Goal: Task Accomplishment & Management: Use online tool/utility

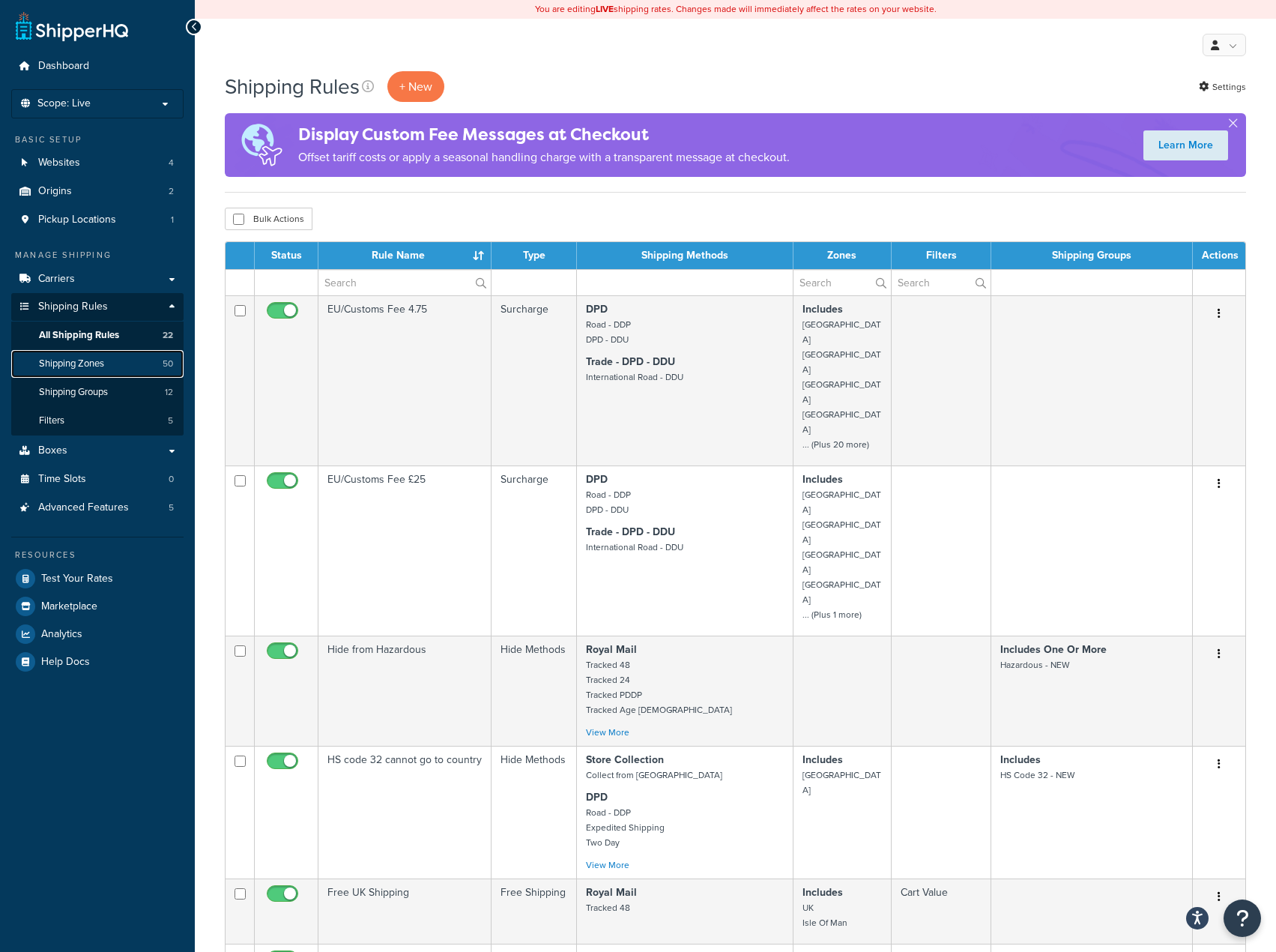
click at [100, 376] on link "Shipping Zones 50" at bounding box center [97, 364] width 172 height 28
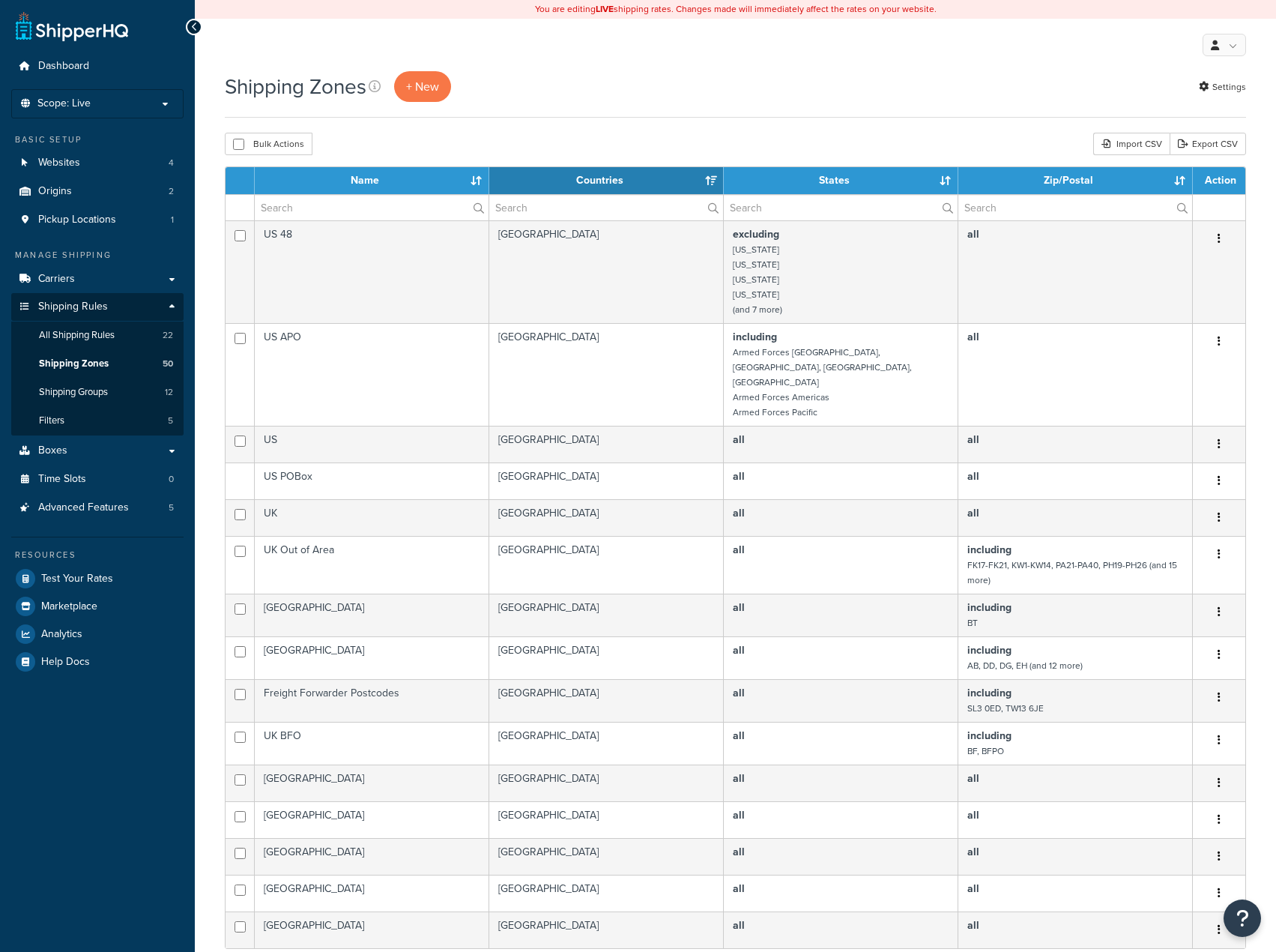
select select "15"
click at [1138, 145] on div "Import CSV" at bounding box center [1131, 144] width 76 height 22
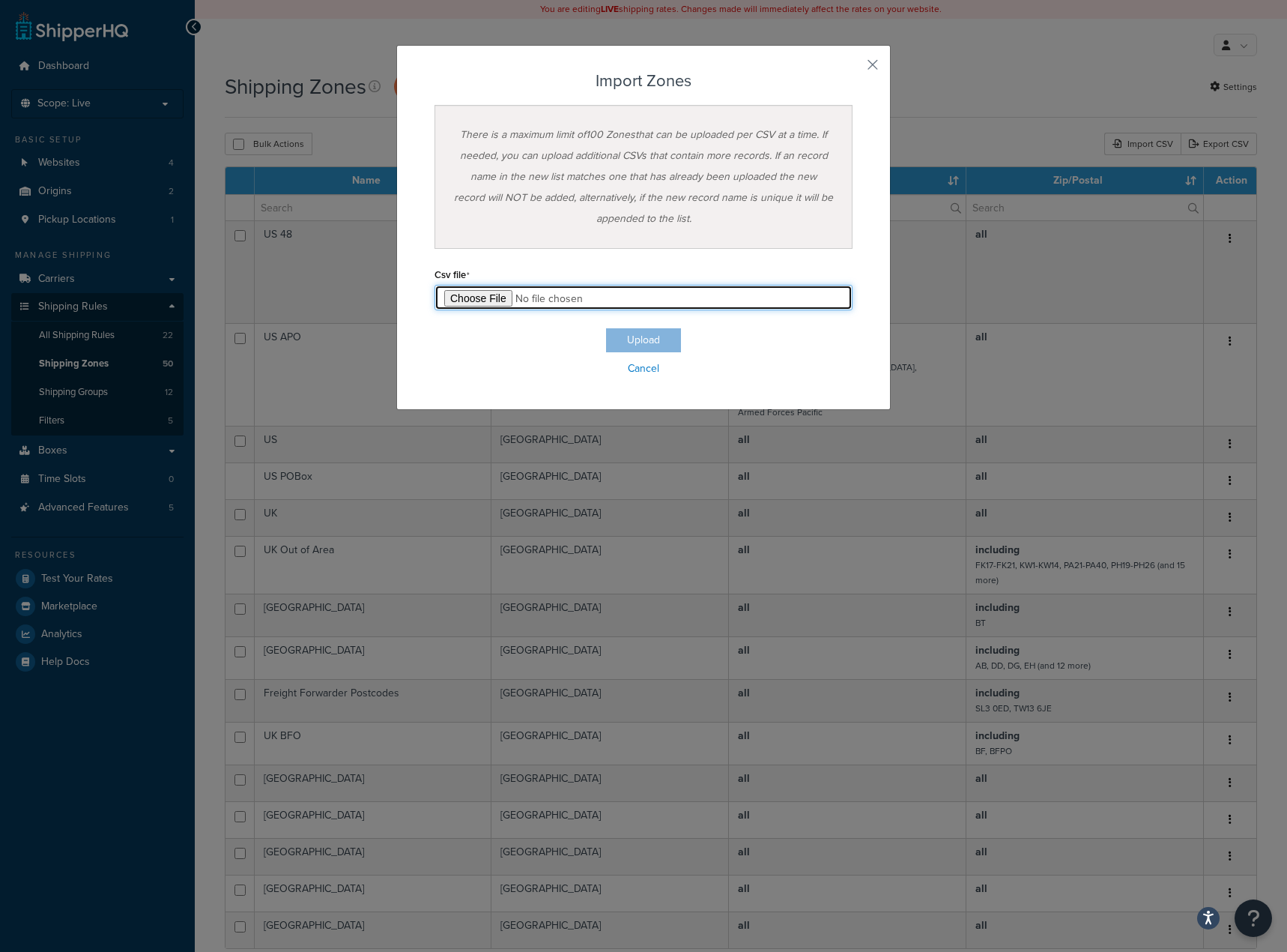
click at [467, 300] on input "file" at bounding box center [644, 297] width 418 height 26
type input "C:\fakepath\Zone Export-2025-08-12 0902.csv"
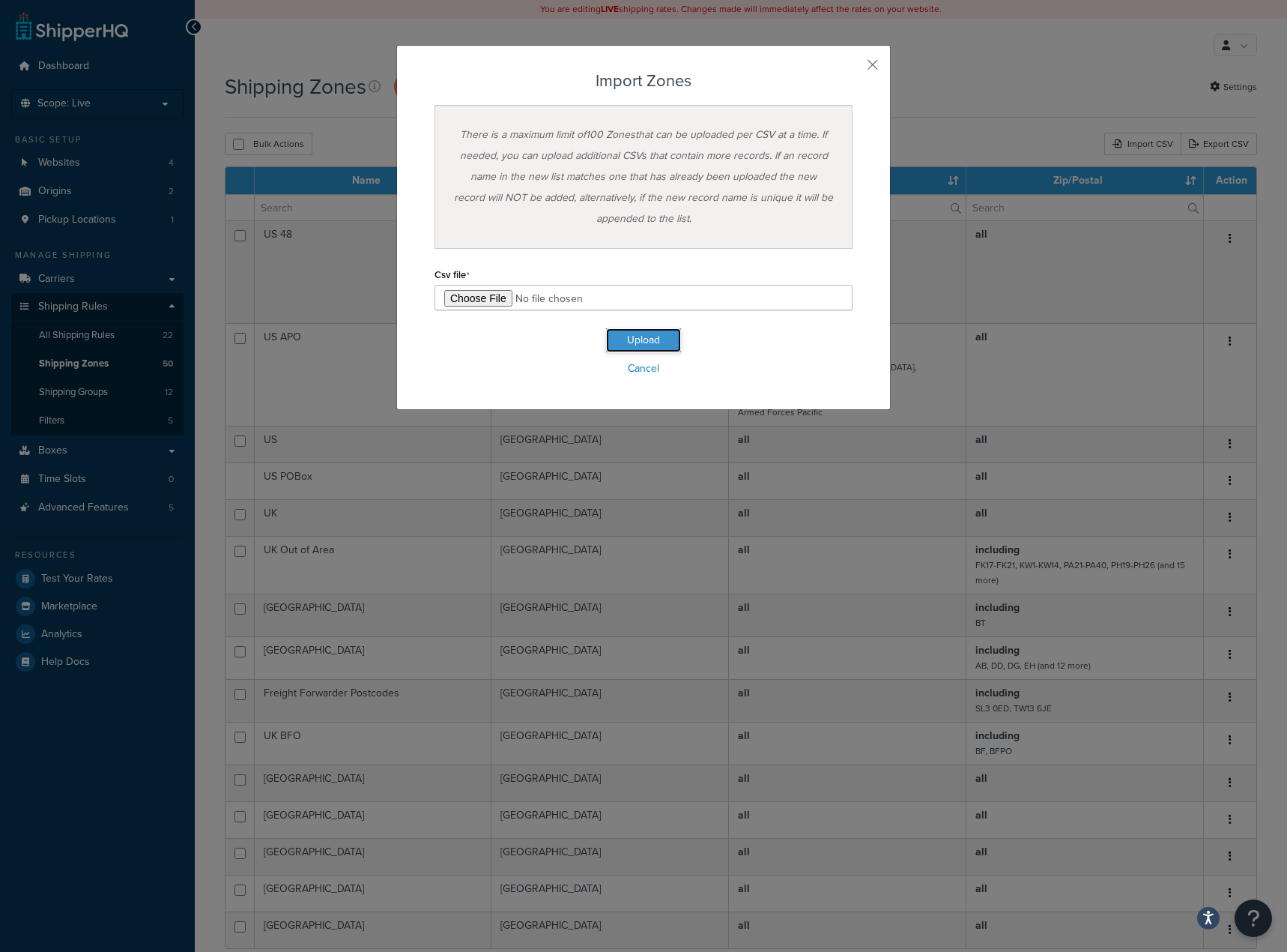
click at [655, 341] on button "Upload" at bounding box center [644, 341] width 75 height 24
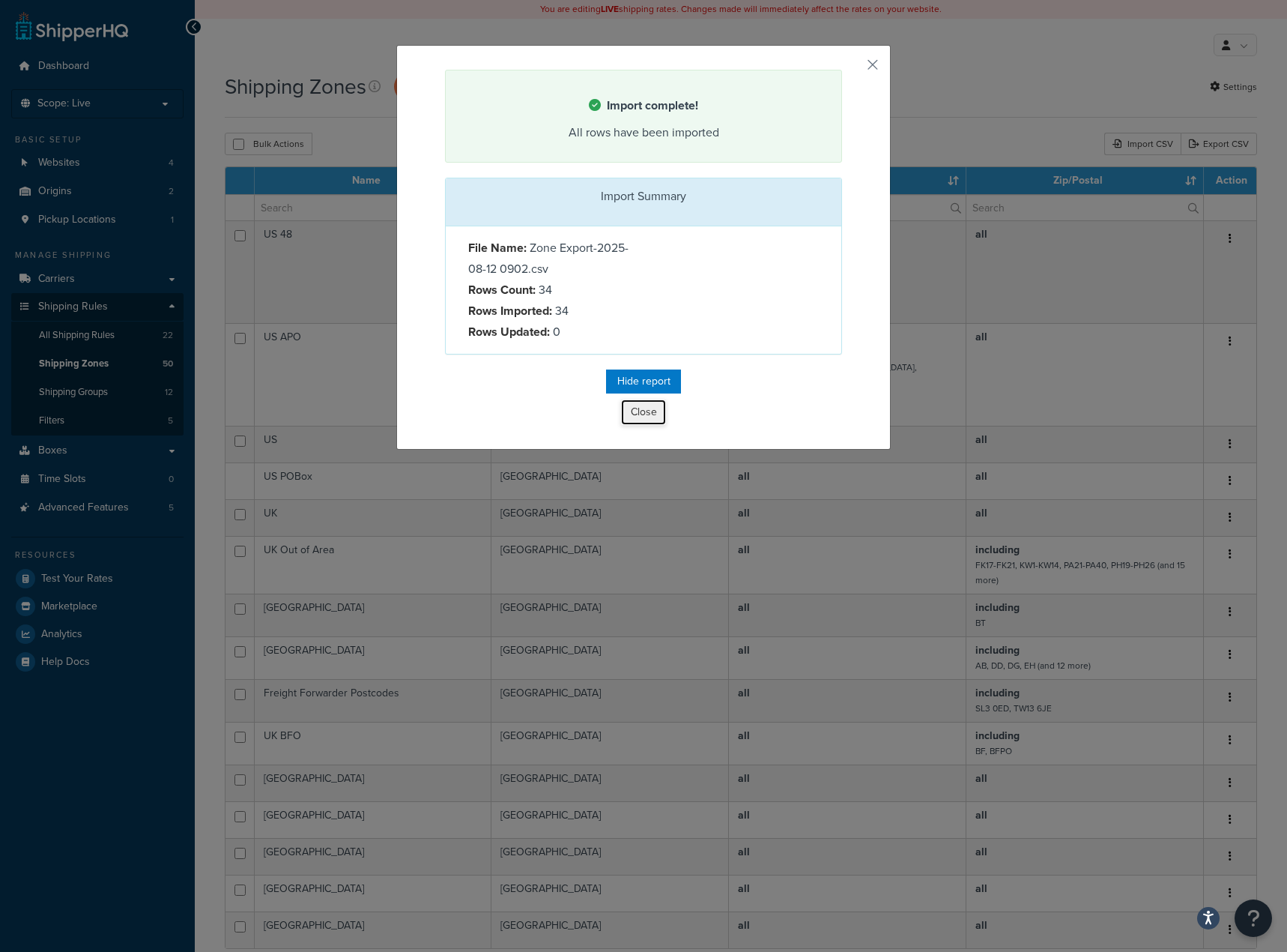
click at [635, 412] on button "Close" at bounding box center [644, 412] width 45 height 26
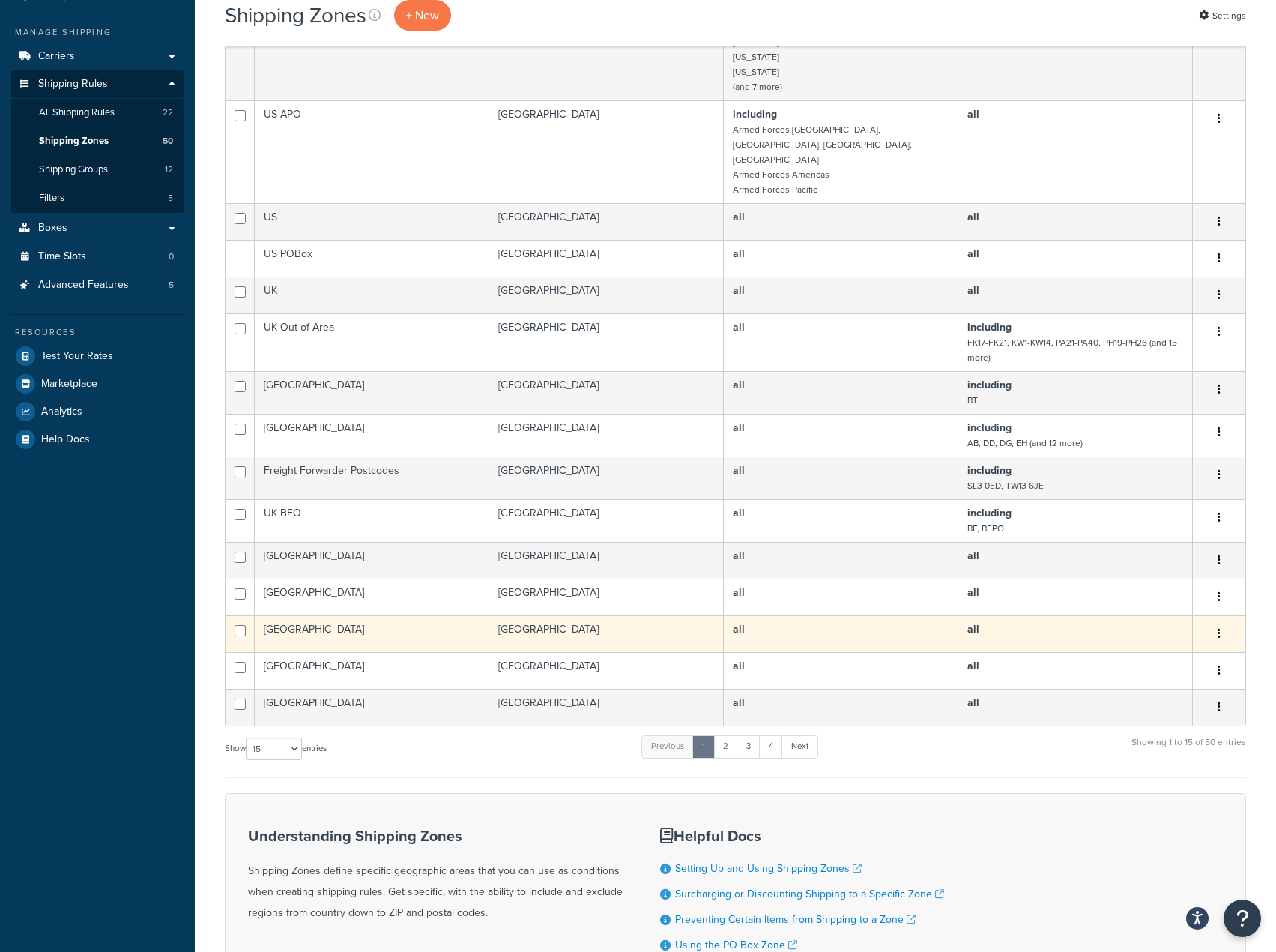
scroll to position [348, 0]
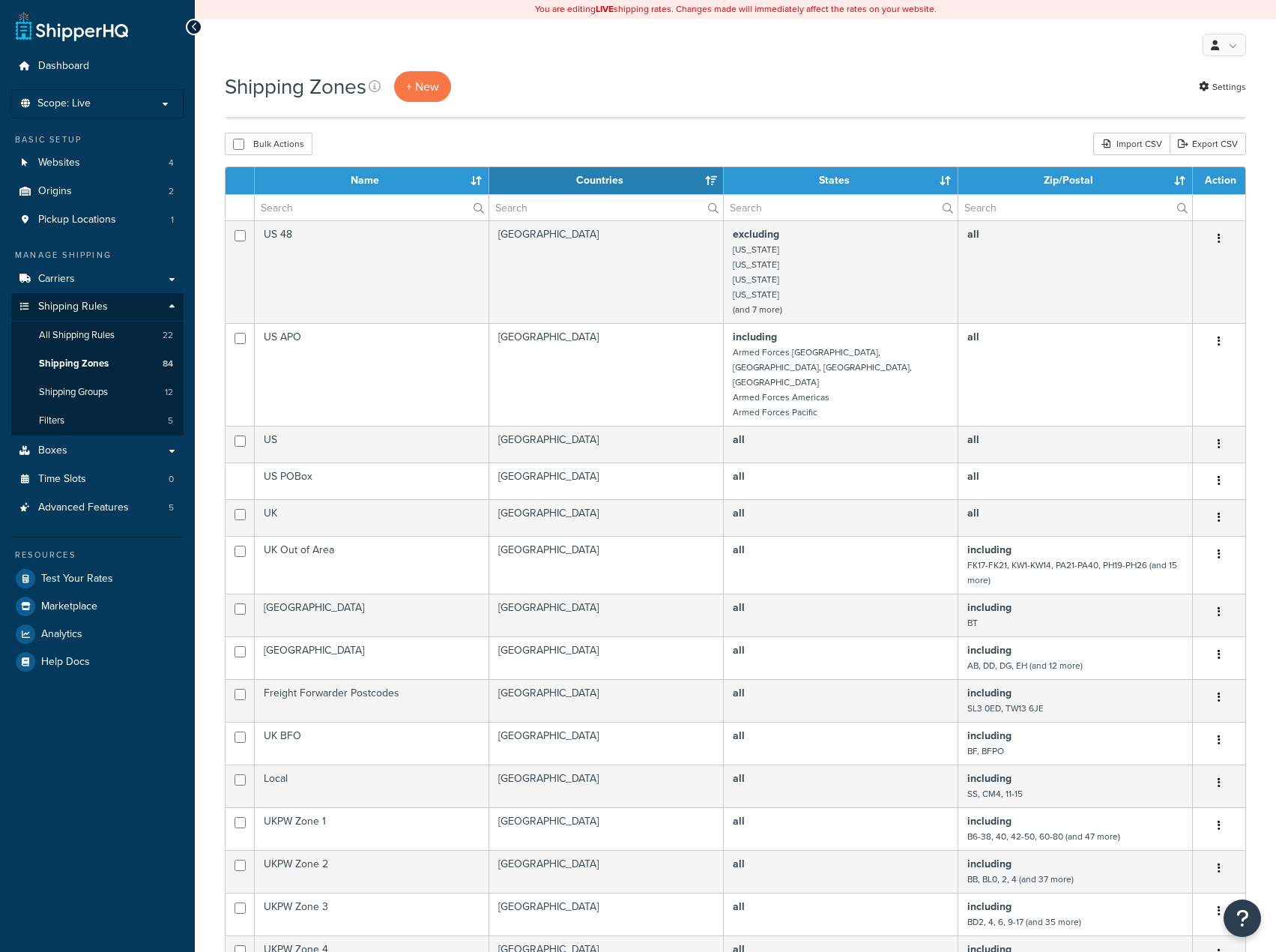
select select "15"
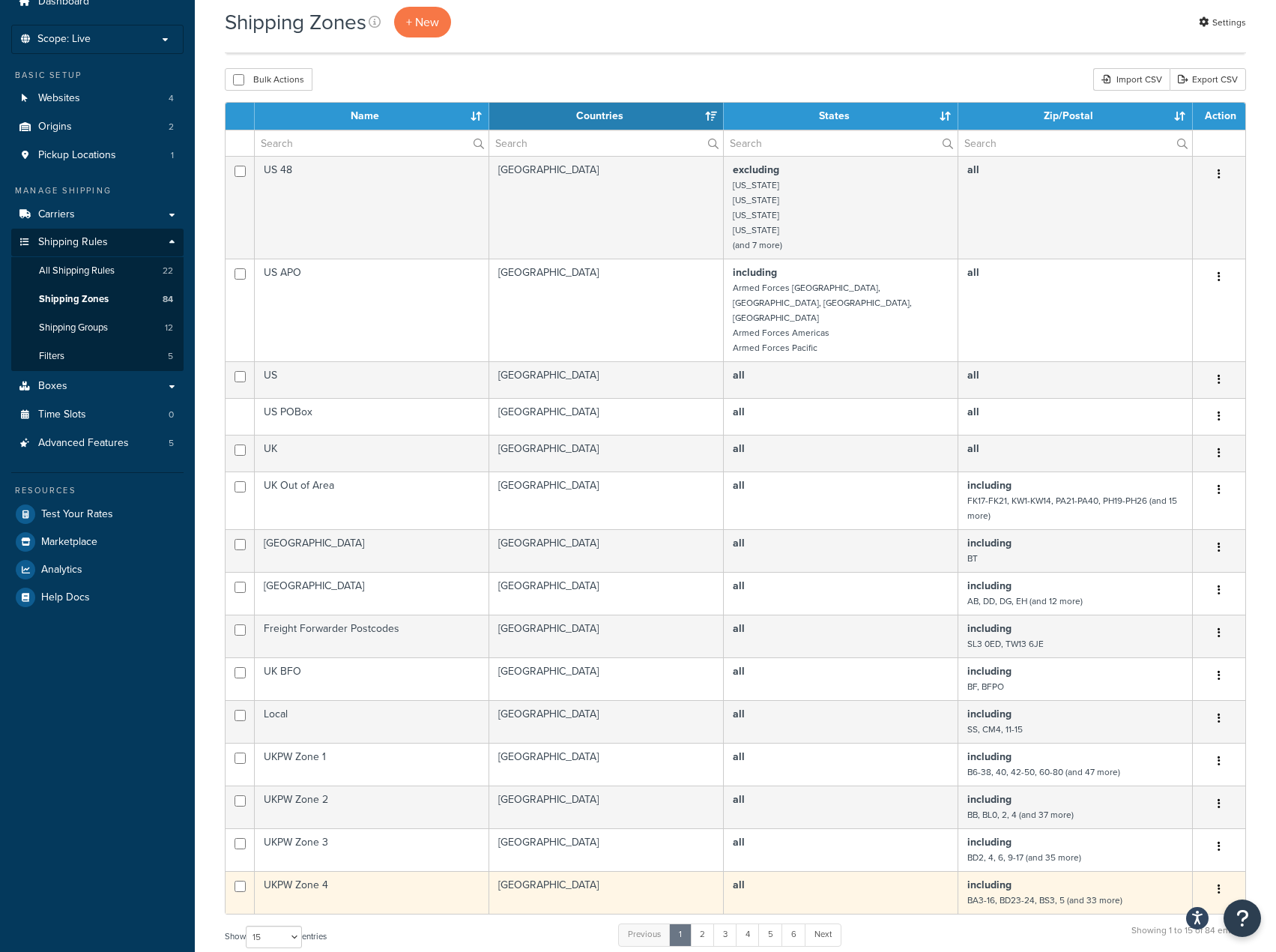
scroll to position [48, 0]
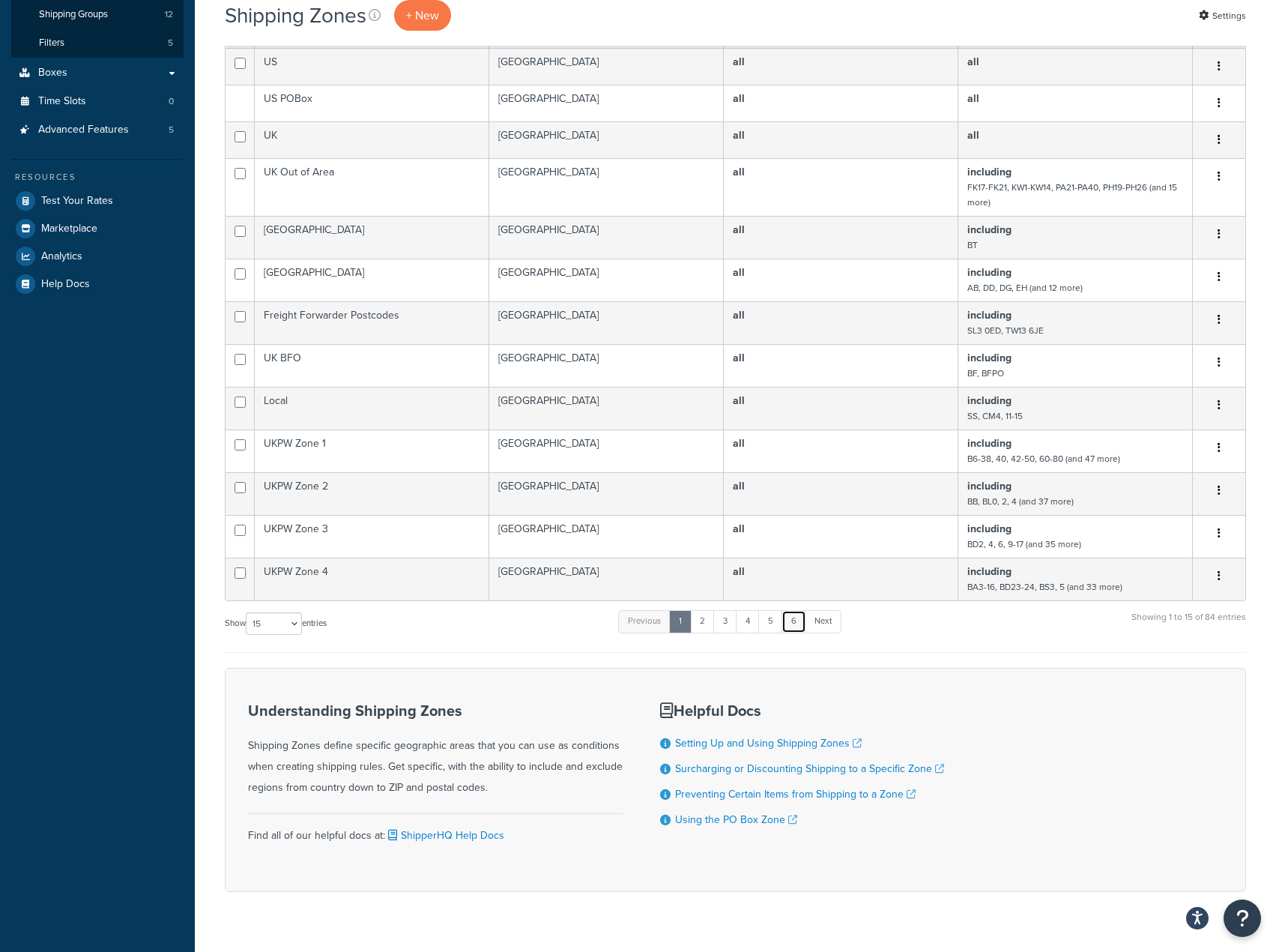
click at [793, 610] on link "6" at bounding box center [794, 621] width 25 height 22
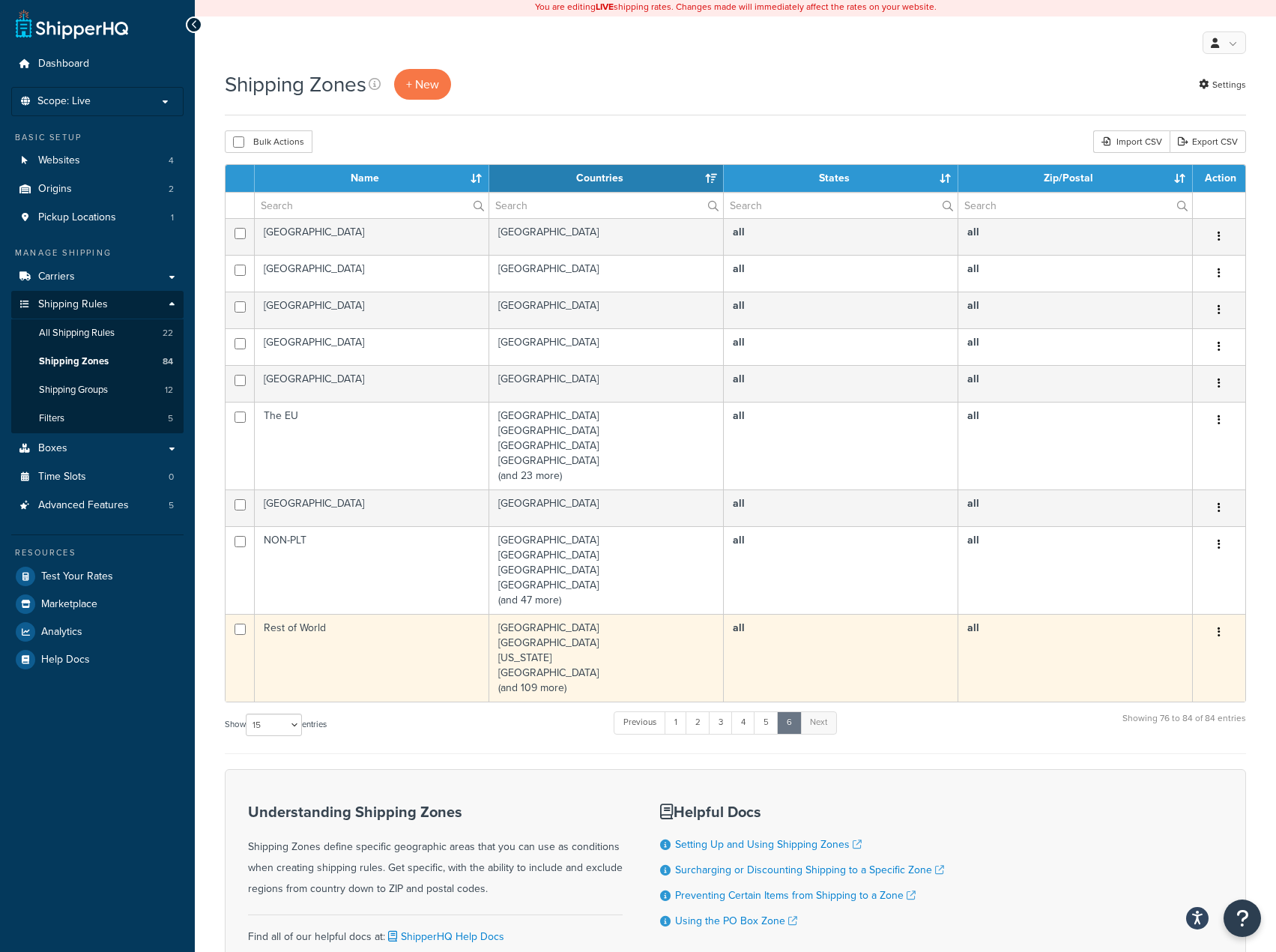
scroll to position [0, 0]
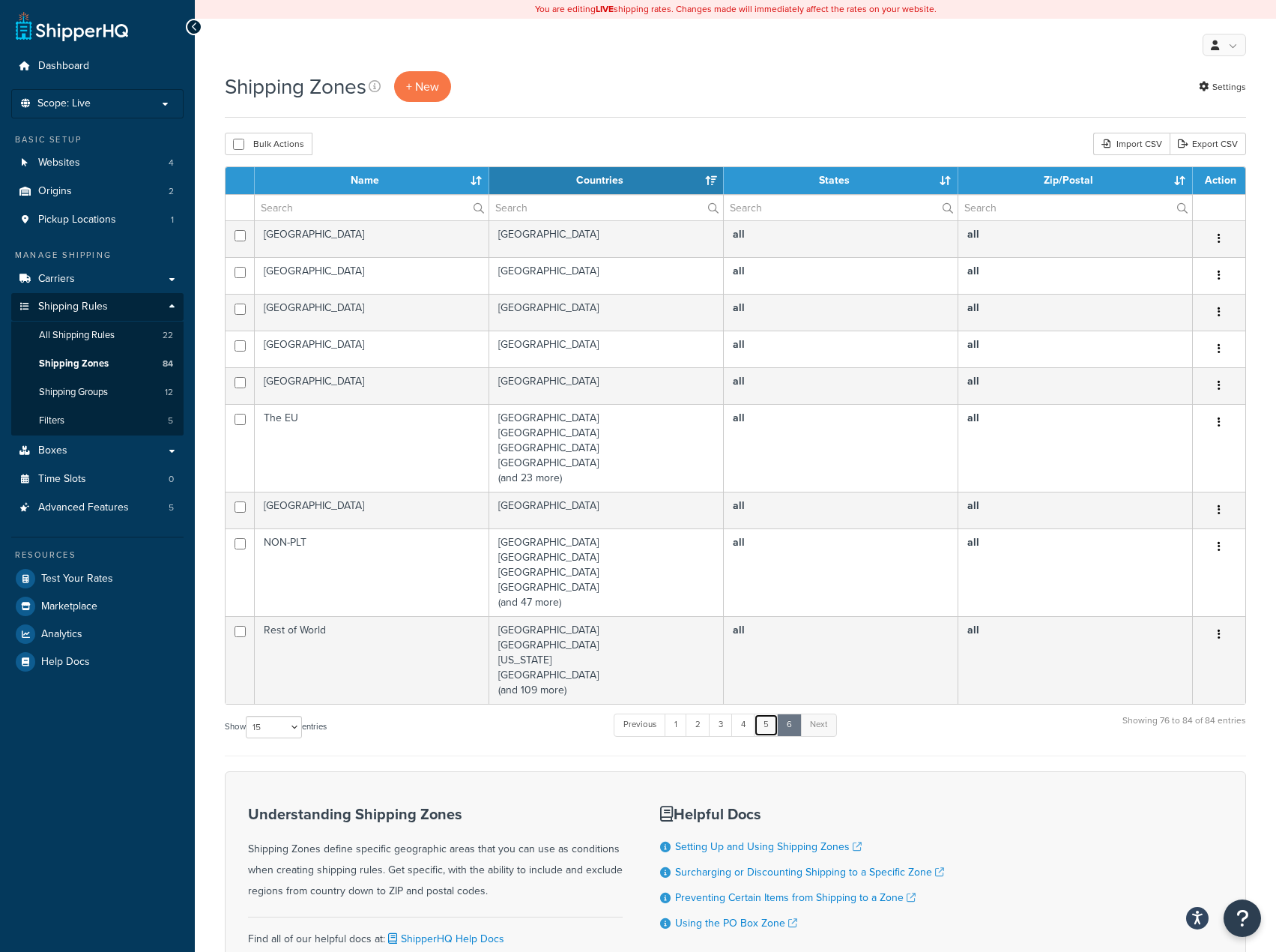
click at [757, 730] on link "5" at bounding box center [766, 725] width 25 height 22
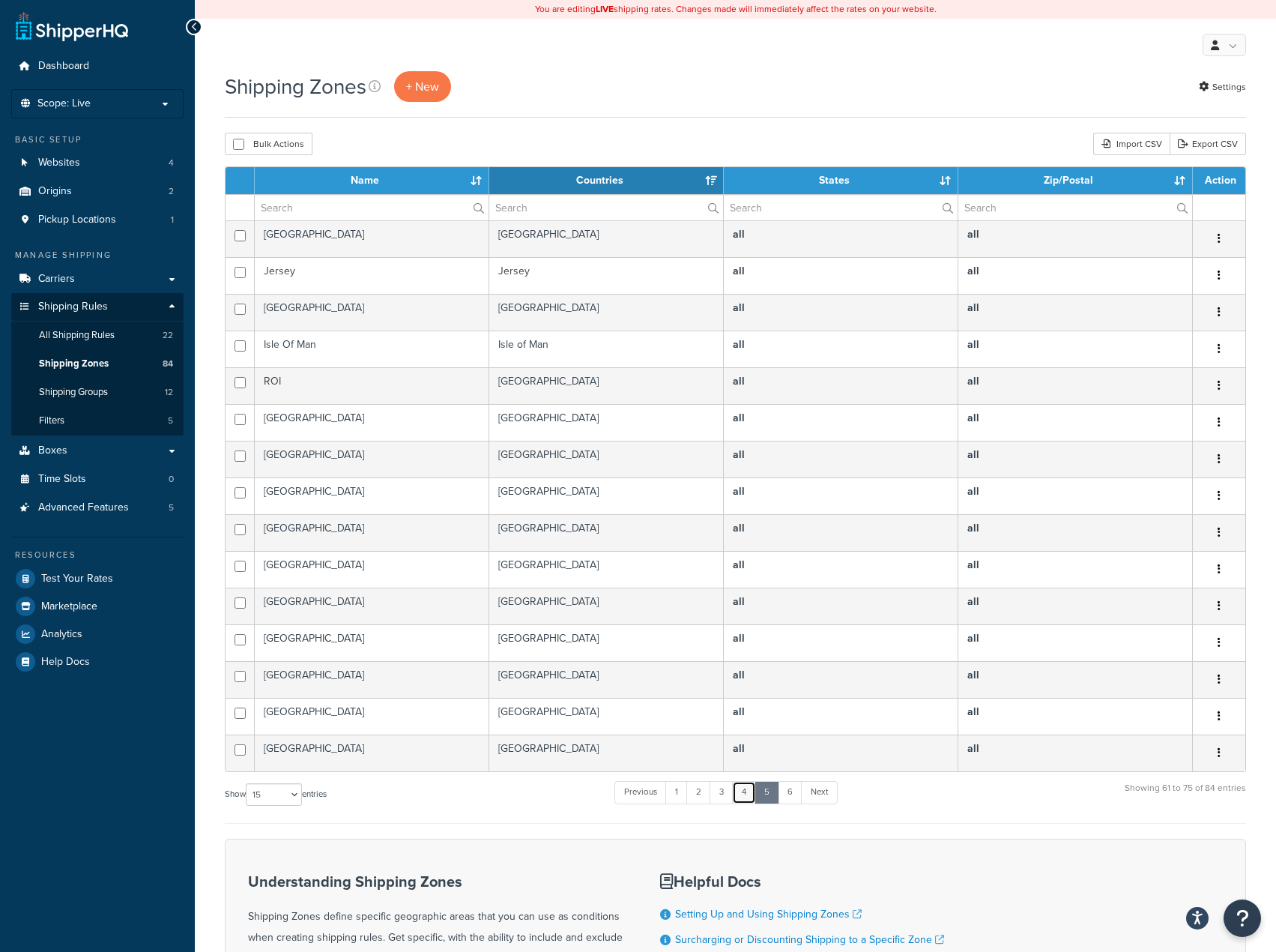
click at [748, 800] on link "4" at bounding box center [744, 792] width 24 height 22
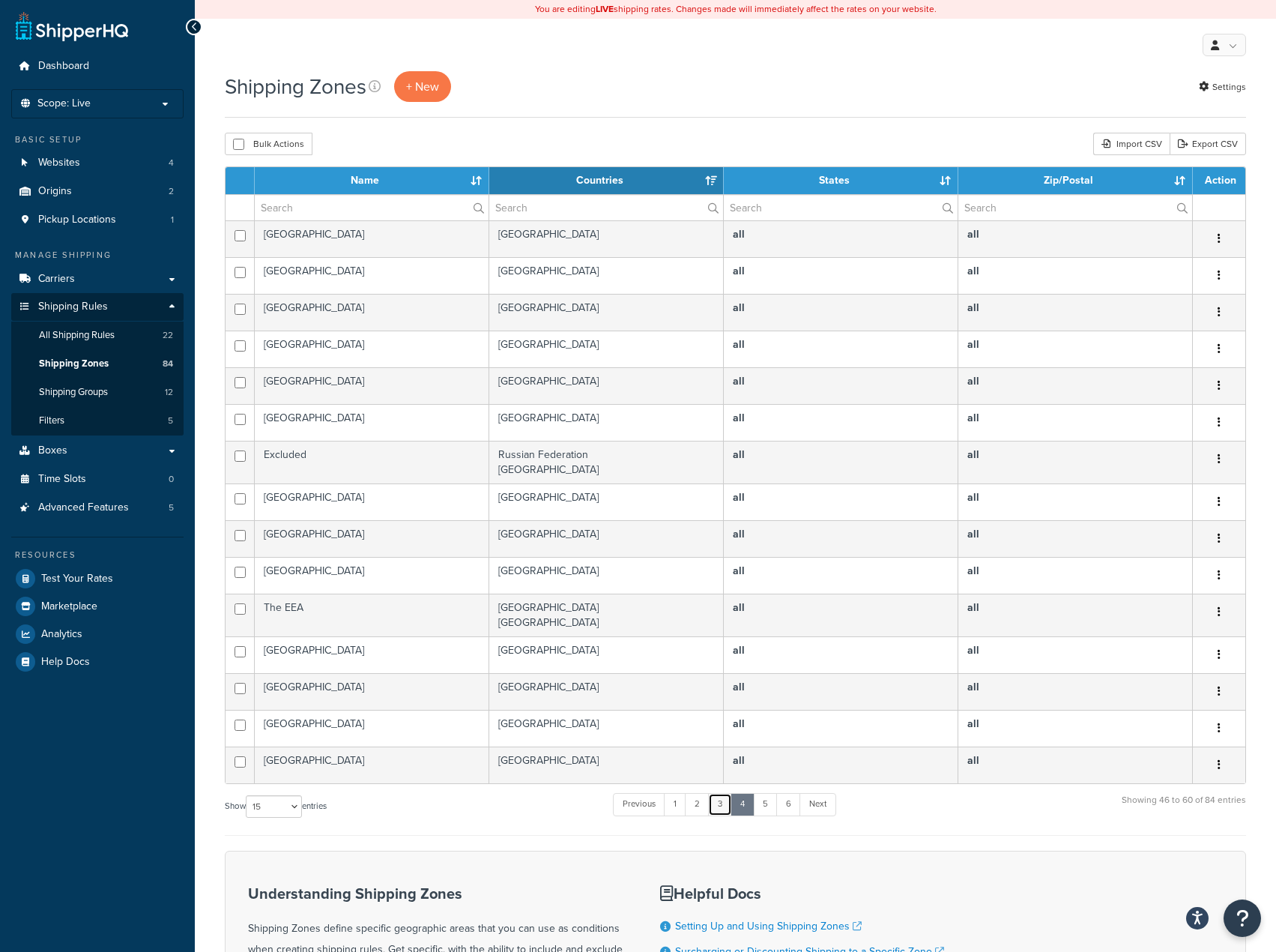
click at [726, 806] on link "3" at bounding box center [720, 804] width 24 height 22
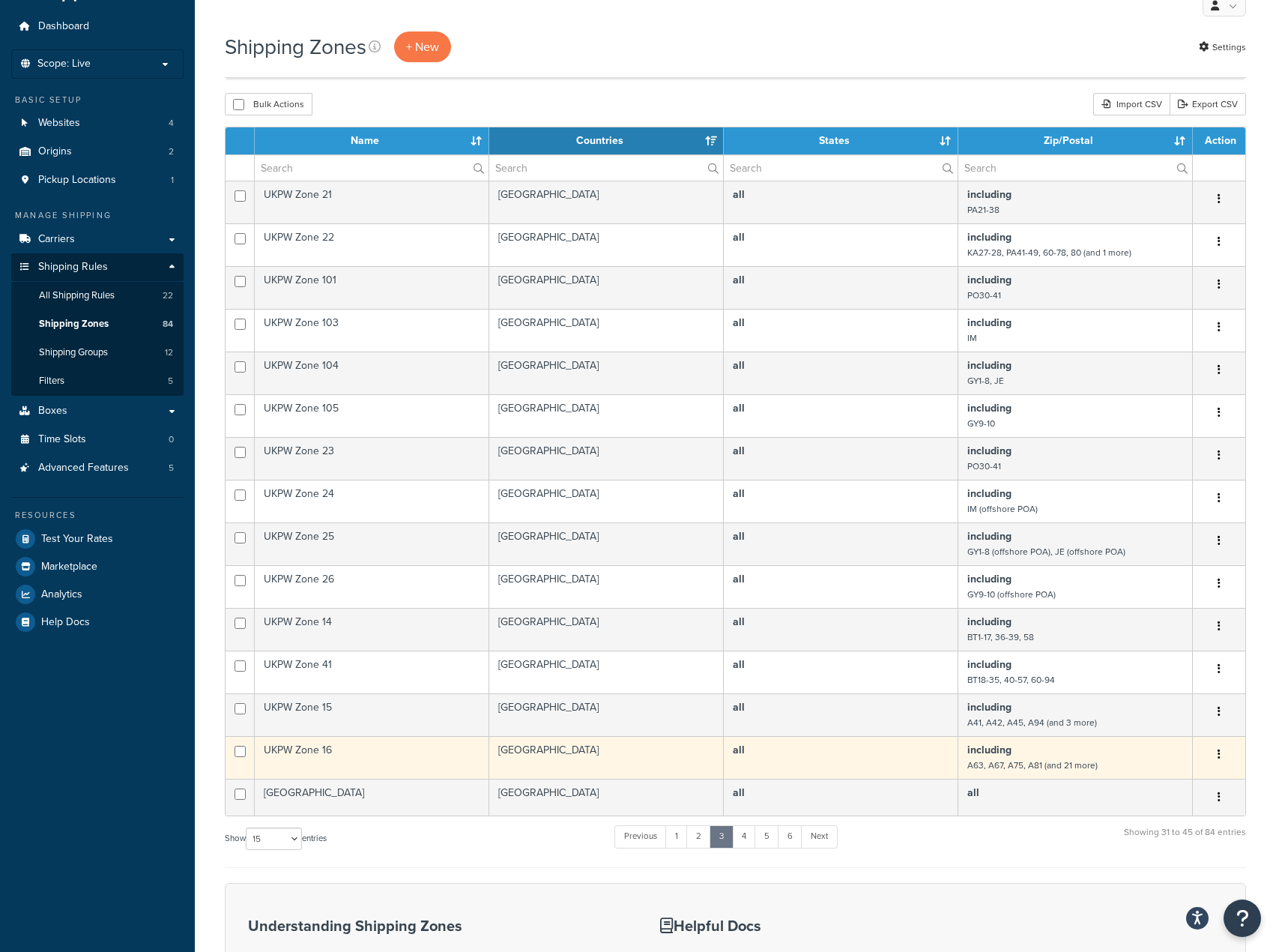
scroll to position [75, 0]
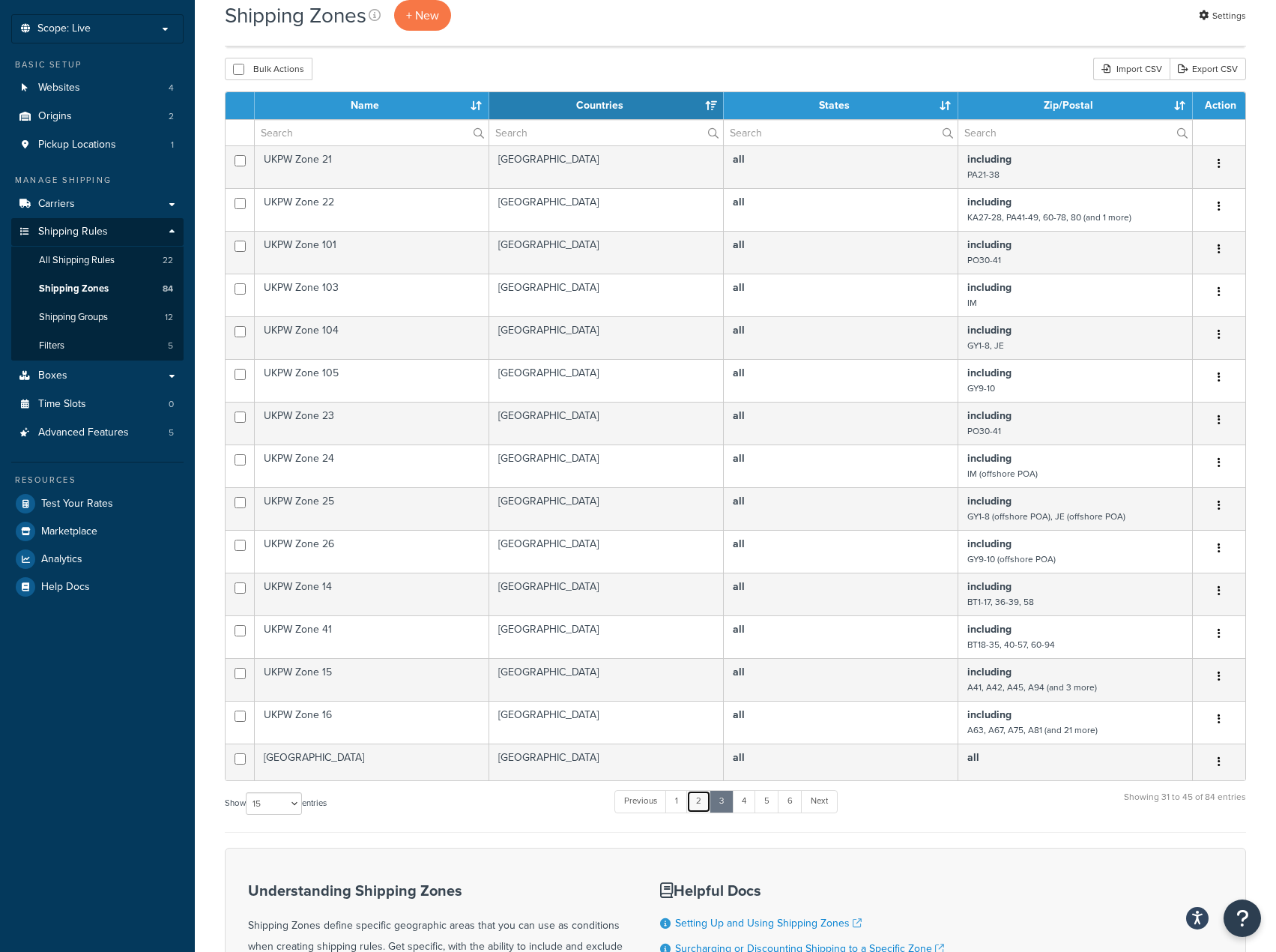
click at [700, 807] on link "2" at bounding box center [699, 801] width 25 height 22
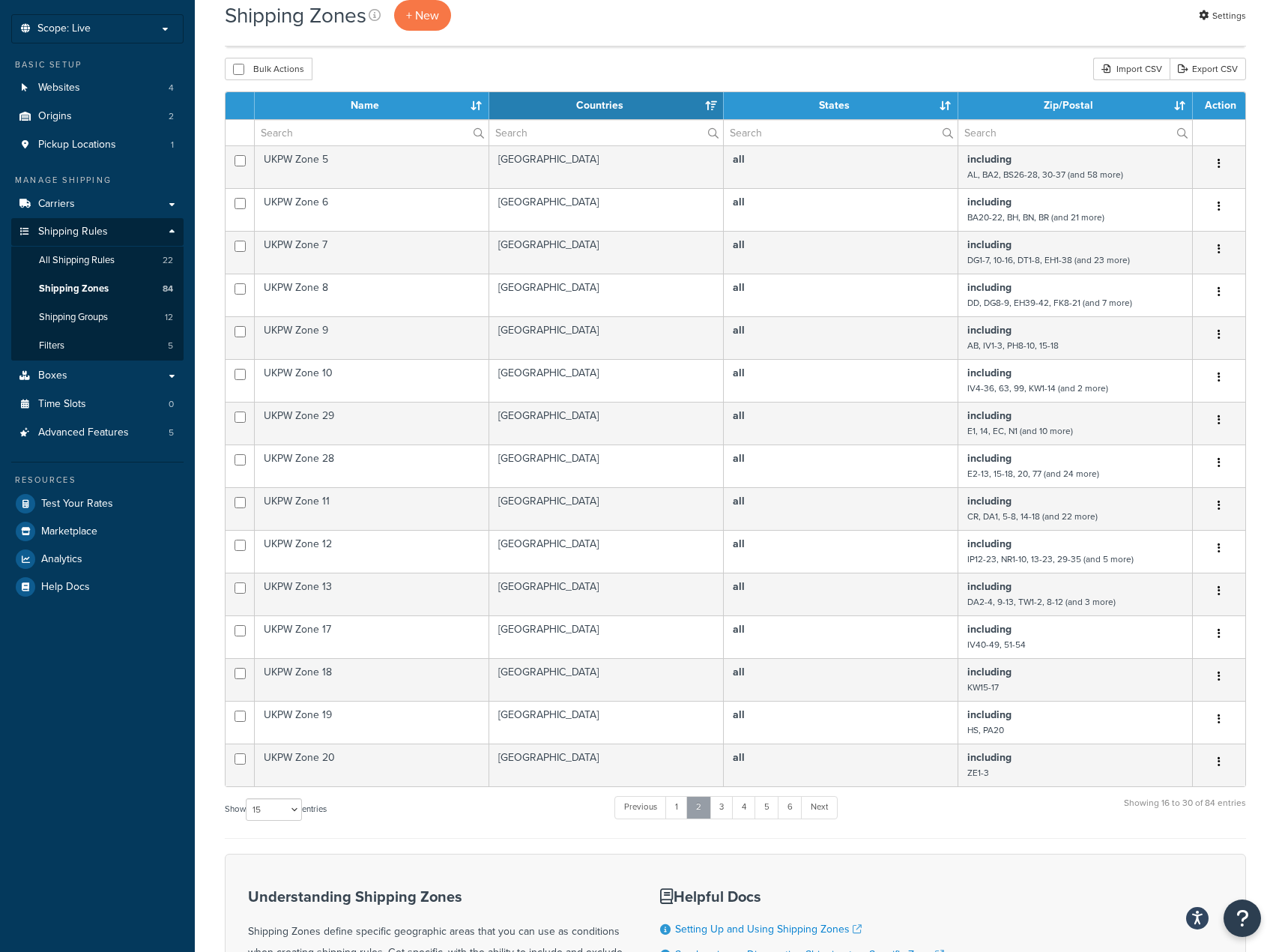
click at [690, 807] on link "2" at bounding box center [699, 807] width 25 height 22
click at [688, 807] on link "1" at bounding box center [677, 807] width 22 height 22
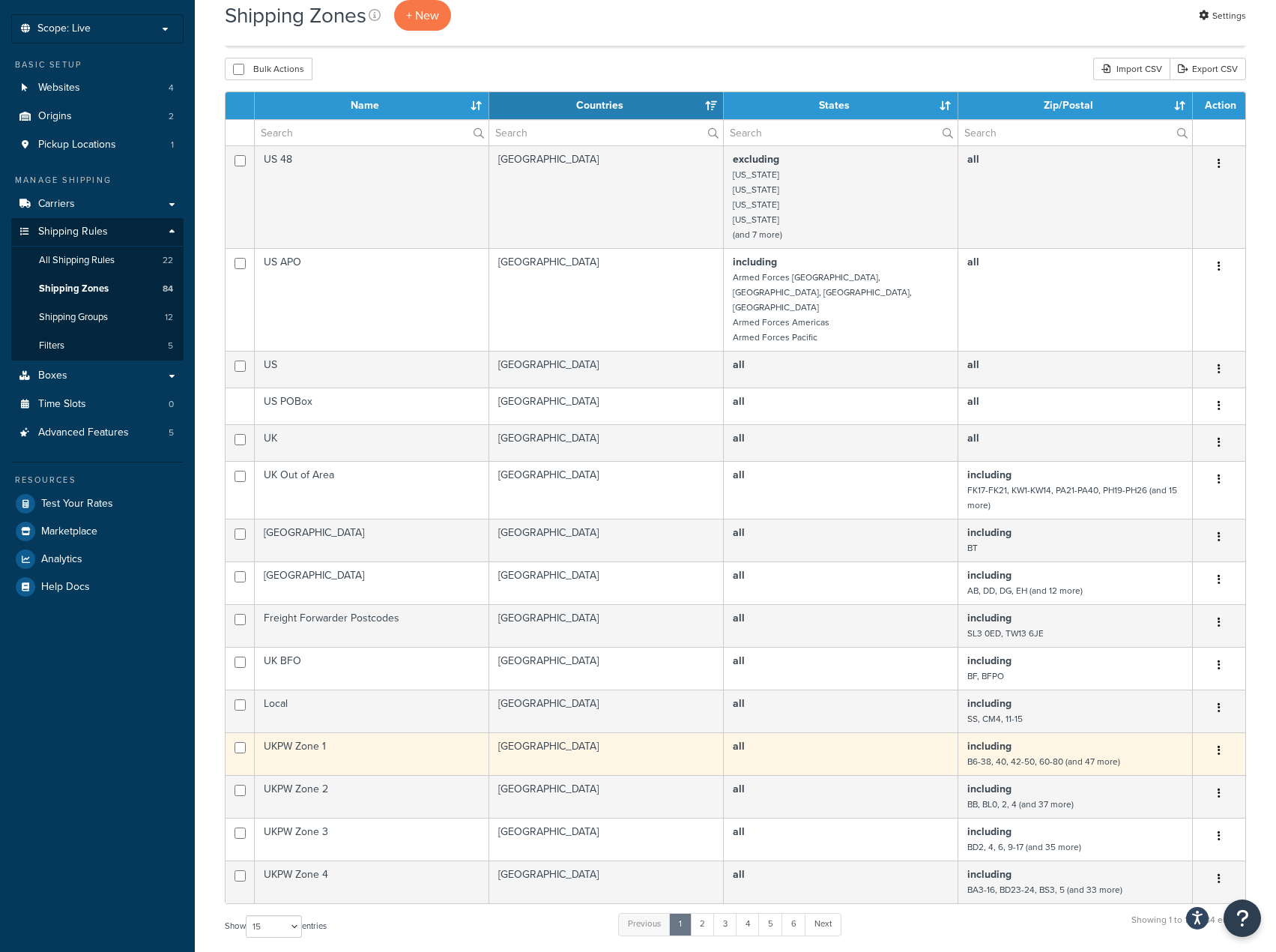
click at [304, 732] on td "UKPW Zone 1" at bounding box center [372, 753] width 235 height 42
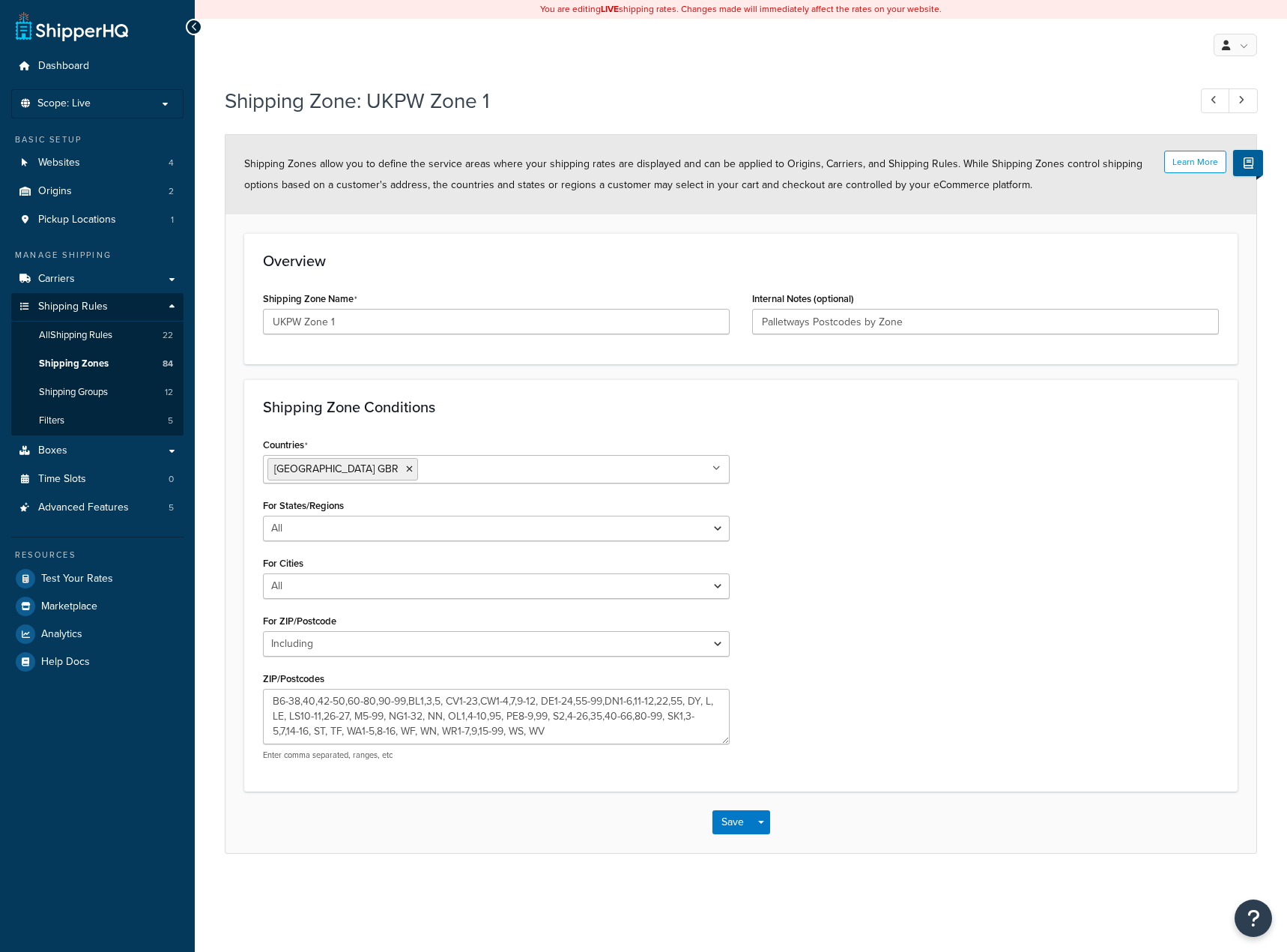
select select "including"
click at [284, 321] on input "UKPW Zone 1" at bounding box center [496, 321] width 467 height 26
type input "UK PW Zone 1"
click at [724, 829] on button "Save" at bounding box center [733, 822] width 41 height 24
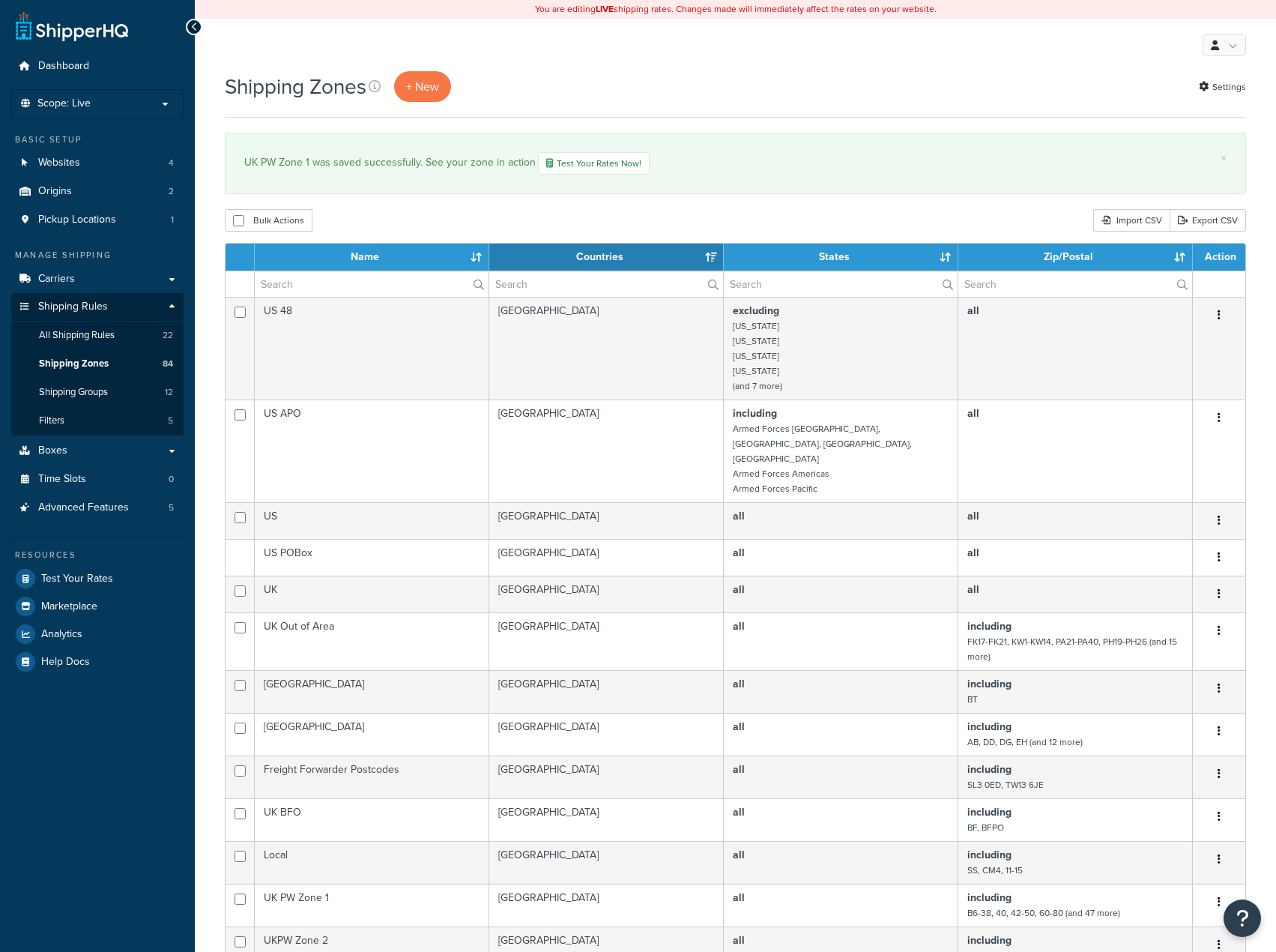
select select "15"
click at [341, 285] on input "text" at bounding box center [372, 284] width 234 height 26
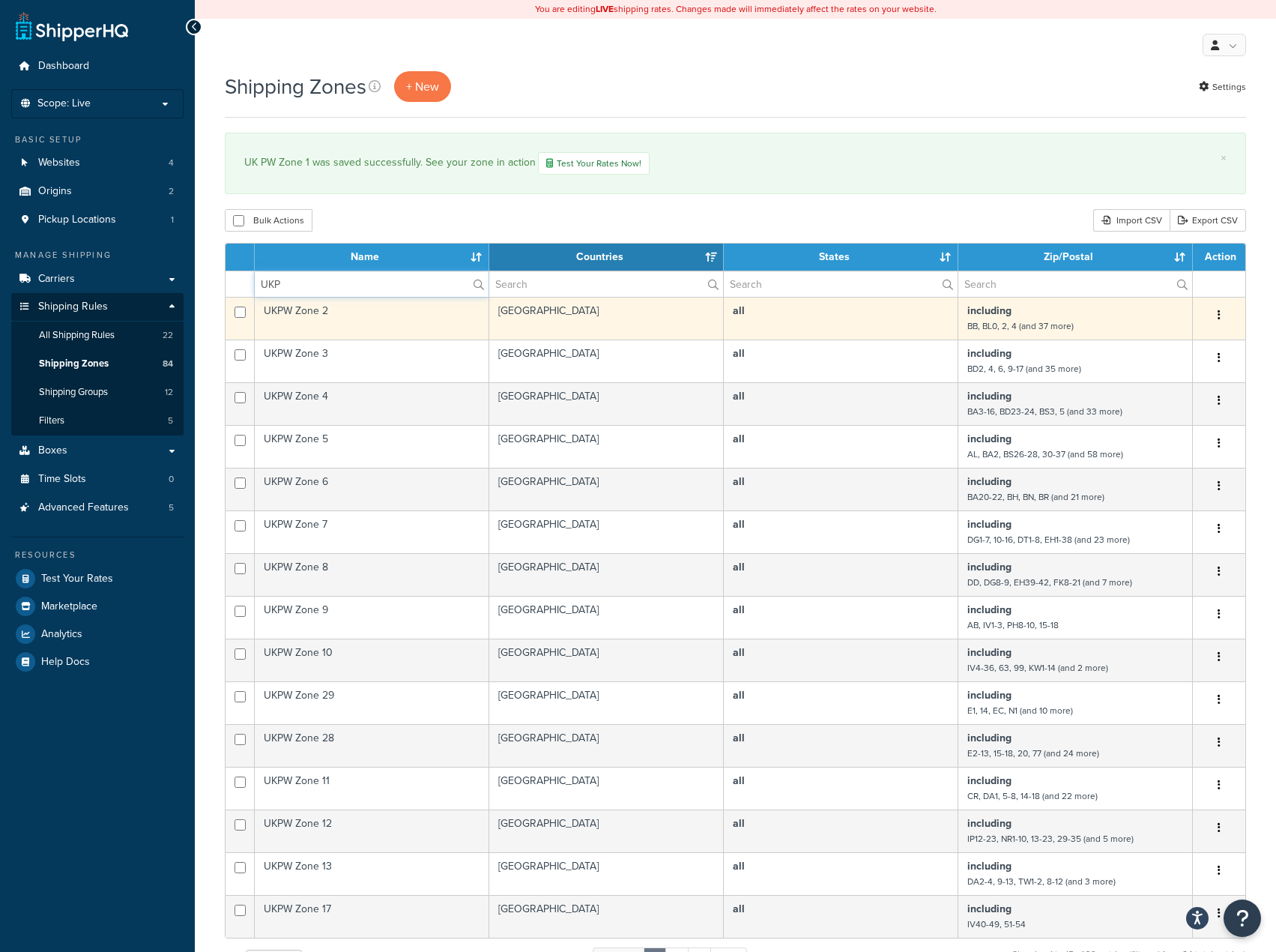
type input "UKP"
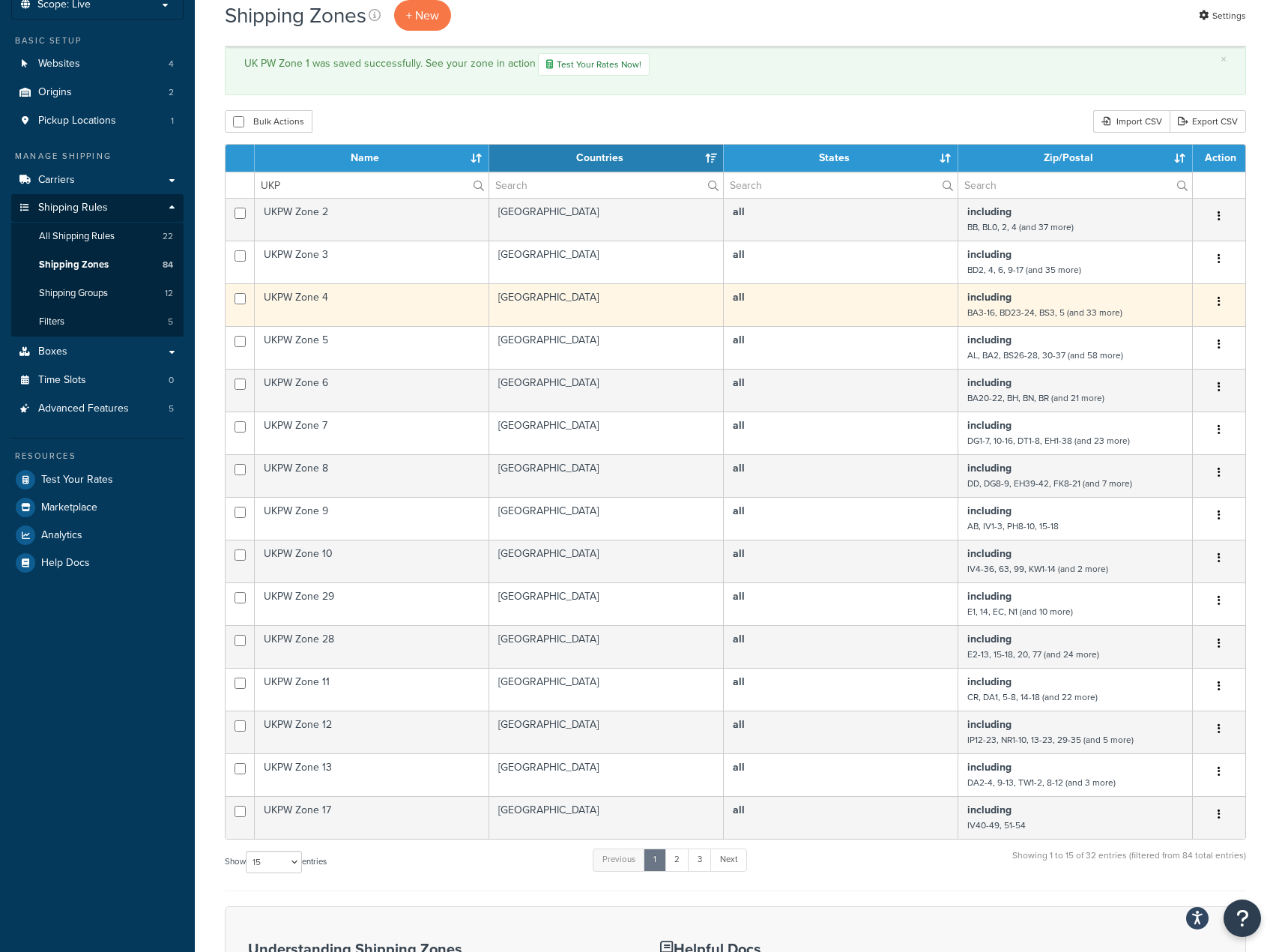
scroll to position [97, 0]
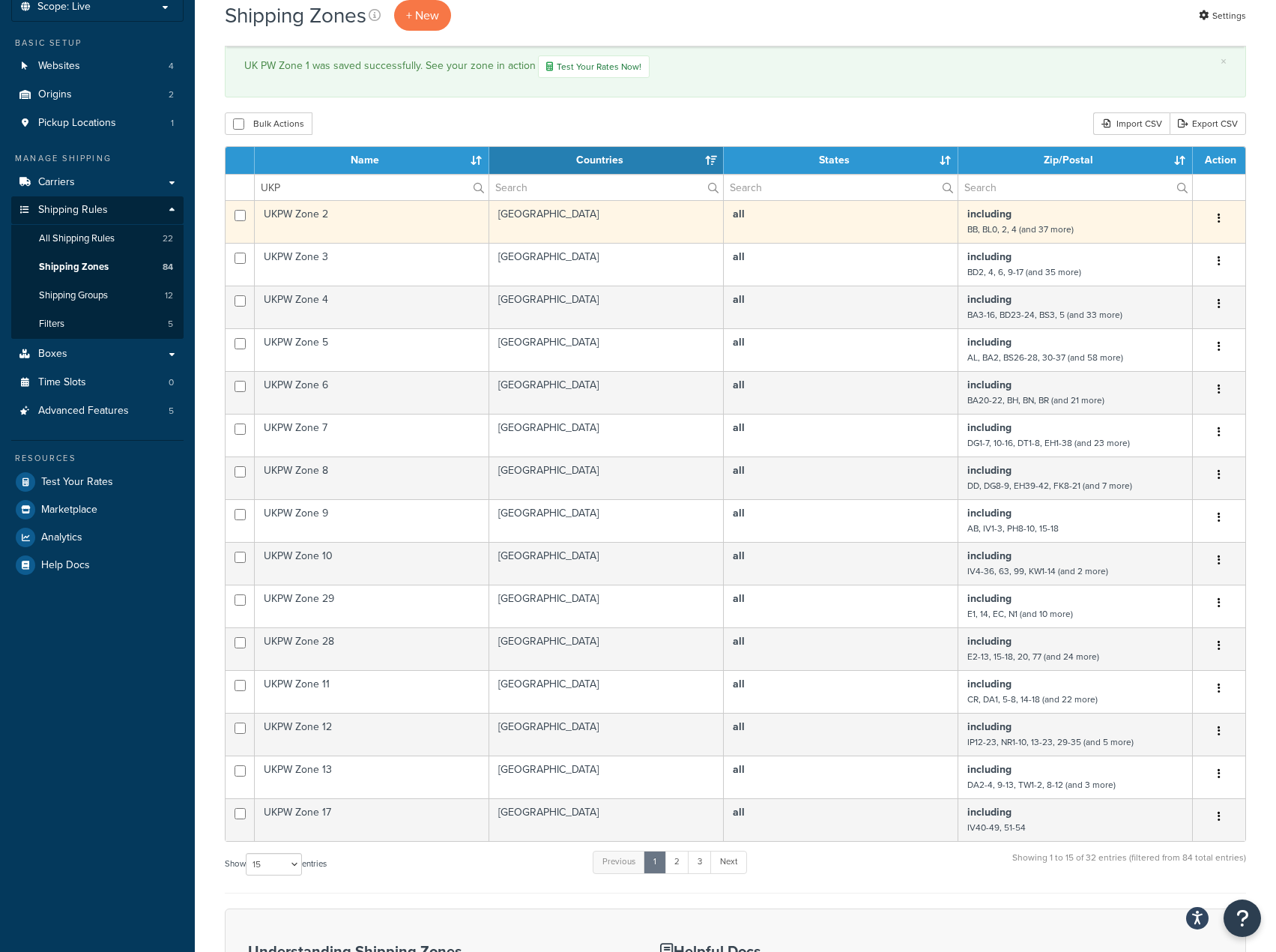
click at [393, 216] on td "UKPW Zone 2" at bounding box center [372, 221] width 235 height 42
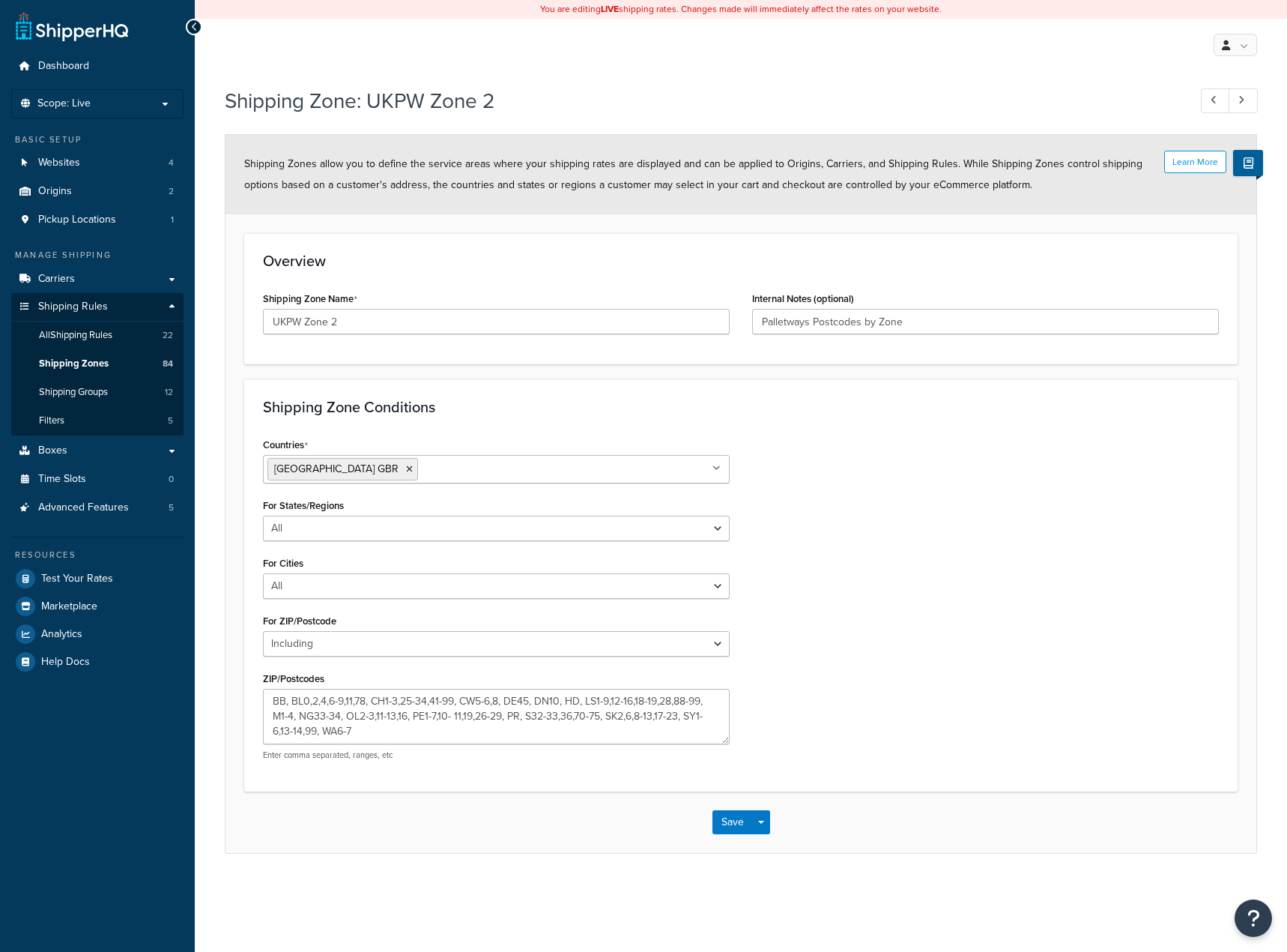
select select "including"
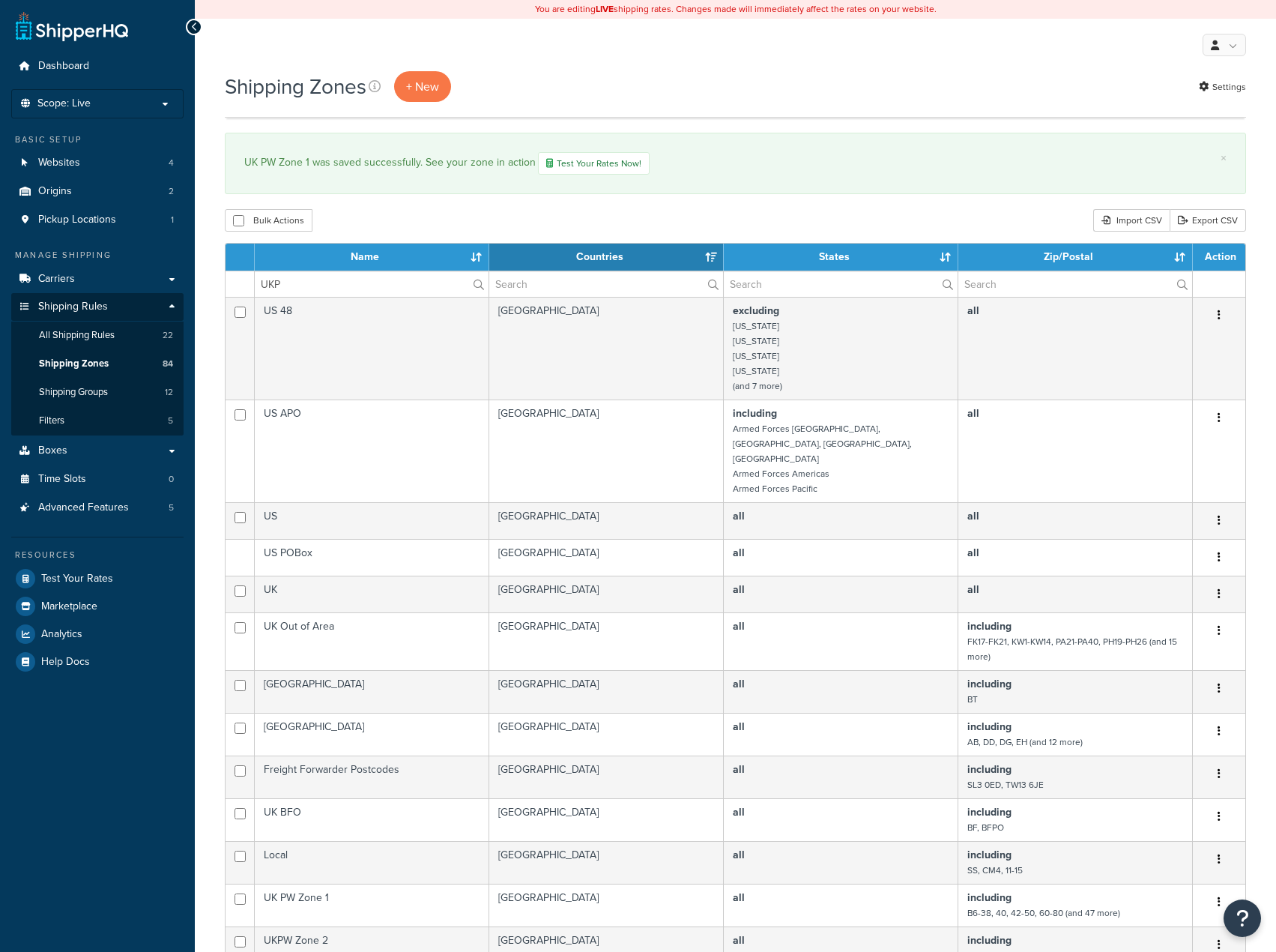
select select "15"
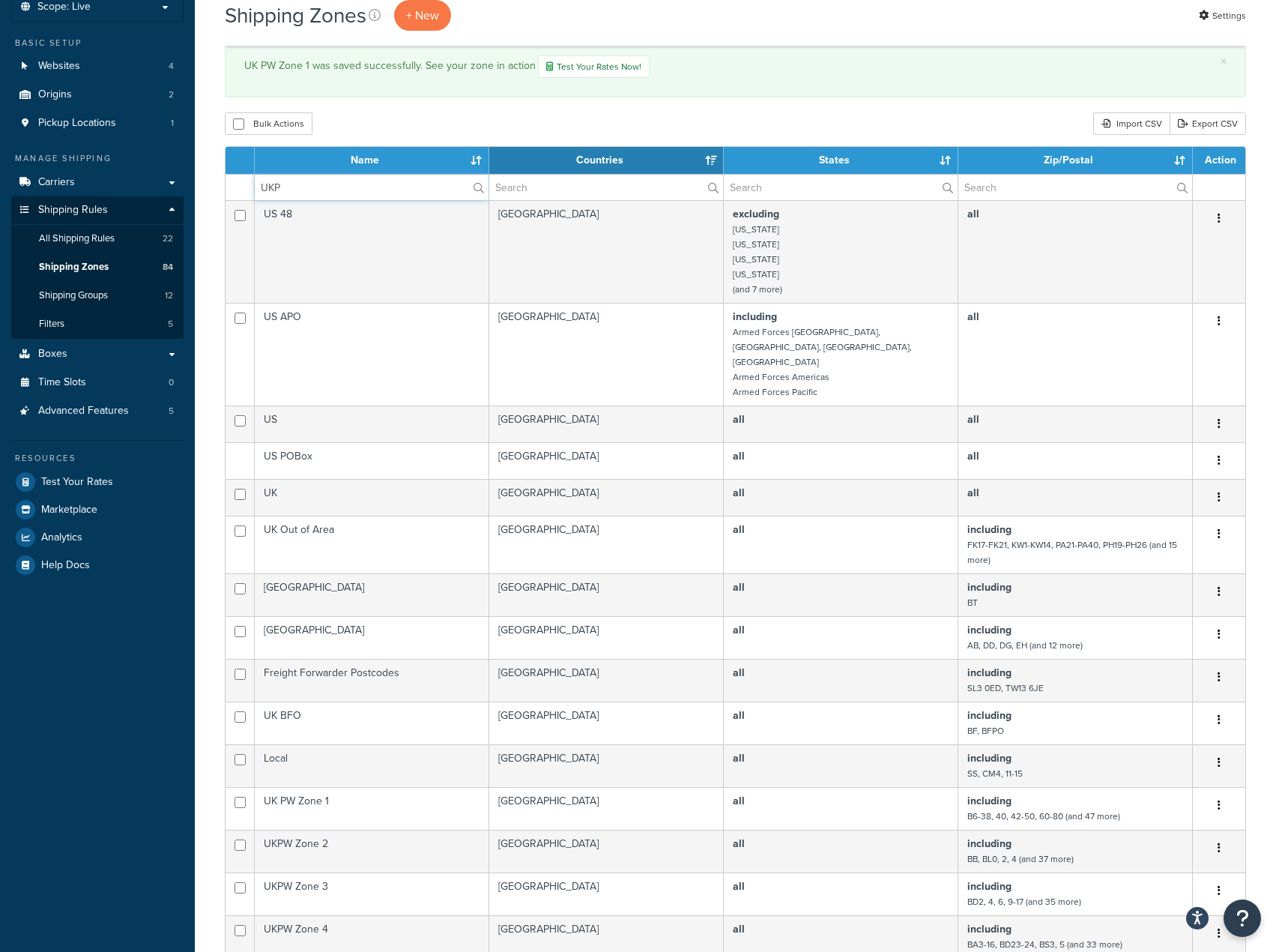
click at [320, 179] on input "UKP" at bounding box center [372, 188] width 234 height 26
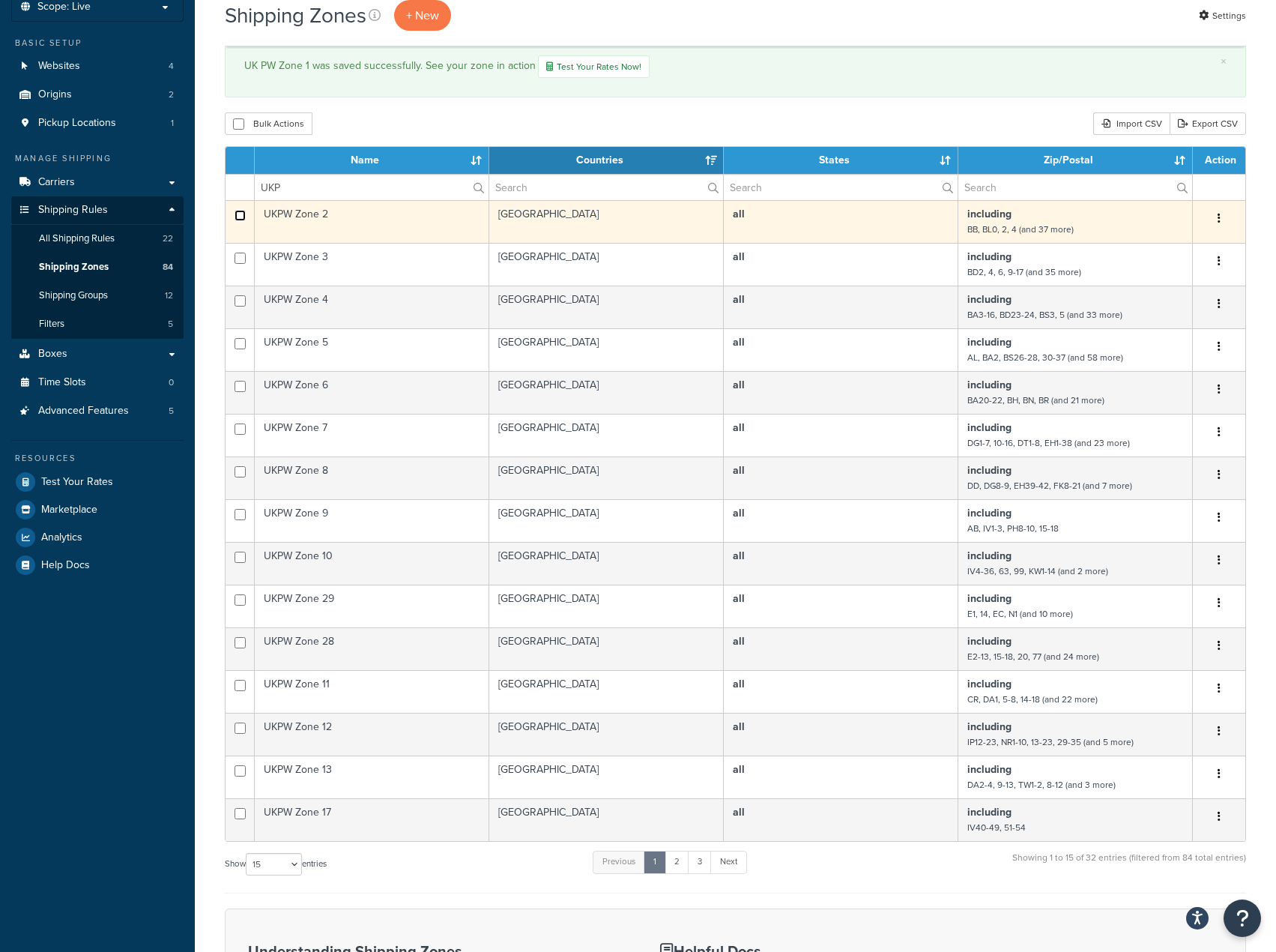
click at [239, 211] on input "checkbox" at bounding box center [240, 215] width 11 height 11
checkbox input "true"
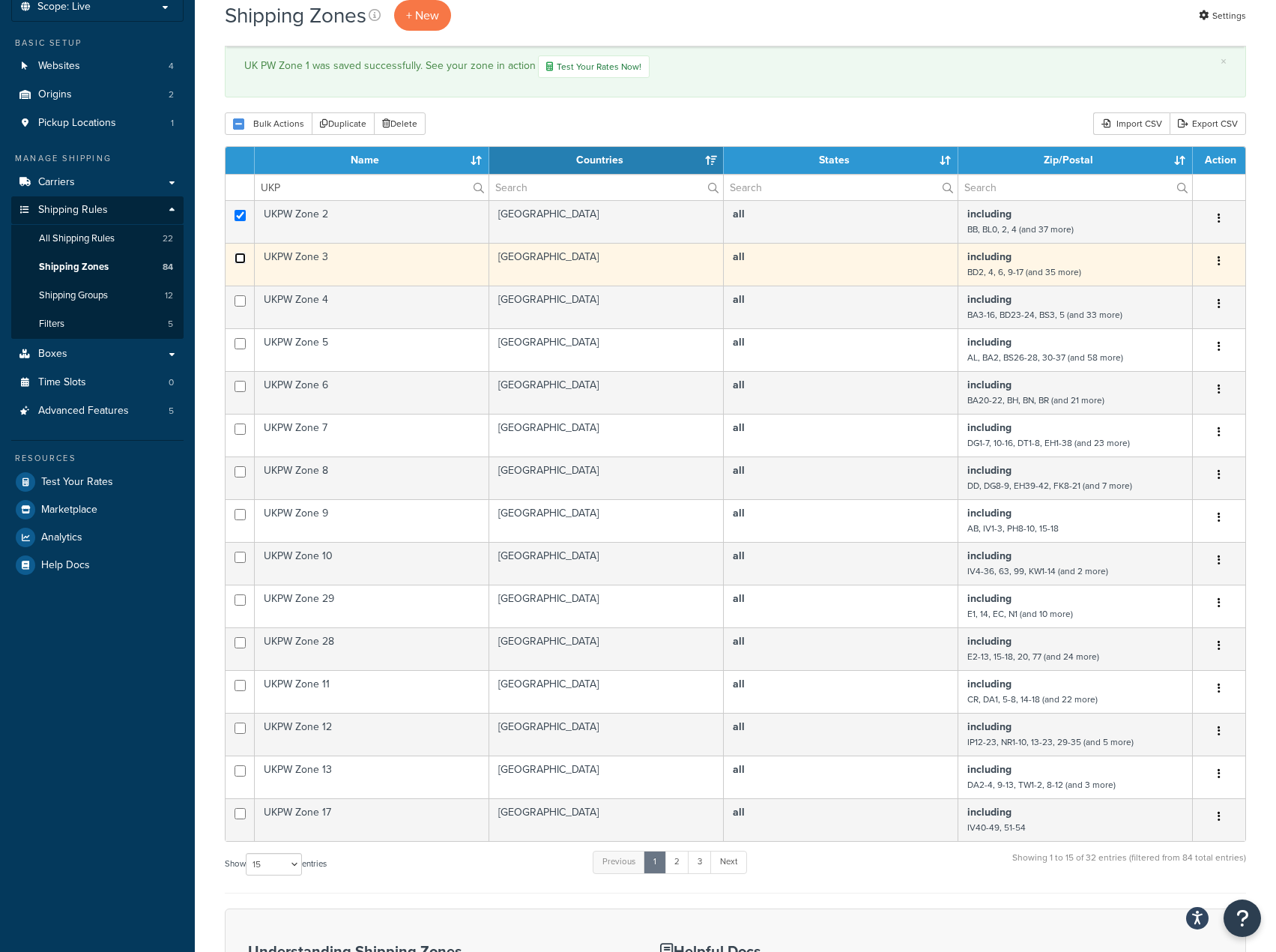
click at [239, 260] on input "checkbox" at bounding box center [240, 258] width 11 height 11
checkbox input "true"
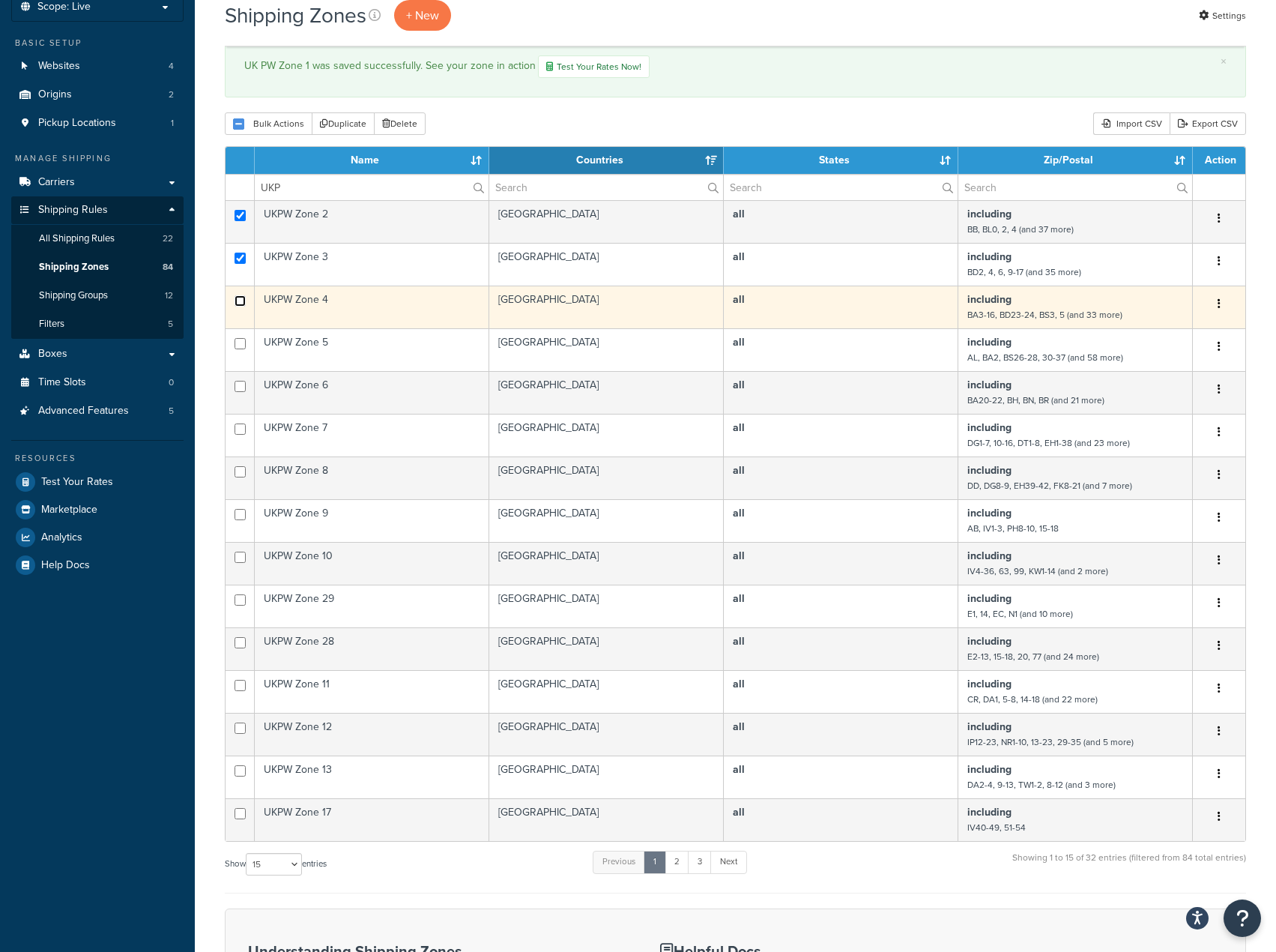
click at [244, 221] on input "checkbox" at bounding box center [240, 215] width 11 height 11
click at [240, 221] on input "checkbox" at bounding box center [240, 215] width 11 height 11
checkbox input "false"
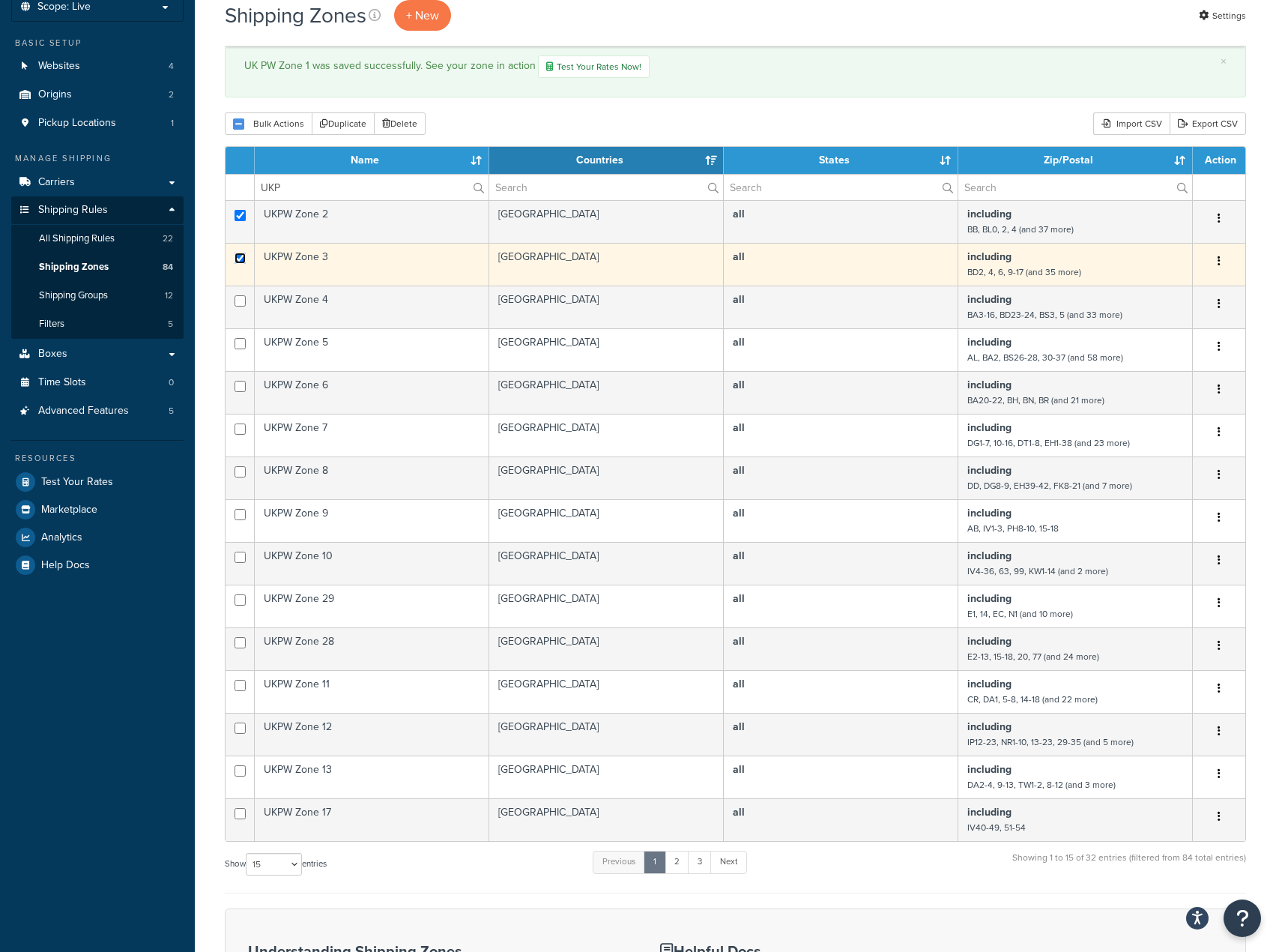
click at [239, 258] on input "checkbox" at bounding box center [240, 258] width 11 height 11
checkbox input "false"
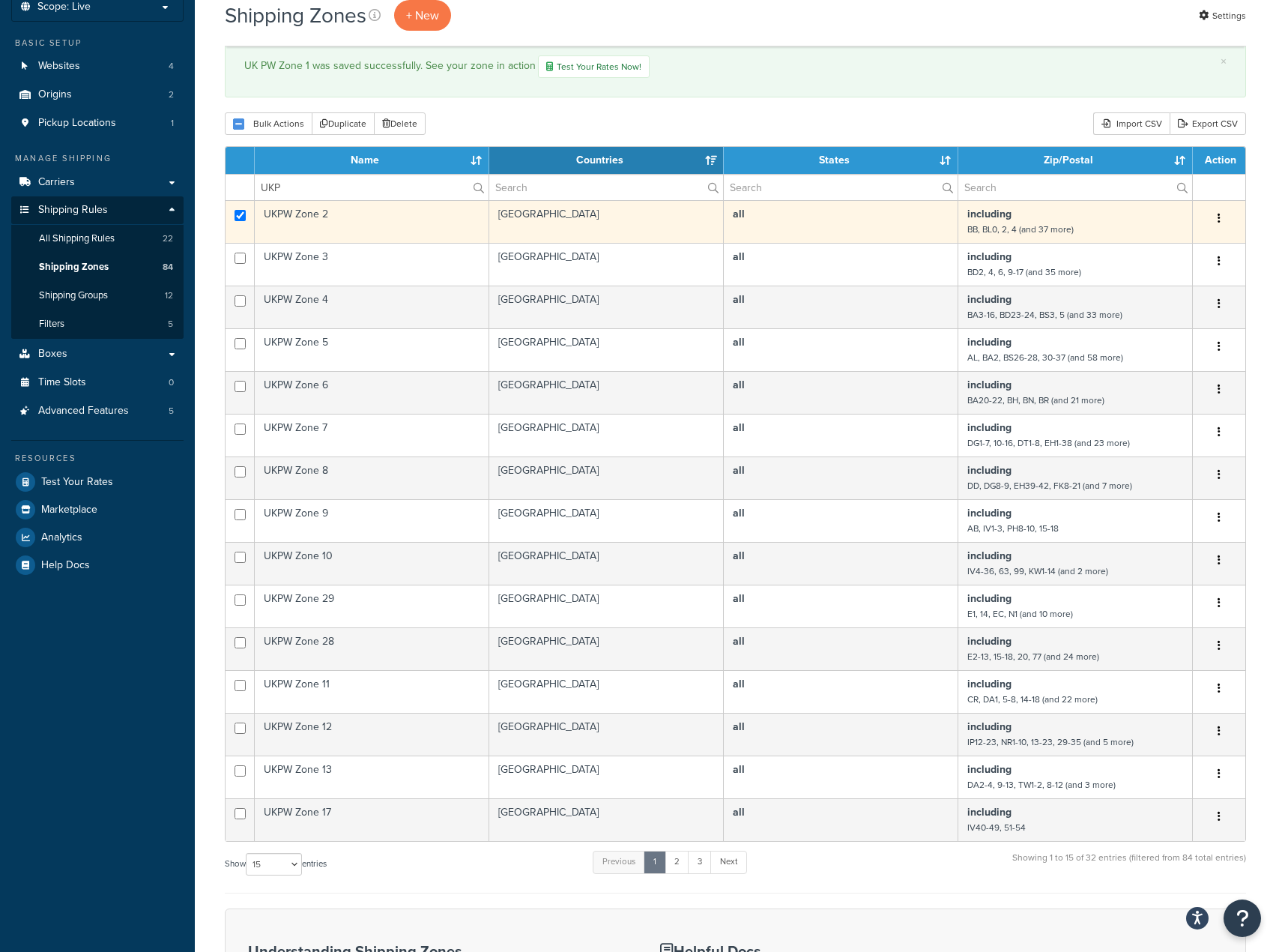
click at [239, 226] on td at bounding box center [240, 221] width 29 height 42
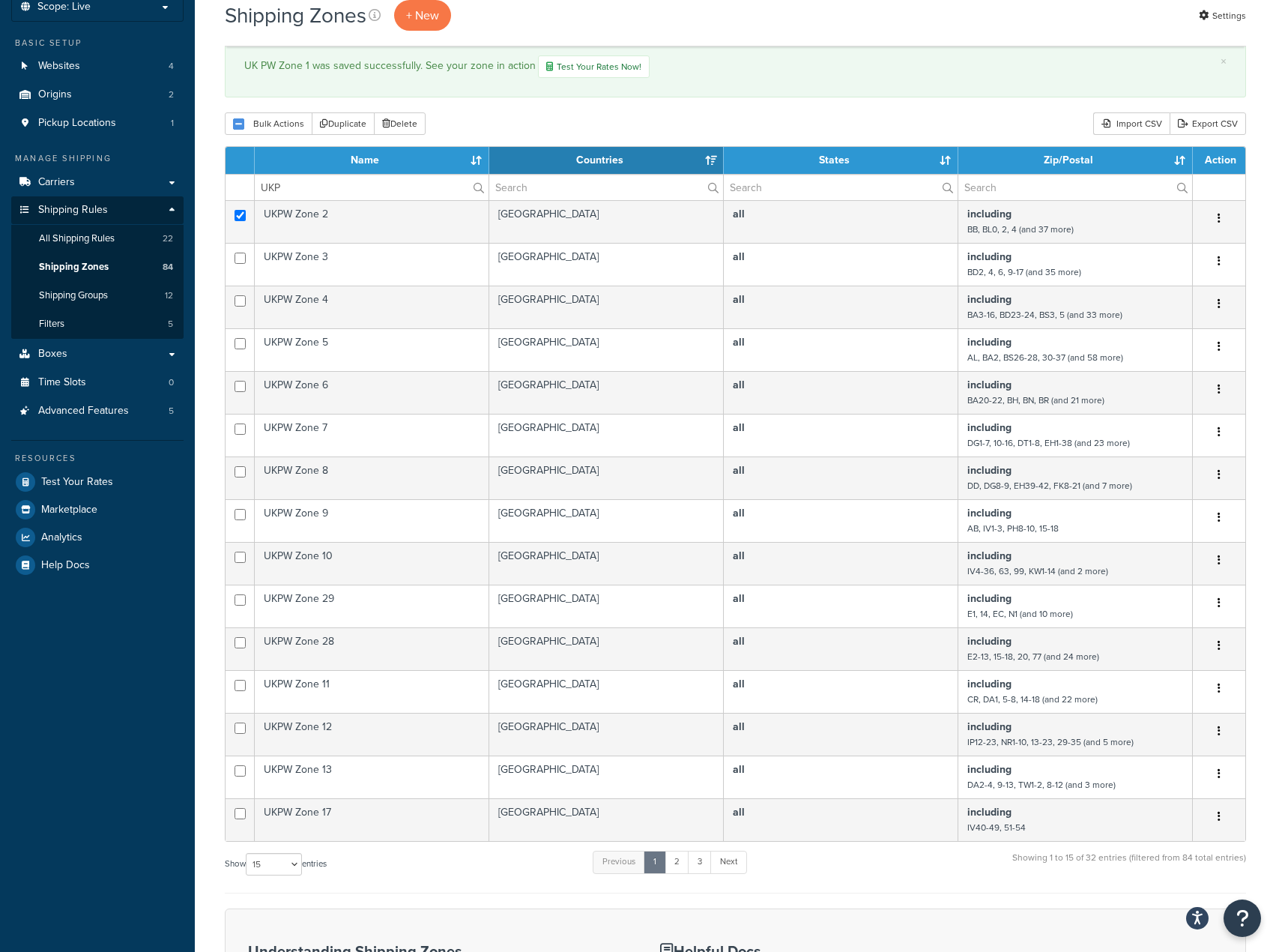
click at [208, 209] on div "Shipping Zones + New Settings × UK PW Zone 1 was saved successfully. See your z…" at bounding box center [736, 579] width 1082 height 1211
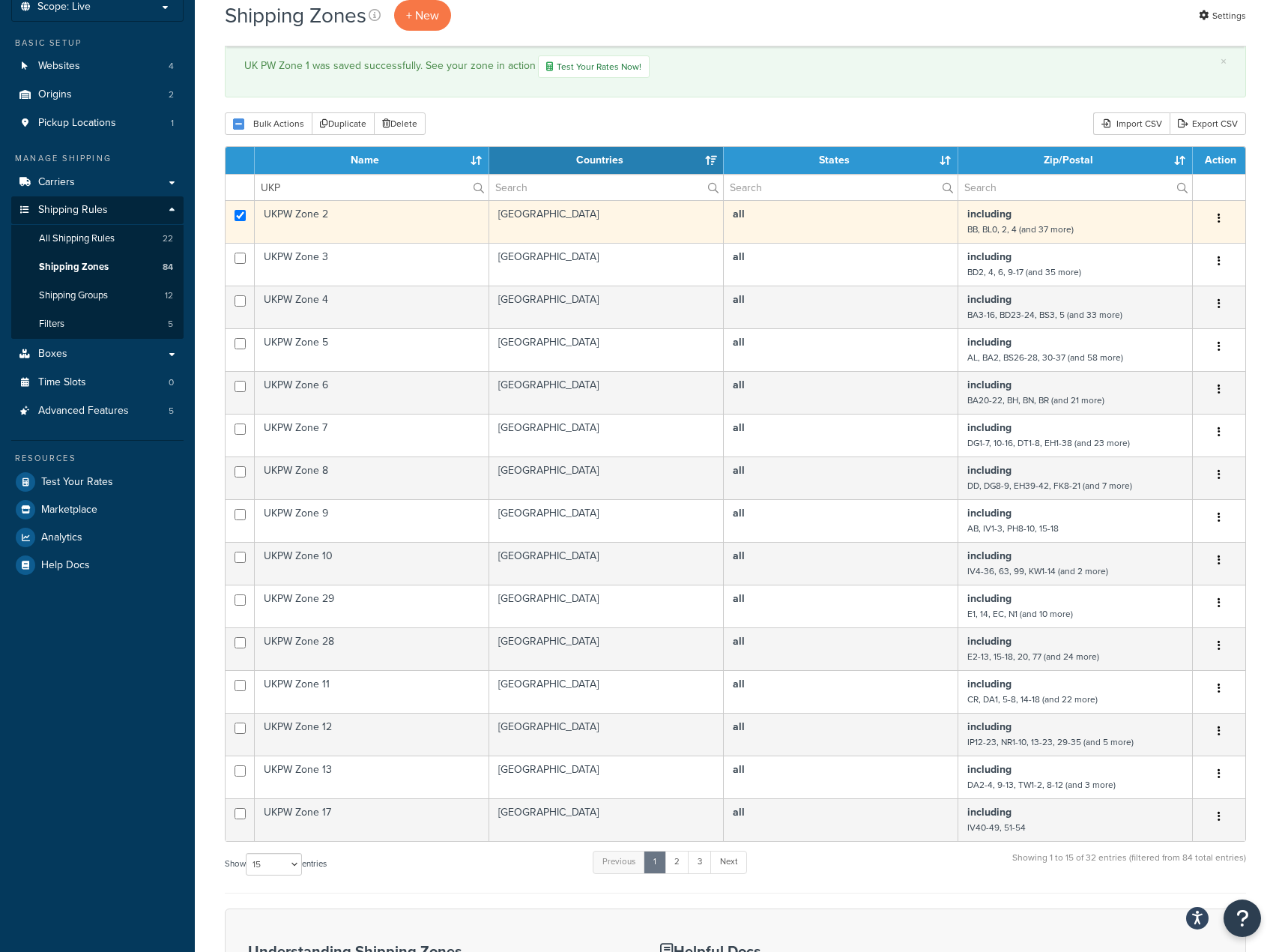
click at [226, 210] on td at bounding box center [240, 221] width 29 height 42
click at [229, 219] on td at bounding box center [240, 221] width 29 height 42
checkbox input "true"
click at [327, 222] on td "UKPW Zone 2" at bounding box center [372, 221] width 235 height 42
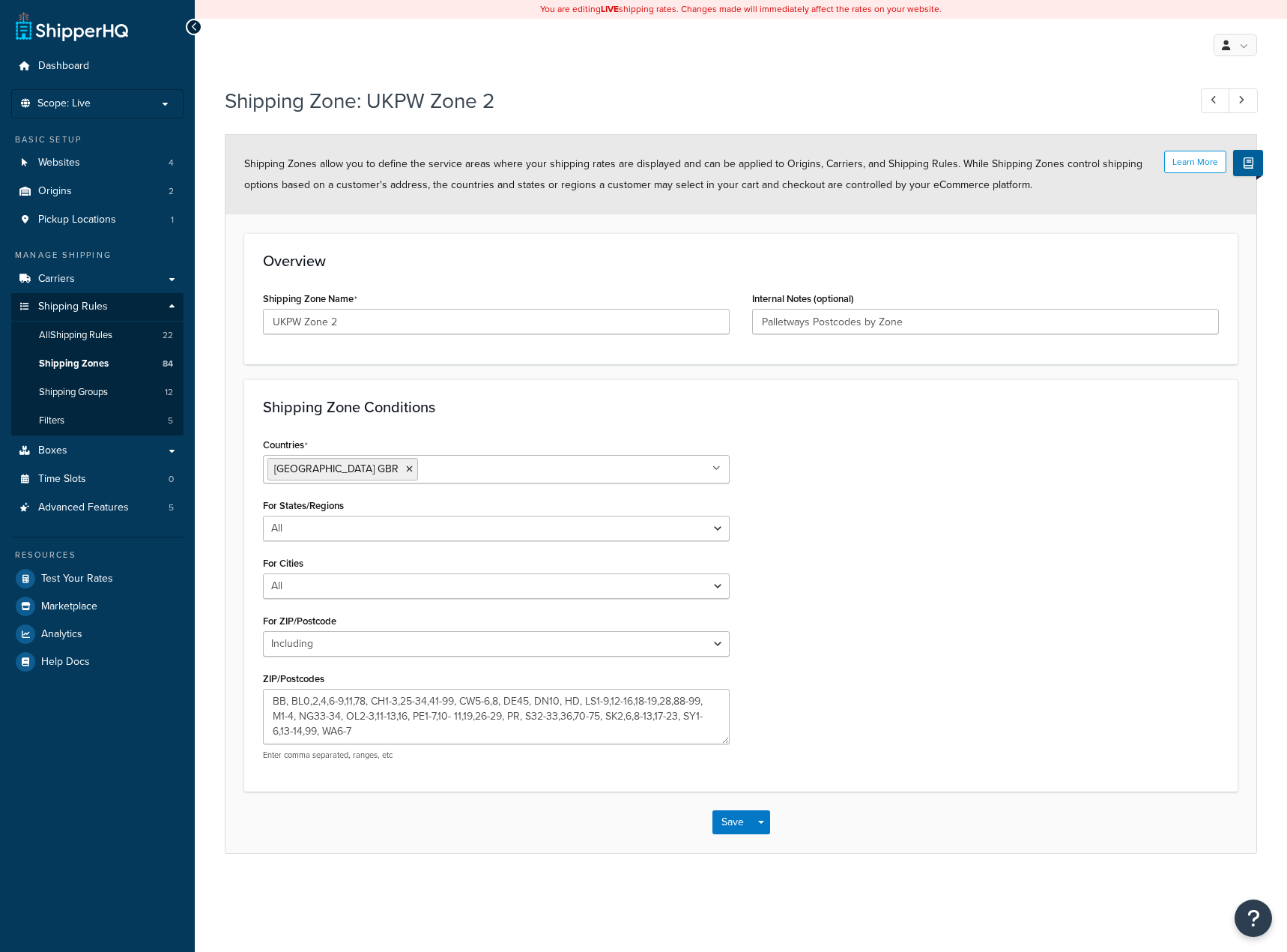
select select "including"
click at [288, 319] on input "UKPW Zone 2" at bounding box center [496, 321] width 467 height 26
type input "UK PW Zone 2"
click at [747, 824] on button "Save" at bounding box center [733, 822] width 41 height 24
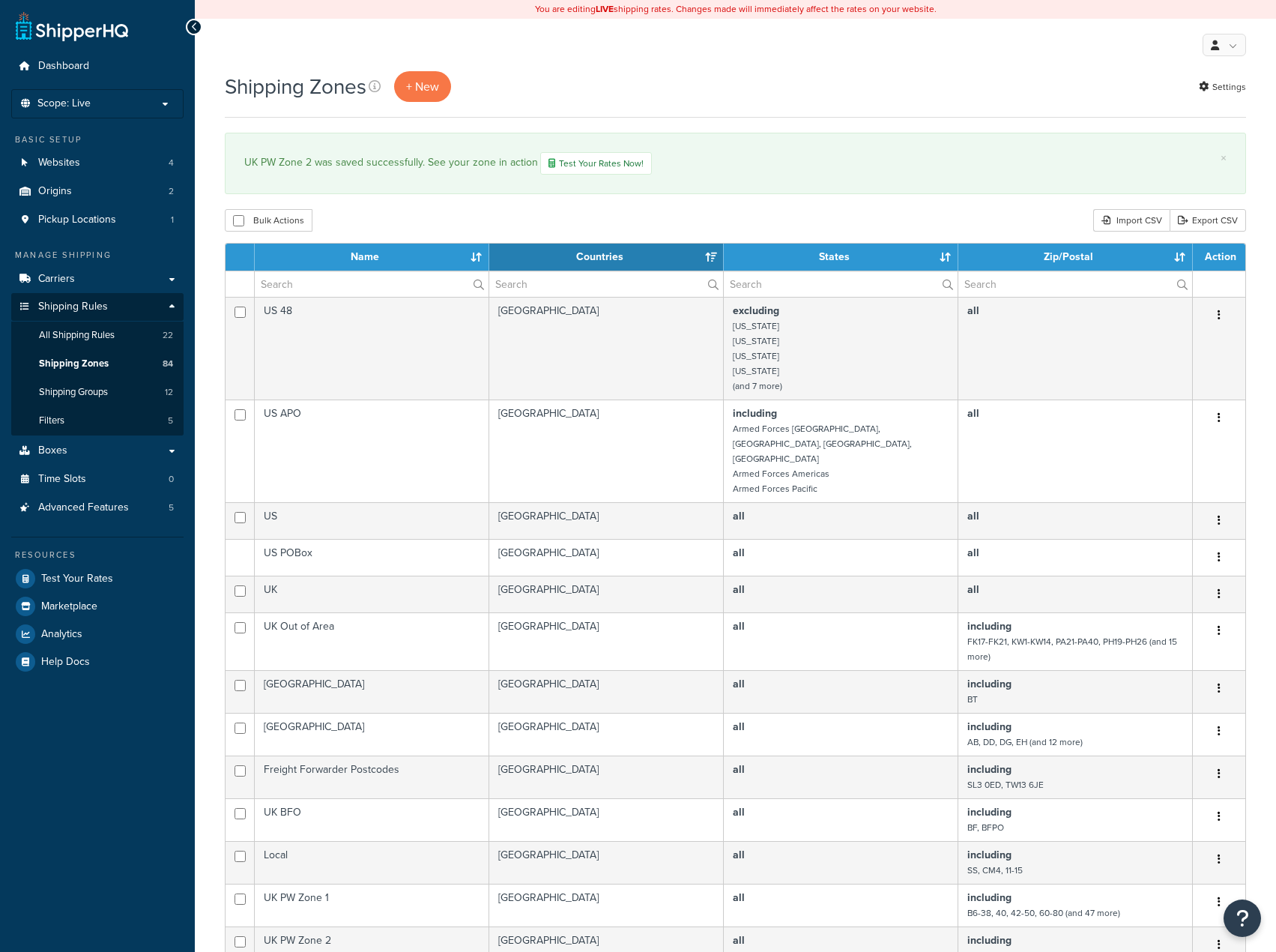
select select "15"
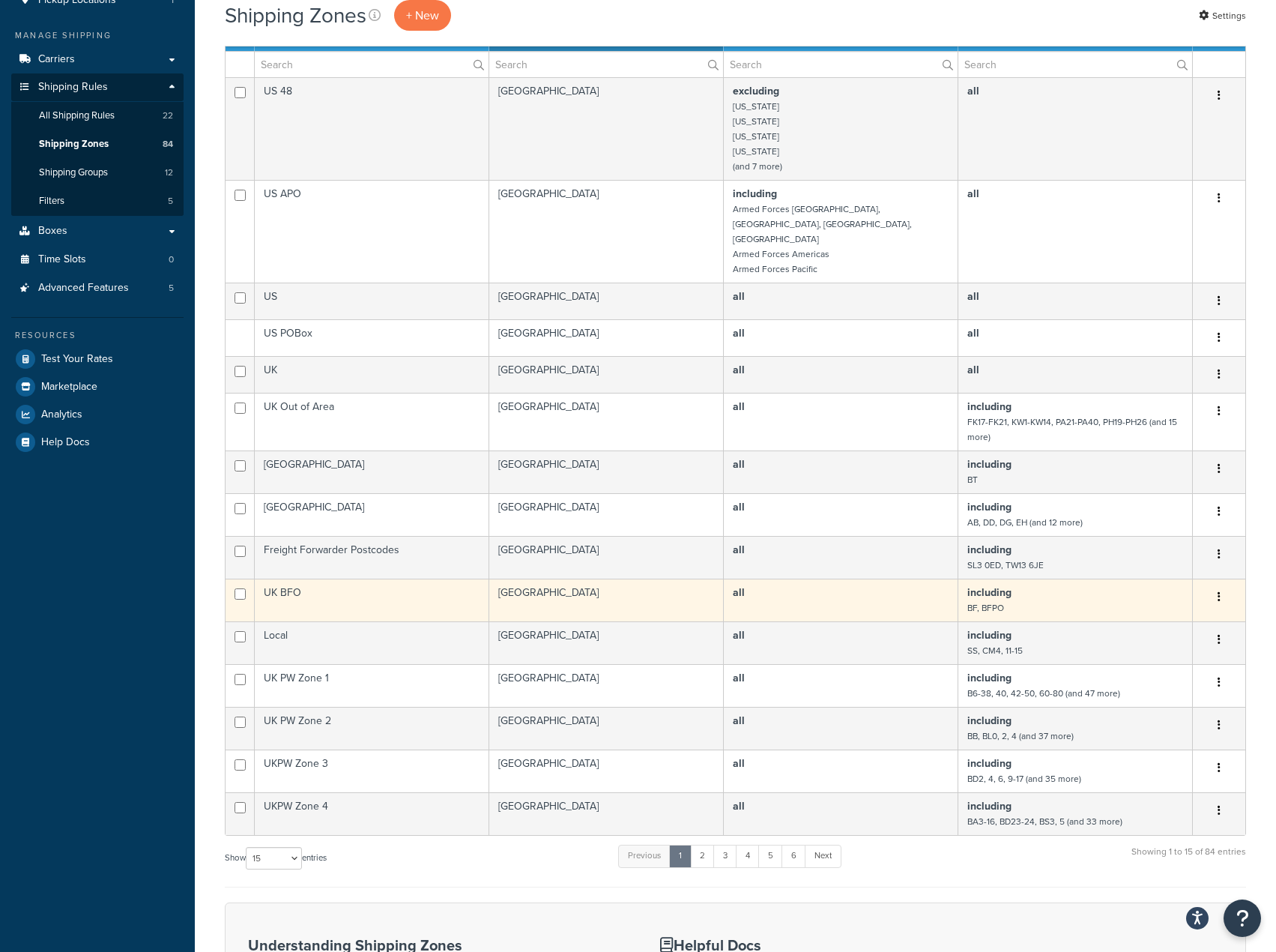
scroll to position [300, 0]
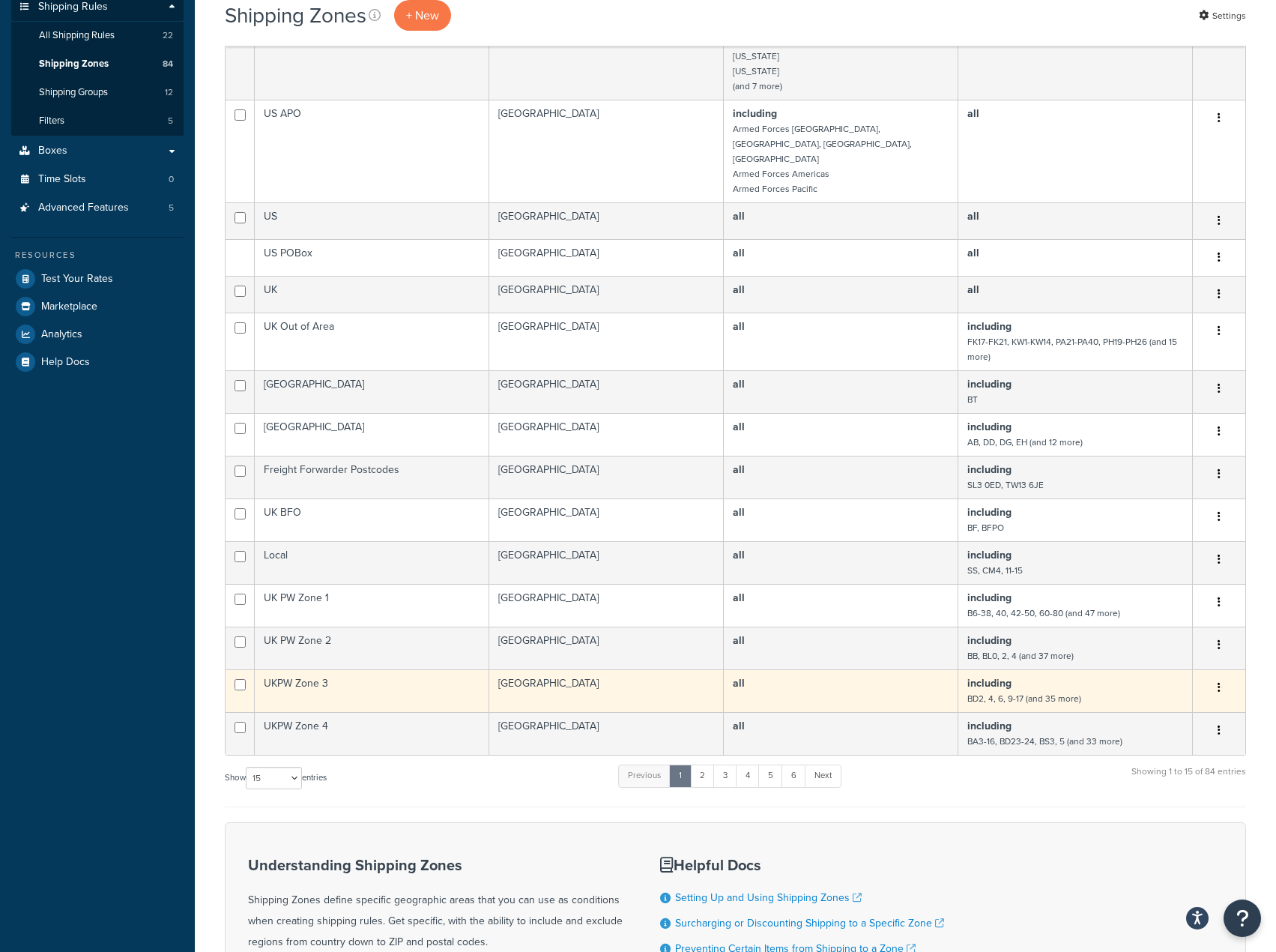
click at [318, 669] on td "UKPW Zone 3" at bounding box center [372, 691] width 235 height 42
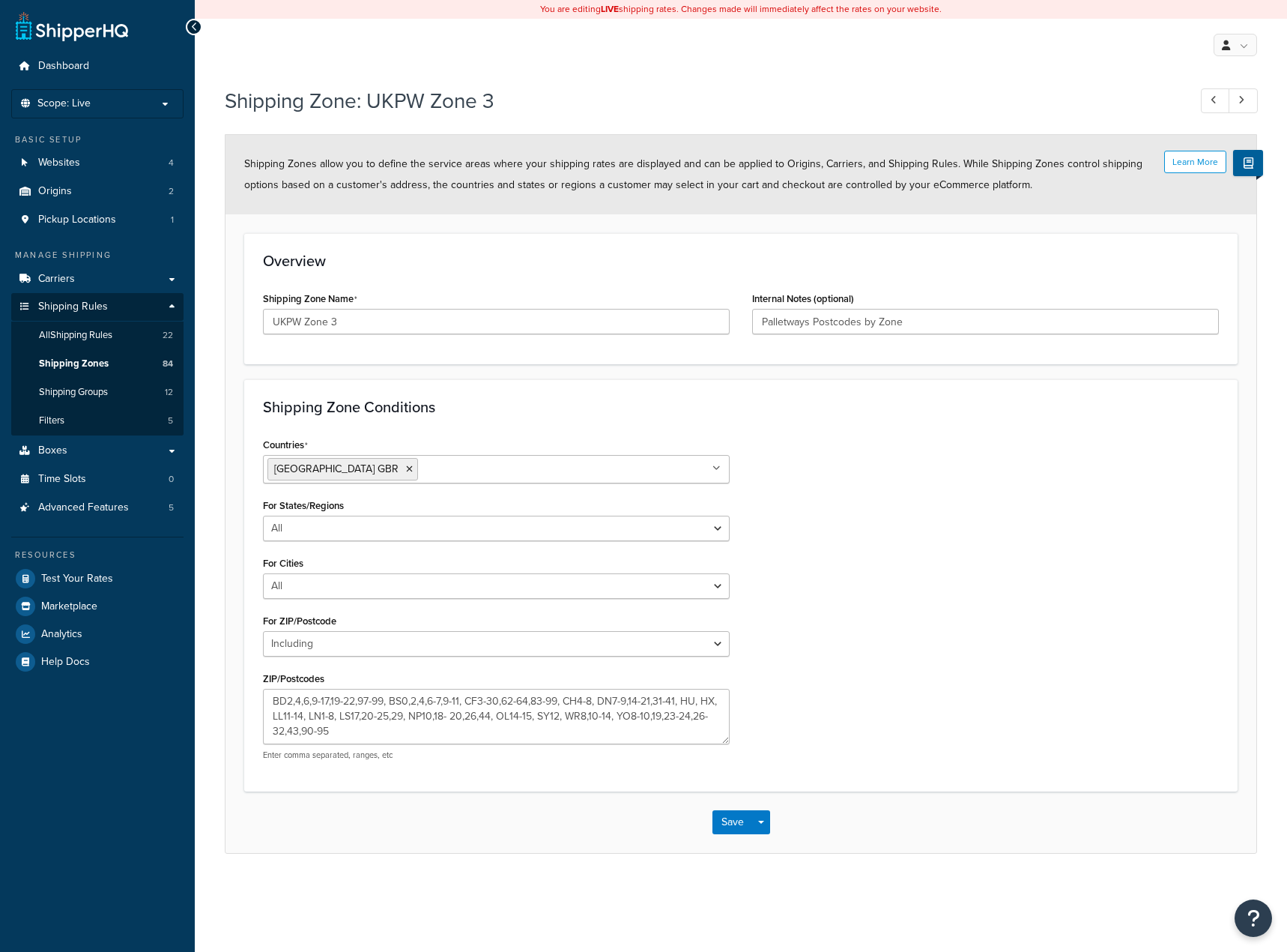
select select "including"
click at [286, 324] on input "UKPW Zone 3" at bounding box center [496, 321] width 467 height 26
type input "UK PW Zone 3"
click at [727, 824] on button "Save" at bounding box center [733, 822] width 41 height 24
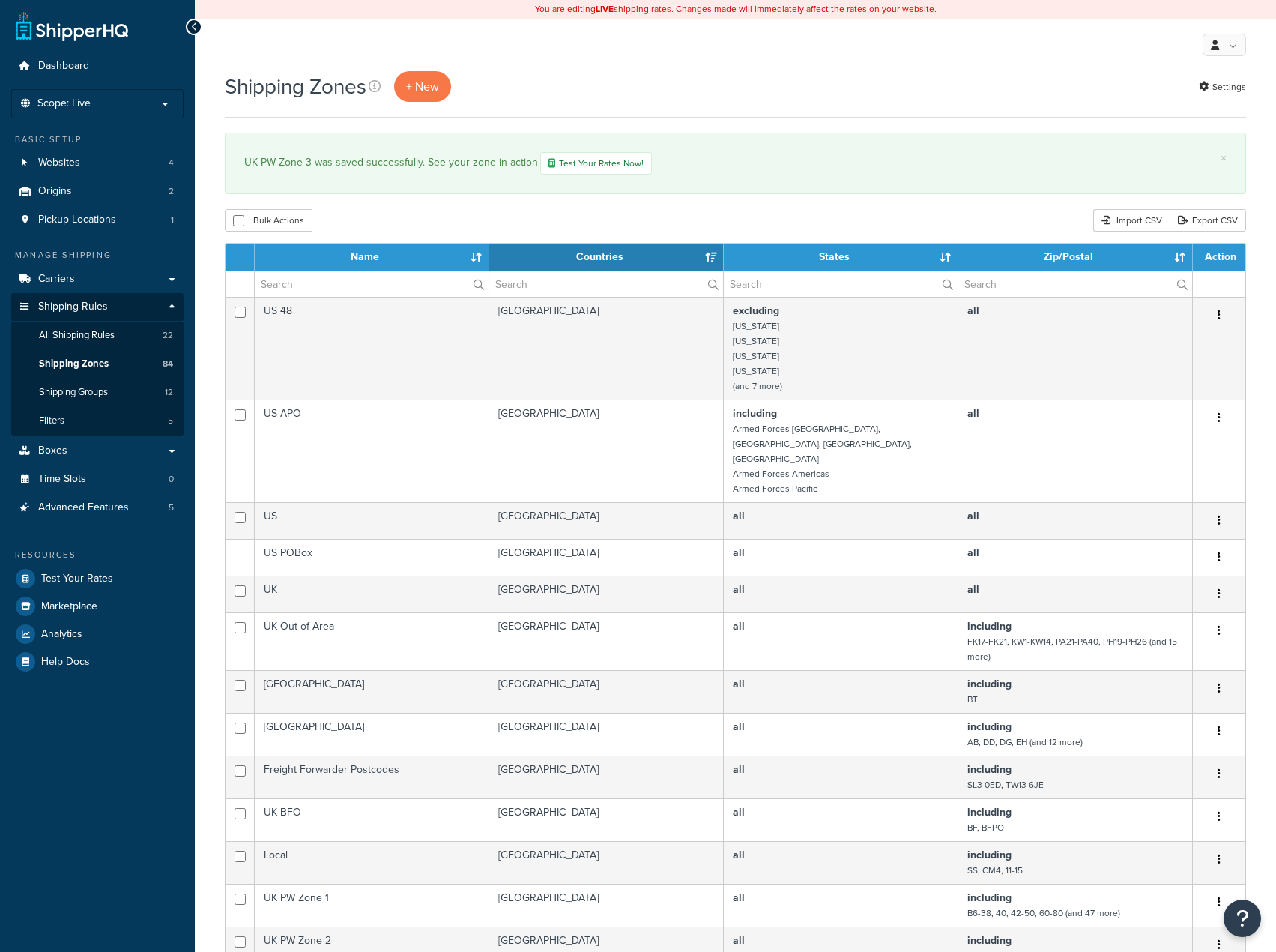
select select "15"
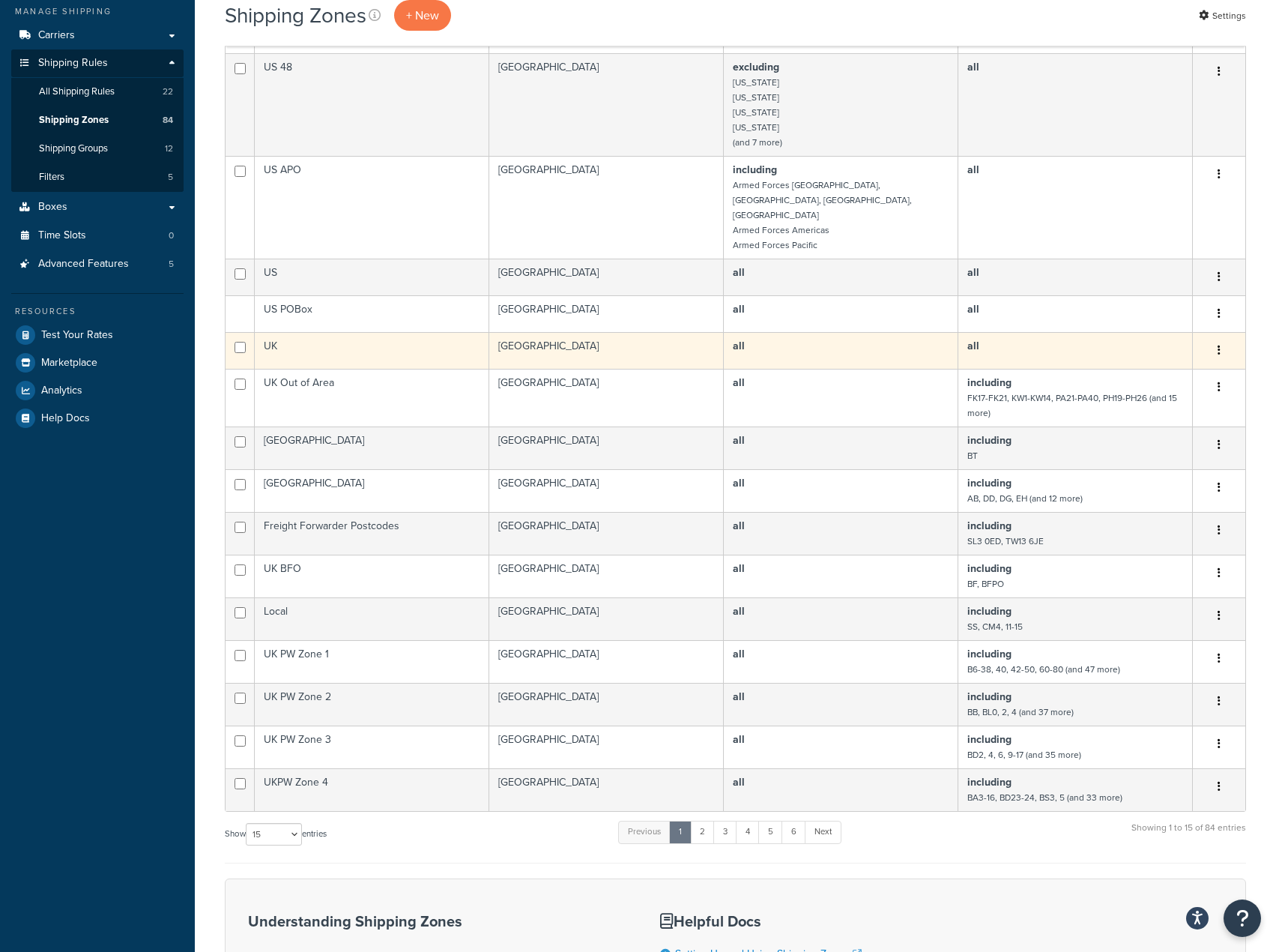
scroll to position [300, 0]
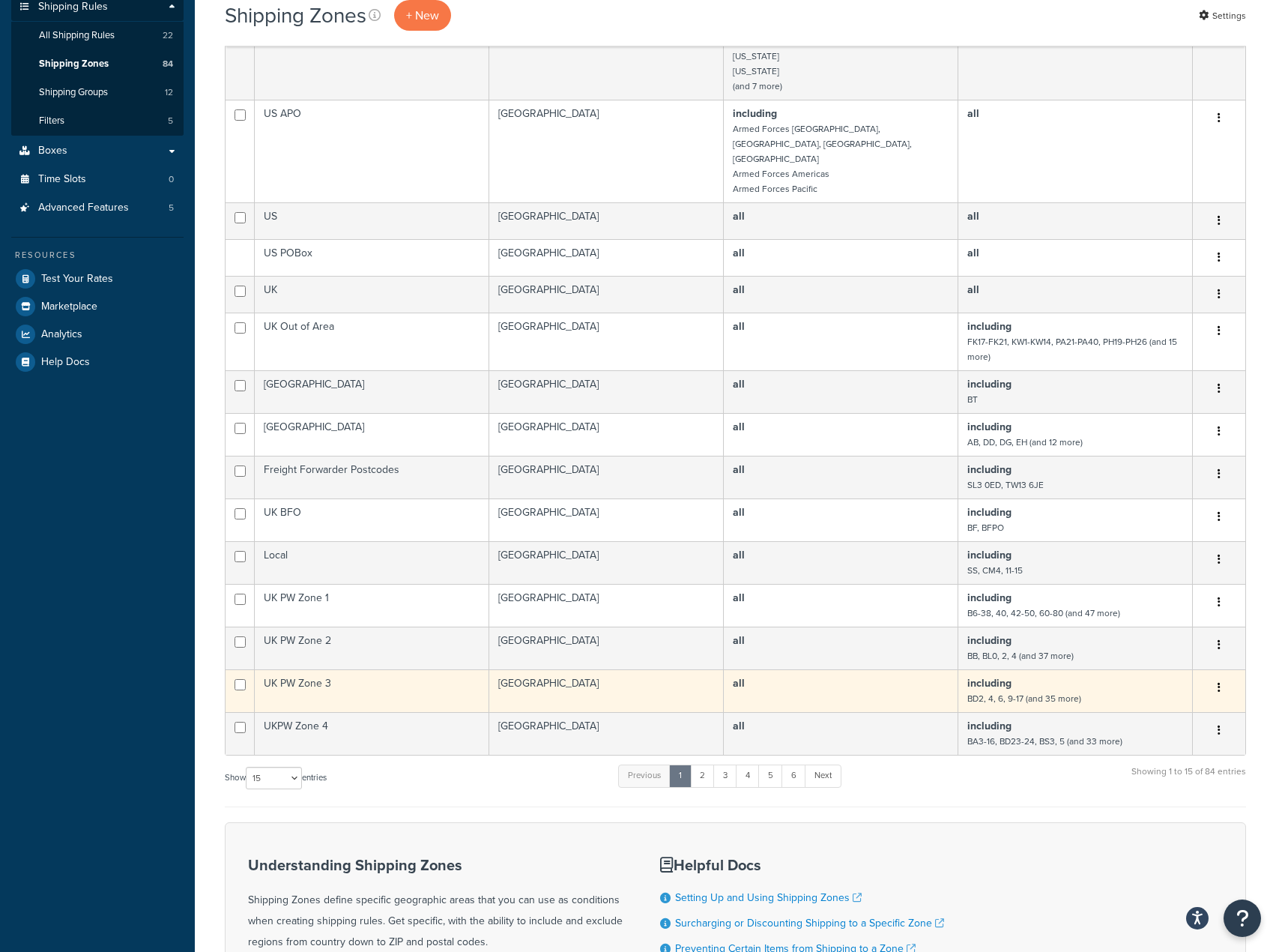
click at [360, 669] on td "UK PW Zone 3" at bounding box center [372, 691] width 235 height 42
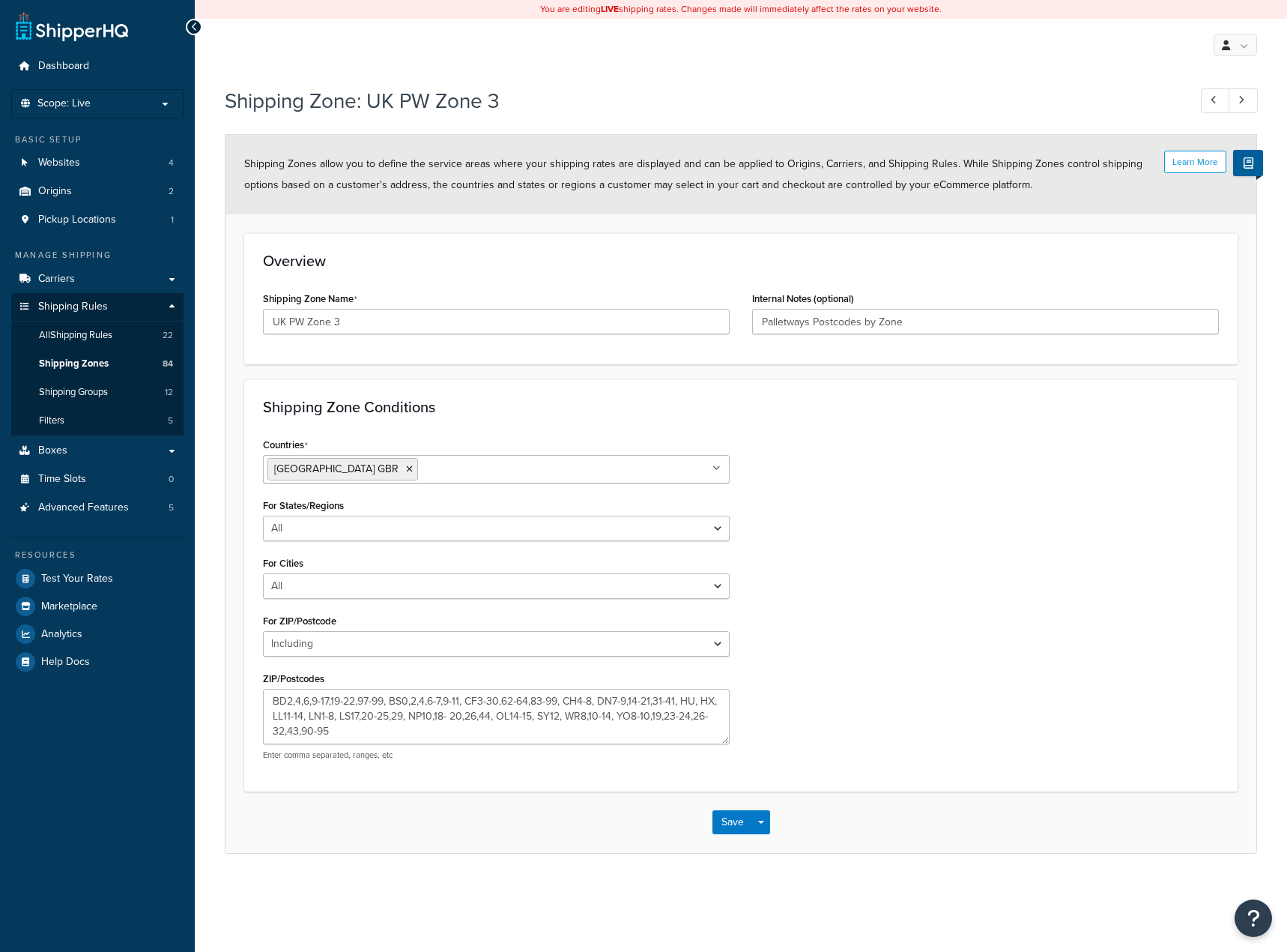
select select "including"
click at [289, 319] on input "UK PW Zone 3" at bounding box center [496, 321] width 467 height 26
type input "UKPW Zone 3"
click at [725, 828] on button "Save" at bounding box center [733, 822] width 41 height 24
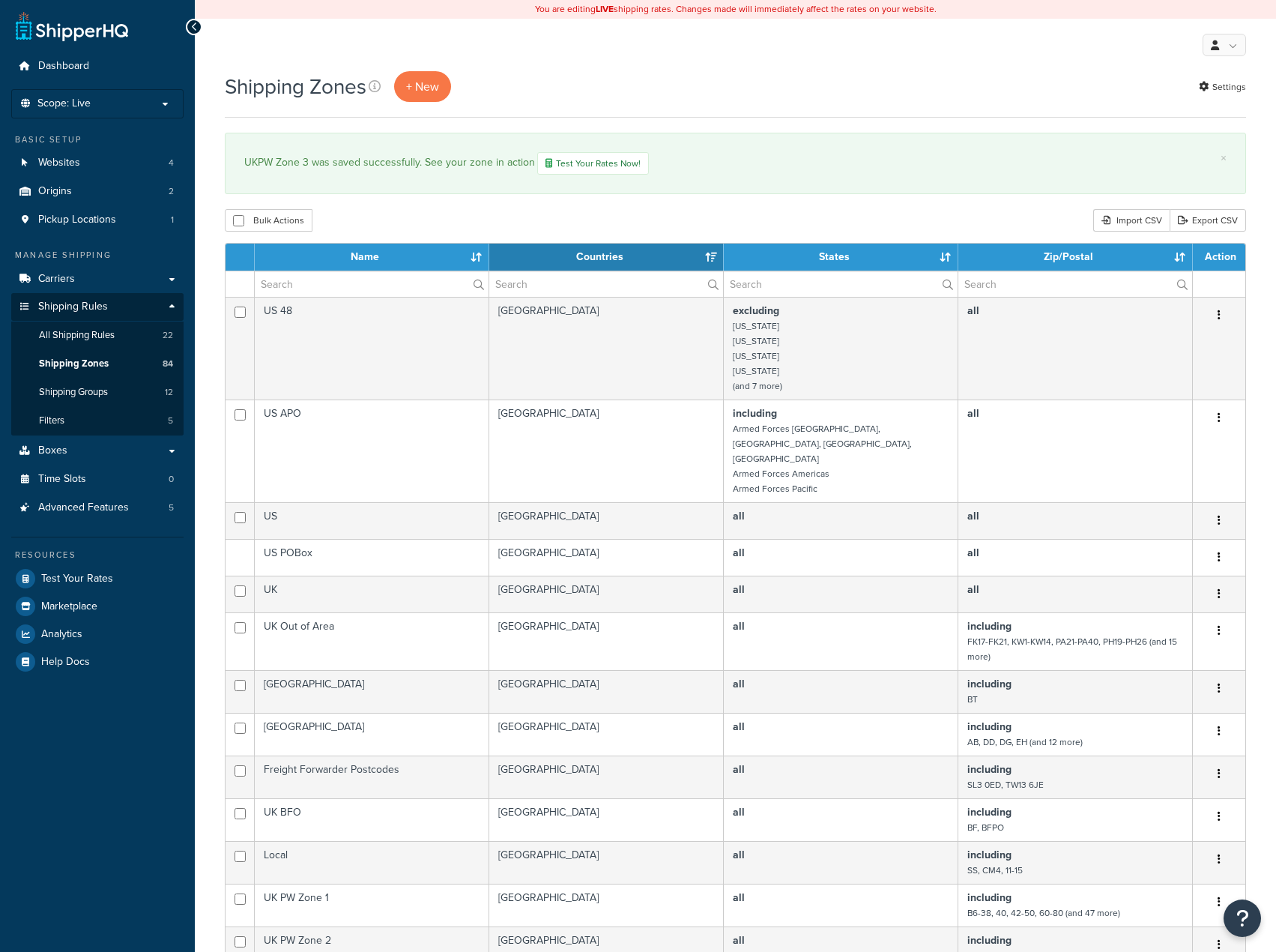
select select "15"
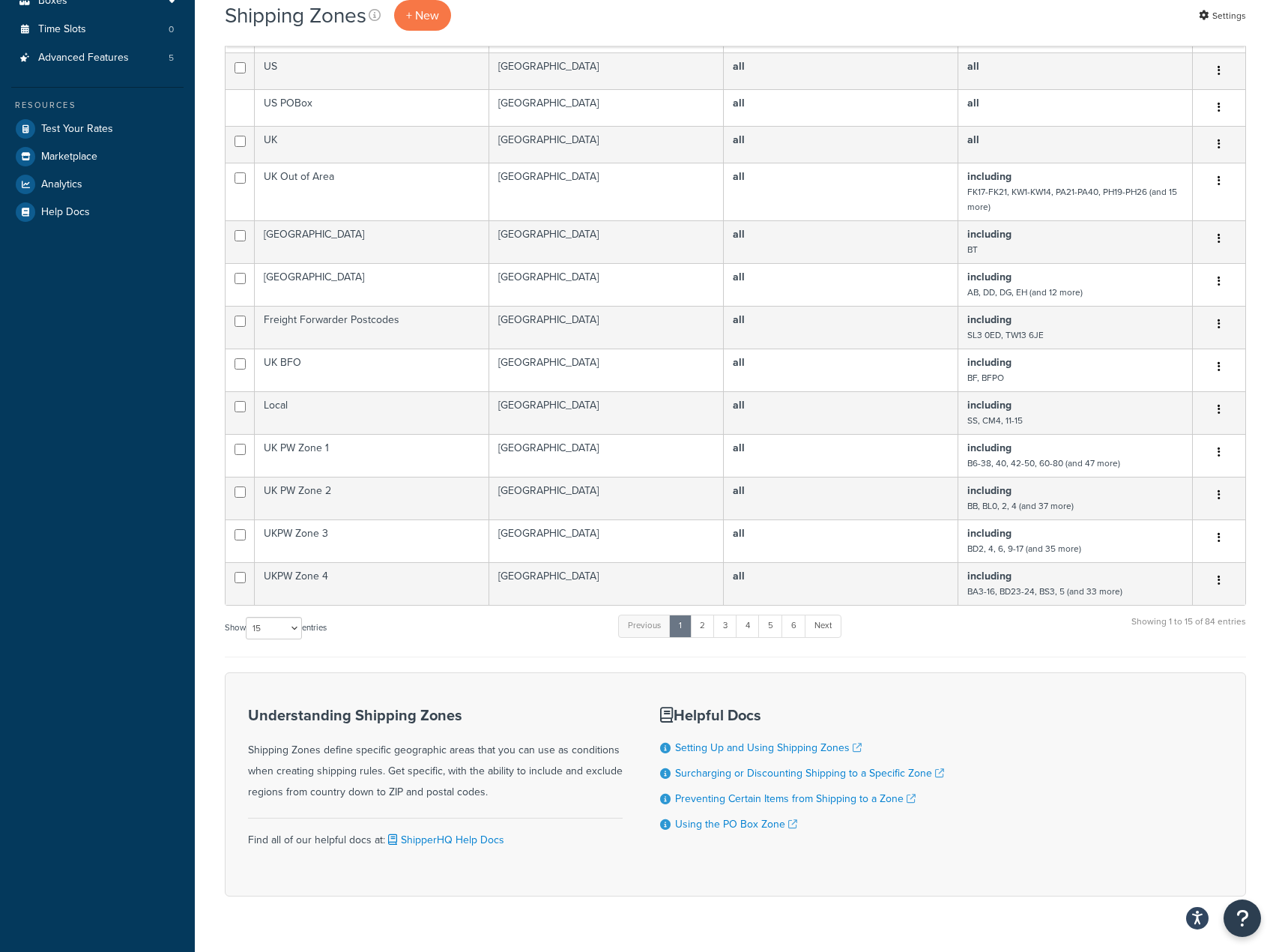
scroll to position [300, 0]
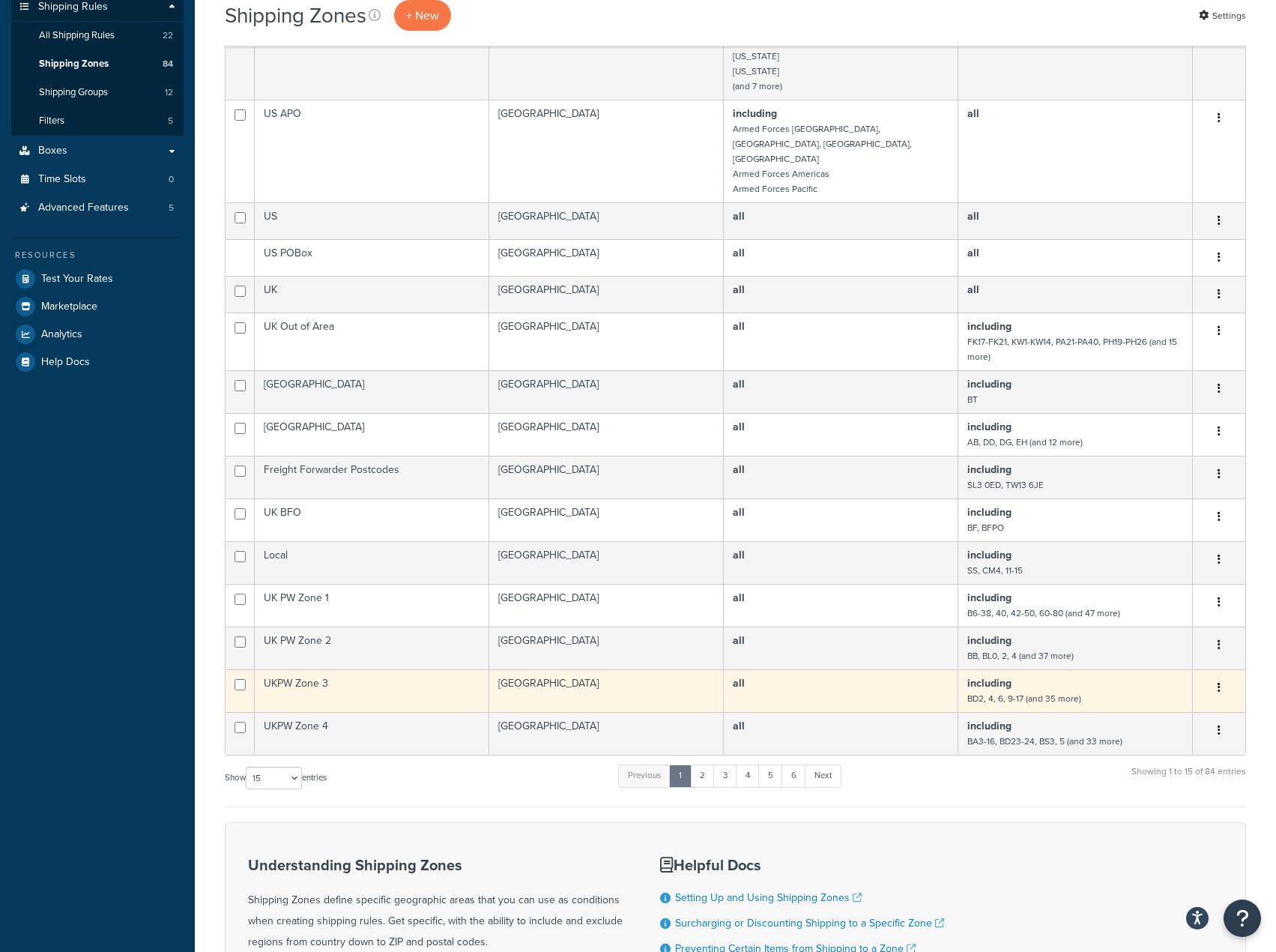
click at [385, 679] on td "UKPW Zone 3" at bounding box center [372, 691] width 235 height 42
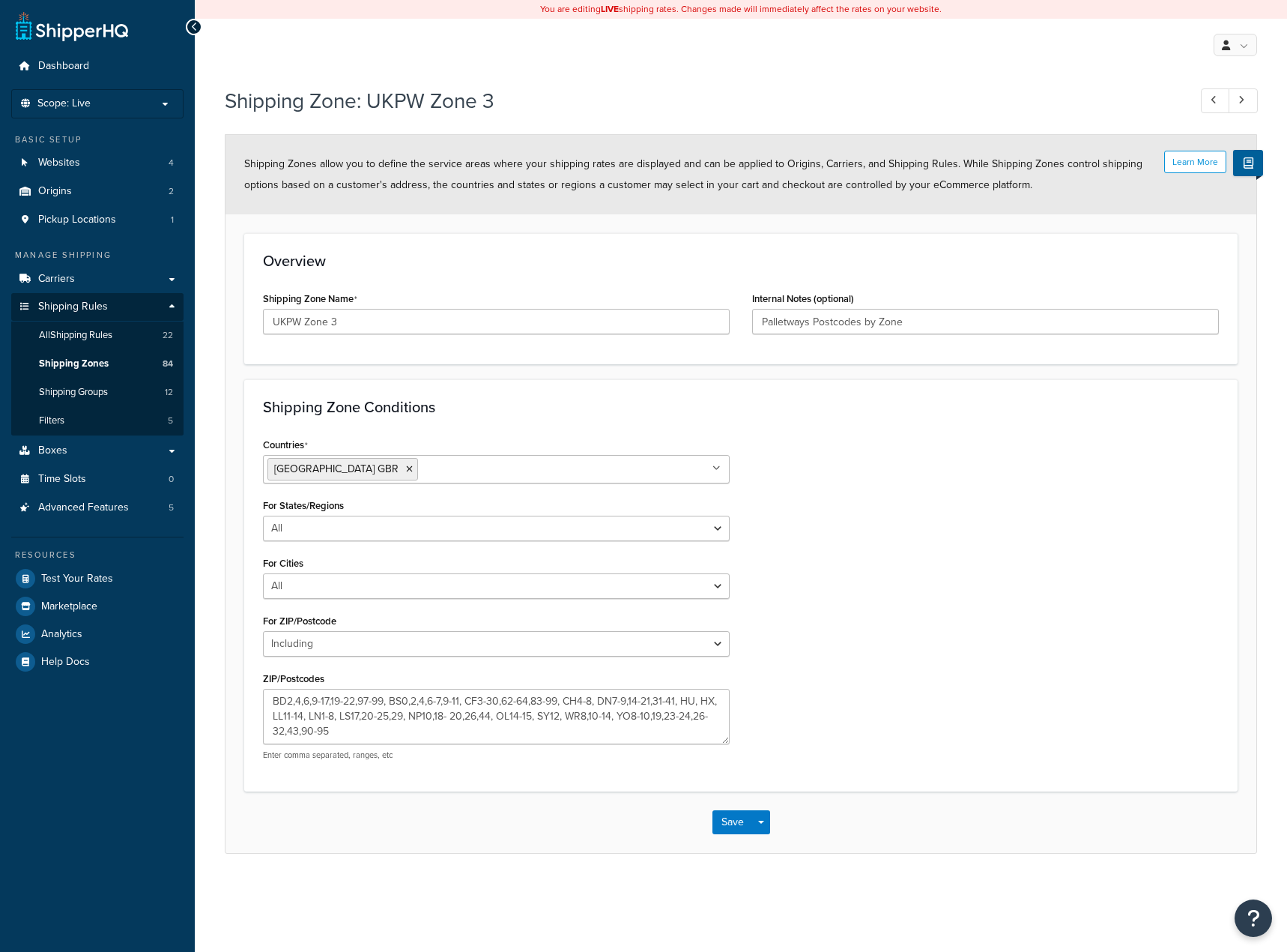
select select "including"
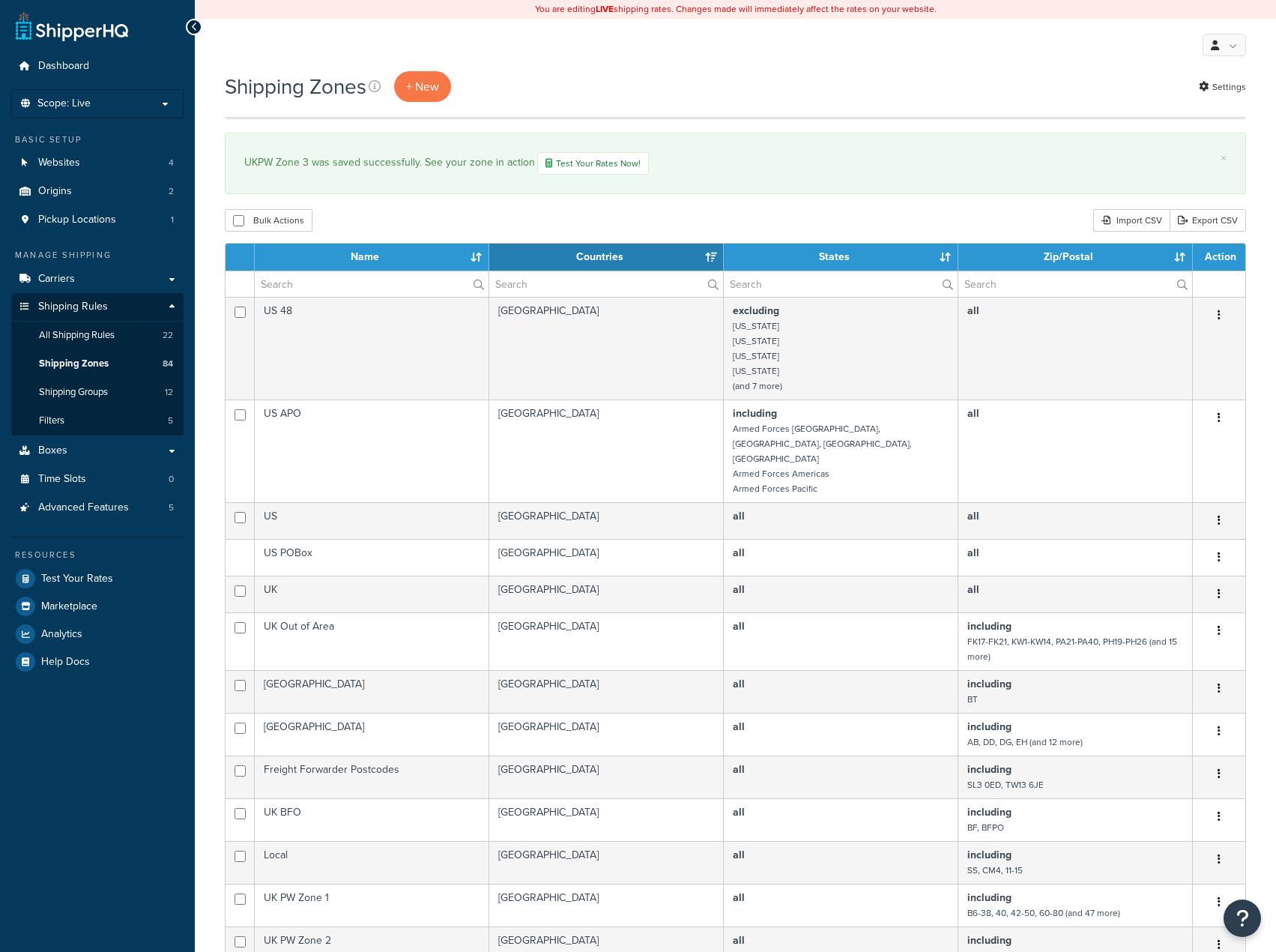
select select "15"
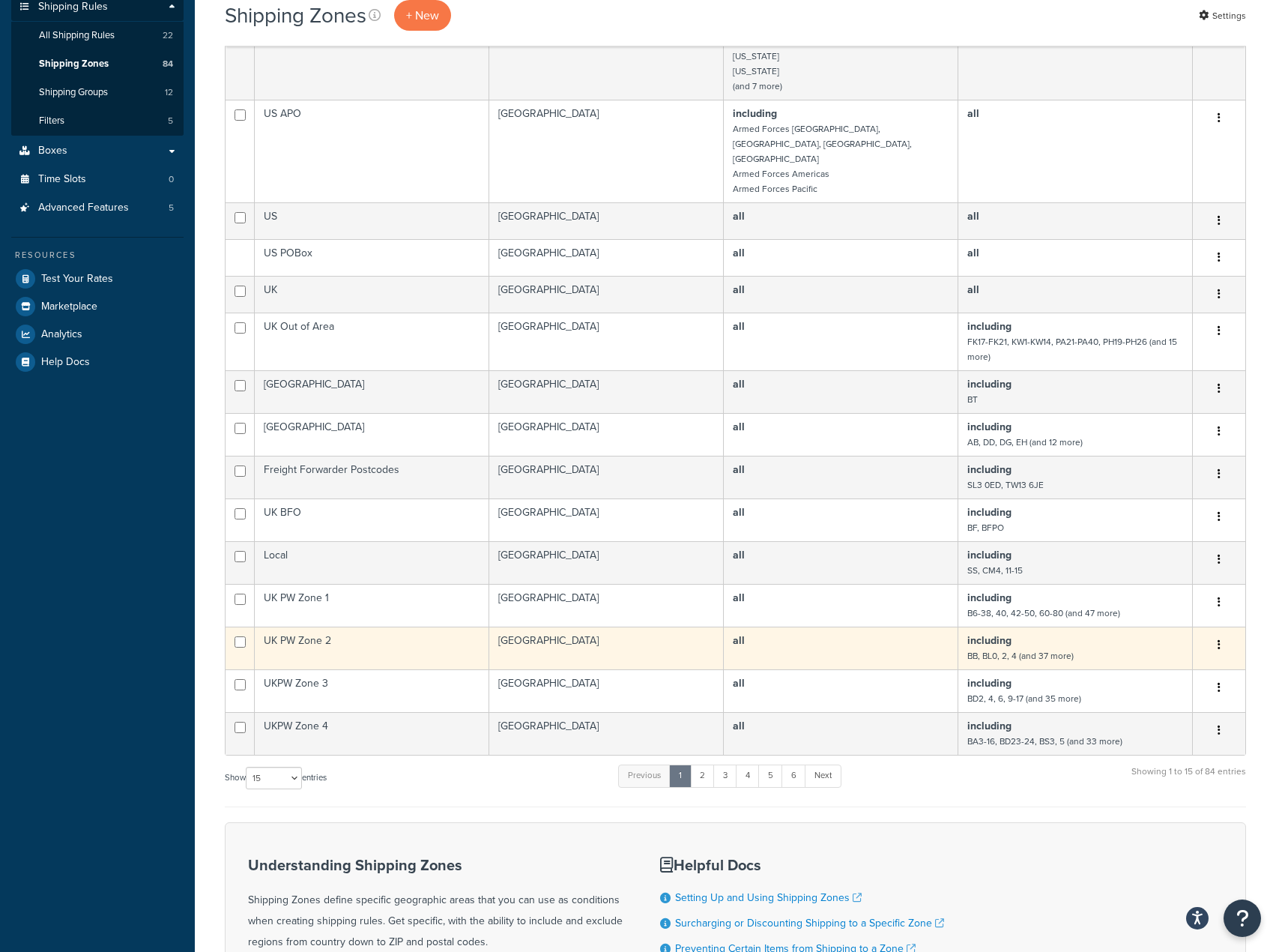
click at [355, 627] on td "UK PW Zone 2" at bounding box center [372, 648] width 235 height 42
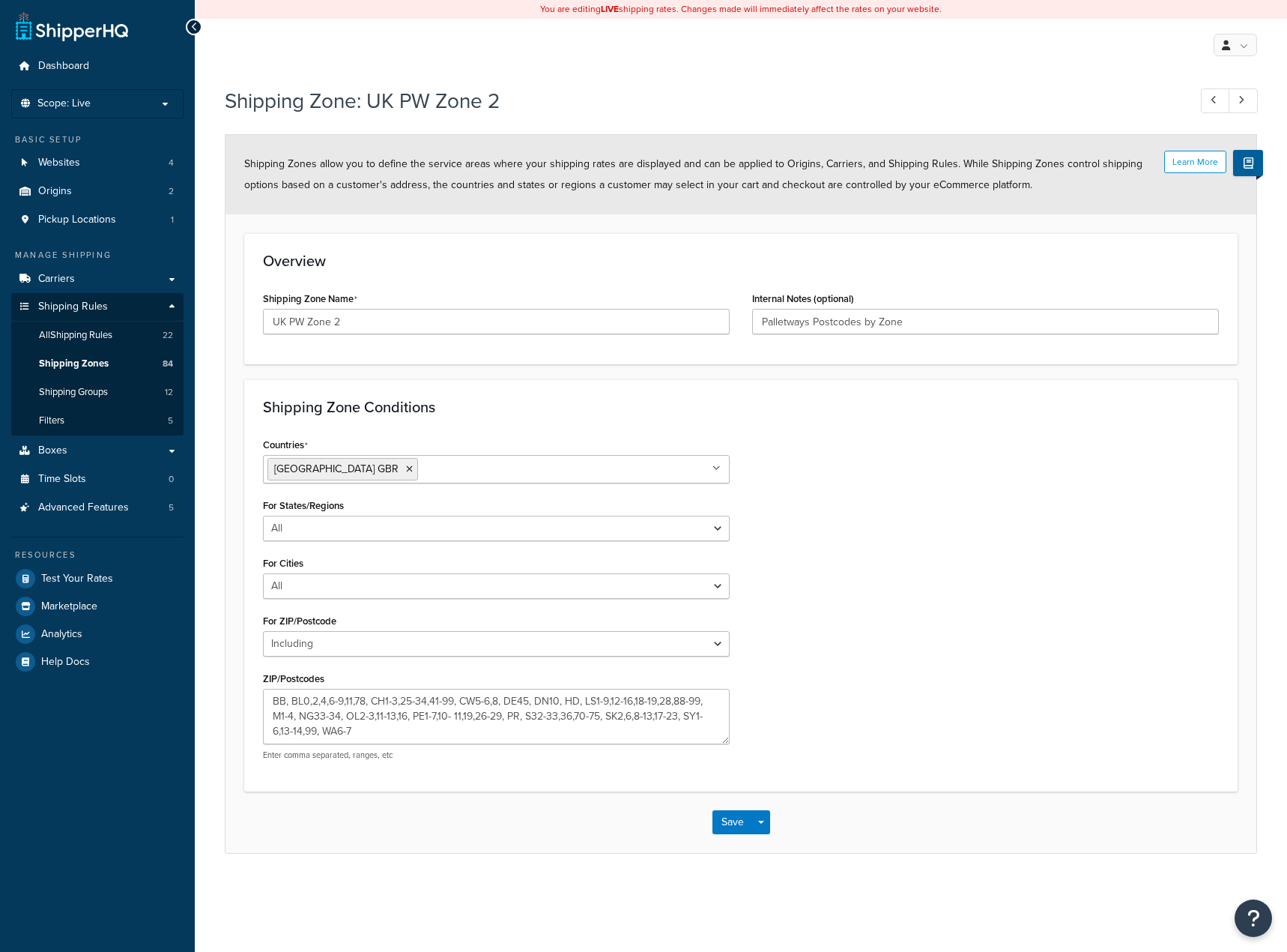
select select "including"
click at [292, 319] on input "UK PW Zone 2" at bounding box center [496, 321] width 467 height 26
click at [290, 323] on input "UK PW Zone 2" at bounding box center [496, 321] width 467 height 26
type input "UKPW Zone 2"
click at [727, 816] on button "Save" at bounding box center [733, 822] width 41 height 24
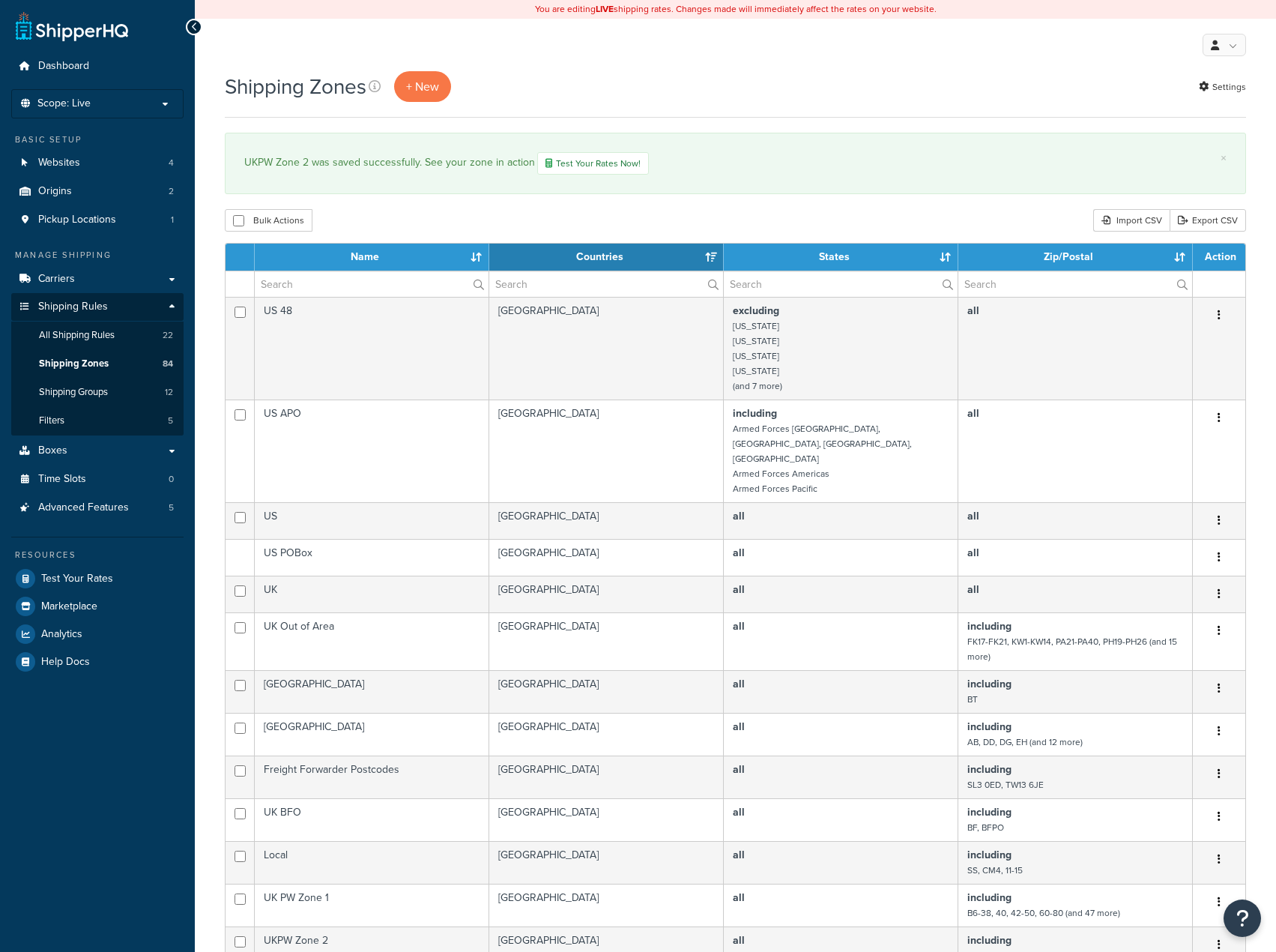
select select "15"
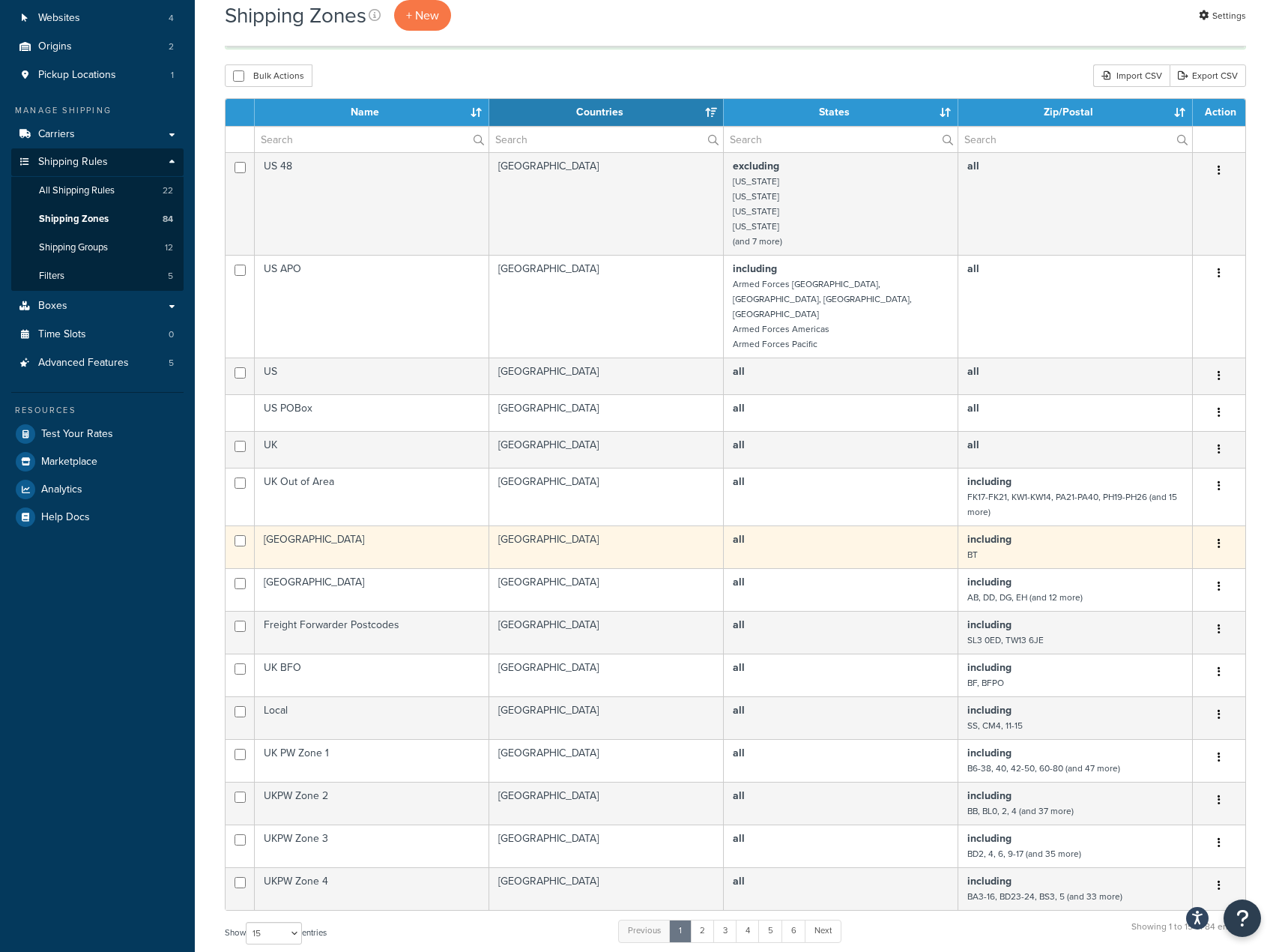
scroll to position [300, 0]
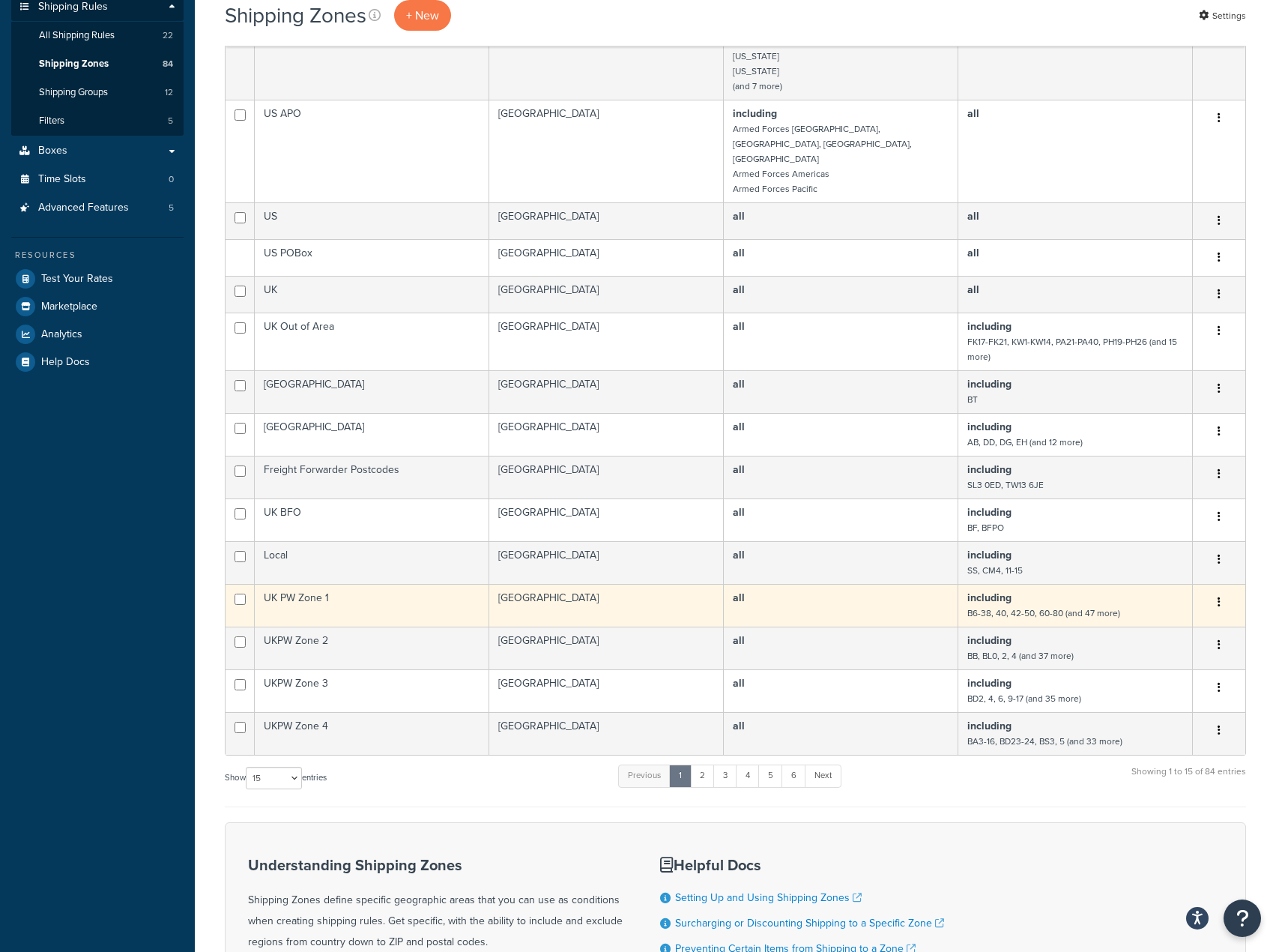
click at [368, 584] on td "UK PW Zone 1" at bounding box center [372, 605] width 235 height 42
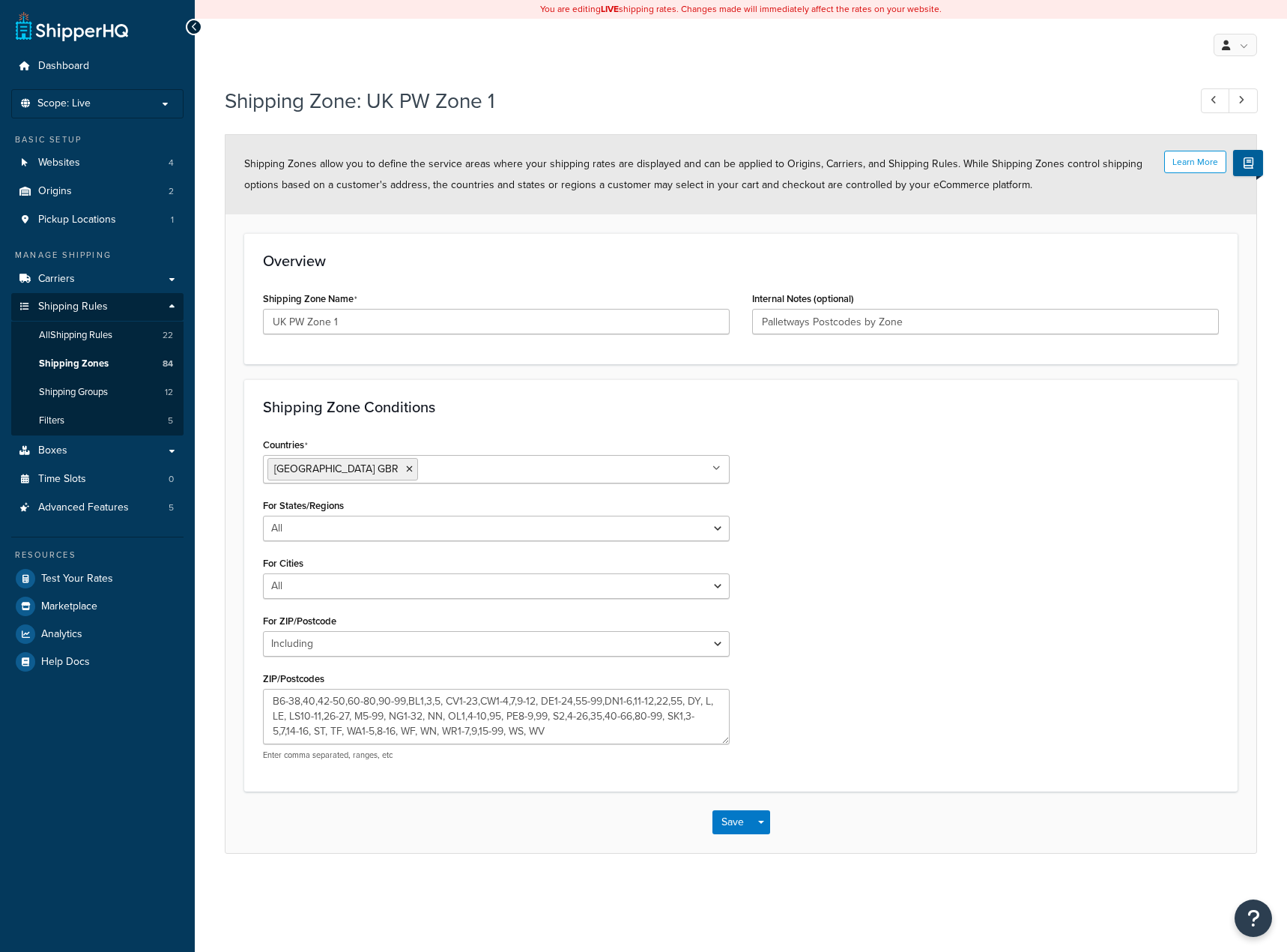
select select "including"
click at [291, 321] on input "UK PW Zone 1" at bounding box center [496, 321] width 467 height 26
type input "UKPW Zone 1"
click at [738, 818] on button "Save" at bounding box center [733, 822] width 41 height 24
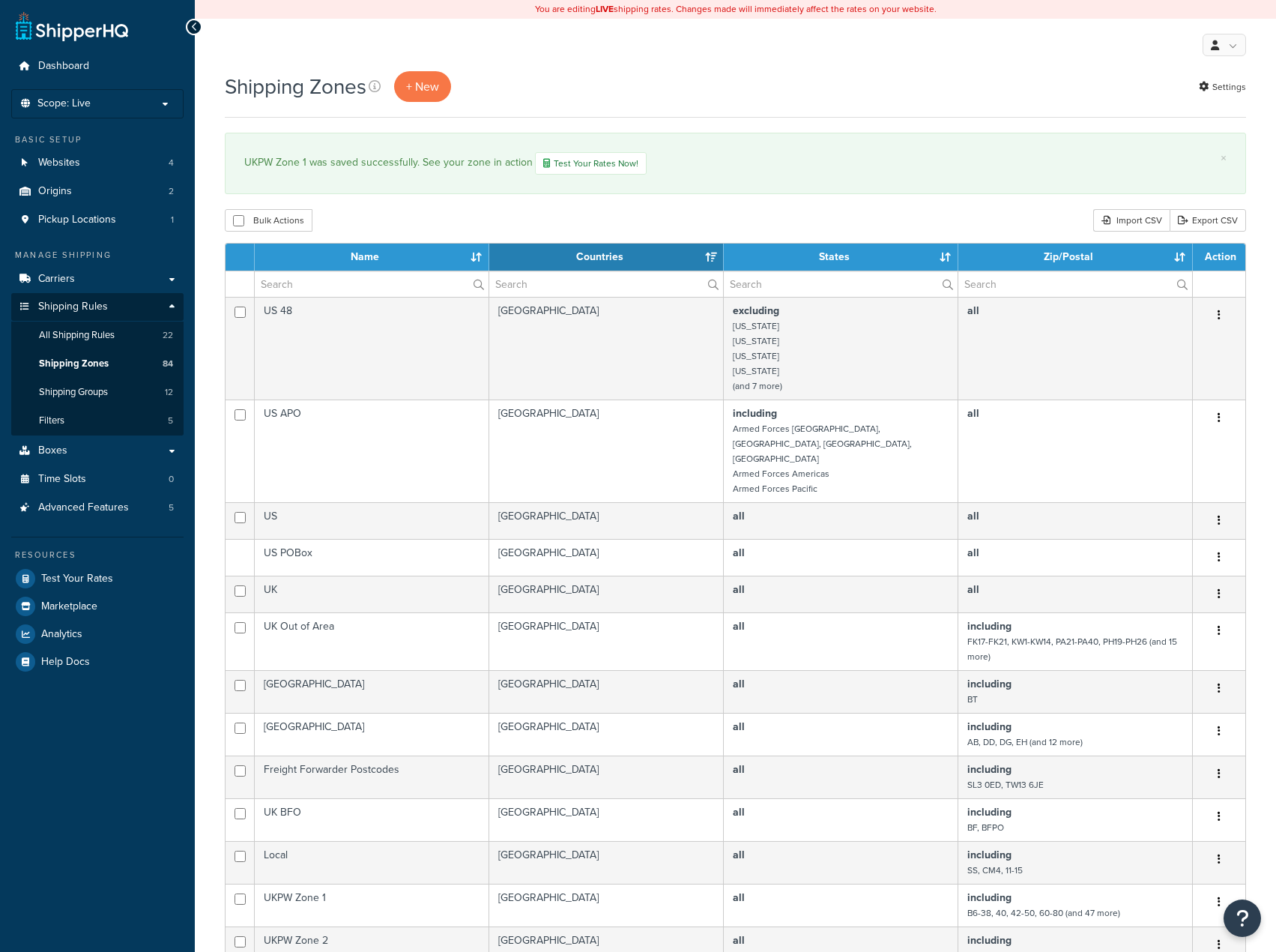
select select "15"
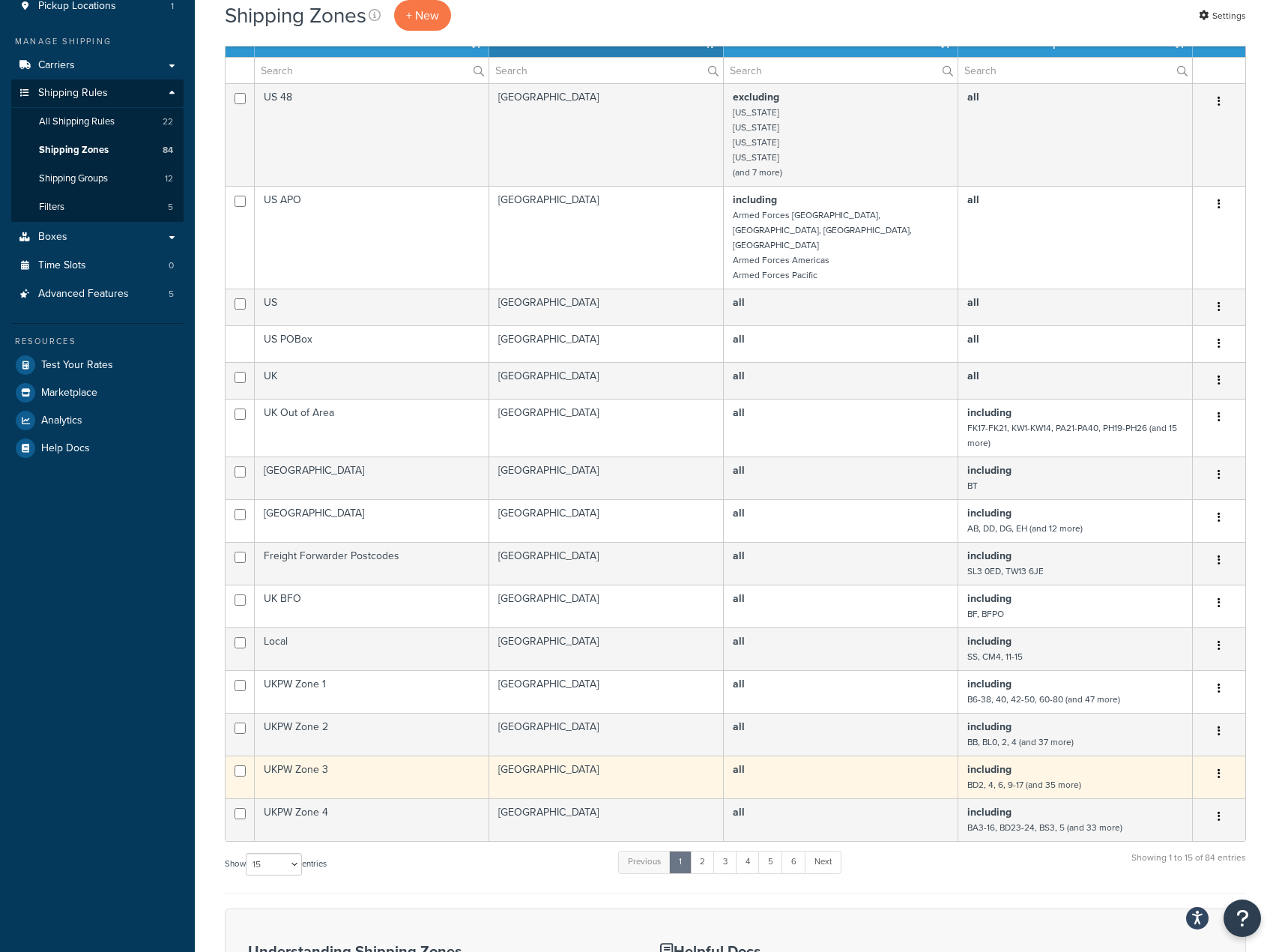
scroll to position [375, 0]
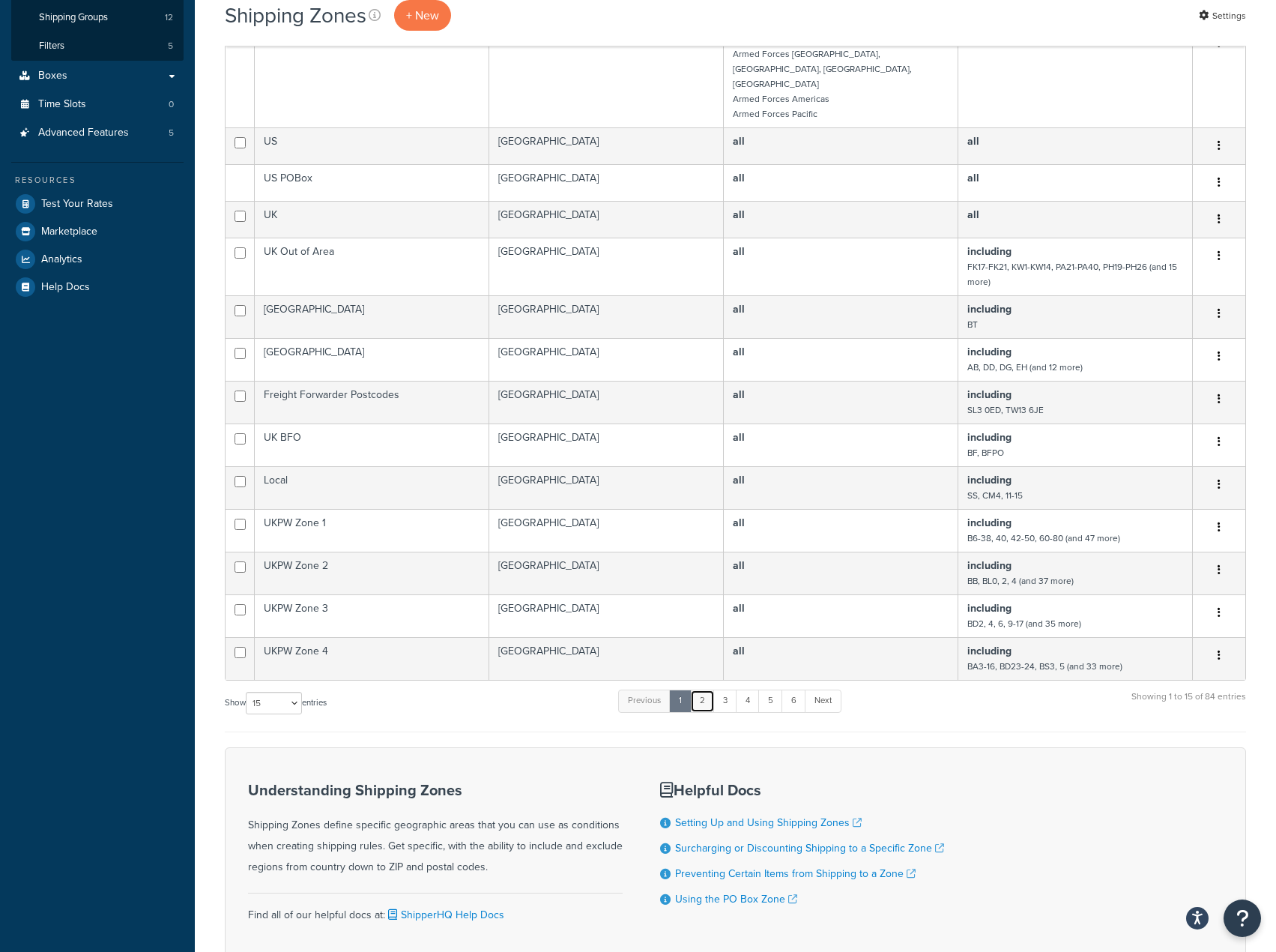
click at [705, 690] on link "2" at bounding box center [702, 701] width 25 height 22
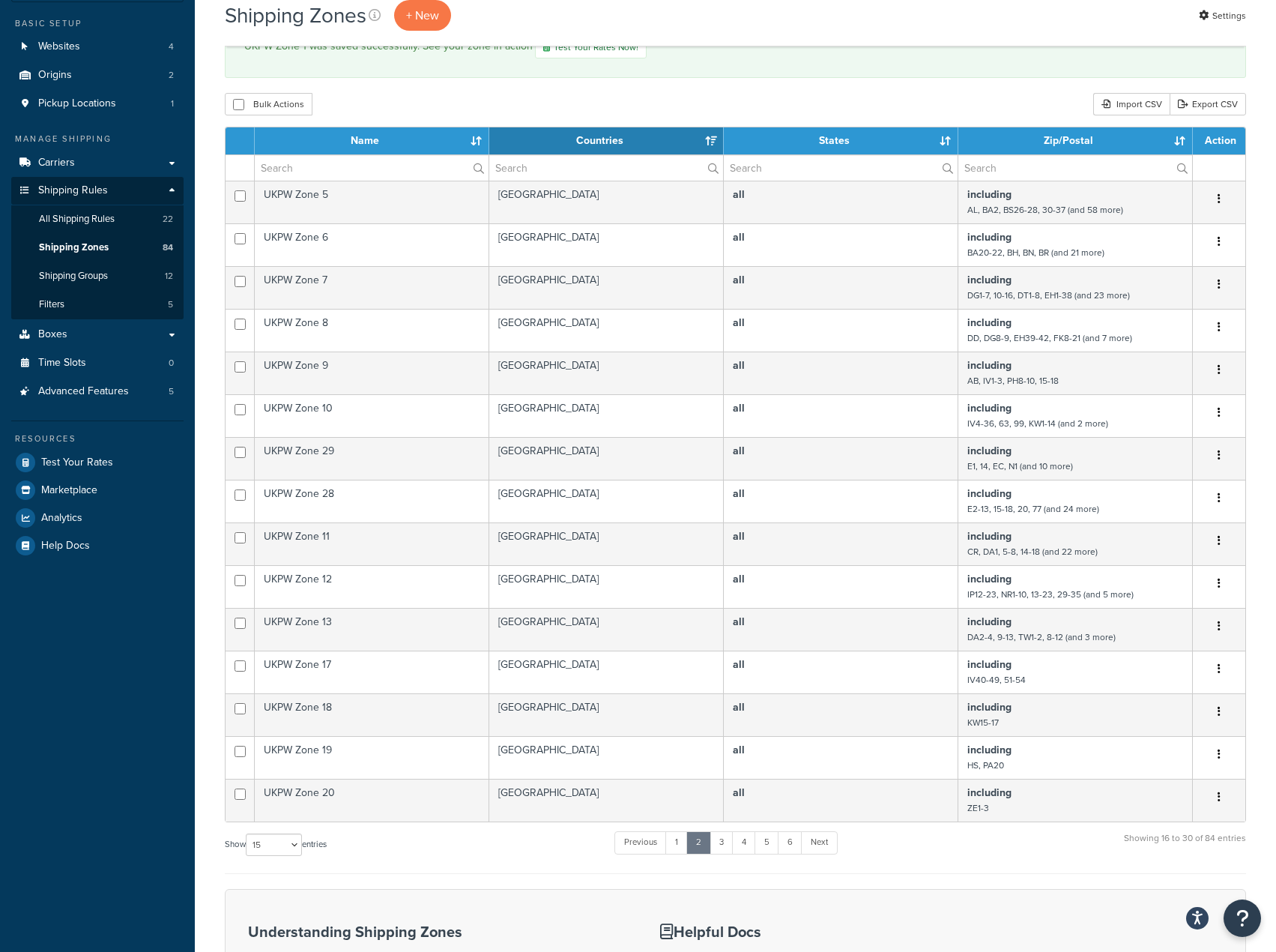
scroll to position [143, 0]
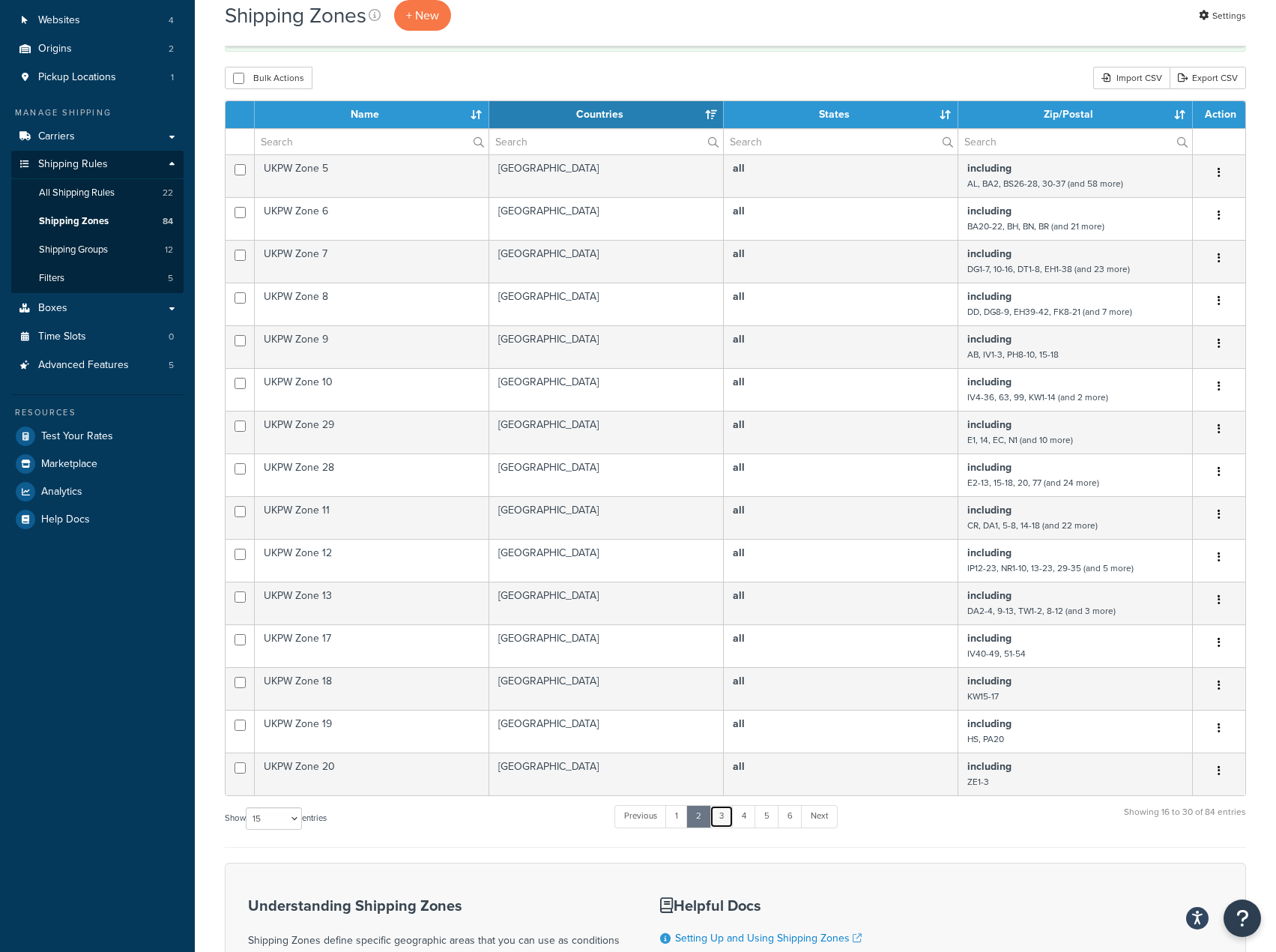
click at [724, 812] on link "3" at bounding box center [722, 816] width 24 height 22
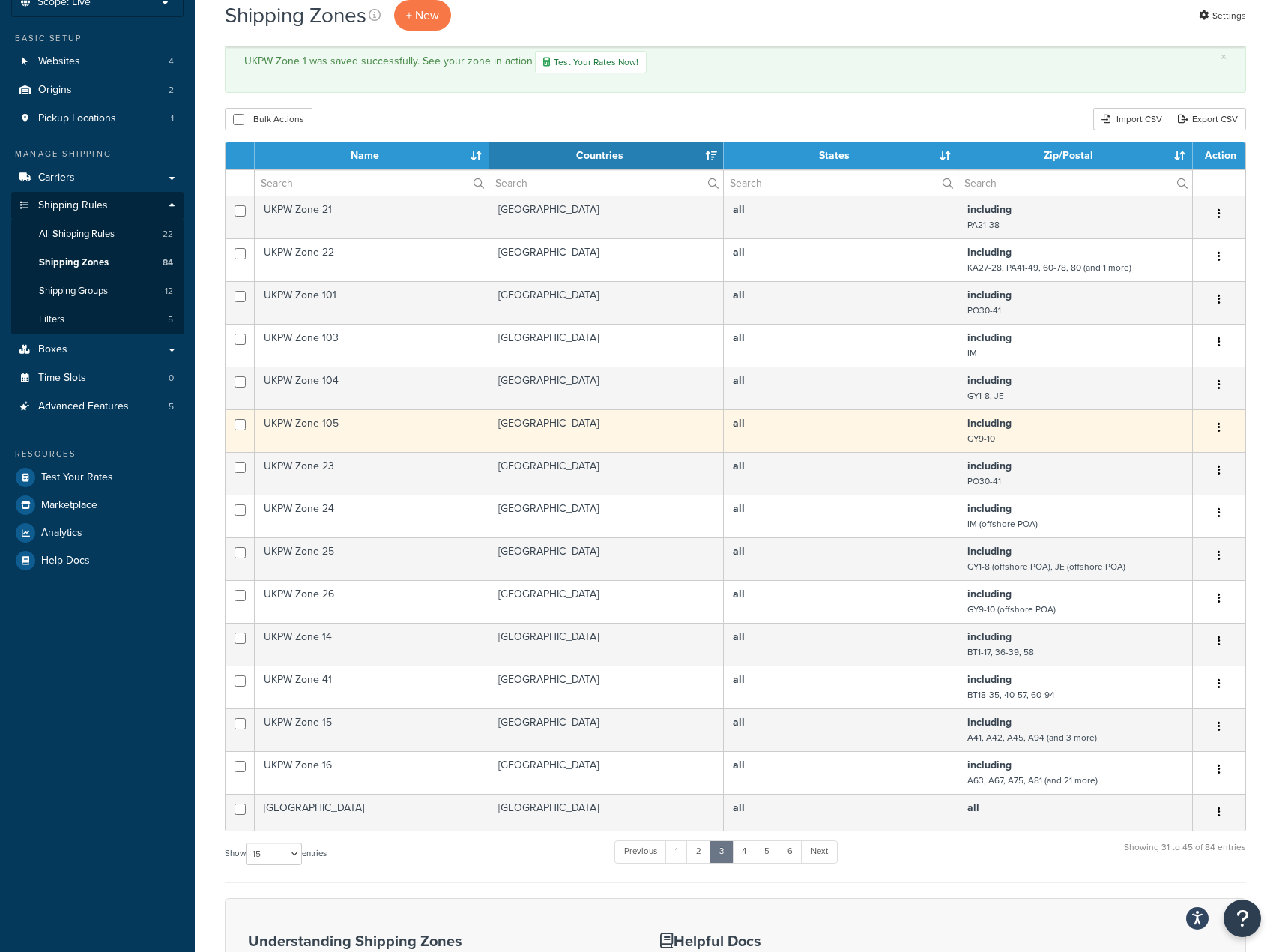
scroll to position [75, 0]
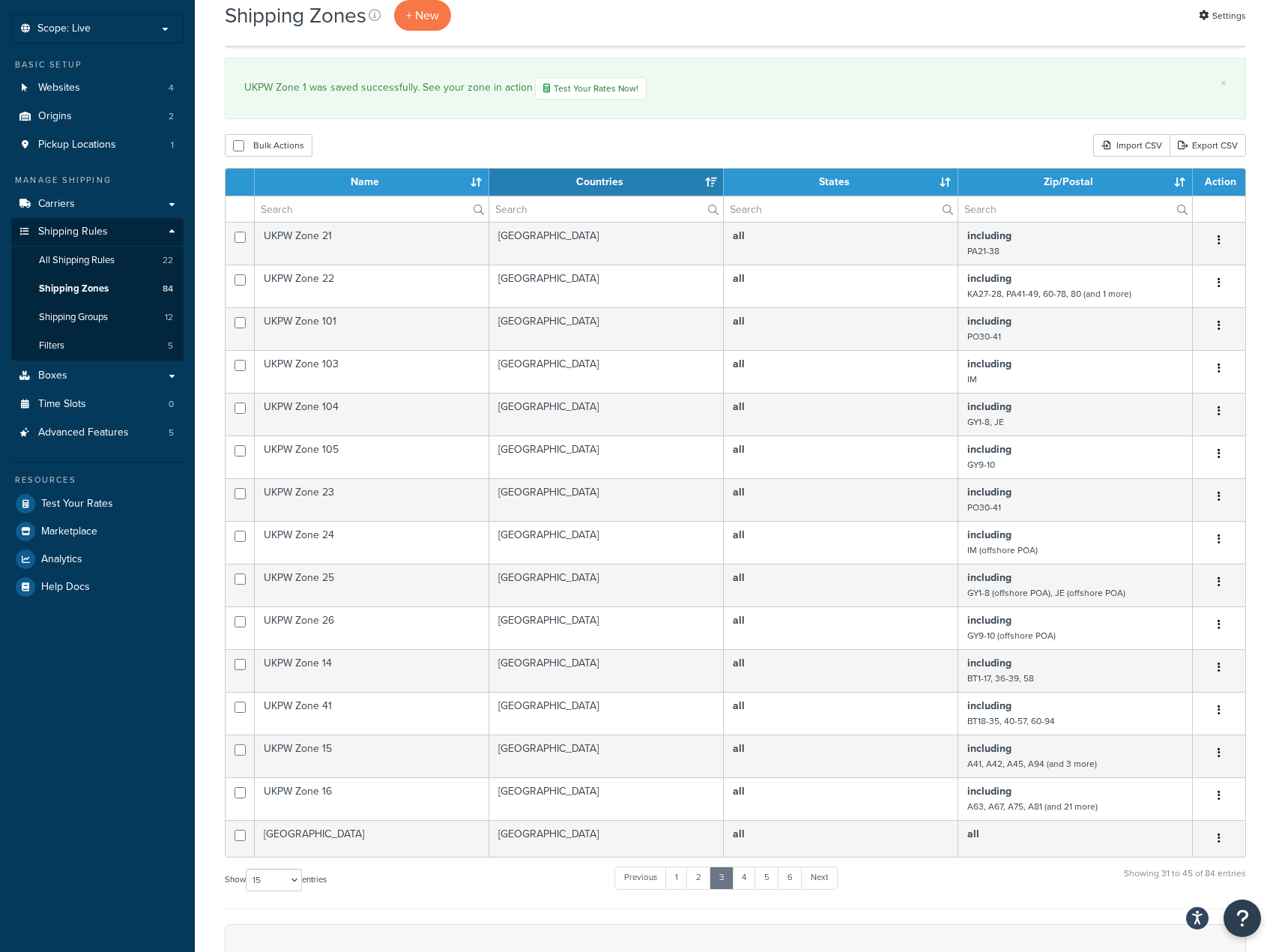
click at [207, 370] on div "Shipping Zones + New Settings × UKPW Zone 1 was saved successfully. See your zo…" at bounding box center [736, 598] width 1082 height 1204
click at [135, 267] on link "All Shipping Rules 22" at bounding box center [97, 261] width 172 height 28
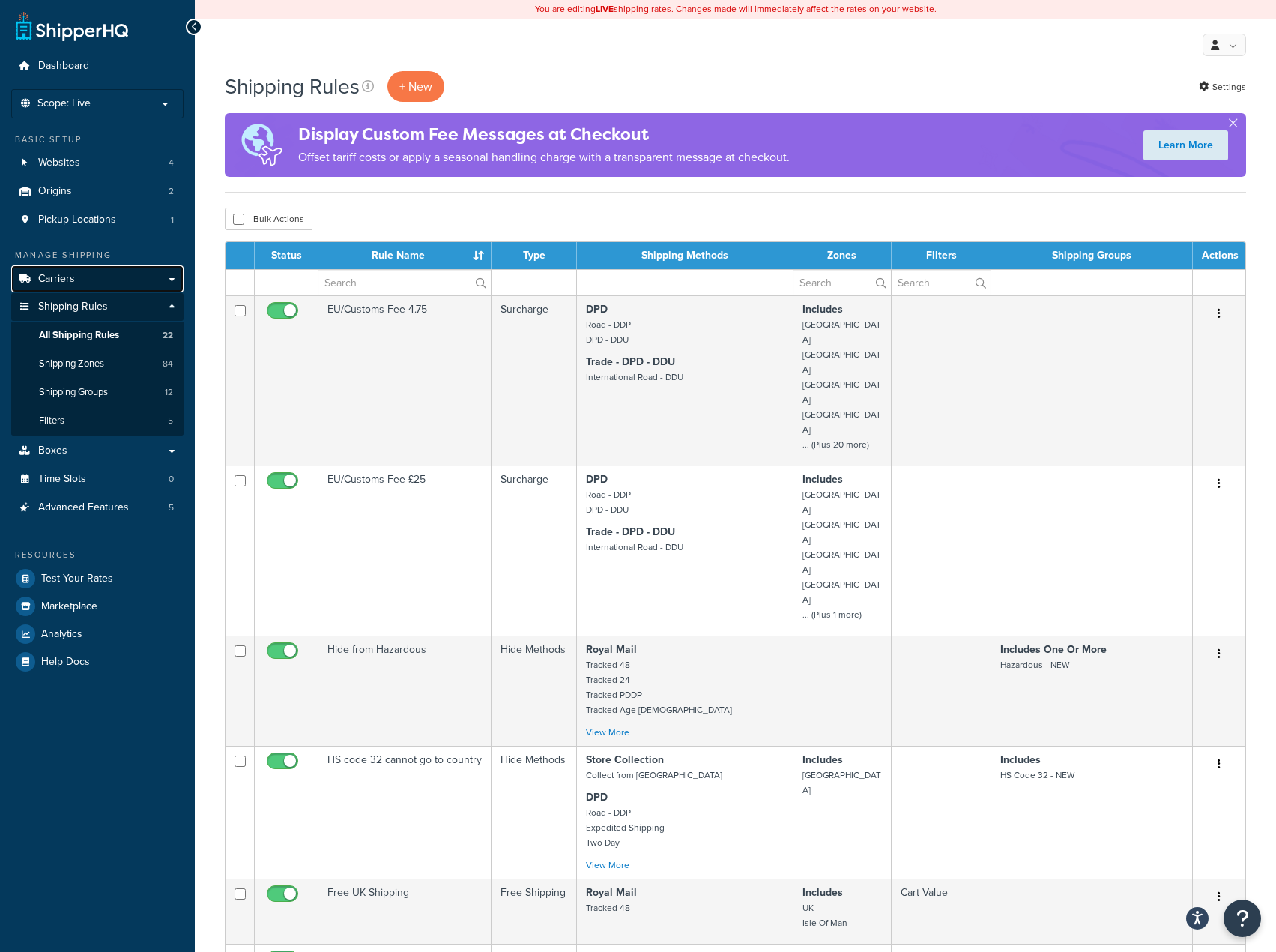
click at [82, 290] on link "Carriers" at bounding box center [97, 279] width 172 height 28
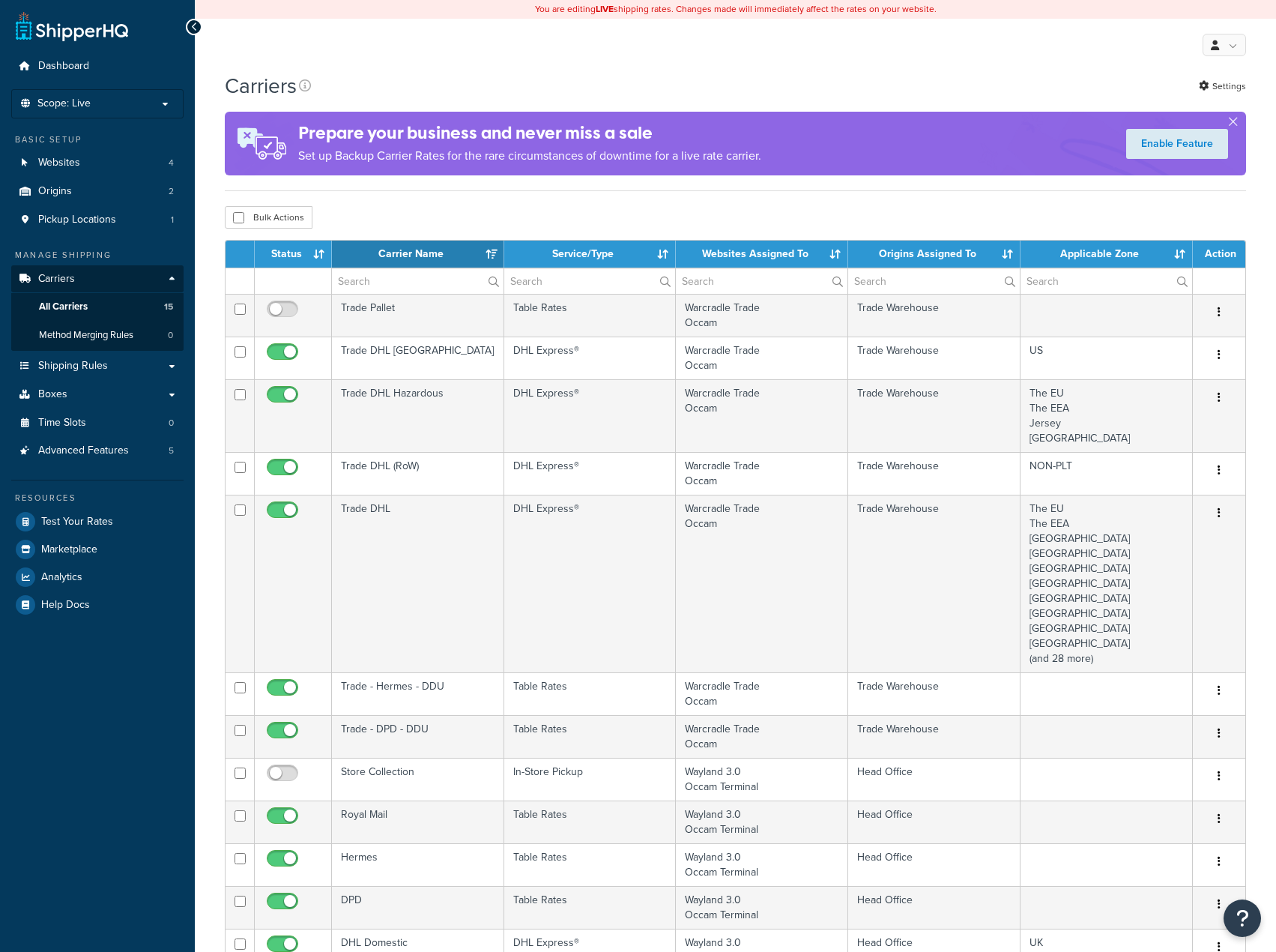
select select "15"
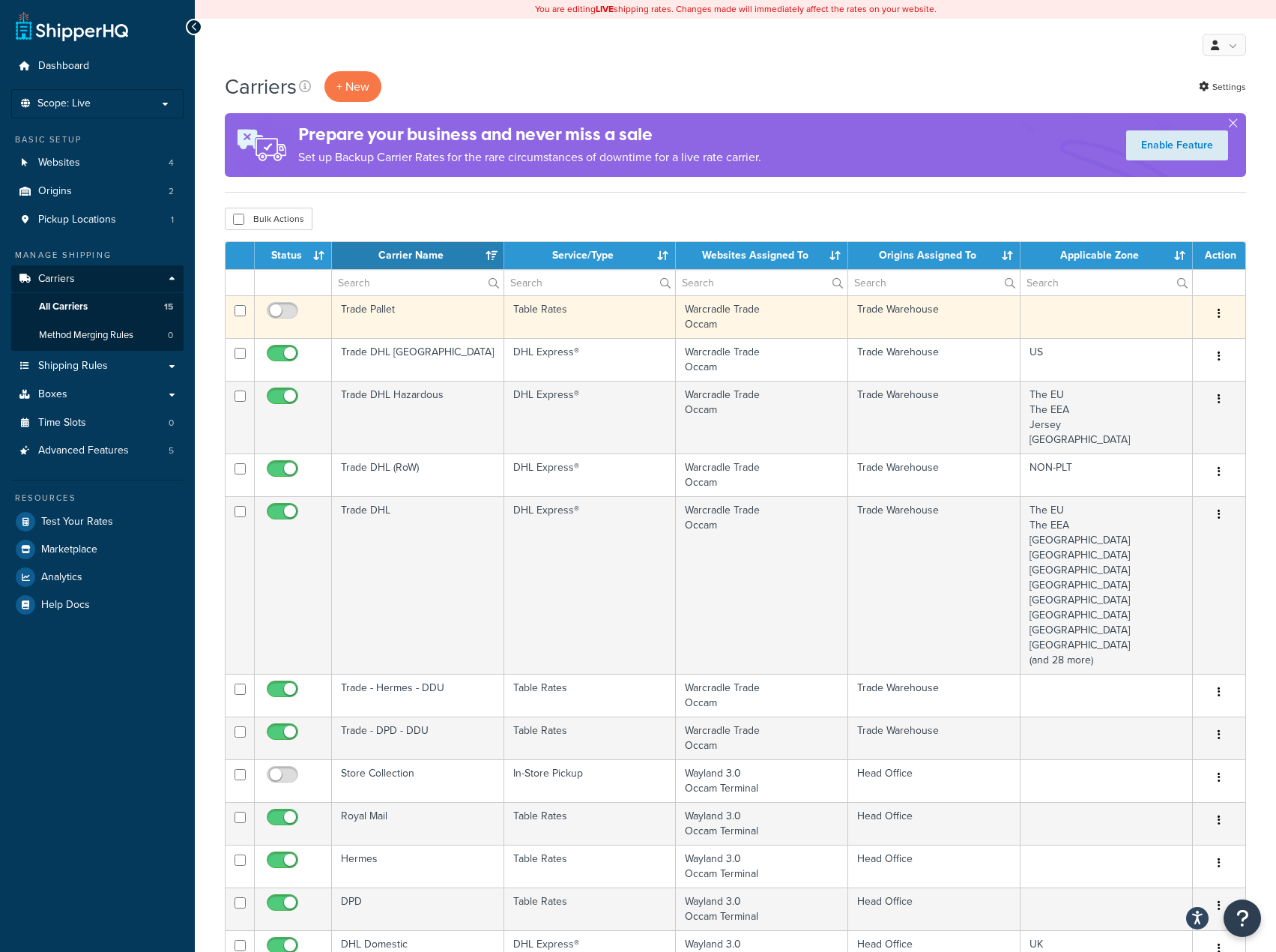
click at [411, 316] on td "Trade Pallet" at bounding box center [418, 317] width 172 height 42
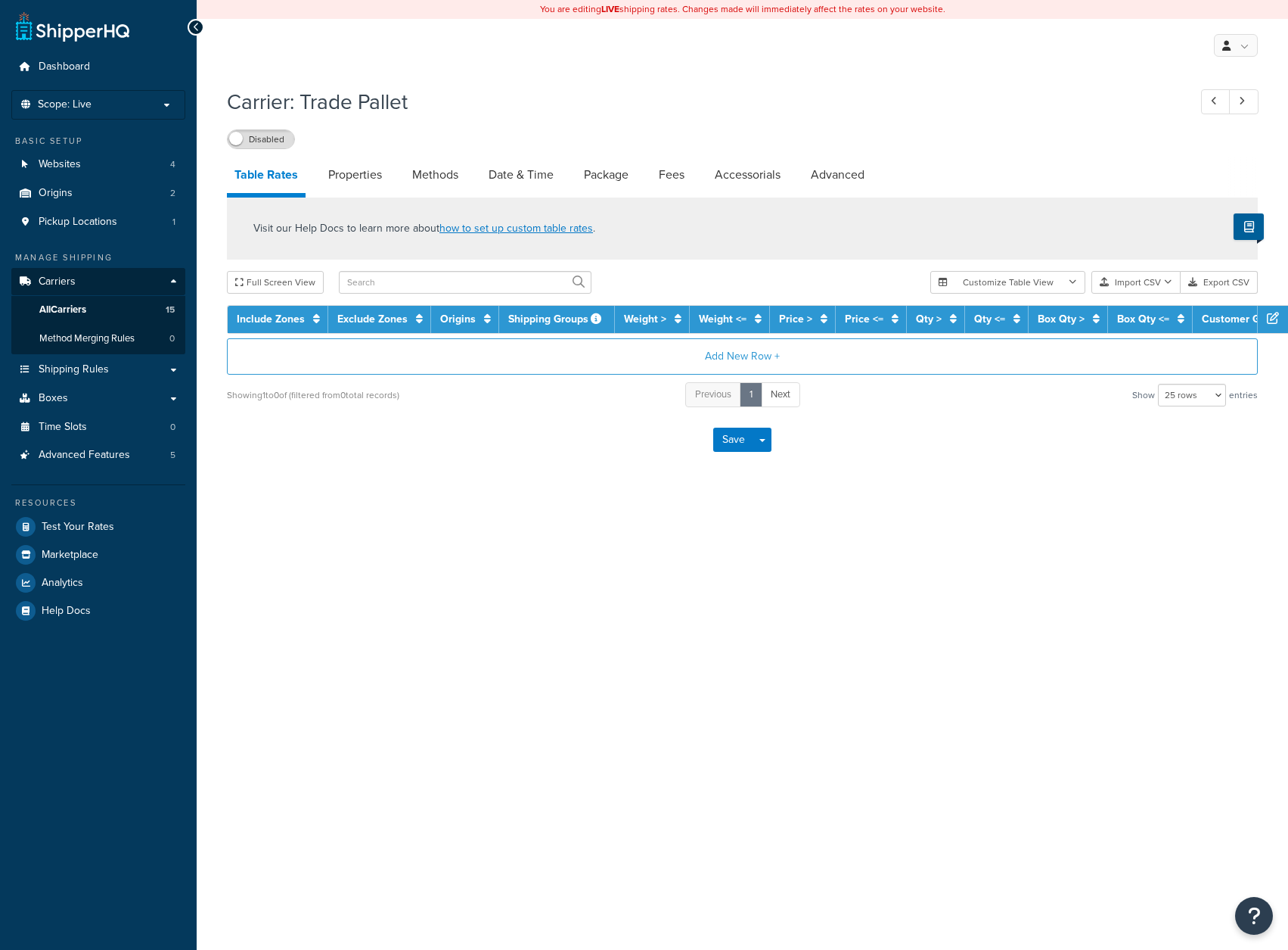
select select "25"
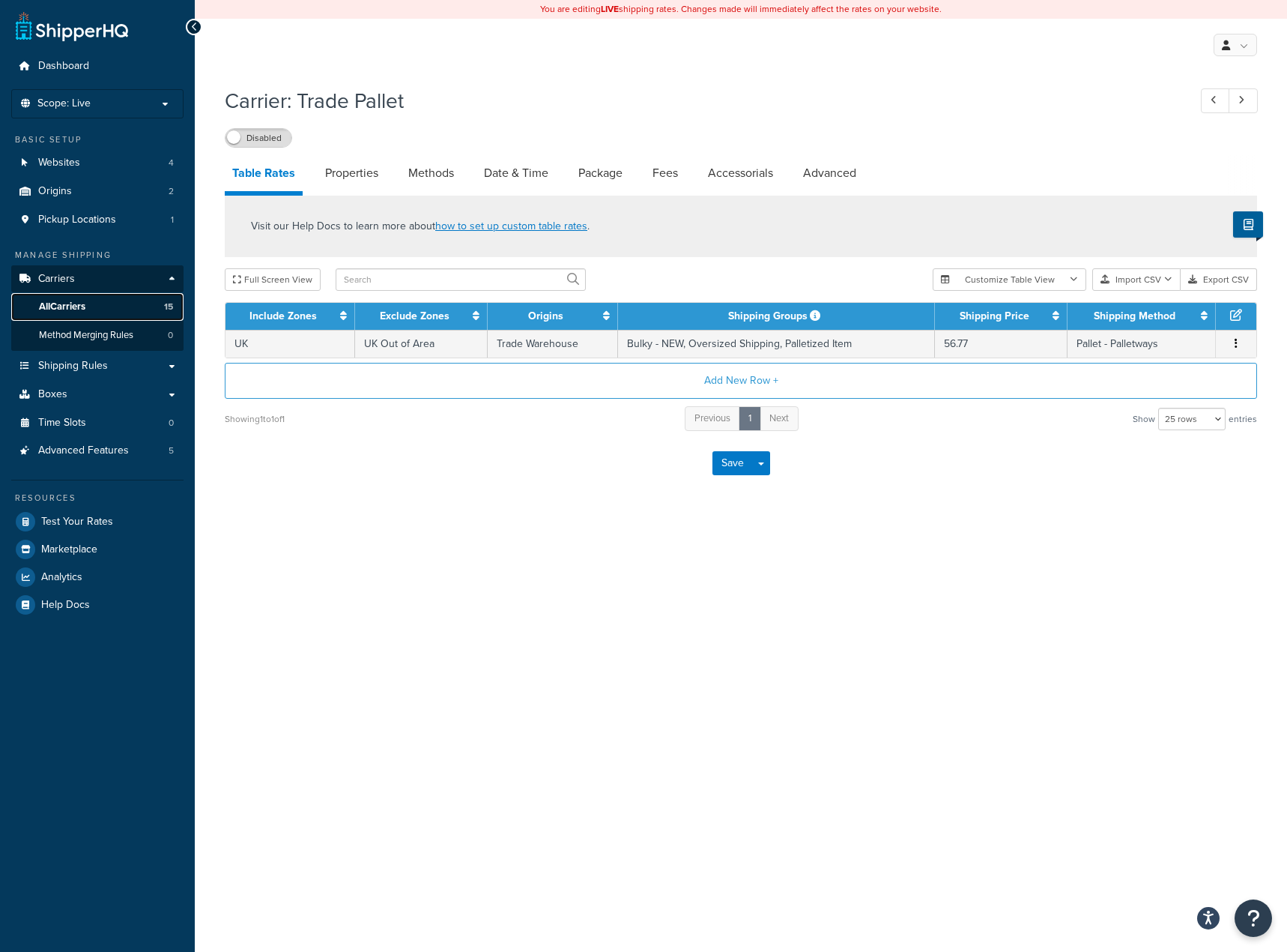
click at [86, 305] on span "All Carriers" at bounding box center [62, 307] width 46 height 13
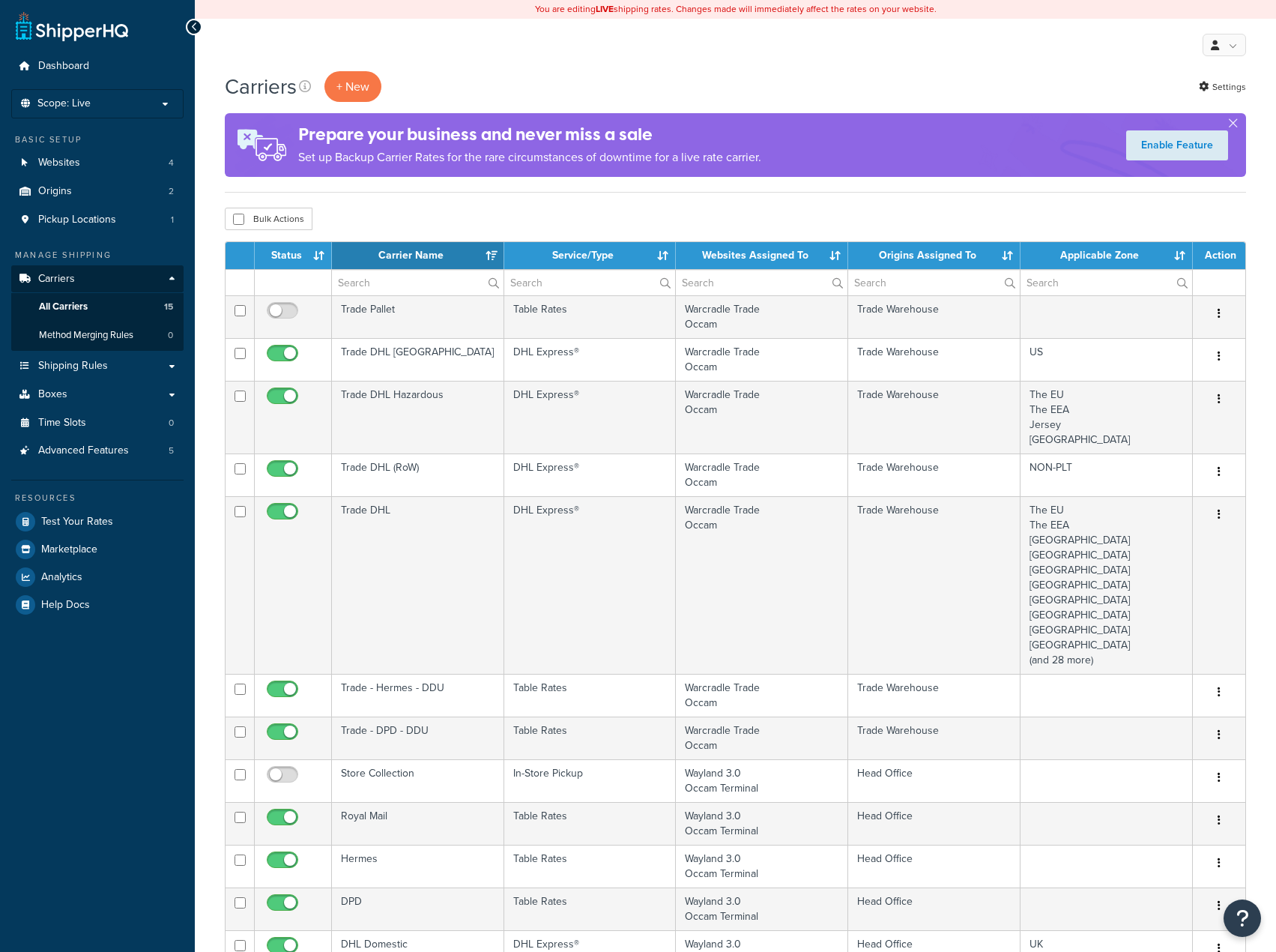
select select "15"
click at [105, 360] on span "Shipping Rules" at bounding box center [74, 366] width 70 height 13
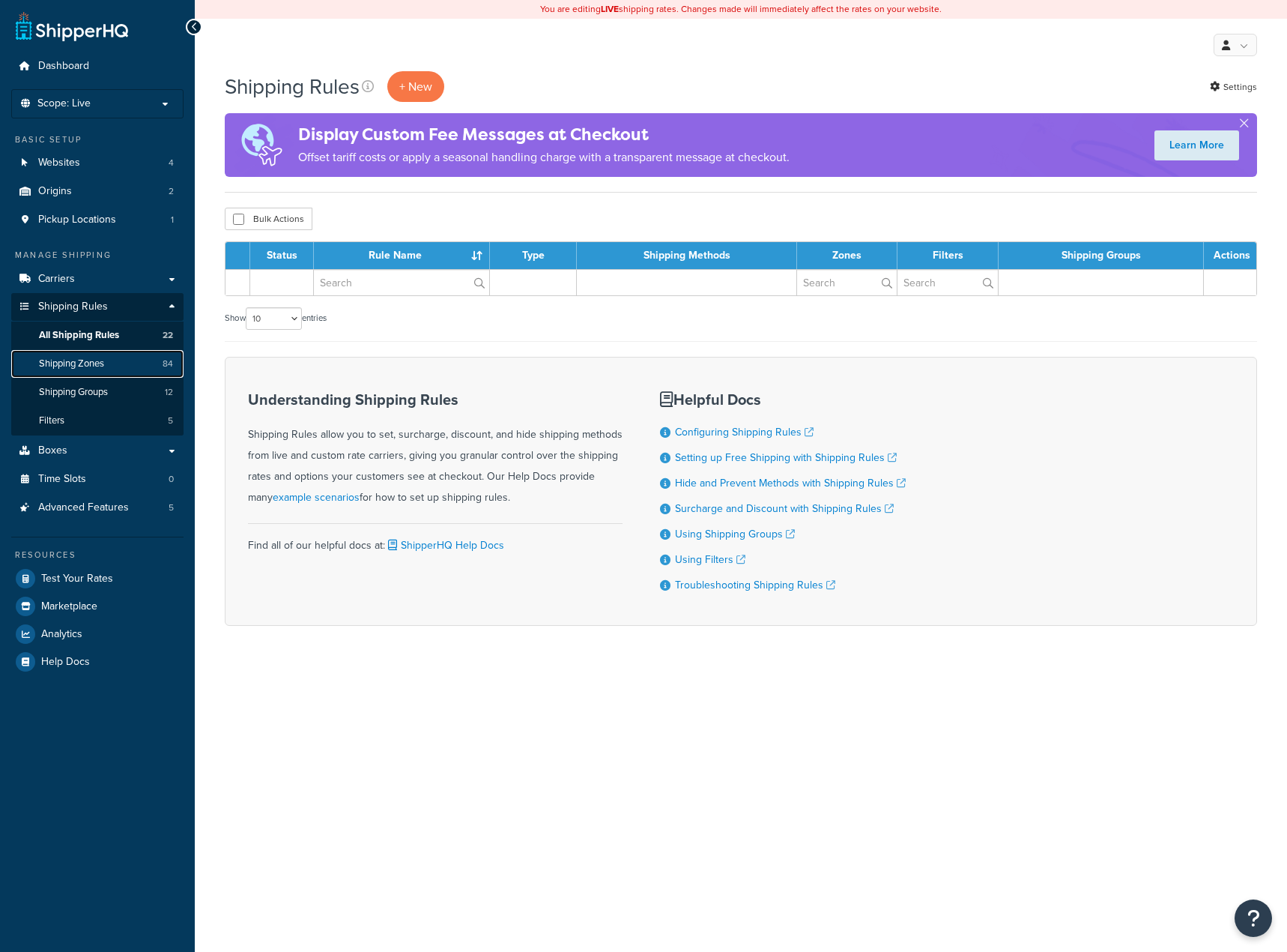
click at [99, 364] on span "Shipping Zones" at bounding box center [71, 364] width 65 height 13
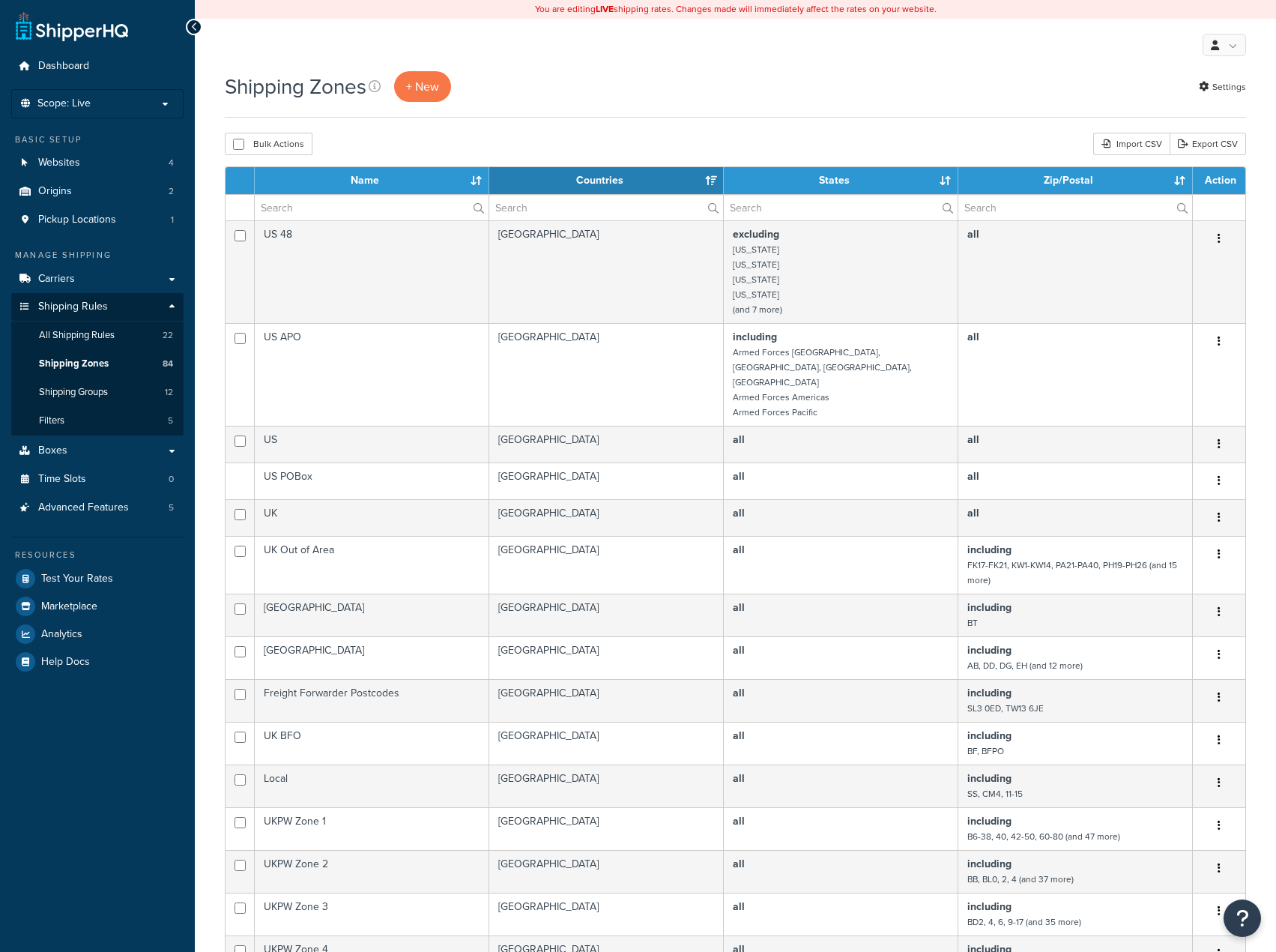
select select "15"
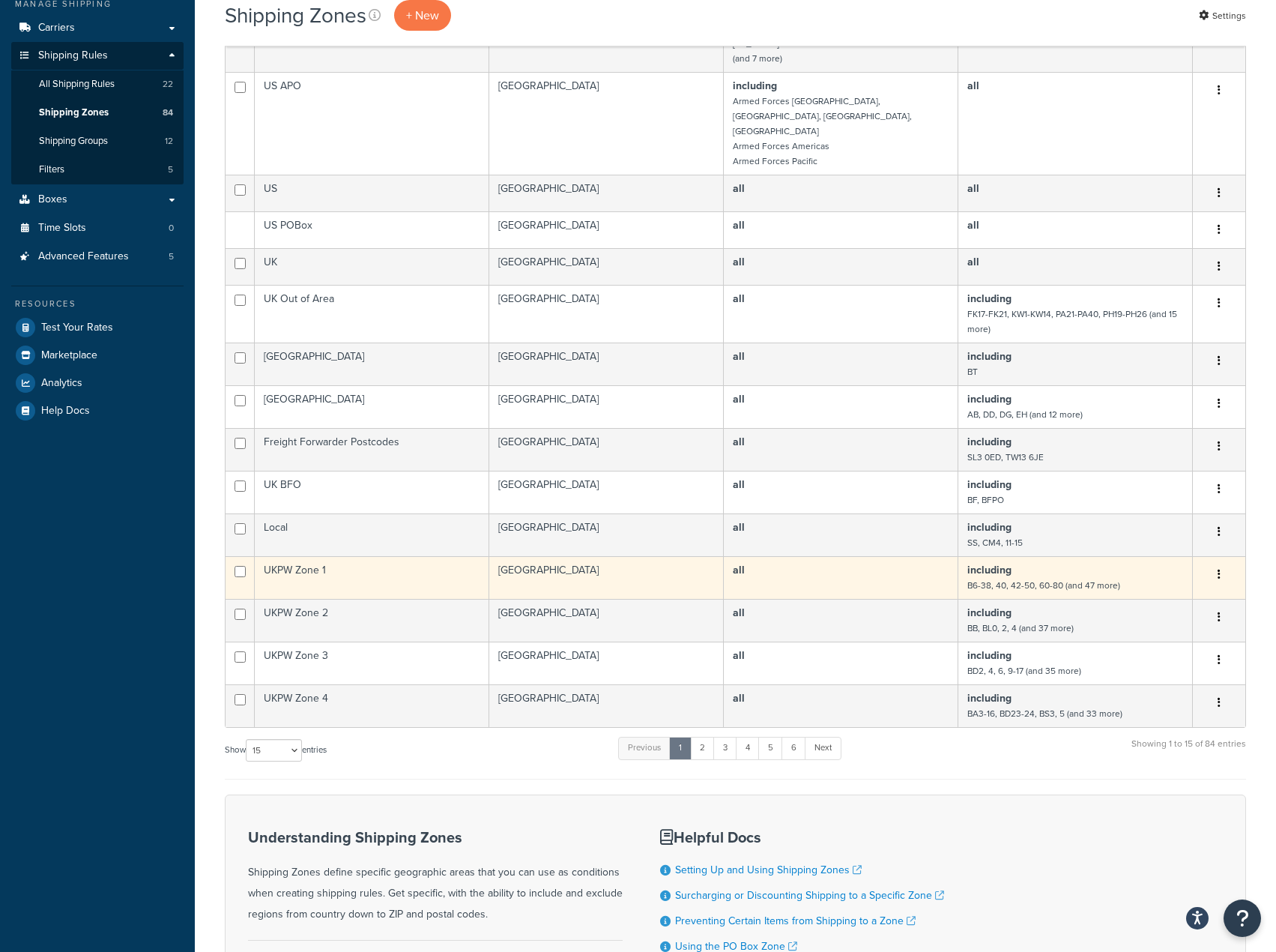
scroll to position [225, 0]
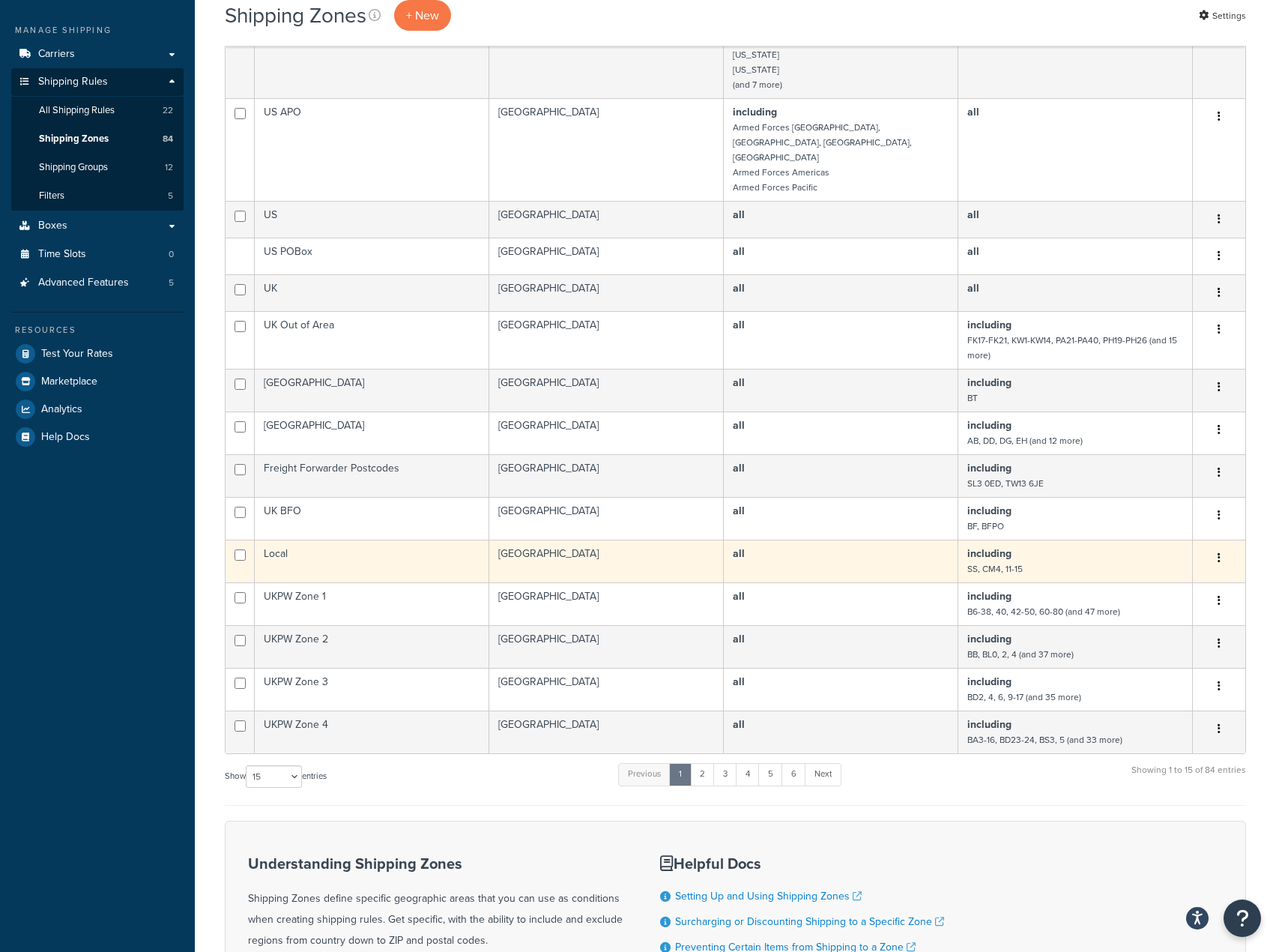
click at [403, 540] on td "Local" at bounding box center [372, 561] width 235 height 42
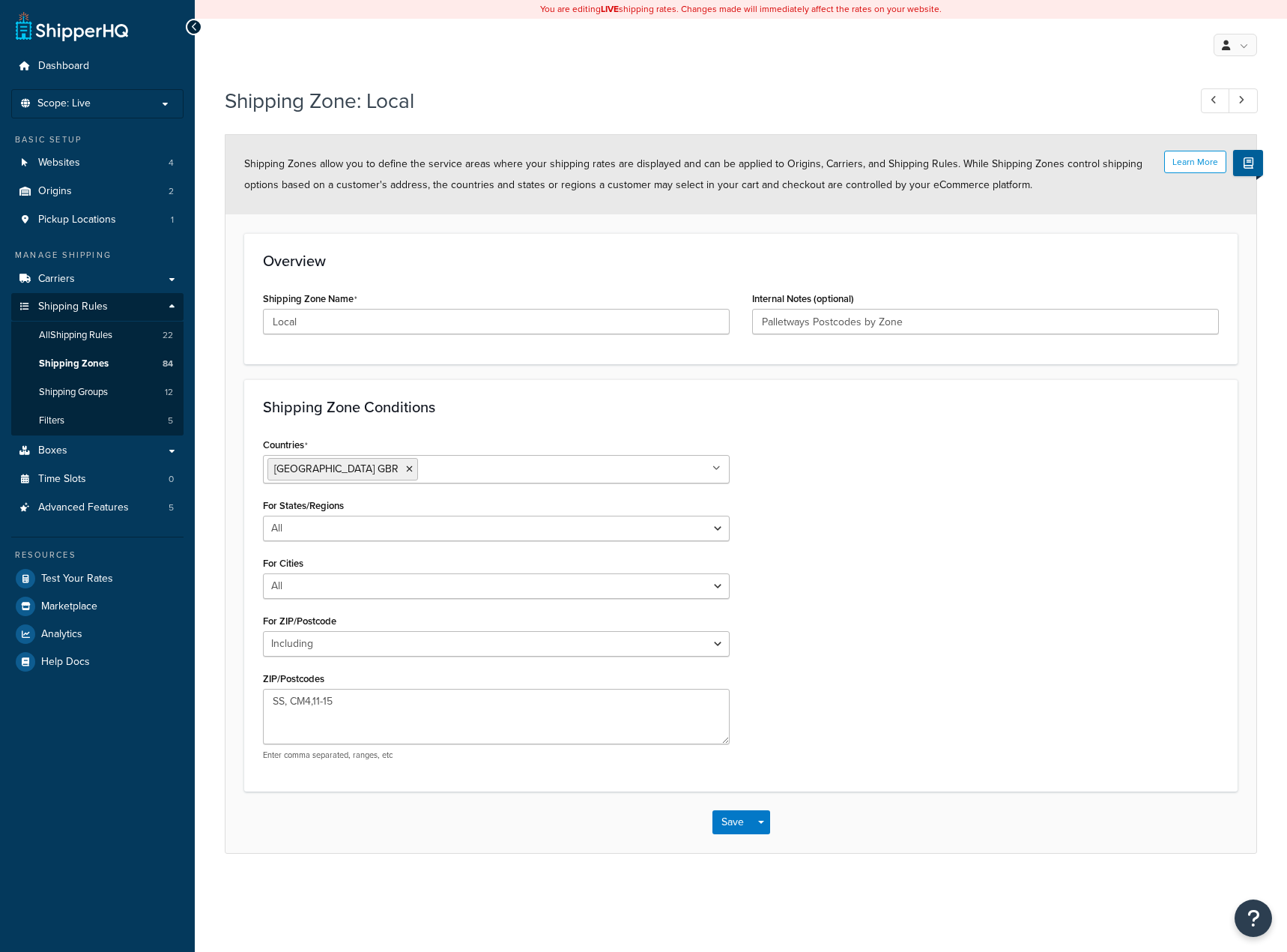
select select "including"
click at [272, 326] on input "Local" at bounding box center [496, 321] width 467 height 26
type input "UKPW Local"
click at [741, 824] on button "Save" at bounding box center [733, 822] width 41 height 24
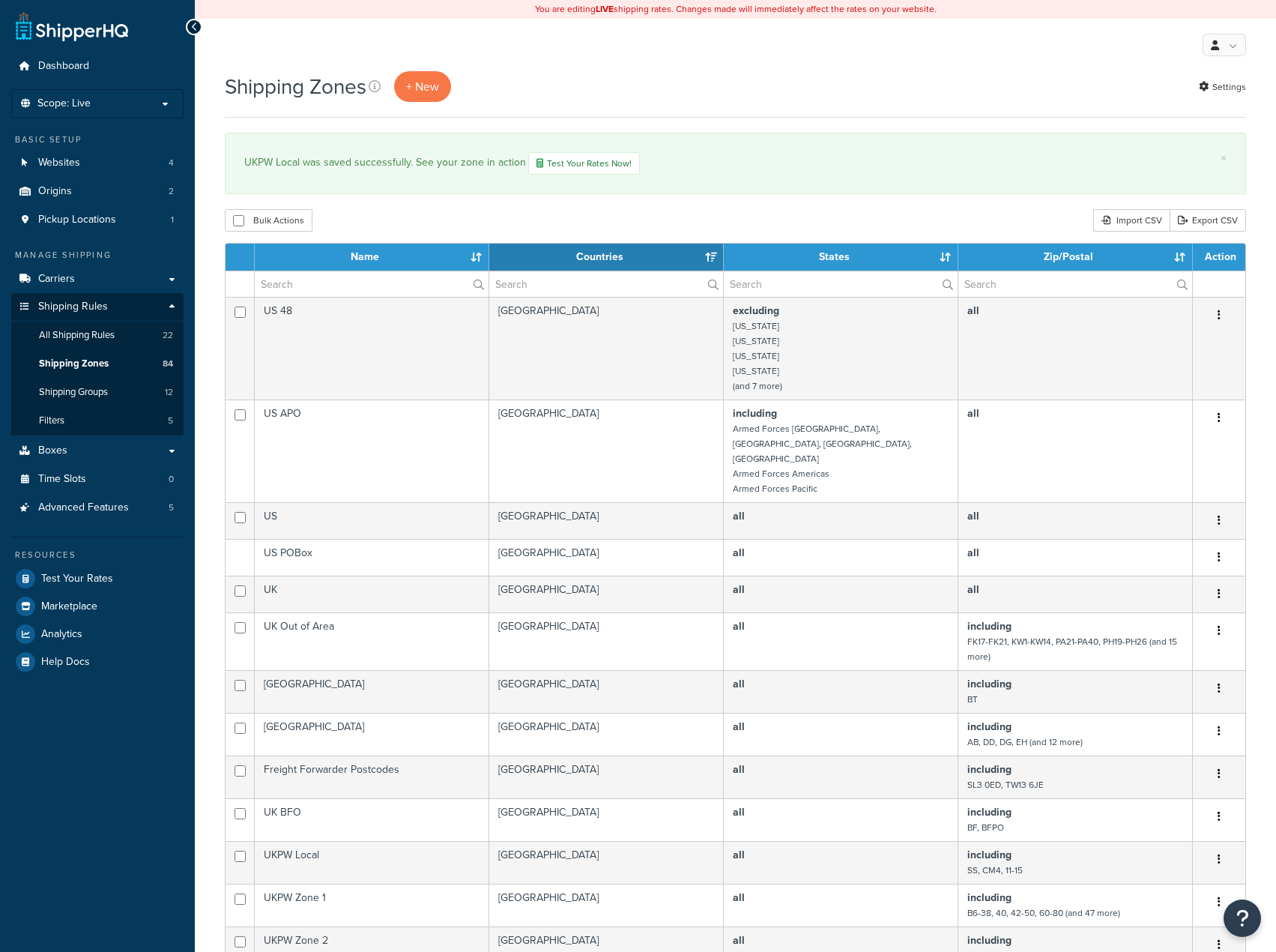
select select "15"
click at [94, 272] on link "Carriers" at bounding box center [97, 279] width 172 height 28
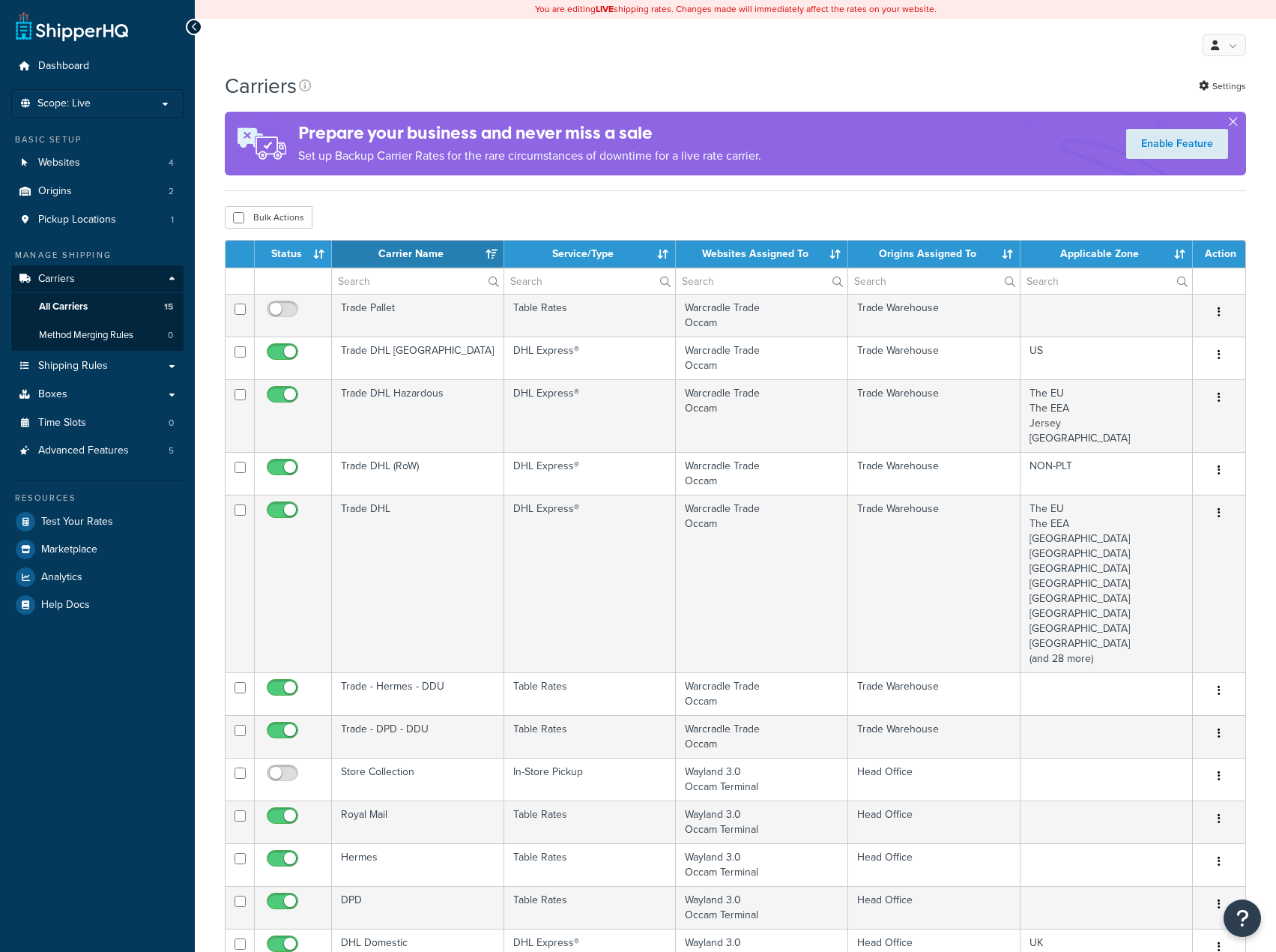
select select "15"
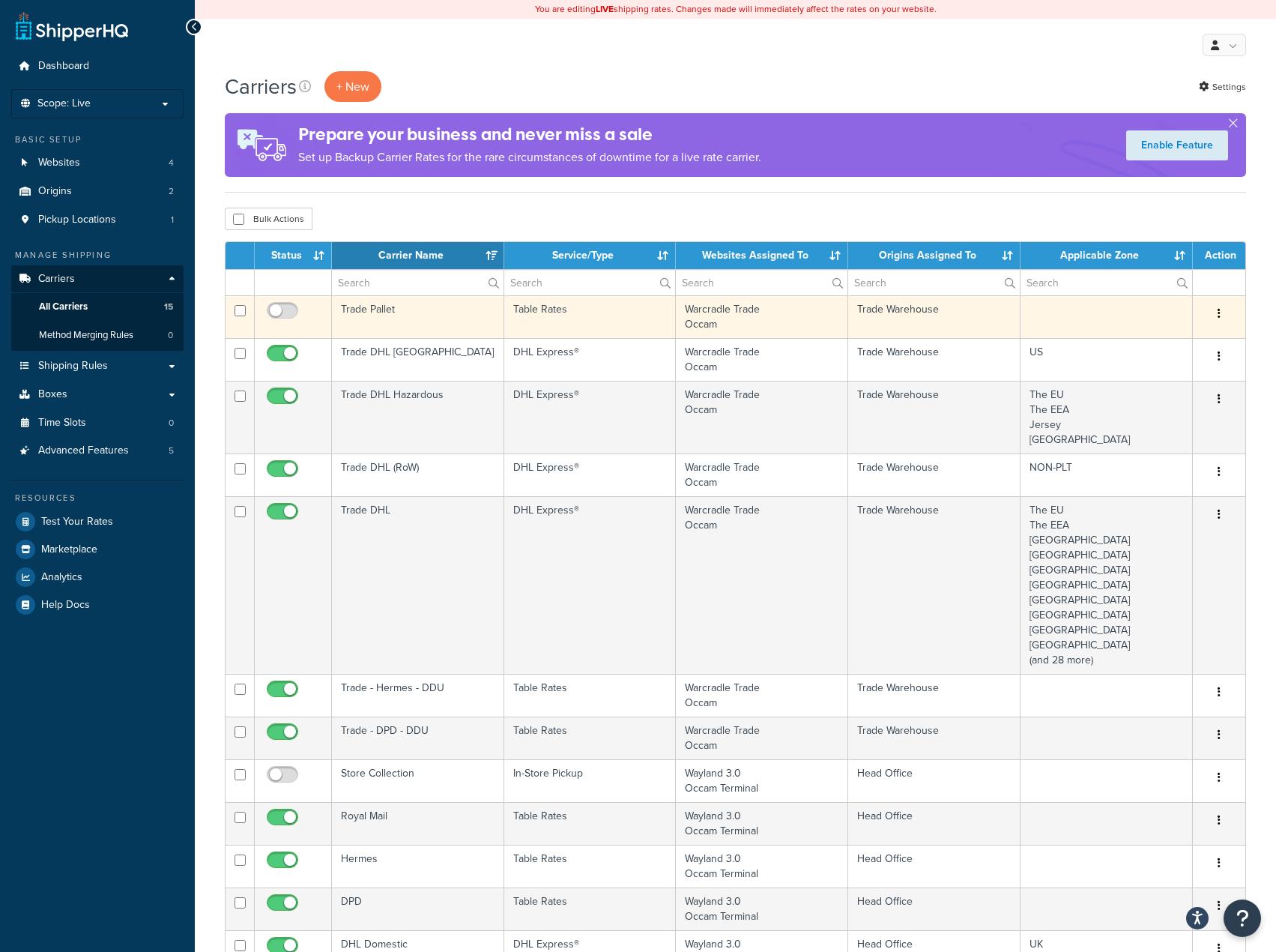
click at [512, 329] on td "Table Rates" at bounding box center [590, 317] width 172 height 42
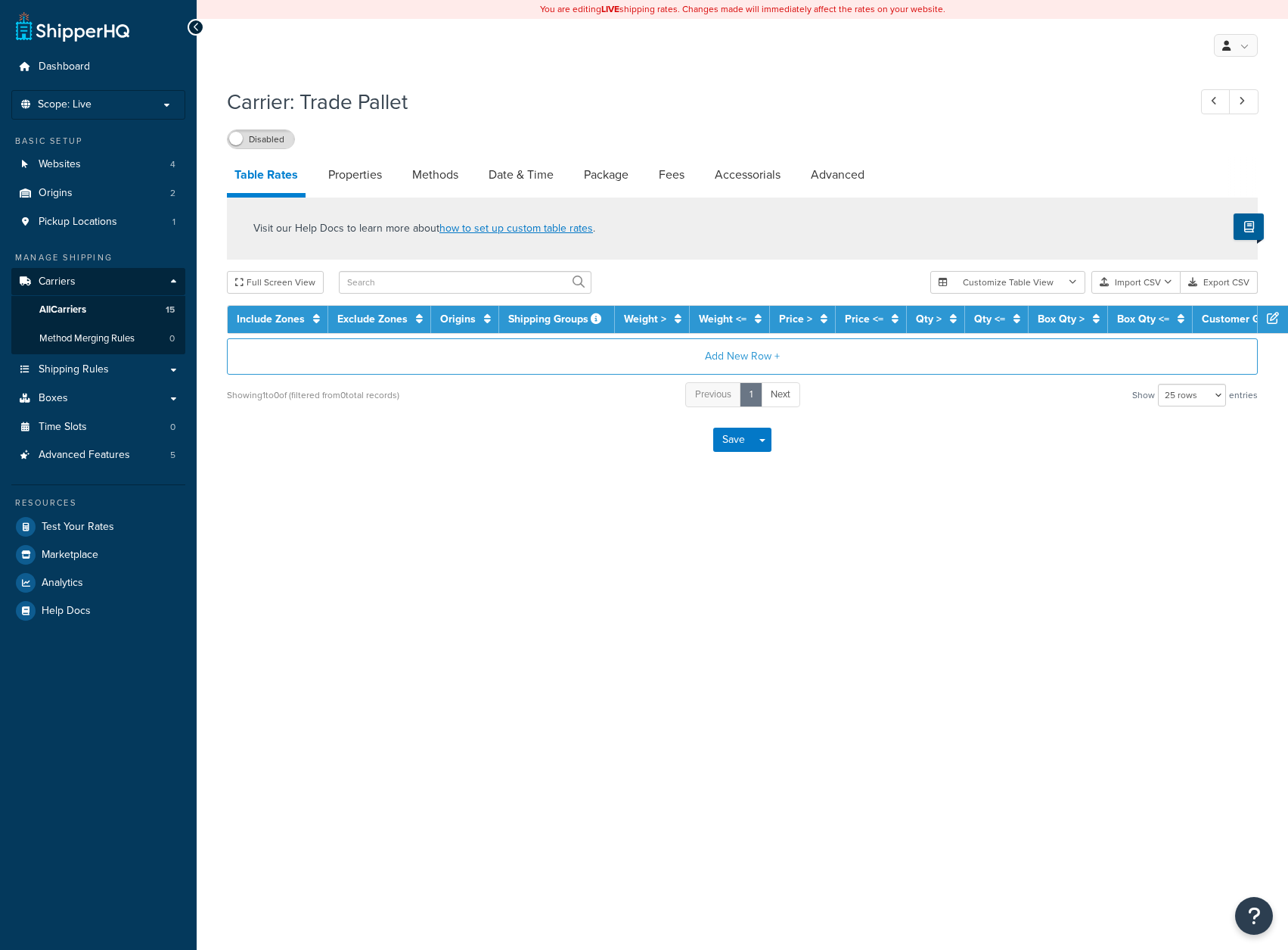
select select "25"
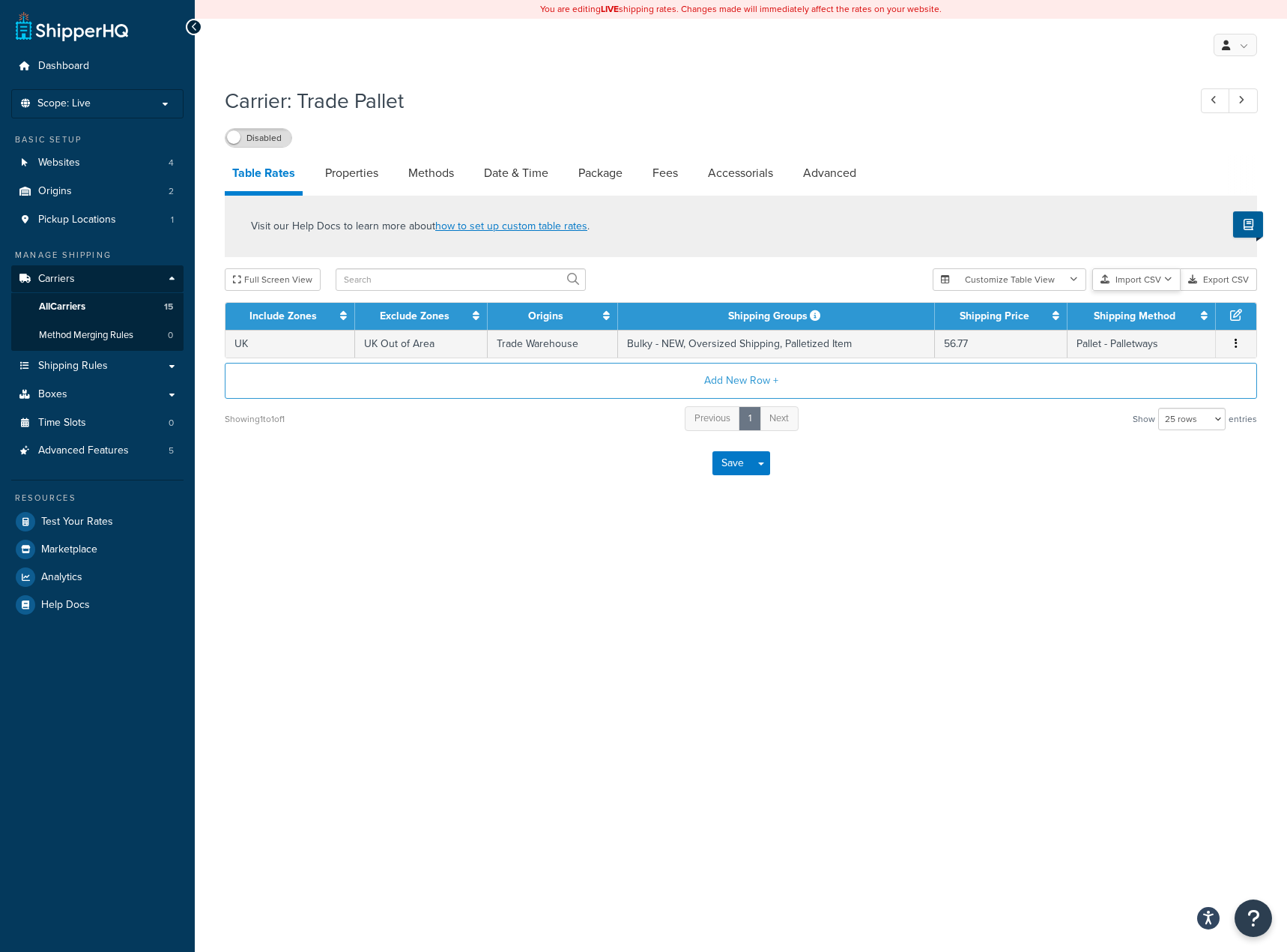
click at [1144, 284] on button "Import CSV" at bounding box center [1137, 279] width 88 height 22
click at [1119, 291] on div "Customize Table View Show all columns Show selected columns Import CSV Import a…" at bounding box center [1095, 279] width 324 height 22
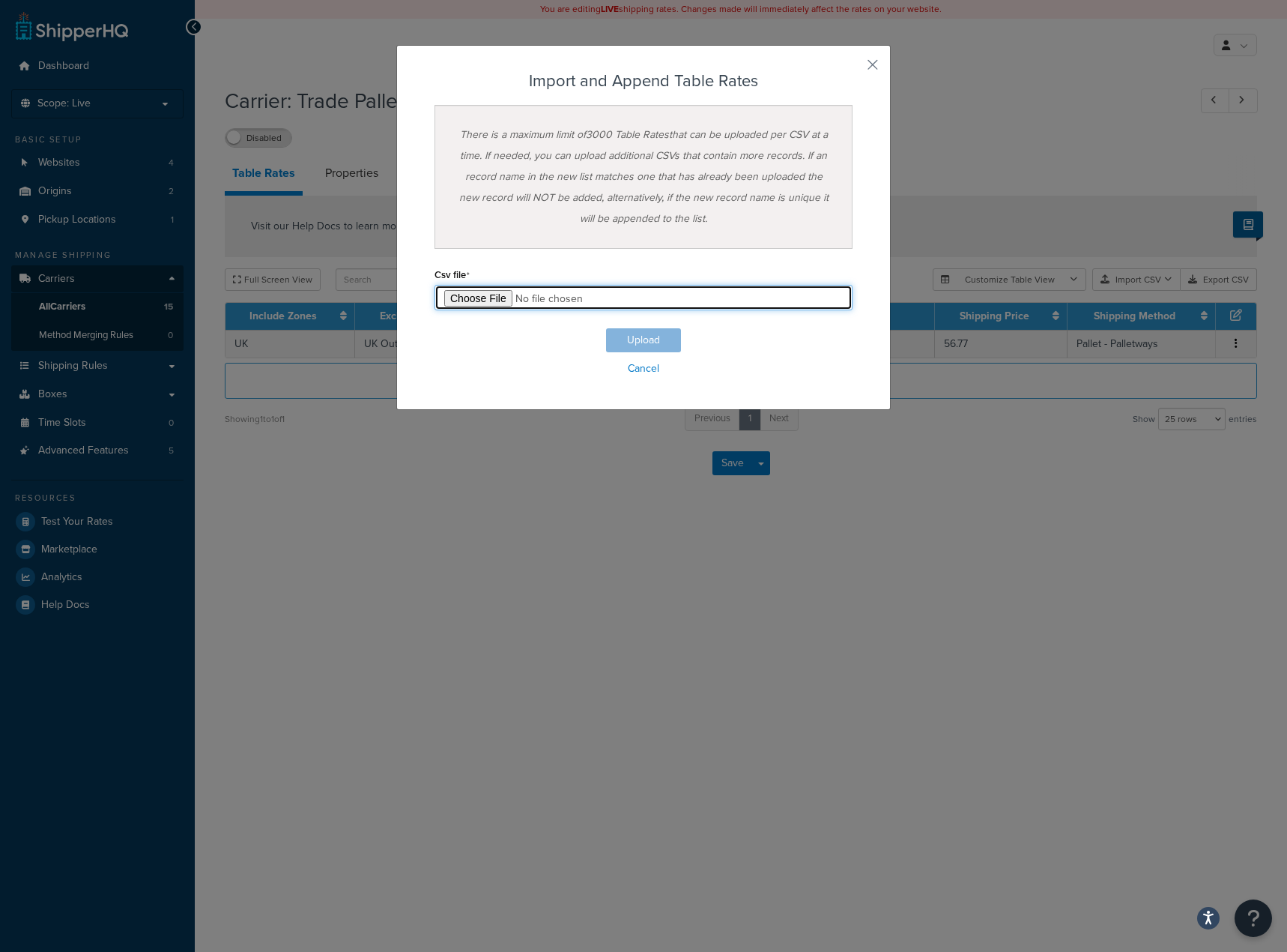
click at [485, 302] on input "file" at bounding box center [644, 297] width 418 height 26
type input "C:\fakepath\Table Rate Export-2025-08-12 0914.csv"
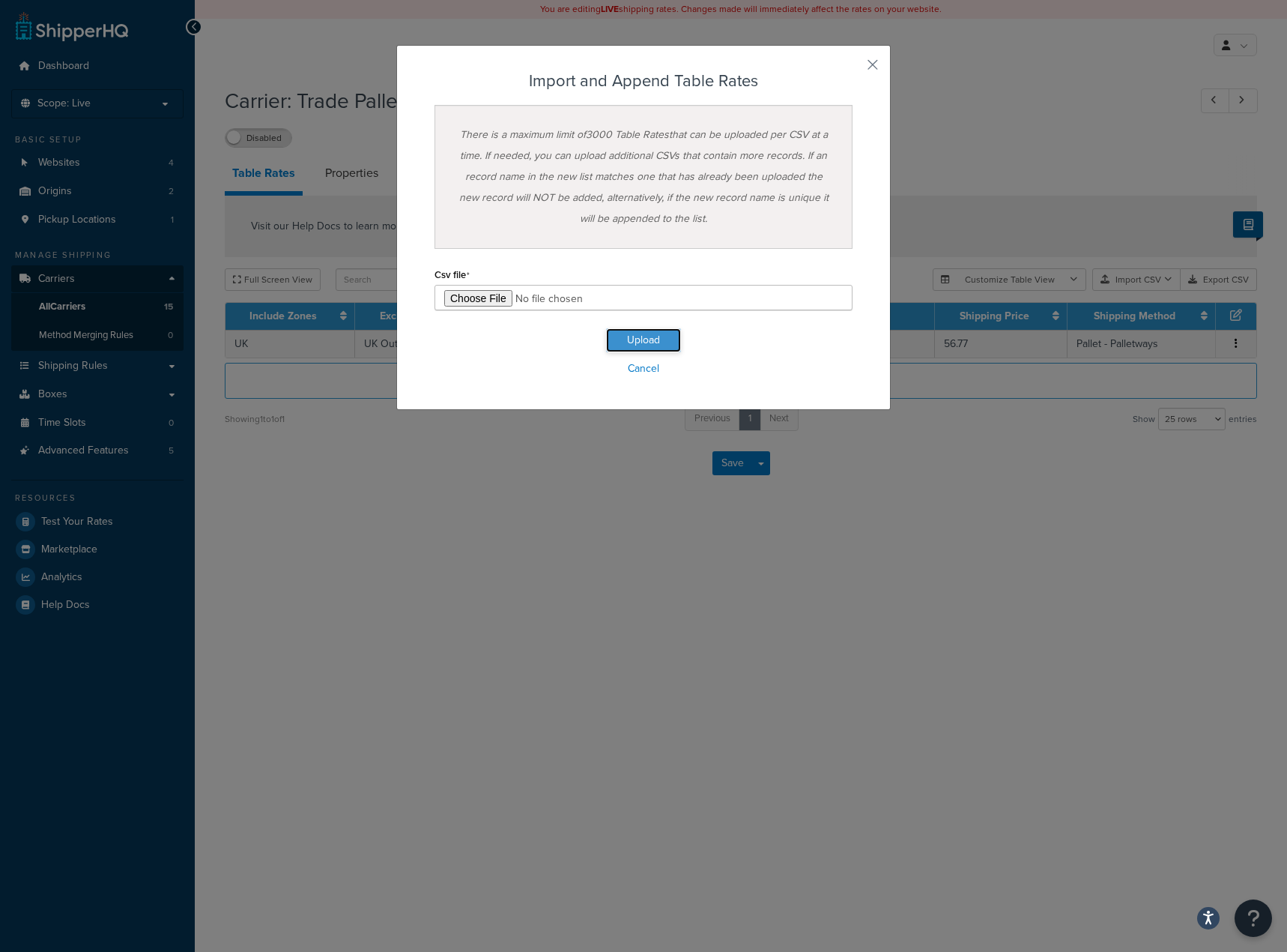
click at [624, 331] on button "Upload" at bounding box center [644, 341] width 75 height 24
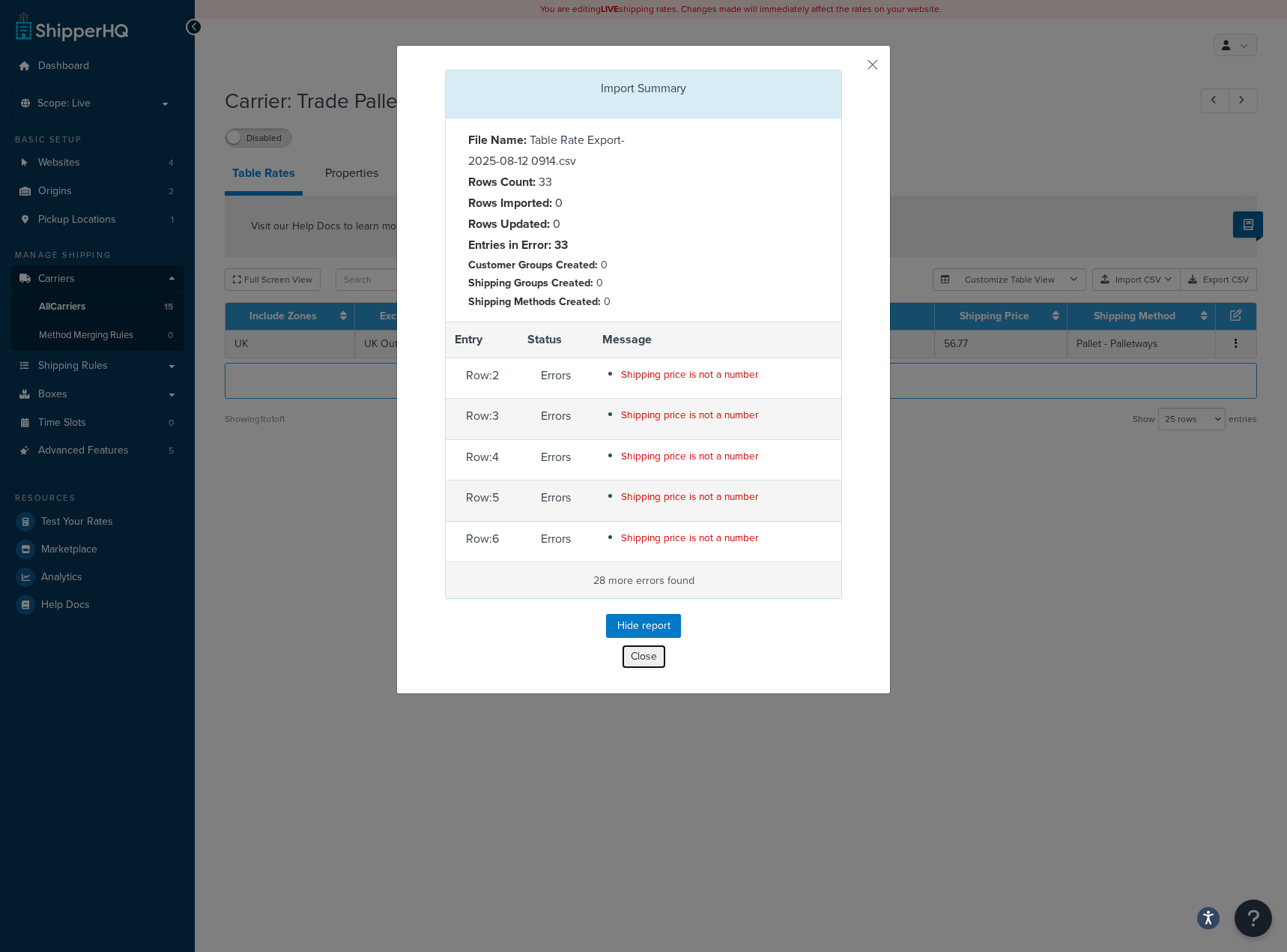
click at [623, 659] on button "Close" at bounding box center [644, 656] width 46 height 26
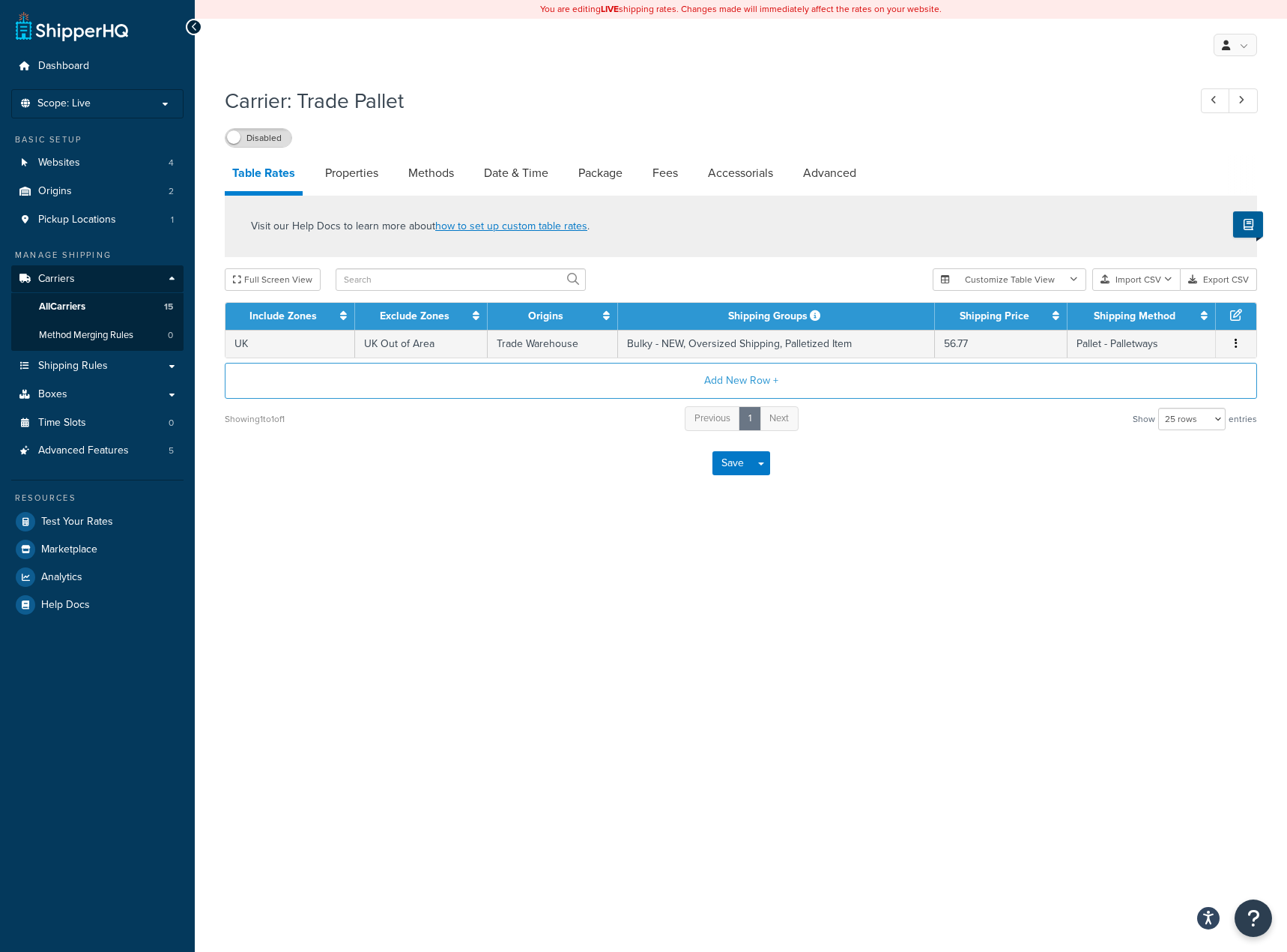
click at [1089, 113] on h1 "Carrier: Trade Pallet" at bounding box center [699, 101] width 949 height 29
click at [1141, 283] on button "Import CSV" at bounding box center [1137, 279] width 88 height 22
click at [1167, 291] on div "Customize Table View Show all columns Show selected columns Import CSV Import a…" at bounding box center [1095, 279] width 324 height 22
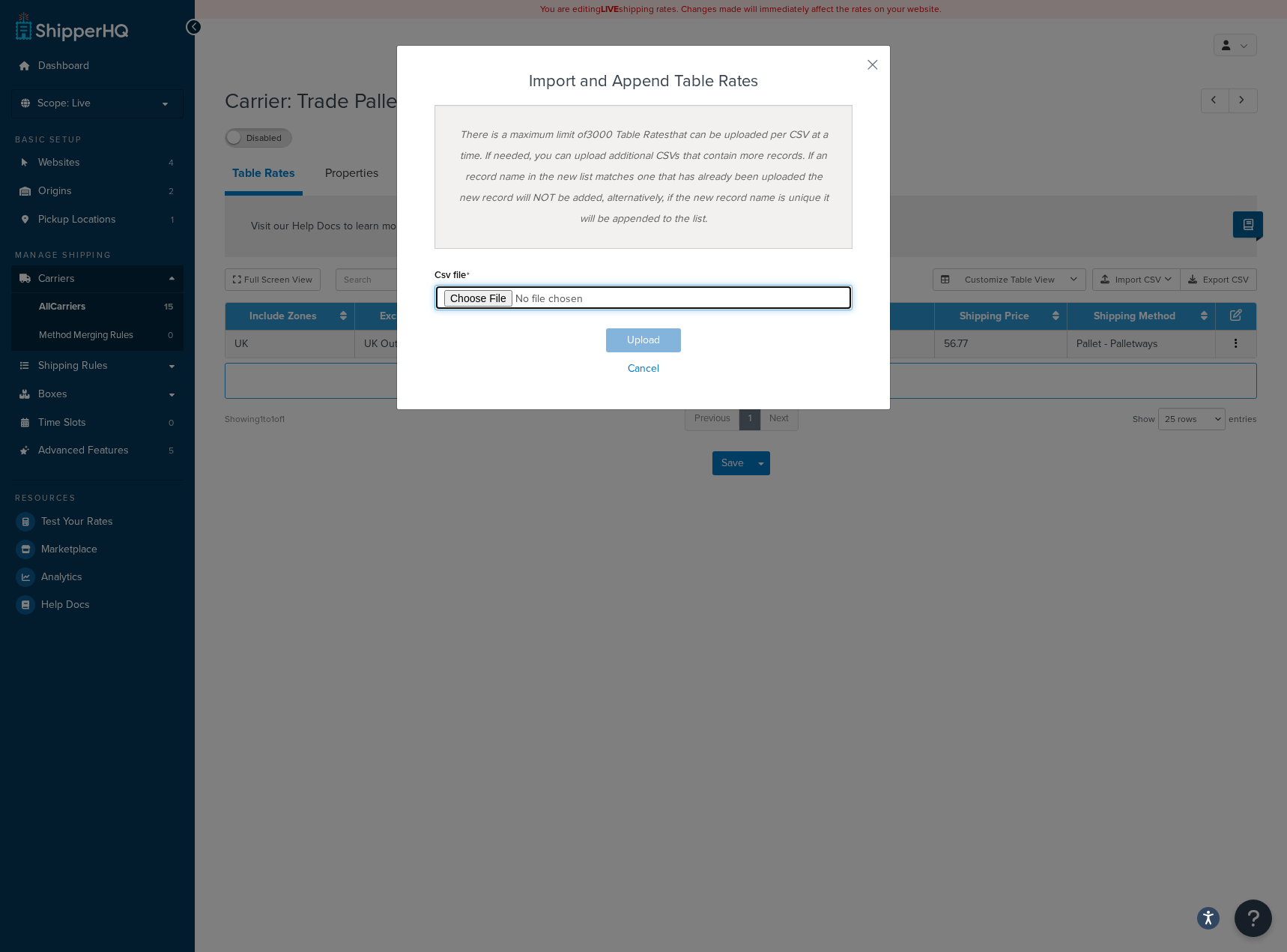
click at [478, 298] on input "file" at bounding box center [644, 297] width 418 height 26
type input "C:\fakepath\Table Rate Export-2025-08-12 0914.csv"
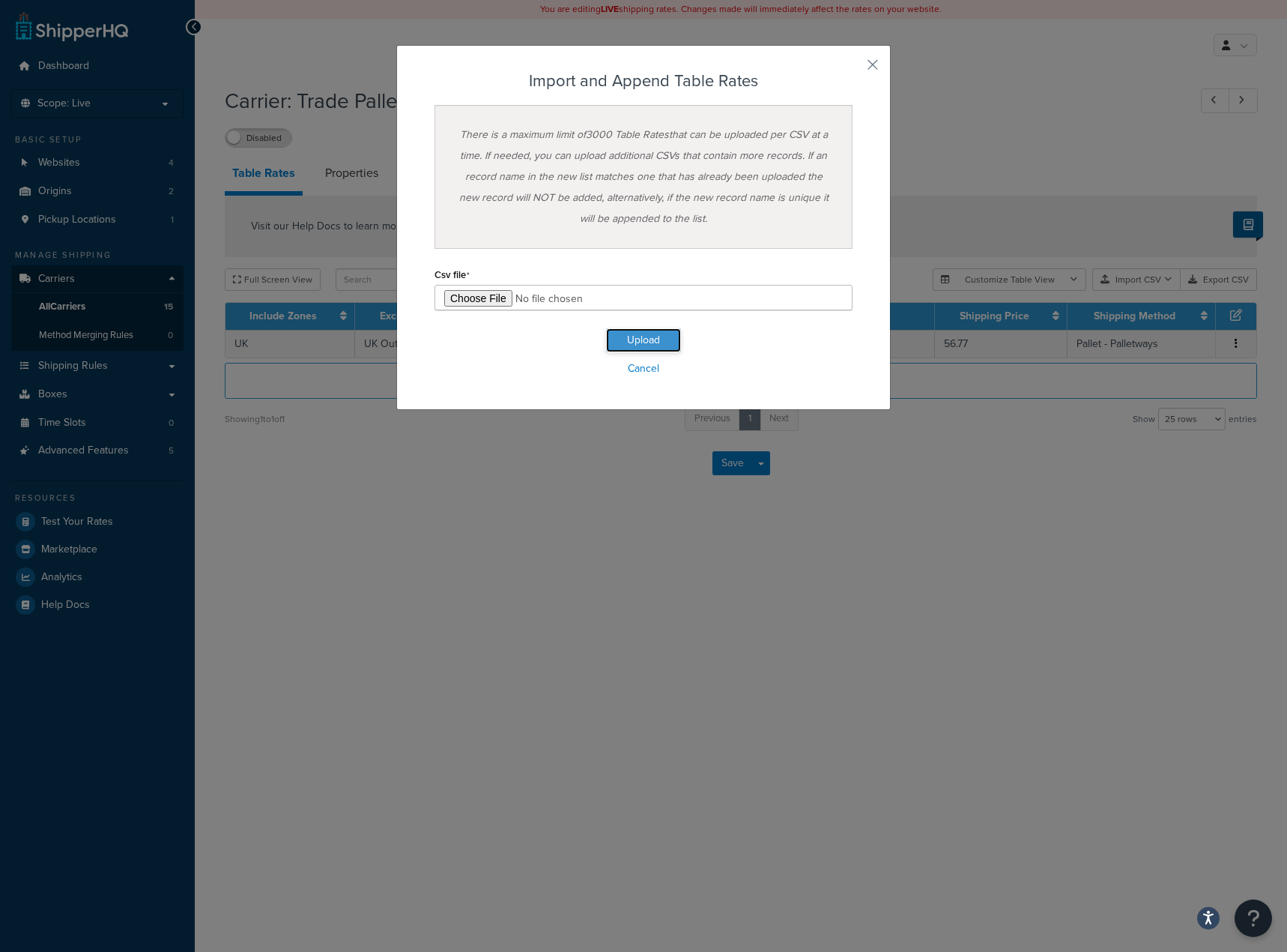
click at [645, 332] on button "Upload" at bounding box center [644, 341] width 75 height 24
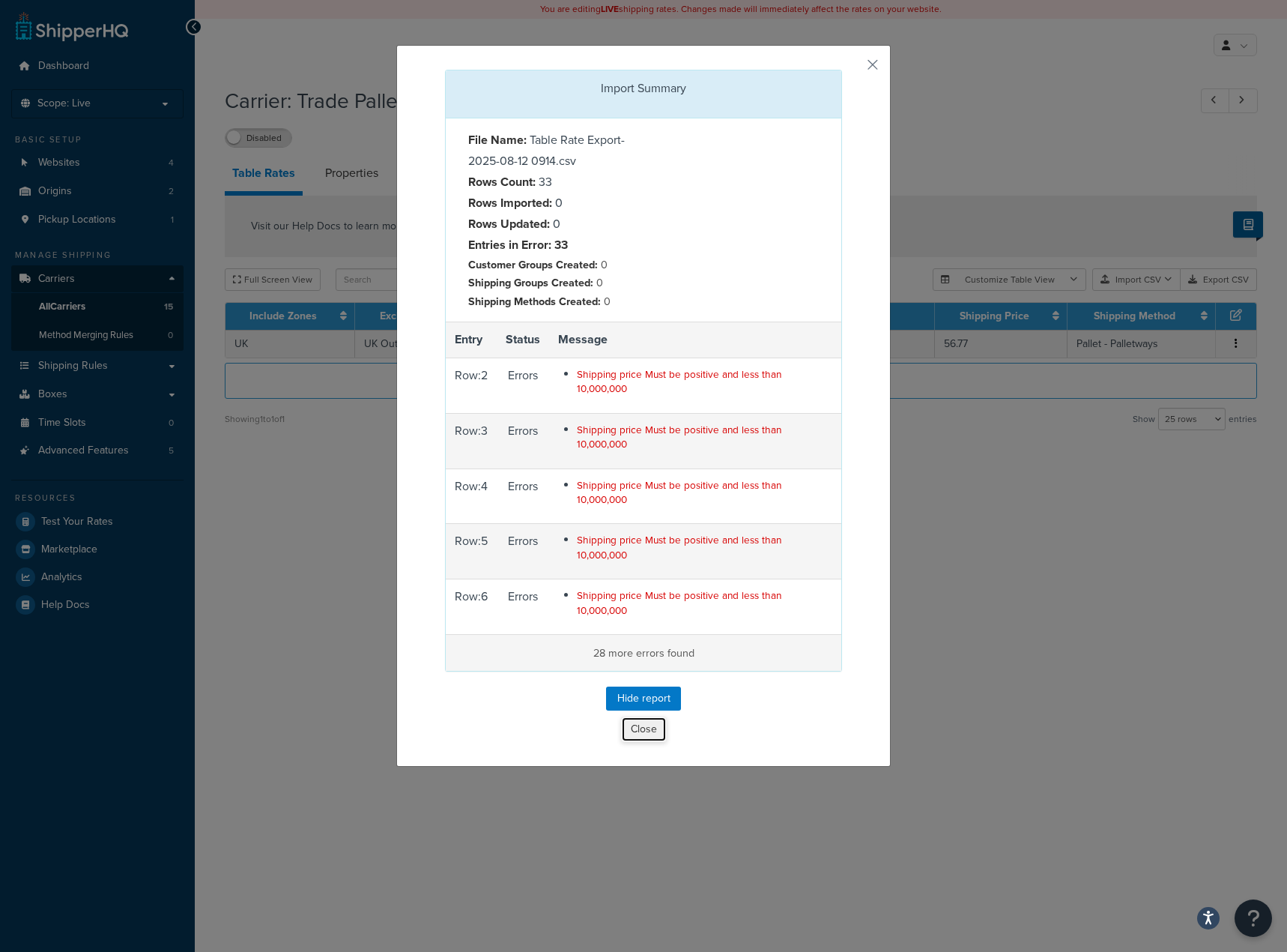
click at [629, 722] on button "Close" at bounding box center [644, 729] width 46 height 26
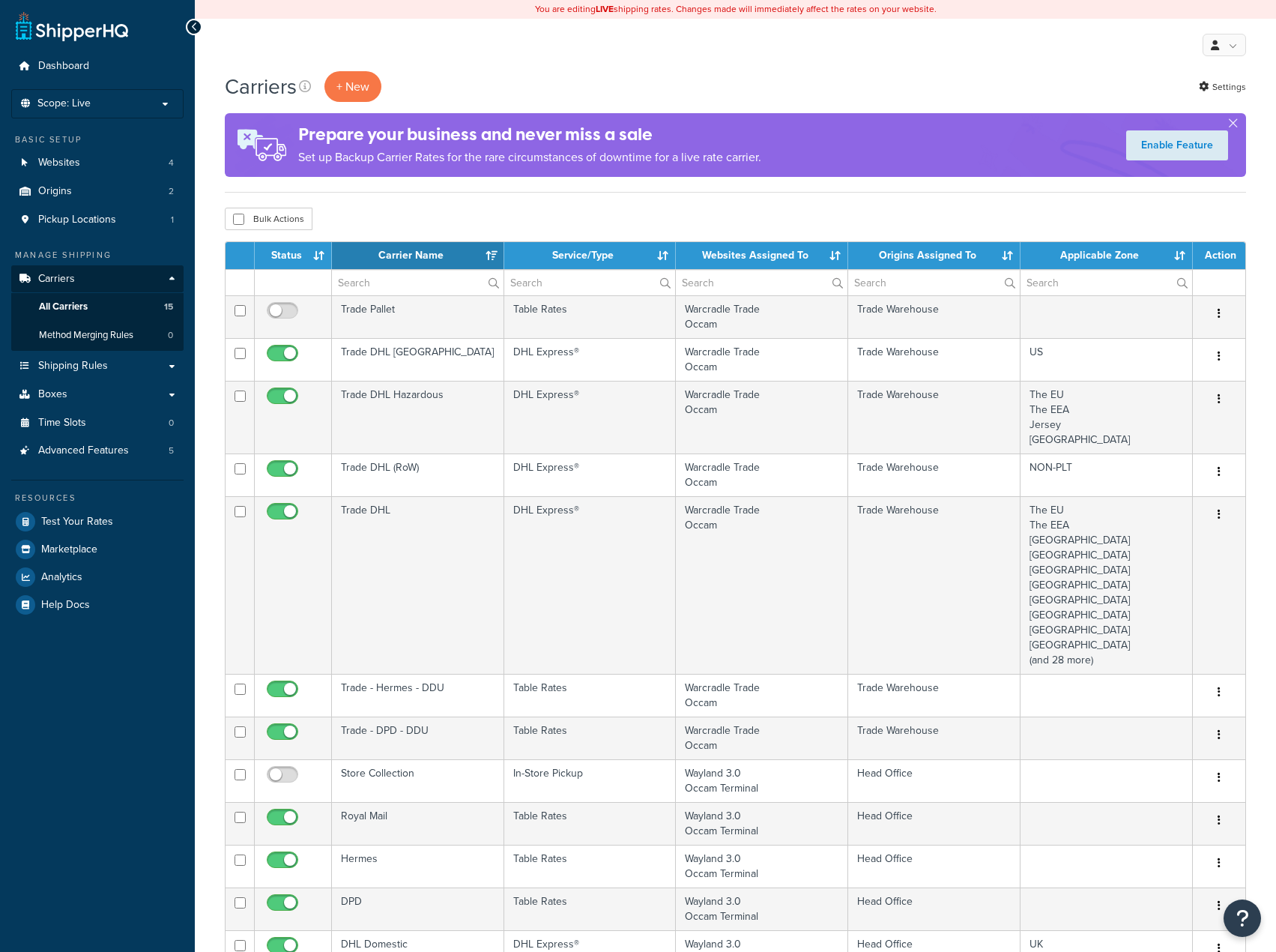
select select "15"
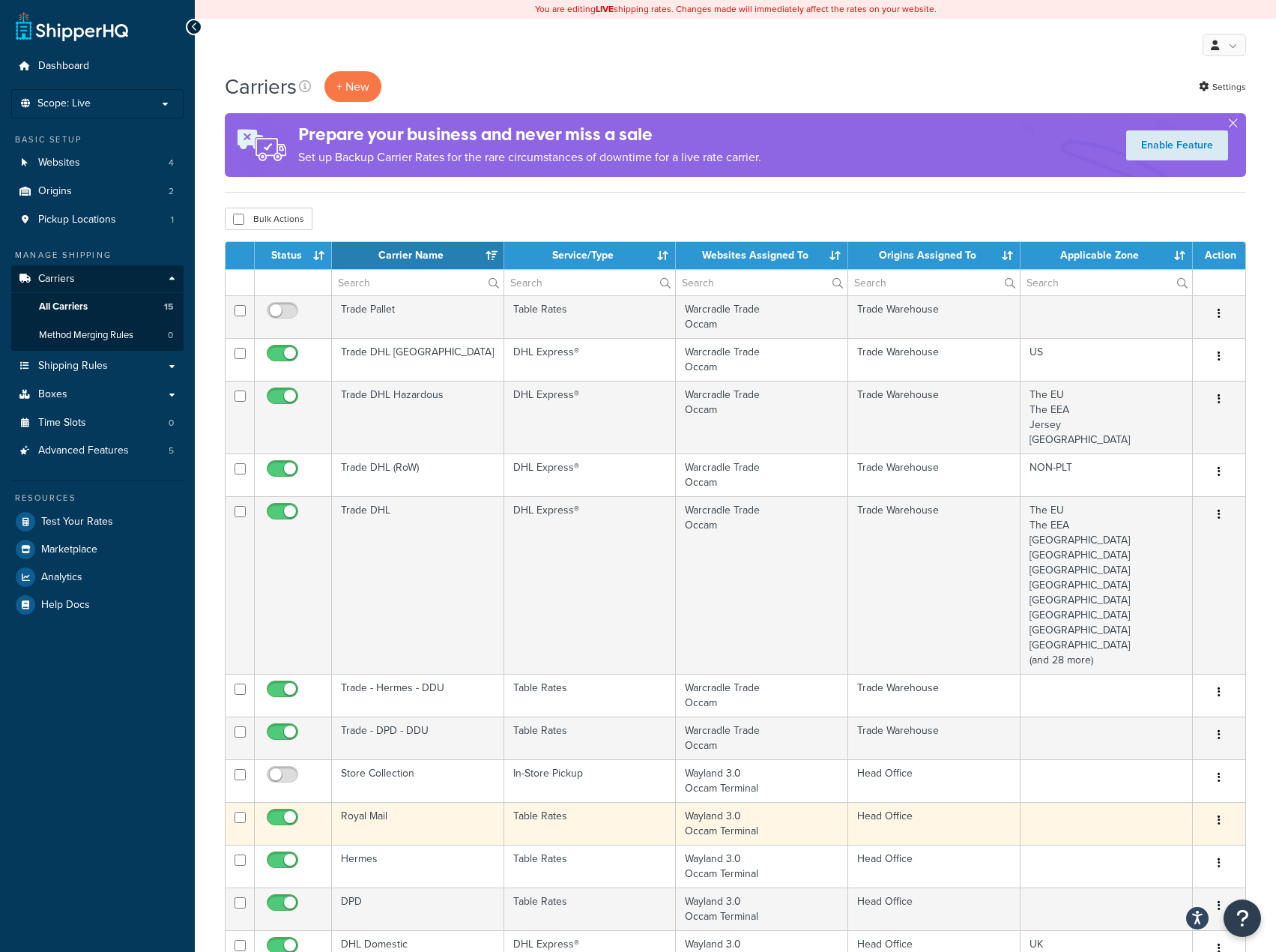
click at [481, 825] on td "Royal Mail" at bounding box center [418, 823] width 172 height 42
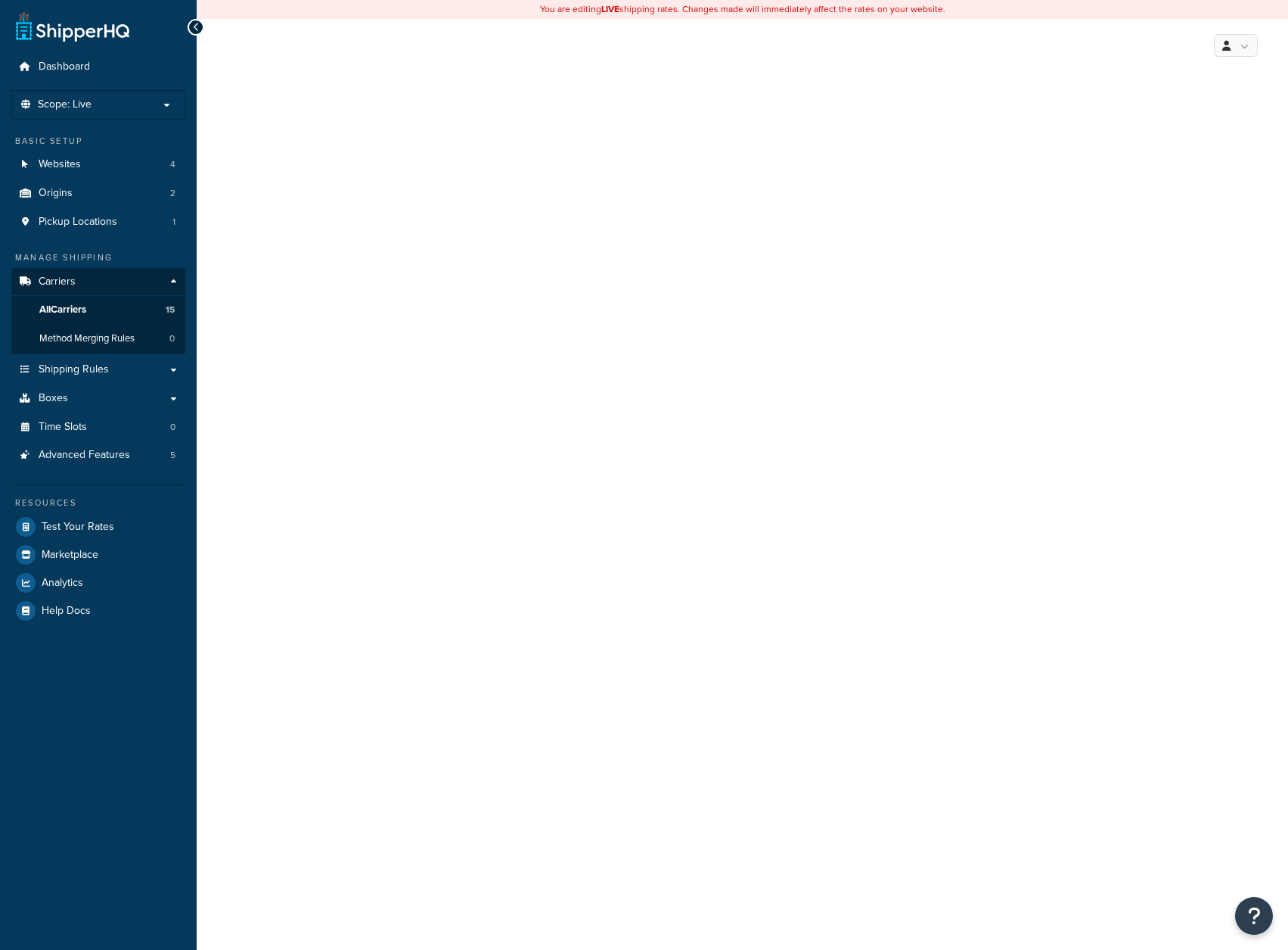
select select "25"
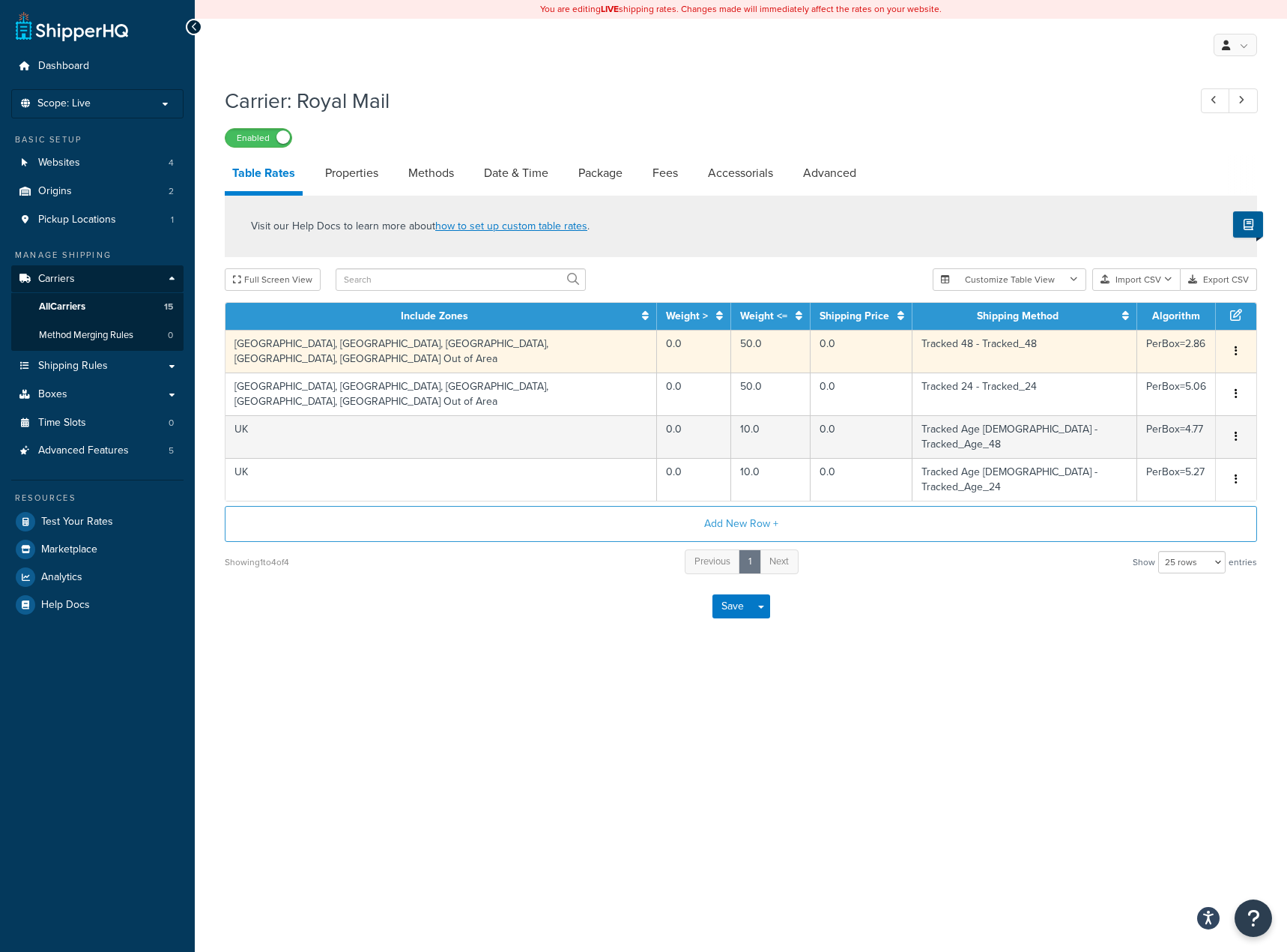
click at [811, 346] on td "0.0" at bounding box center [862, 351] width 102 height 42
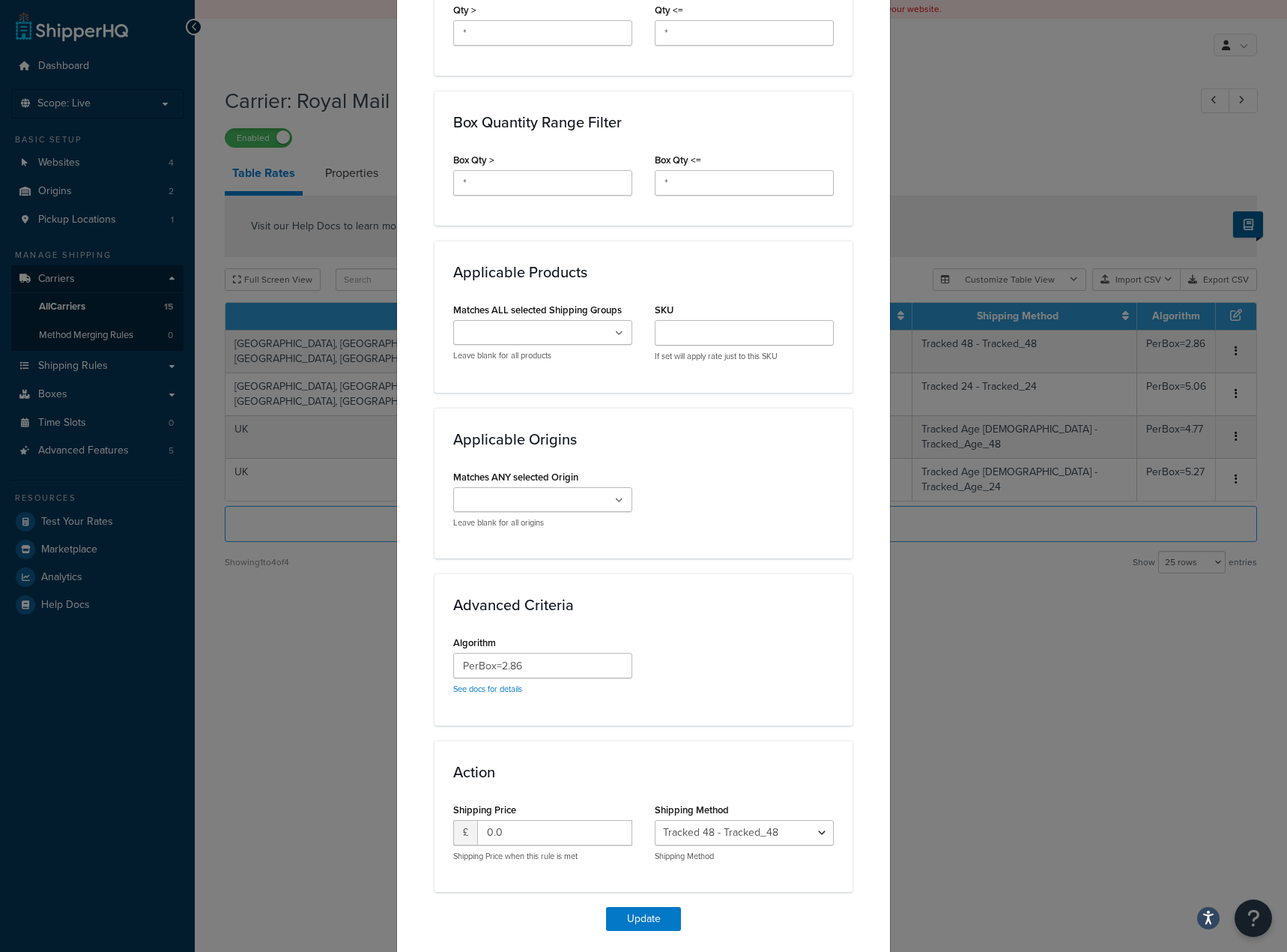
scroll to position [857, 0]
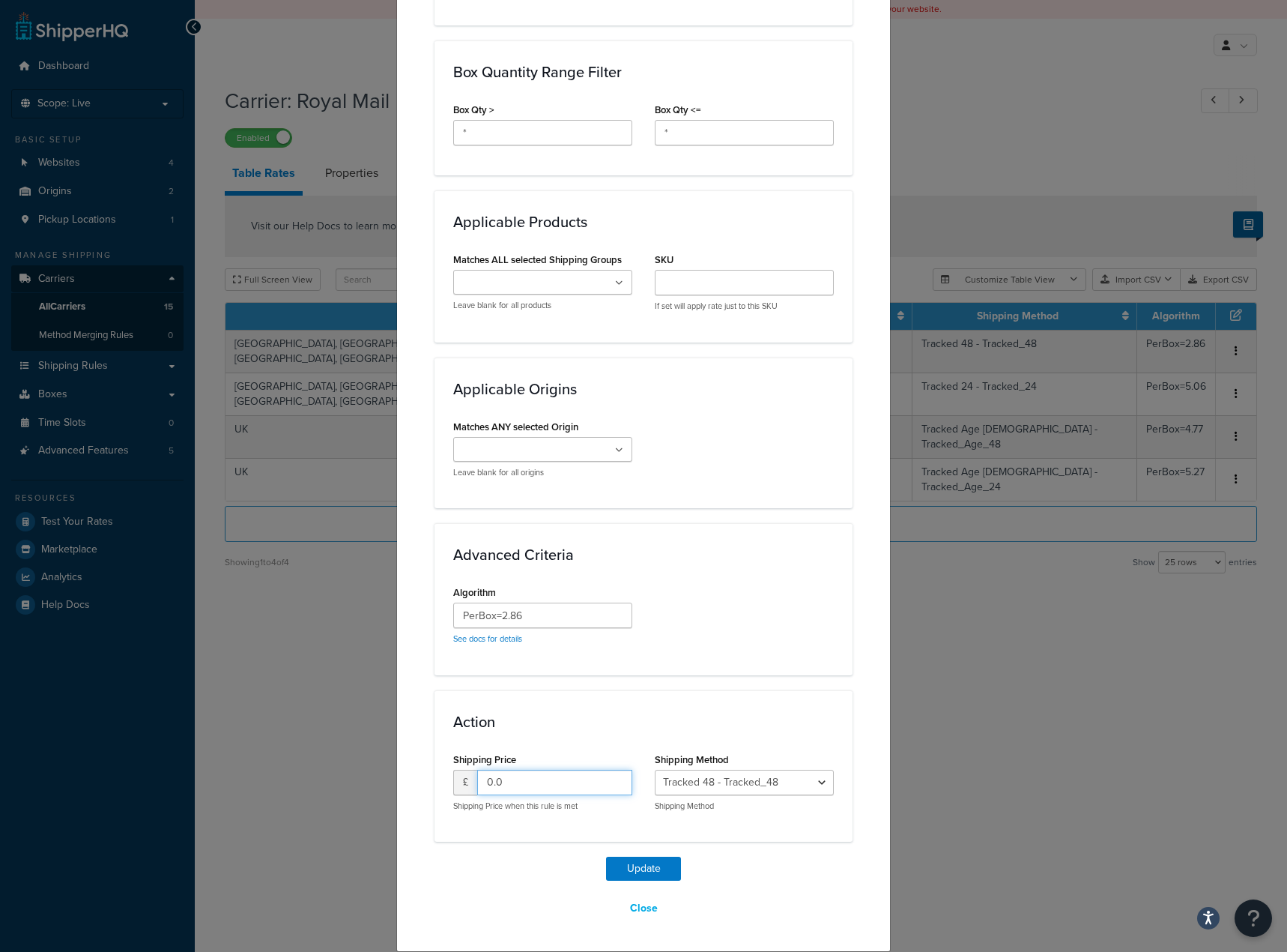
click at [551, 784] on input "0.0" at bounding box center [555, 783] width 155 height 26
click at [286, 566] on div "Update Table Rate Applicable Zones See examples and learn more about how includ…" at bounding box center [644, 476] width 1287 height 952
click at [1058, 72] on div "Update Table Rate Applicable Zones See examples and learn more about how includ…" at bounding box center [644, 476] width 1287 height 952
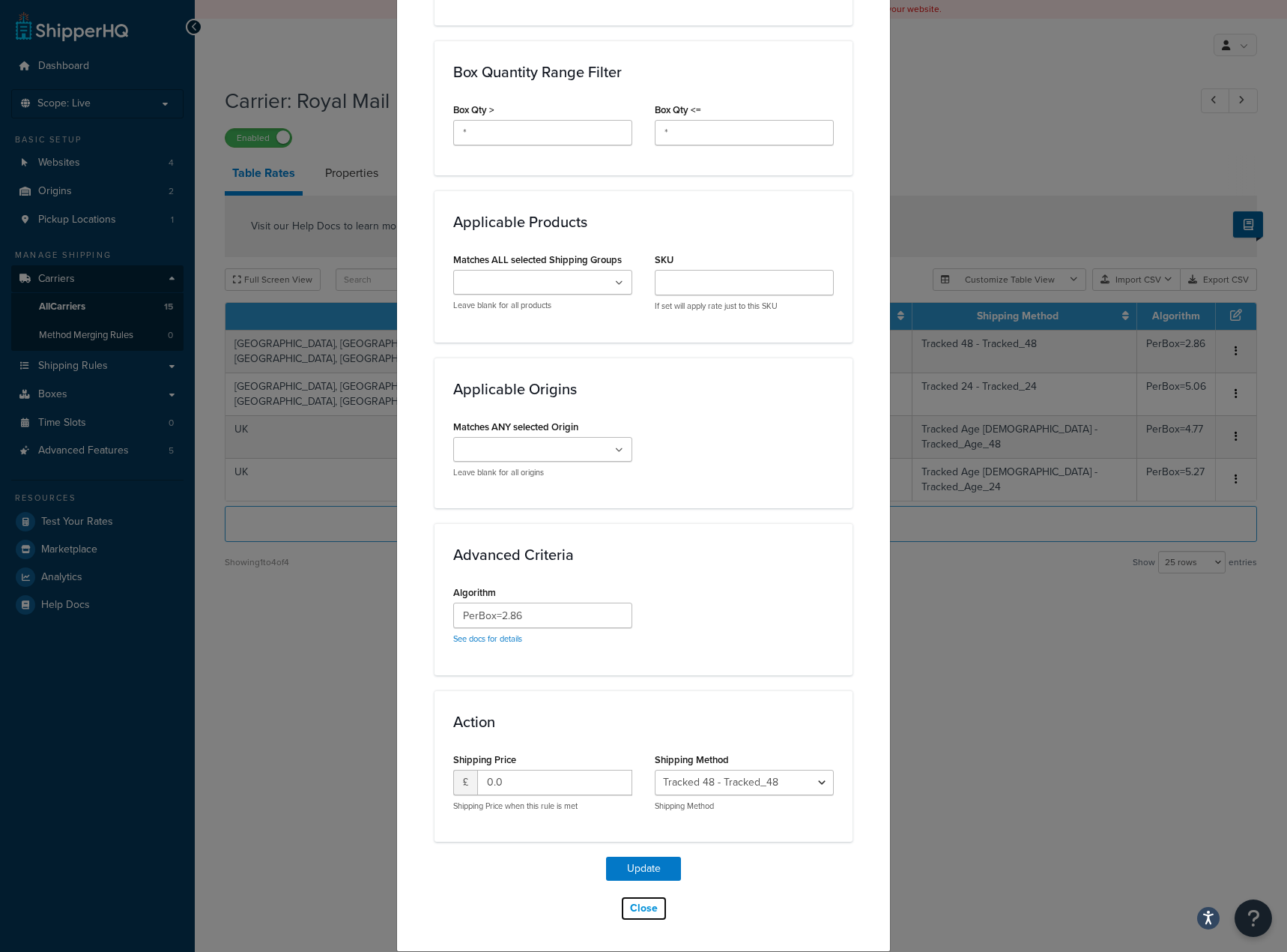
click at [653, 911] on button "Close" at bounding box center [644, 909] width 47 height 26
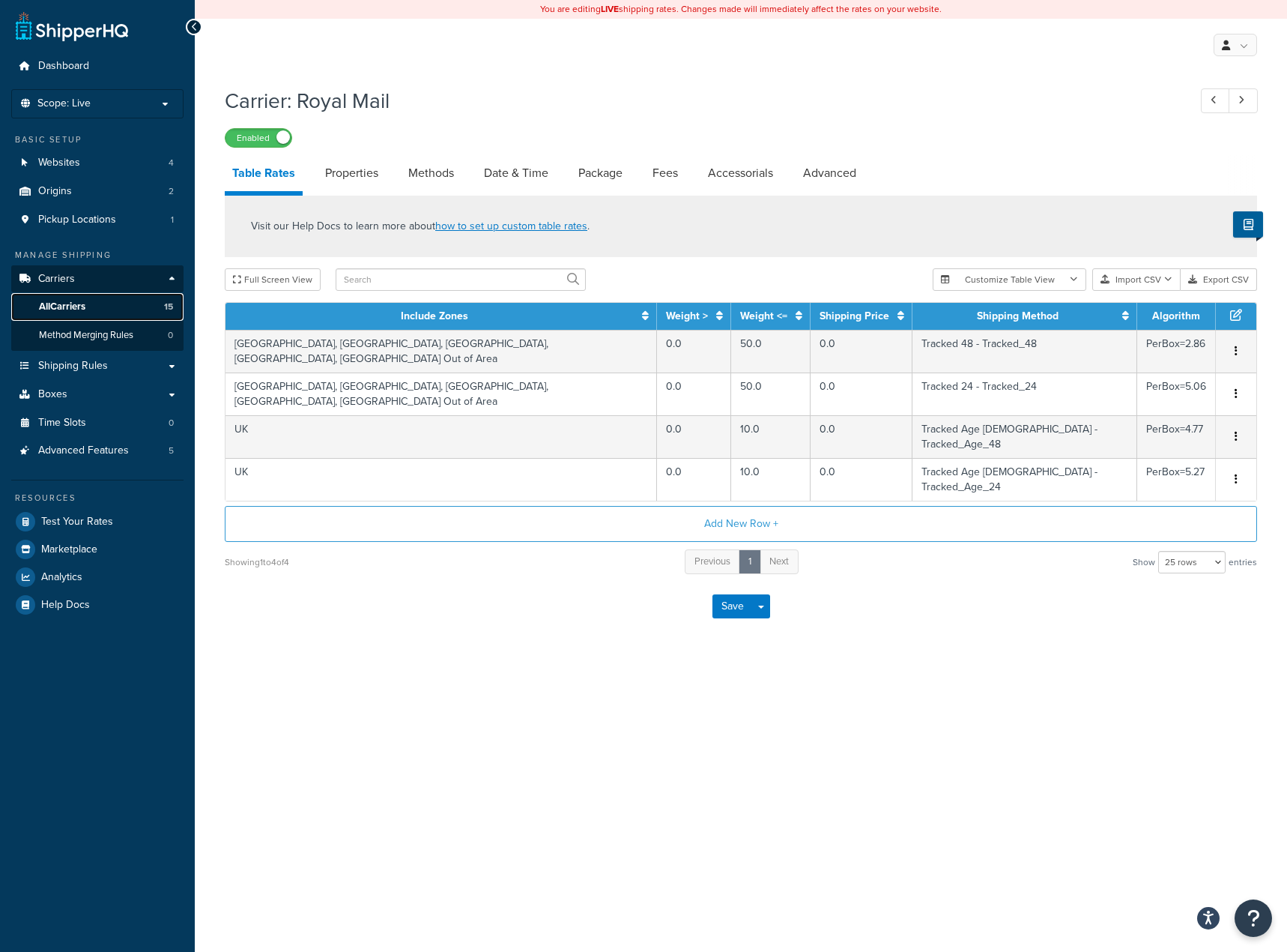
click at [92, 303] on link "All Carriers 15" at bounding box center [97, 307] width 172 height 28
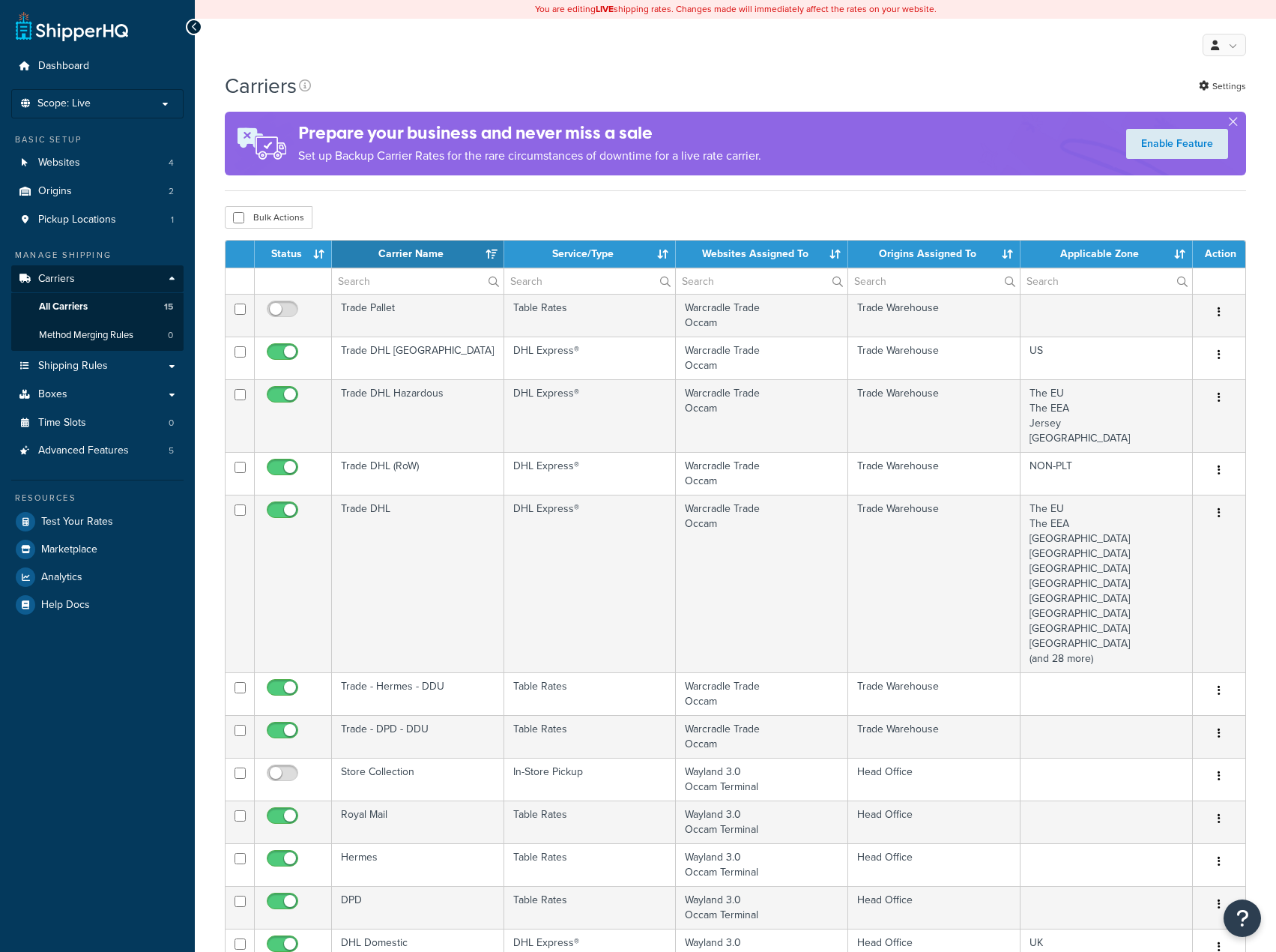
select select "15"
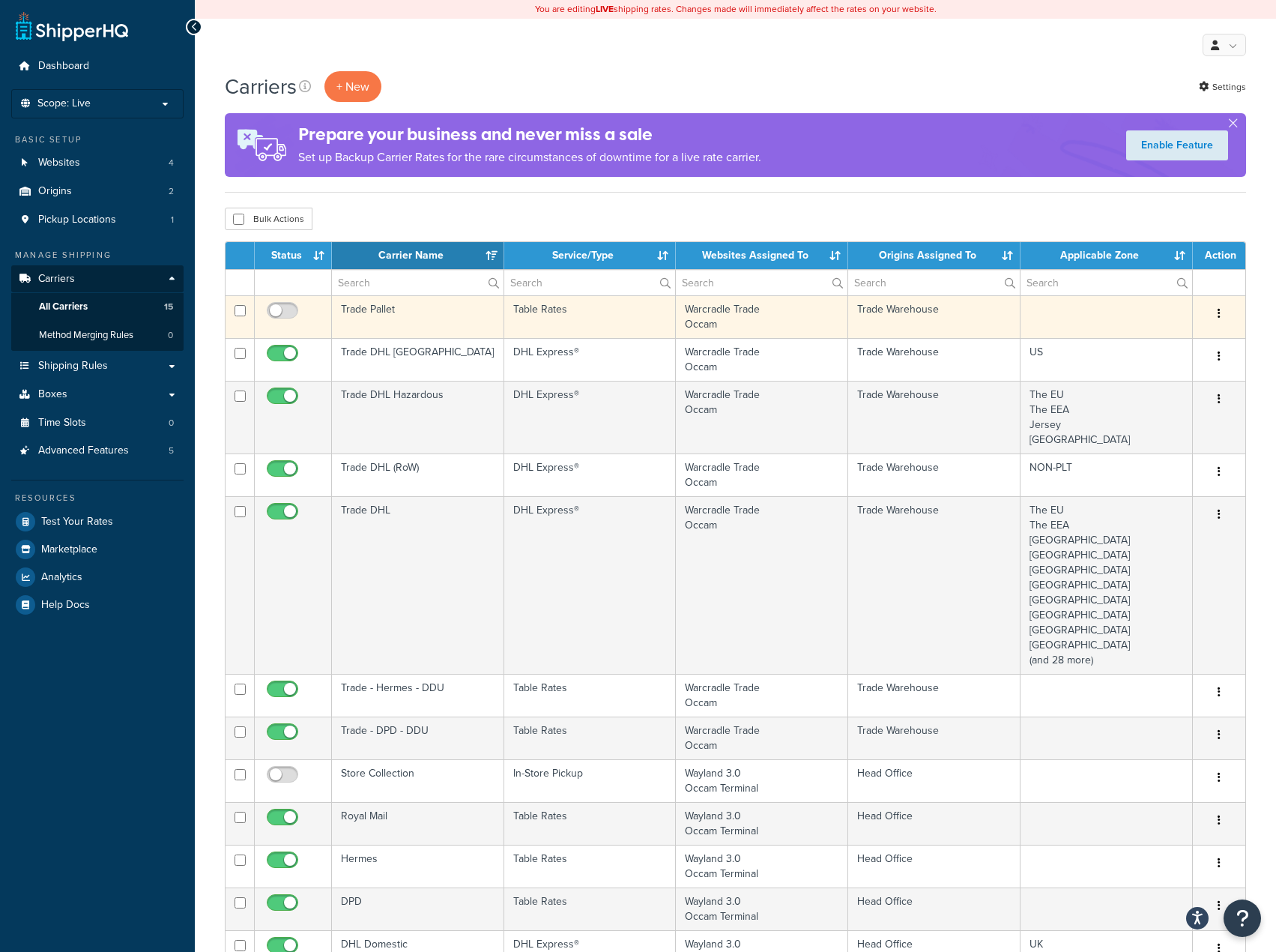
click at [614, 319] on td "Table Rates" at bounding box center [590, 317] width 172 height 42
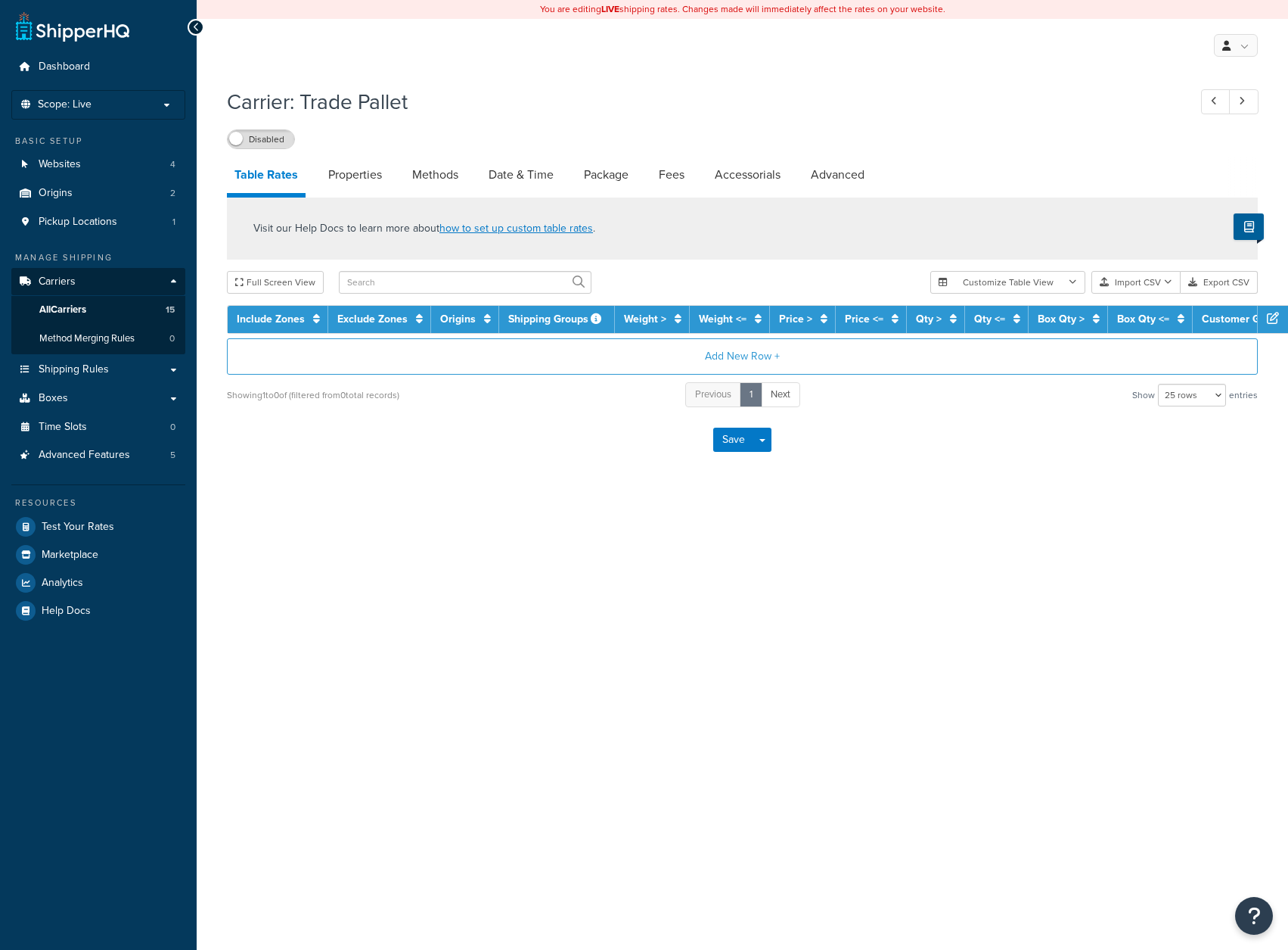
select select "25"
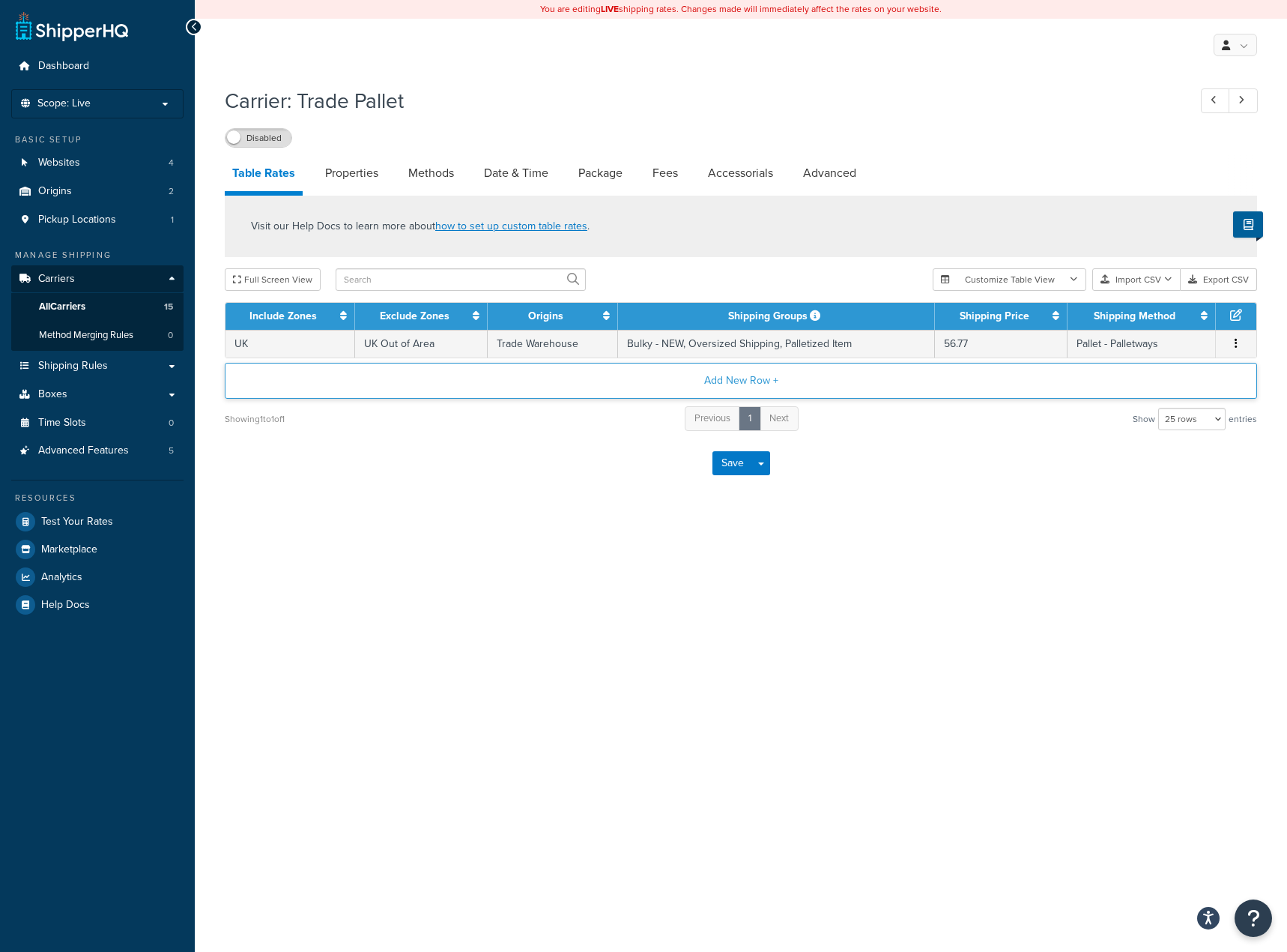
click at [619, 380] on button "Add New Row +" at bounding box center [741, 380] width 1033 height 36
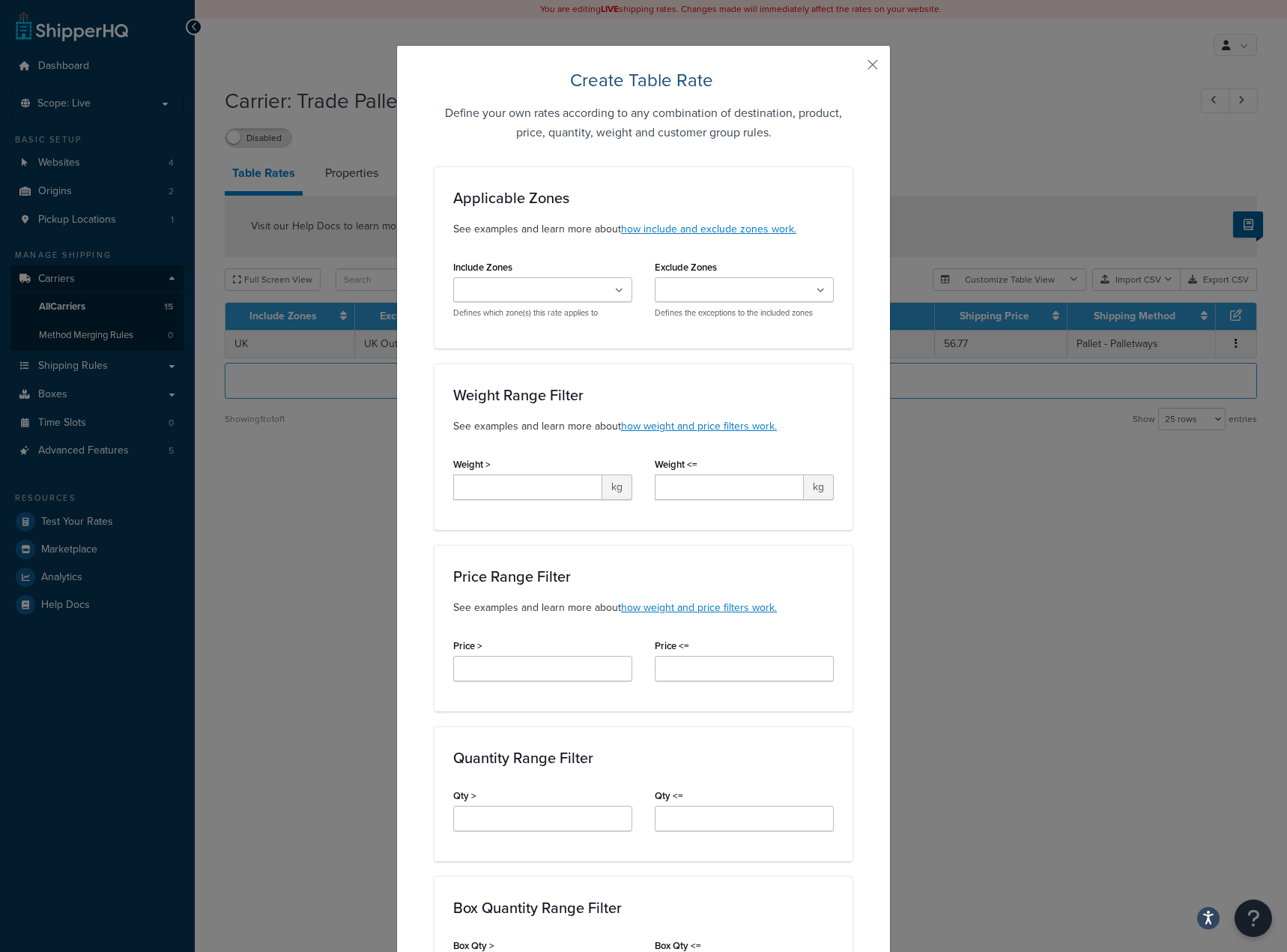
click at [874, 71] on div "Create Table Rate Define your own rates according to any combination of destina…" at bounding box center [644, 916] width 494 height 1743
click at [852, 68] on button "button" at bounding box center [851, 70] width 4 height 4
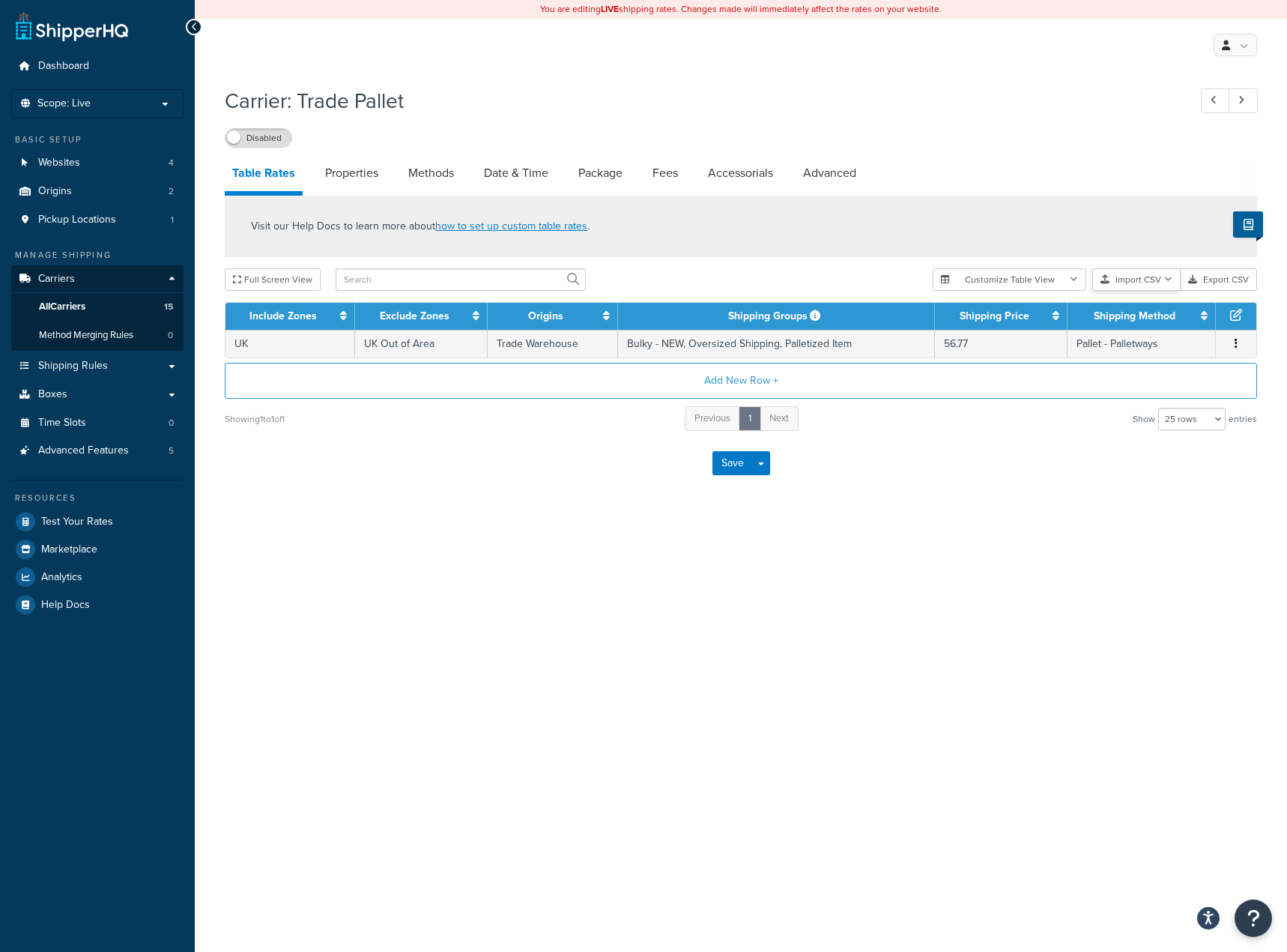
click at [1143, 277] on button "Import CSV" at bounding box center [1137, 279] width 88 height 22
click at [1160, 291] on div "Customize Table View Show all columns Show selected columns Import CSV Import a…" at bounding box center [1095, 279] width 324 height 22
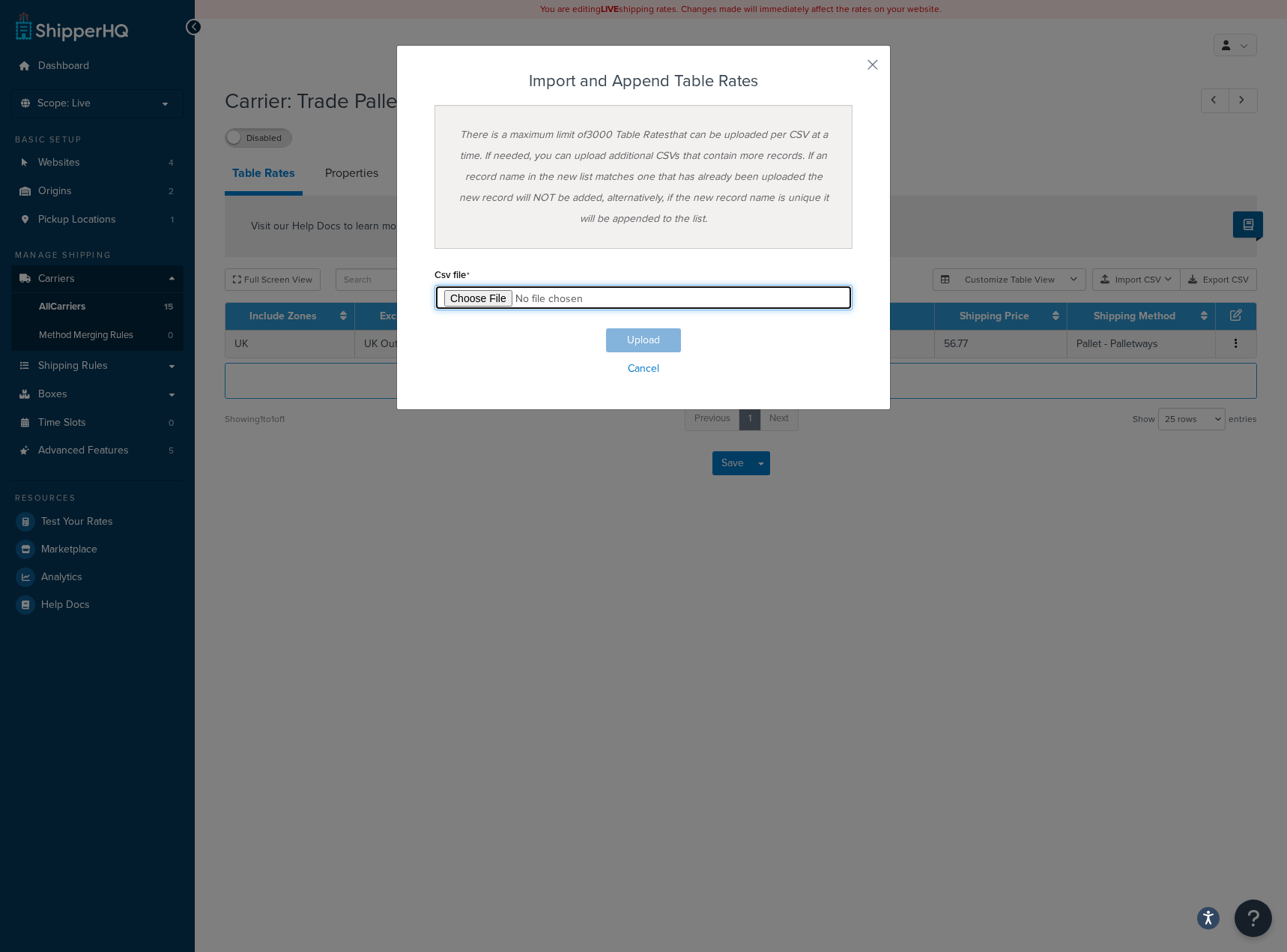
click at [435, 296] on input "file" at bounding box center [644, 297] width 418 height 26
type input "C:\fakepath\Table Rate Export-2025-08-12 0914.csv"
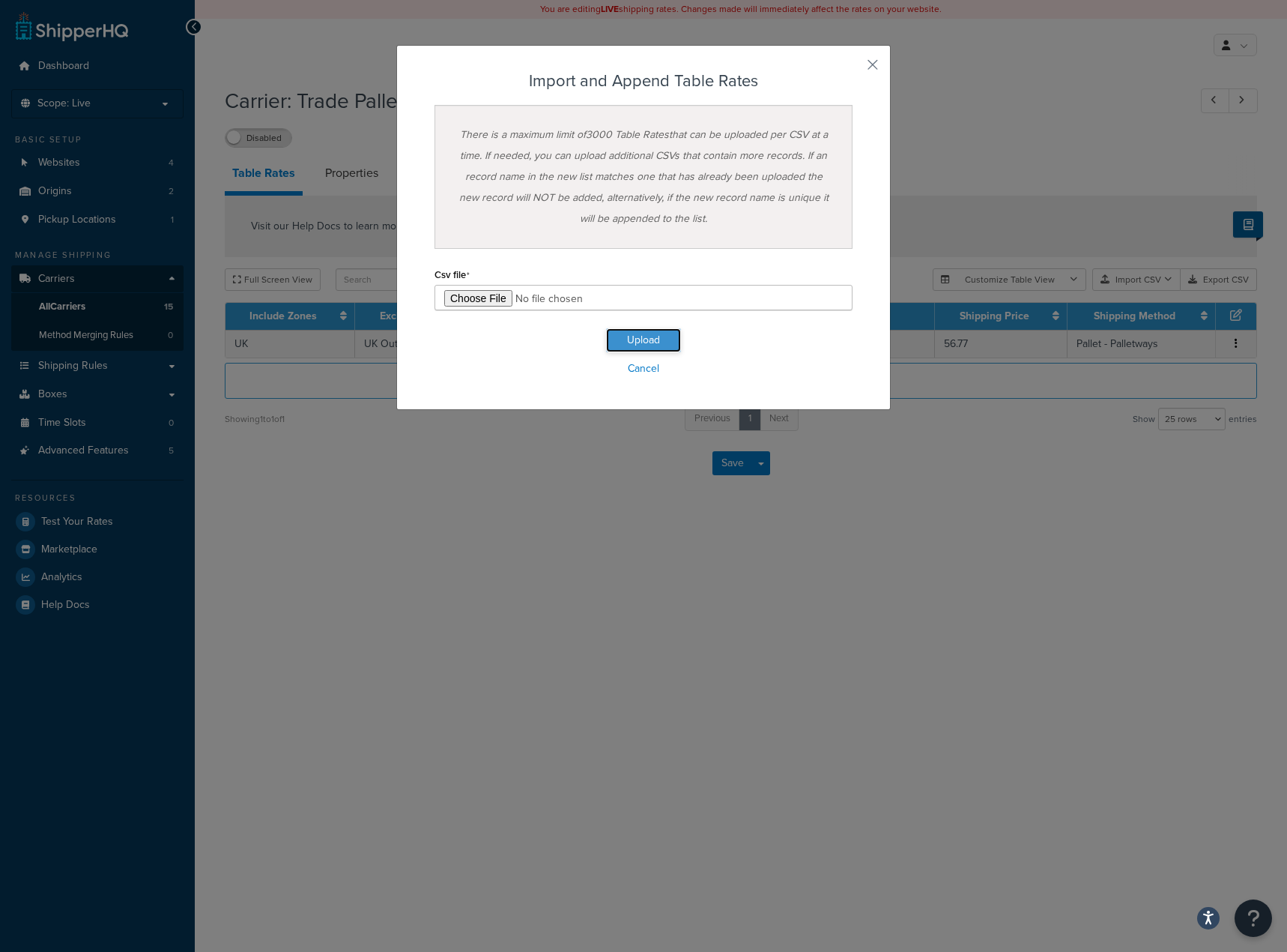
click at [663, 340] on button "Upload" at bounding box center [644, 341] width 75 height 24
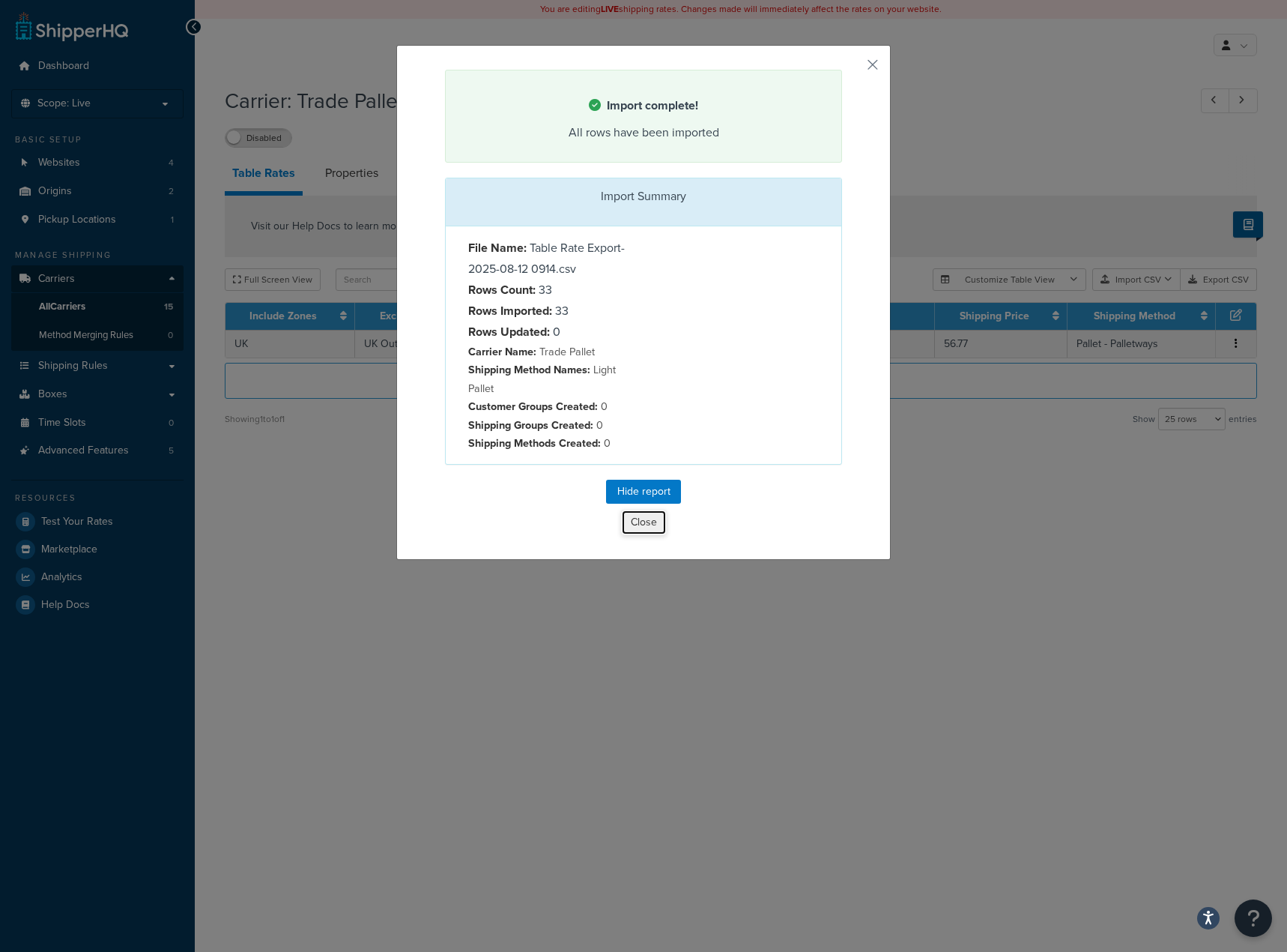
click at [639, 530] on button "Close" at bounding box center [644, 523] width 46 height 26
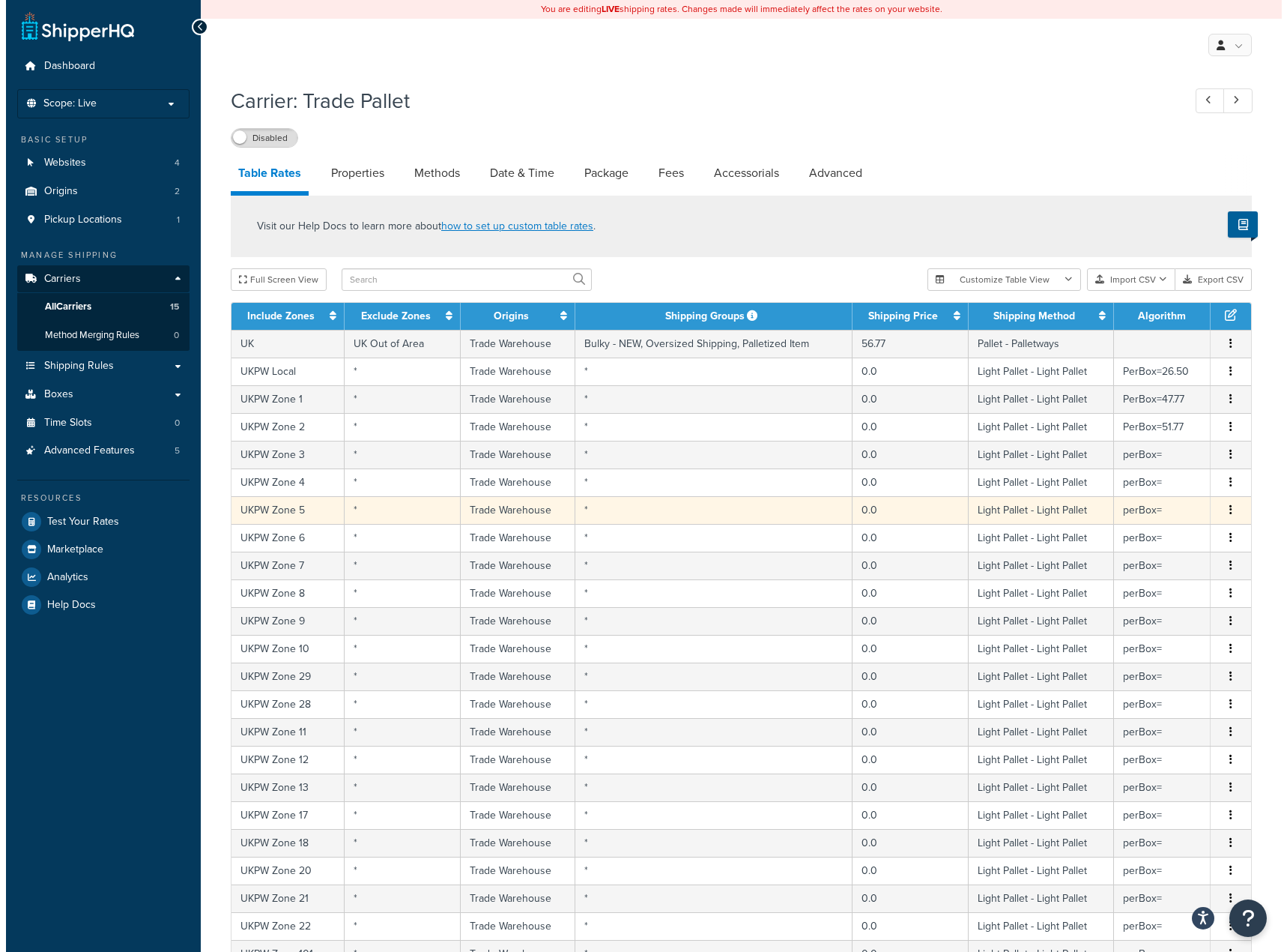
scroll to position [150, 0]
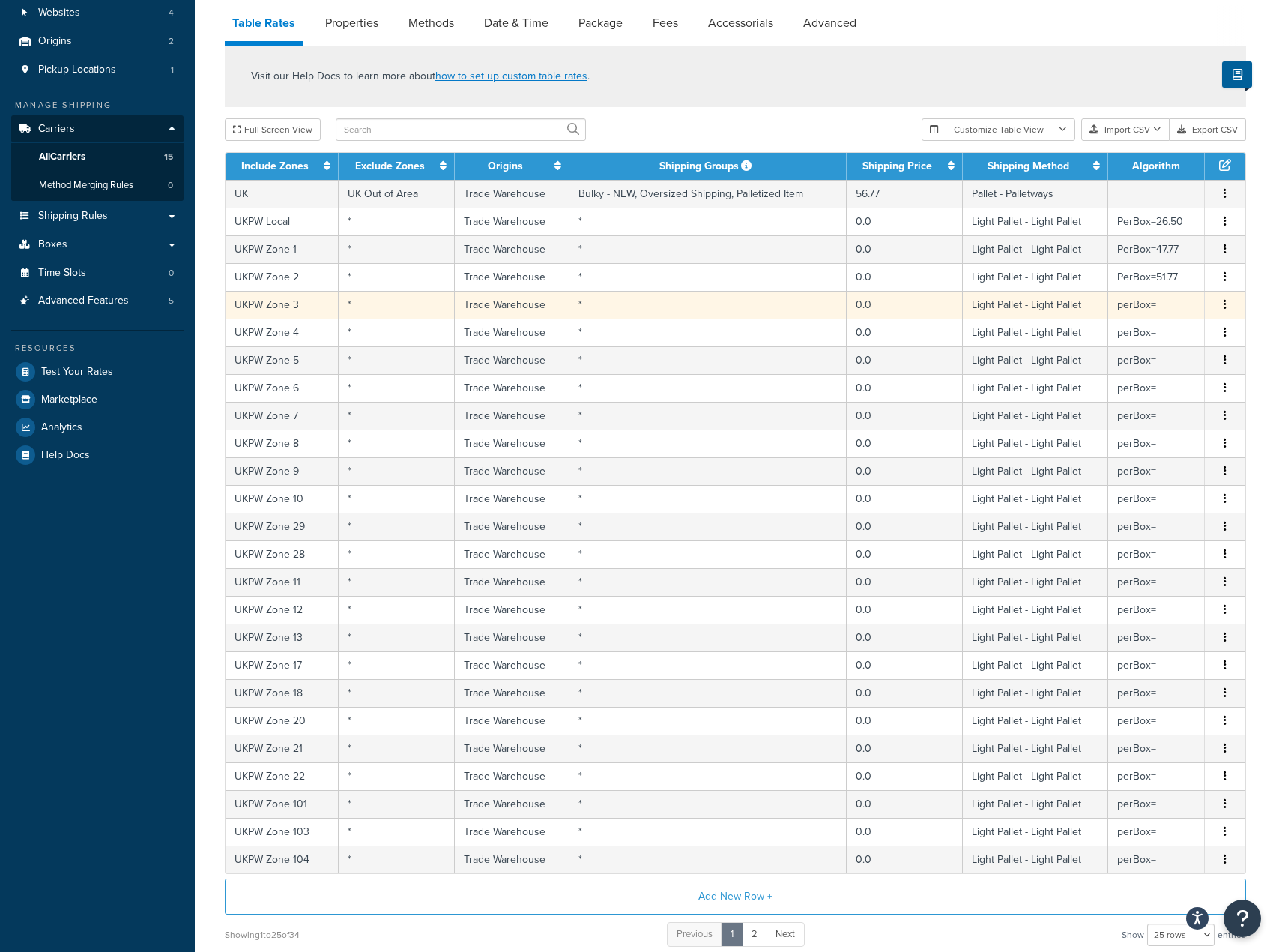
click at [1182, 312] on td "perBox=" at bounding box center [1156, 305] width 97 height 28
click at [1169, 307] on td "perBox=" at bounding box center [1156, 305] width 97 height 28
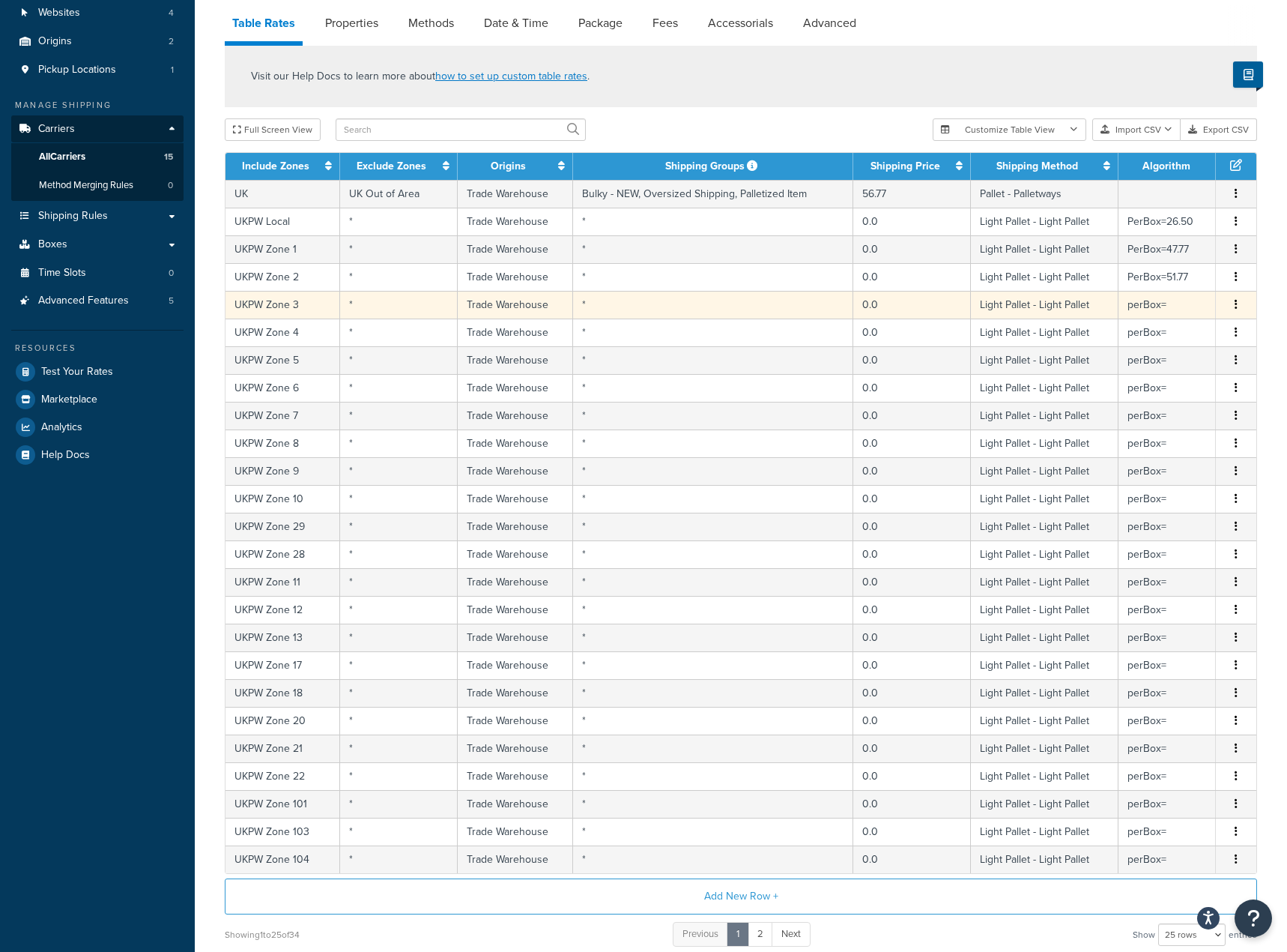
select select "181441"
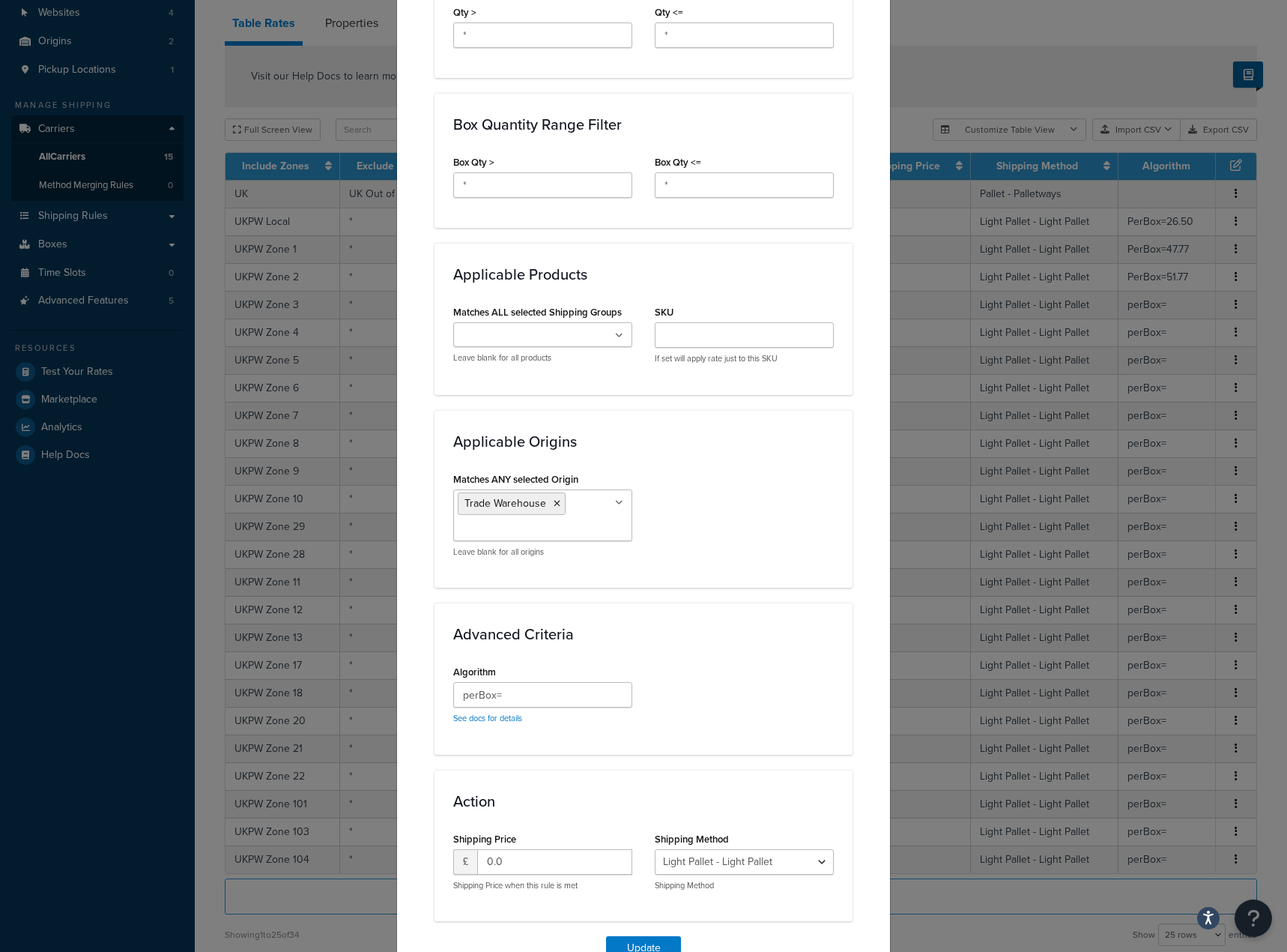
scroll to position [830, 0]
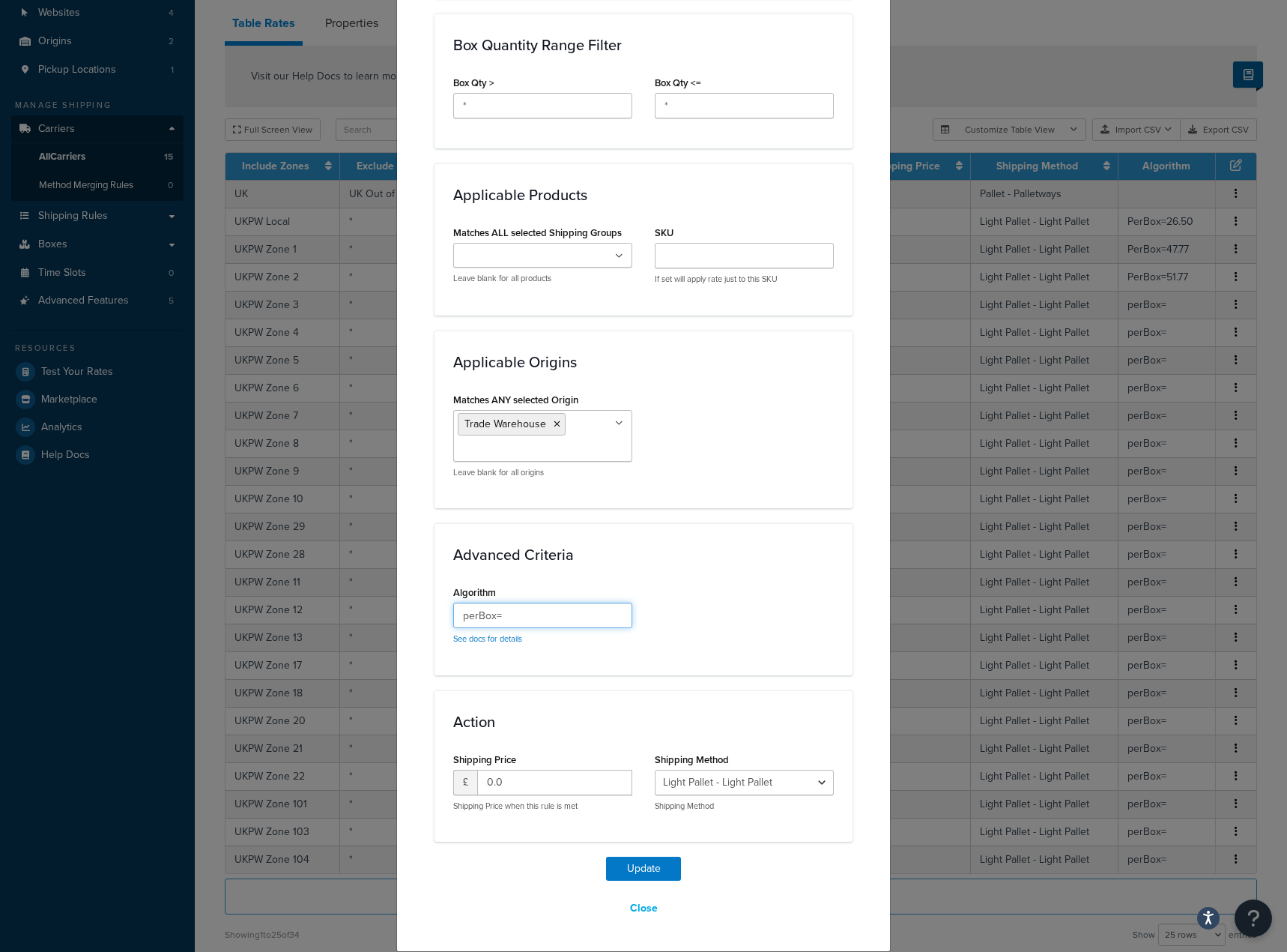
click at [524, 605] on input "perBox=" at bounding box center [542, 615] width 180 height 26
paste input "52.77"
type input "perBox=52.77"
click at [620, 863] on button "Update" at bounding box center [644, 868] width 75 height 24
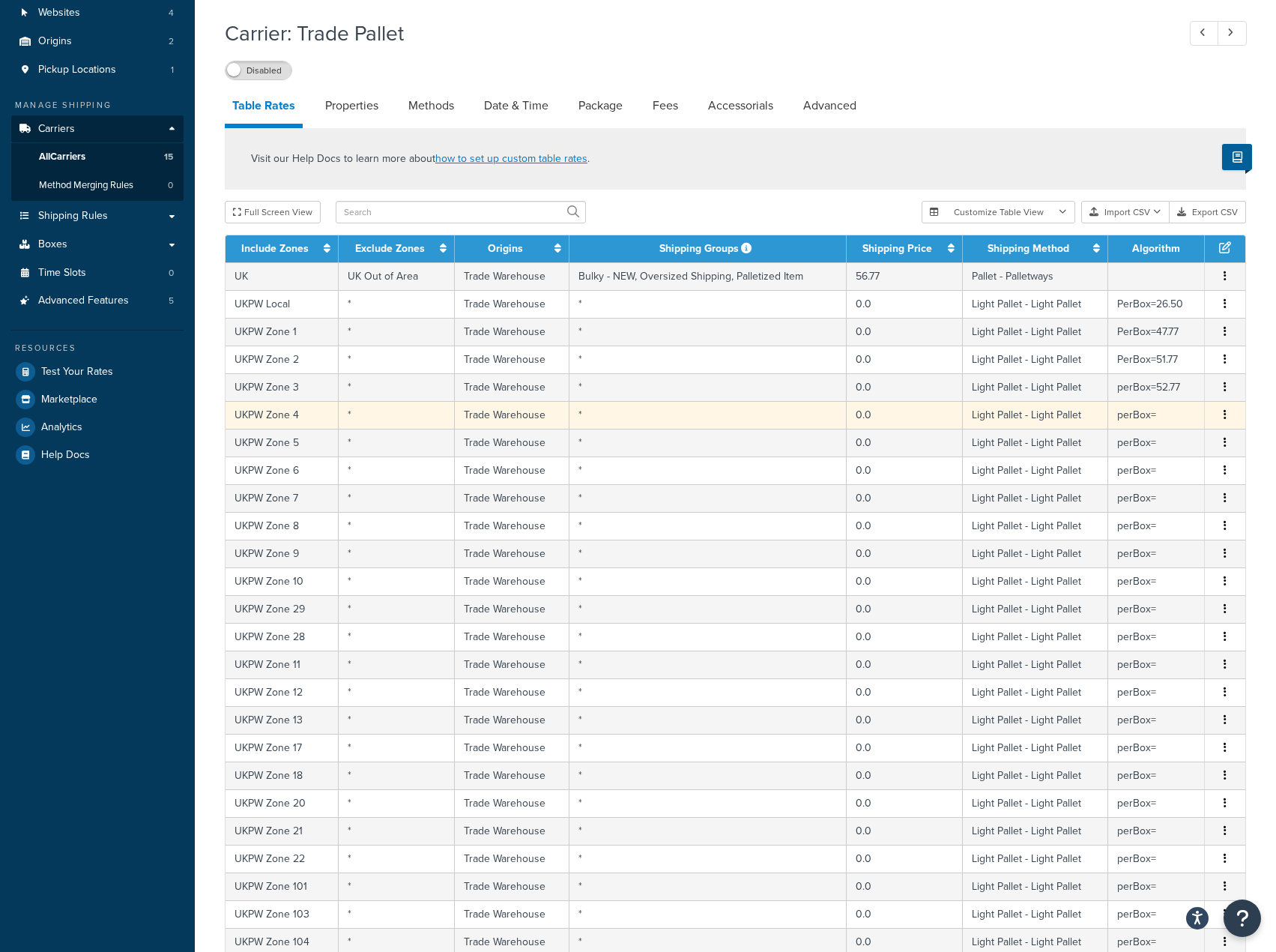
click at [1082, 417] on td "Light Pallet - Light Pallet" at bounding box center [1036, 414] width 146 height 28
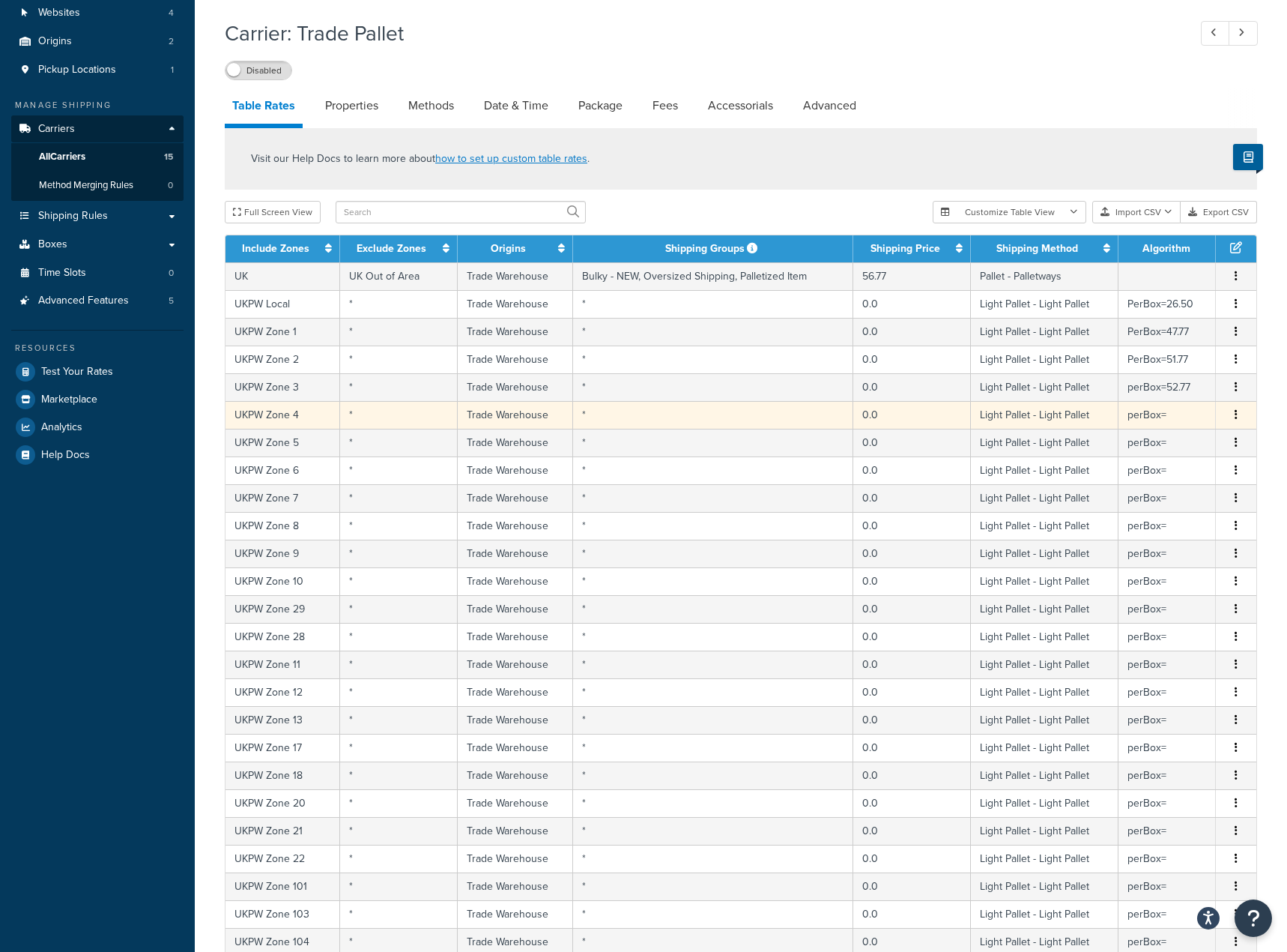
select select "181441"
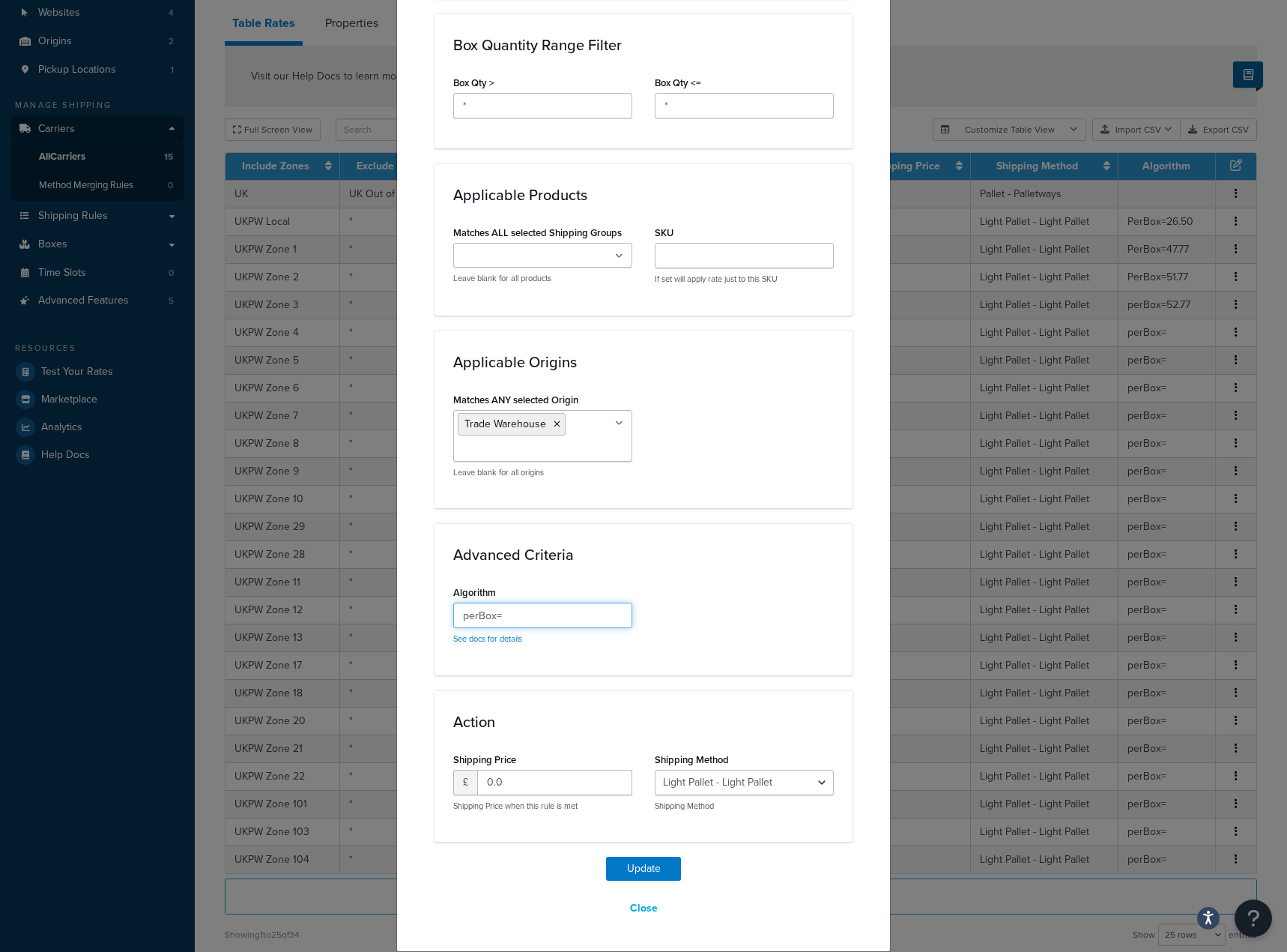
click at [530, 614] on input "perBox=" at bounding box center [542, 615] width 180 height 26
paste input "55.02"
type input "perBox=55.02"
click at [639, 868] on button "Update" at bounding box center [644, 868] width 75 height 24
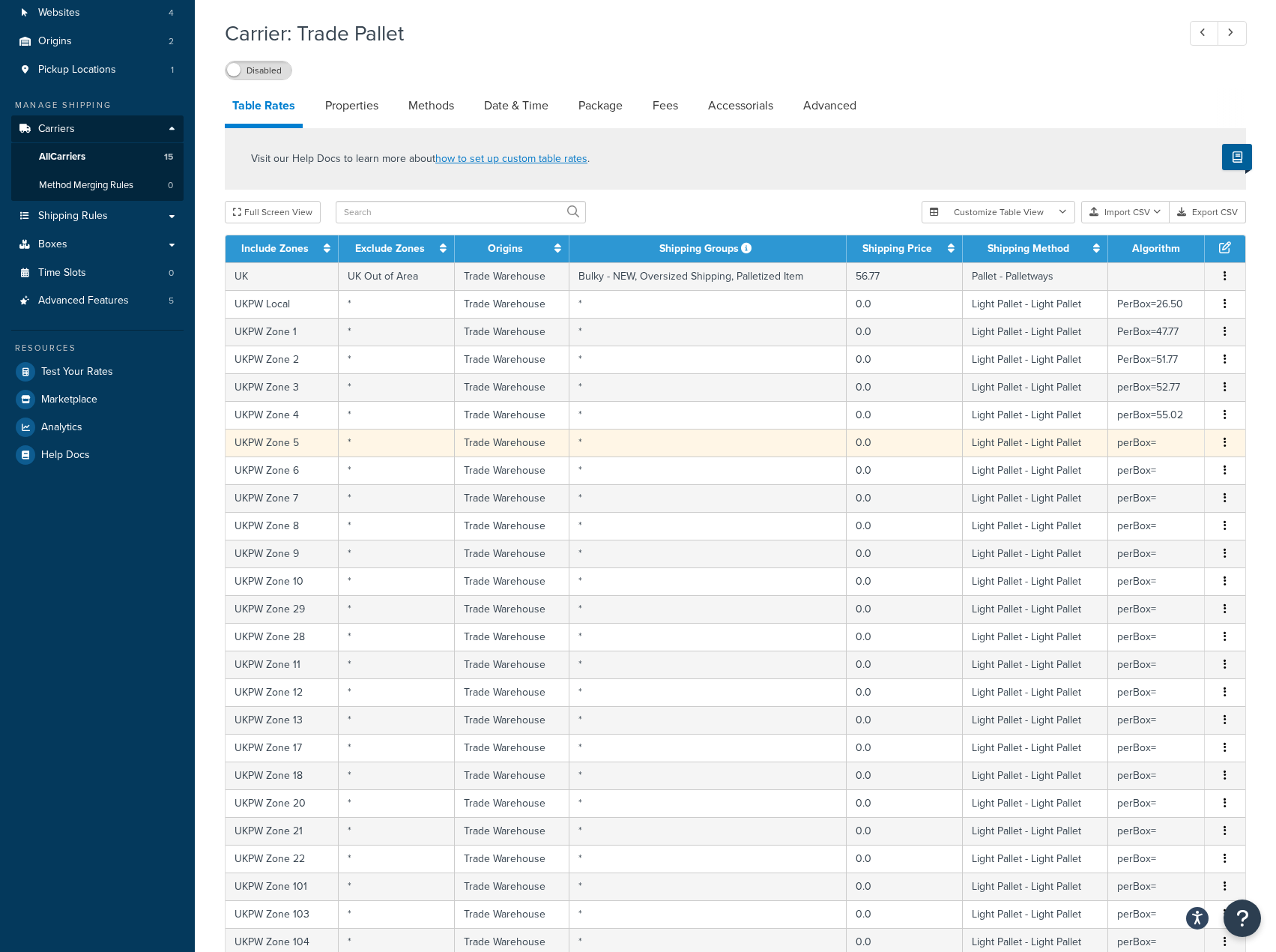
click at [1170, 451] on td "perBox=" at bounding box center [1156, 443] width 97 height 28
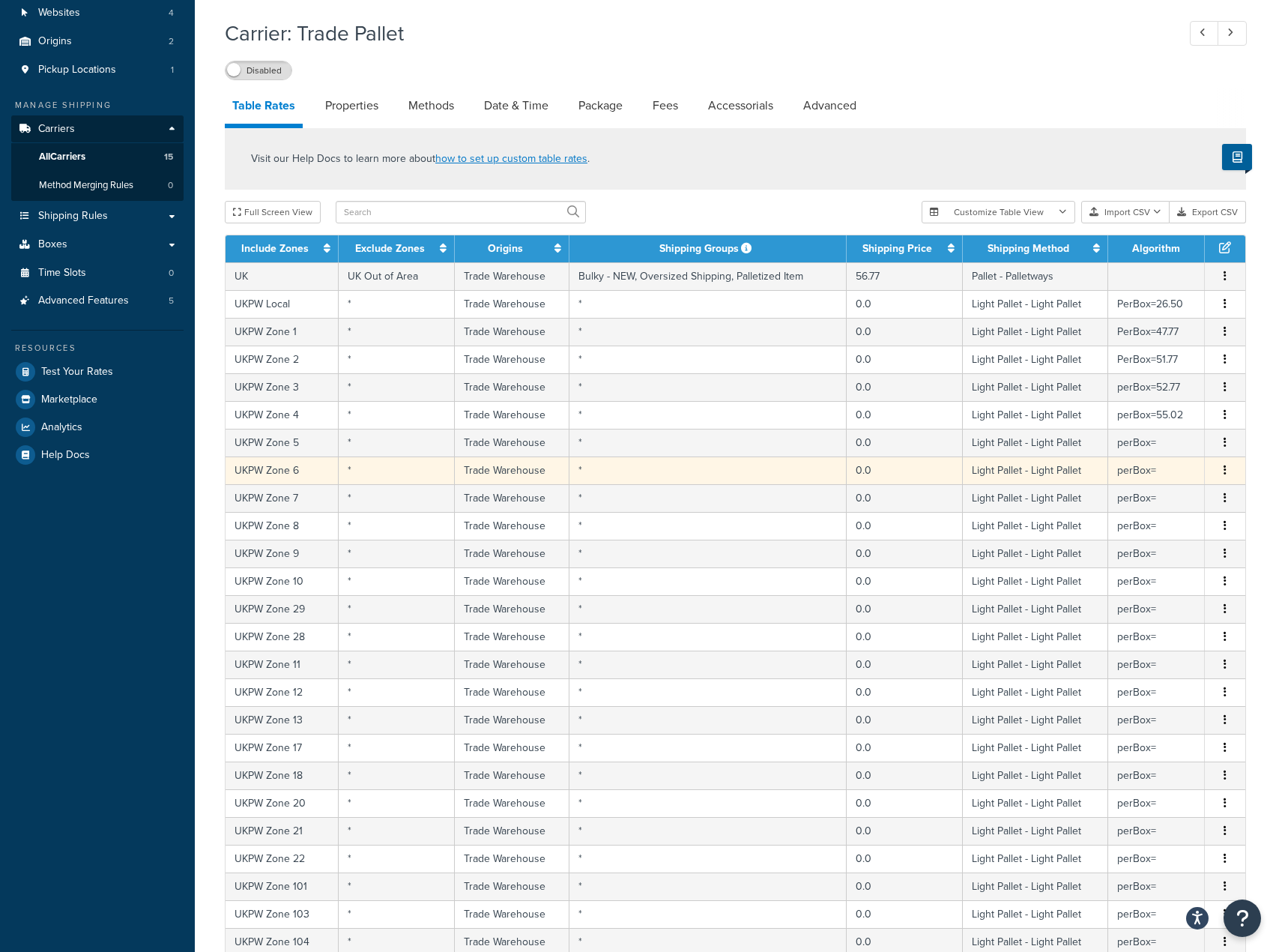
select select "181441"
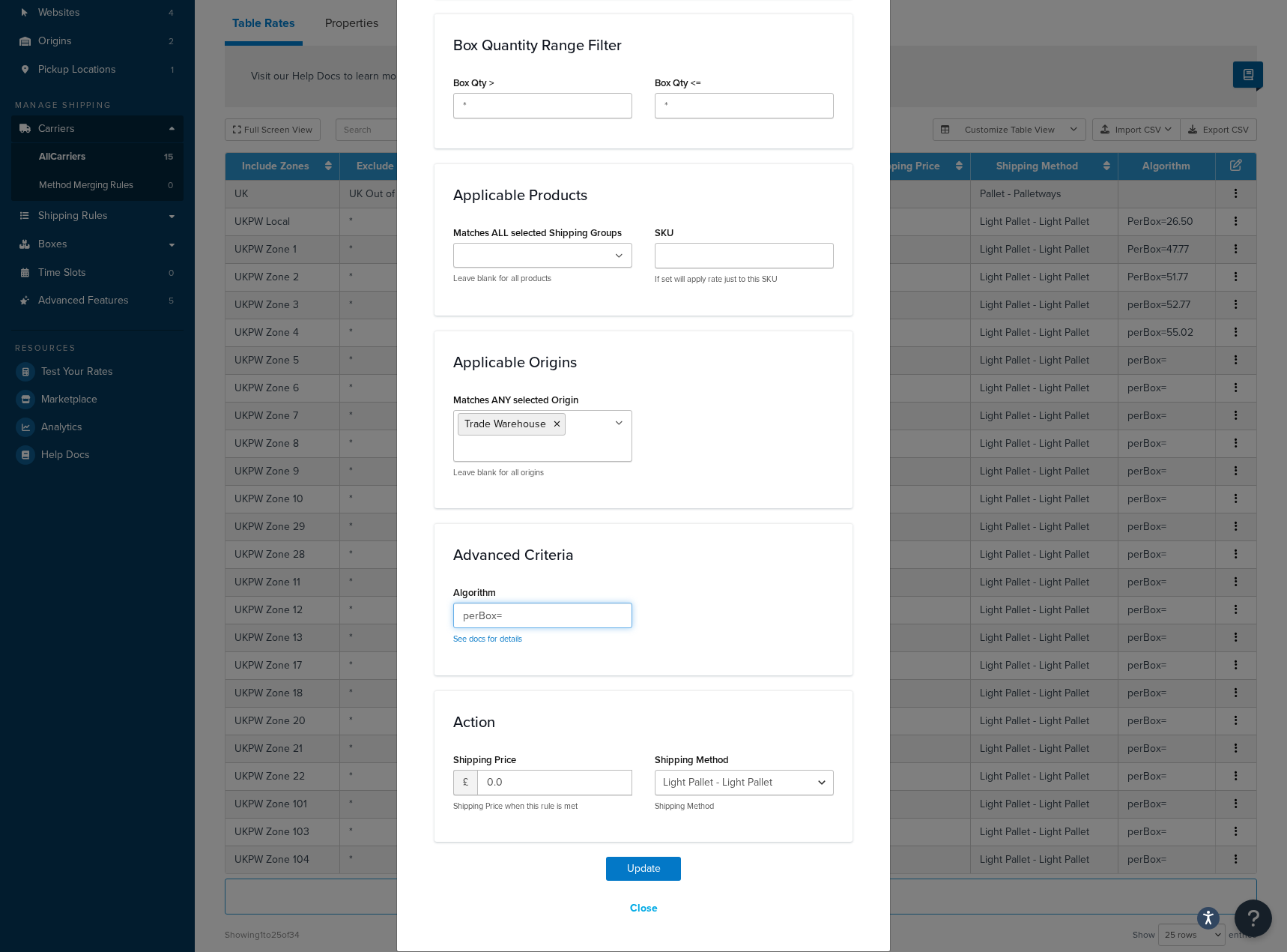
click at [546, 614] on input "perBox=" at bounding box center [542, 615] width 180 height 26
paste input "59.52"
type input "perBox=59.52"
click at [657, 859] on button "Update" at bounding box center [644, 868] width 75 height 24
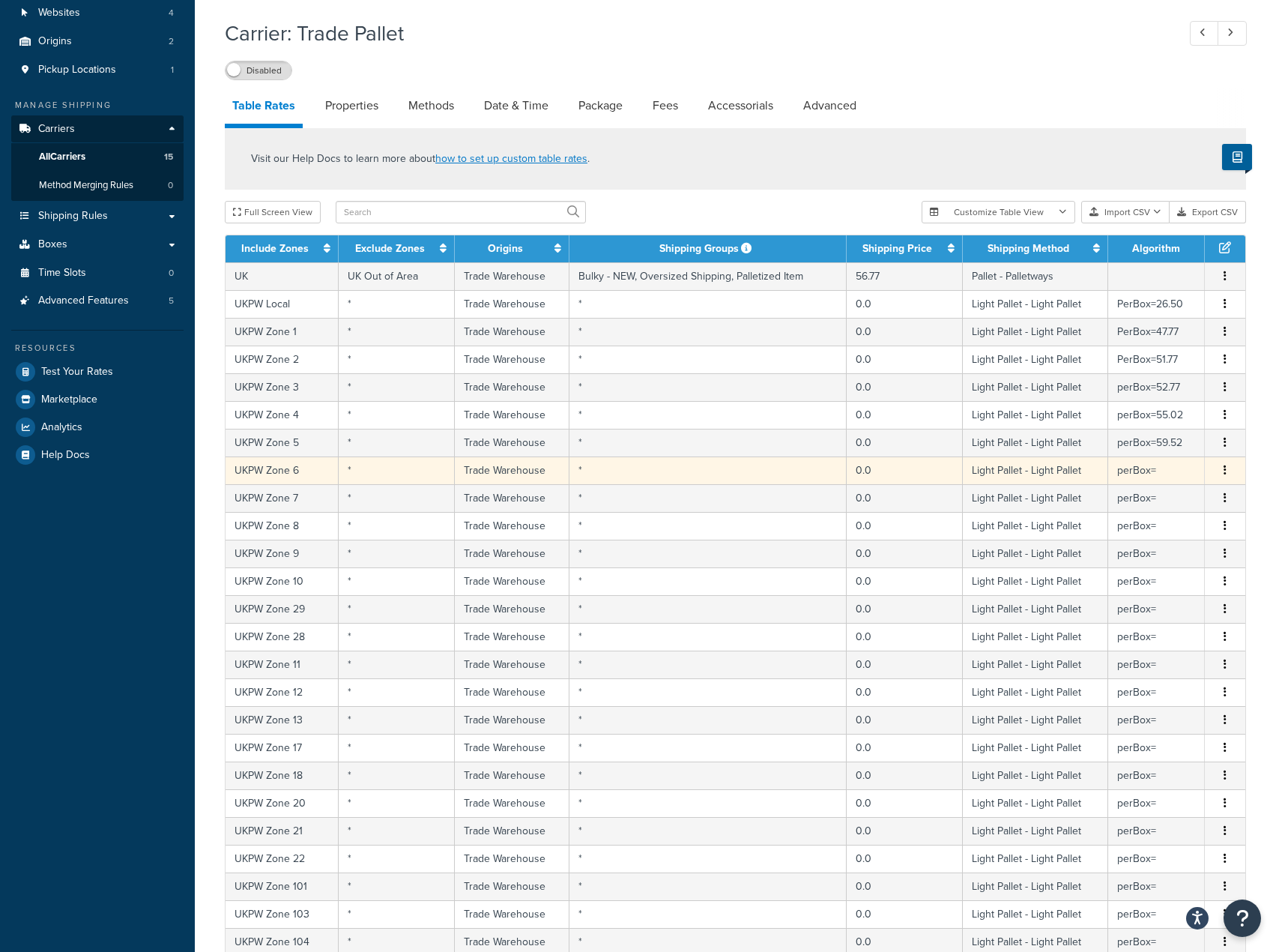
click at [1156, 465] on td "perBox=" at bounding box center [1156, 470] width 97 height 28
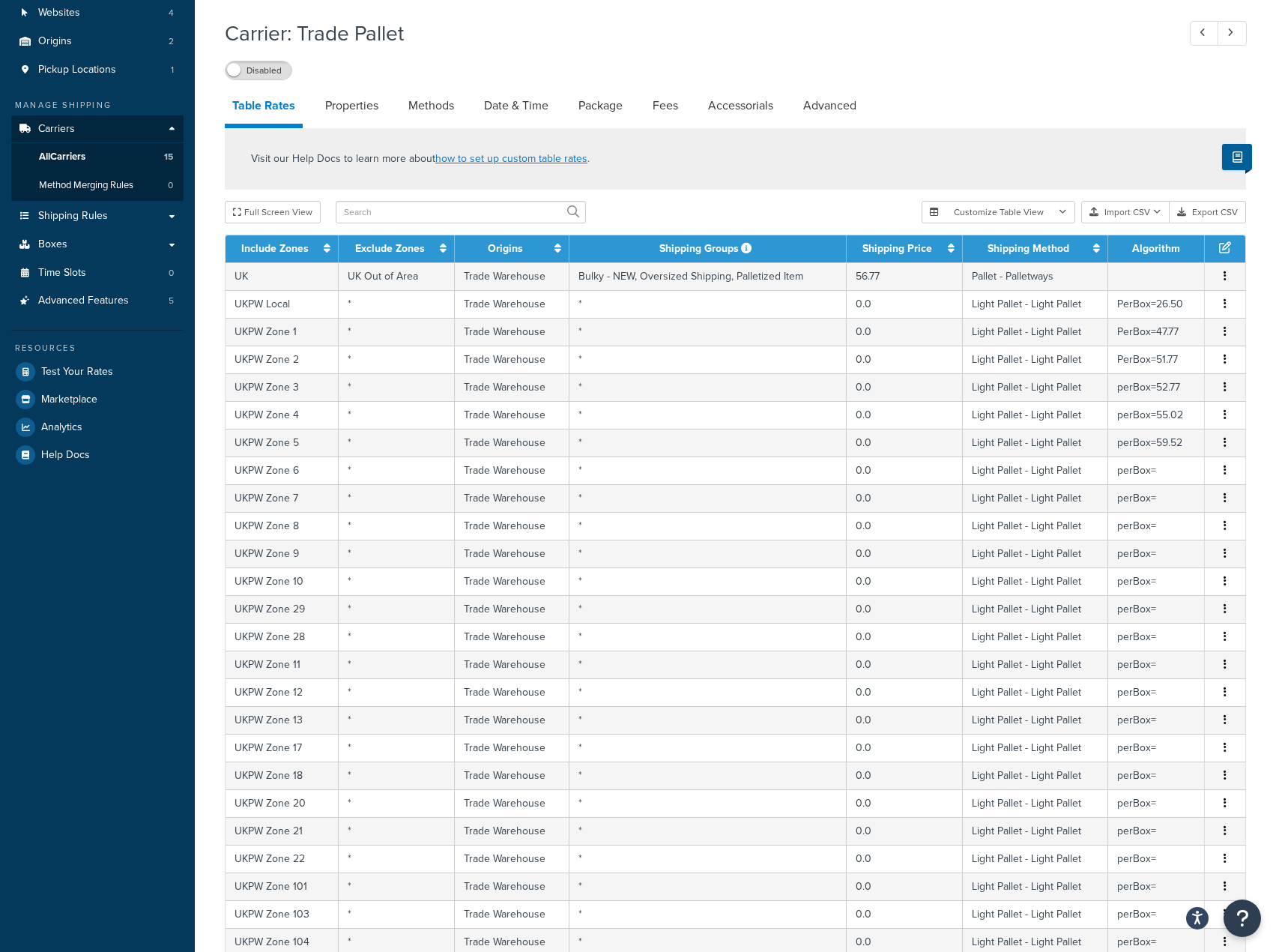
select select "181441"
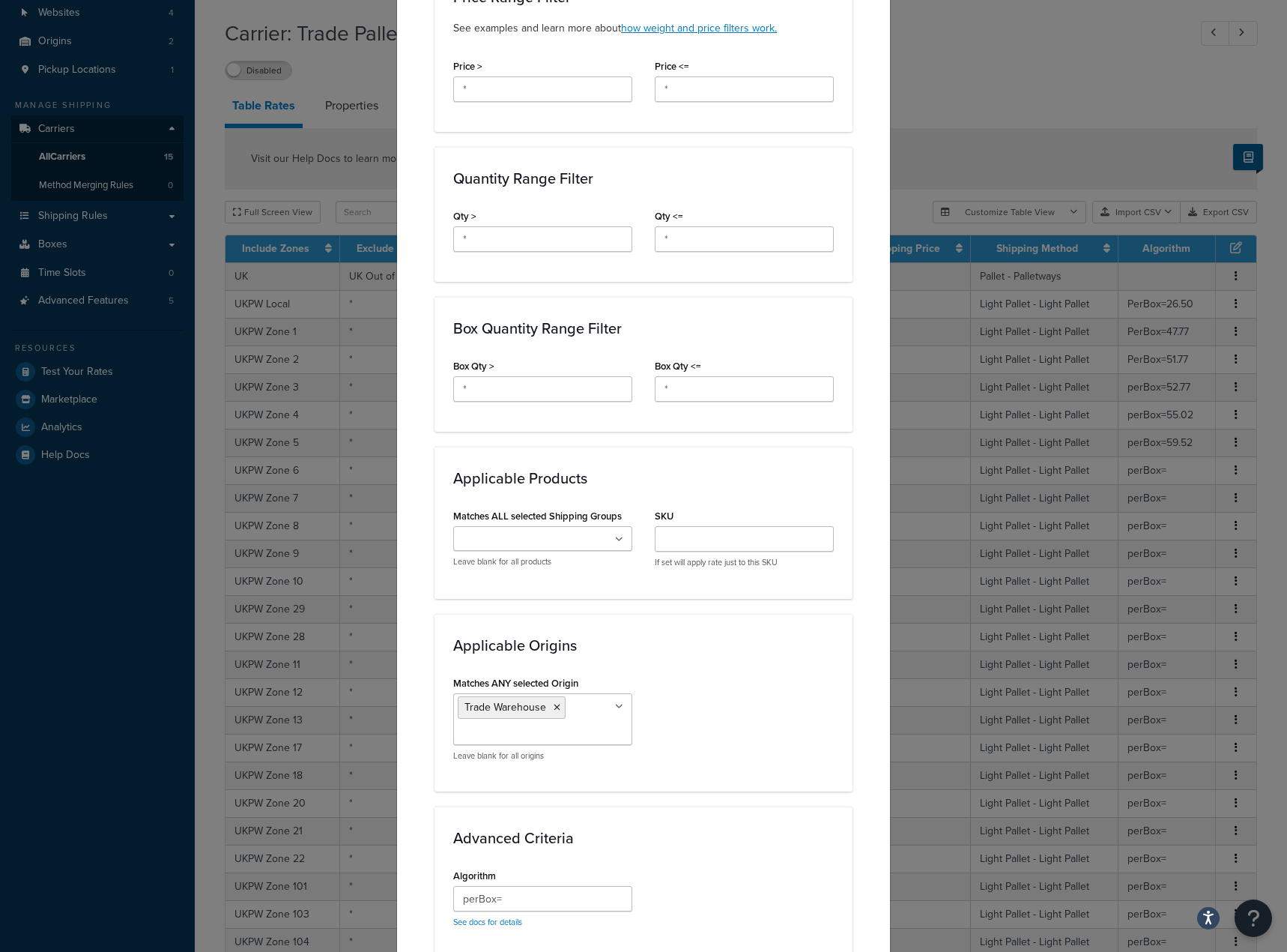
scroll to position [675, 0]
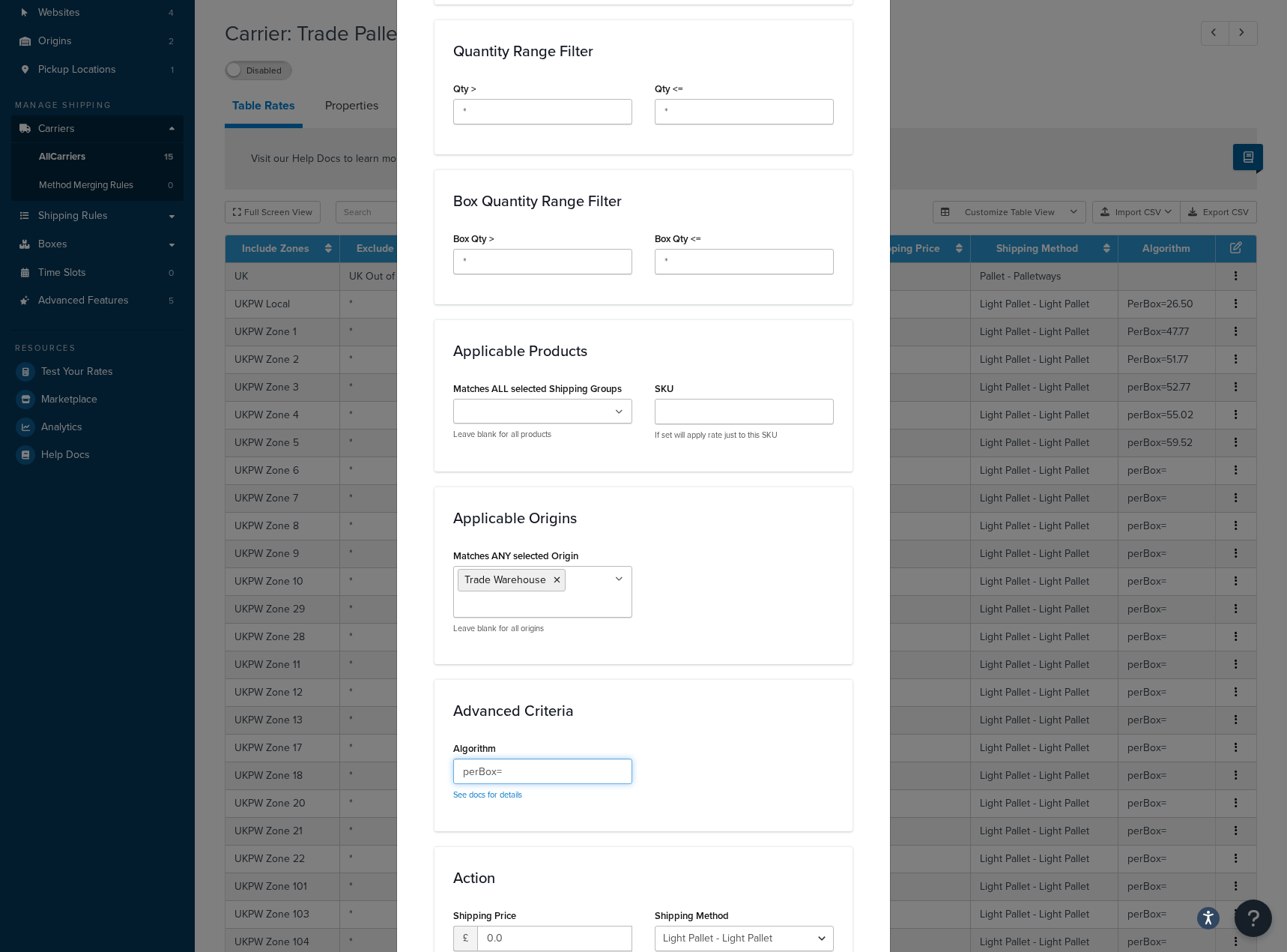
click at [533, 762] on input "perBox=" at bounding box center [542, 772] width 180 height 26
paste input "66.52"
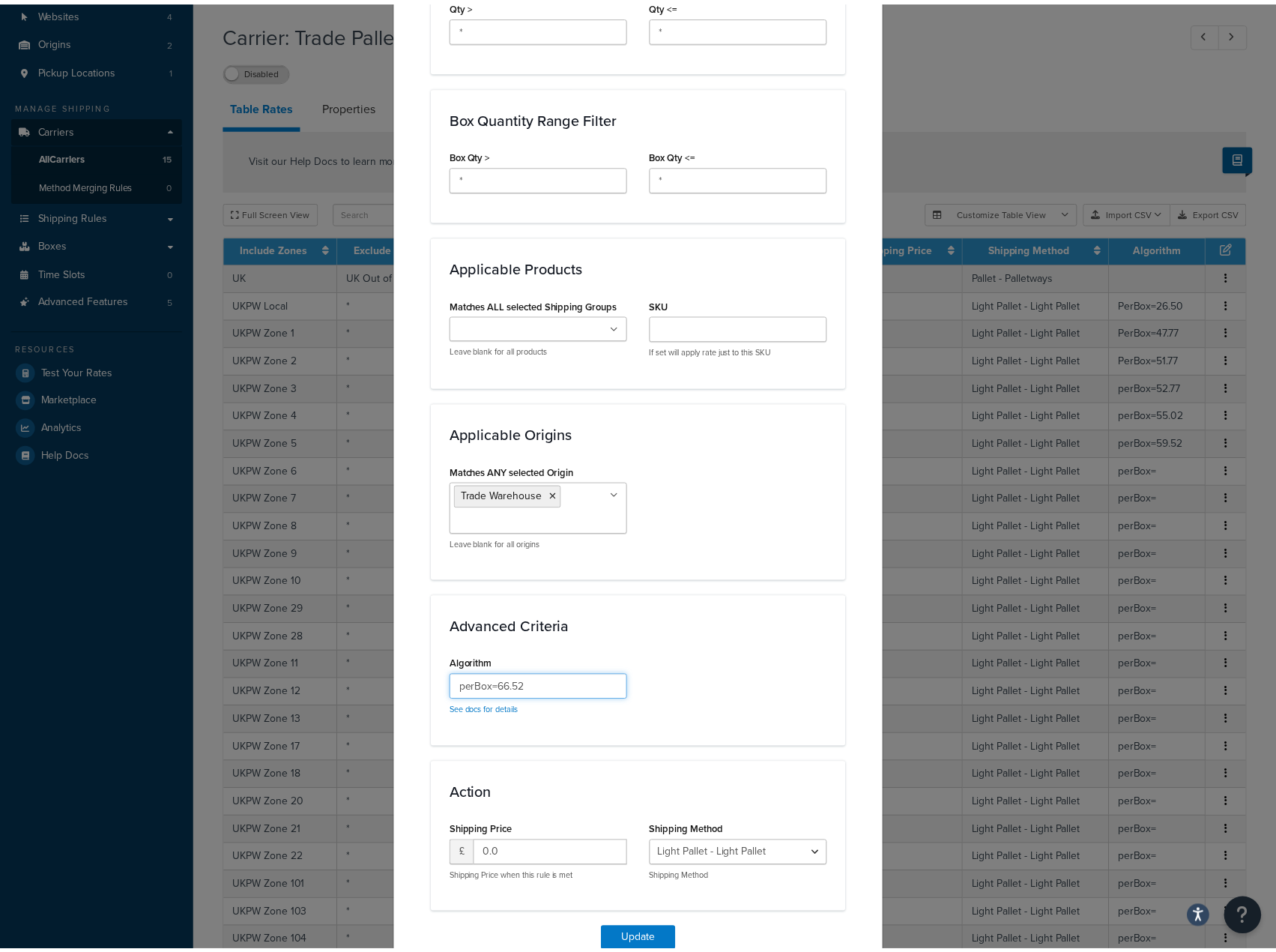
scroll to position [830, 0]
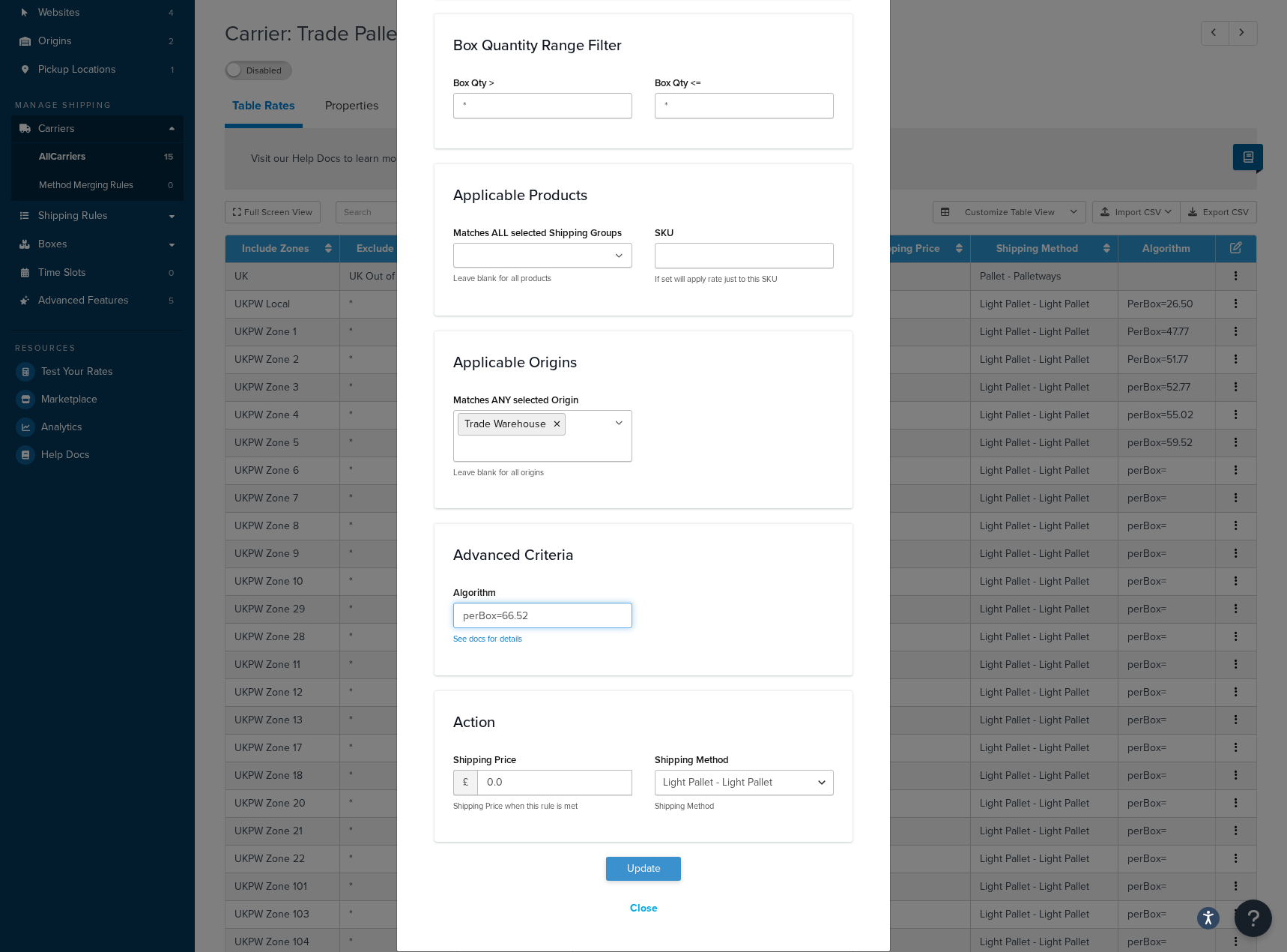
type input "perBox=66.52"
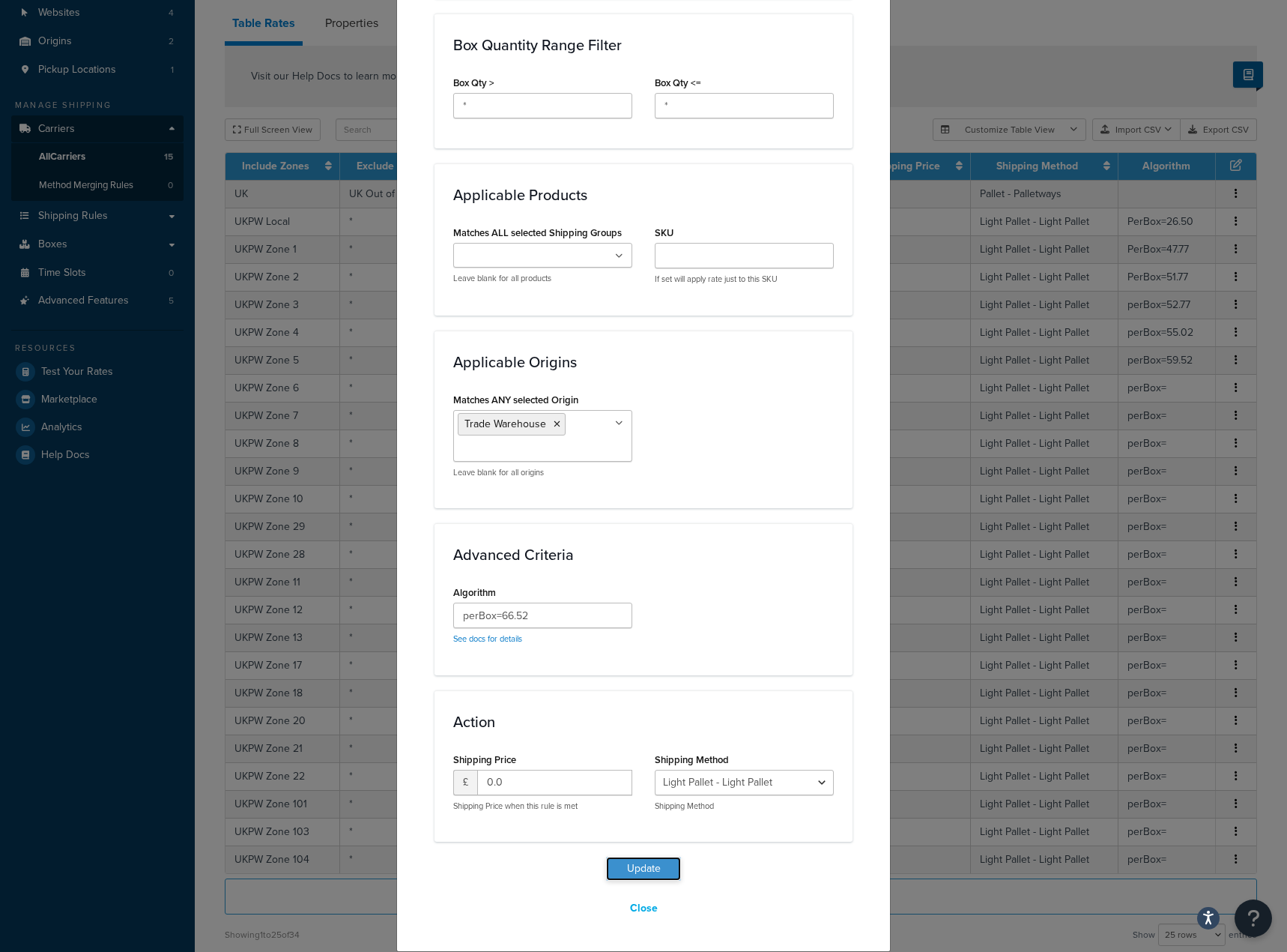
click at [636, 865] on button "Update" at bounding box center [644, 868] width 75 height 24
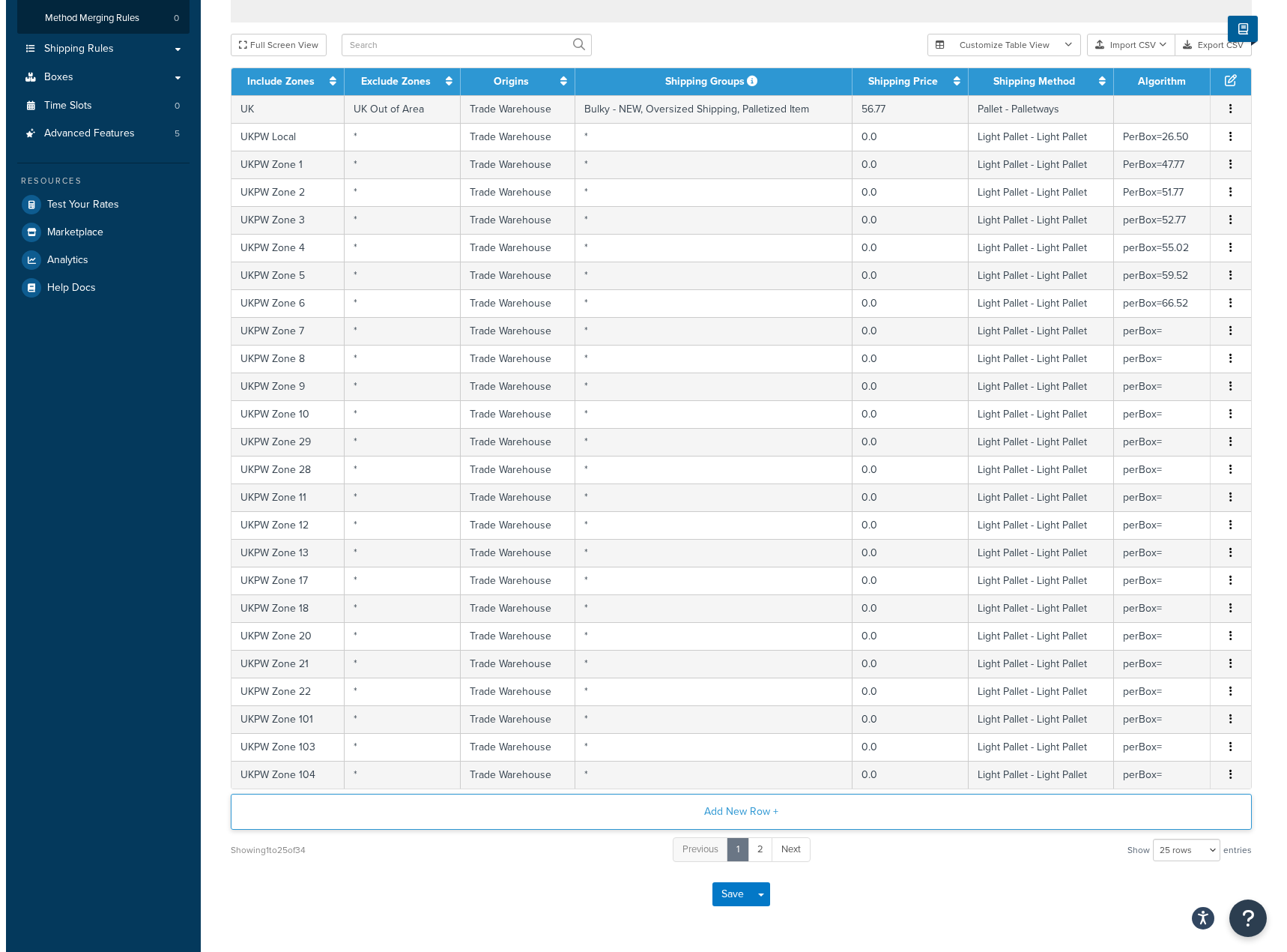
scroll to position [365, 0]
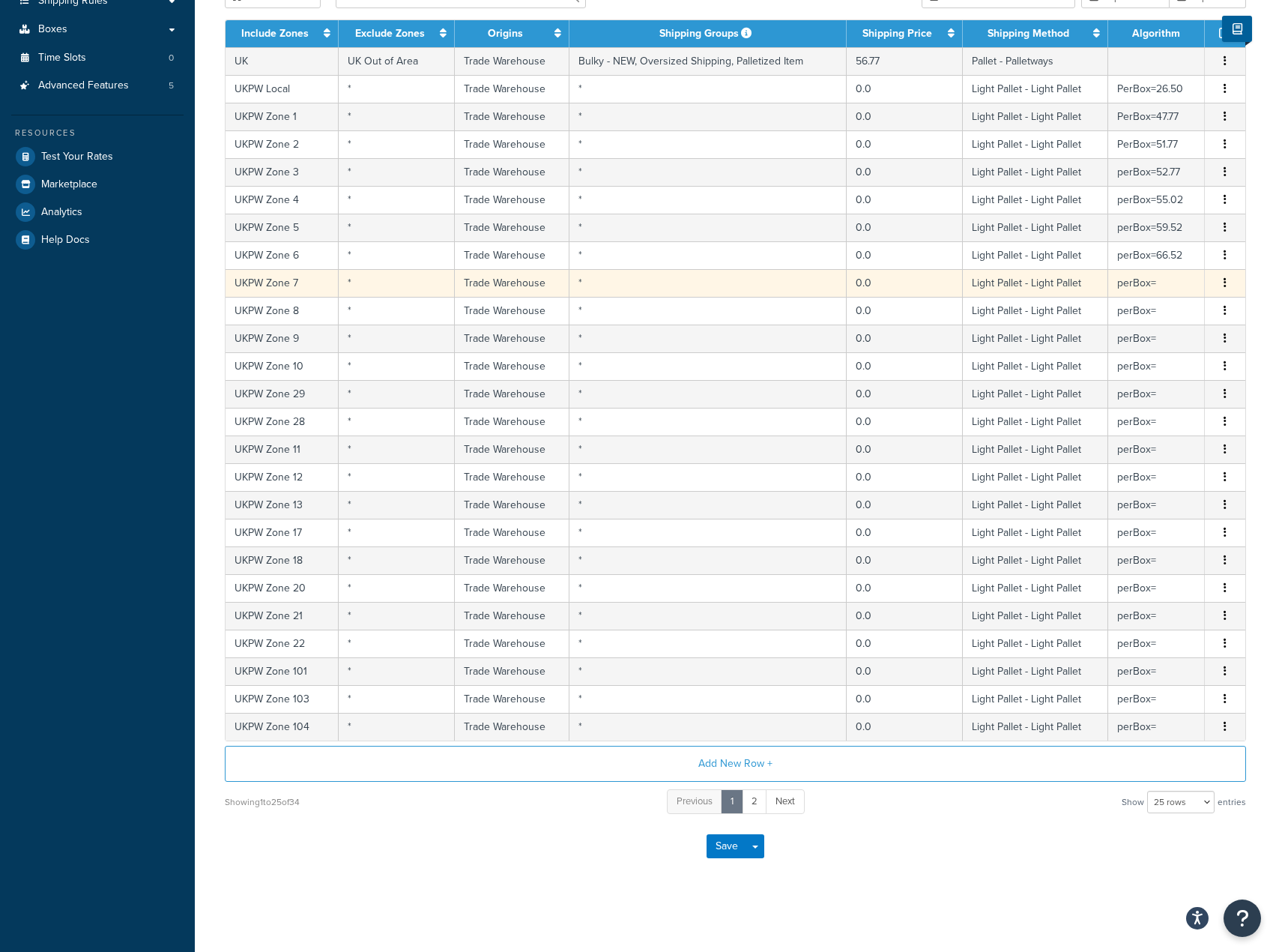
click at [1073, 286] on td "Light Pallet - Light Pallet" at bounding box center [1036, 283] width 146 height 28
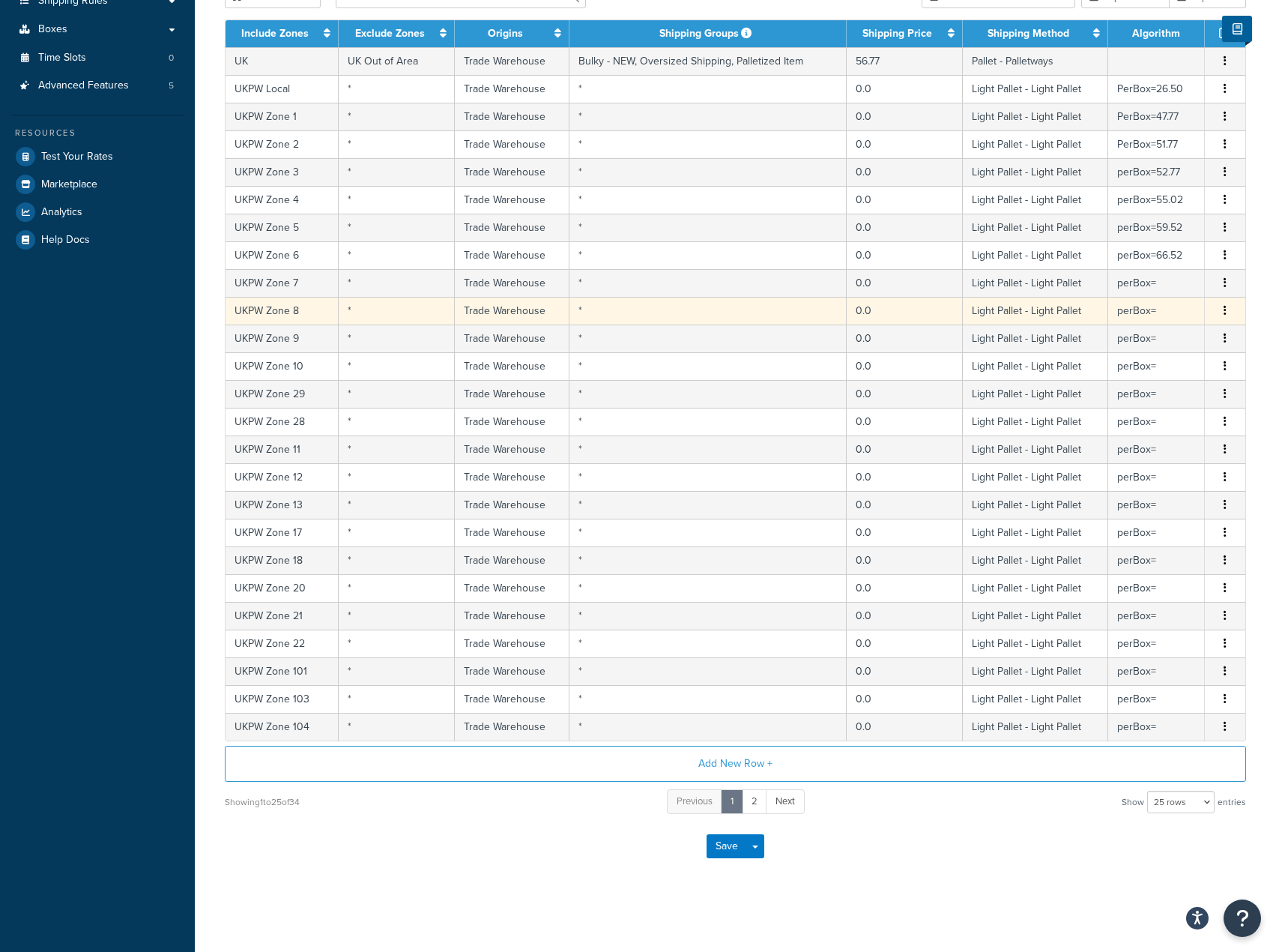
select select "181441"
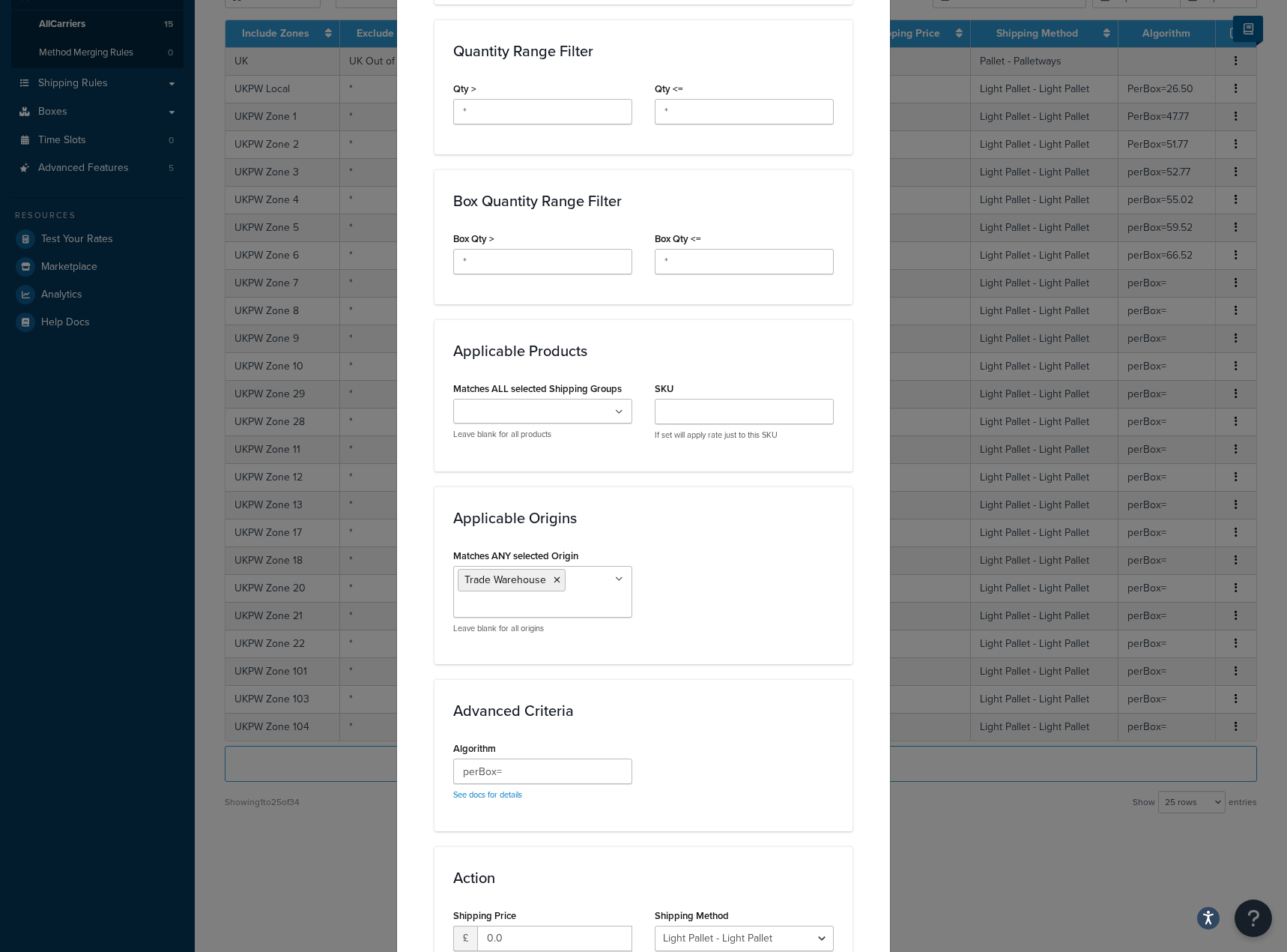
scroll to position [283, 0]
click at [518, 764] on input "perBox=" at bounding box center [542, 772] width 180 height 26
paste input "78.52"
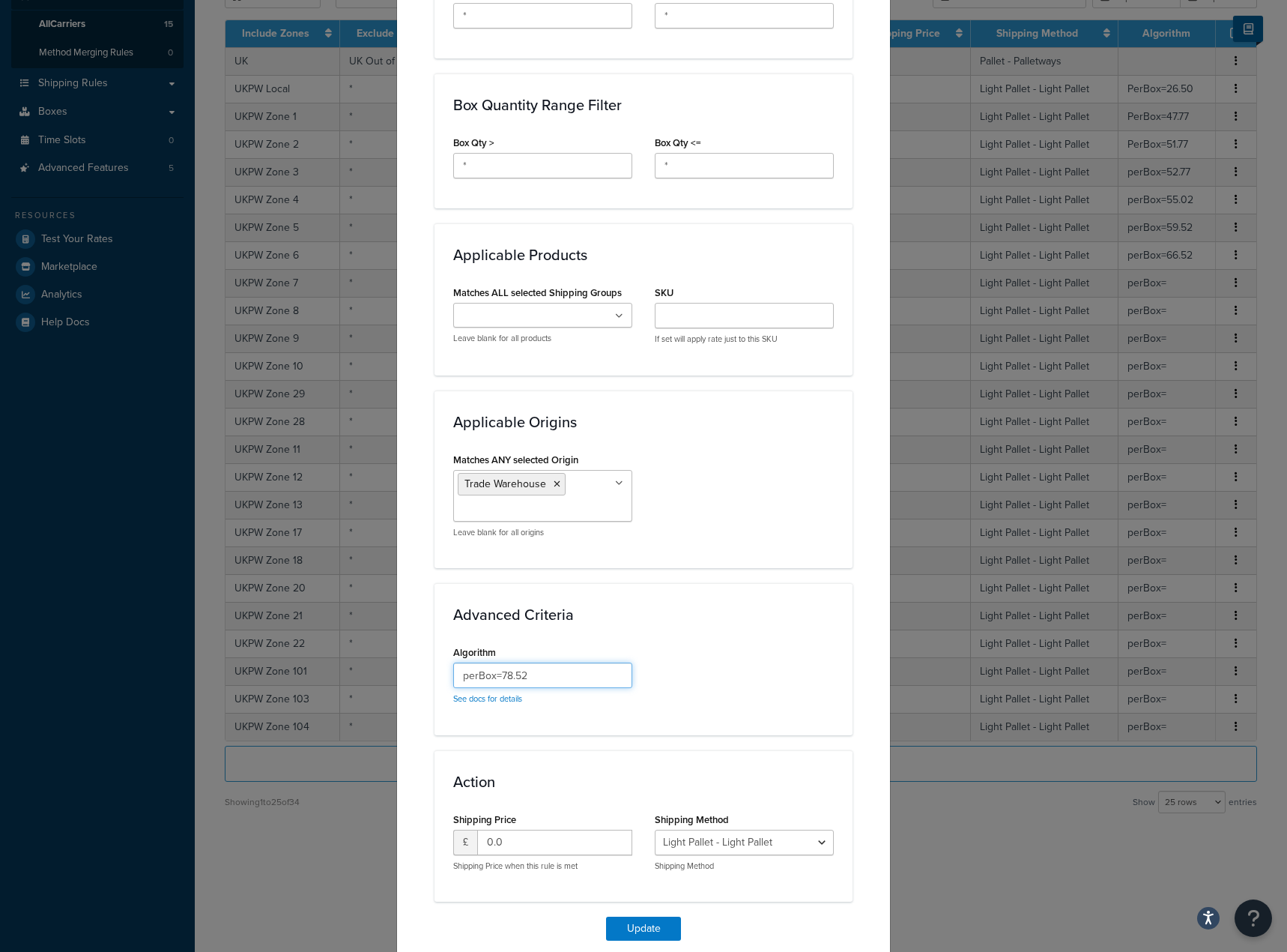
scroll to position [830, 0]
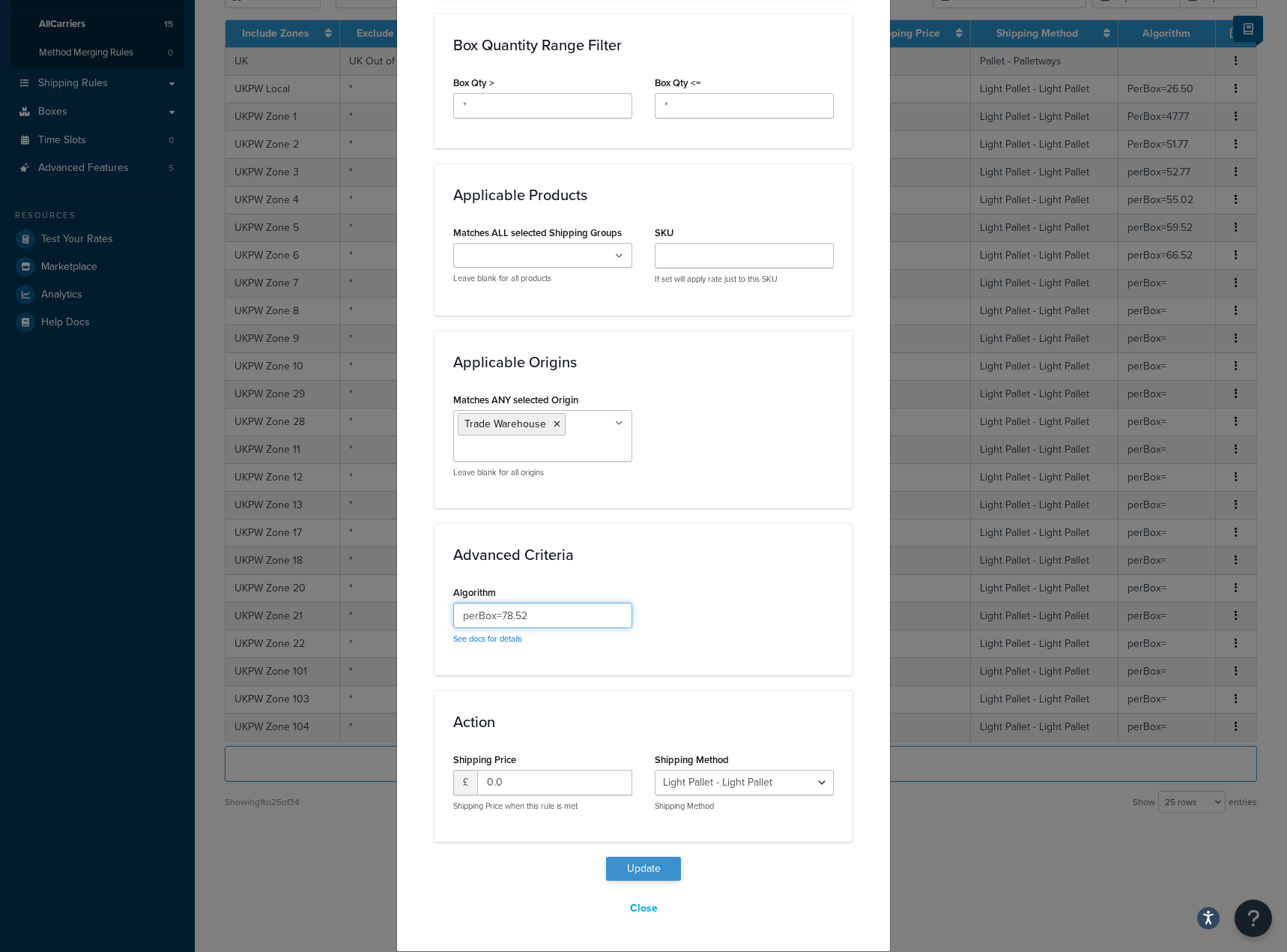
type input "perBox=78.52"
click at [631, 866] on button "Update" at bounding box center [644, 868] width 75 height 24
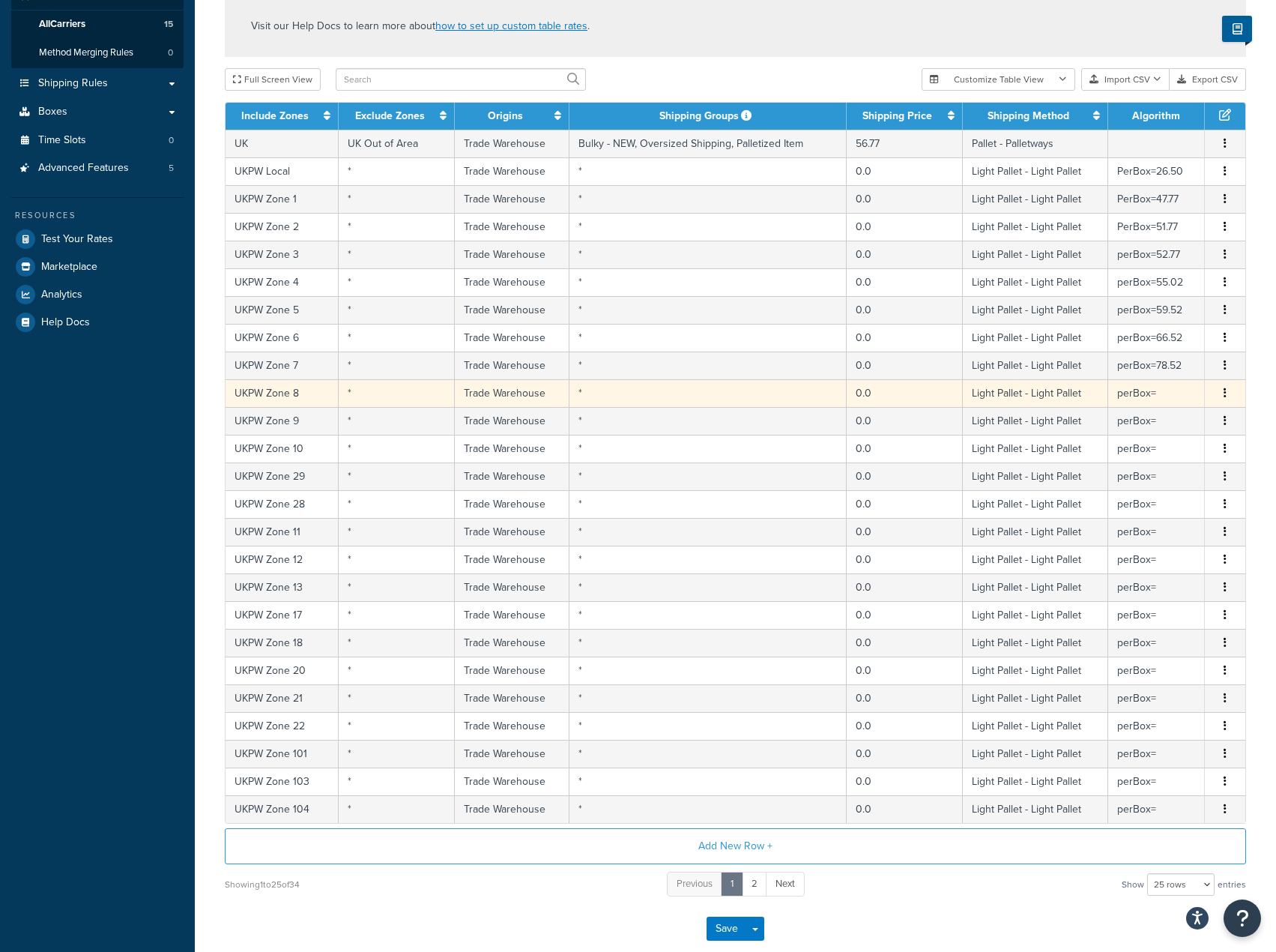
click at [1131, 396] on td "perBox=" at bounding box center [1156, 393] width 97 height 28
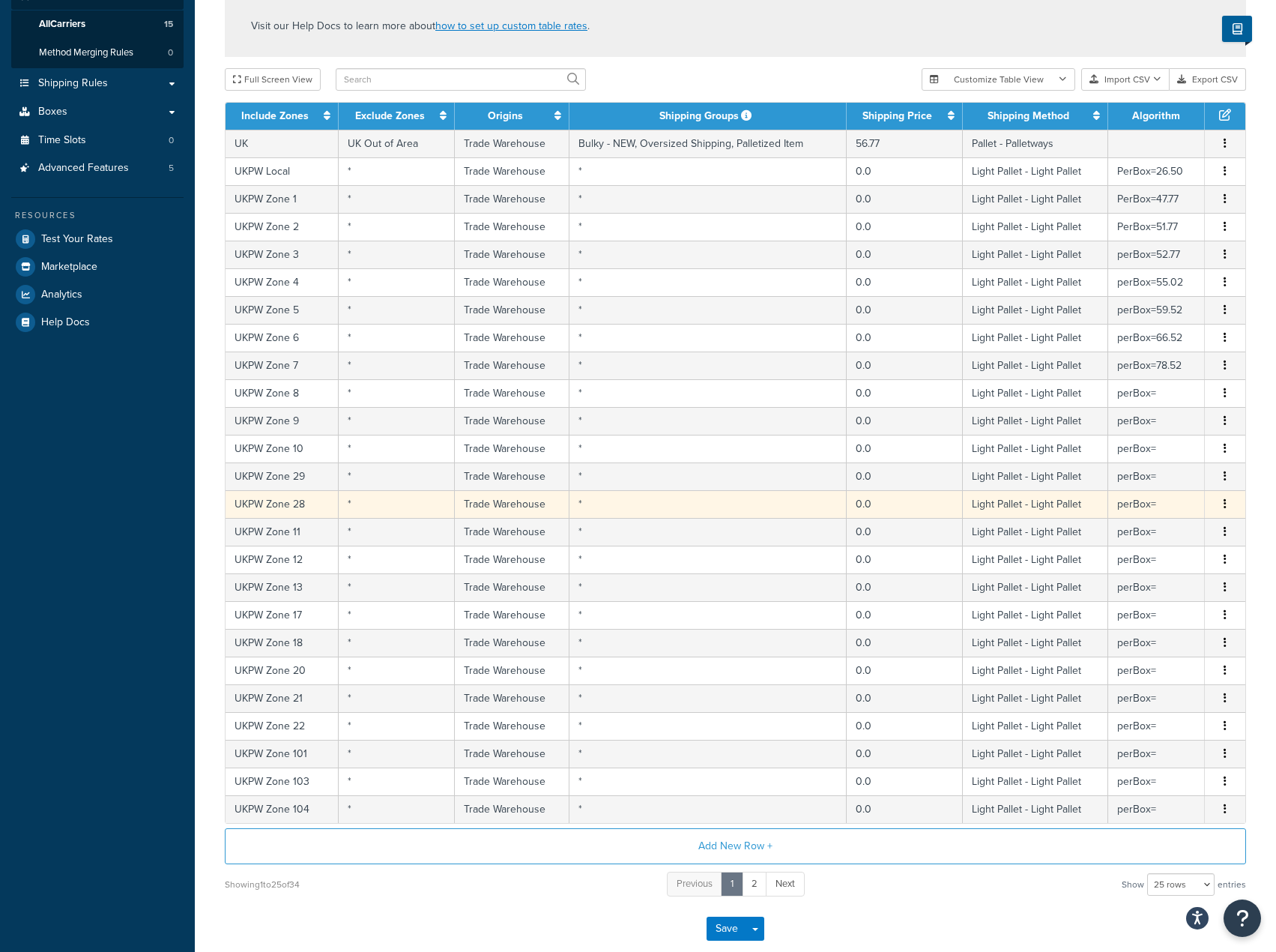
select select "181441"
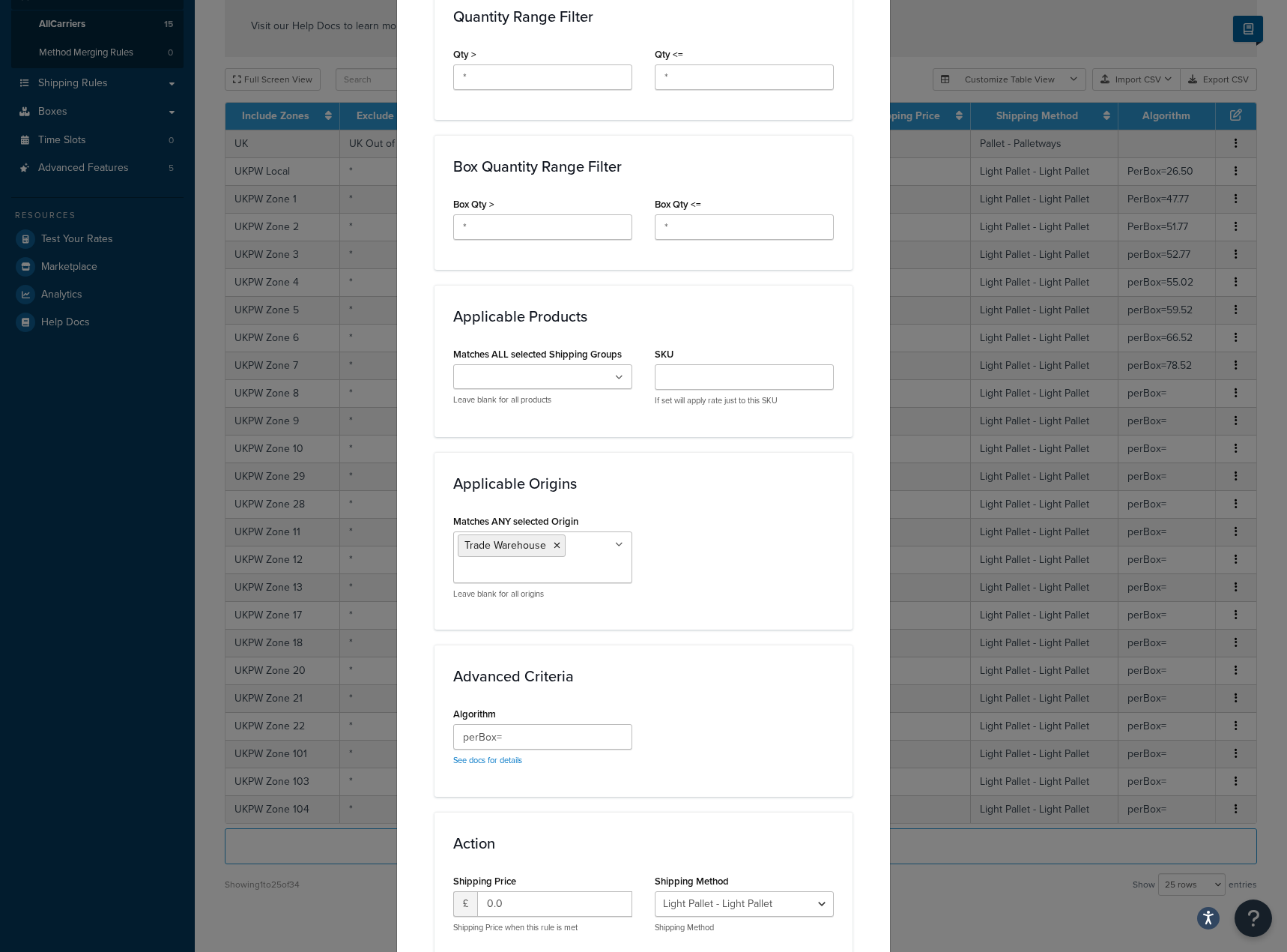
scroll to position [824, 0]
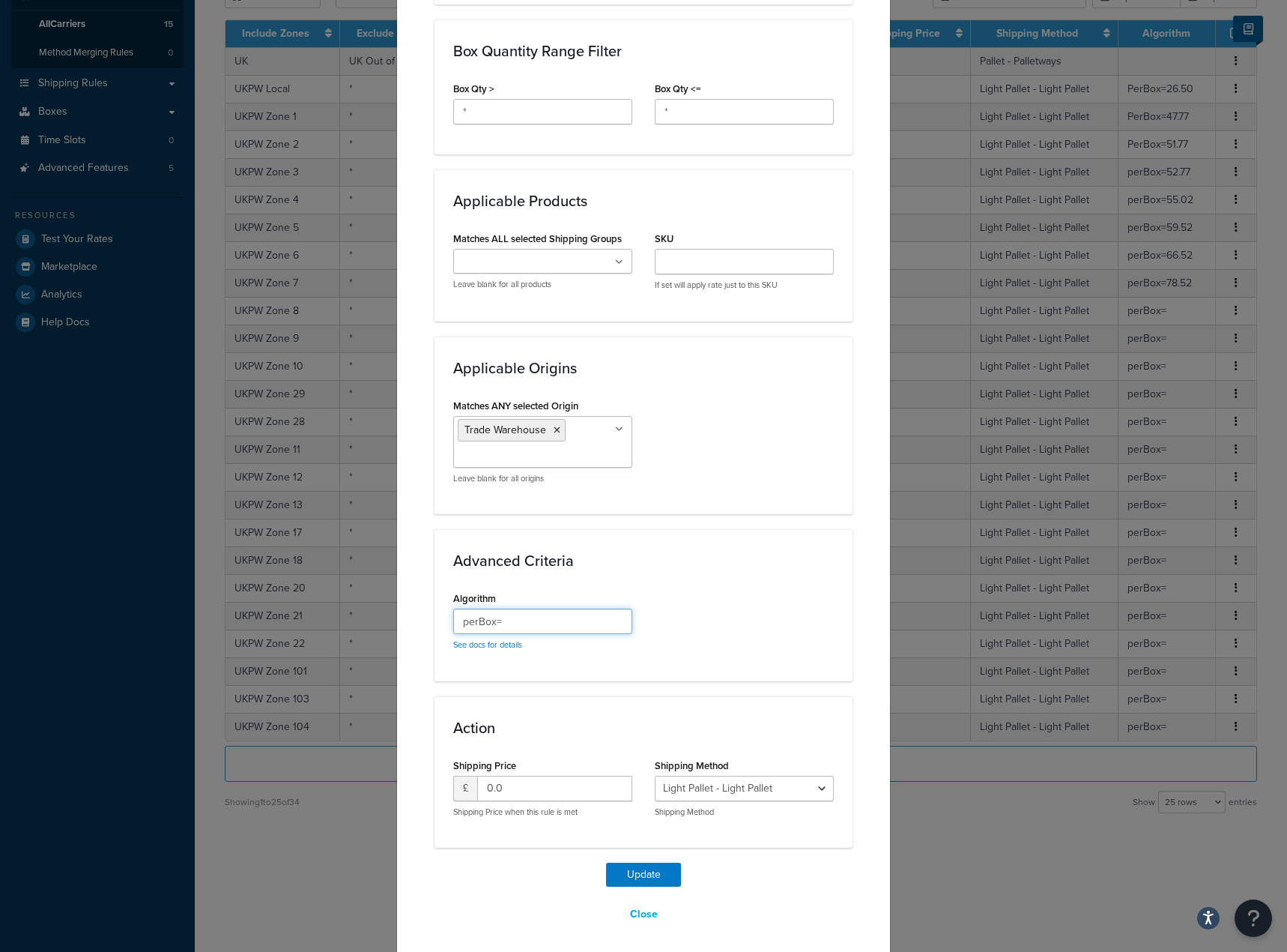
click at [549, 633] on input "perBox=" at bounding box center [542, 621] width 180 height 26
paste input "88.02"
type input "perBox=88.02"
click at [646, 866] on button "Update" at bounding box center [644, 875] width 75 height 24
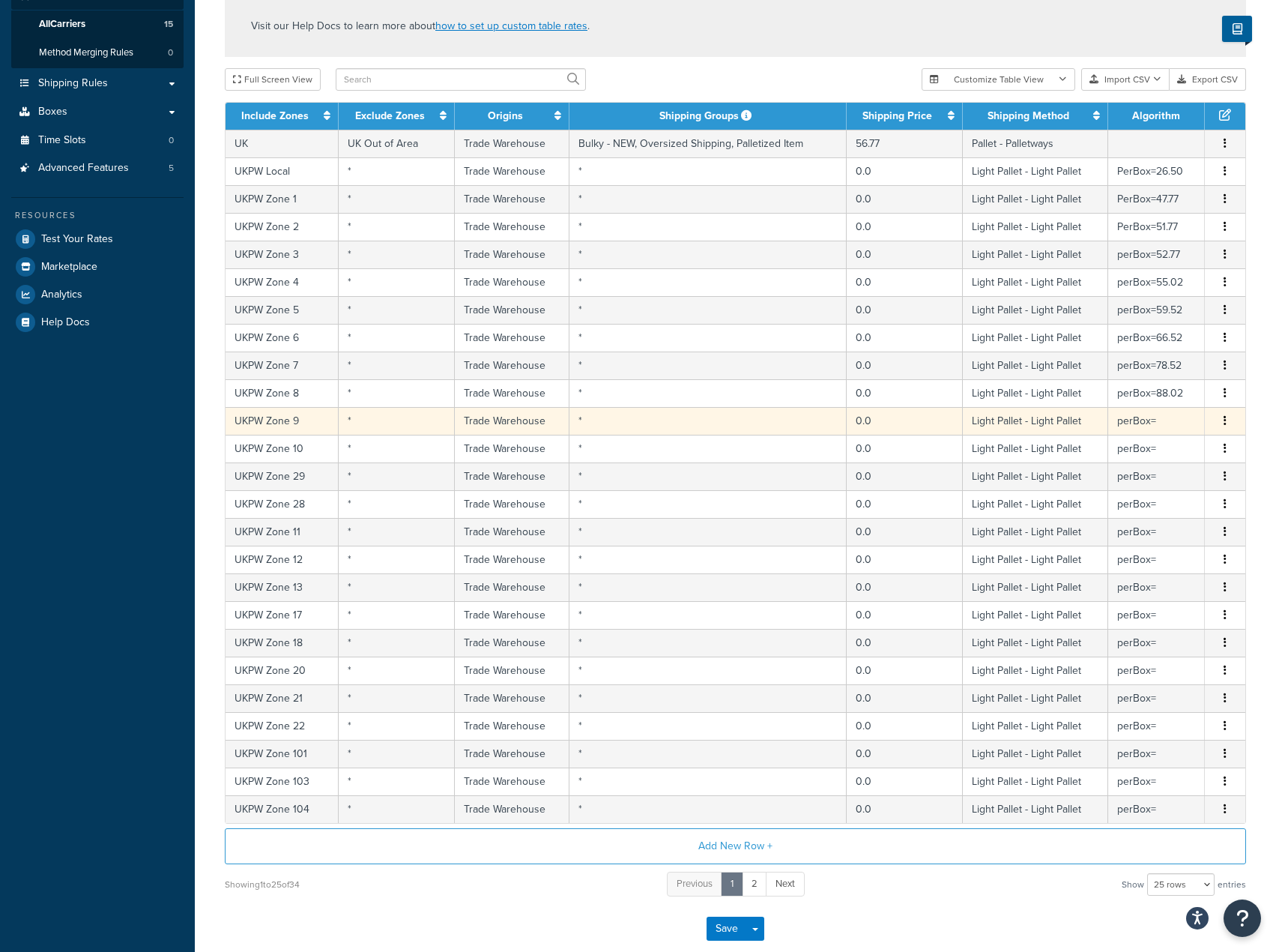
click at [1094, 428] on td "Light Pallet - Light Pallet" at bounding box center [1036, 421] width 146 height 28
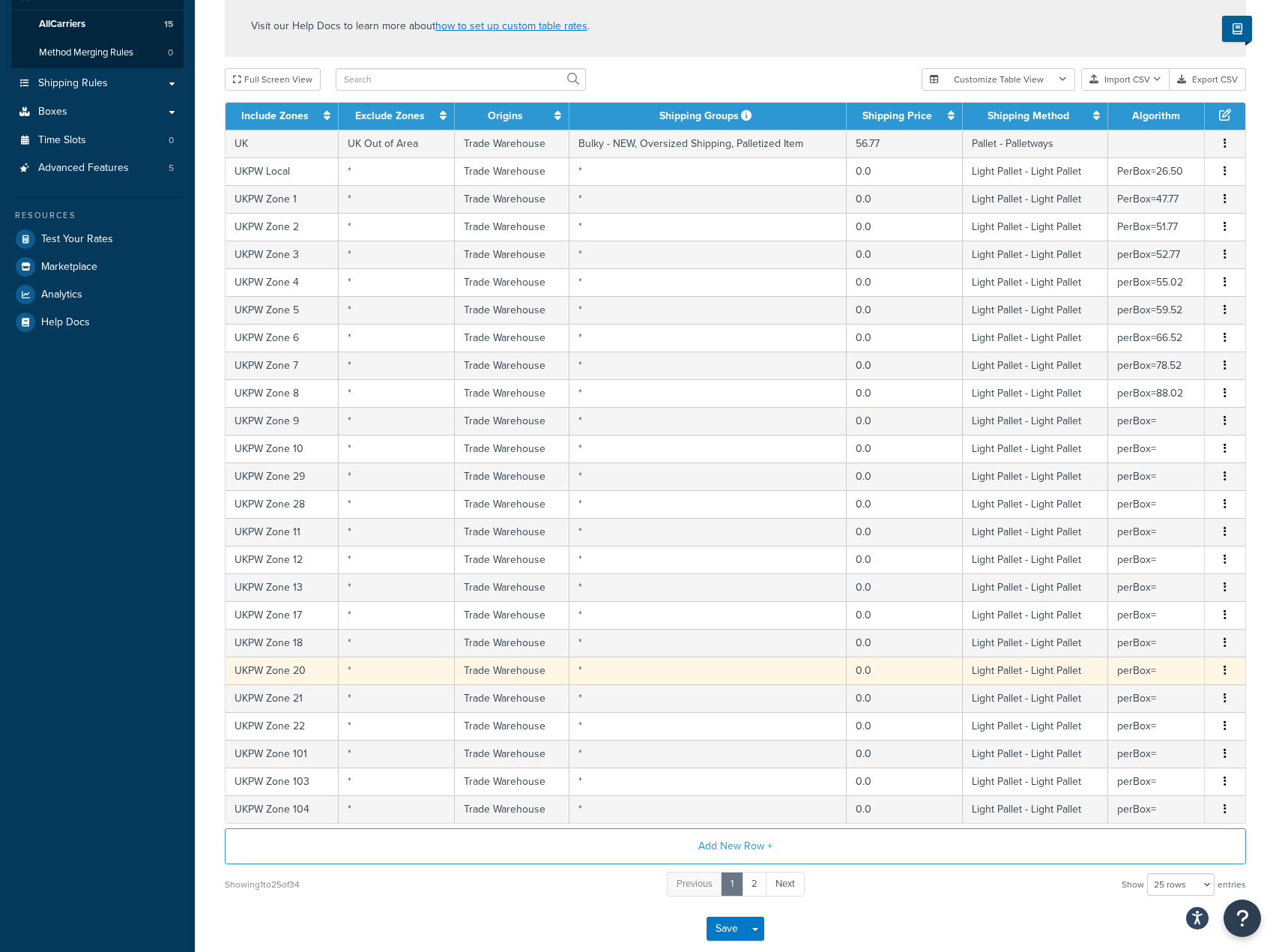
select select "181441"
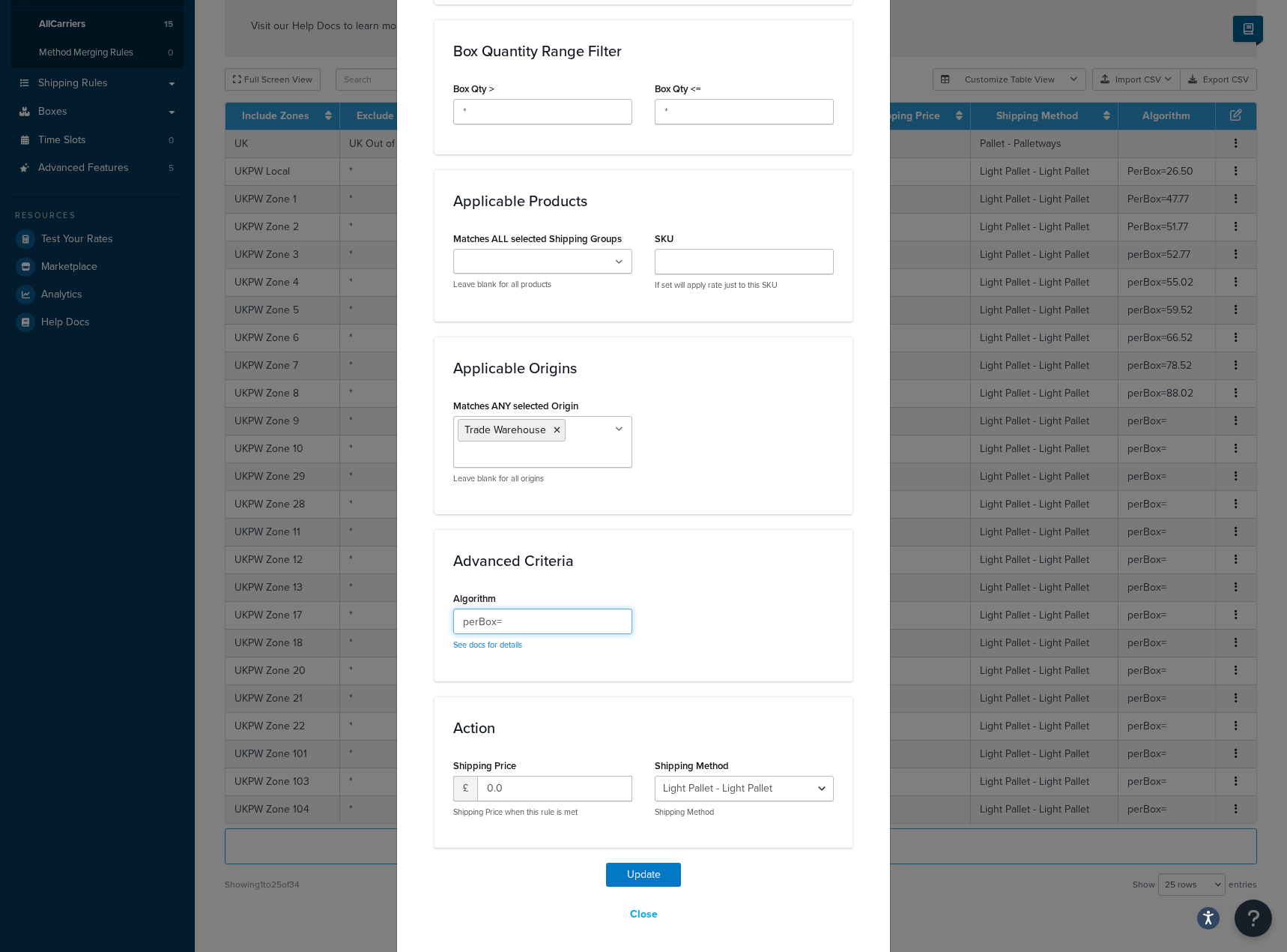
click at [552, 623] on input "perBox=" at bounding box center [542, 621] width 180 height 26
paste input "89.02"
type input "perBox=89.02"
click at [653, 868] on button "Update" at bounding box center [644, 875] width 75 height 24
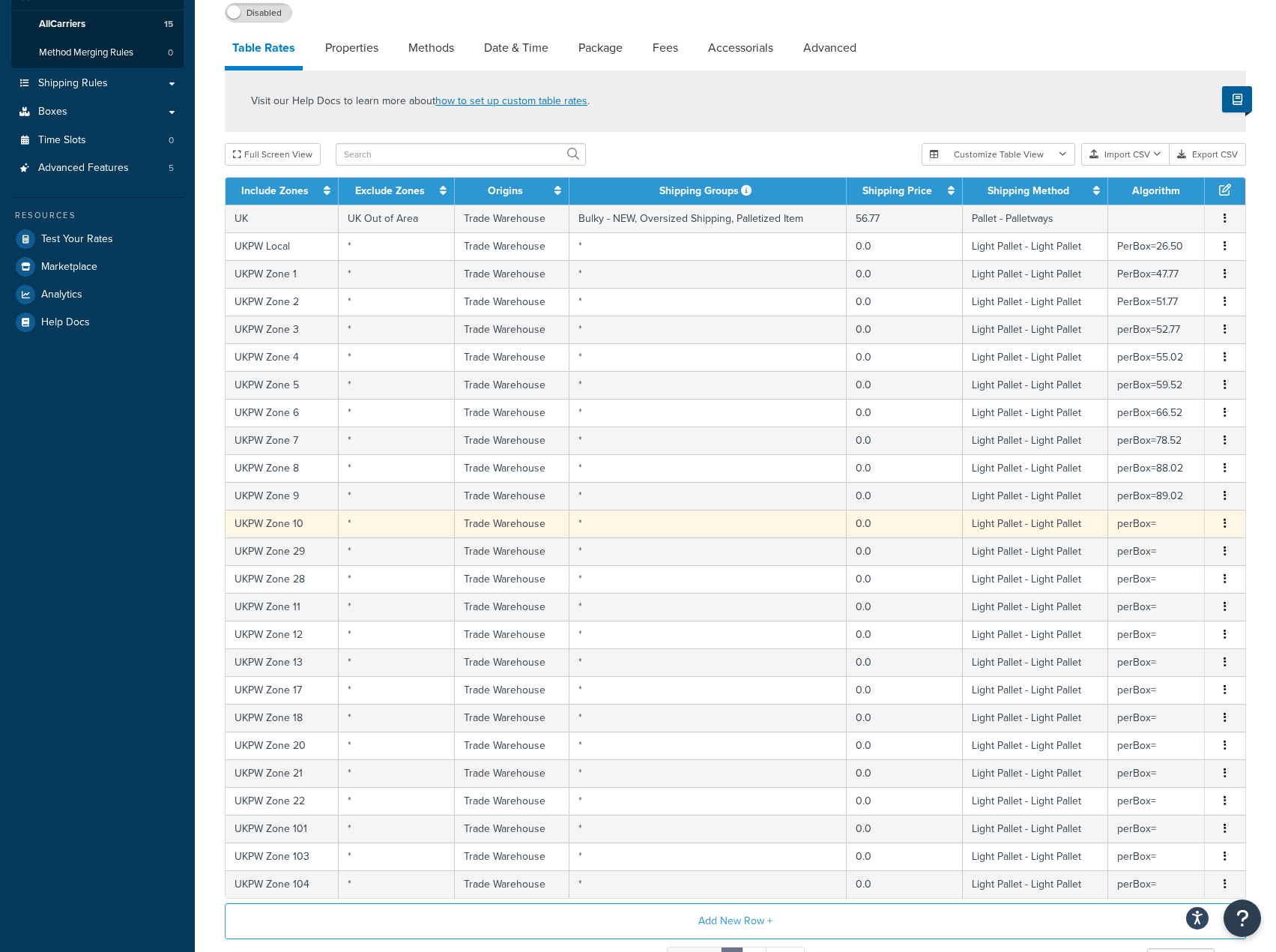
click at [1139, 528] on td "perBox=" at bounding box center [1156, 524] width 97 height 28
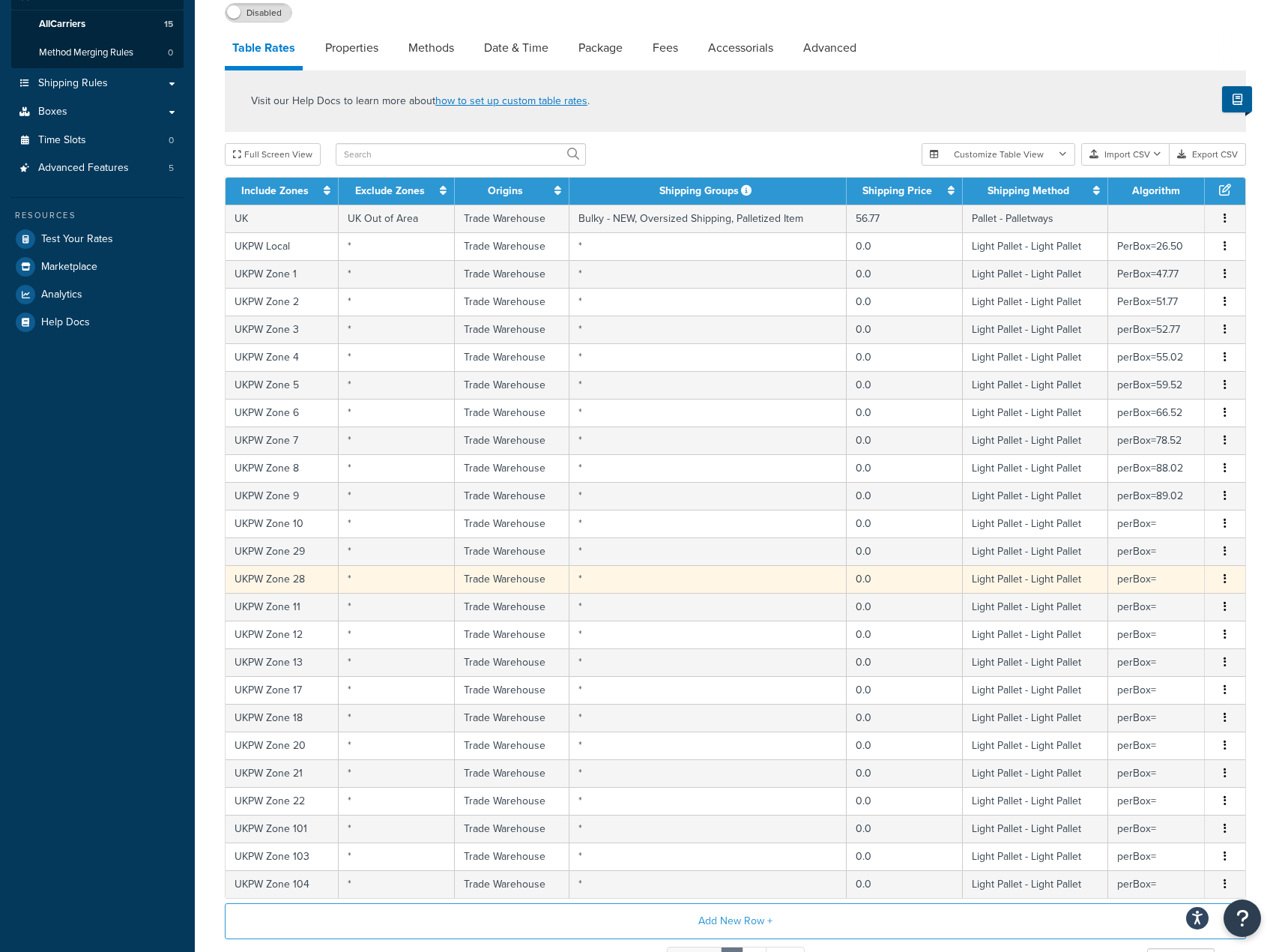
select select "181441"
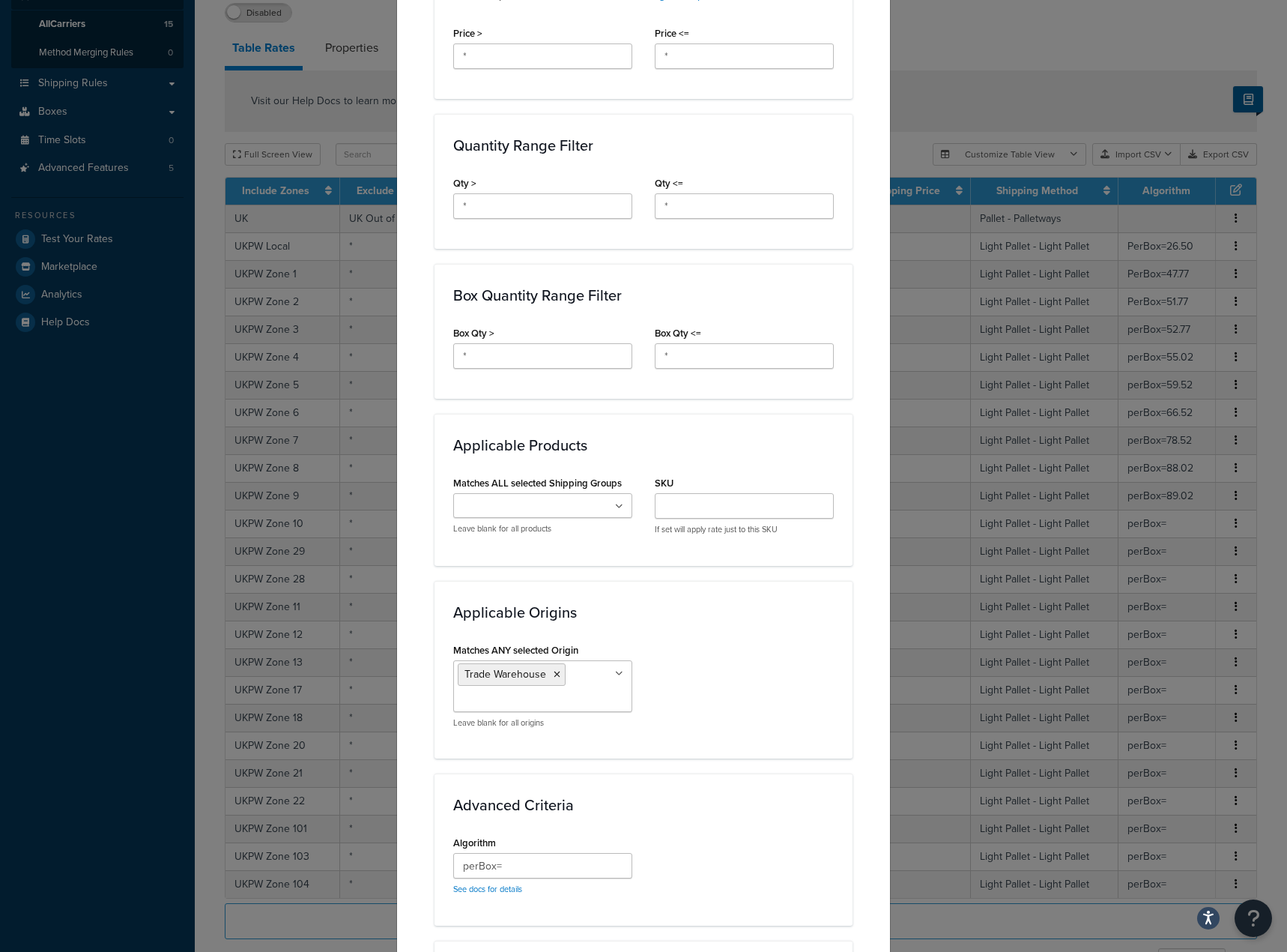
scroll to position [675, 0]
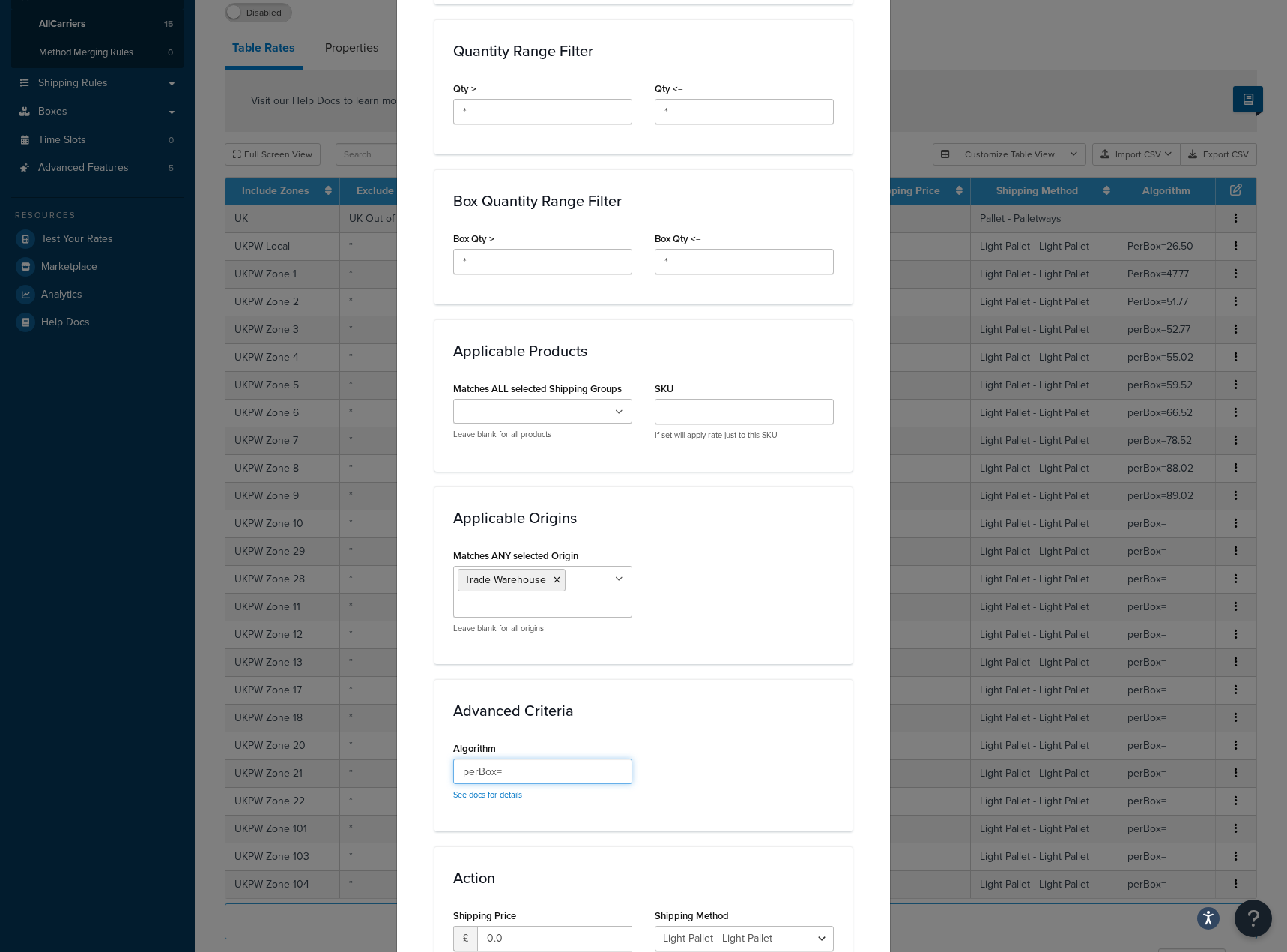
click at [541, 770] on input "perBox=" at bounding box center [542, 772] width 180 height 26
paste input "99.02"
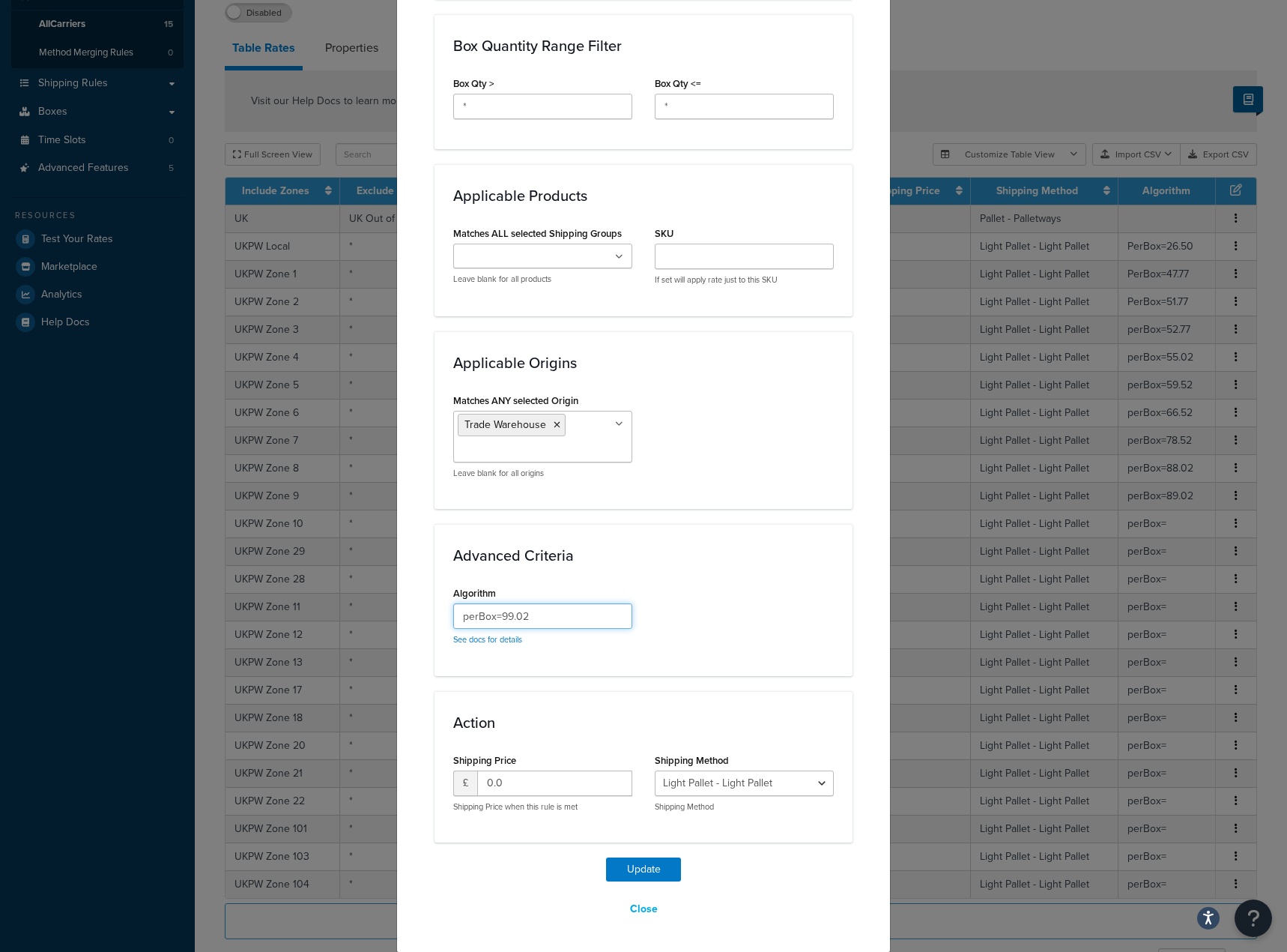
scroll to position [830, 0]
type input "perBox=99.02"
click at [652, 864] on button "Update" at bounding box center [644, 868] width 75 height 24
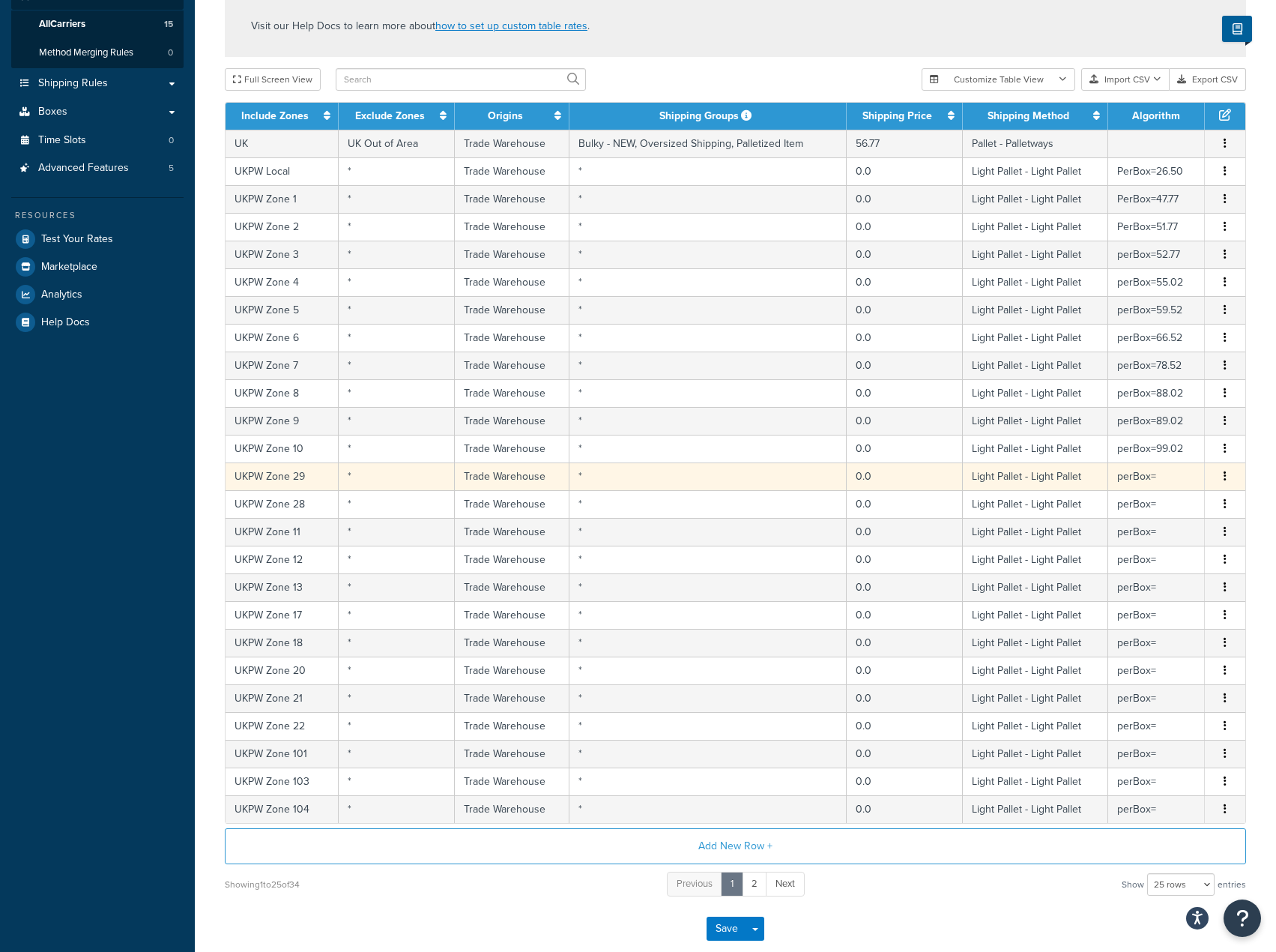
click at [763, 481] on td "*" at bounding box center [708, 476] width 277 height 28
select select "181441"
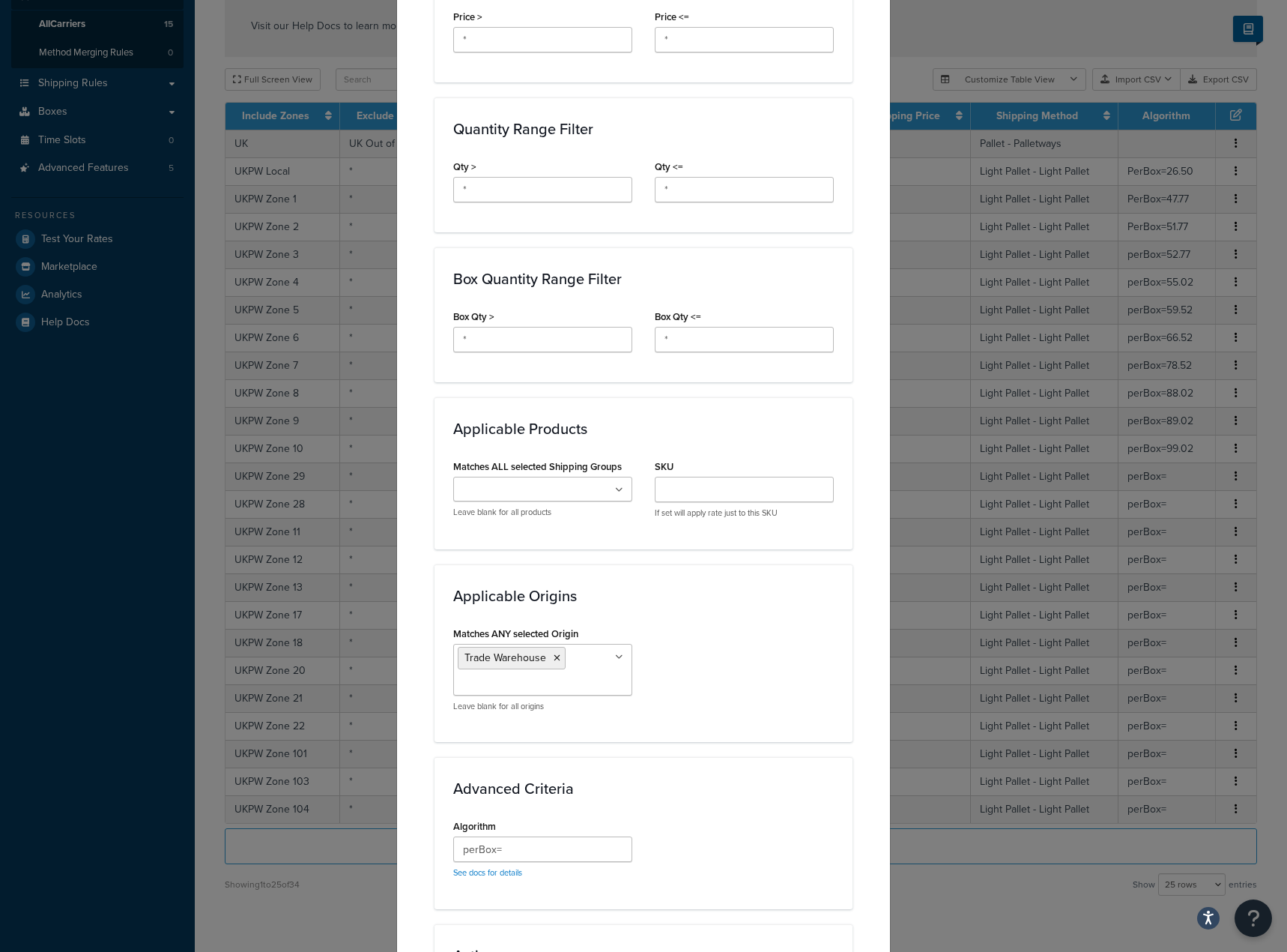
scroll to position [599, 0]
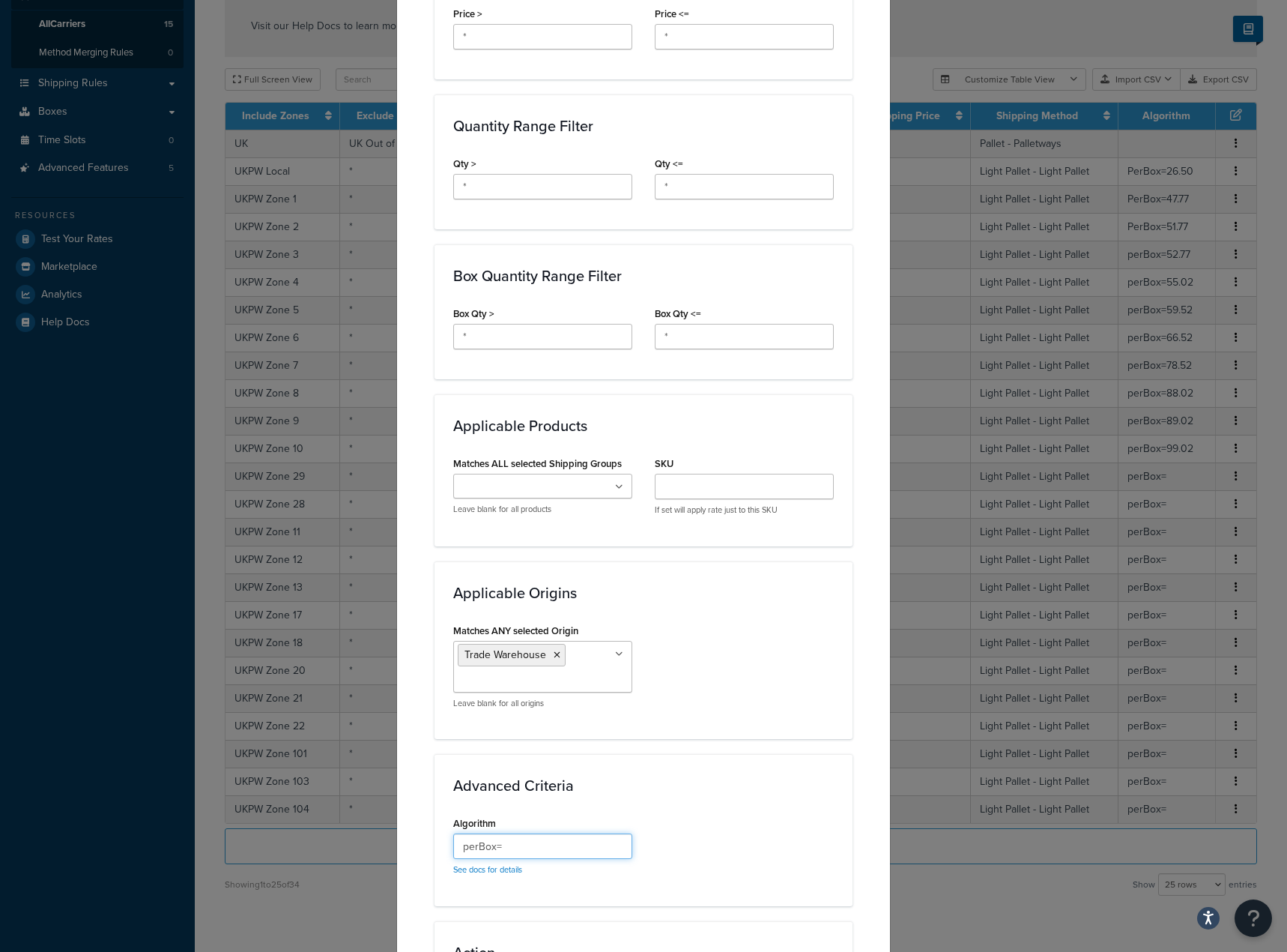
click at [512, 847] on input "perBox=" at bounding box center [542, 846] width 180 height 26
paste input "75.02"
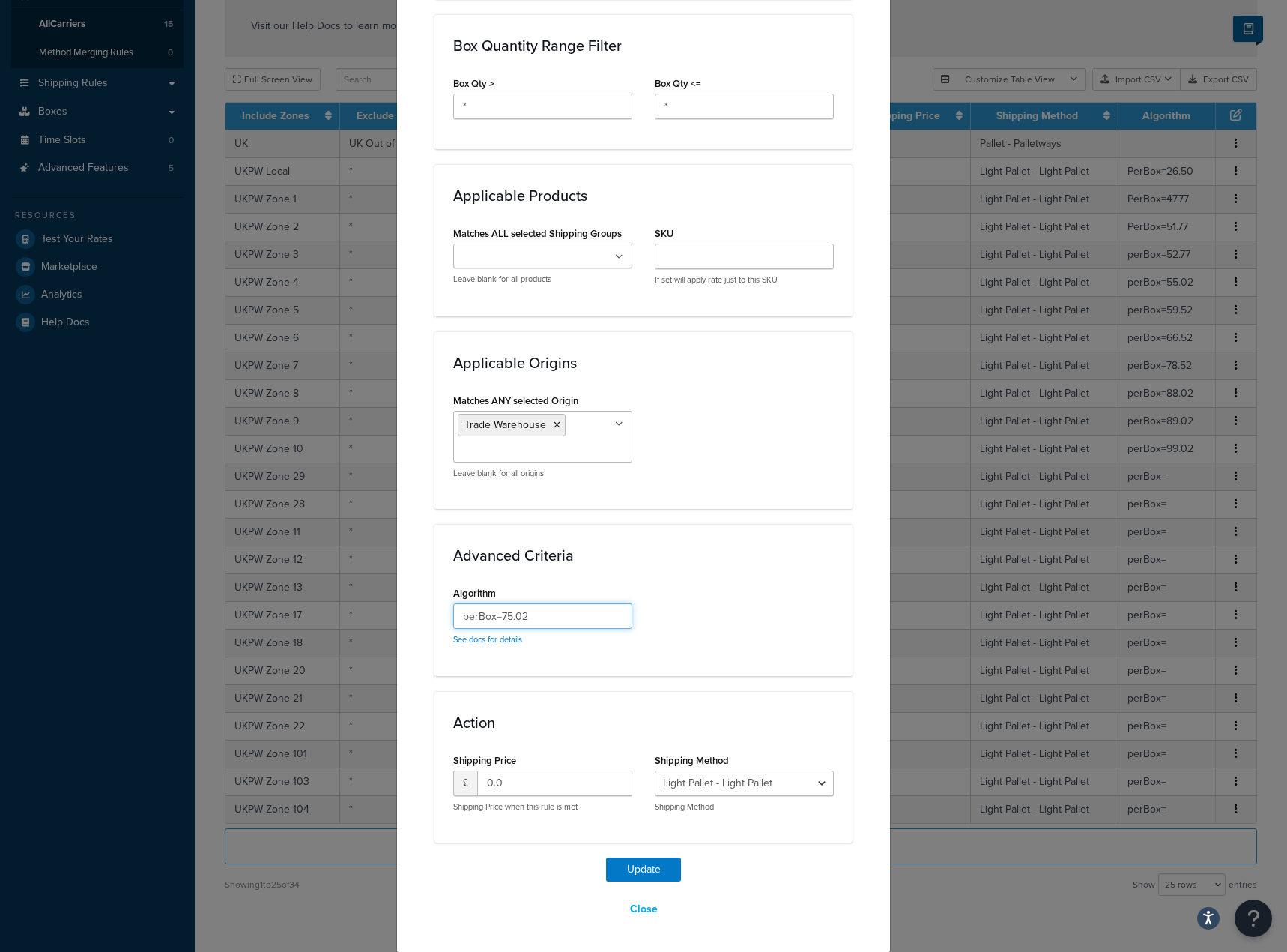
scroll to position [830, 0]
type input "perBox=75.02"
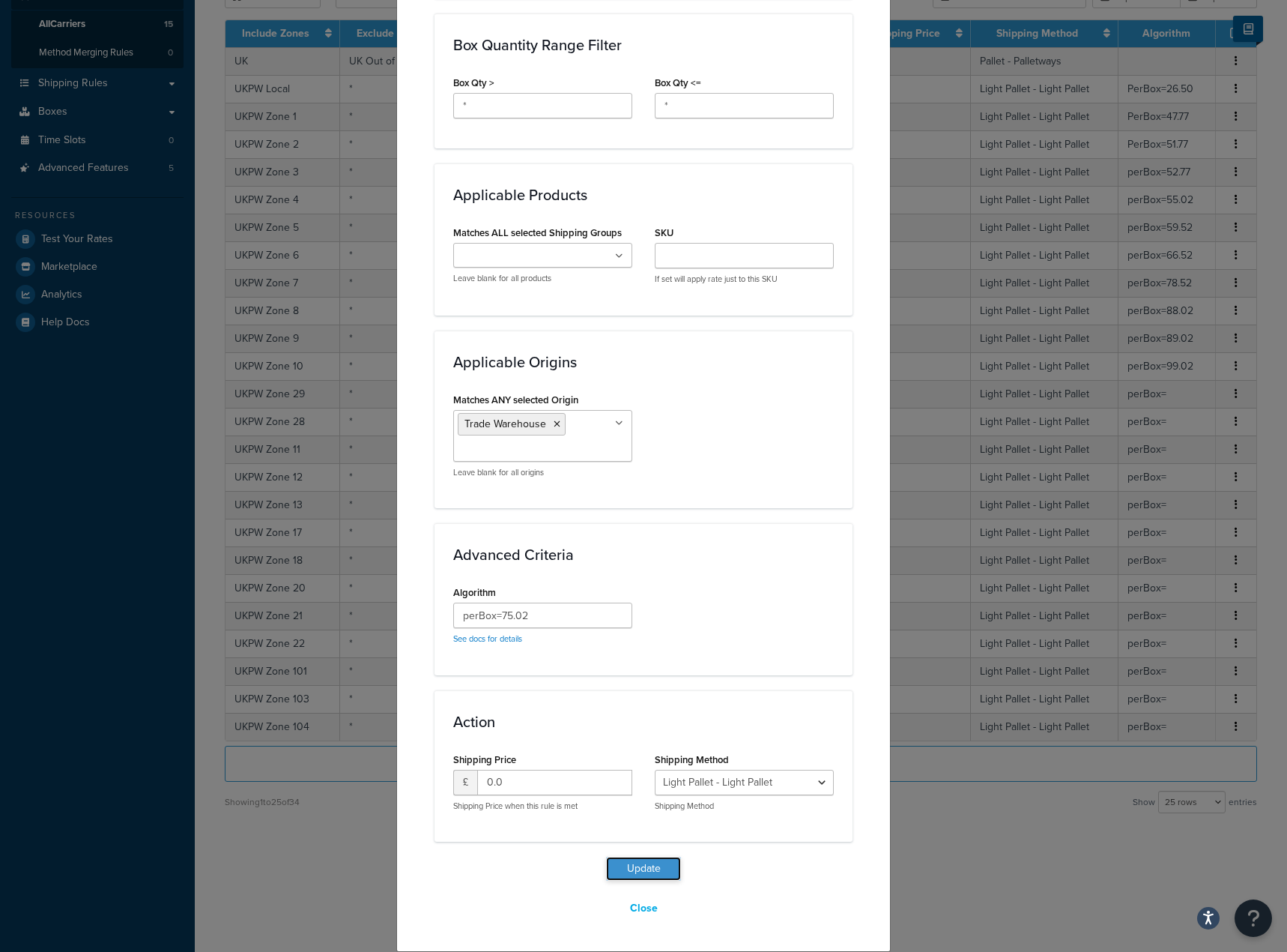
click at [646, 873] on button "Update" at bounding box center [644, 868] width 75 height 24
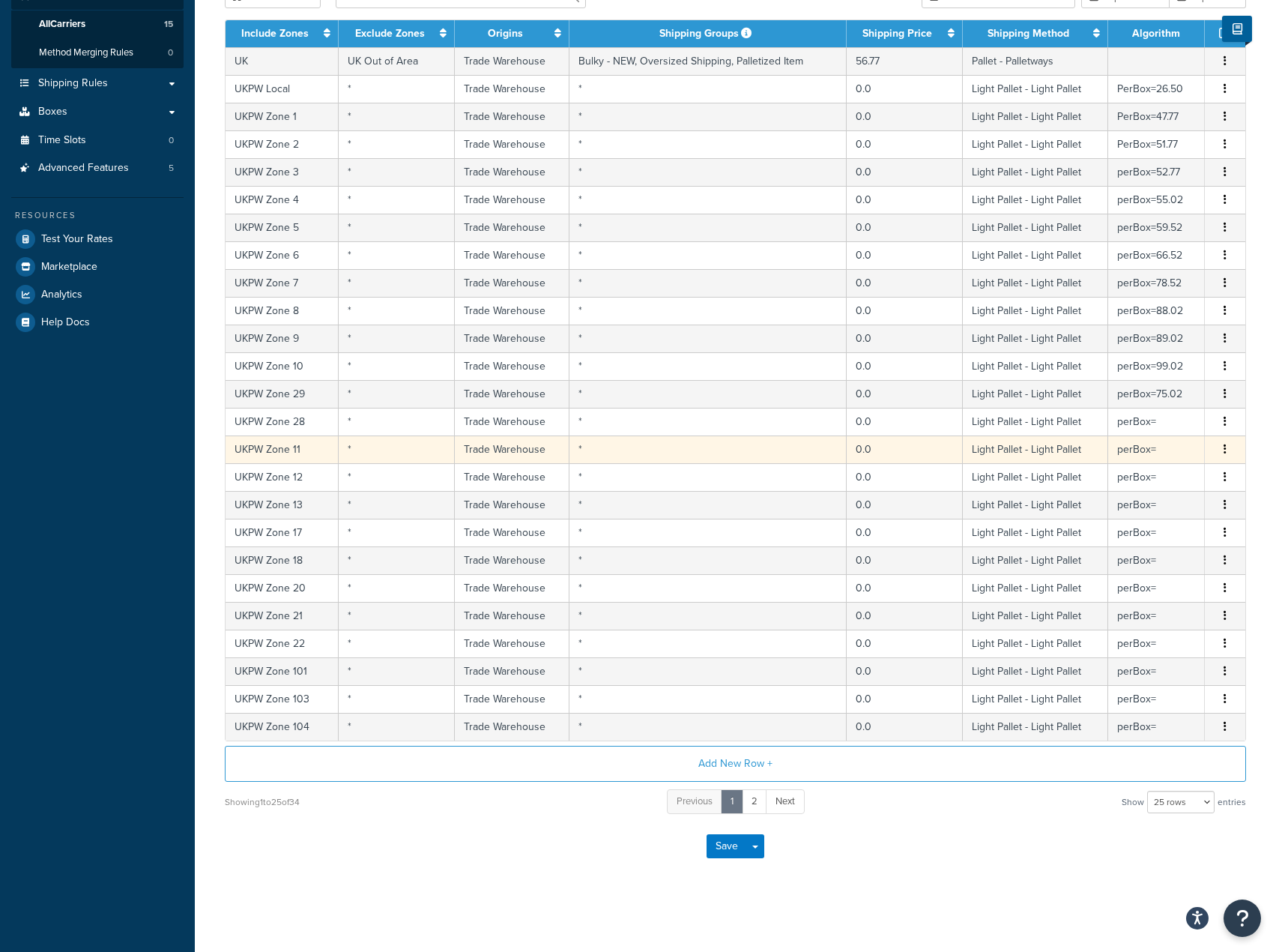
click at [1108, 463] on td "perBox=" at bounding box center [1156, 449] width 97 height 28
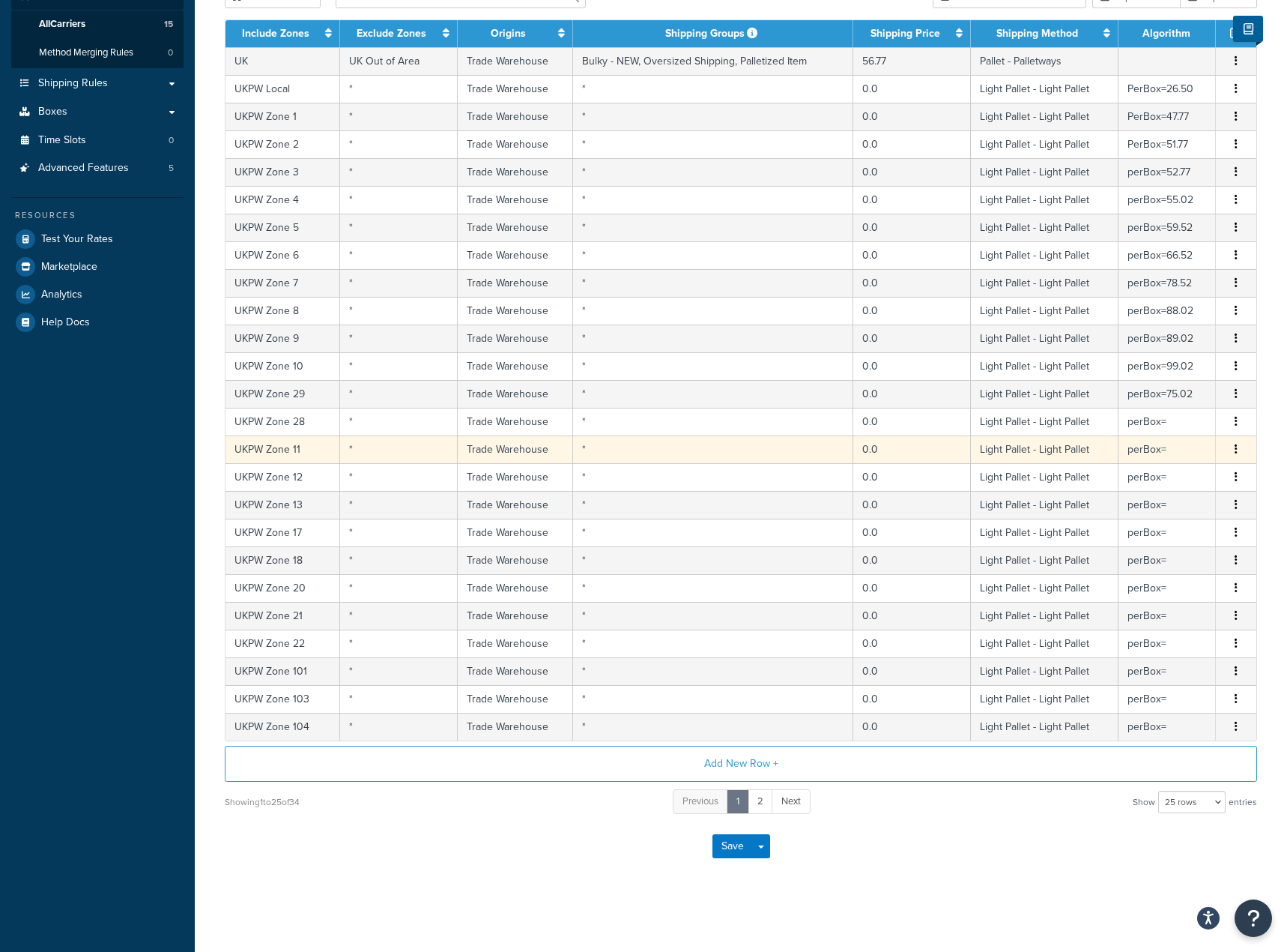
select select "181441"
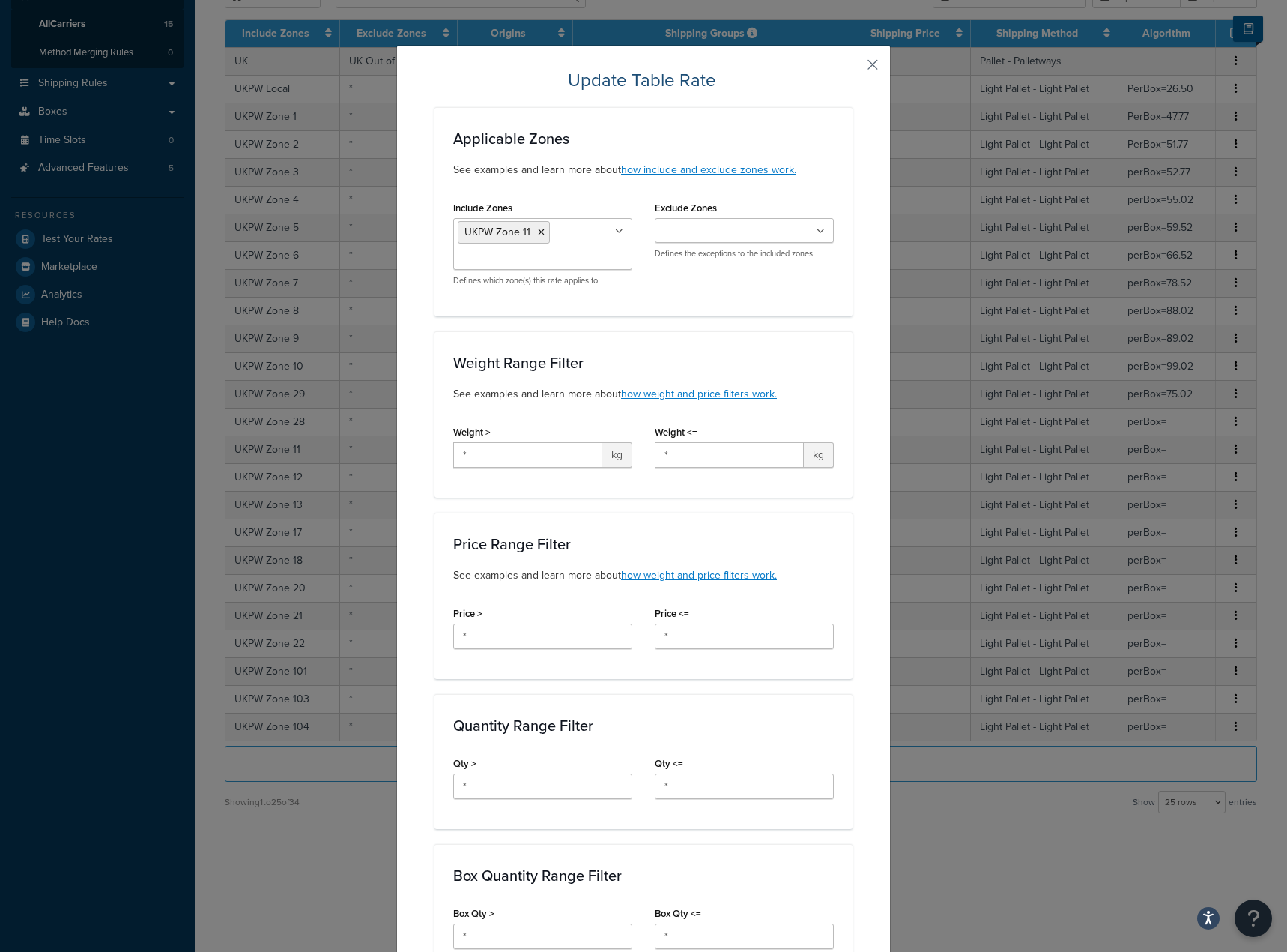
click at [852, 68] on button "button" at bounding box center [851, 70] width 4 height 4
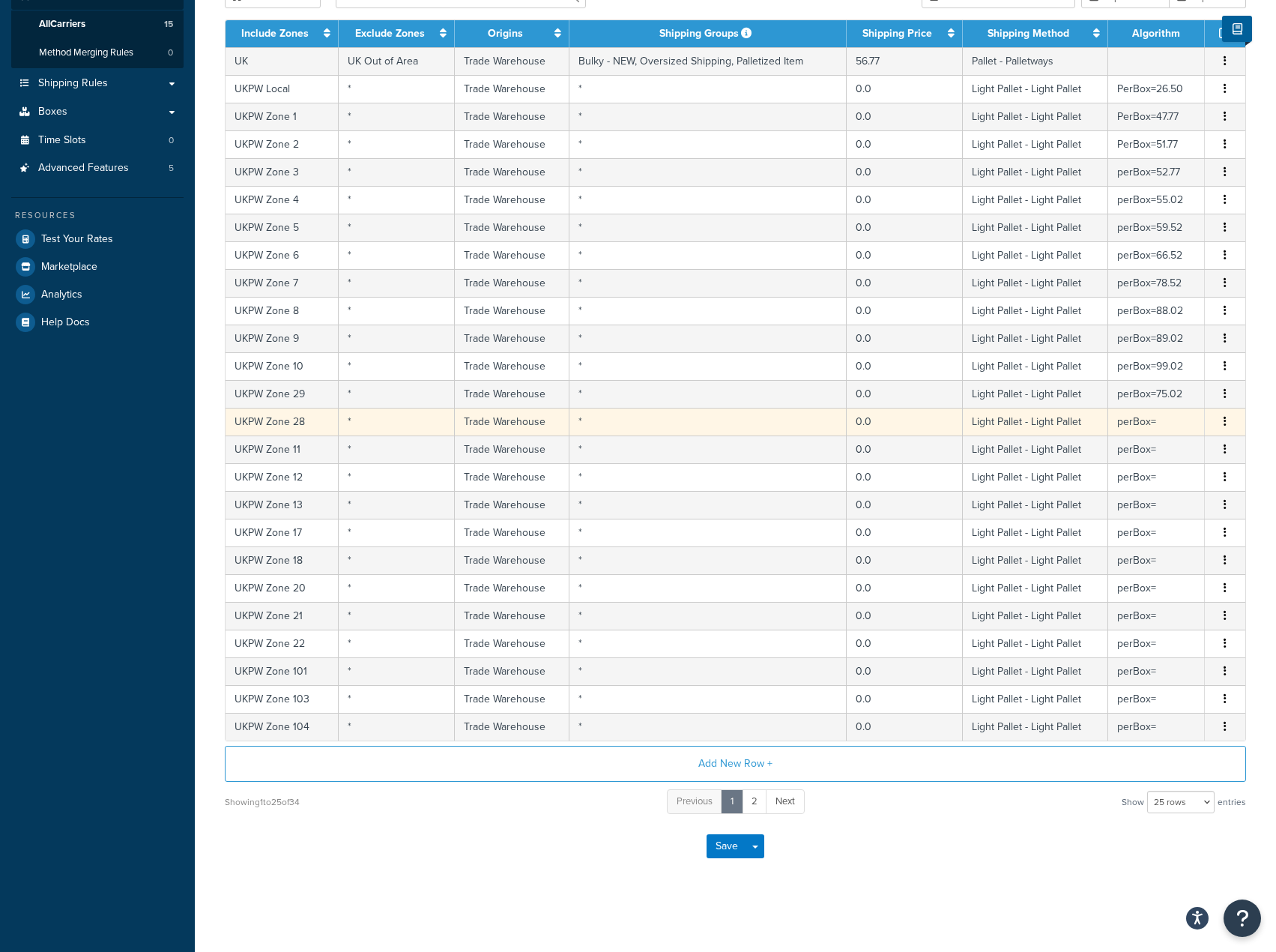
click at [1096, 420] on td "Light Pallet - Light Pallet" at bounding box center [1036, 422] width 146 height 28
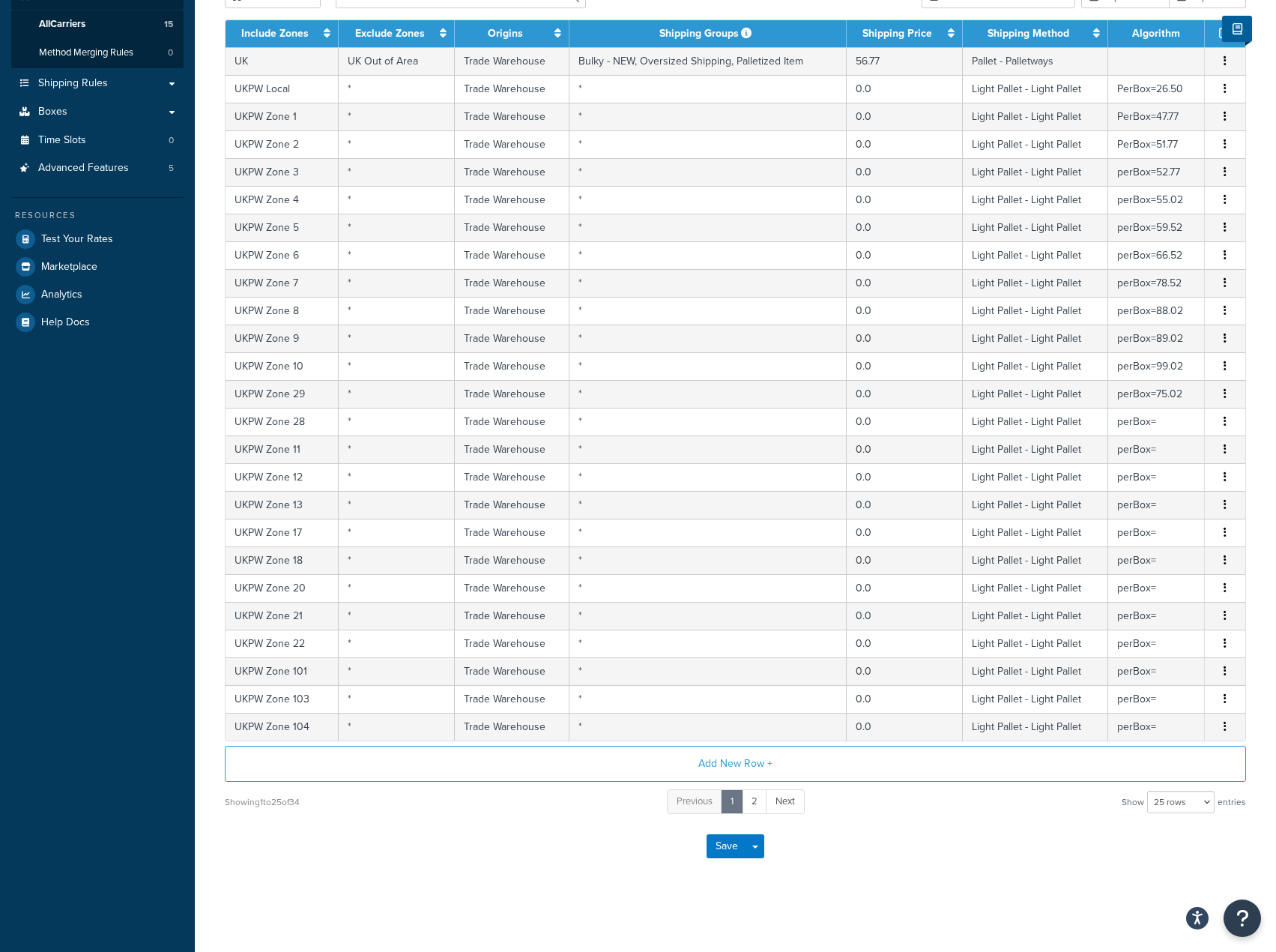
select select "181441"
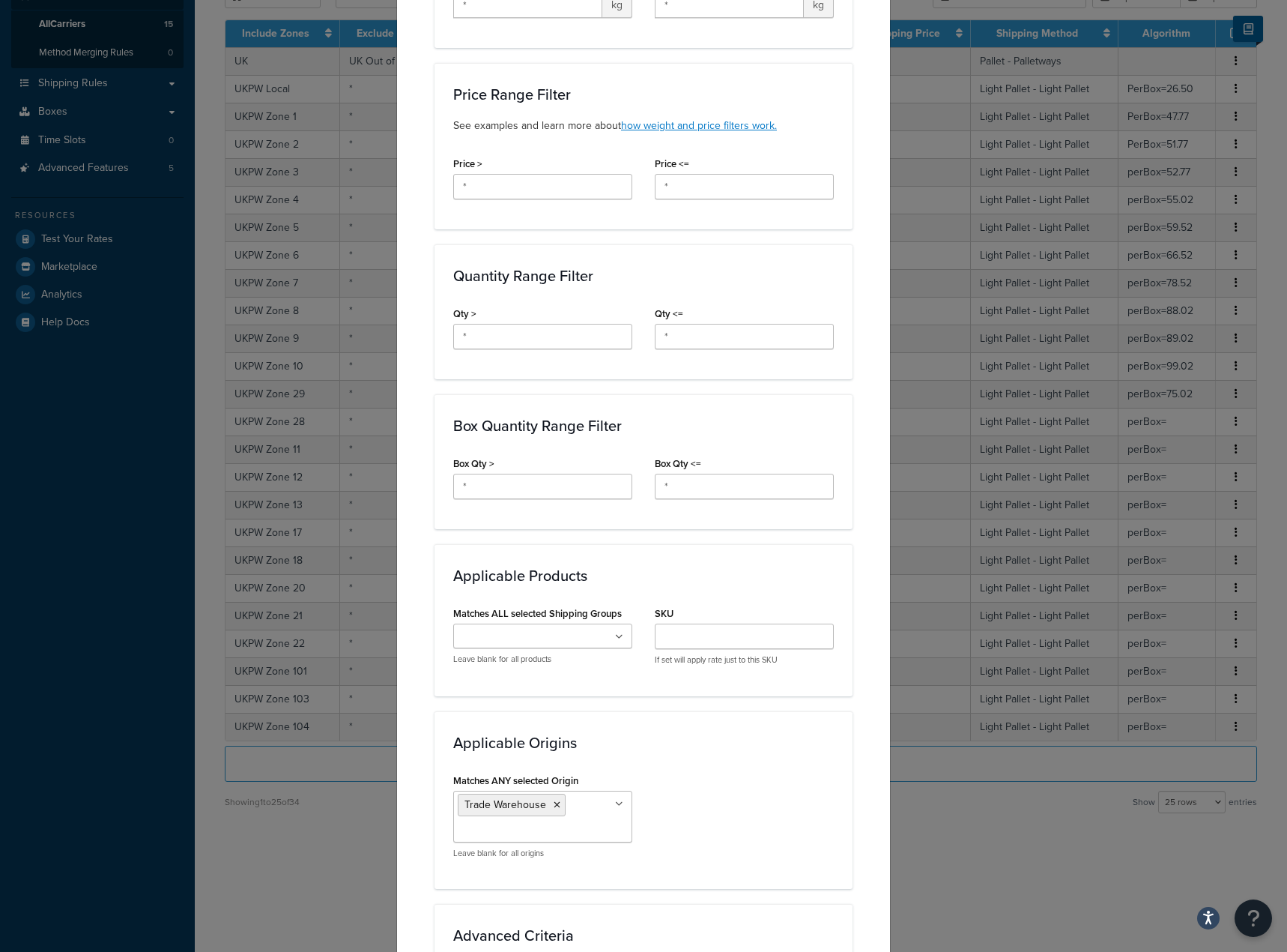
scroll to position [675, 0]
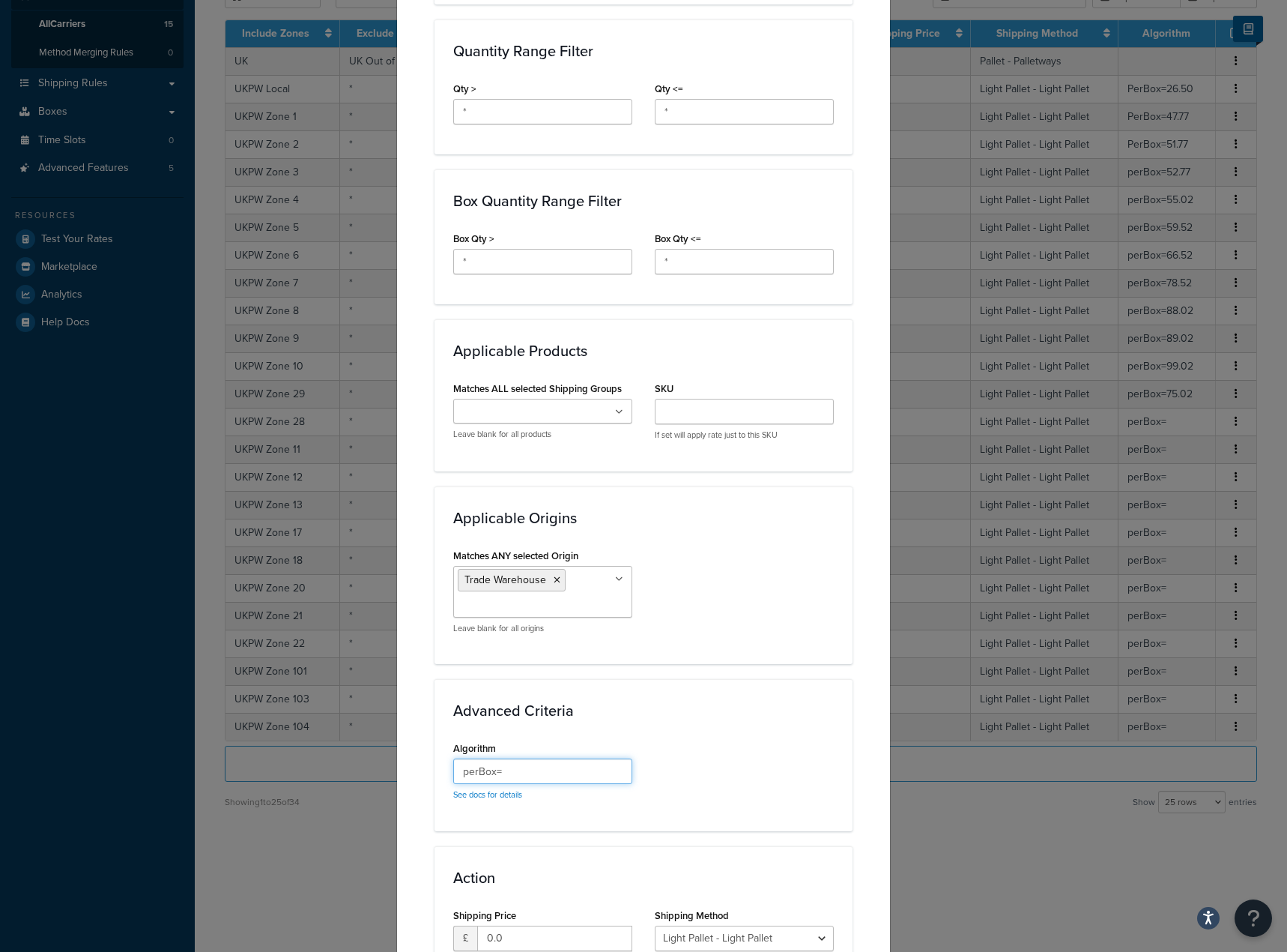
click at [542, 774] on input "perBox=" at bounding box center [542, 772] width 180 height 26
paste input "71.02"
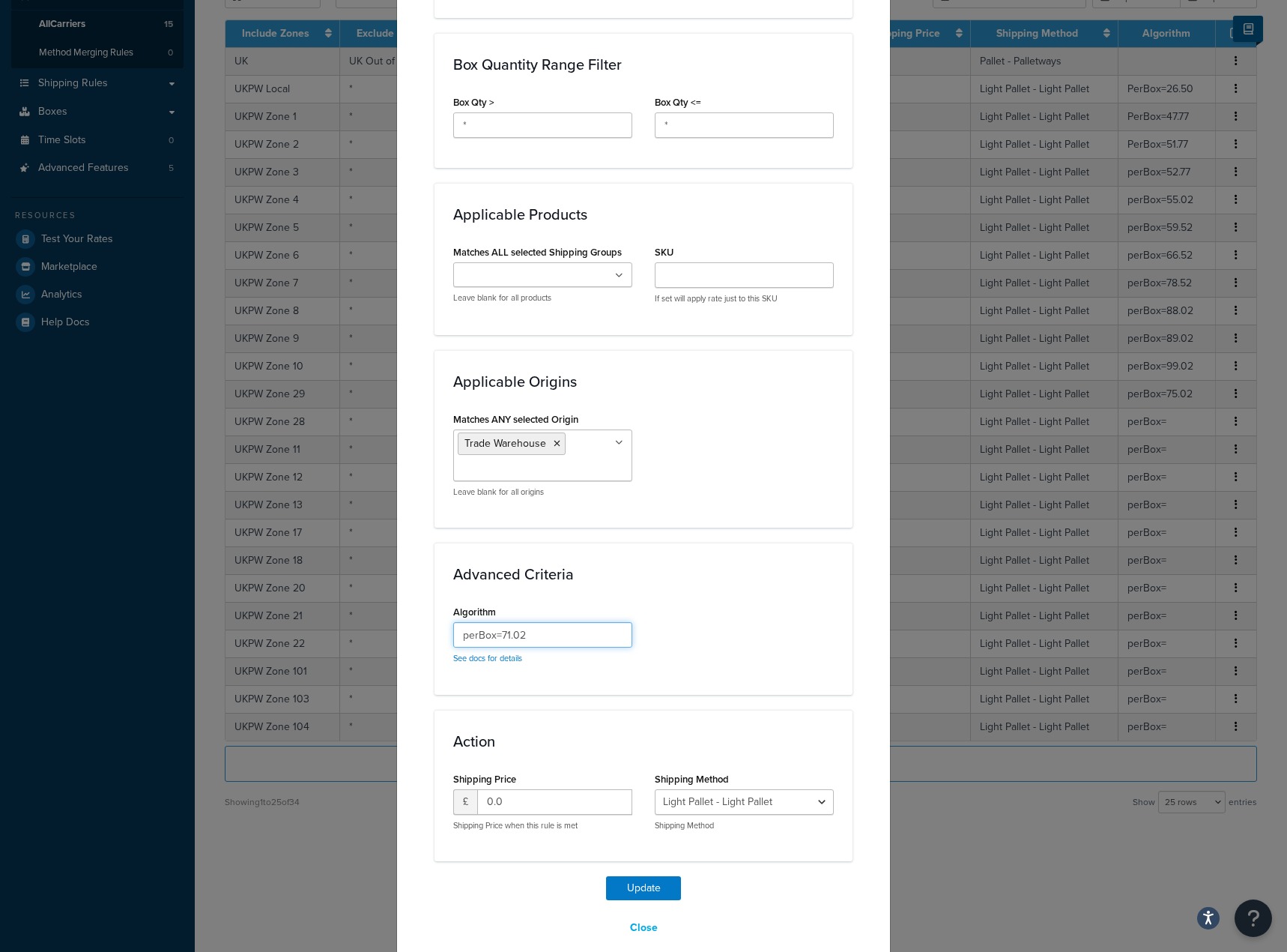
scroll to position [830, 0]
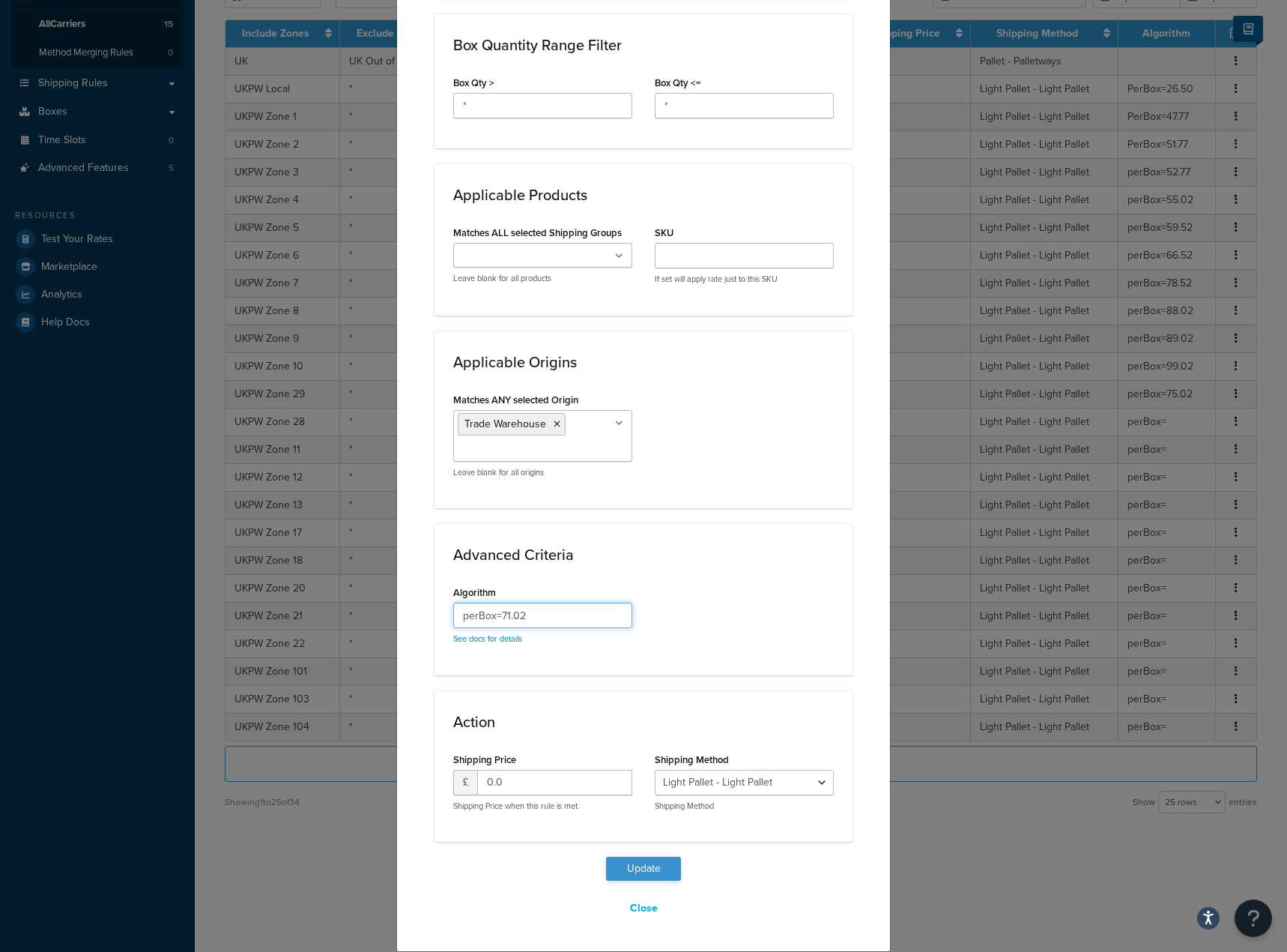
type input "perBox=71.02"
click at [640, 860] on button "Update" at bounding box center [644, 868] width 75 height 24
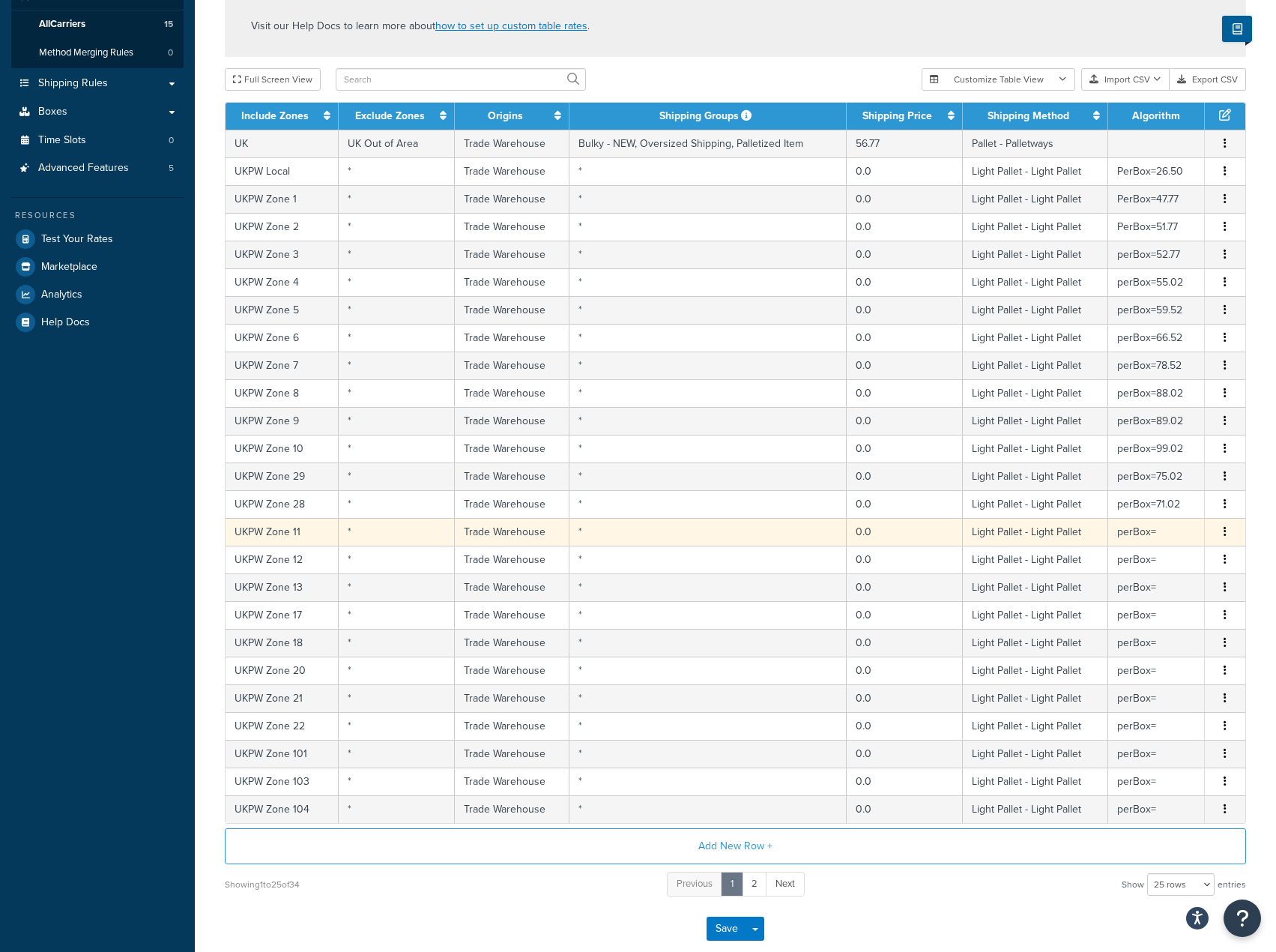
click at [1131, 537] on td "perBox=" at bounding box center [1156, 531] width 97 height 28
select select "181441"
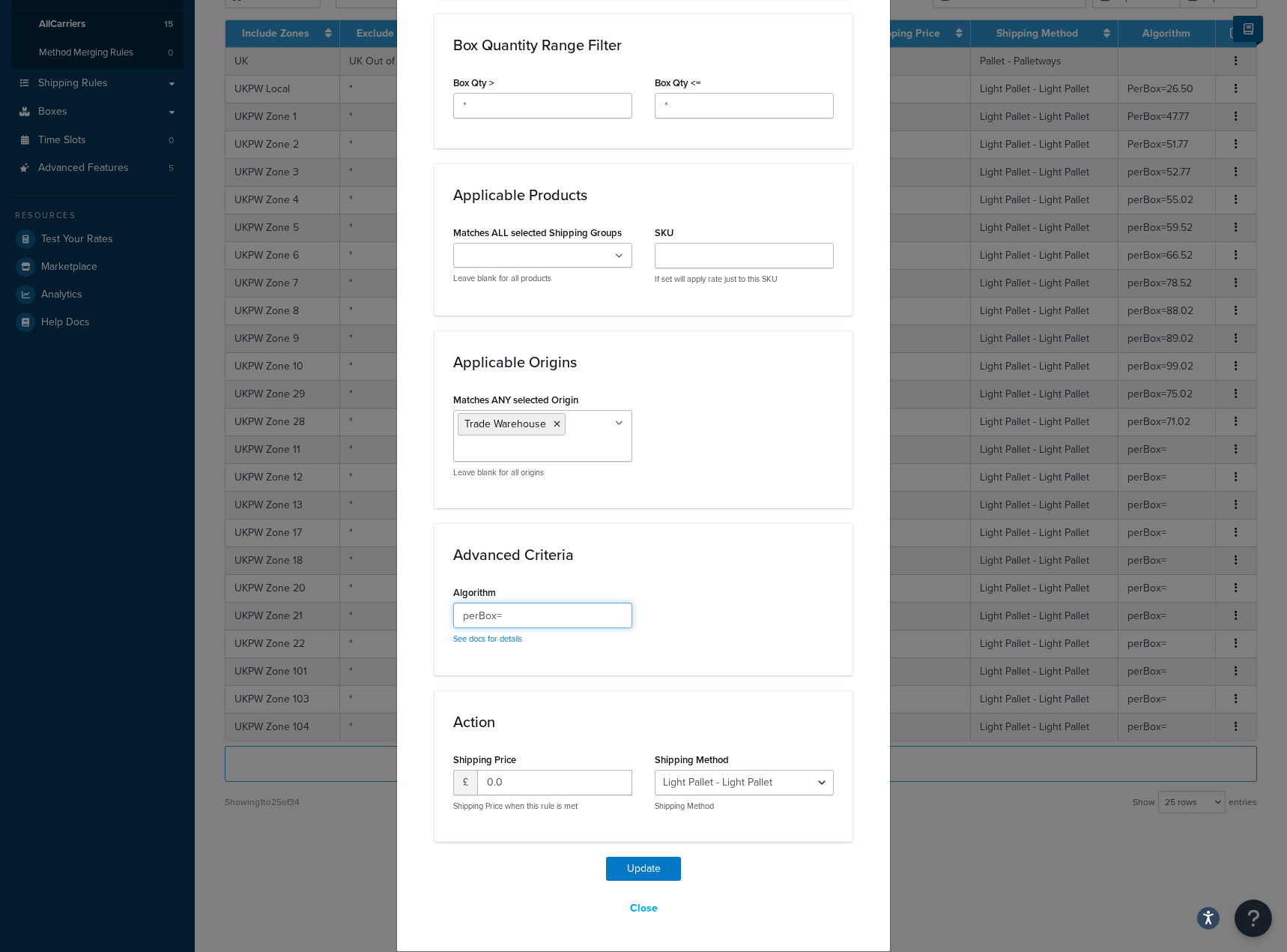
click at [591, 620] on input "perBox=" at bounding box center [542, 615] width 180 height 26
paste input "67.02"
type input "perBox=67.02"
click at [663, 864] on button "Update" at bounding box center [644, 868] width 75 height 24
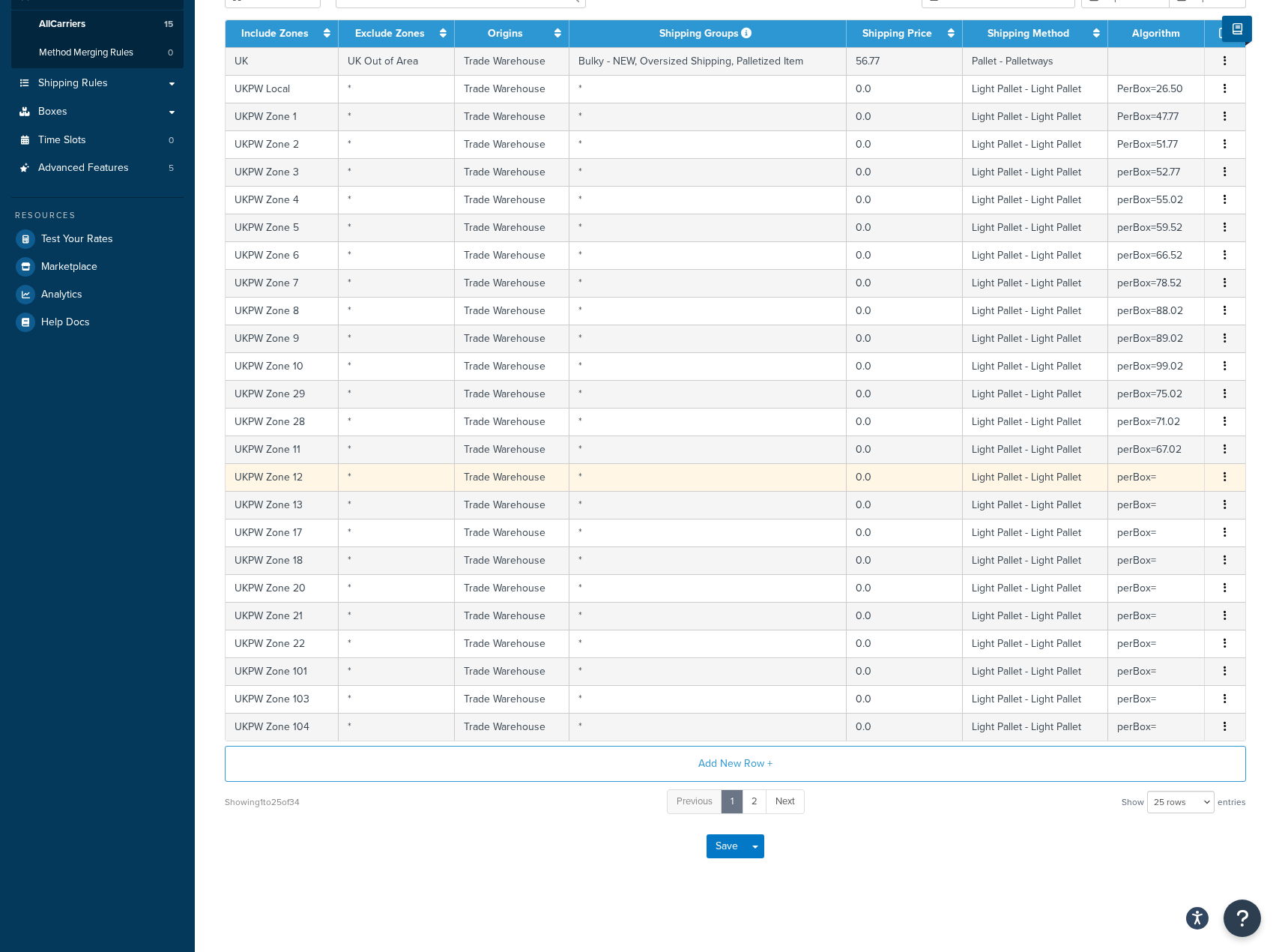
click at [1168, 482] on td "perBox=" at bounding box center [1156, 477] width 97 height 28
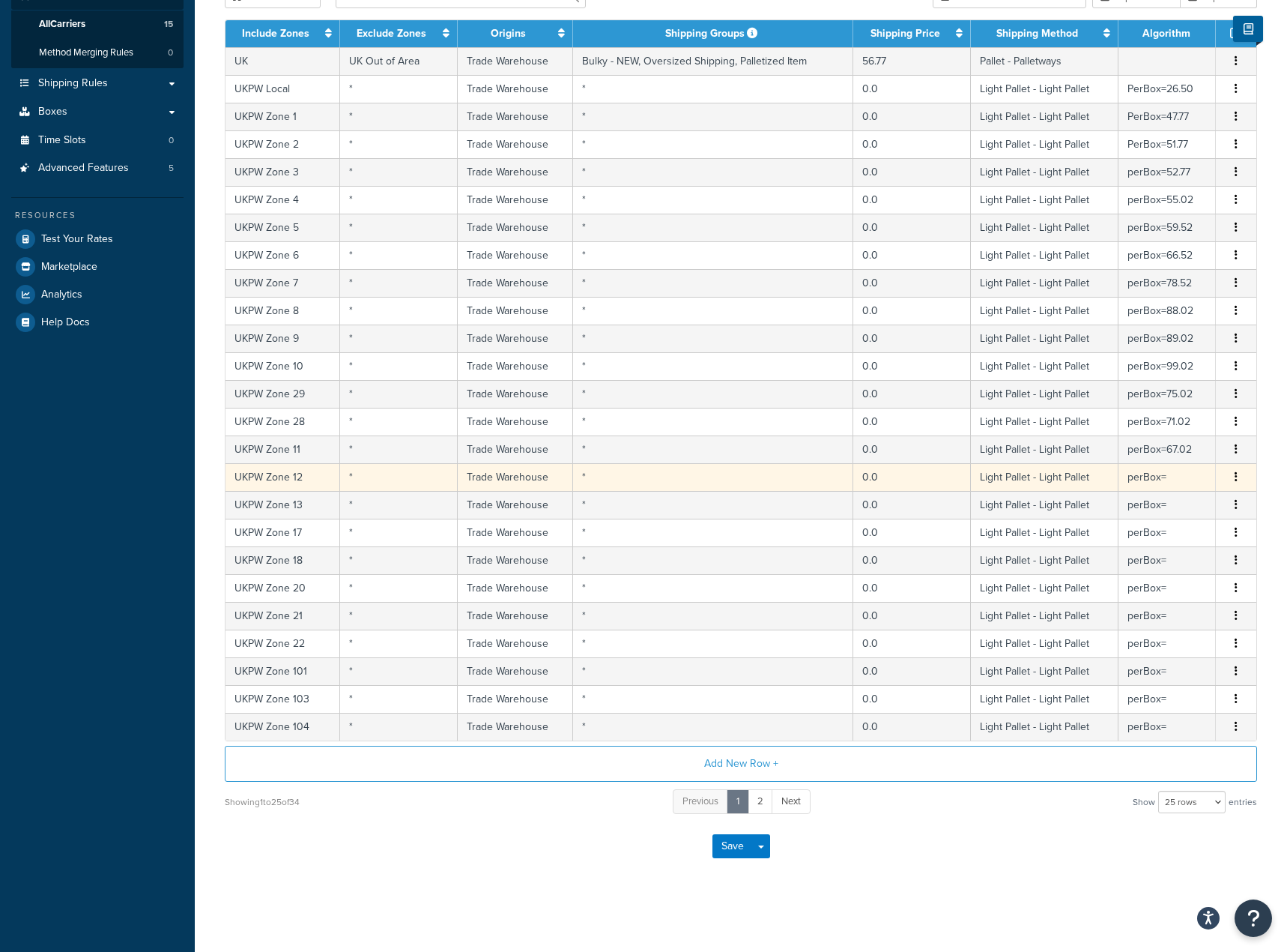
select select "181441"
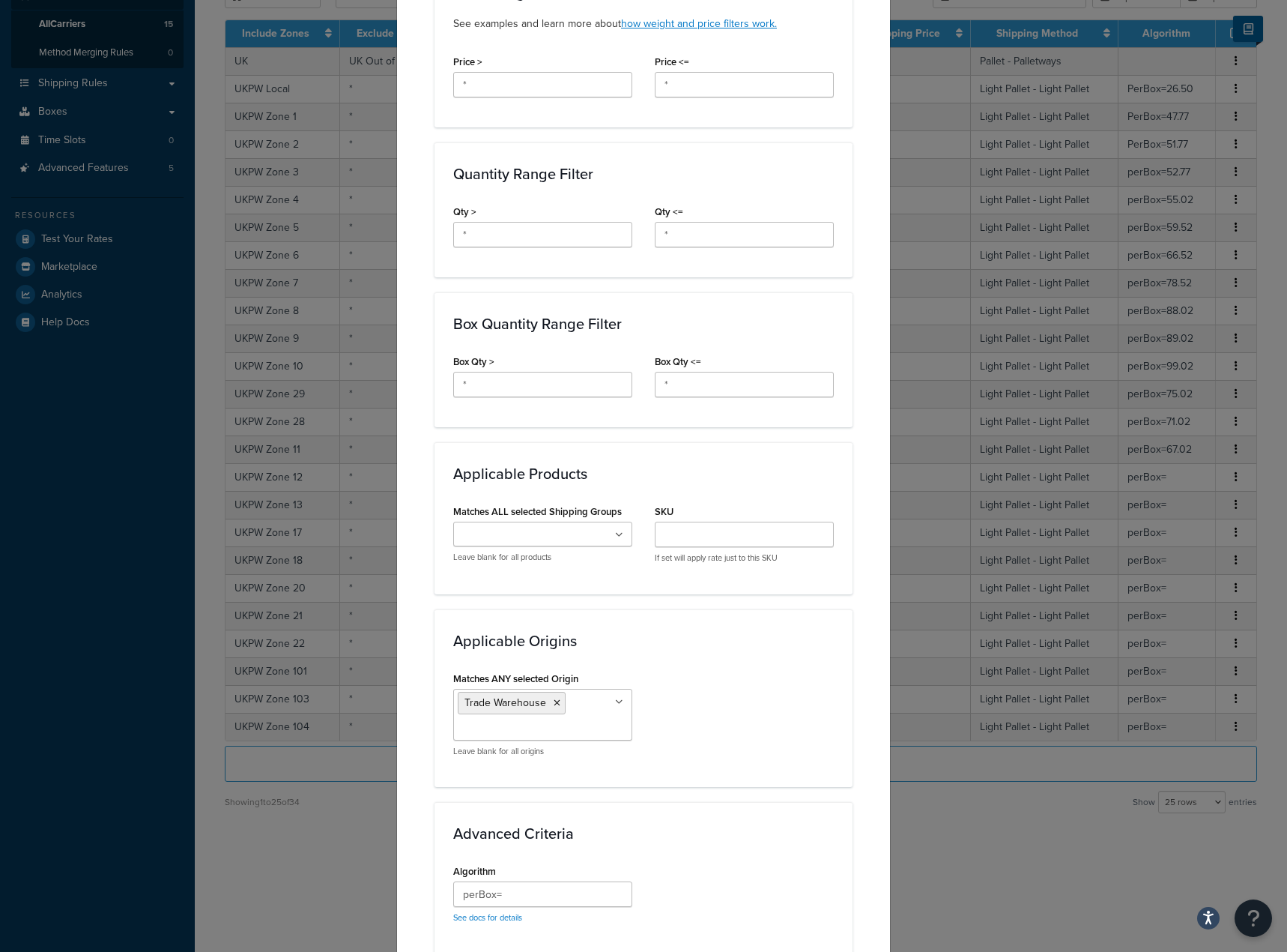
scroll to position [675, 0]
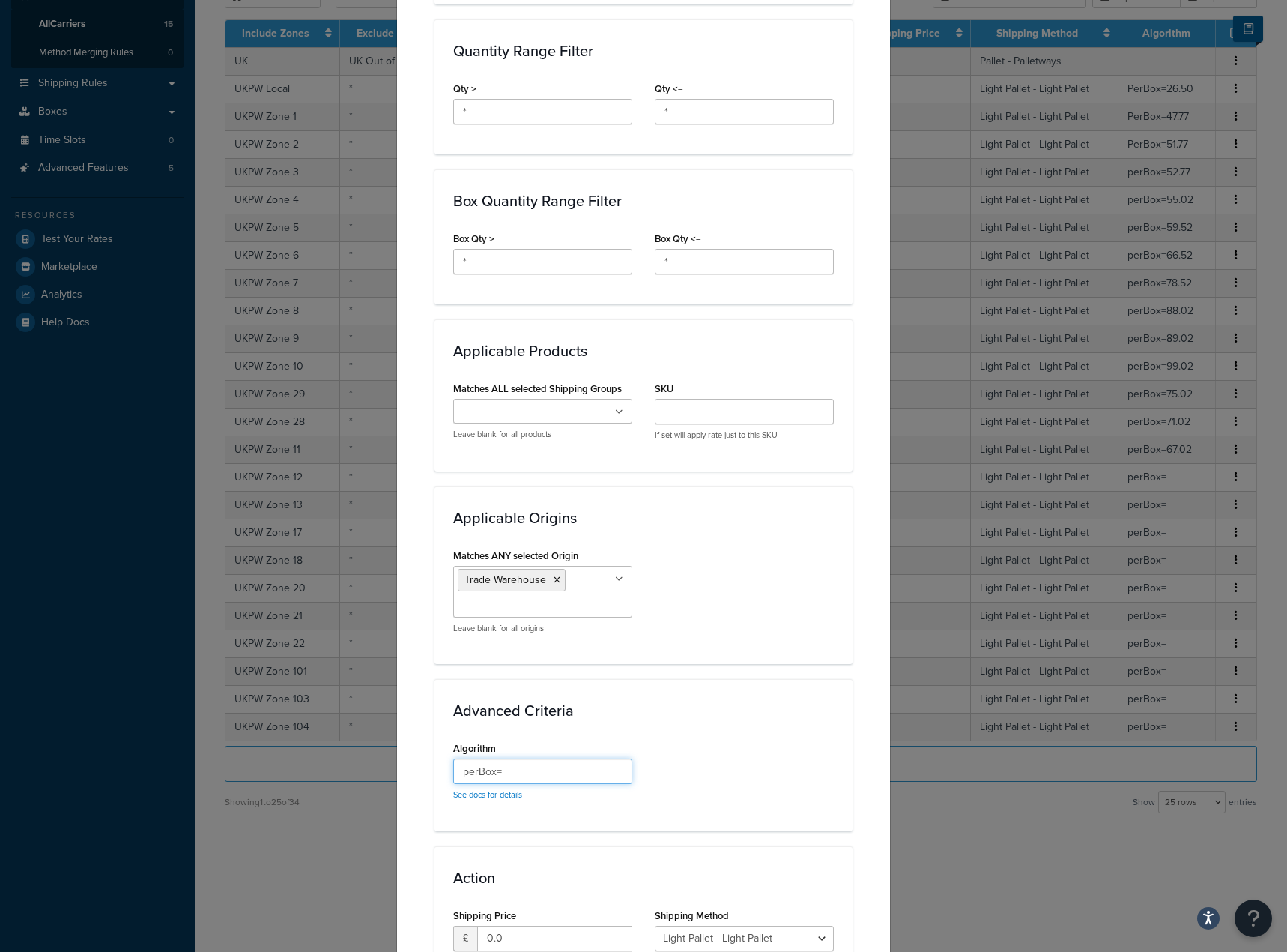
click at [564, 766] on input "perBox=" at bounding box center [542, 772] width 180 height 26
paste input "57.52"
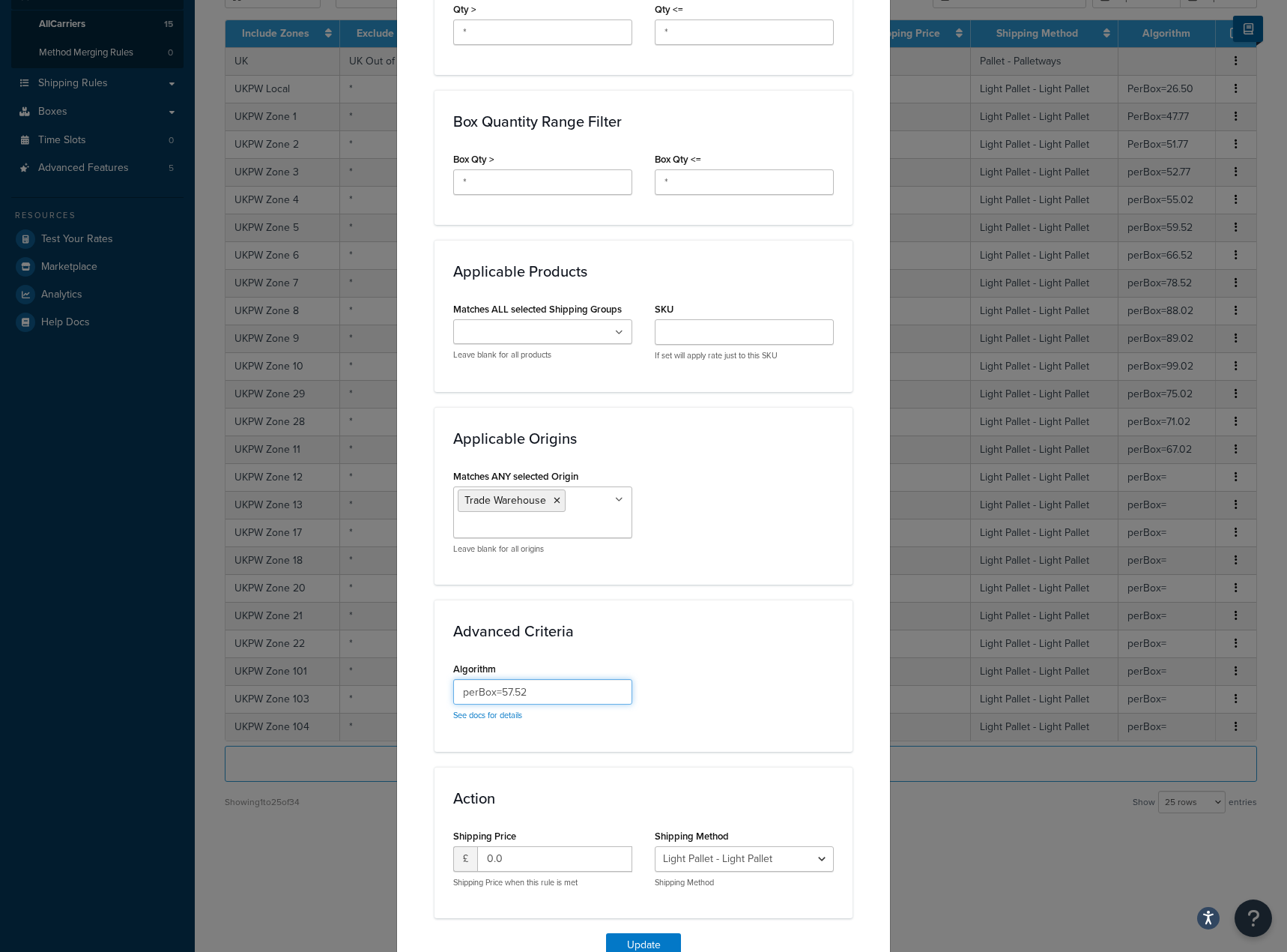
scroll to position [830, 0]
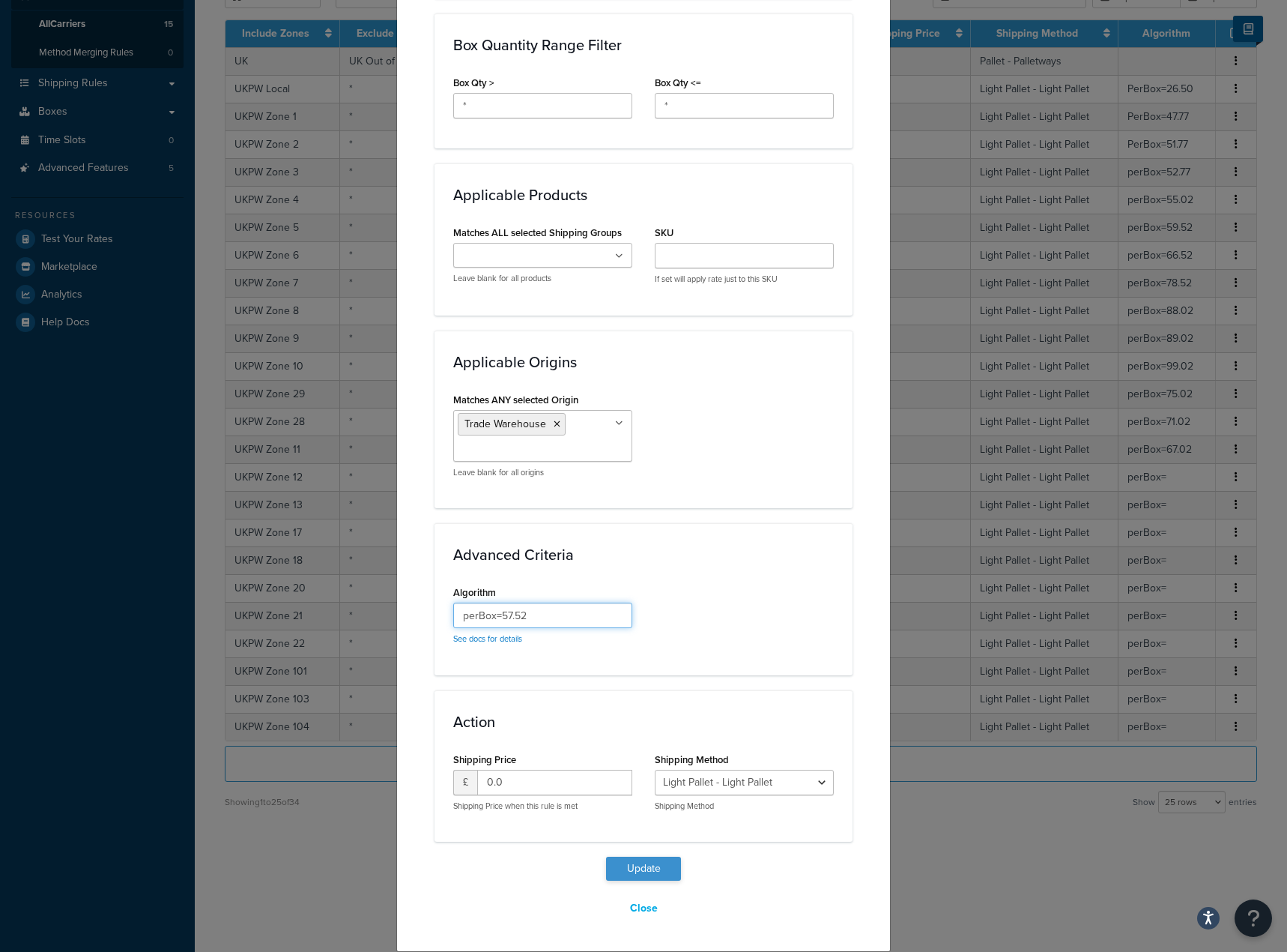
type input "perBox=57.52"
click at [618, 874] on button "Update" at bounding box center [644, 868] width 75 height 24
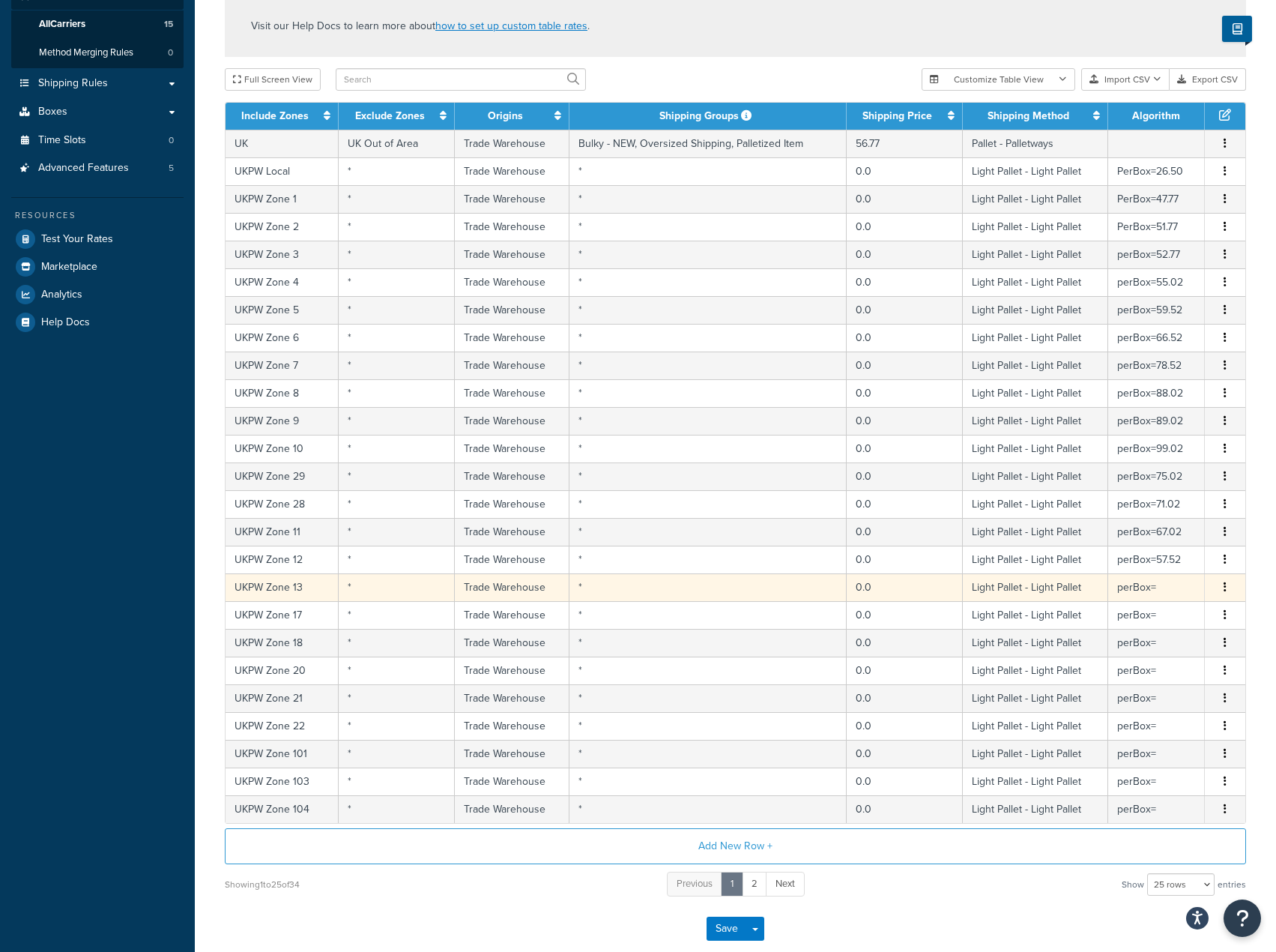
click at [1189, 593] on td "perBox=" at bounding box center [1156, 587] width 97 height 28
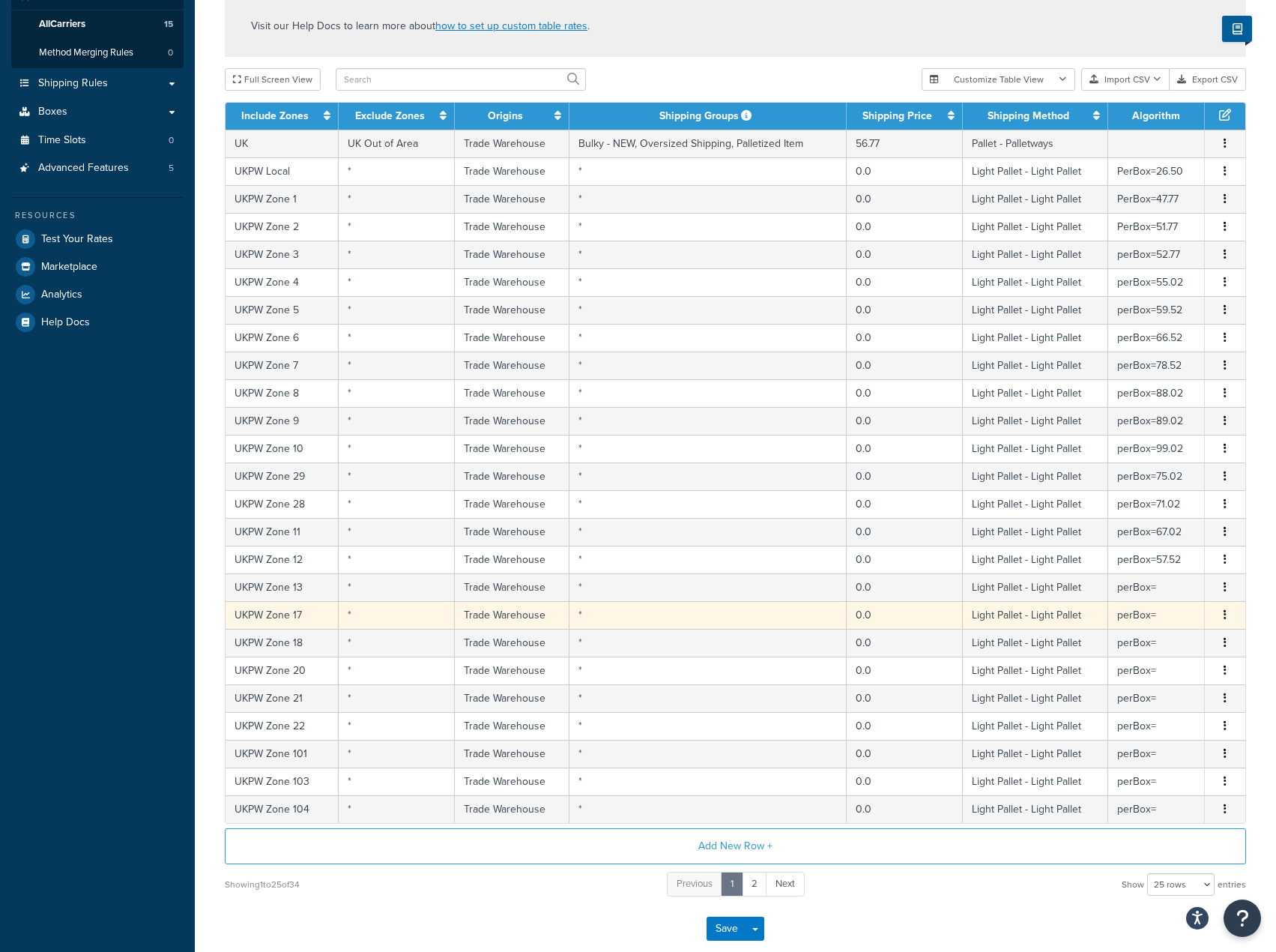
select select "181441"
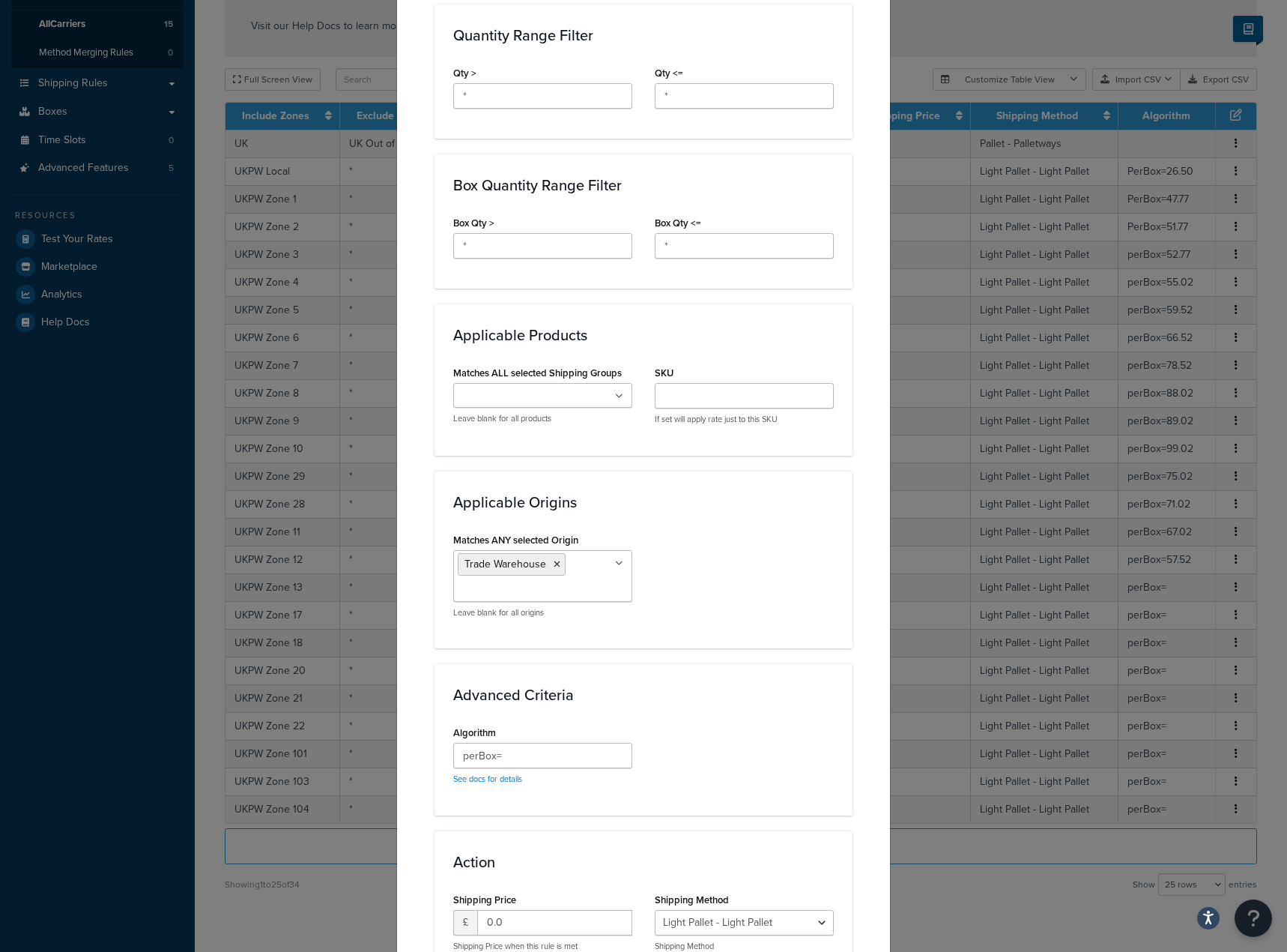
scroll to position [824, 0]
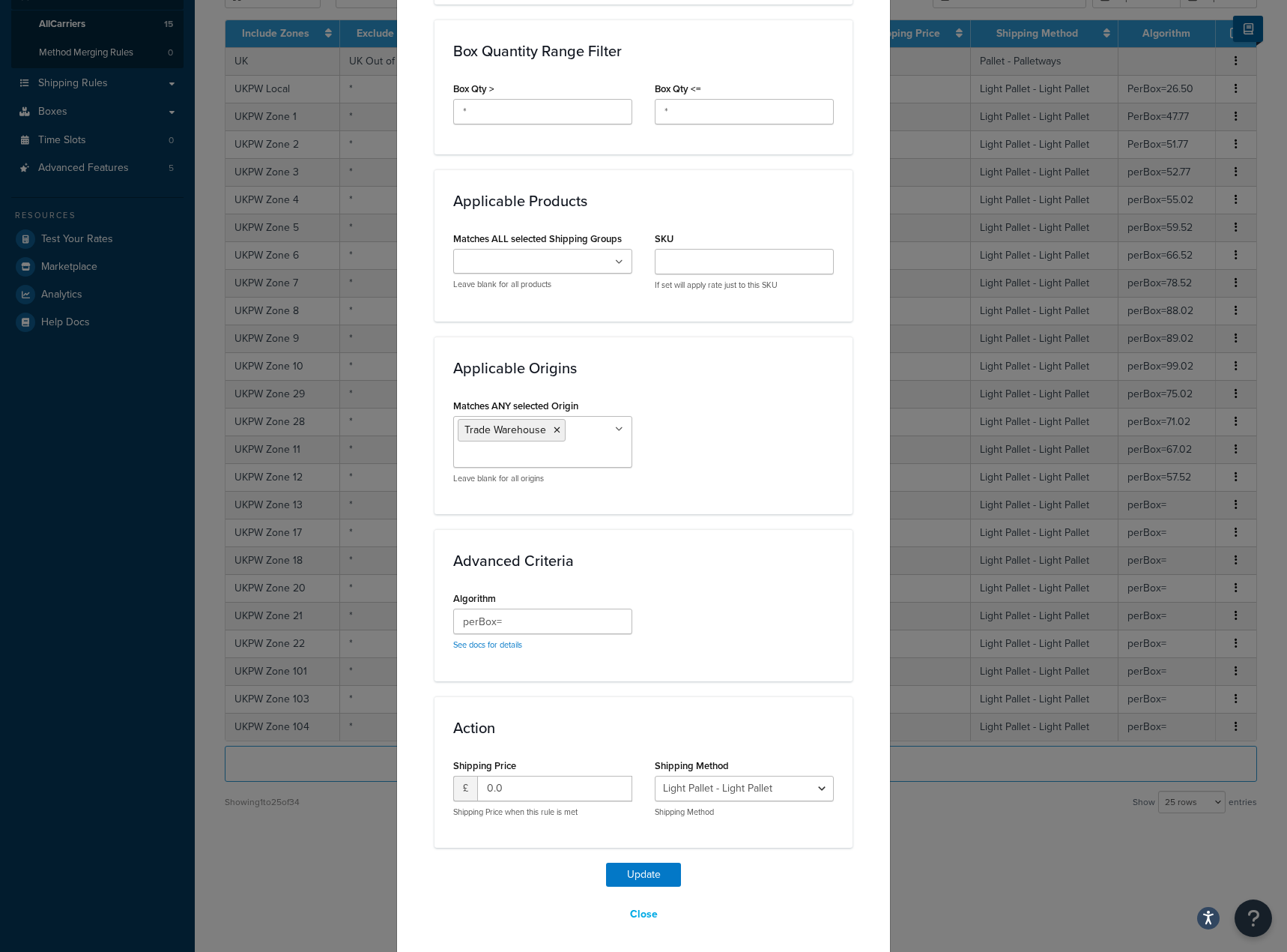
click at [524, 608] on div "Algorithm perBox= See docs for details" at bounding box center [542, 619] width 180 height 63
click at [526, 619] on input "perBox=" at bounding box center [542, 621] width 180 height 26
paste input "62.02"
type input "perBox=62.02"
click at [655, 868] on button "Update" at bounding box center [644, 875] width 75 height 24
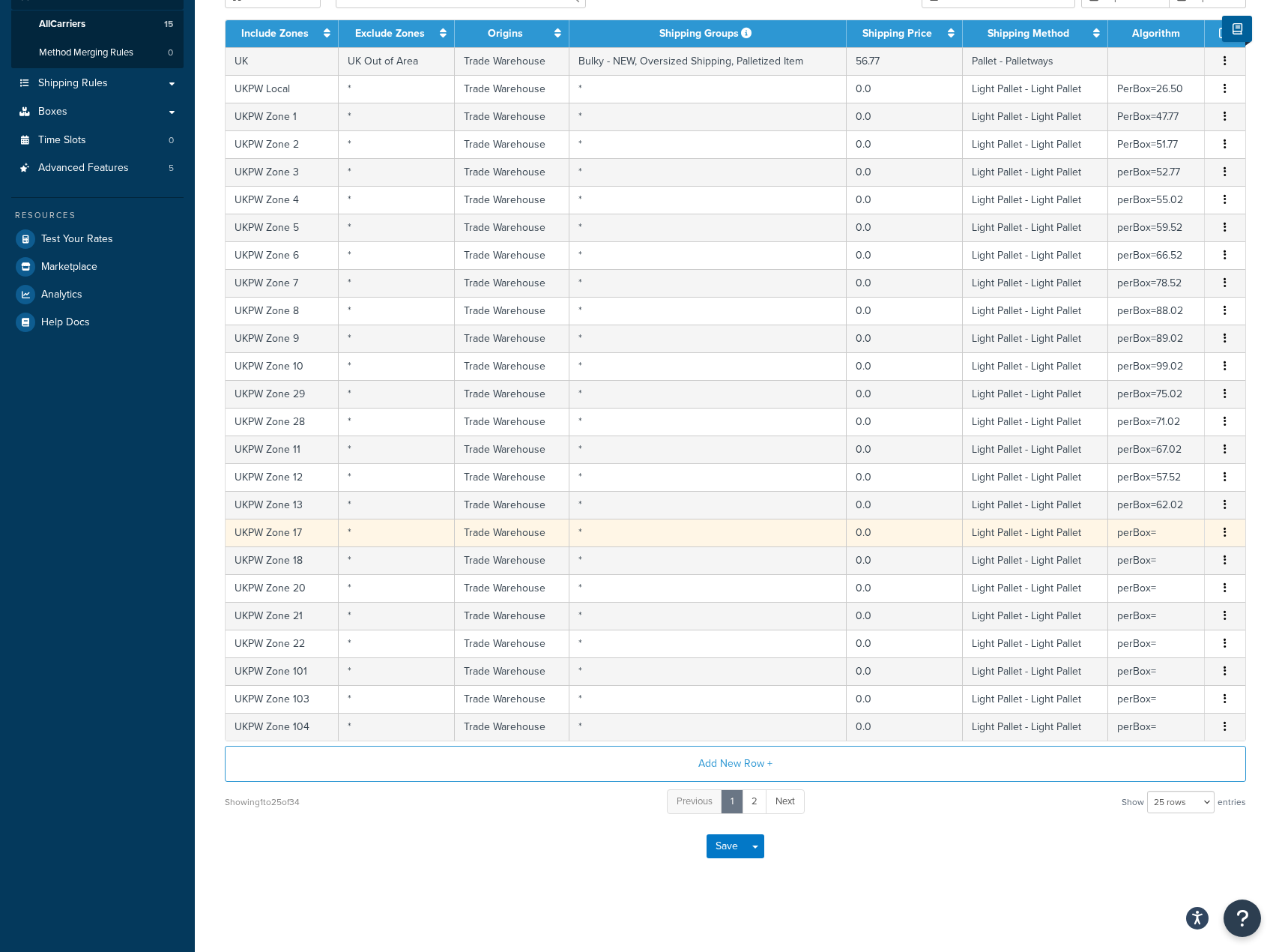
click at [1116, 537] on td "perBox=" at bounding box center [1156, 532] width 97 height 28
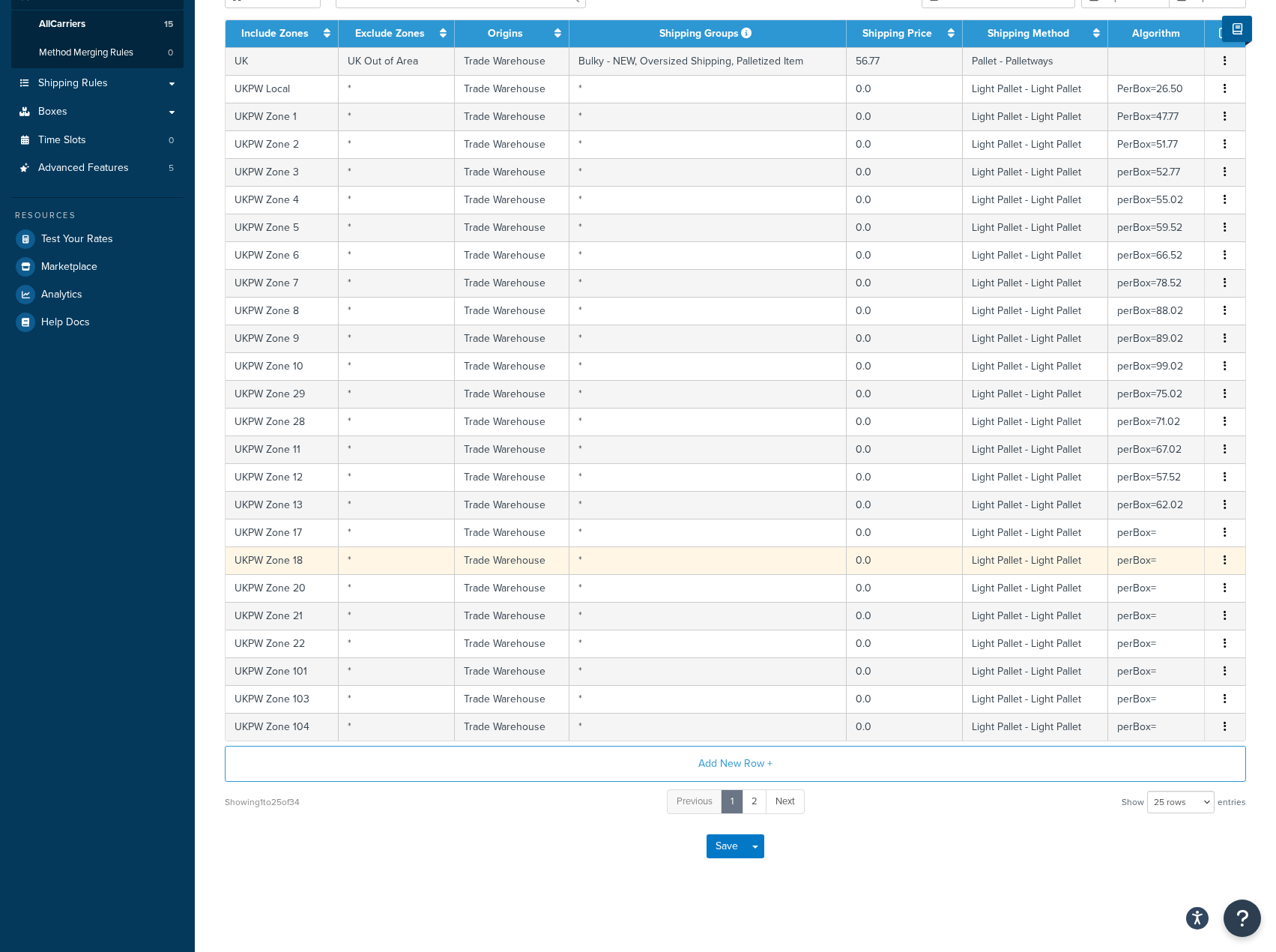
select select "181441"
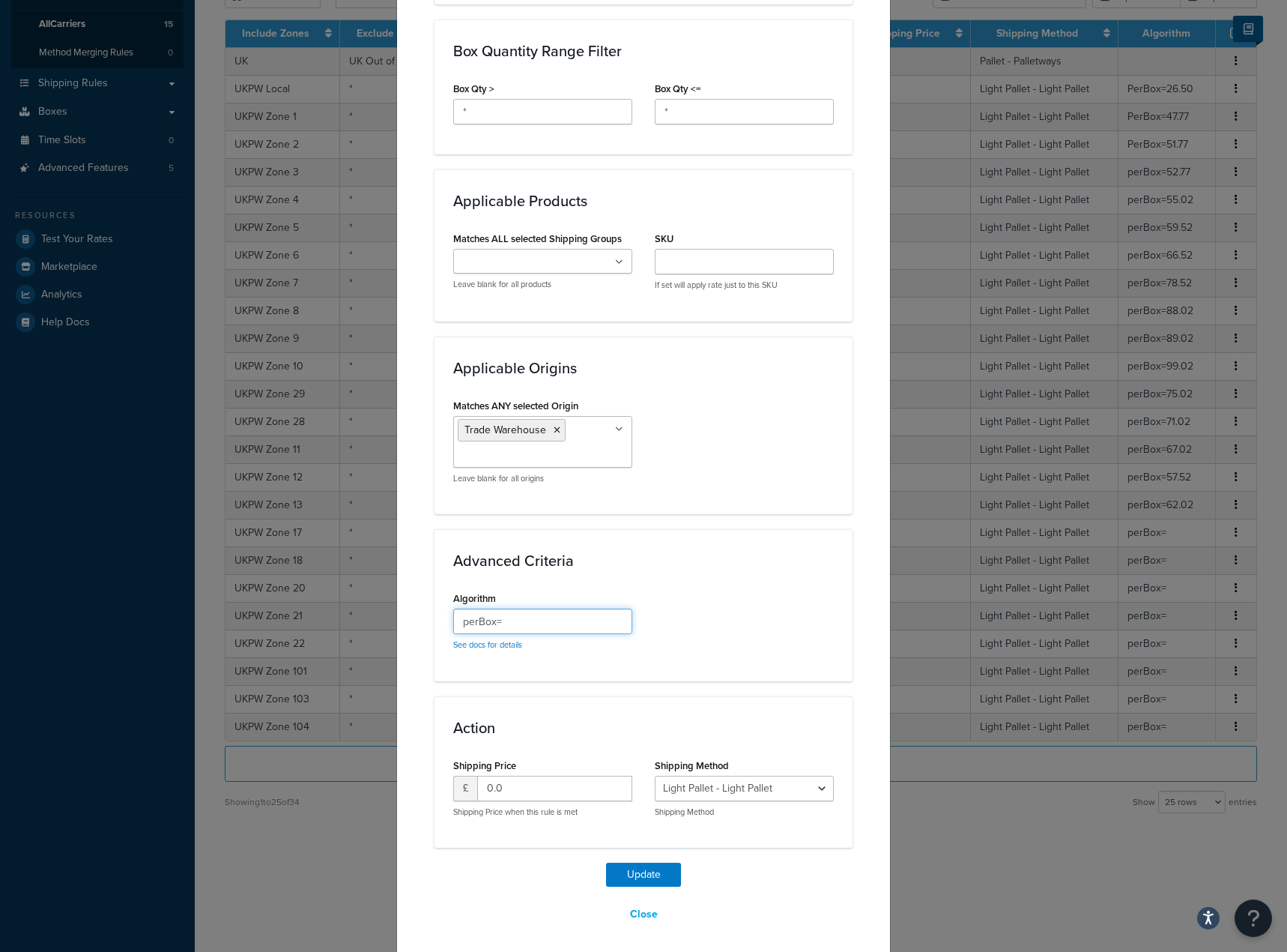
click at [598, 617] on input "perBox=" at bounding box center [542, 621] width 180 height 26
paste input "152.02"
type input "perBox=152.02"
click at [627, 875] on button "Update" at bounding box center [644, 875] width 75 height 24
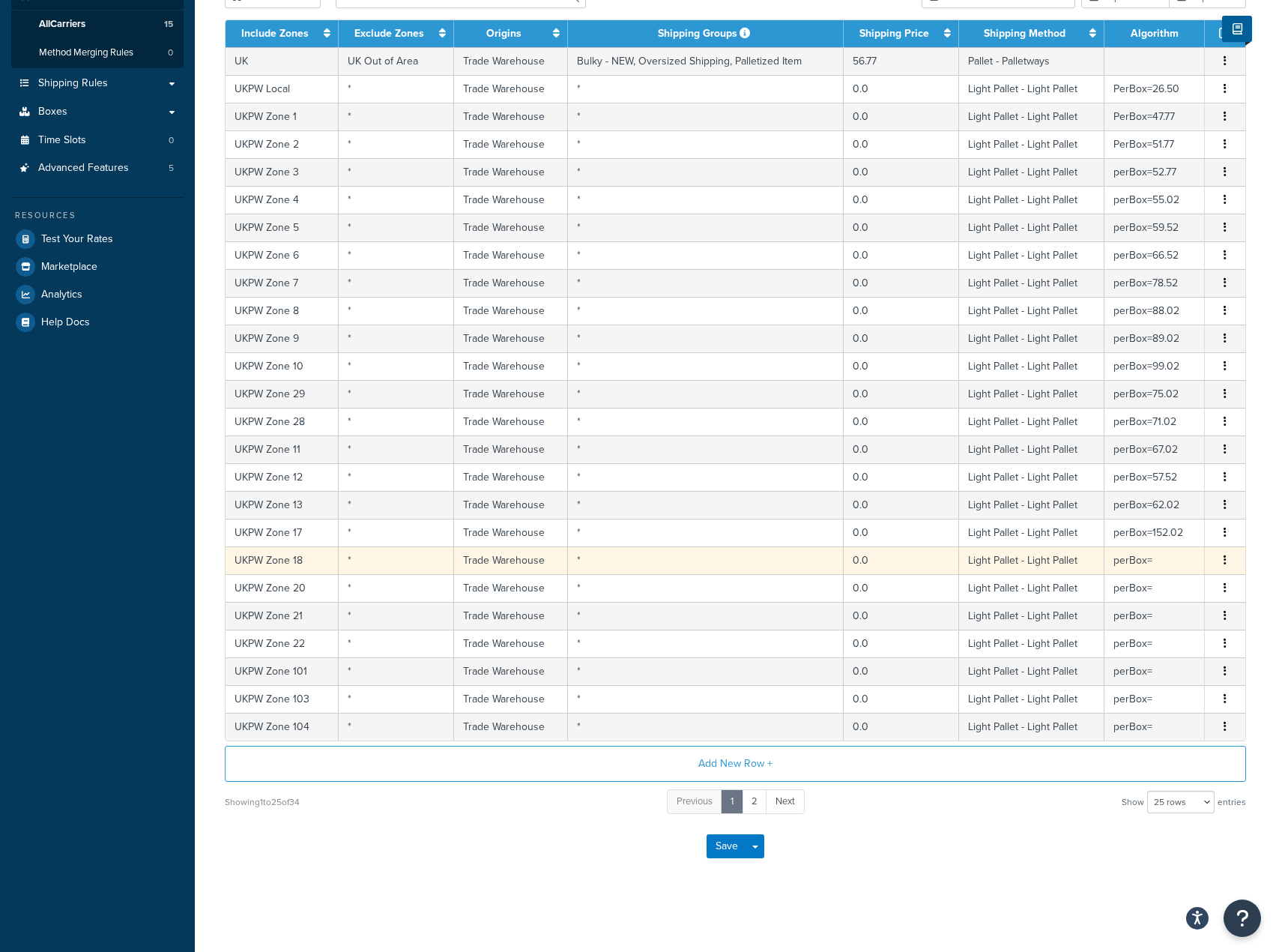
click at [953, 563] on td "0.0" at bounding box center [901, 560] width 115 height 28
select select "181441"
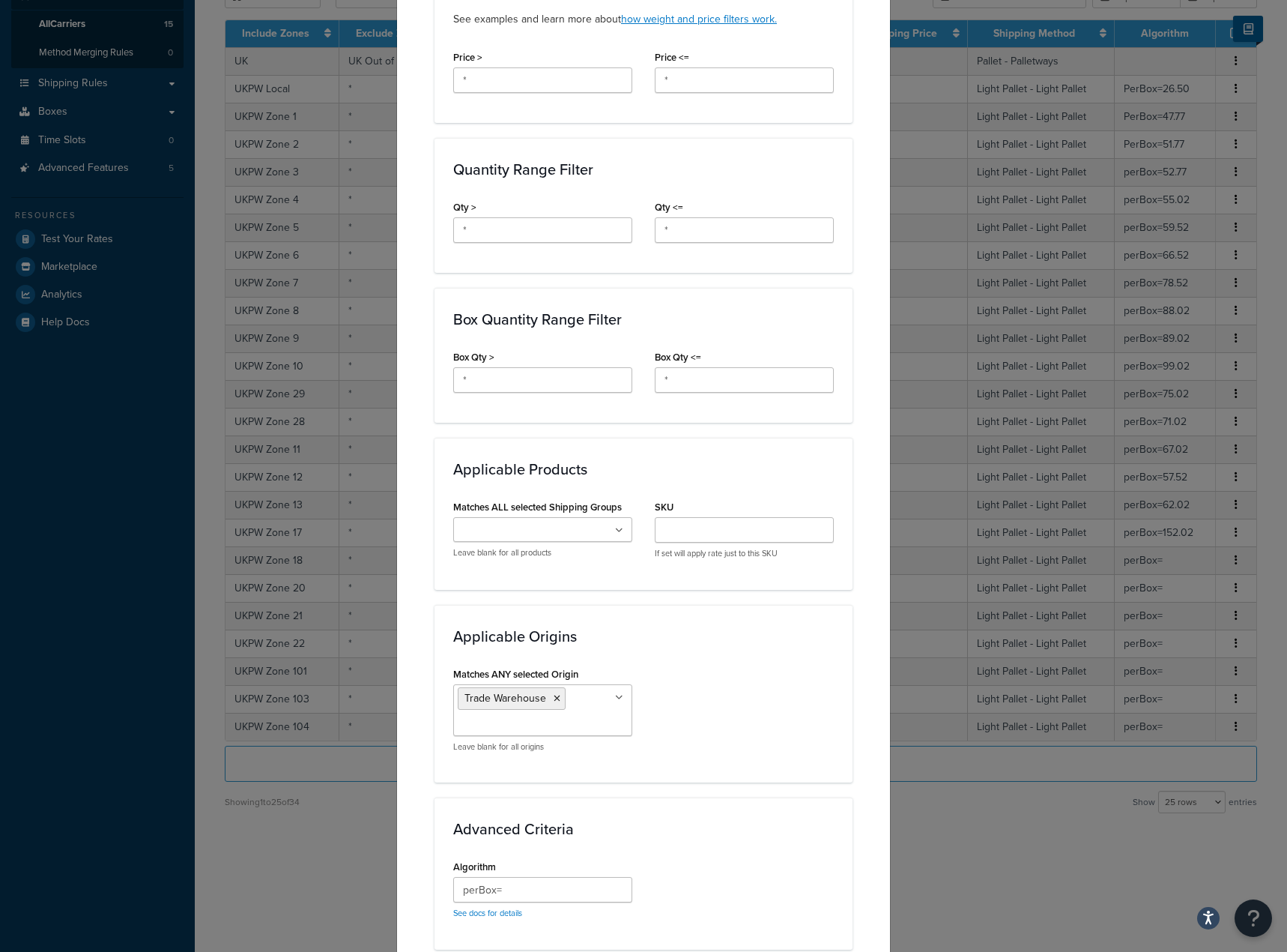
scroll to position [675, 0]
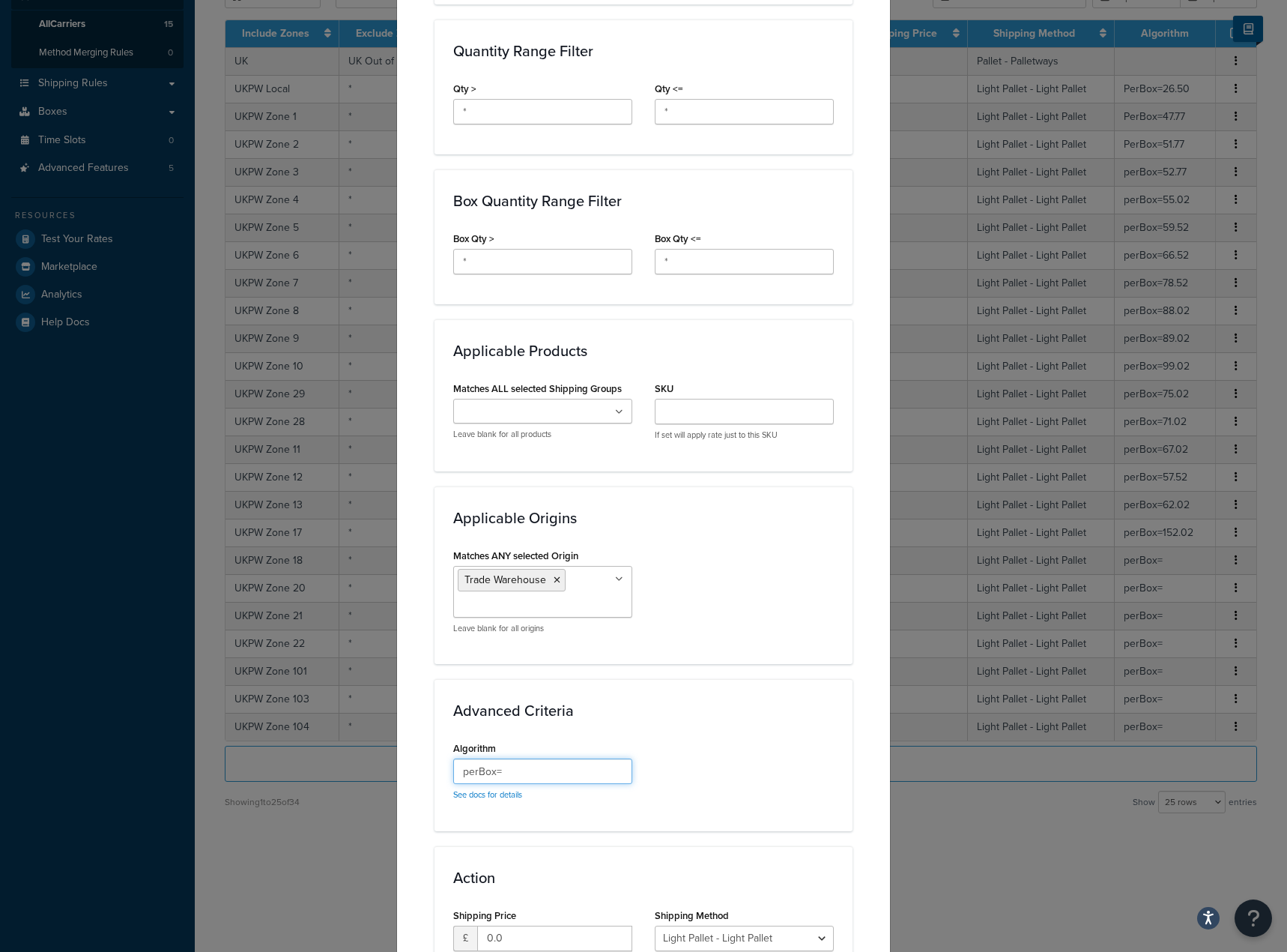
click at [554, 774] on input "perBox=" at bounding box center [542, 772] width 180 height 26
paste input "182.02"
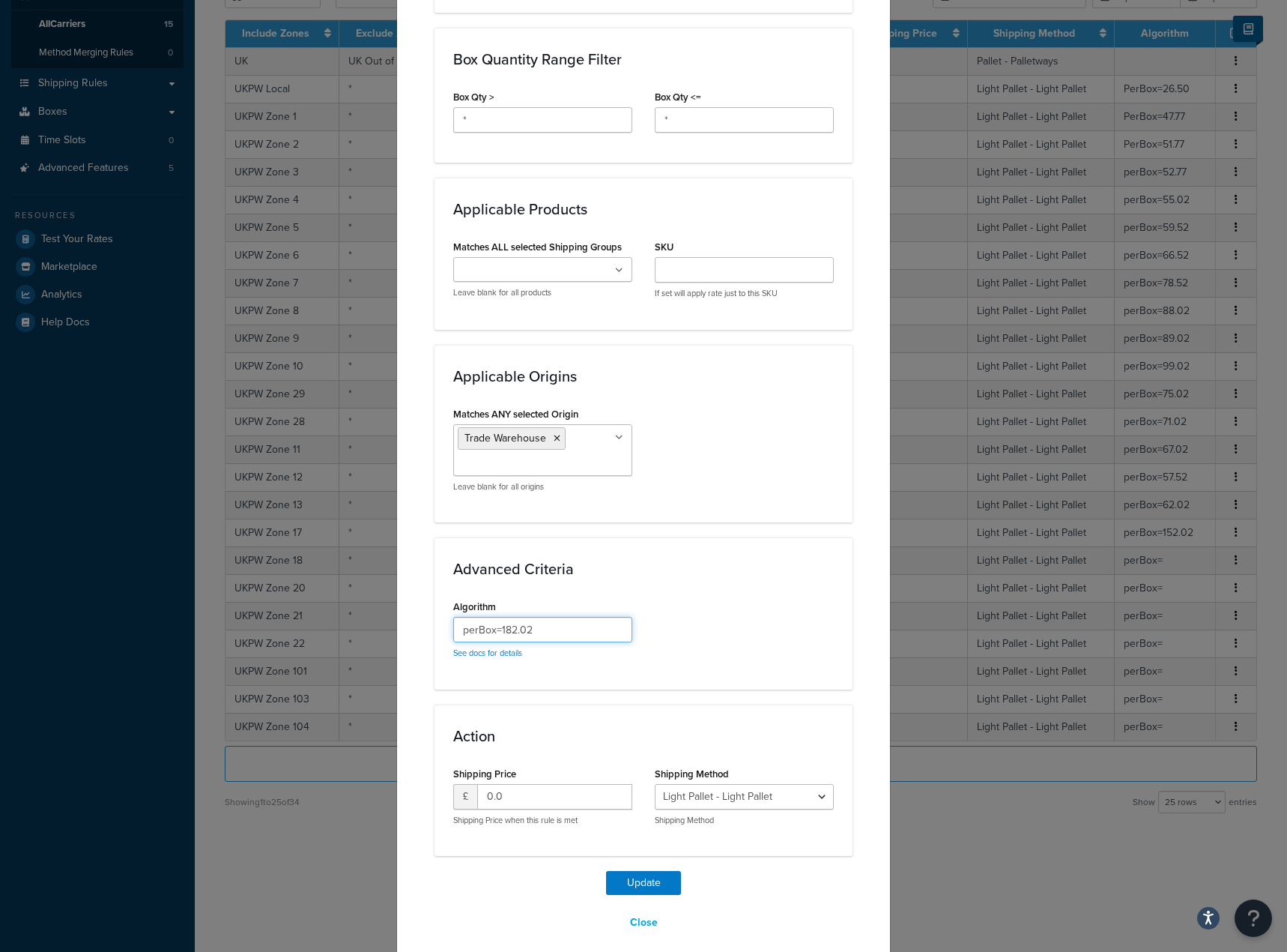
scroll to position [830, 0]
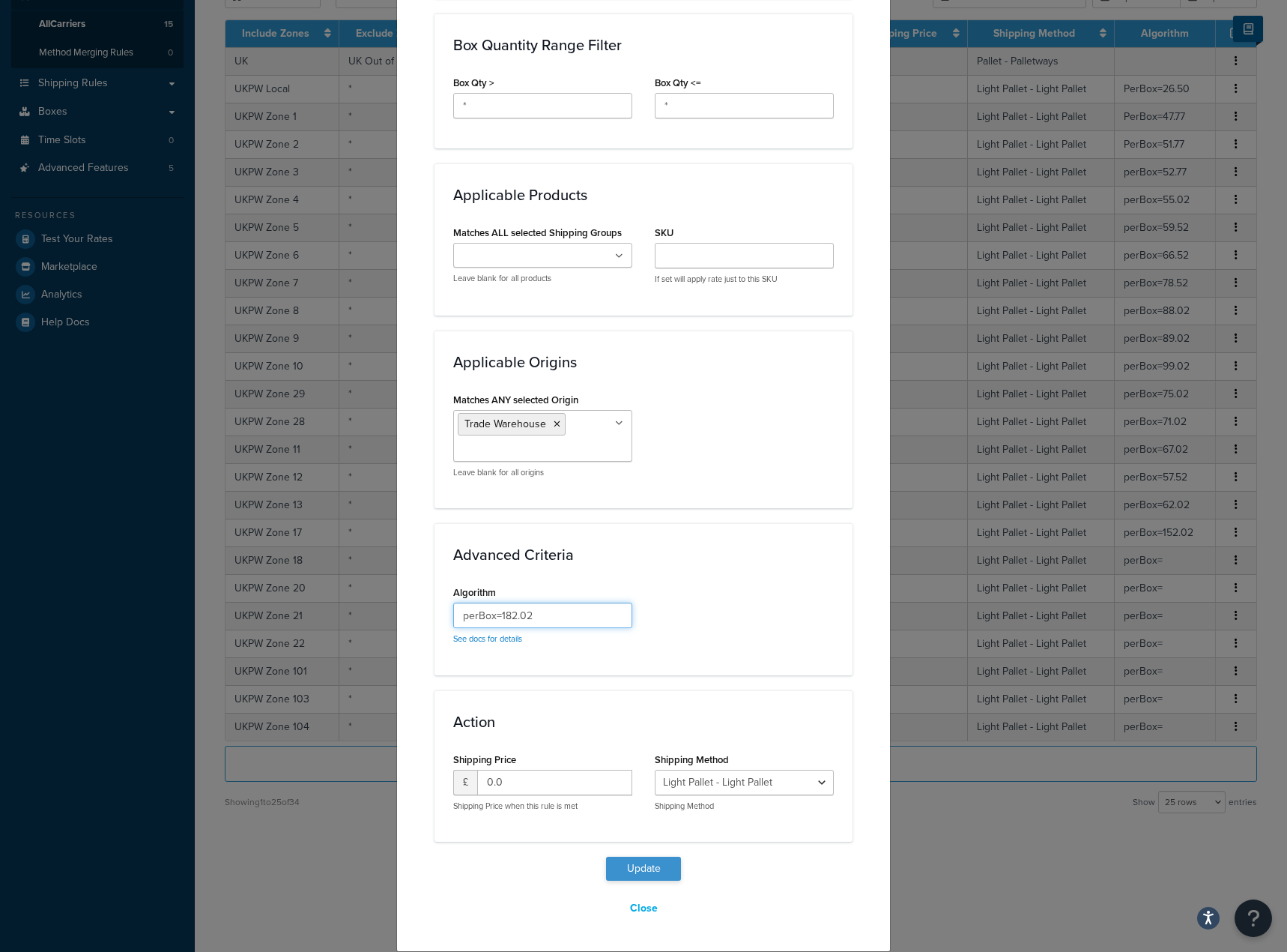
type input "perBox=182.02"
click at [639, 860] on button "Update" at bounding box center [644, 868] width 75 height 24
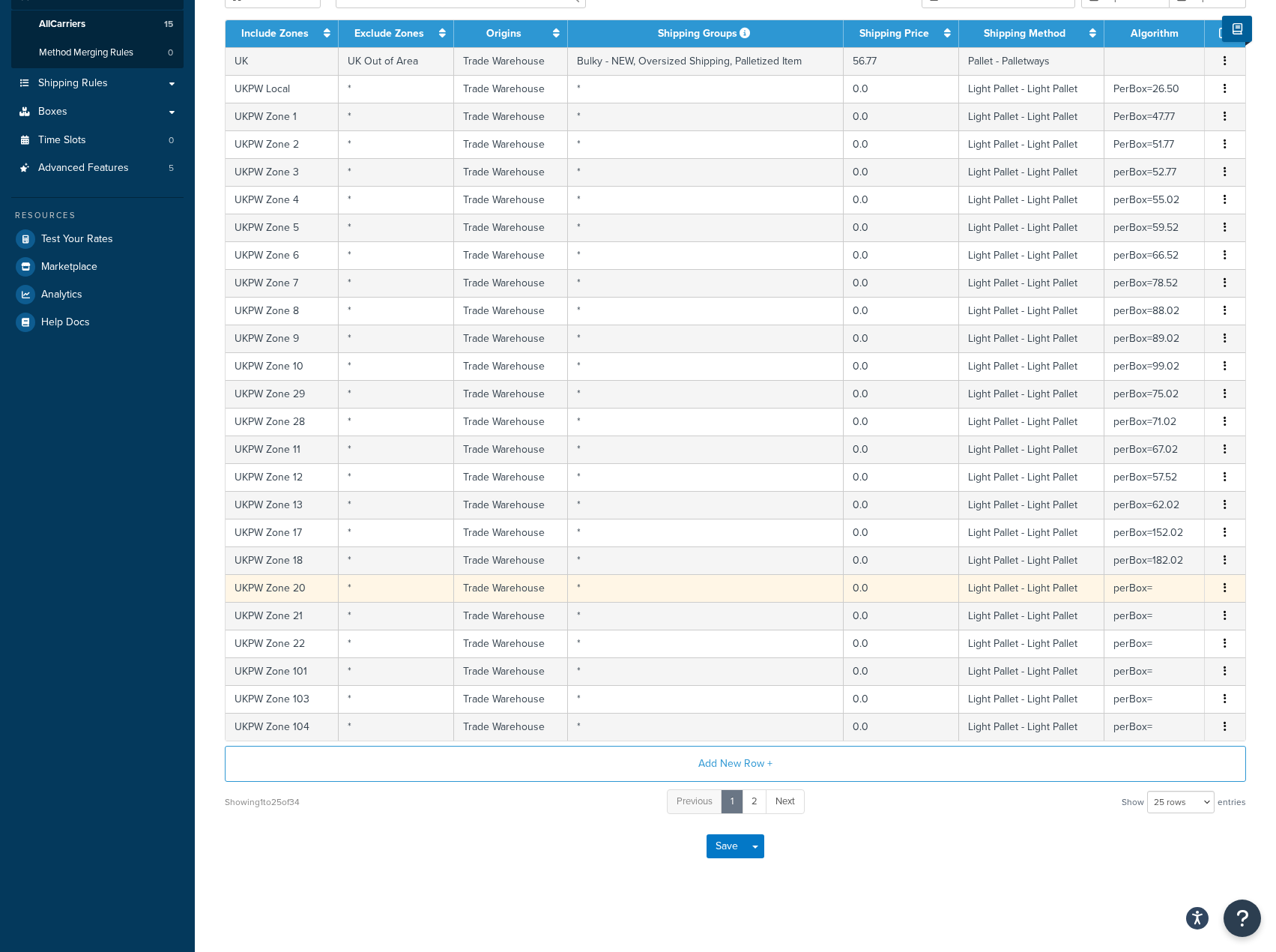
click at [1158, 591] on td "perBox=" at bounding box center [1154, 588] width 100 height 28
select select "181441"
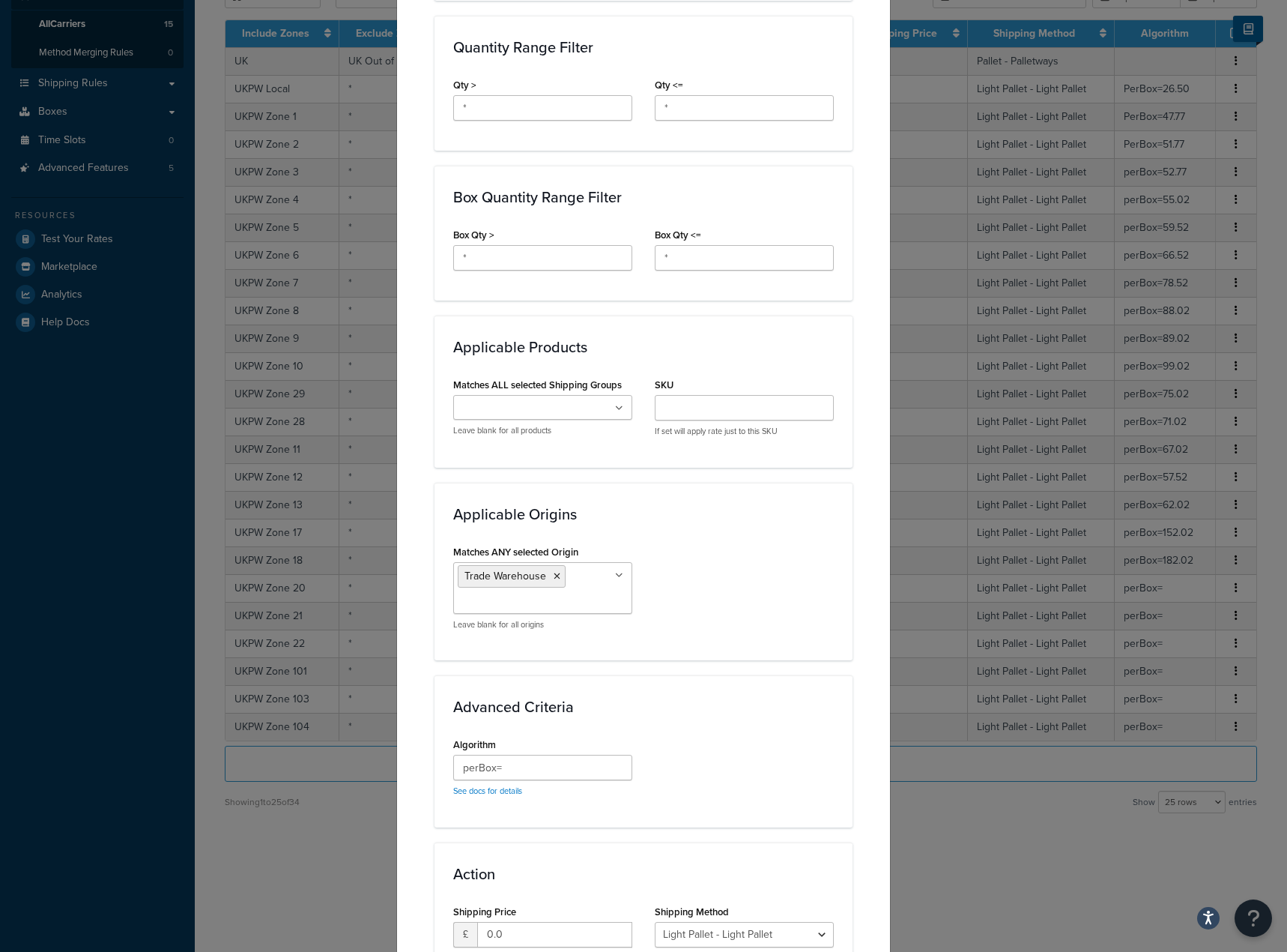
scroll to position [824, 0]
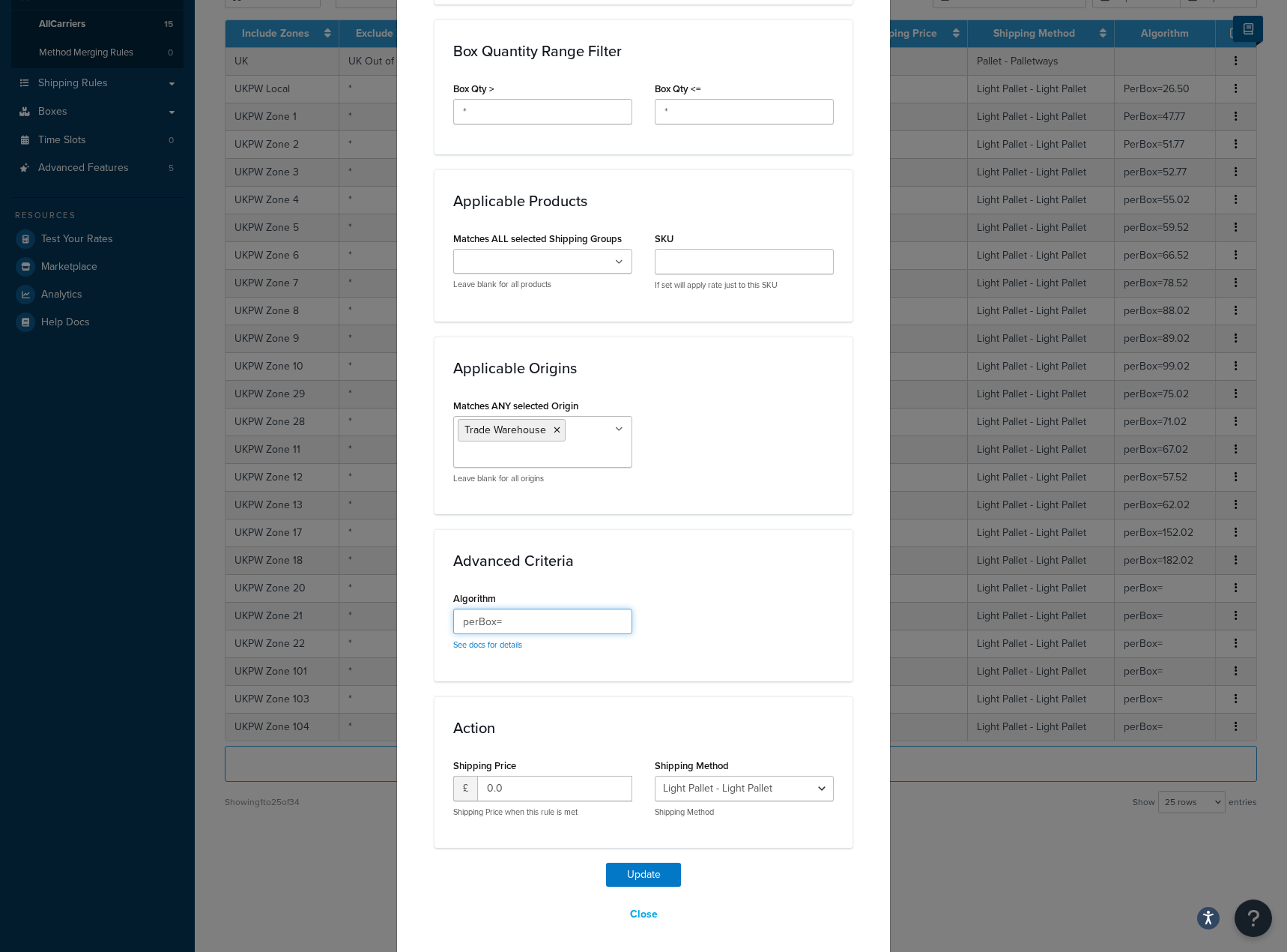
click at [578, 610] on input "perBox=" at bounding box center [542, 621] width 180 height 26
paste input "192.02"
type input "perBox=192.02"
click at [639, 868] on button "Update" at bounding box center [644, 875] width 75 height 24
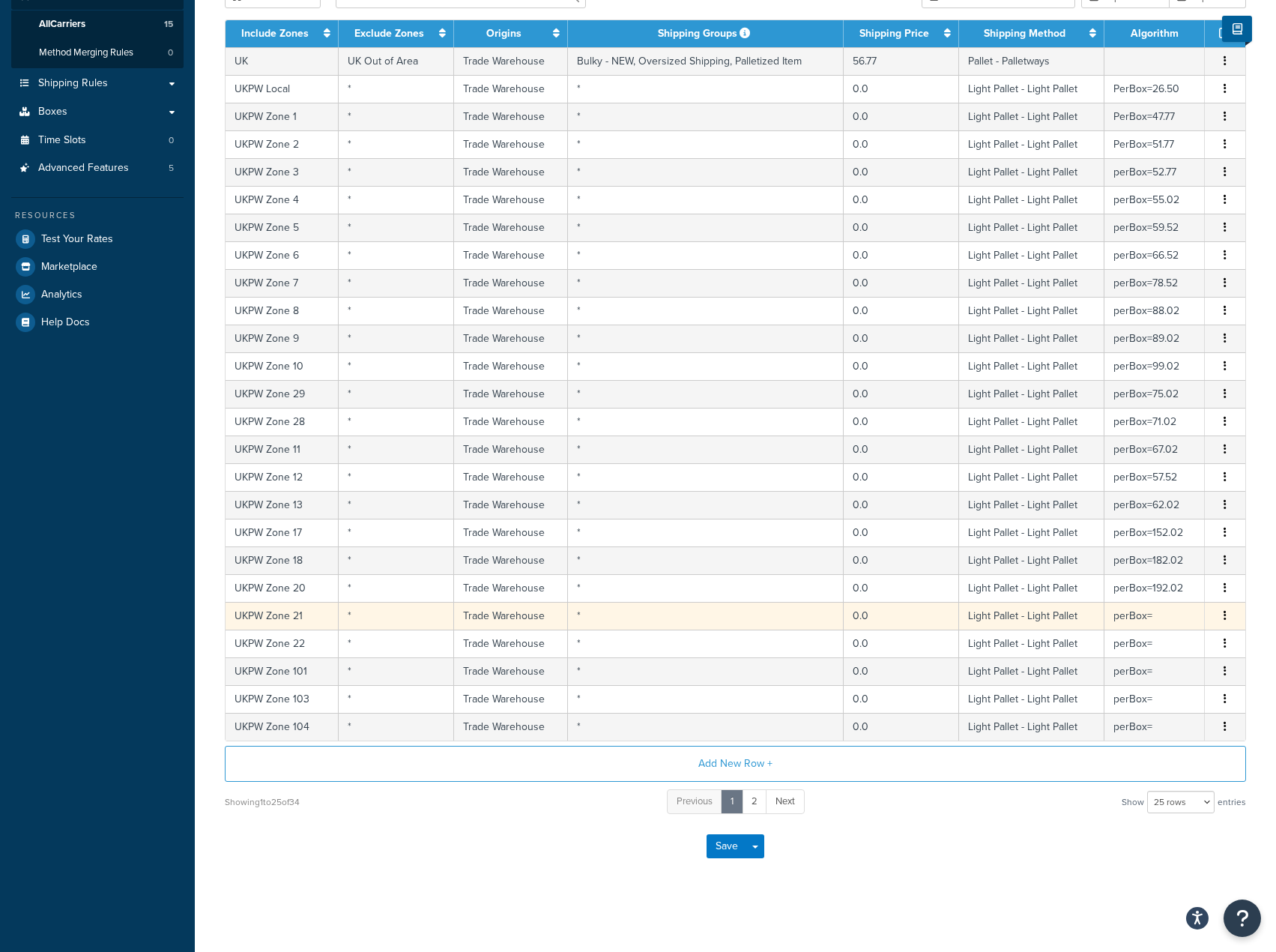
click at [1119, 609] on td "perBox=" at bounding box center [1154, 616] width 100 height 28
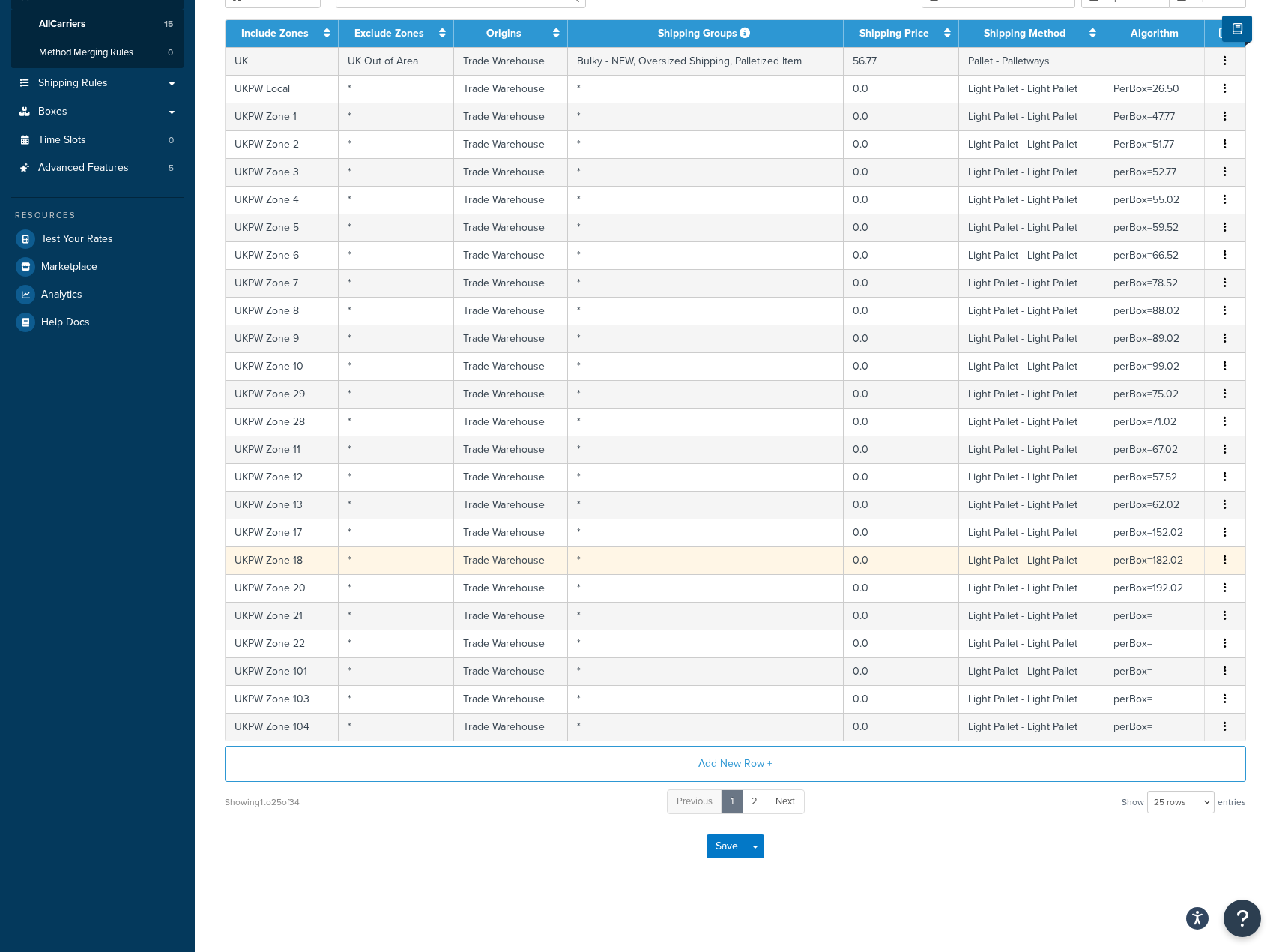
select select "181441"
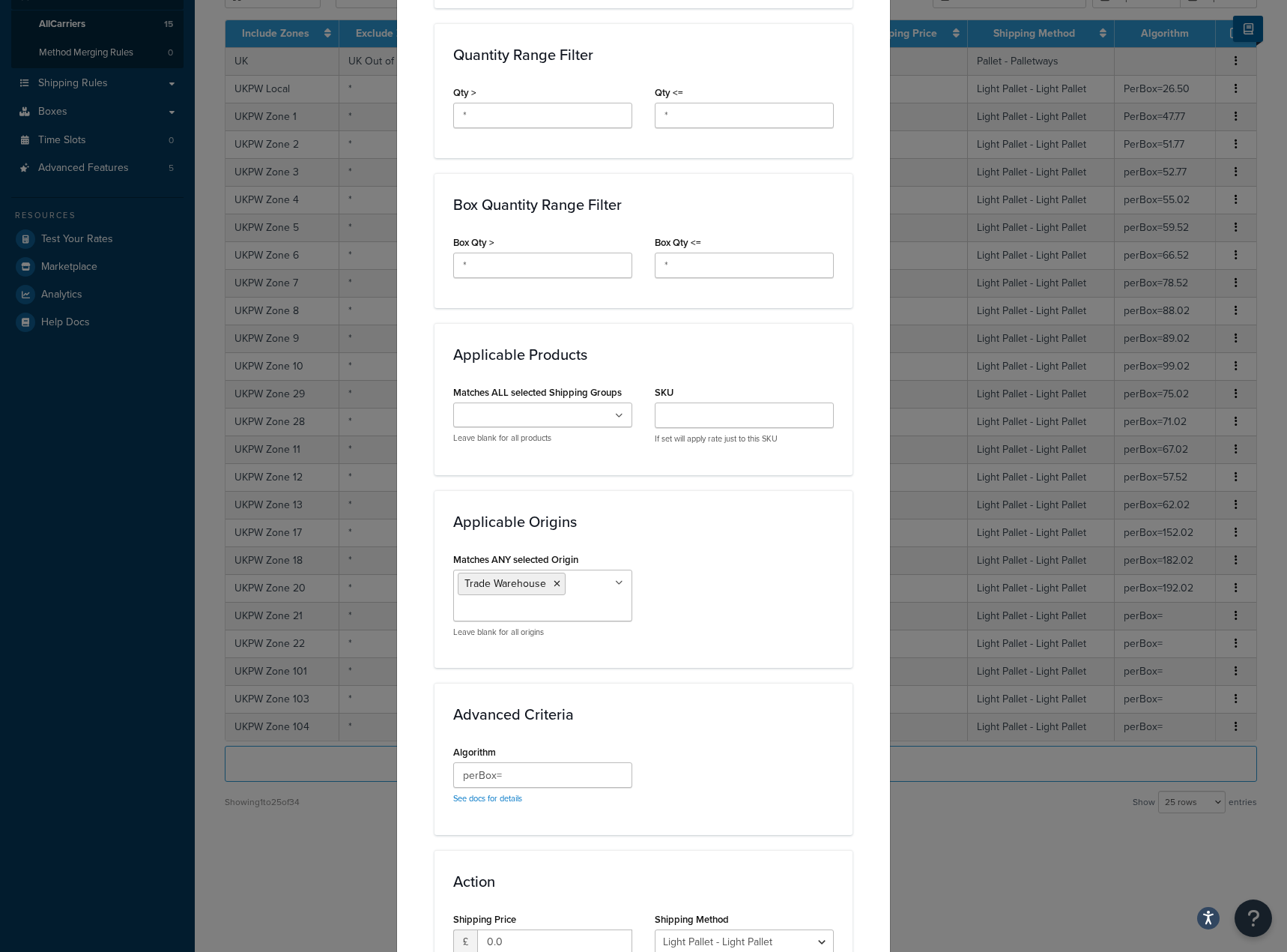
scroll to position [830, 0]
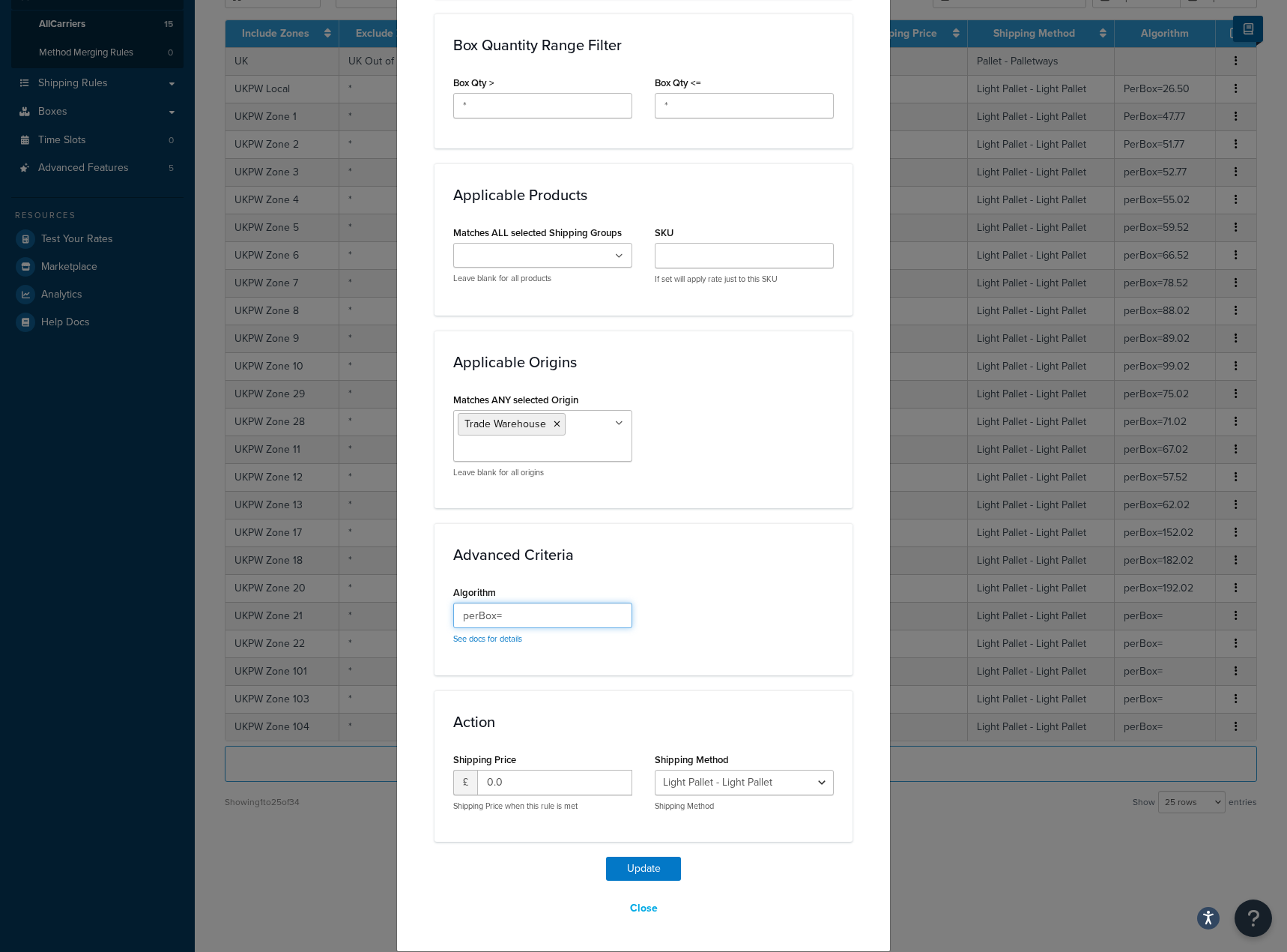
click at [589, 616] on input "perBox=" at bounding box center [542, 615] width 180 height 26
paste input "130.52"
type input "perBox=130.52"
click at [620, 865] on button "Update" at bounding box center [644, 868] width 75 height 24
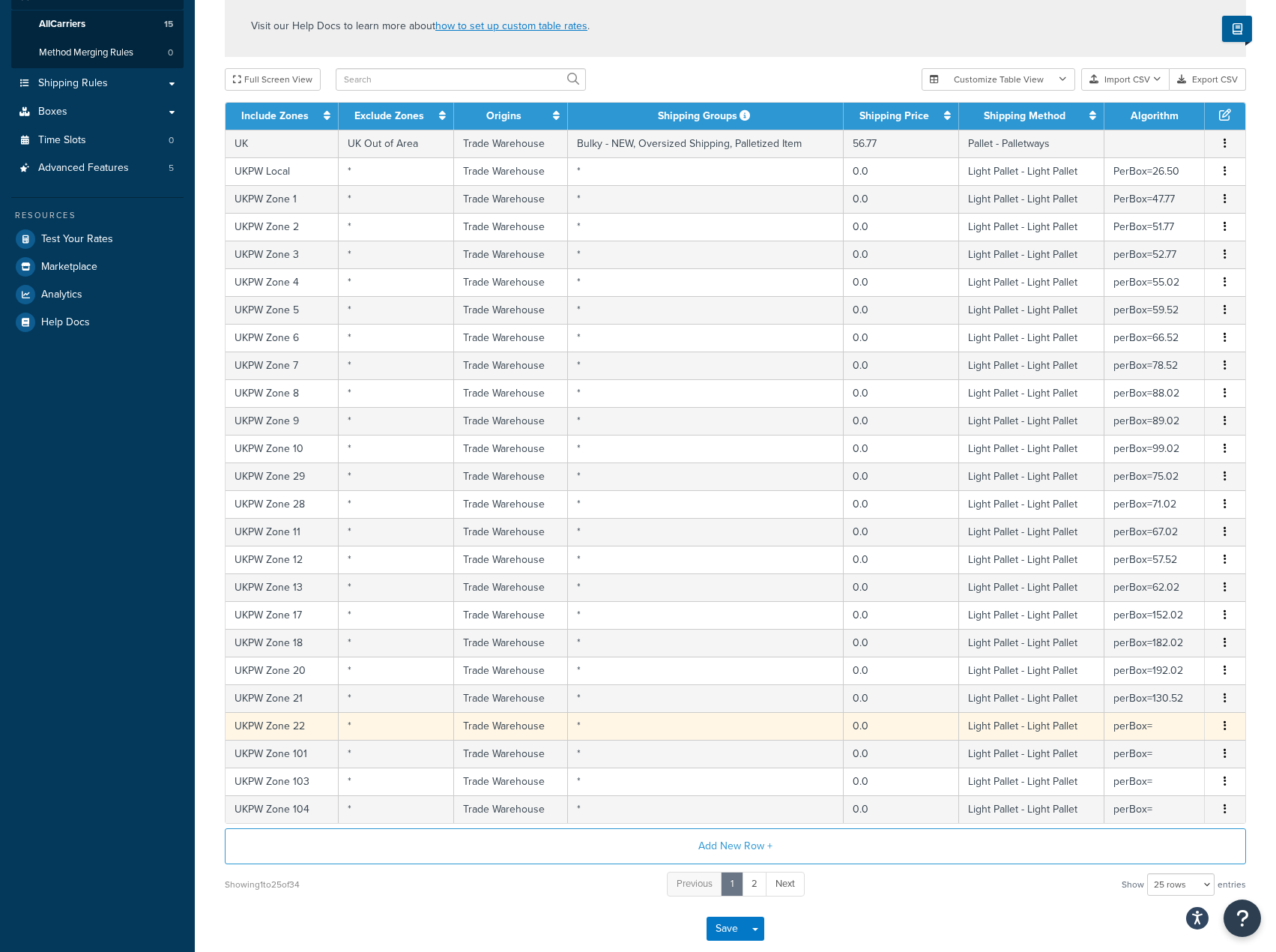
click at [1133, 726] on td "perBox=" at bounding box center [1154, 726] width 100 height 28
select select "181441"
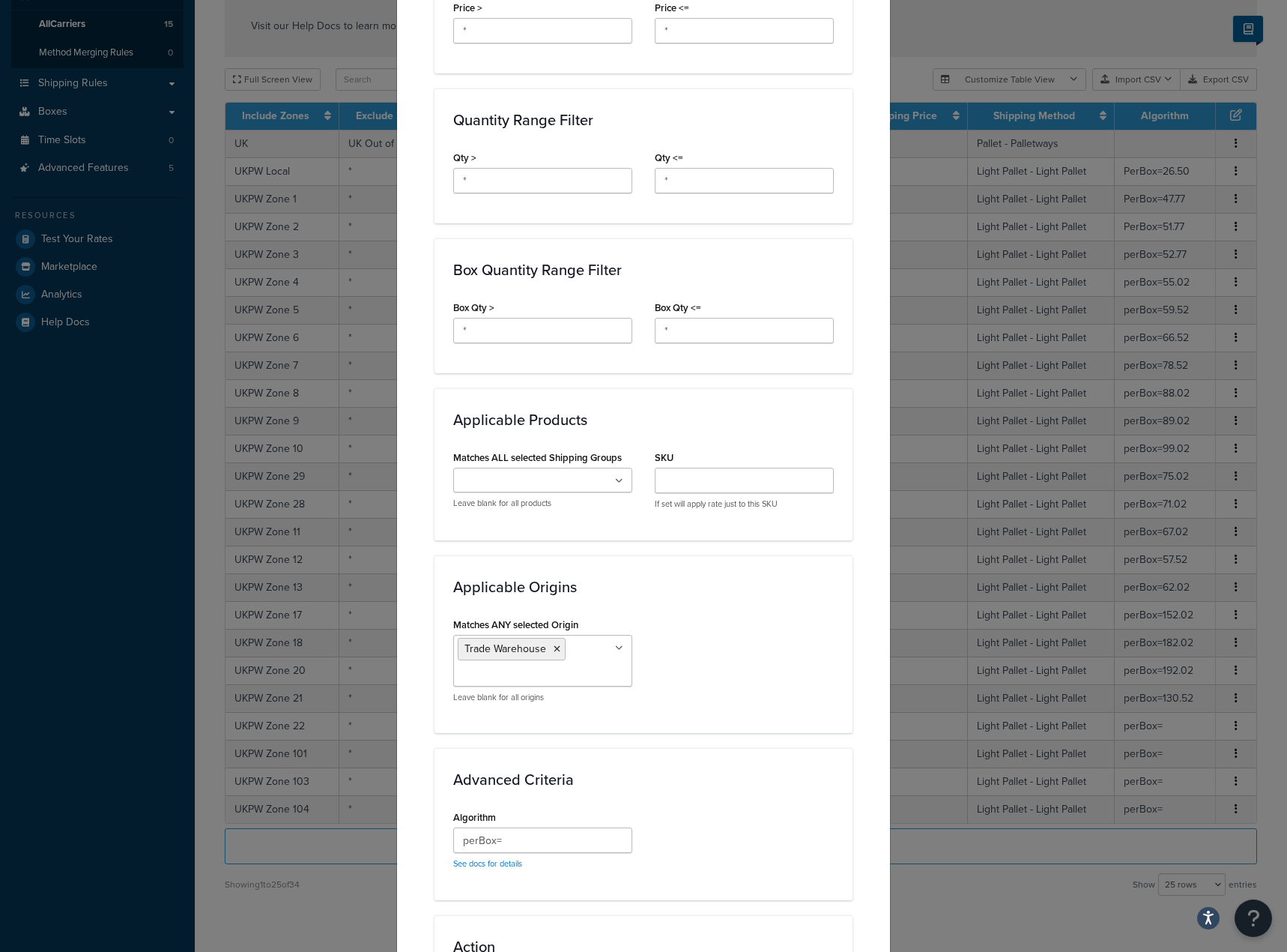
scroll to position [749, 0]
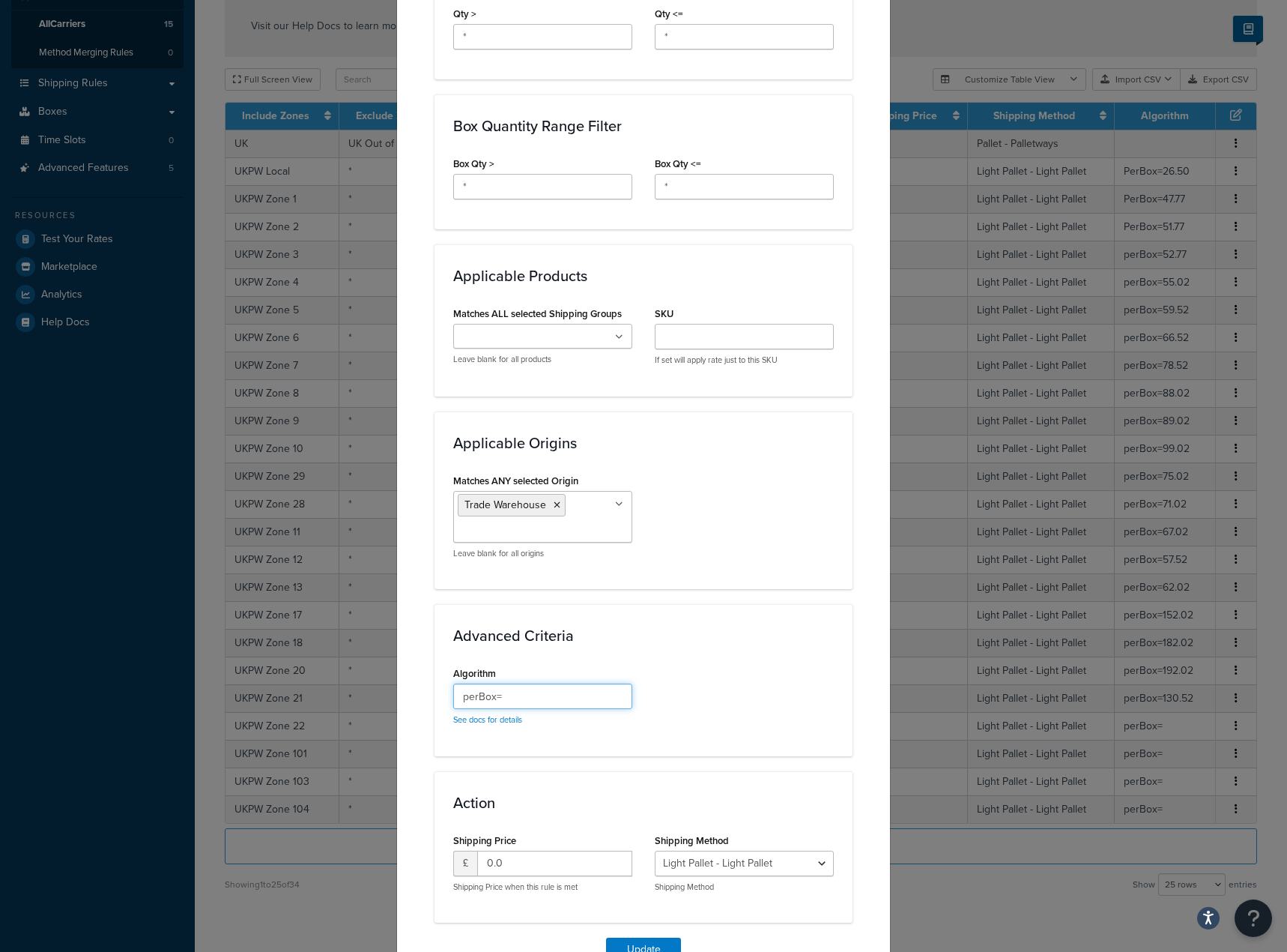
click at [566, 693] on input "perBox=" at bounding box center [542, 696] width 180 height 26
paste input "187.52"
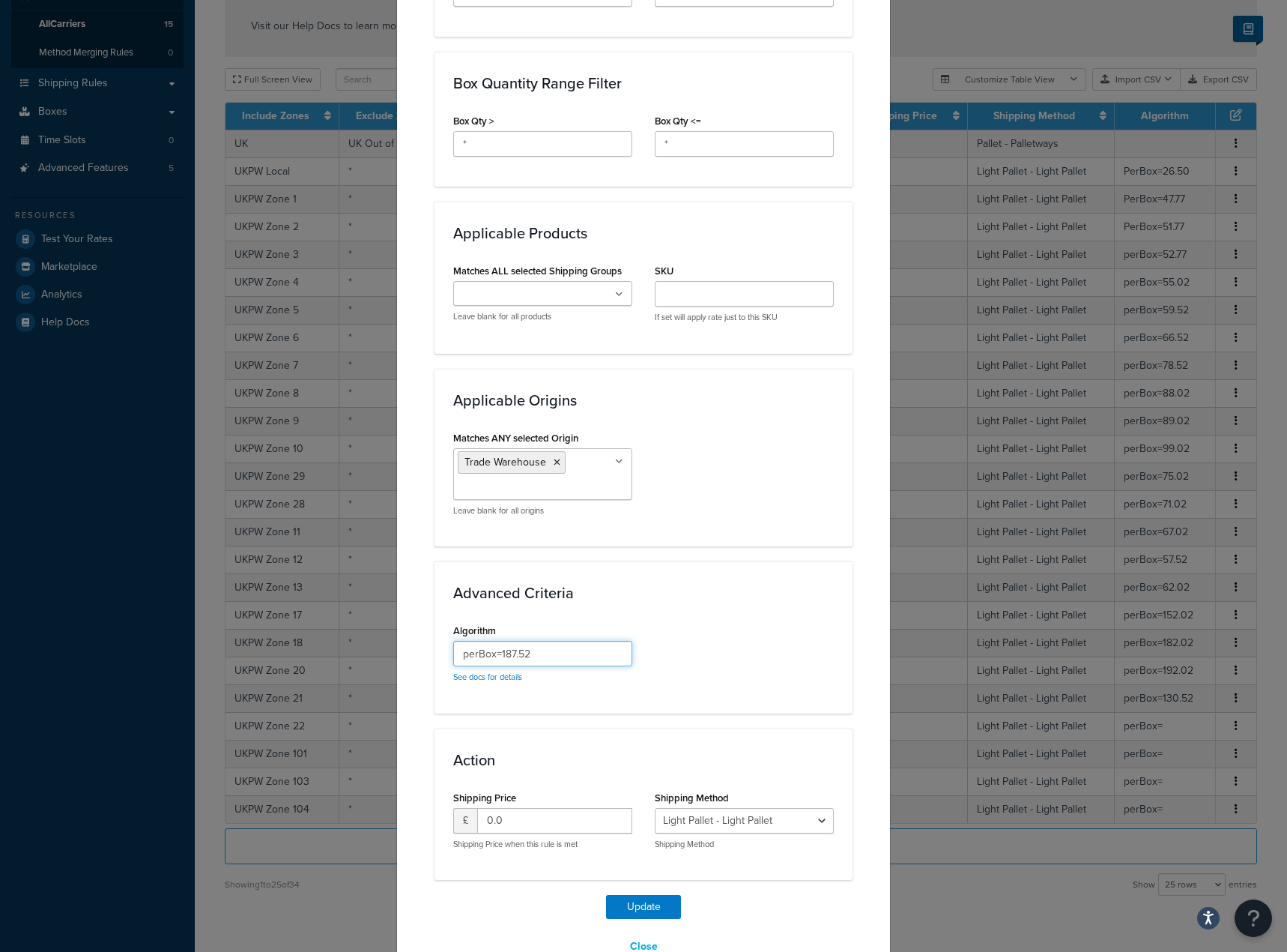
scroll to position [830, 0]
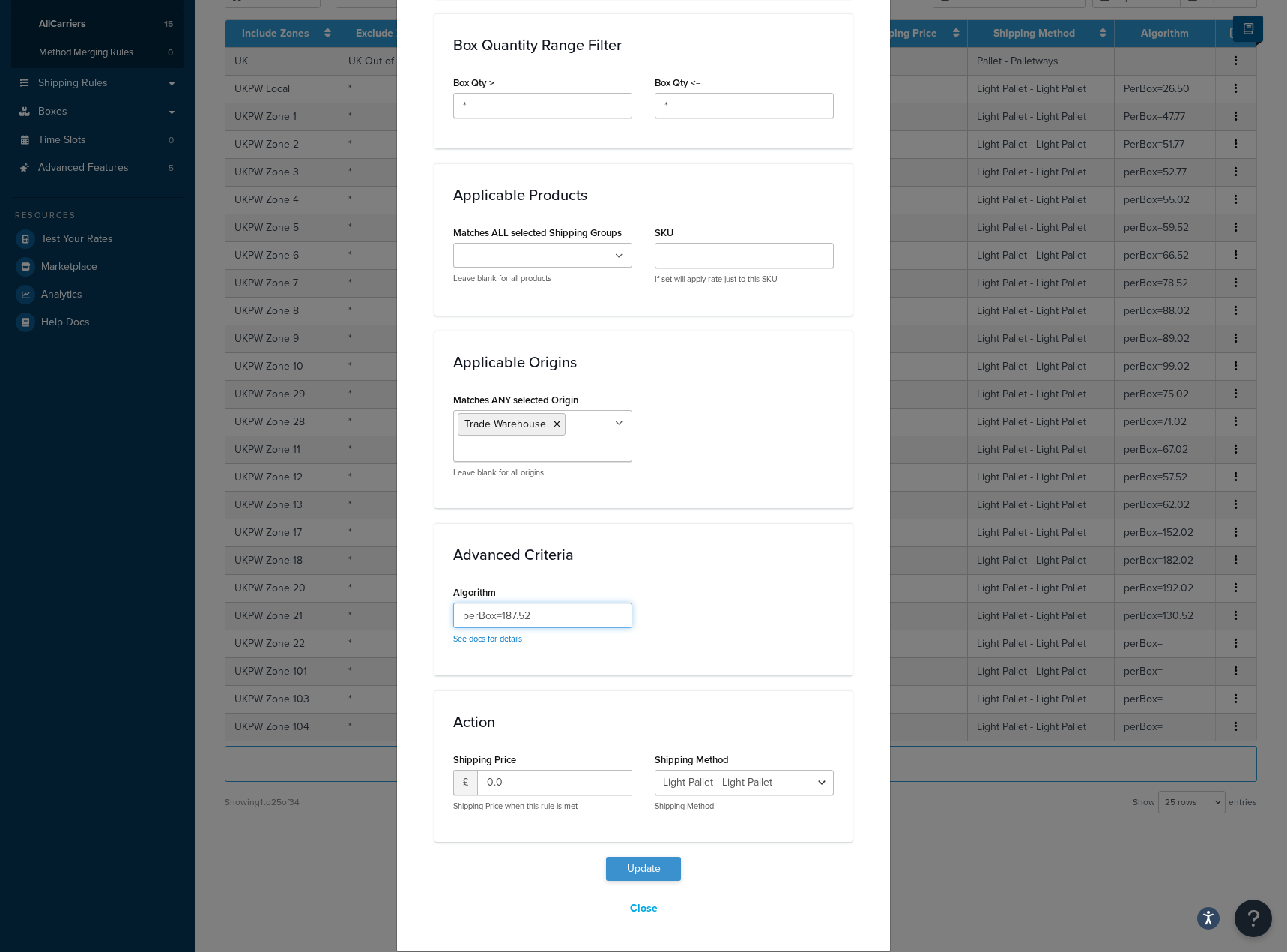
type input "perBox=187.52"
click at [637, 862] on button "Update" at bounding box center [644, 868] width 75 height 24
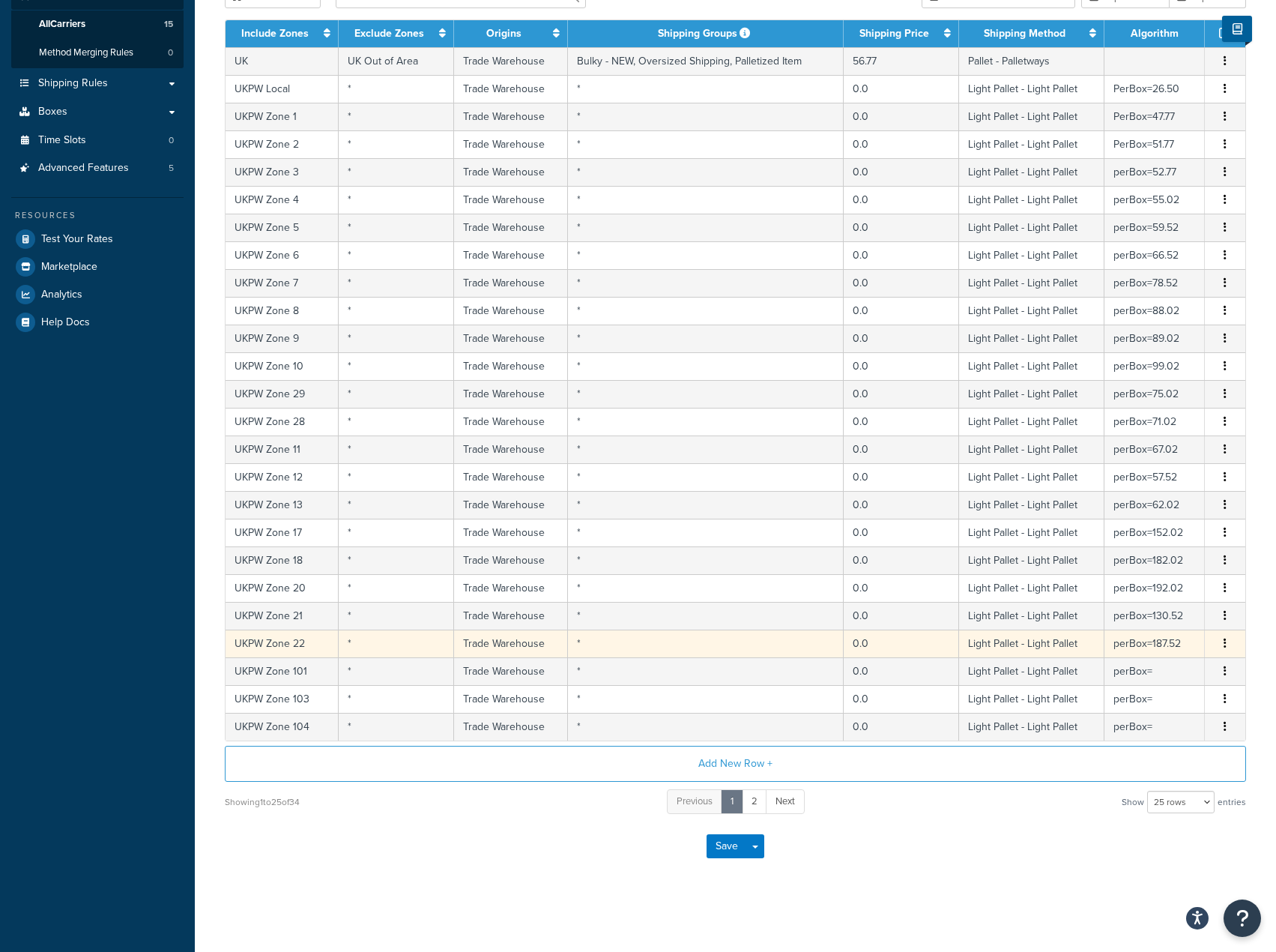
click at [1164, 658] on td "perBox=" at bounding box center [1154, 671] width 100 height 28
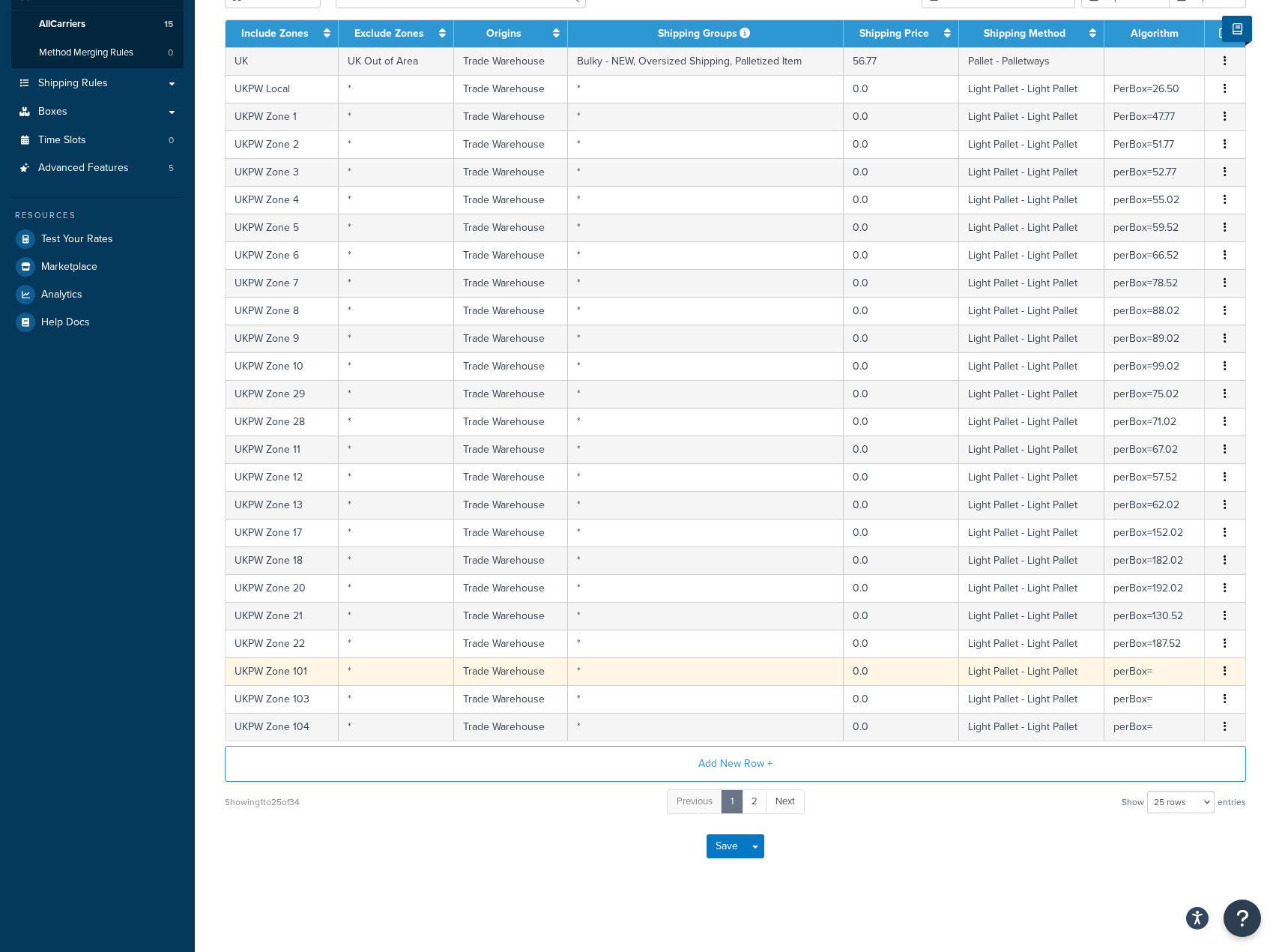
select select "181441"
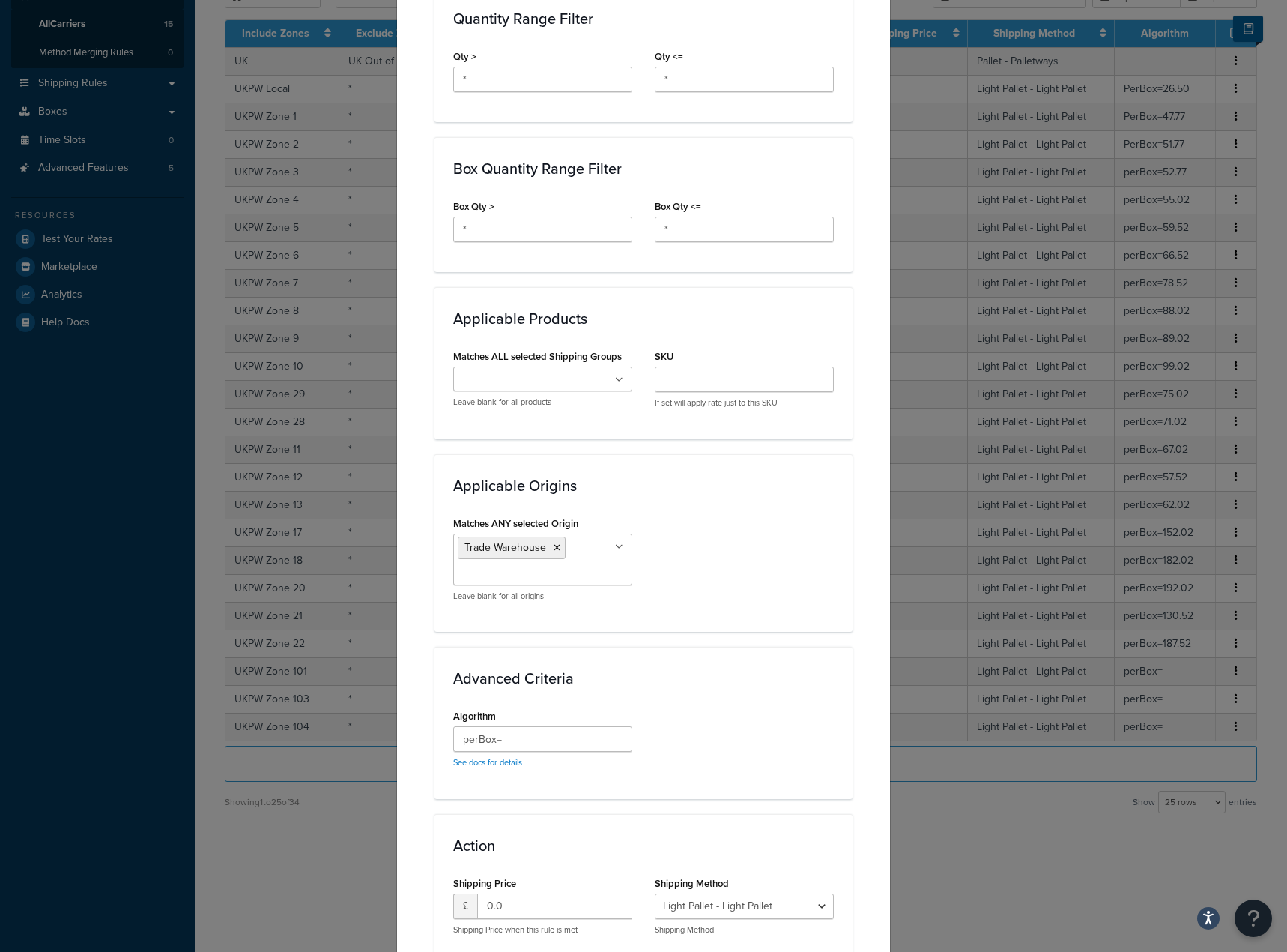
scroll to position [824, 0]
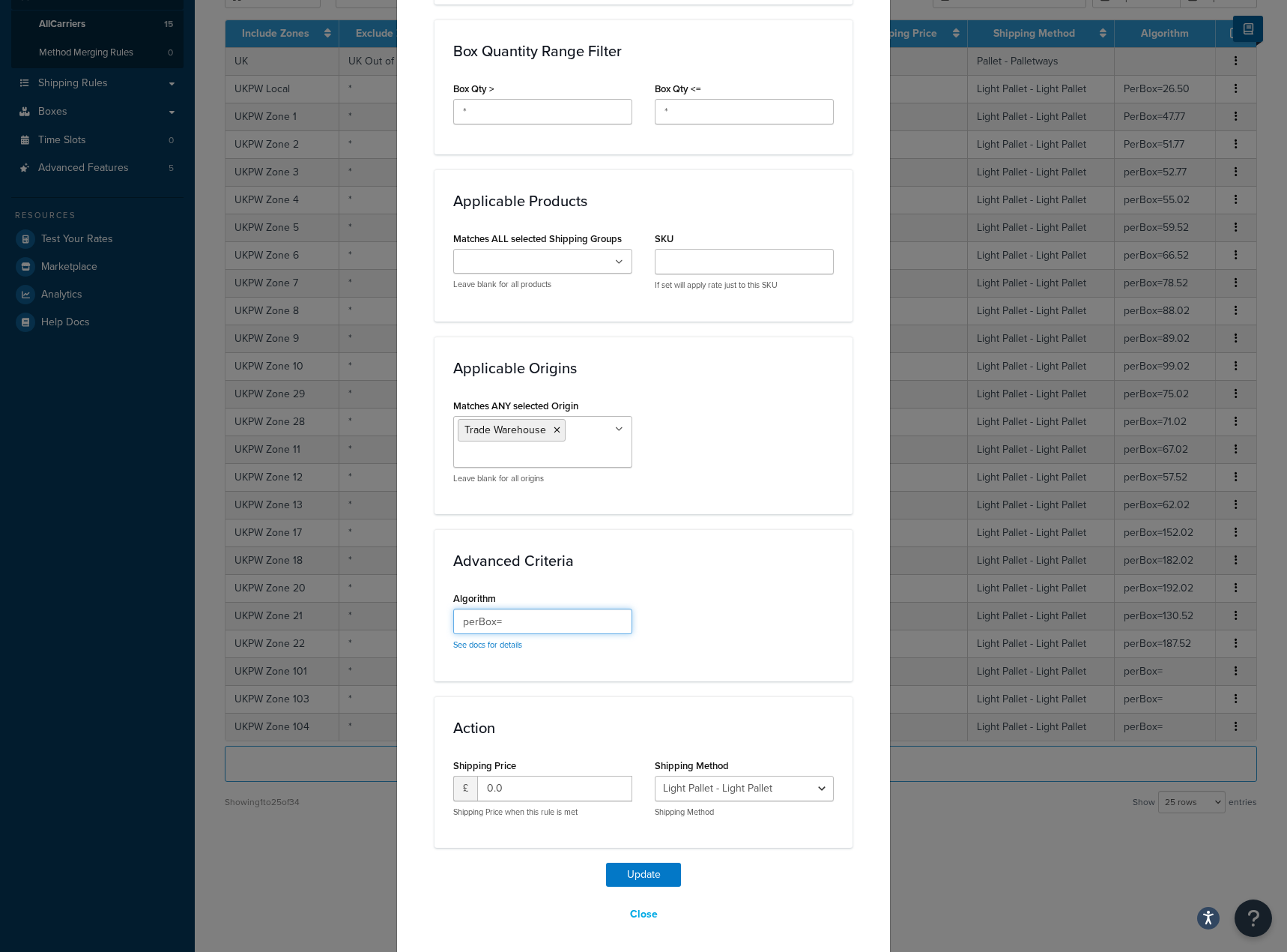
click at [522, 633] on input "perBox=" at bounding box center [542, 621] width 180 height 26
paste input "49.77"
type input "perBox=49.77"
click at [653, 868] on button "Update" at bounding box center [644, 875] width 75 height 24
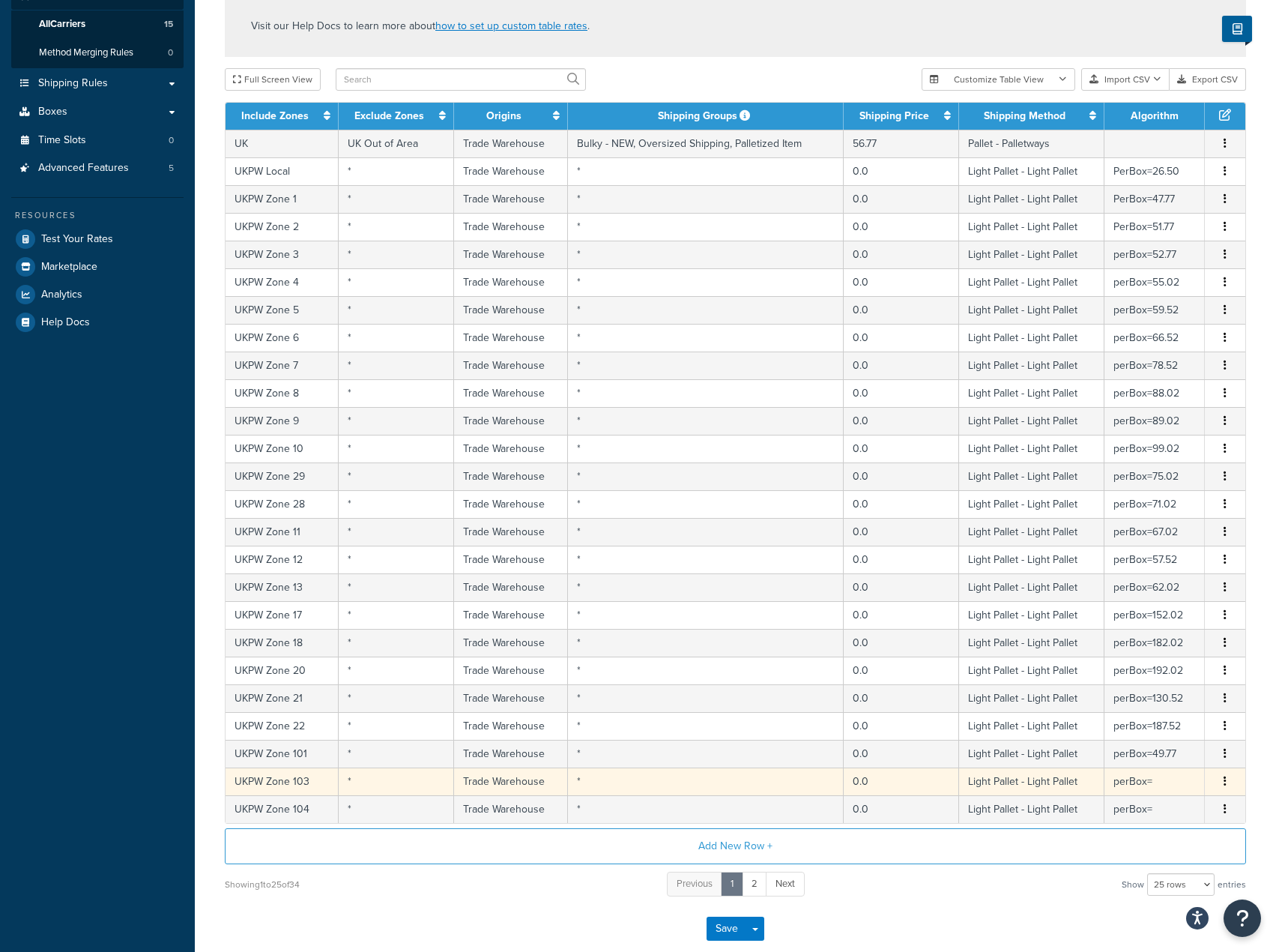
click at [1158, 787] on td "perBox=" at bounding box center [1154, 782] width 100 height 28
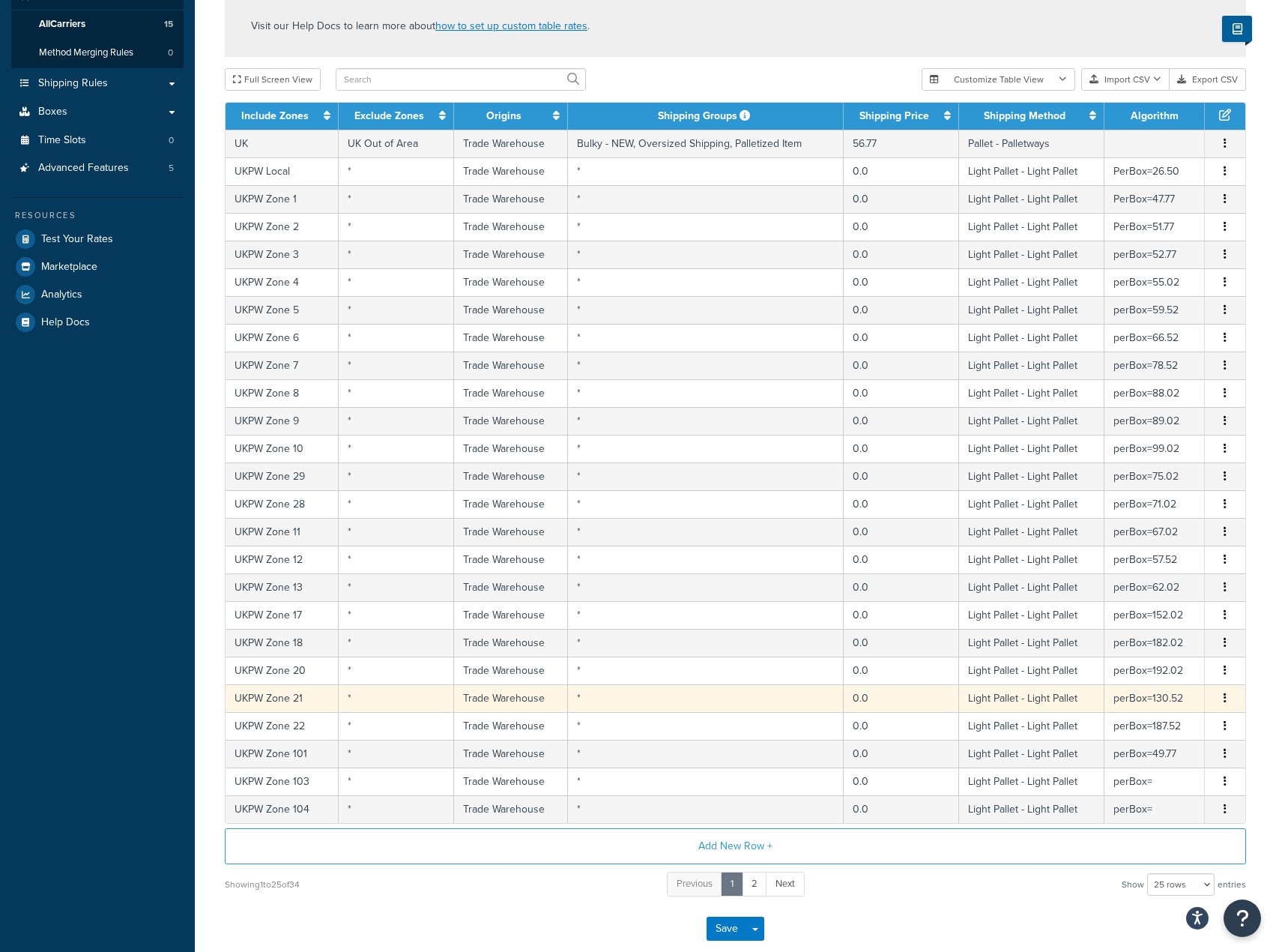
select select "181441"
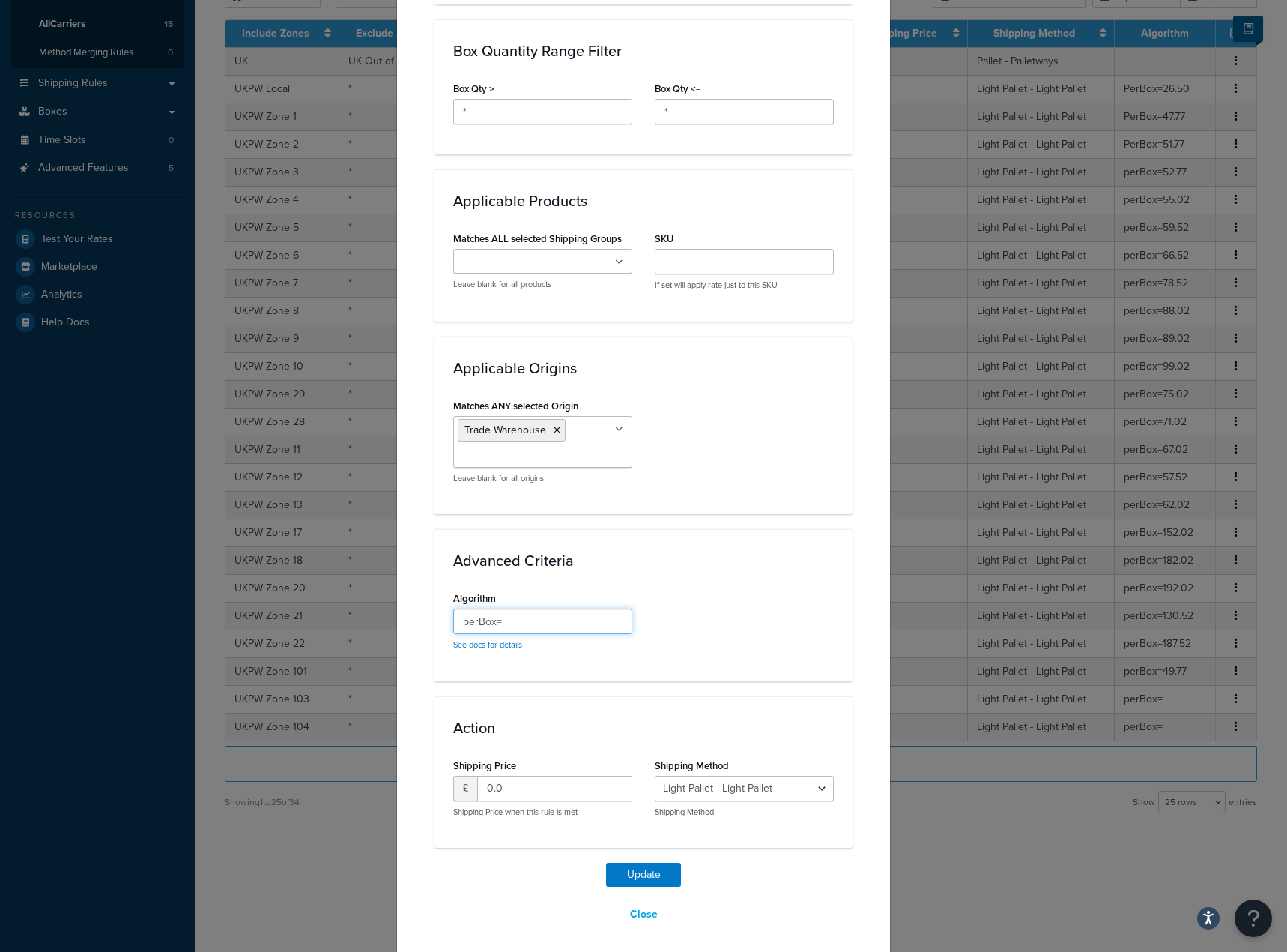
click at [518, 624] on input "perBox=" at bounding box center [542, 621] width 180 height 26
paste input "54.77"
type input "perBox=54.77"
click at [618, 875] on button "Update" at bounding box center [644, 875] width 75 height 24
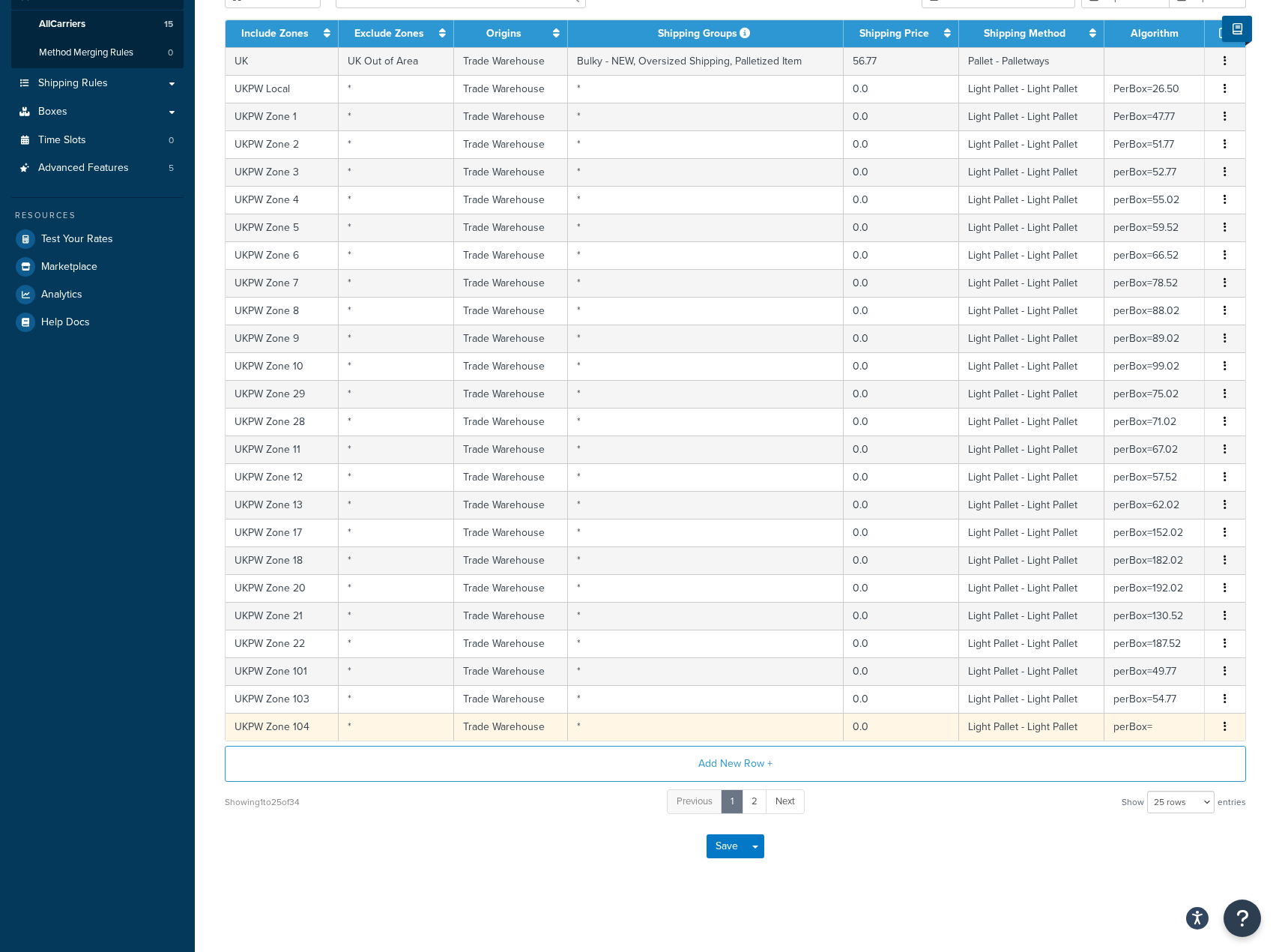
click at [1177, 719] on td "perBox=" at bounding box center [1154, 726] width 100 height 28
select select "181441"
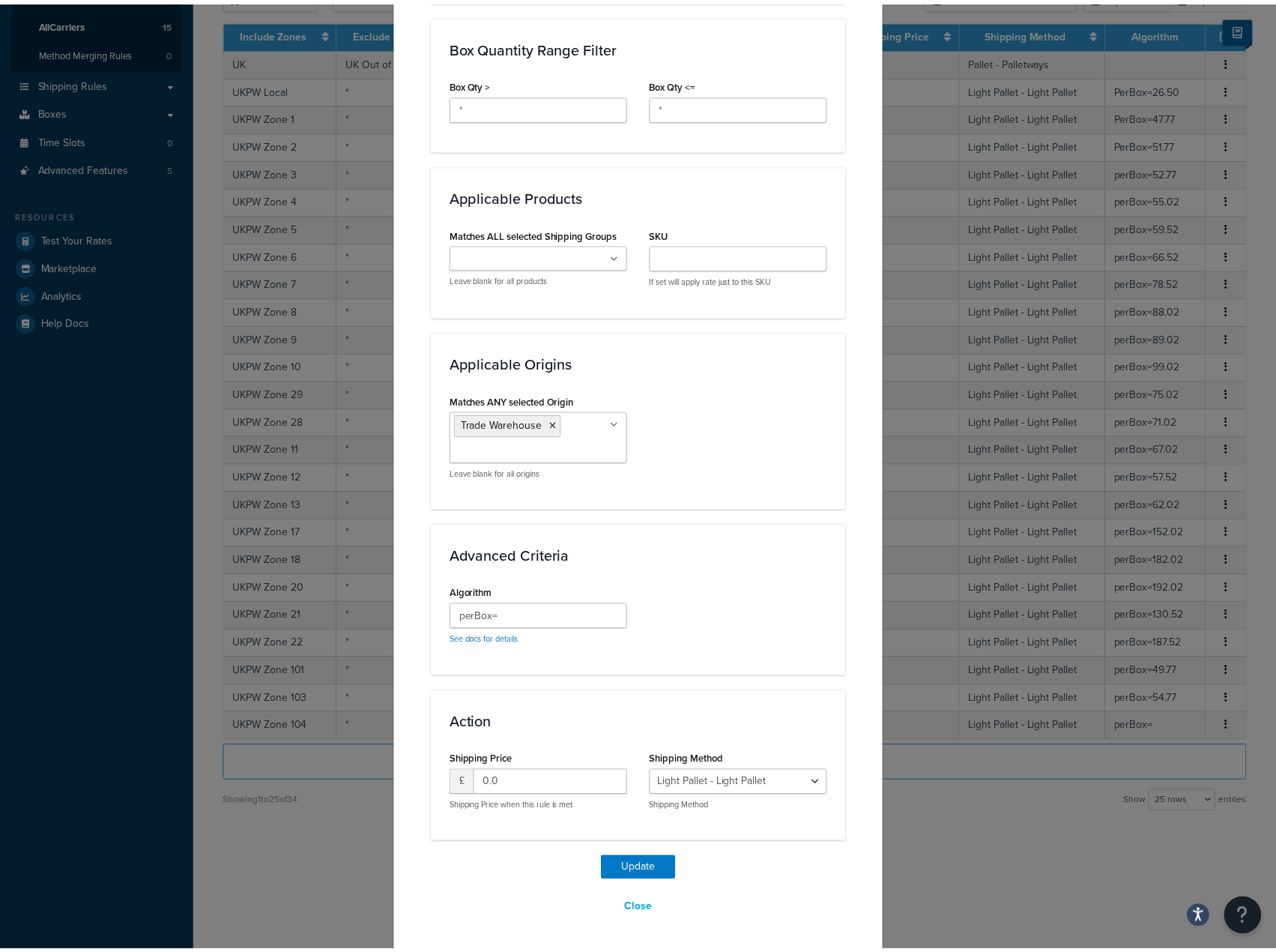
scroll to position [830, 0]
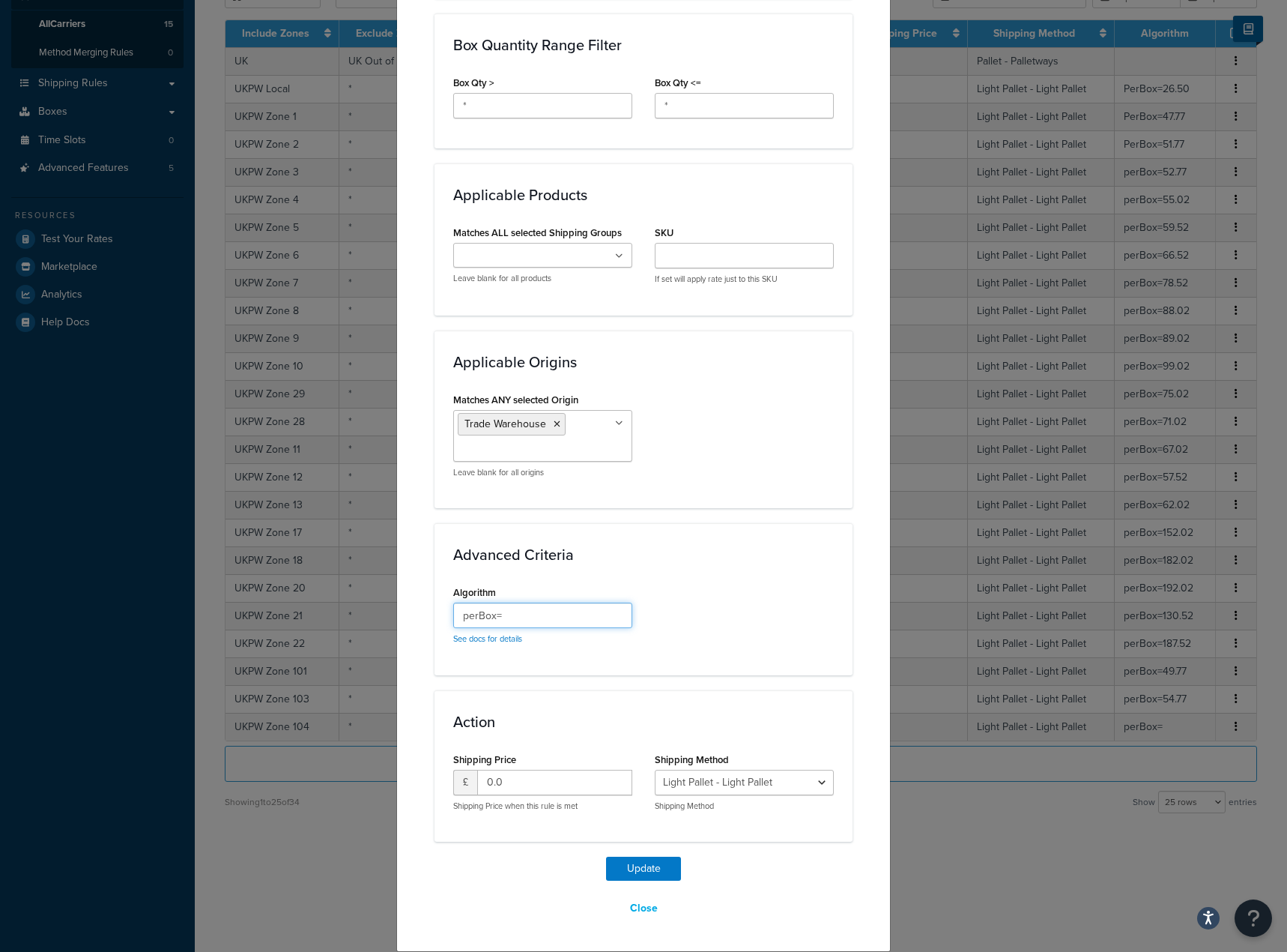
click at [549, 625] on input "perBox=" at bounding box center [542, 615] width 180 height 26
paste input "57.02"
type input "perBox=57.02"
click at [652, 864] on button "Update" at bounding box center [644, 868] width 75 height 24
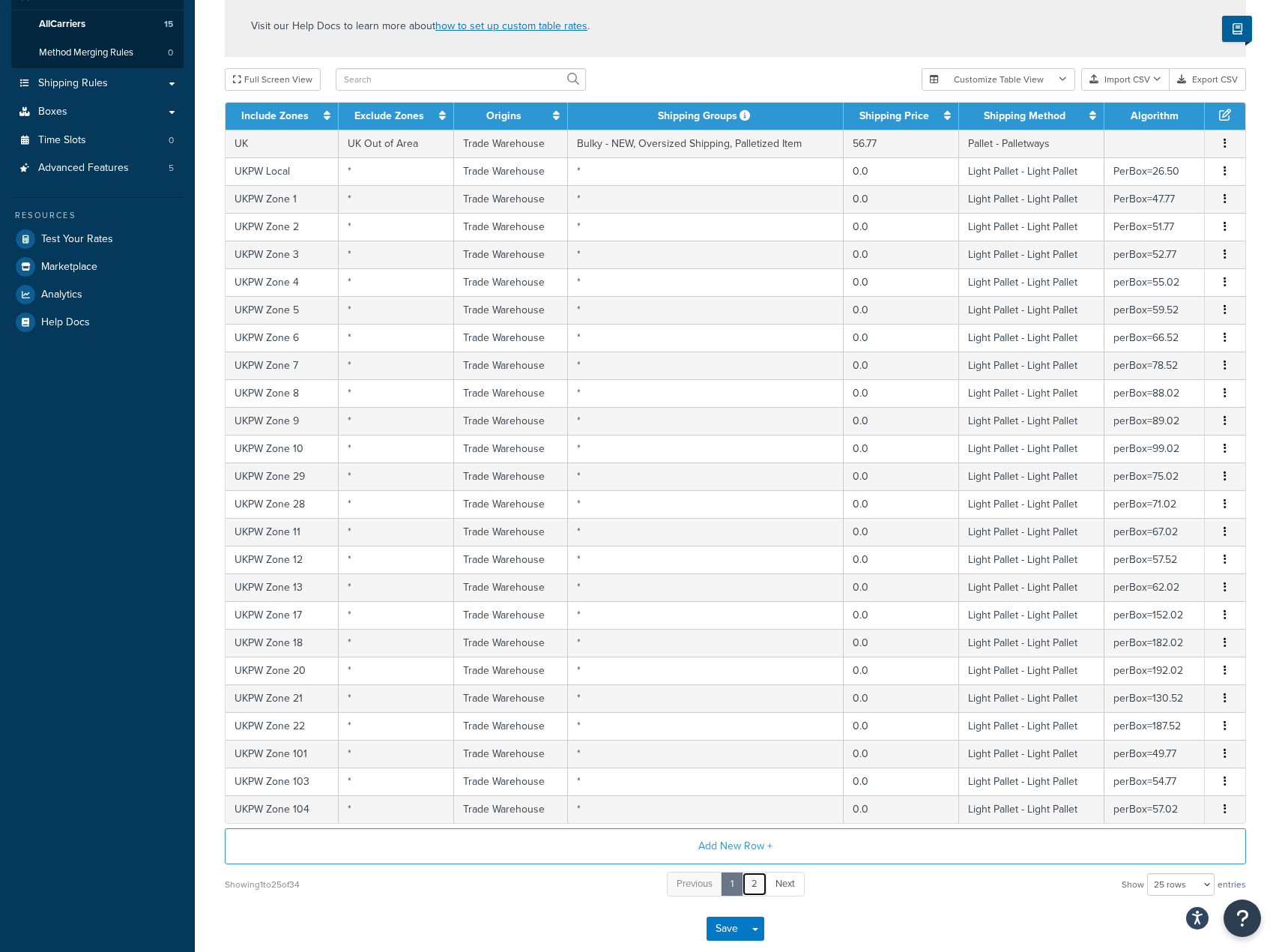
click at [757, 887] on link "2" at bounding box center [755, 884] width 26 height 25
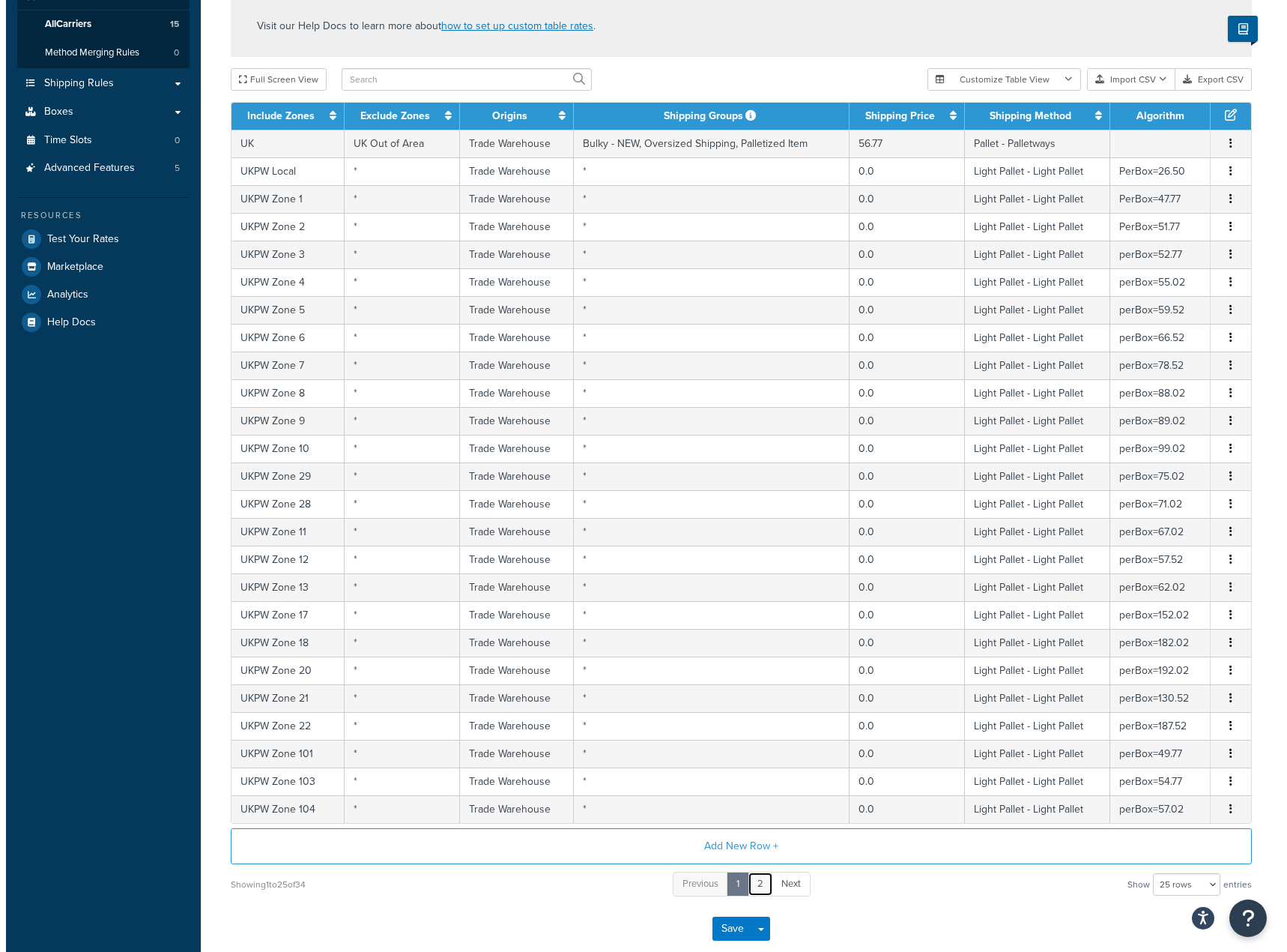
scroll to position [0, 0]
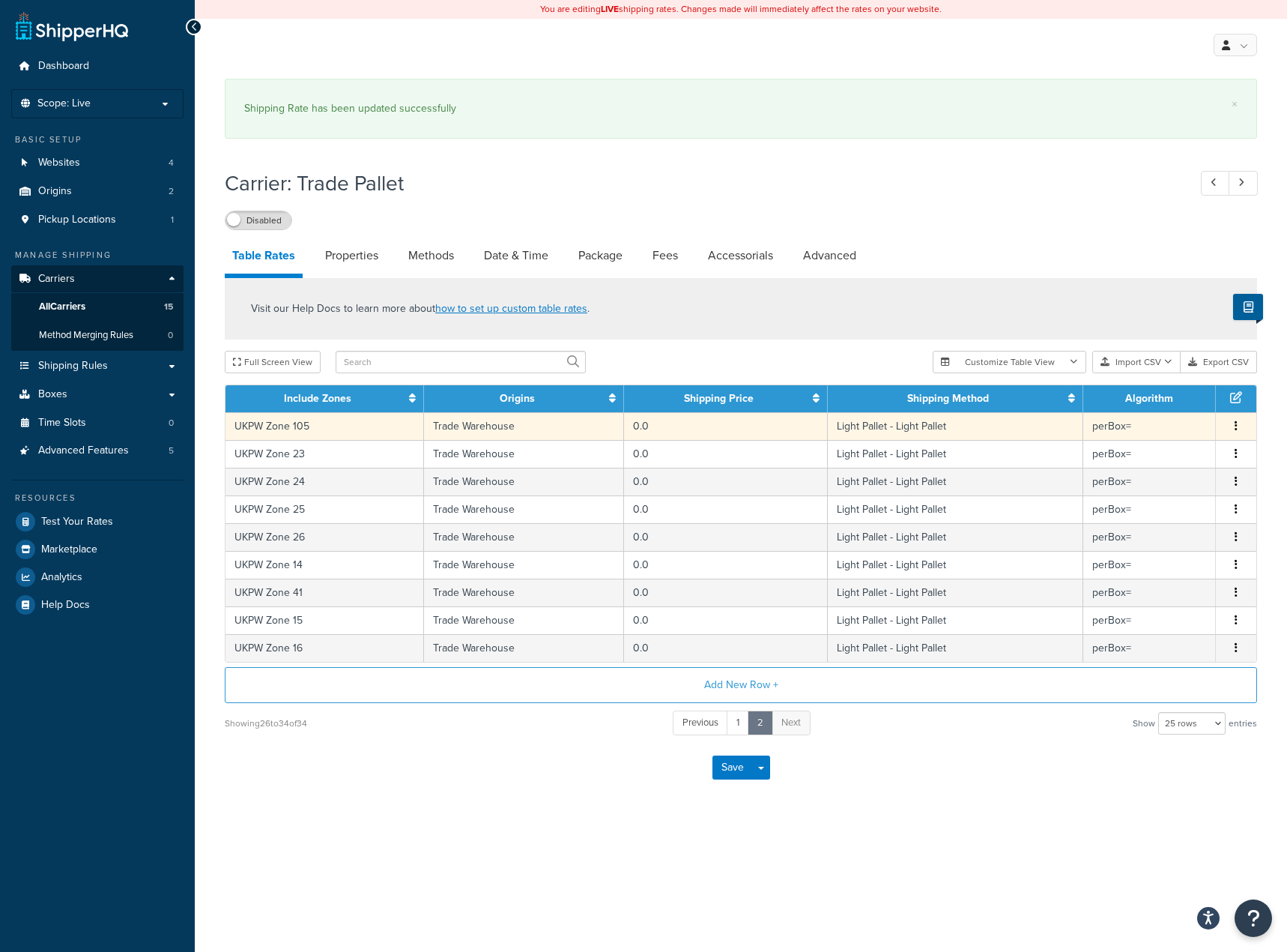
click at [1017, 426] on td "Light Pallet - Light Pallet" at bounding box center [956, 426] width 256 height 28
select select "181441"
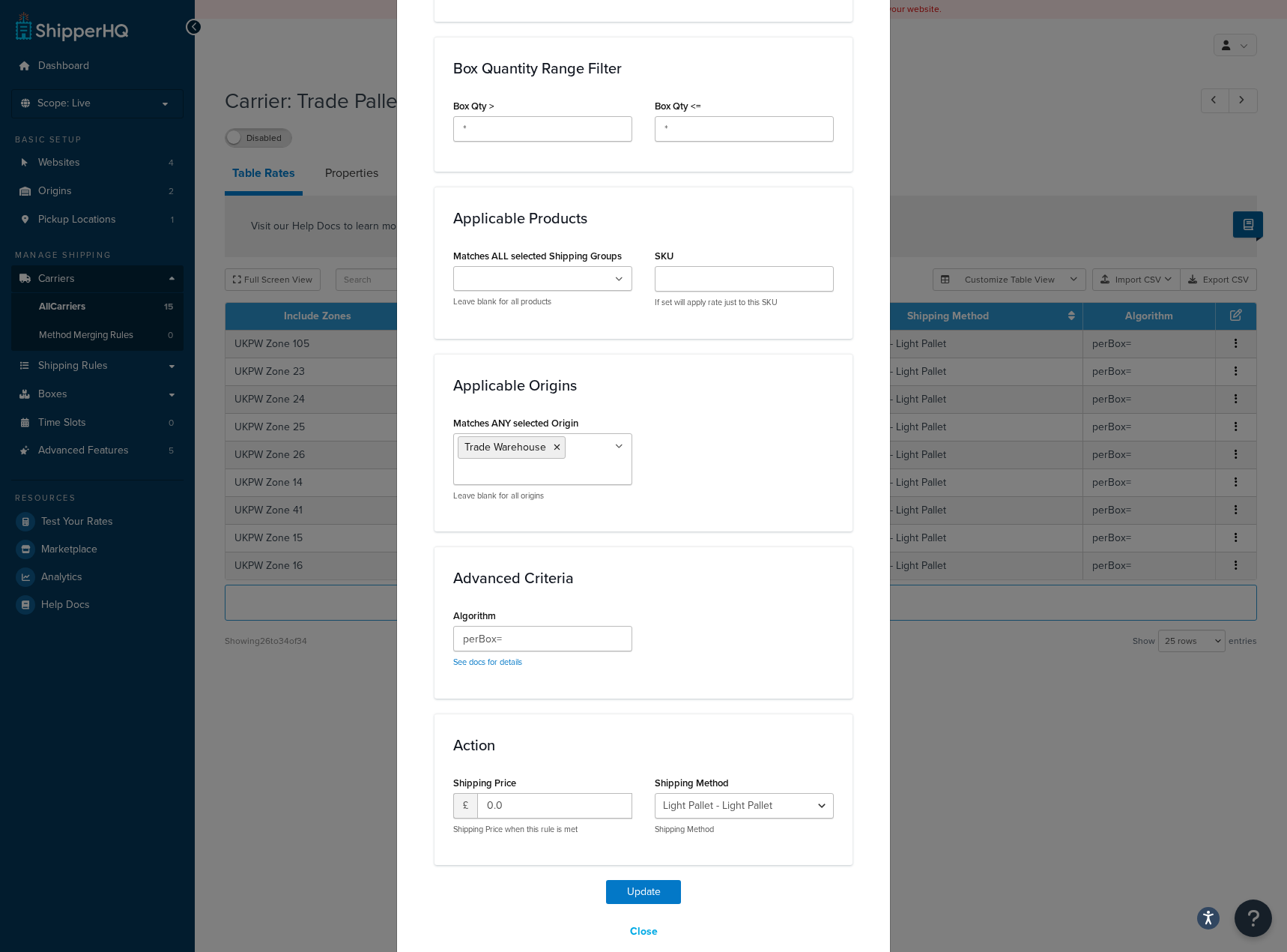
scroll to position [824, 0]
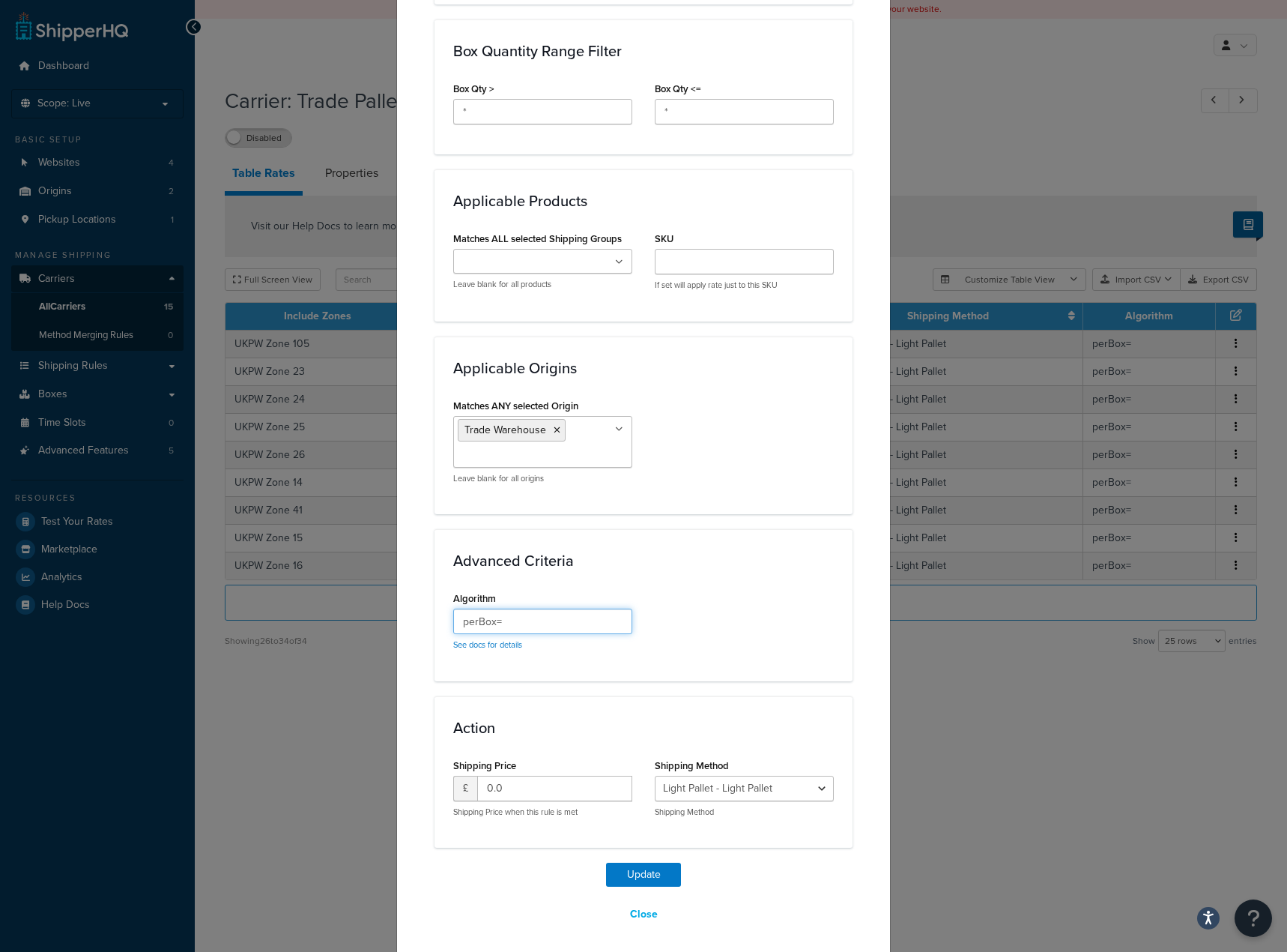
click at [548, 623] on input "perBox=" at bounding box center [542, 621] width 180 height 26
paste input "61.52"
type input "perBox=61.52"
click at [666, 878] on button "Update" at bounding box center [644, 875] width 75 height 24
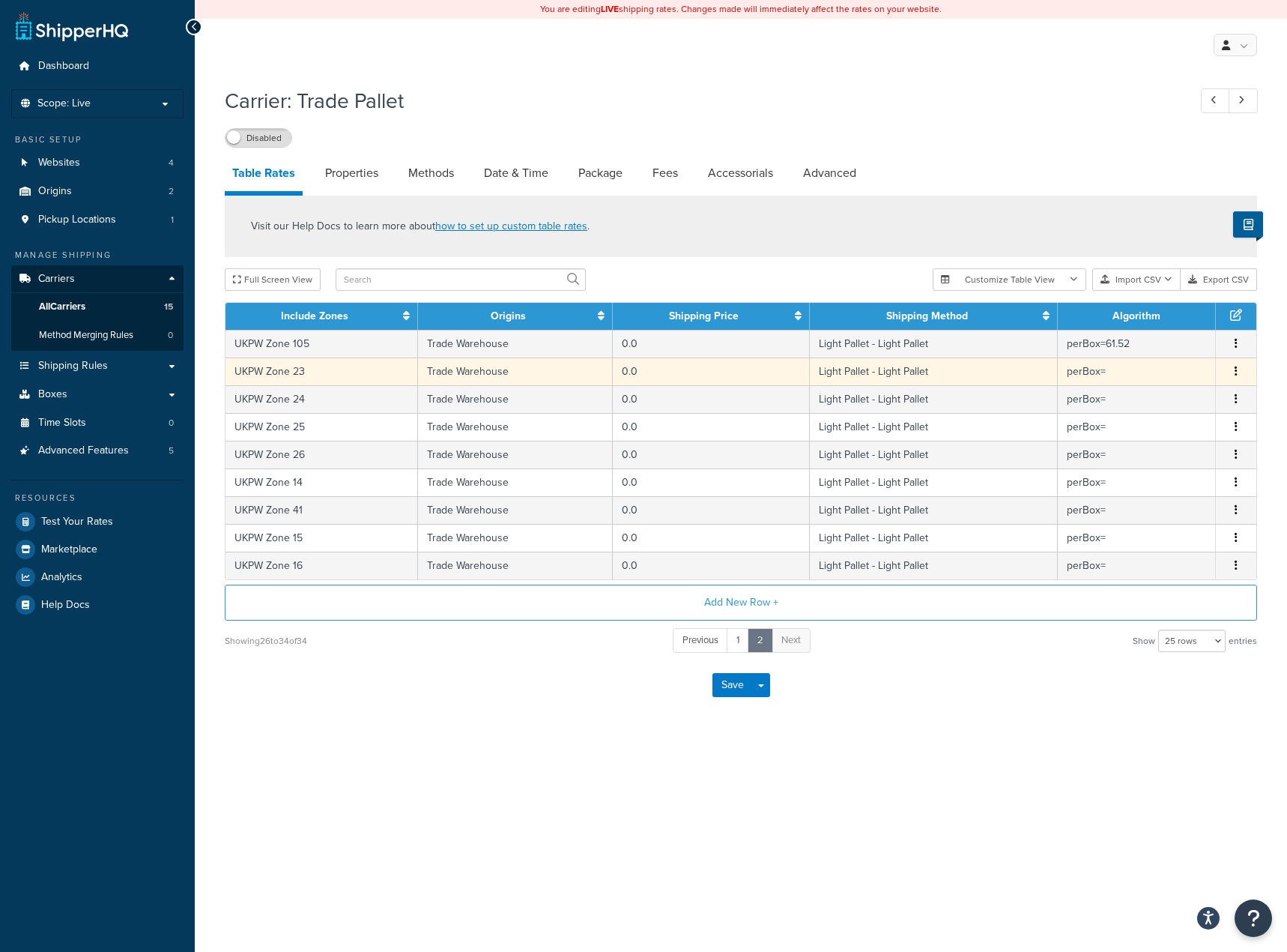
click at [1027, 368] on td "Light Pallet - Light Pallet" at bounding box center [933, 371] width 248 height 28
select select "181441"
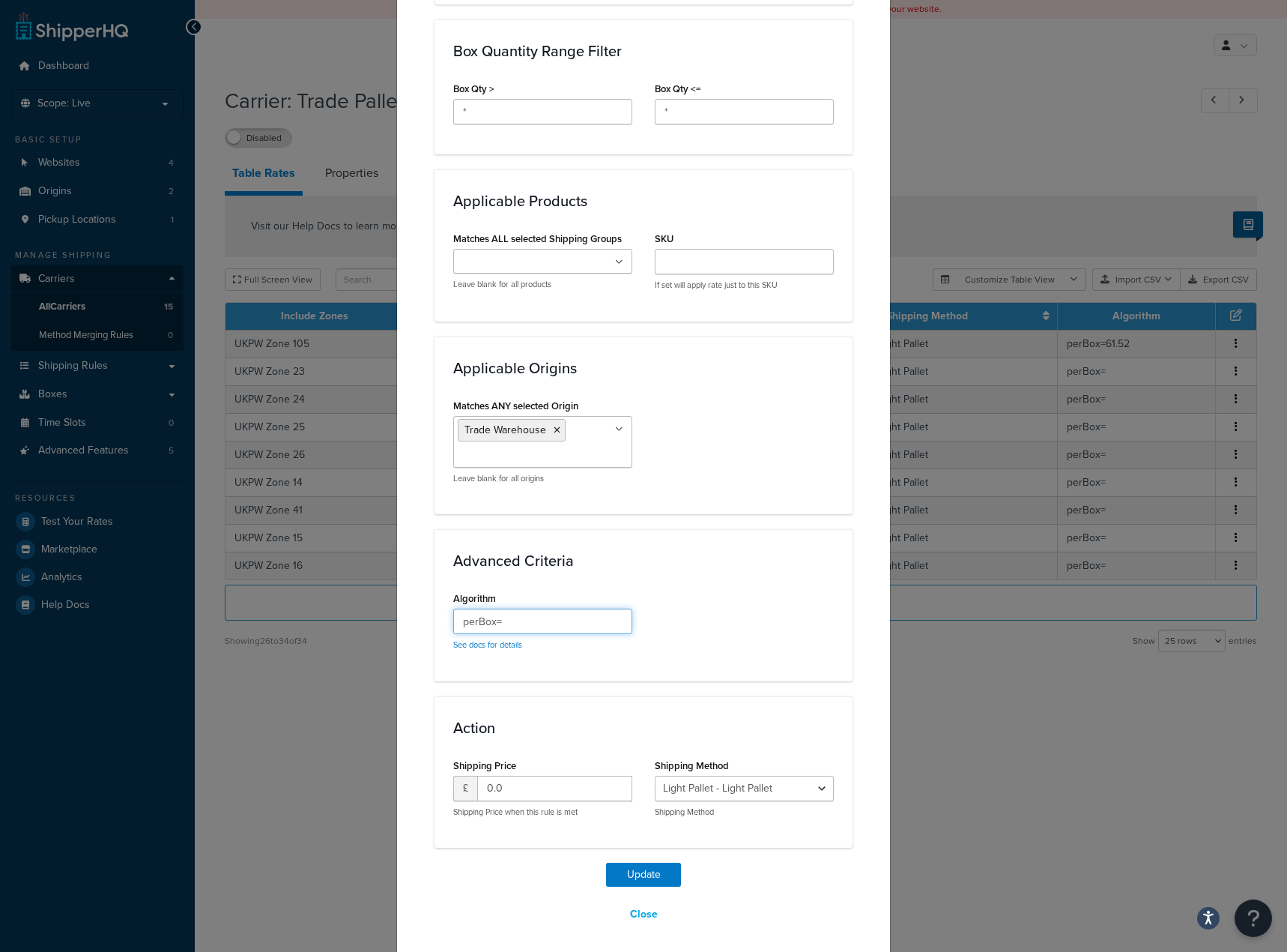
click at [559, 619] on input "perBox=" at bounding box center [542, 621] width 180 height 26
paste input "94.27"
type input "perBox=94.27"
click at [620, 871] on button "Update" at bounding box center [644, 875] width 75 height 24
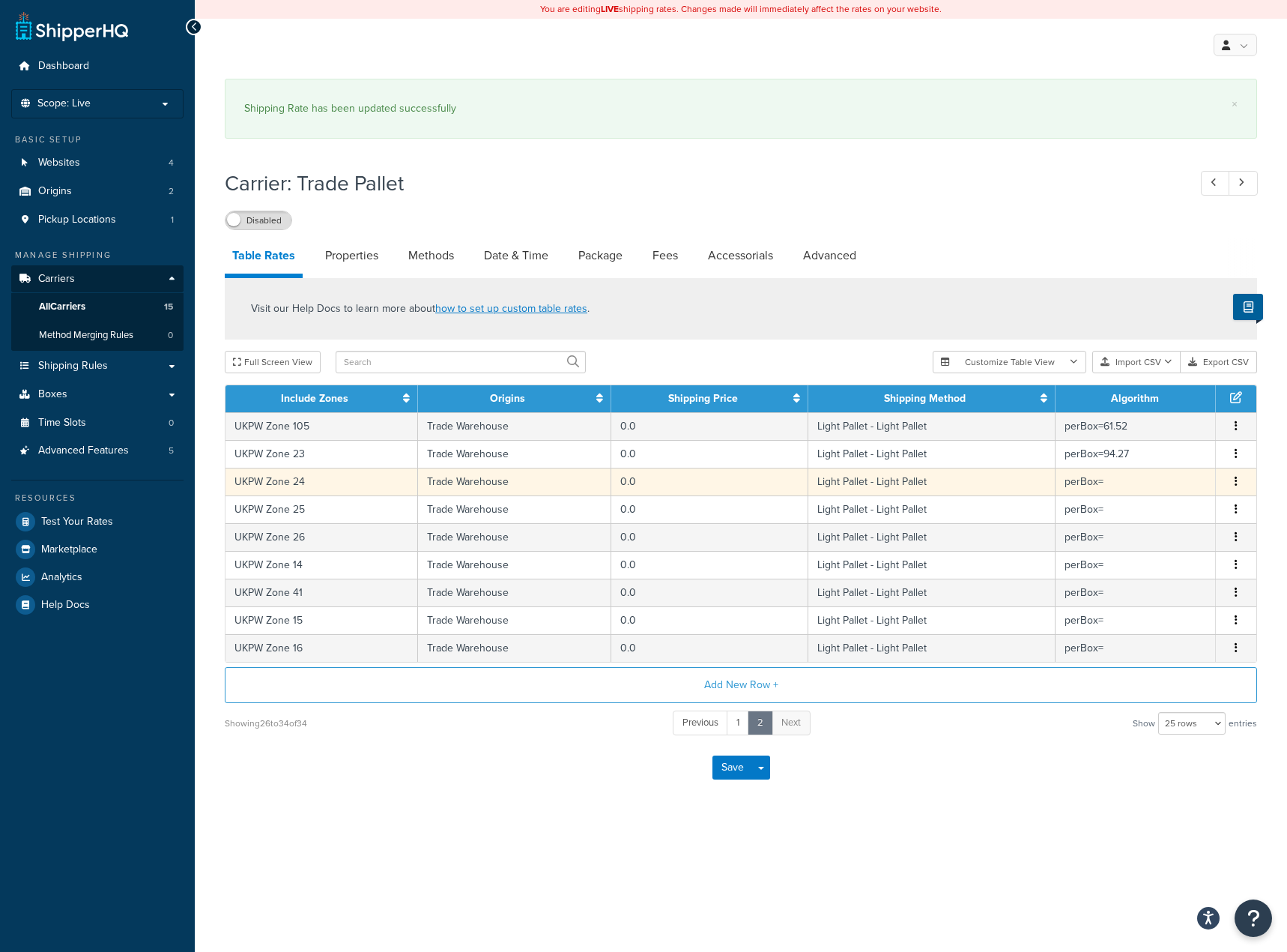
click at [973, 483] on td "Light Pallet - Light Pallet" at bounding box center [932, 482] width 248 height 28
select select "181441"
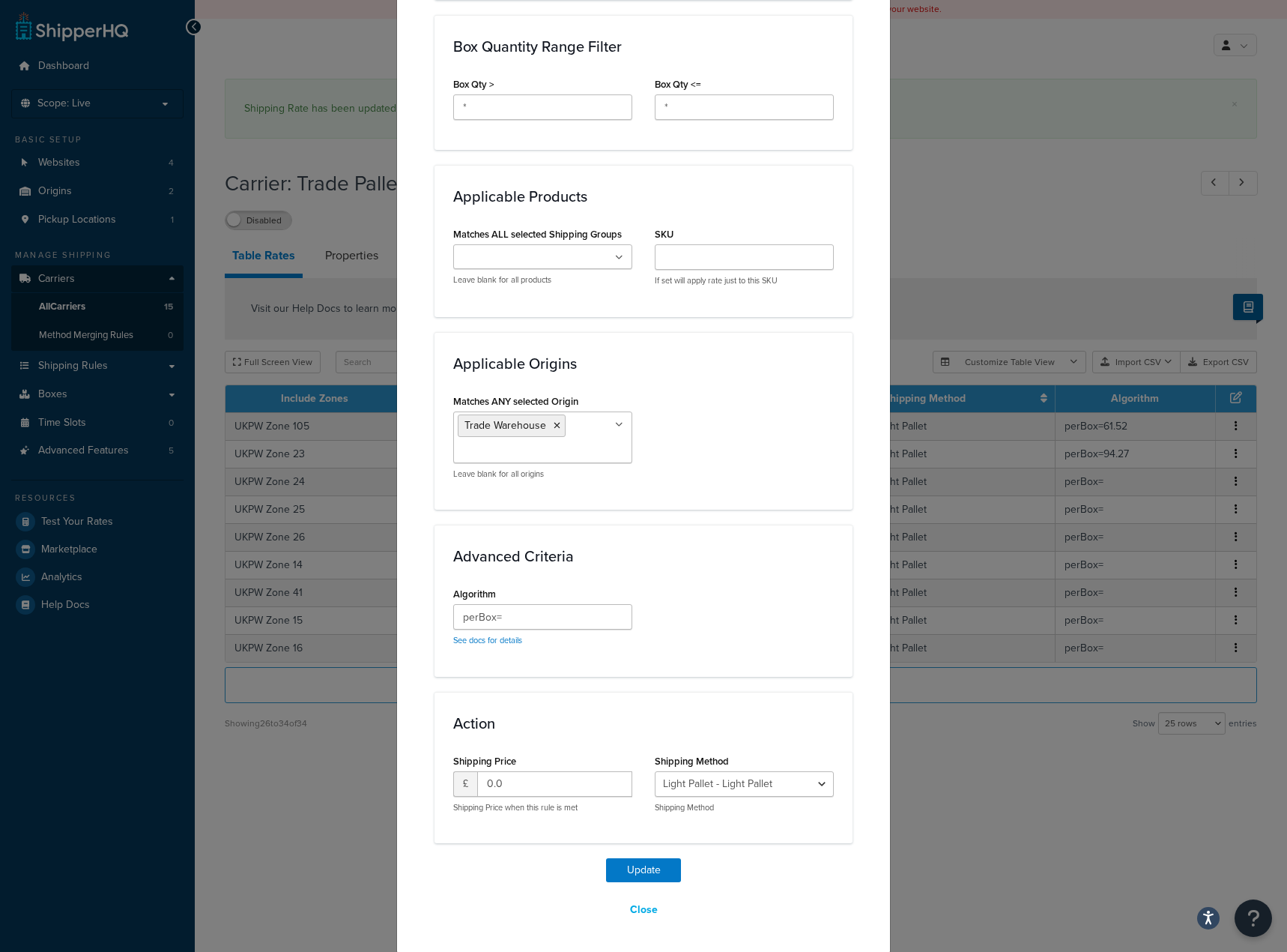
scroll to position [830, 0]
click at [520, 623] on input "perBox=" at bounding box center [542, 615] width 180 height 26
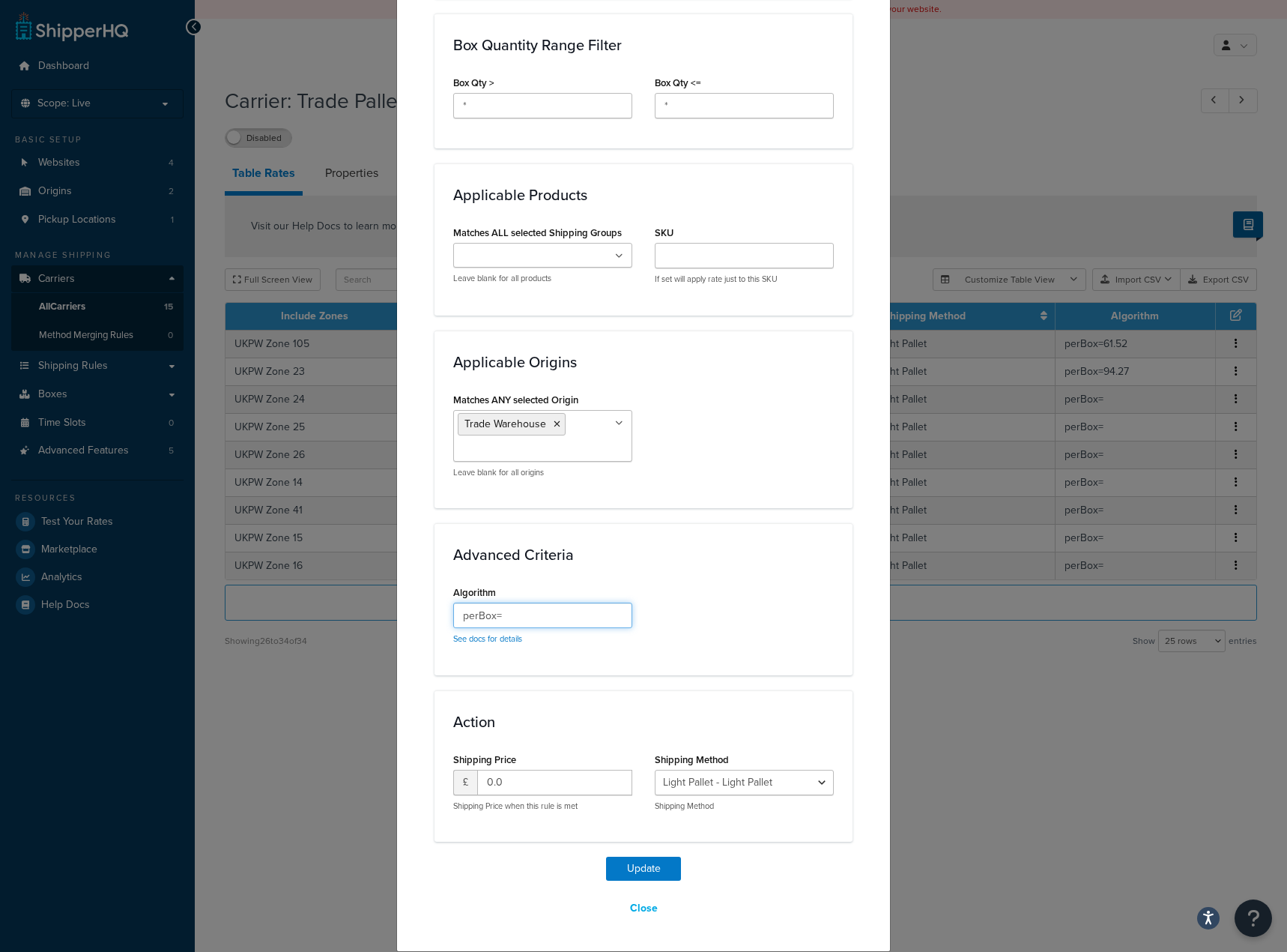
paste input "152.27"
type input "perBox=152.27"
click at [632, 863] on button "Update" at bounding box center [644, 868] width 75 height 24
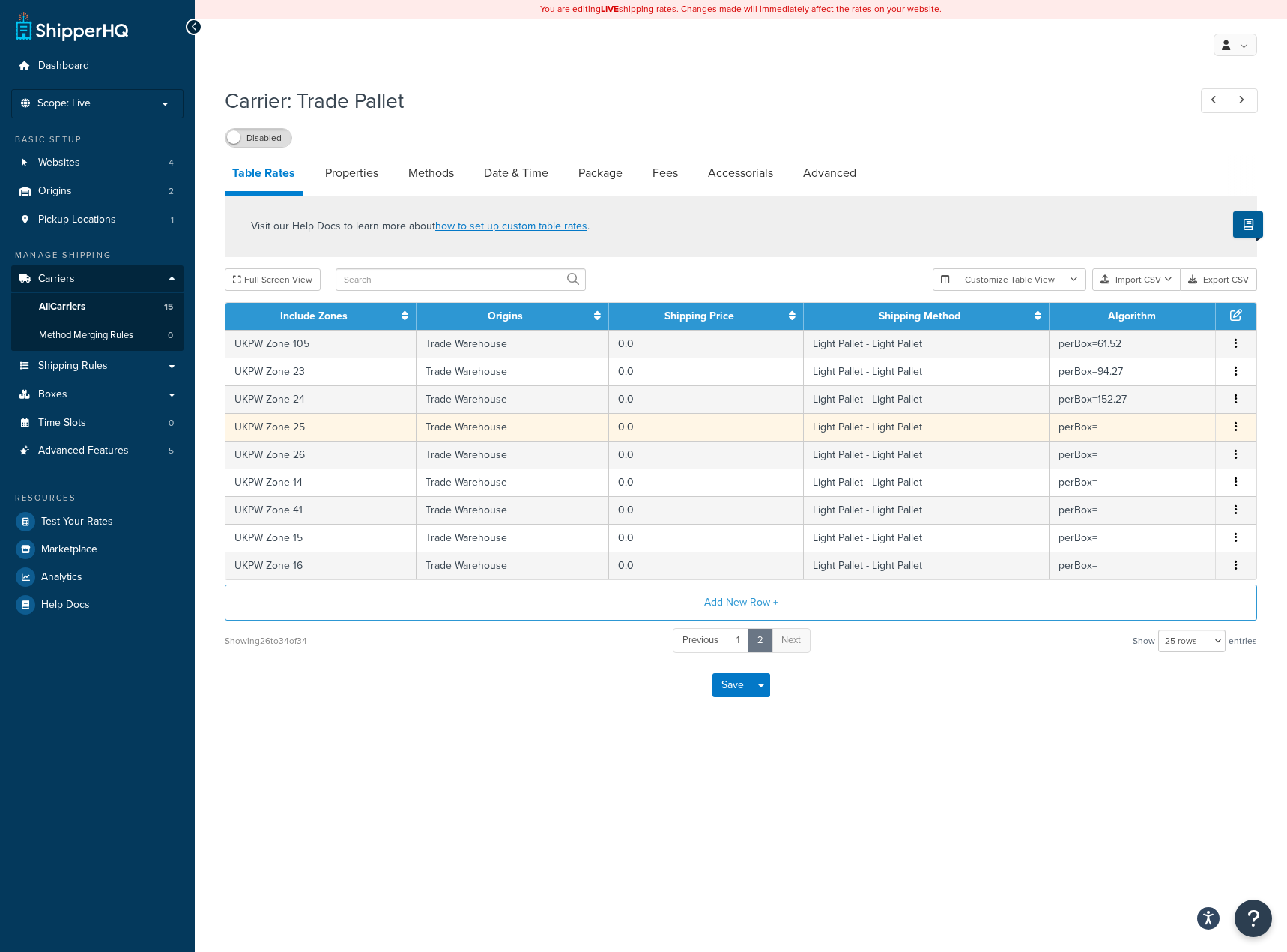
click at [1014, 424] on td "Light Pallet - Light Pallet" at bounding box center [926, 427] width 246 height 28
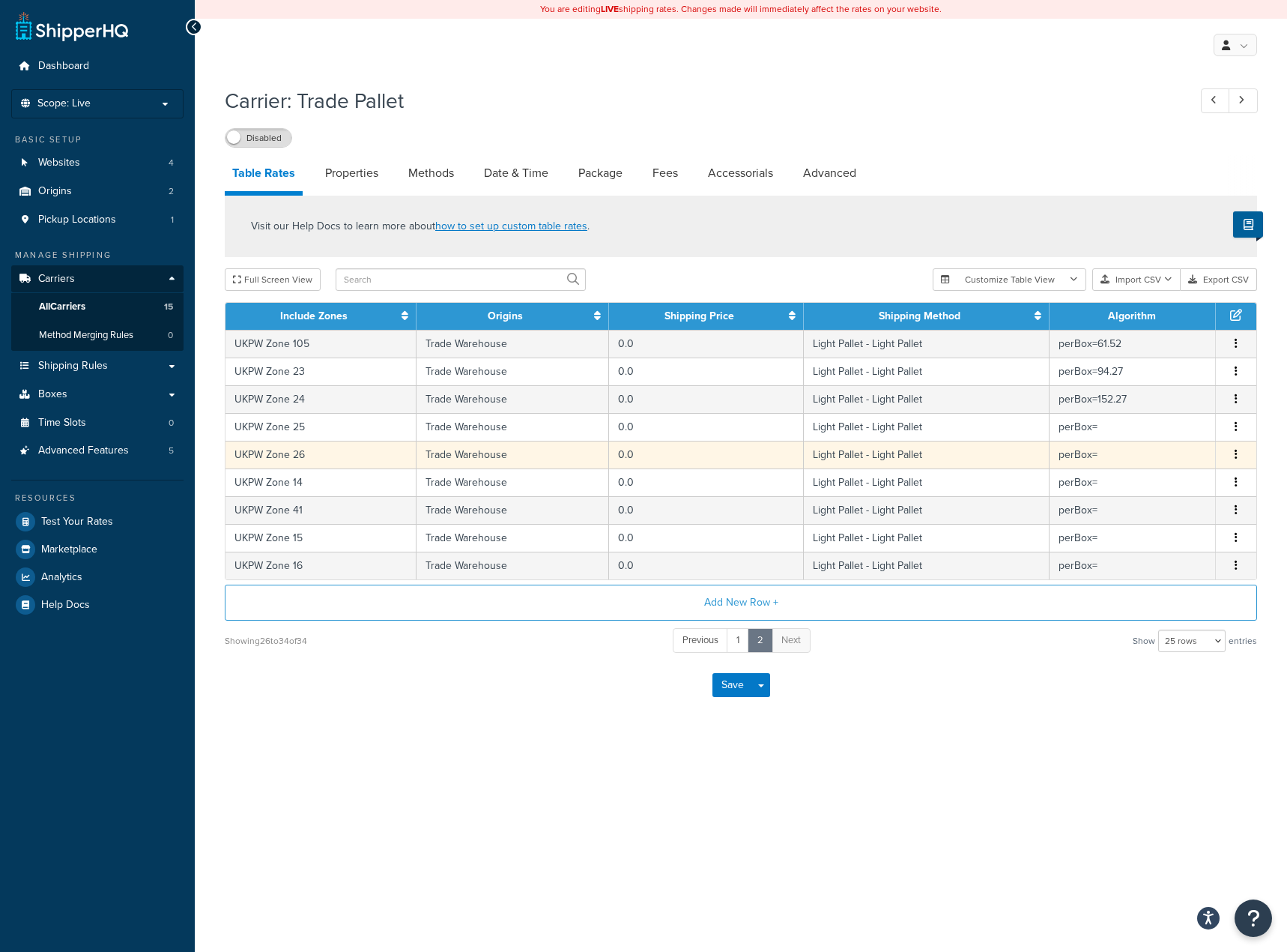
select select "181441"
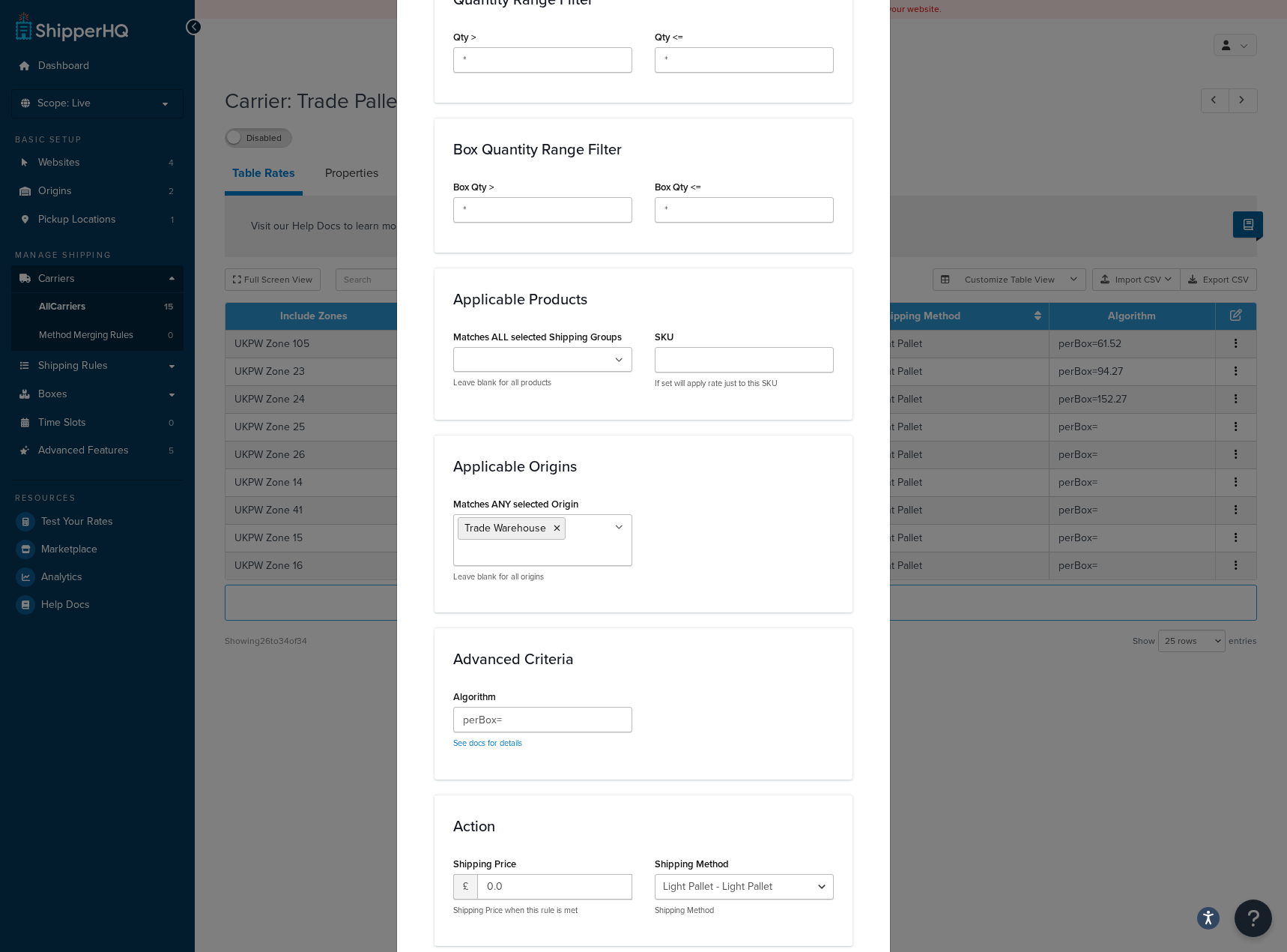
scroll to position [824, 0]
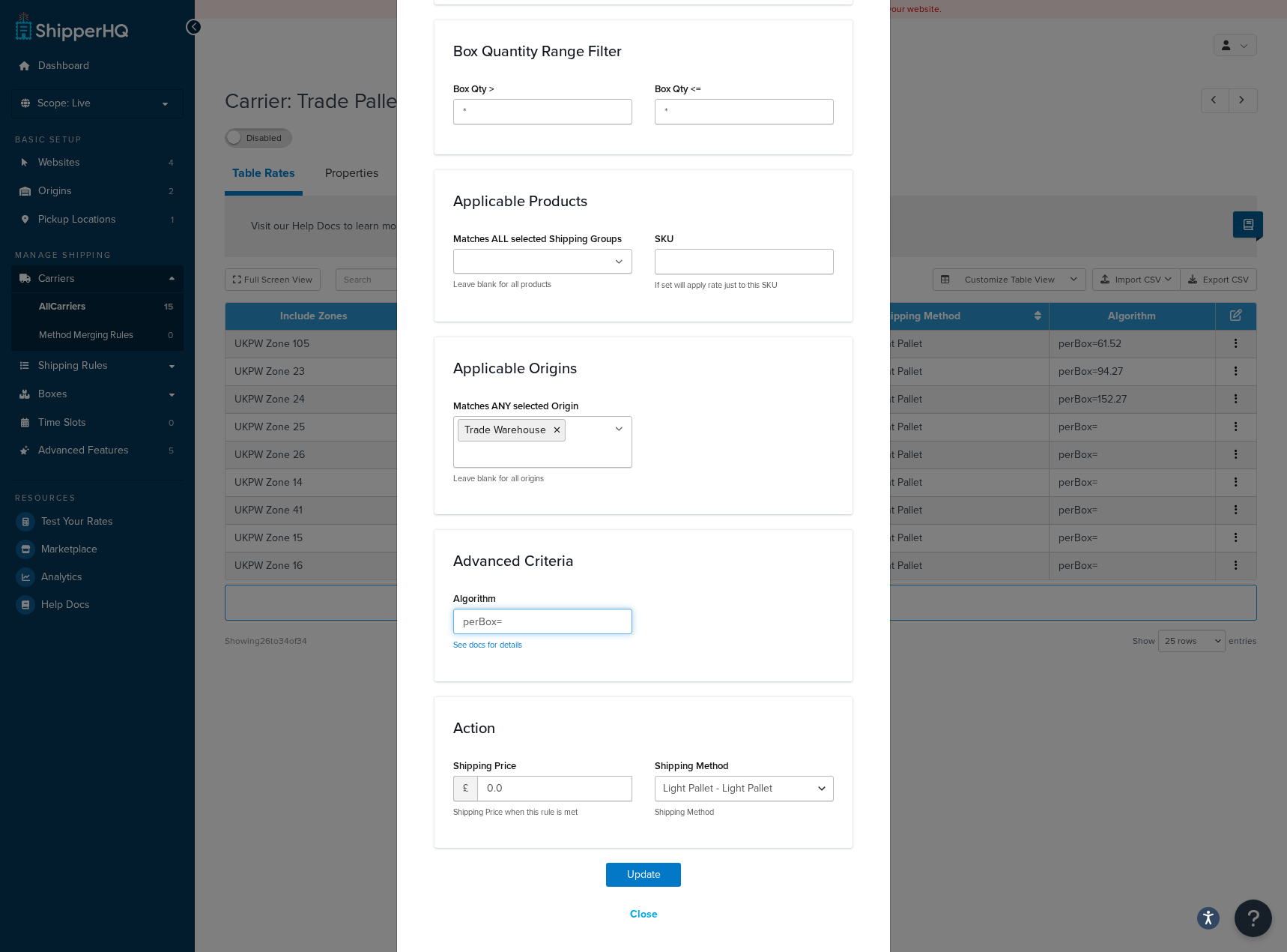
click at [565, 620] on input "perBox=" at bounding box center [542, 621] width 180 height 26
paste input "205.52"
type input "perBox=205.52"
click at [655, 869] on button "Update" at bounding box center [644, 875] width 75 height 24
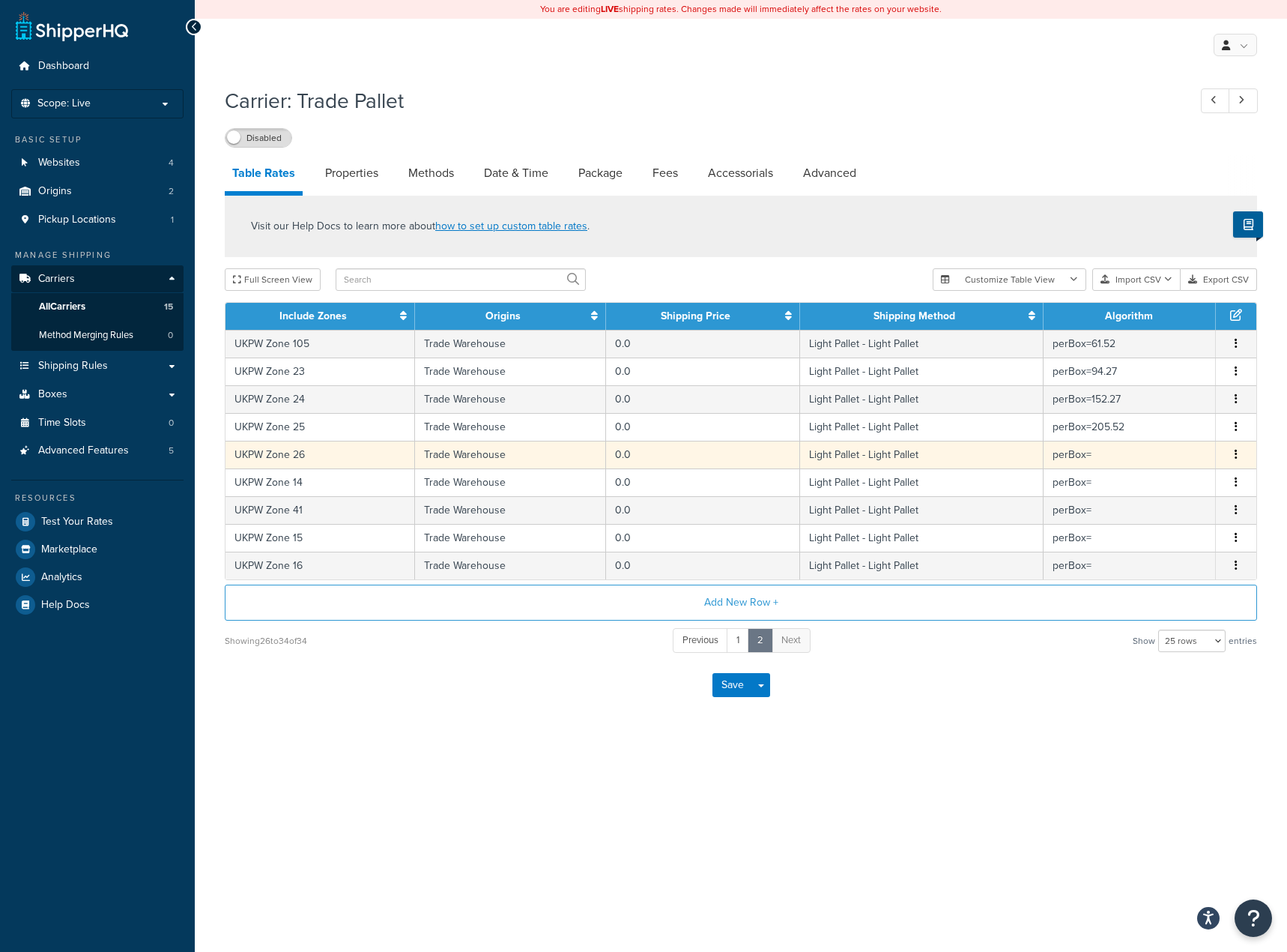
click at [1080, 452] on td "perBox=" at bounding box center [1130, 455] width 172 height 28
select select "181441"
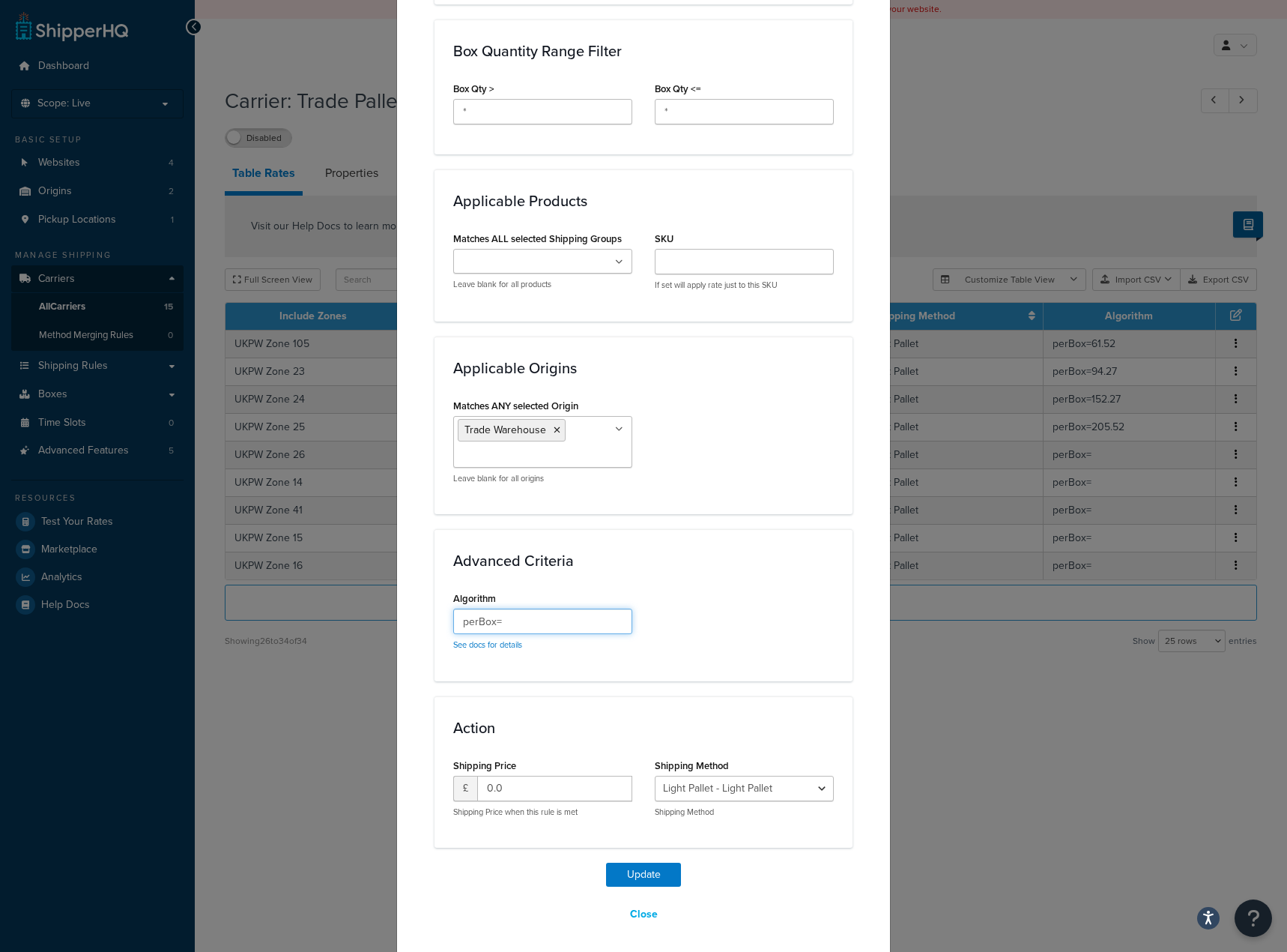
click at [546, 627] on input "perBox=" at bounding box center [542, 621] width 180 height 26
paste input "340.02"
type input "perBox=340.02"
click at [668, 880] on button "Update" at bounding box center [644, 875] width 75 height 24
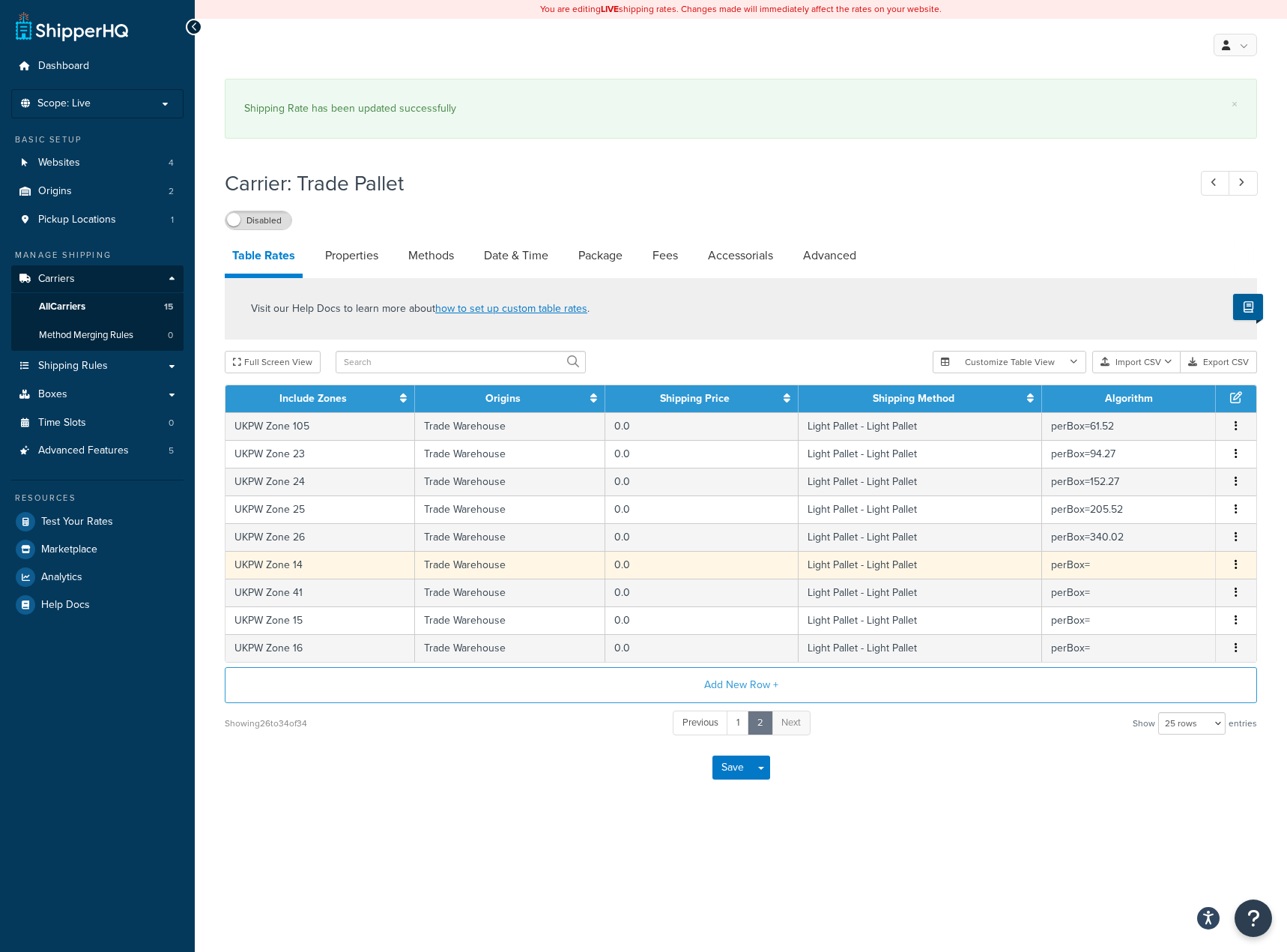
click at [1091, 566] on td "perBox=" at bounding box center [1129, 564] width 174 height 28
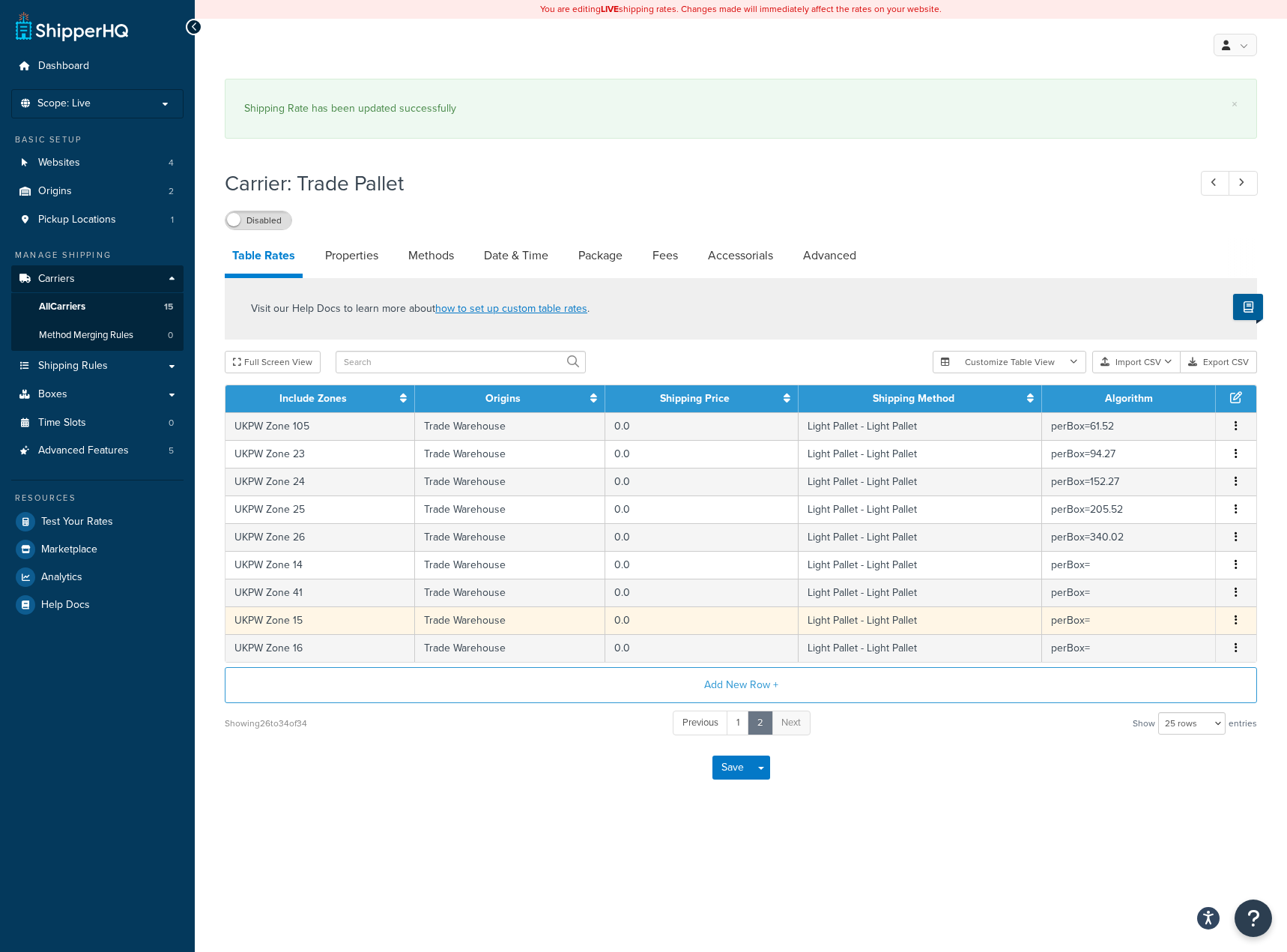
select select "181441"
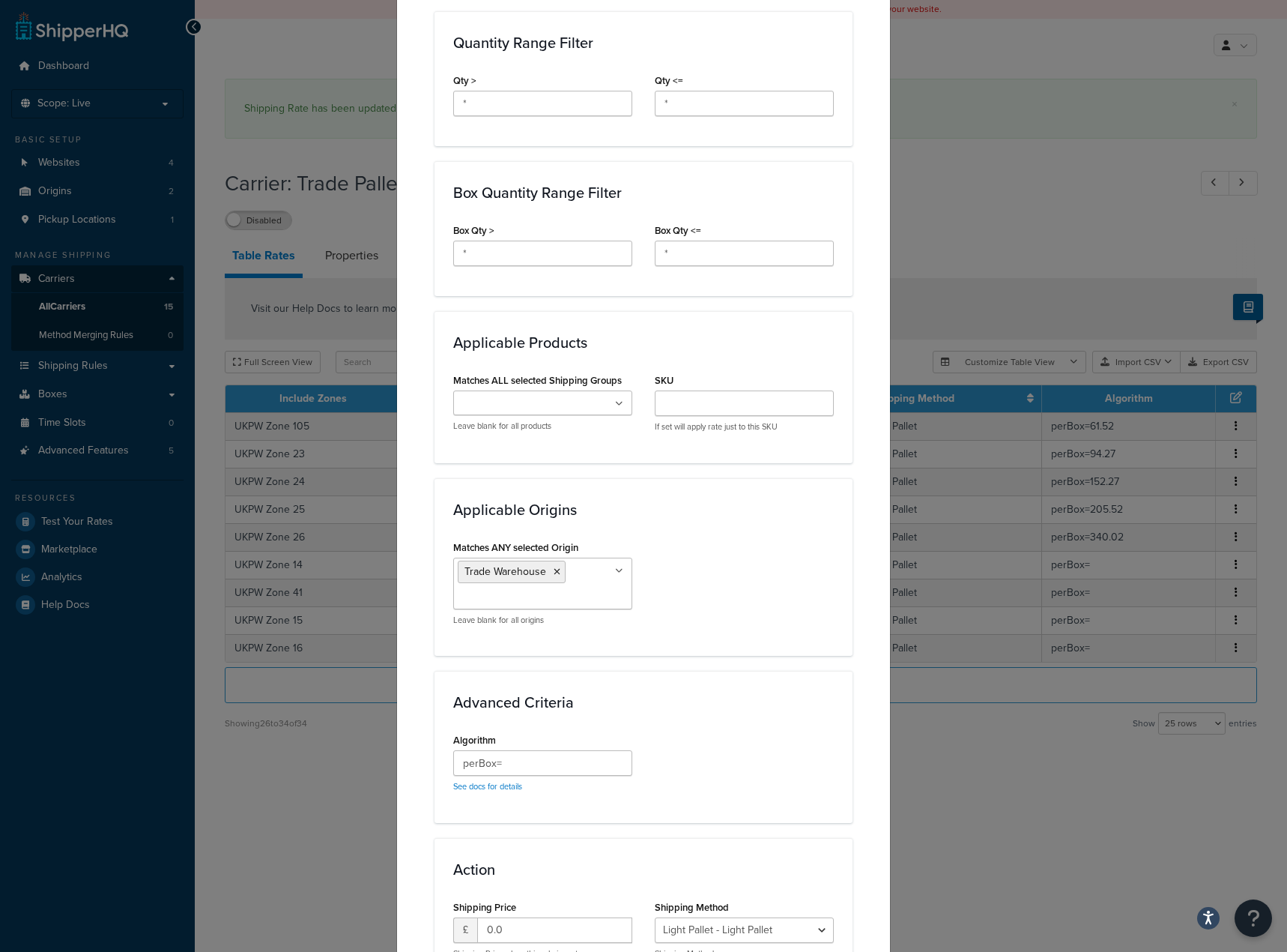
scroll to position [749, 0]
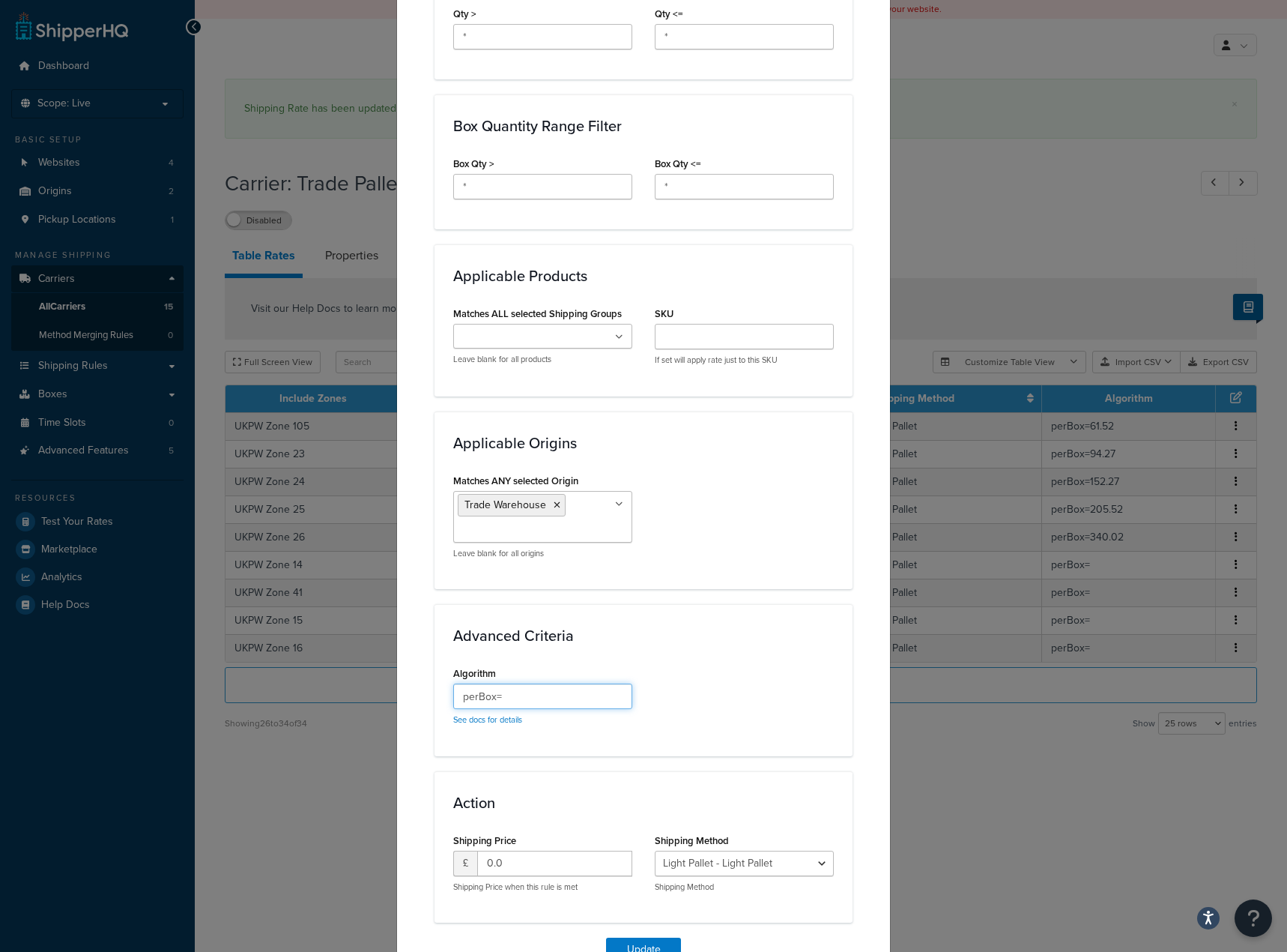
click at [537, 691] on input "perBox=" at bounding box center [542, 696] width 180 height 26
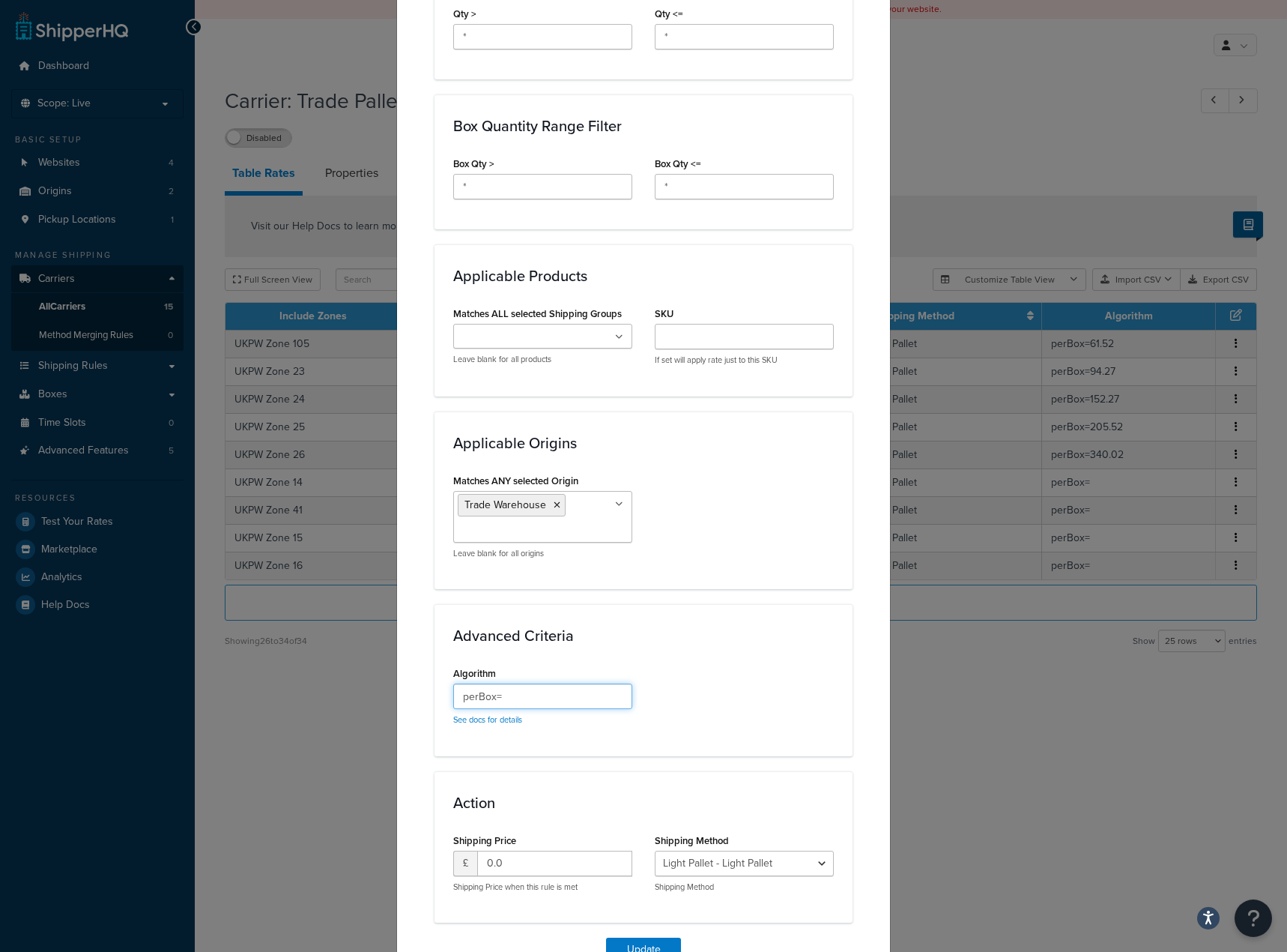
paste input "114.47"
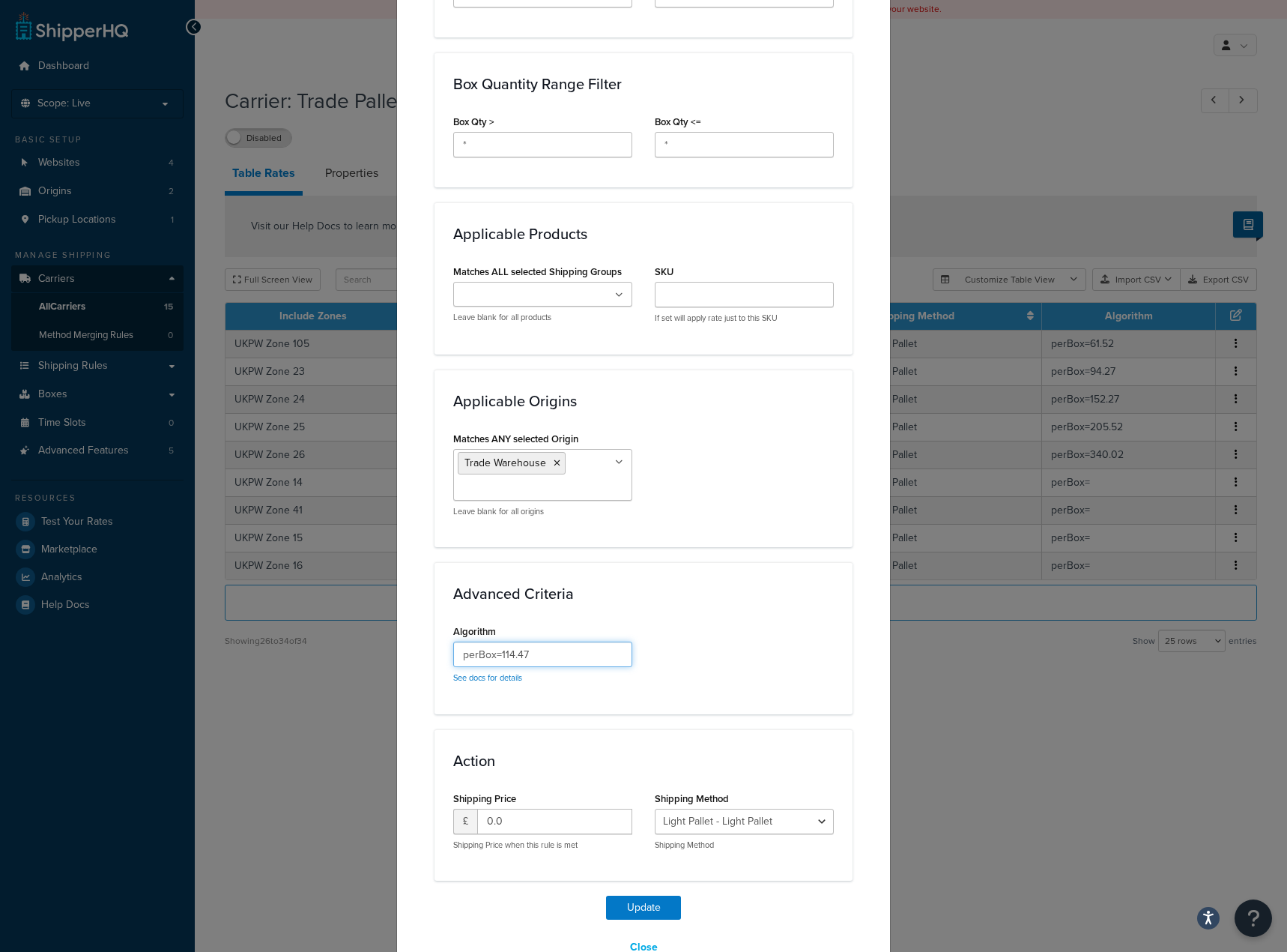
scroll to position [830, 0]
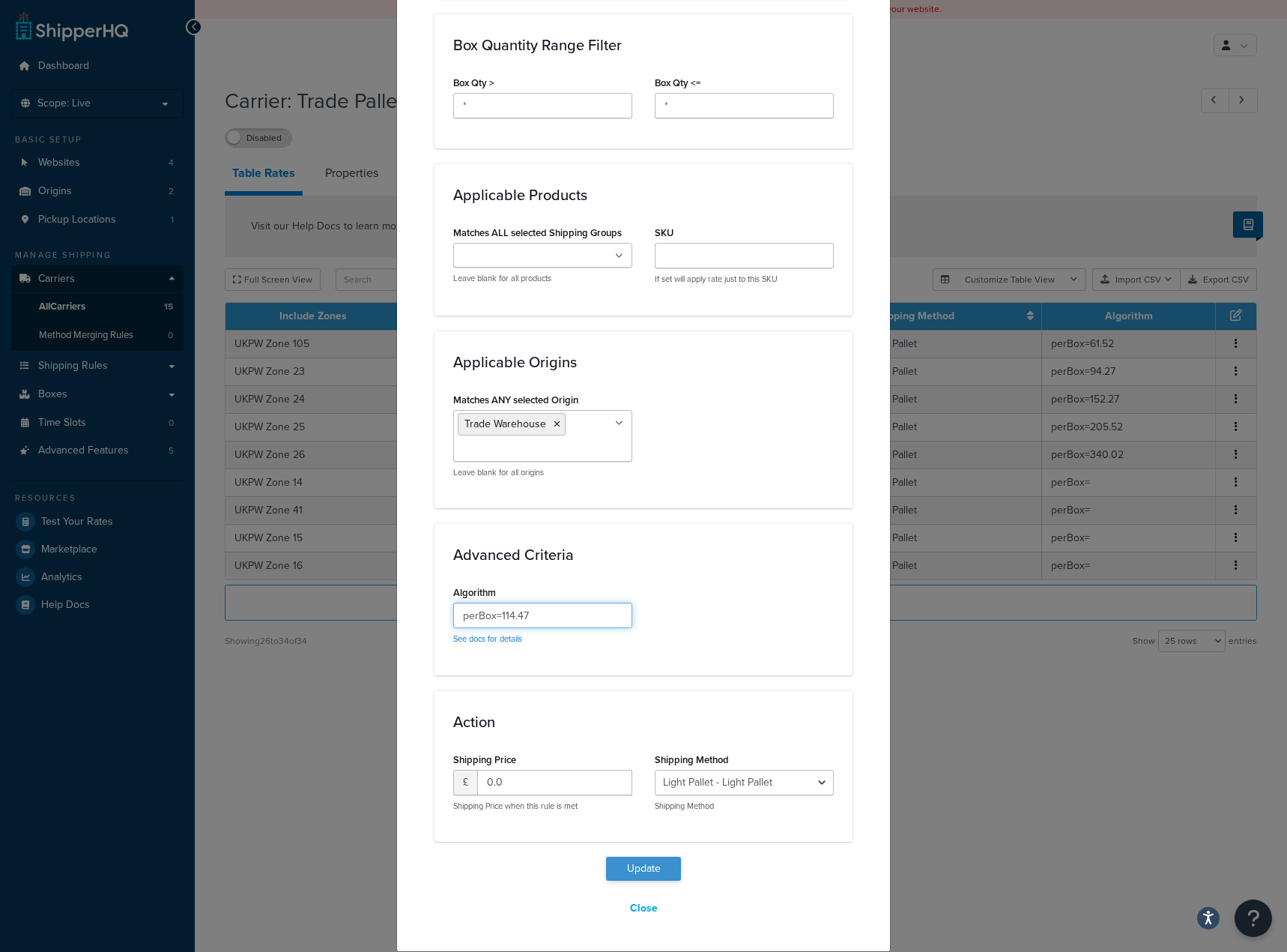
type input "perBox=114.47"
click at [636, 856] on button "Update" at bounding box center [644, 868] width 75 height 24
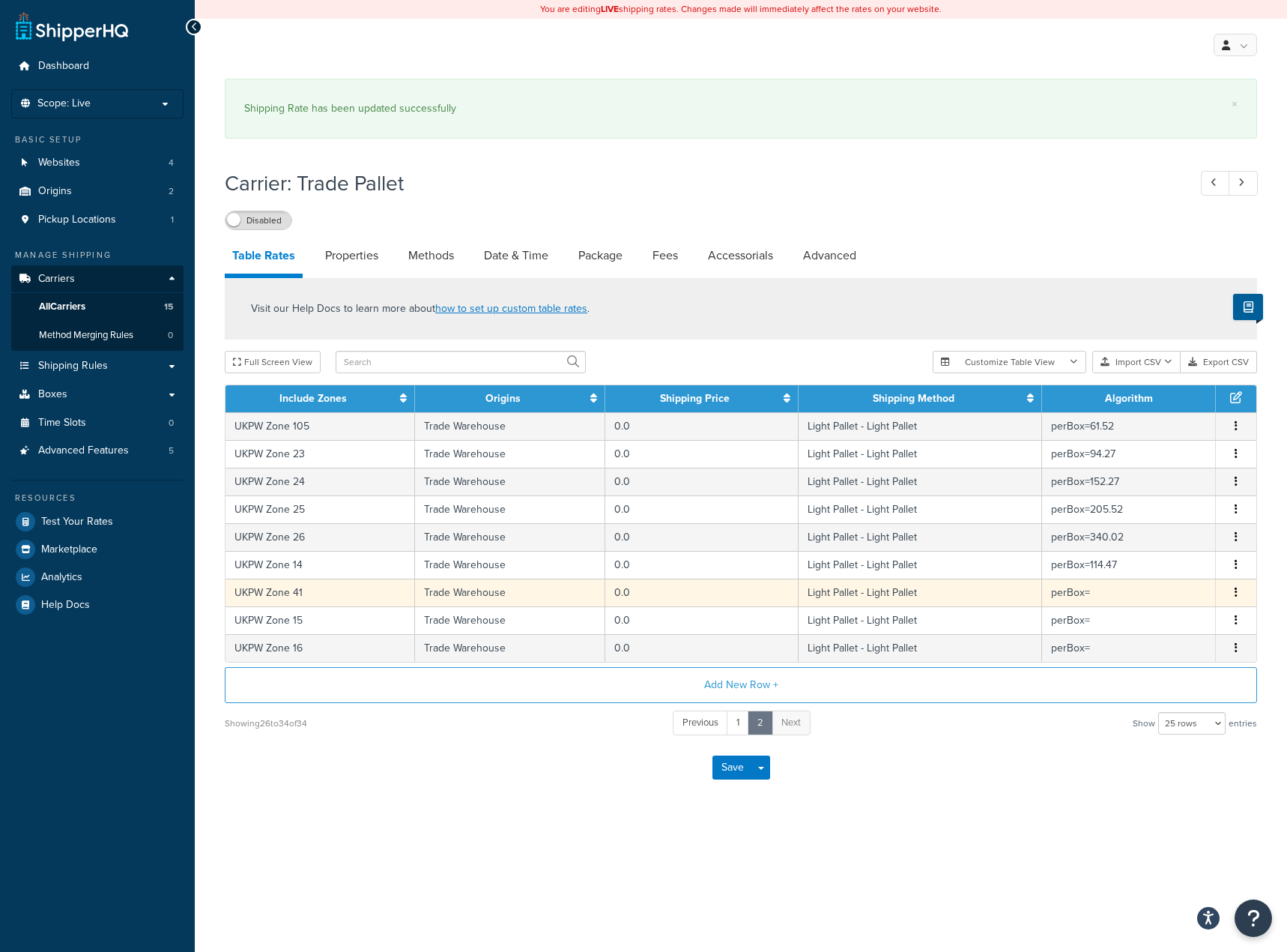
click at [968, 598] on td "Light Pallet - Light Pallet" at bounding box center [921, 592] width 244 height 28
select select "181441"
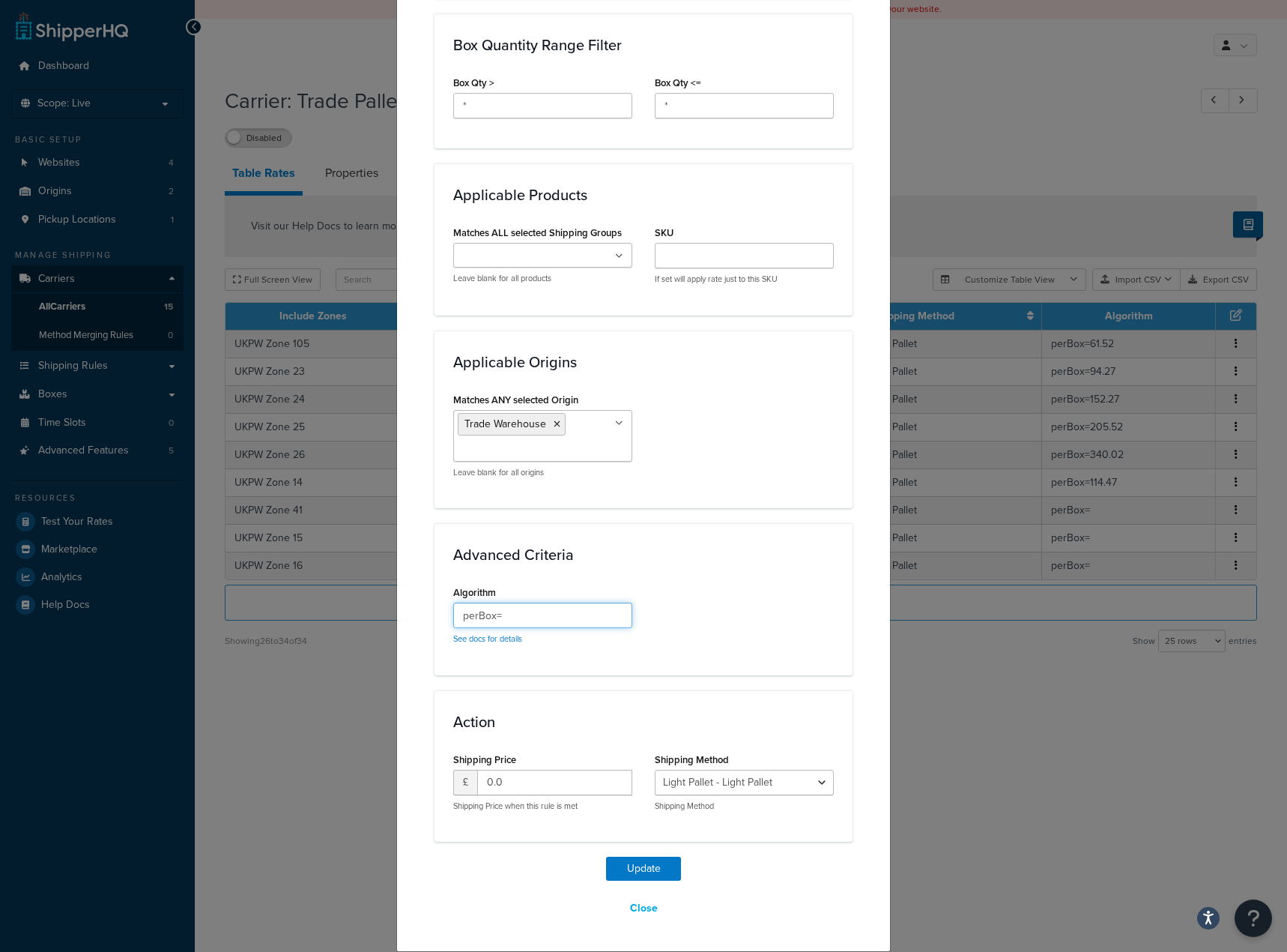
click at [566, 619] on input "perBox=" at bounding box center [542, 615] width 180 height 26
paste input "81.75"
type input "perBox=81.75"
click at [619, 862] on button "Update" at bounding box center [644, 868] width 75 height 24
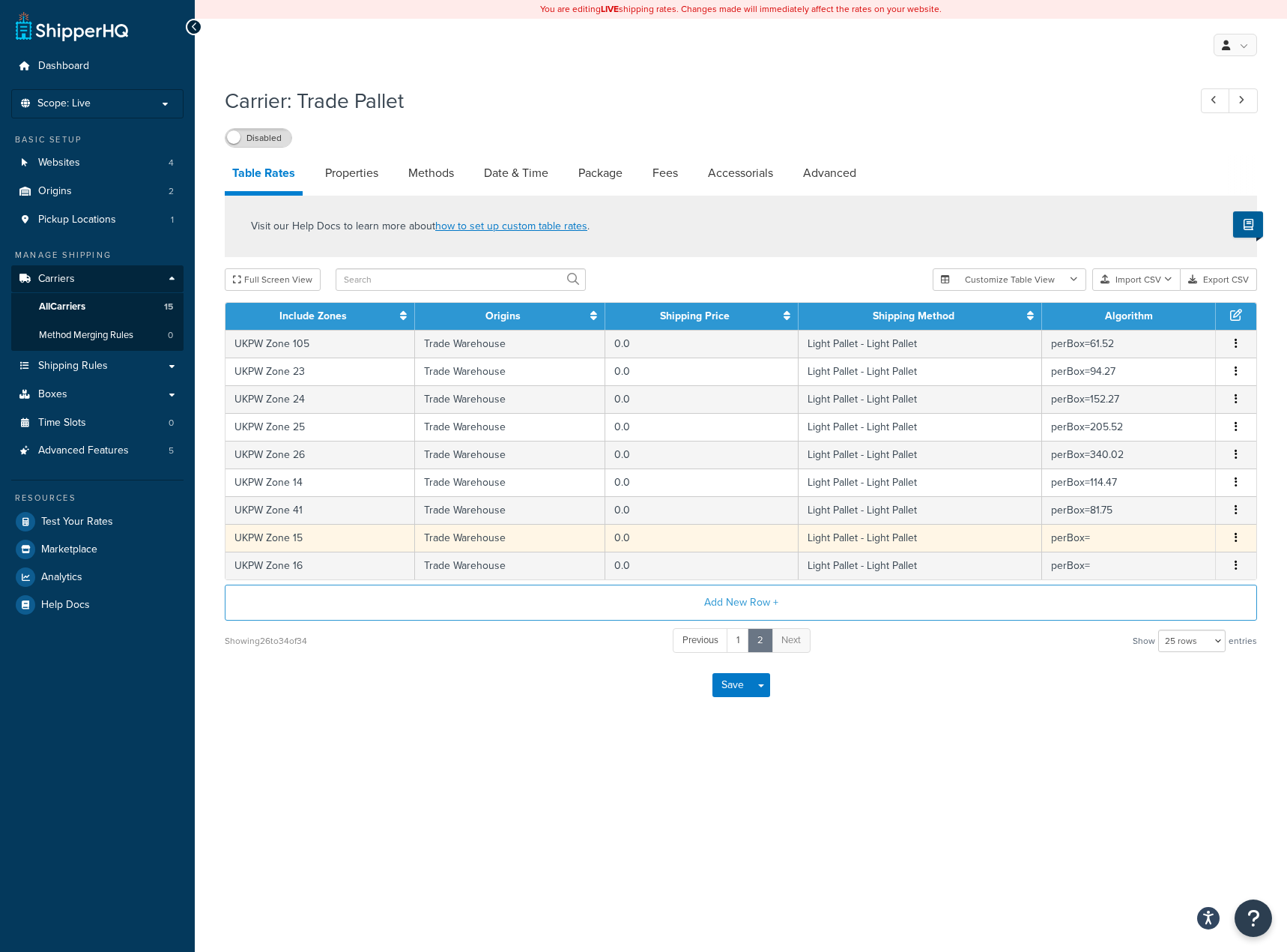
click at [1041, 532] on td "Light Pallet - Light Pallet" at bounding box center [921, 538] width 244 height 28
select select "181441"
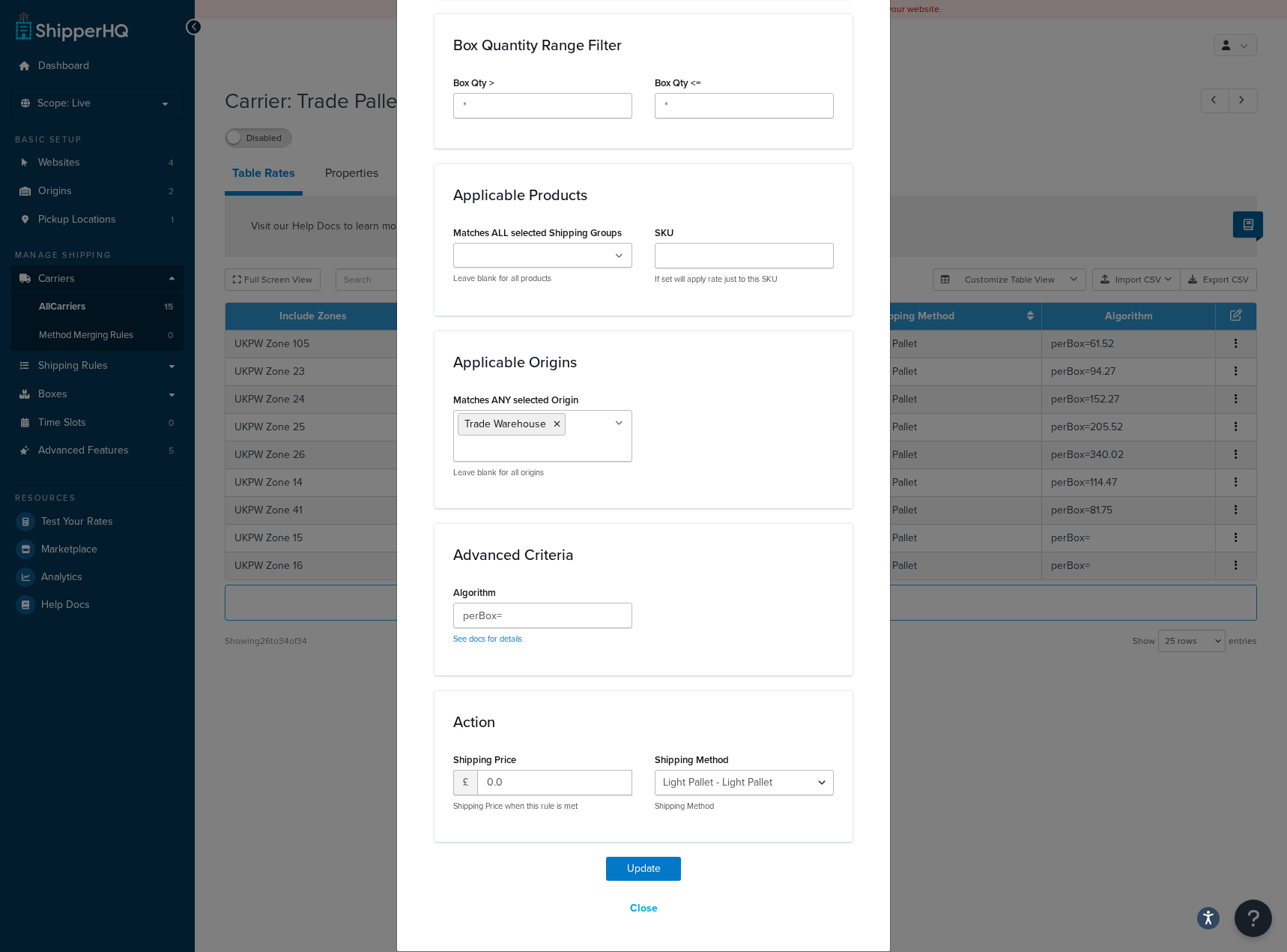
click at [554, 592] on div "Algorithm perBox= See docs for details" at bounding box center [542, 613] width 180 height 63
click at [546, 610] on input "perBox=" at bounding box center [542, 615] width 180 height 26
paste input "116.87"
type input "perBox=116.87"
click at [643, 865] on button "Update" at bounding box center [644, 868] width 75 height 24
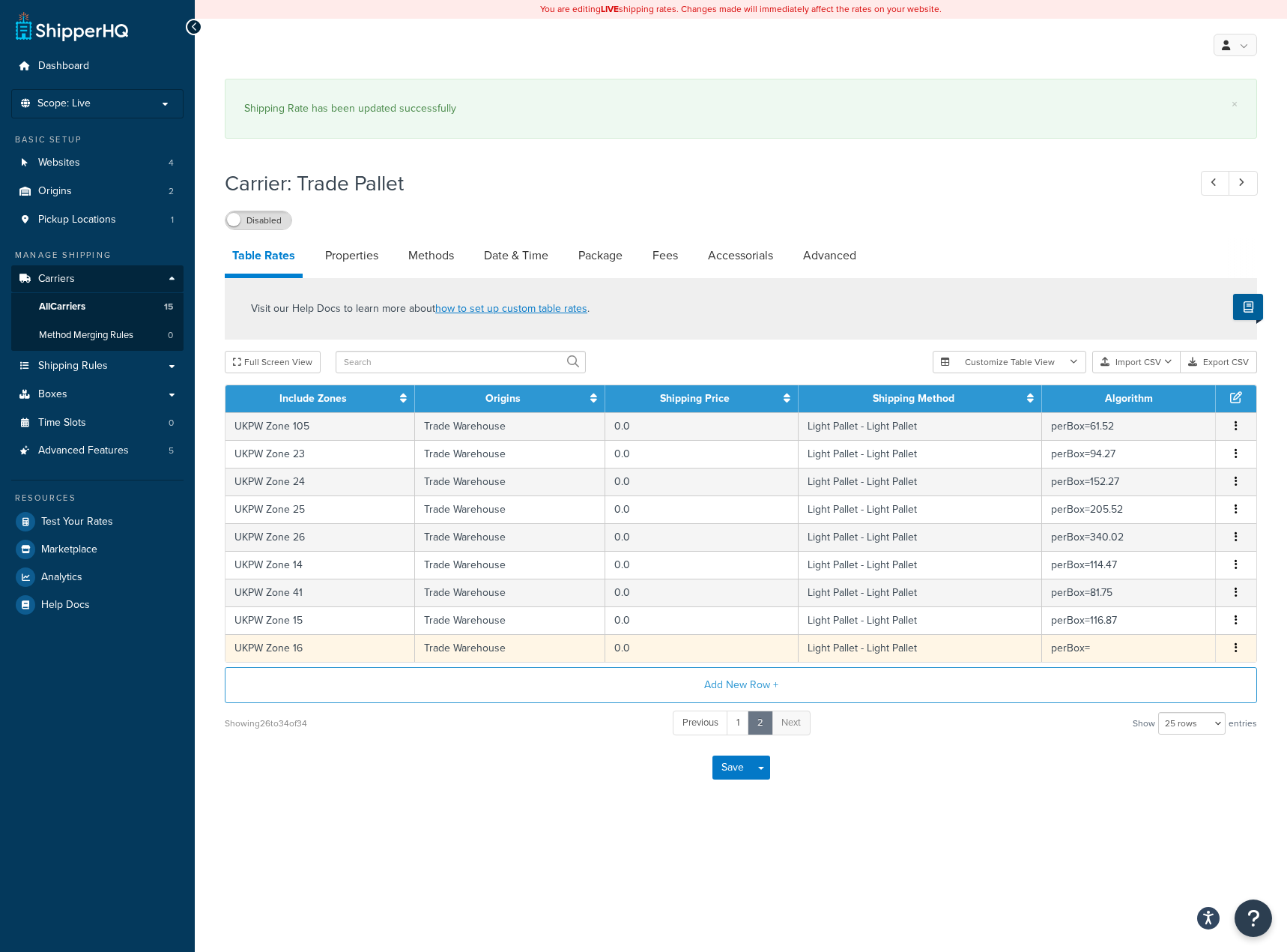
click at [694, 643] on td "0.0" at bounding box center [702, 648] width 193 height 28
select select "181441"
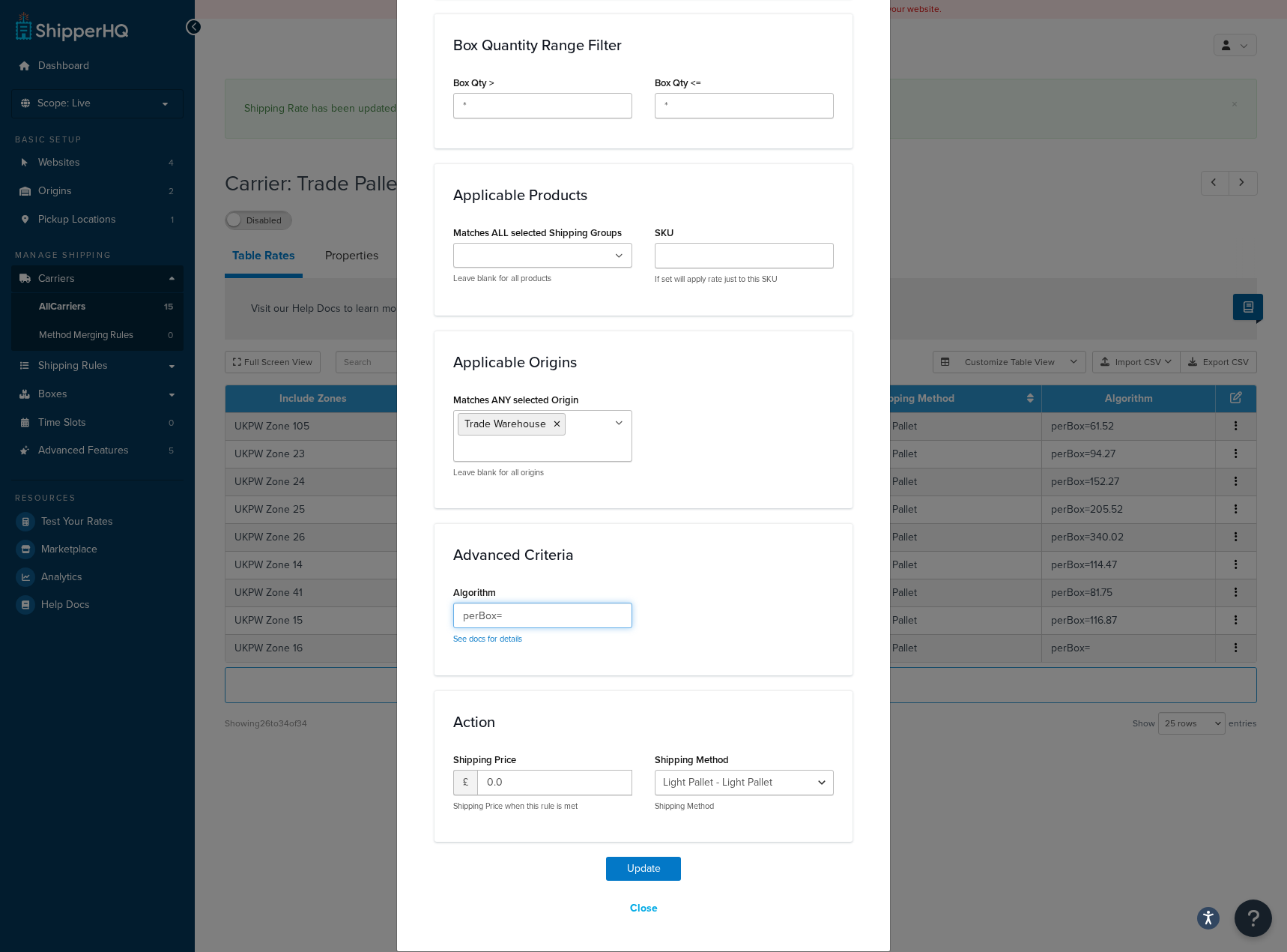
click at [539, 617] on input "perBox=" at bounding box center [542, 615] width 180 height 26
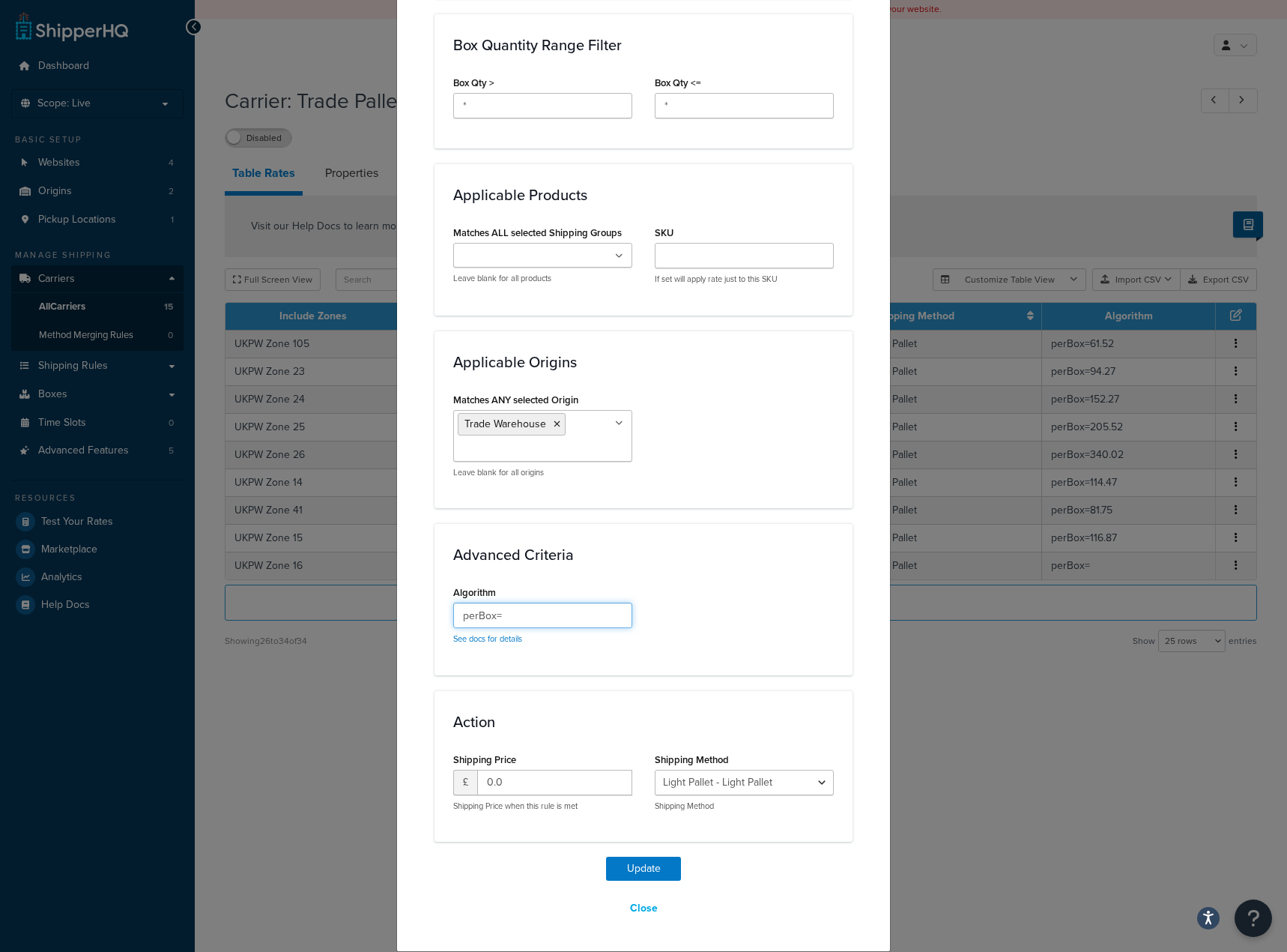
paste input "124.07"
type input "perBox=124.07"
click at [609, 870] on button "Update" at bounding box center [644, 868] width 75 height 24
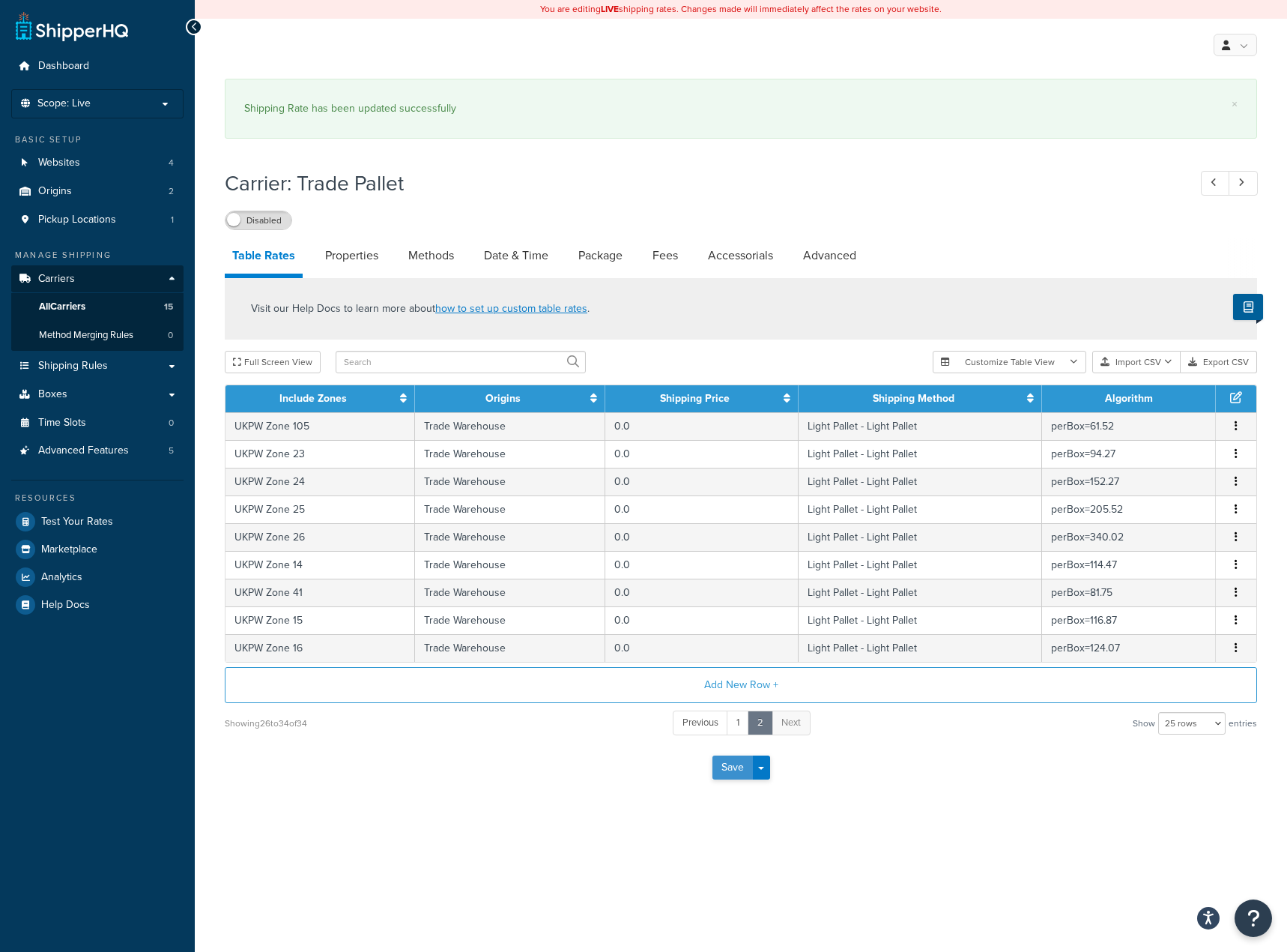
click at [738, 756] on button "Save" at bounding box center [733, 768] width 41 height 24
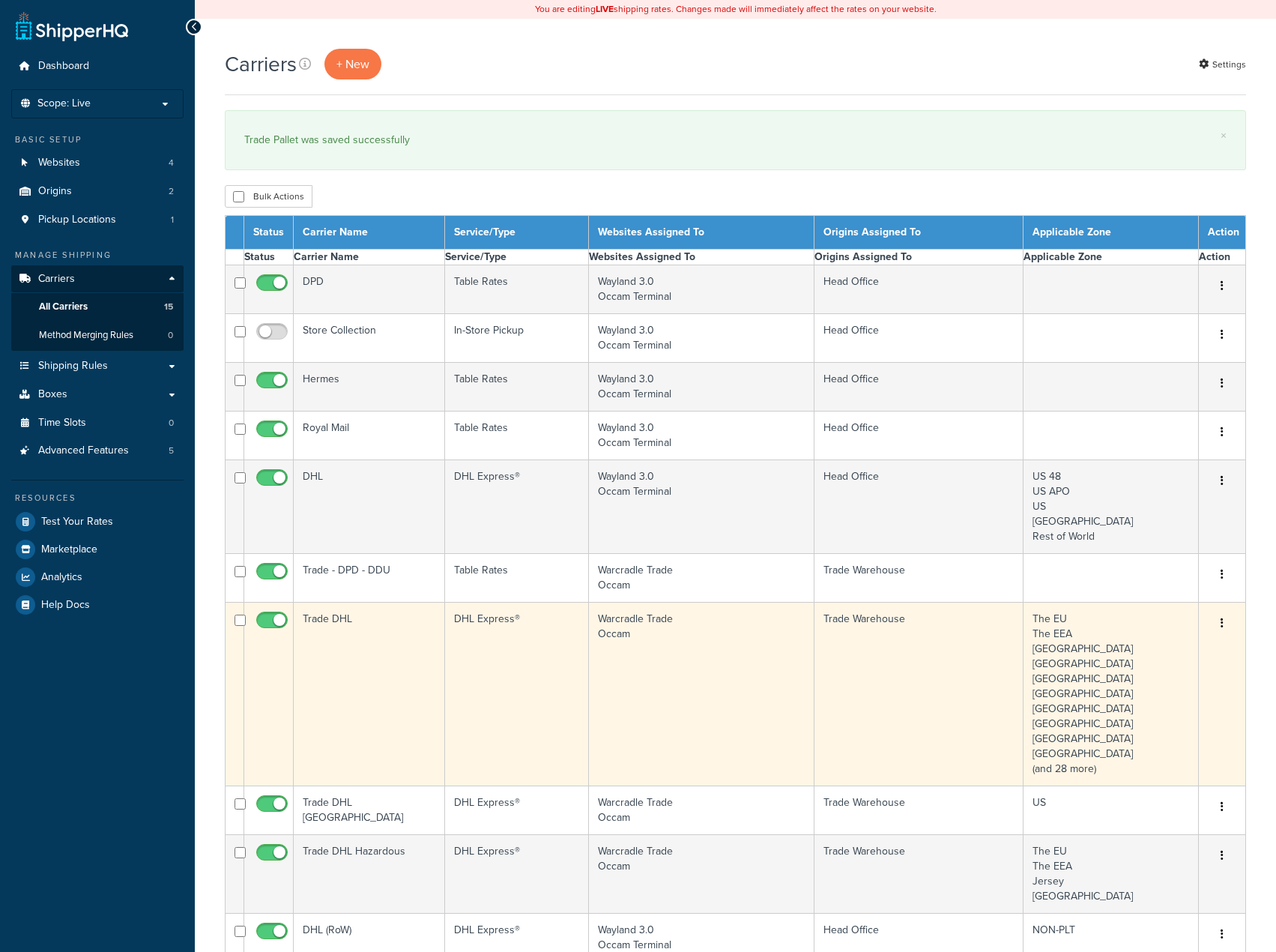
select select "15"
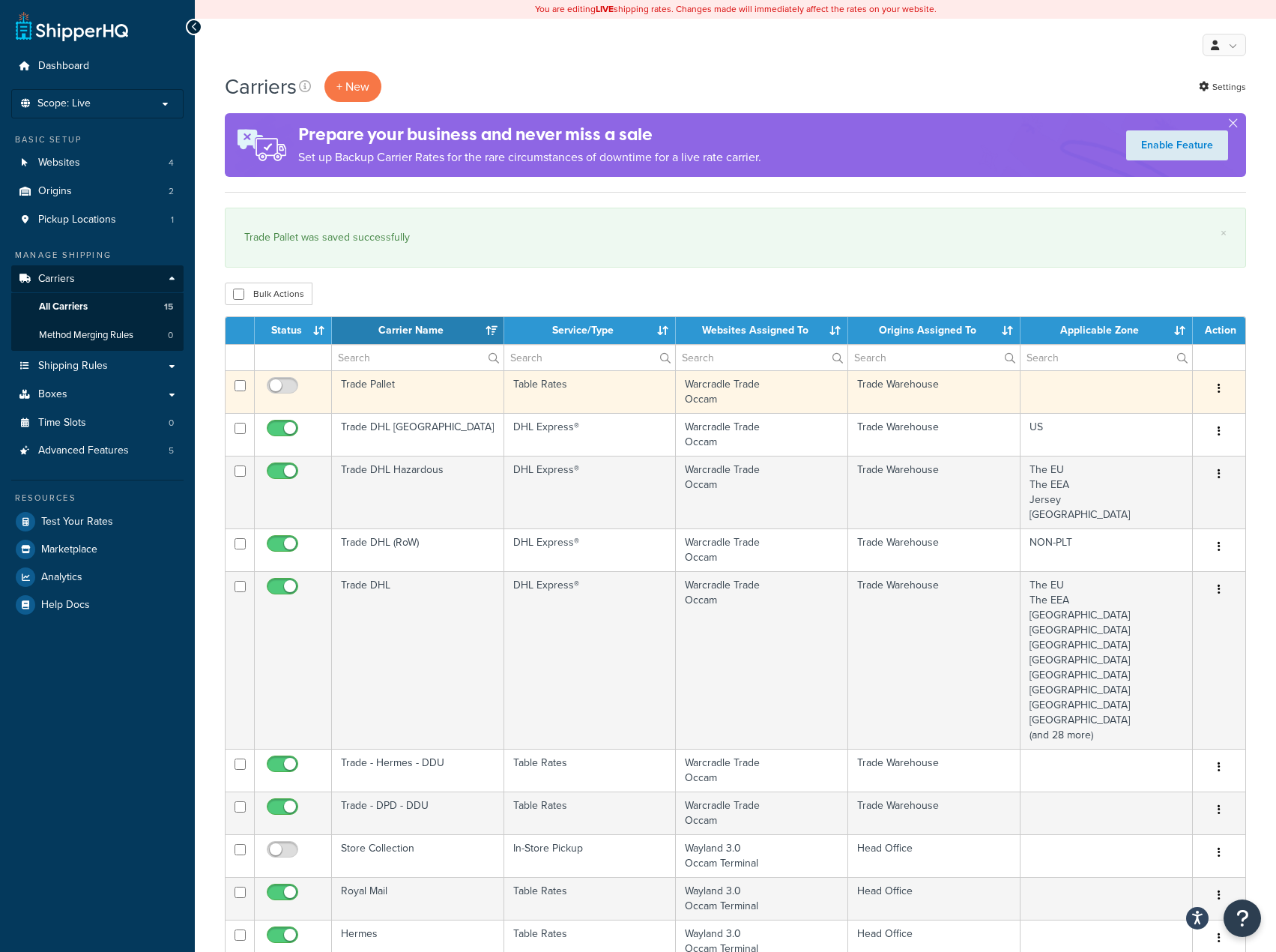
click at [427, 389] on td "Trade Pallet" at bounding box center [418, 391] width 172 height 42
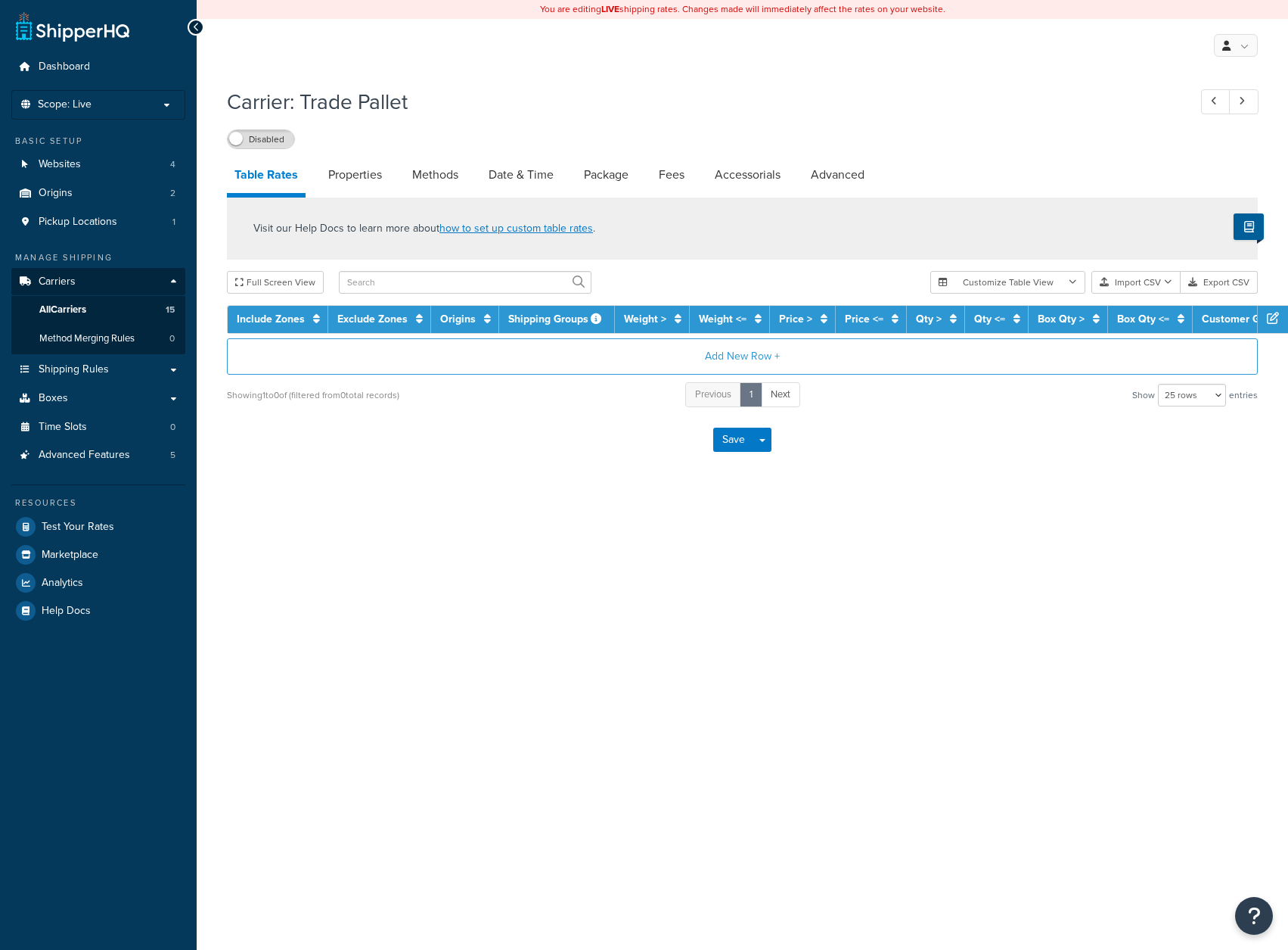
select select "25"
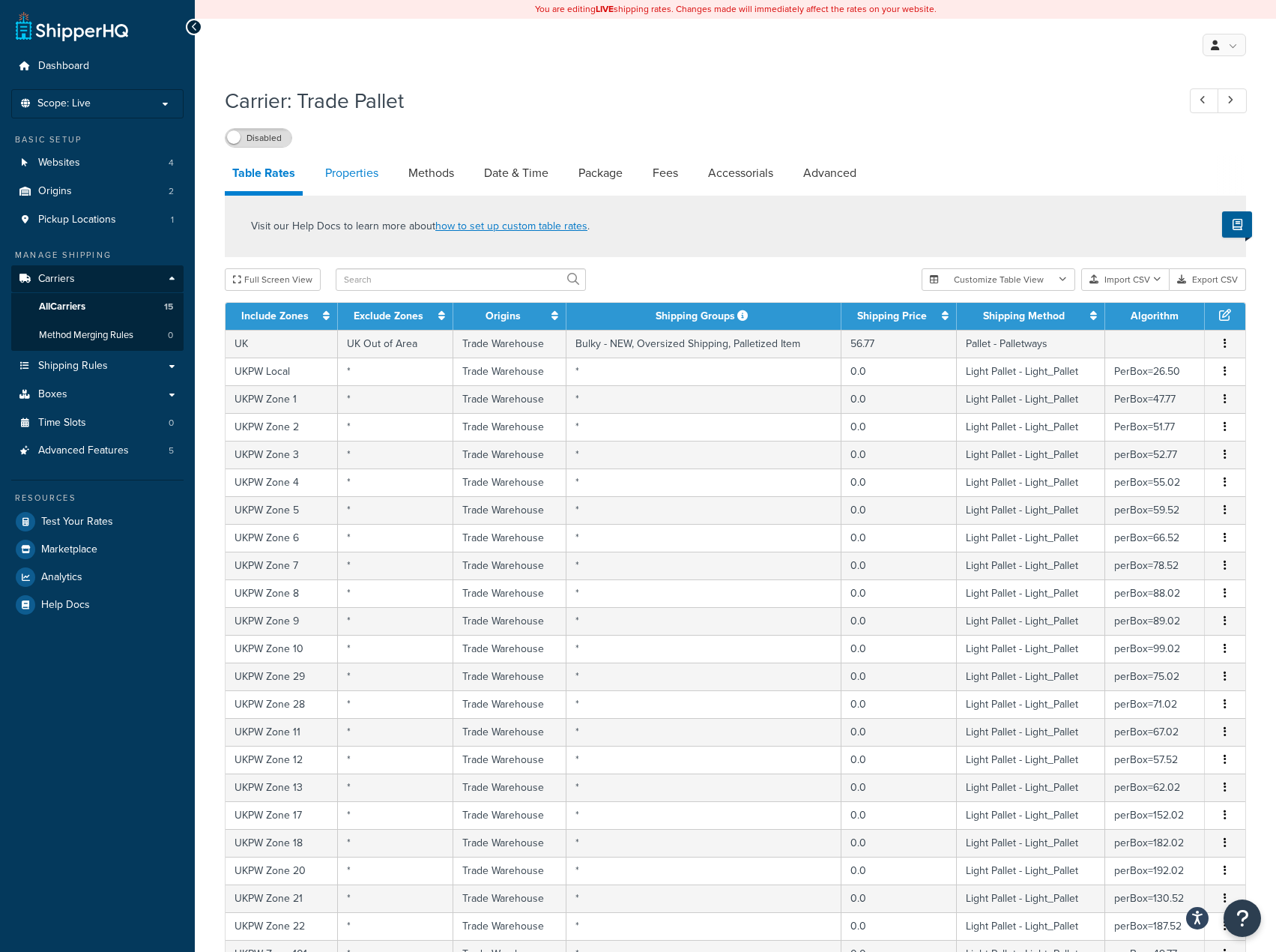
click at [372, 185] on link "Properties" at bounding box center [352, 172] width 68 height 36
select select "HIGHEST"
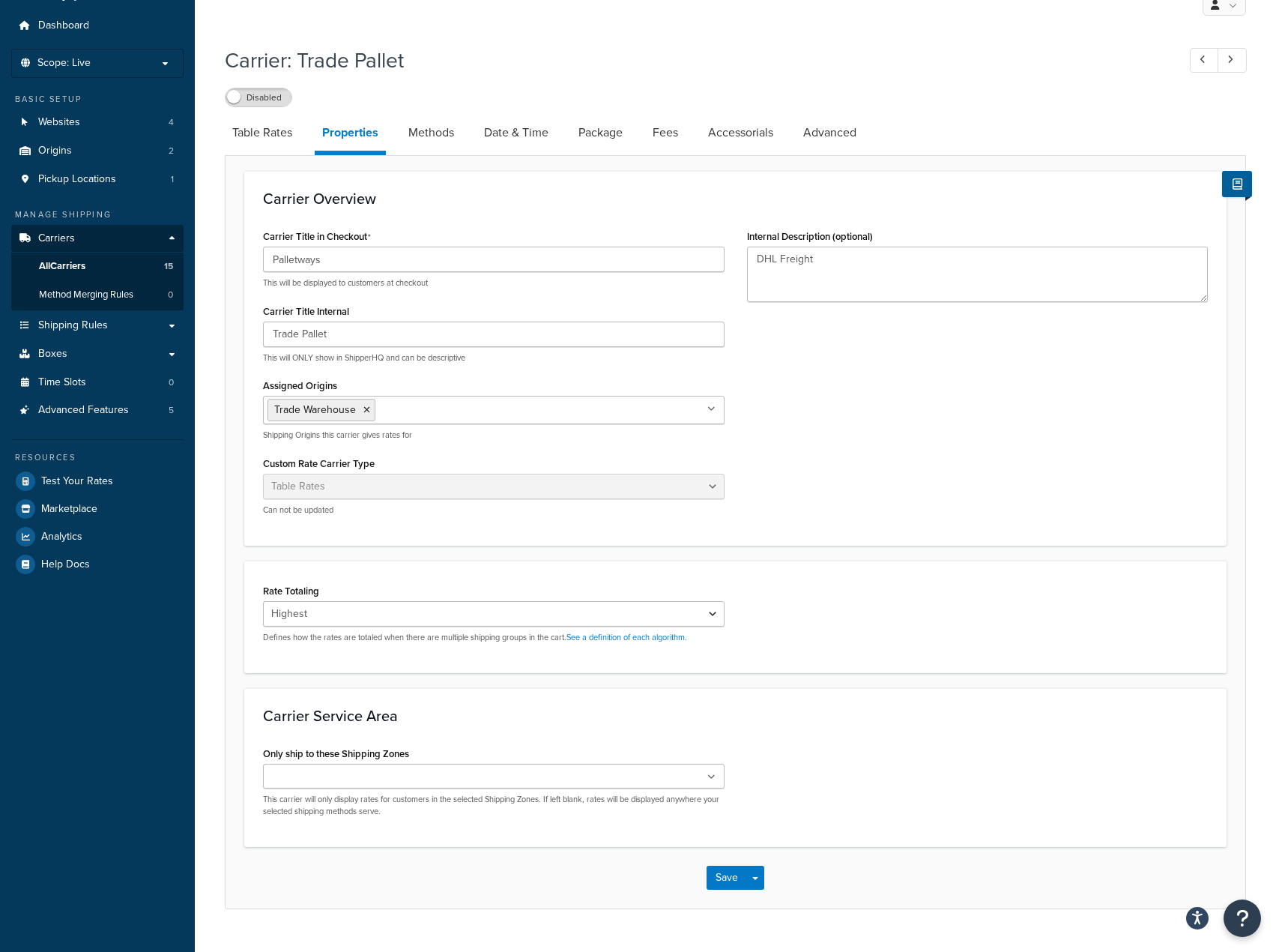
scroll to position [73, 0]
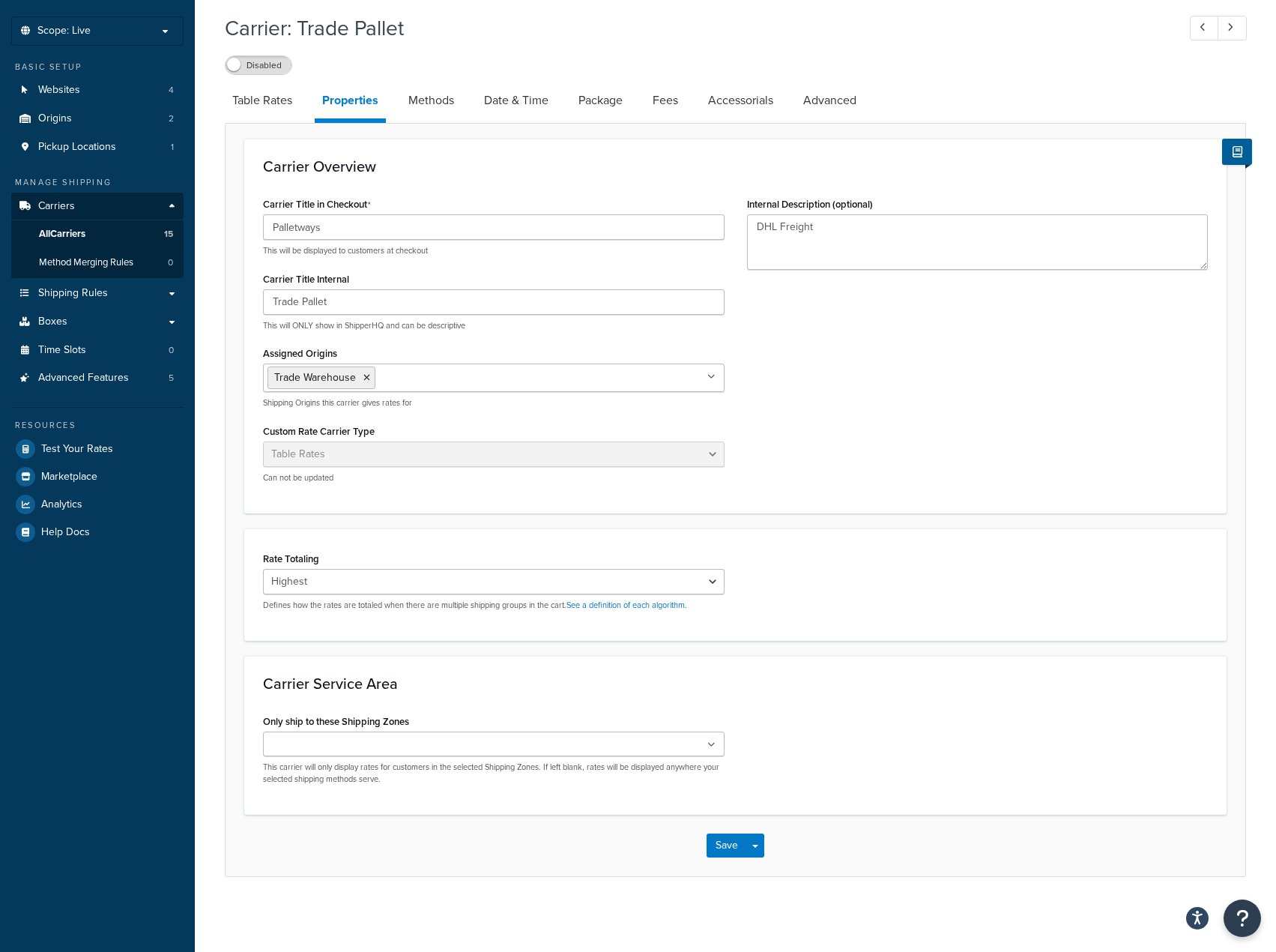
click at [445, 91] on link "Methods" at bounding box center [431, 100] width 61 height 36
select select "25"
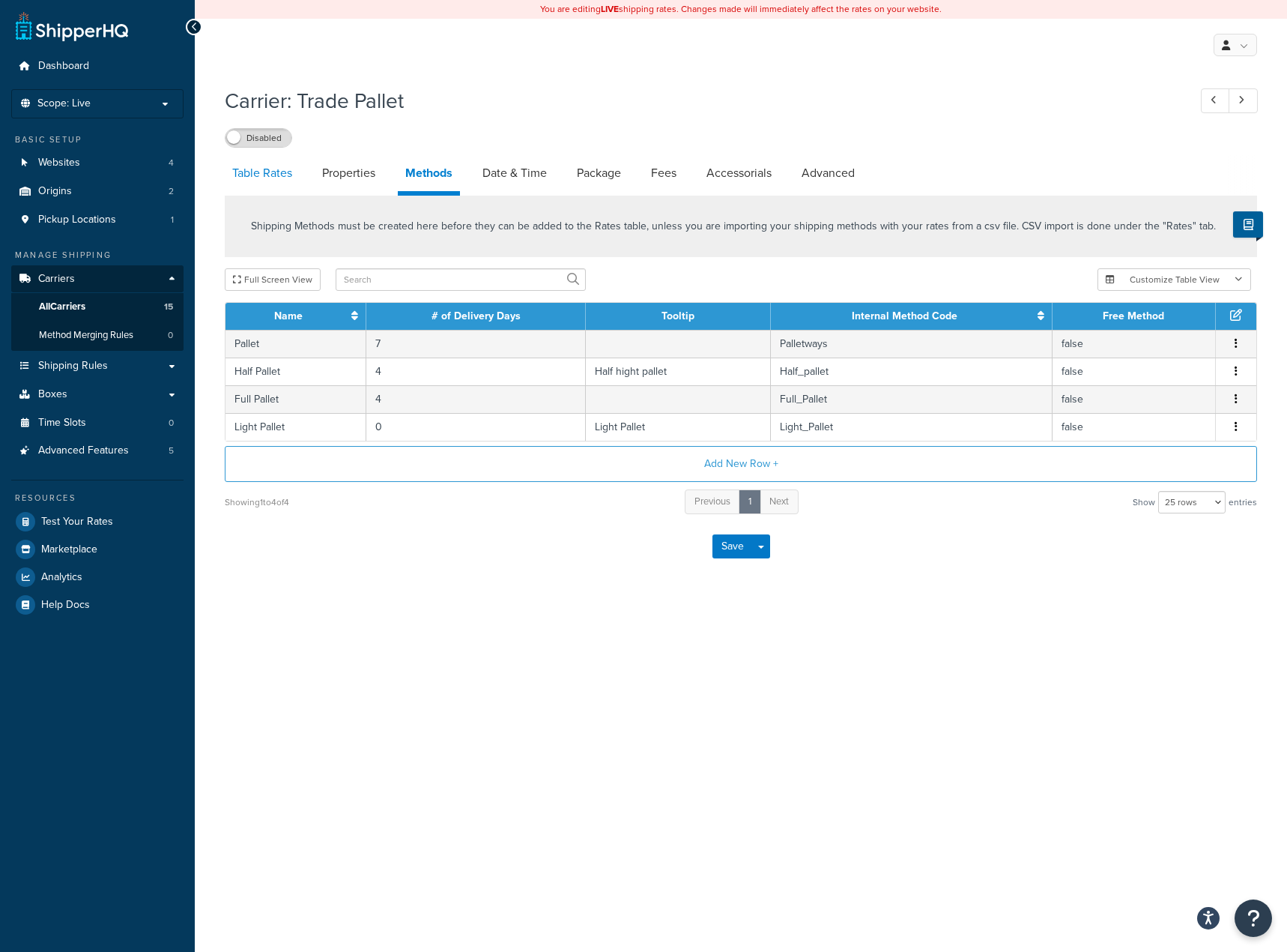
click at [285, 169] on link "Table Rates" at bounding box center [261, 172] width 75 height 36
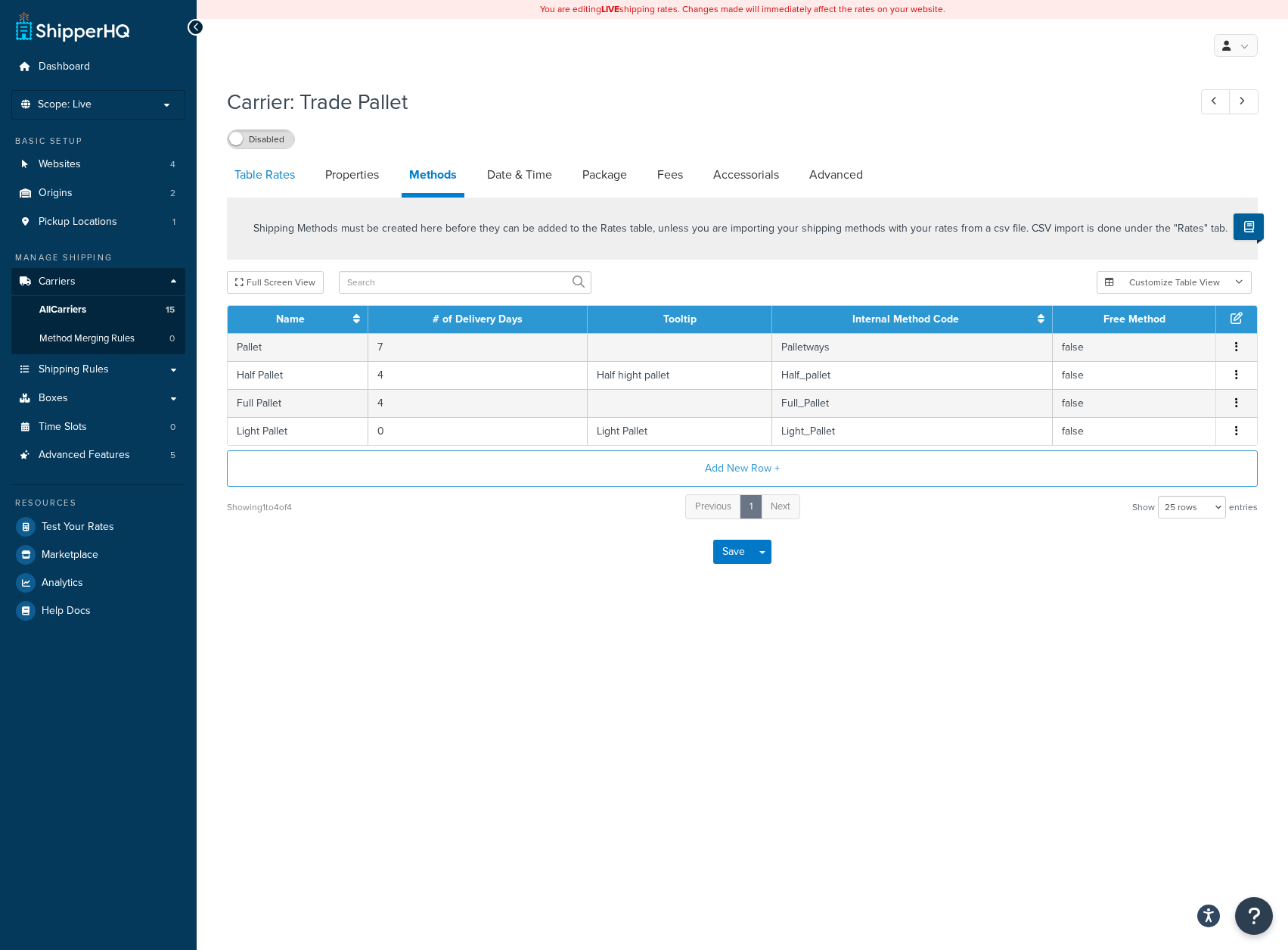
select select "25"
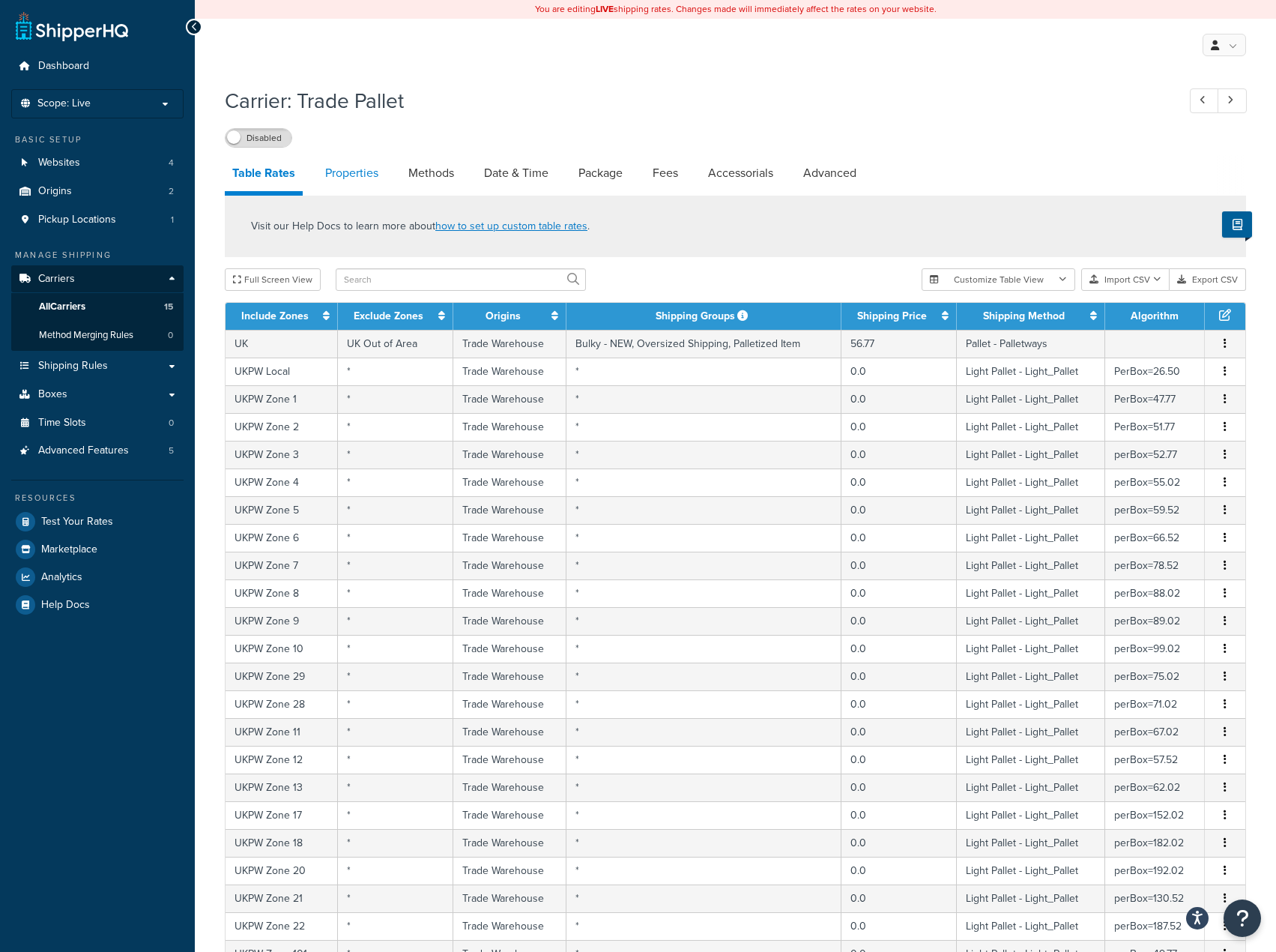
click at [377, 163] on link "Properties" at bounding box center [352, 172] width 68 height 36
select select "HIGHEST"
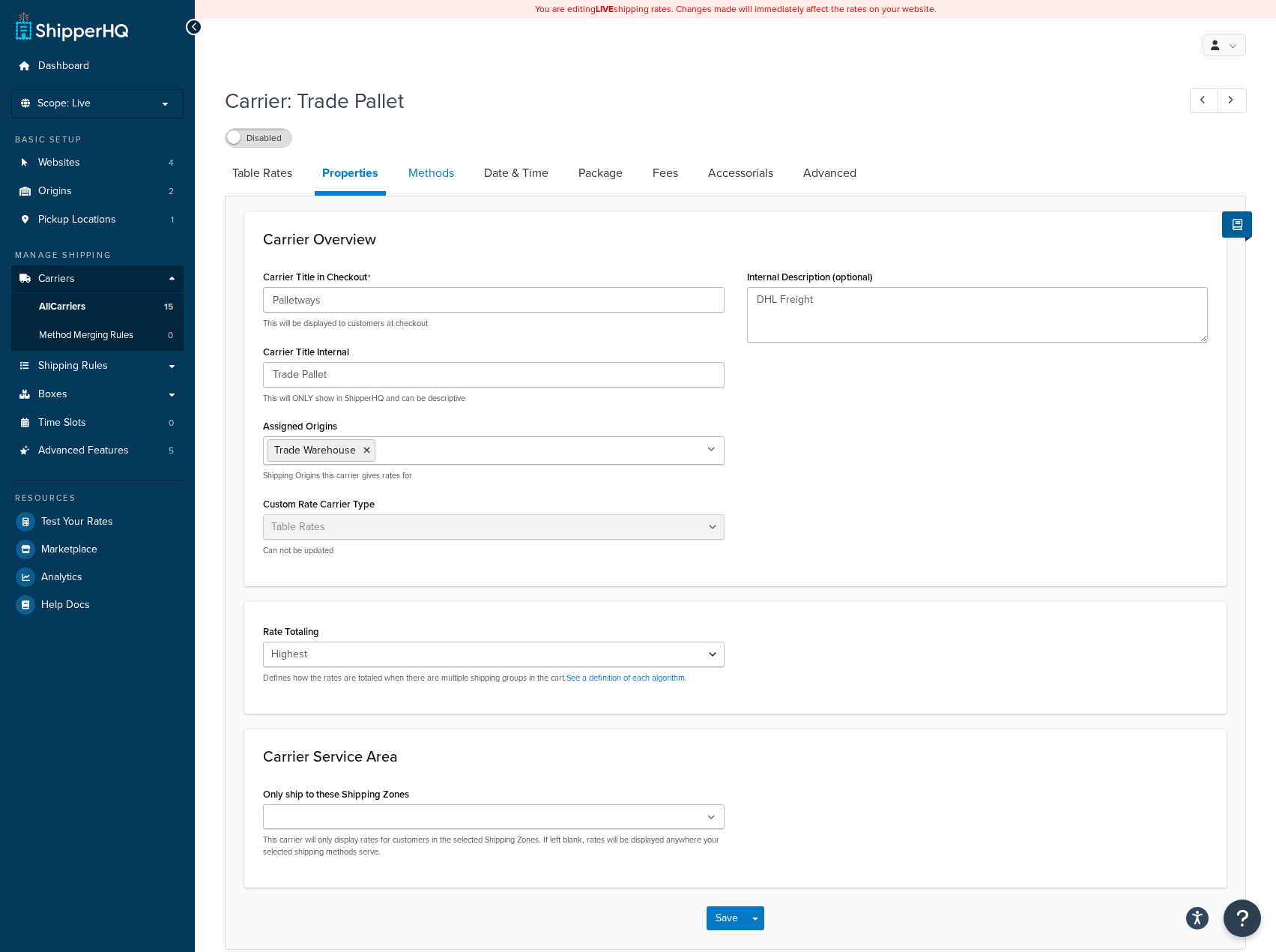
click at [443, 168] on link "Methods" at bounding box center [431, 172] width 61 height 36
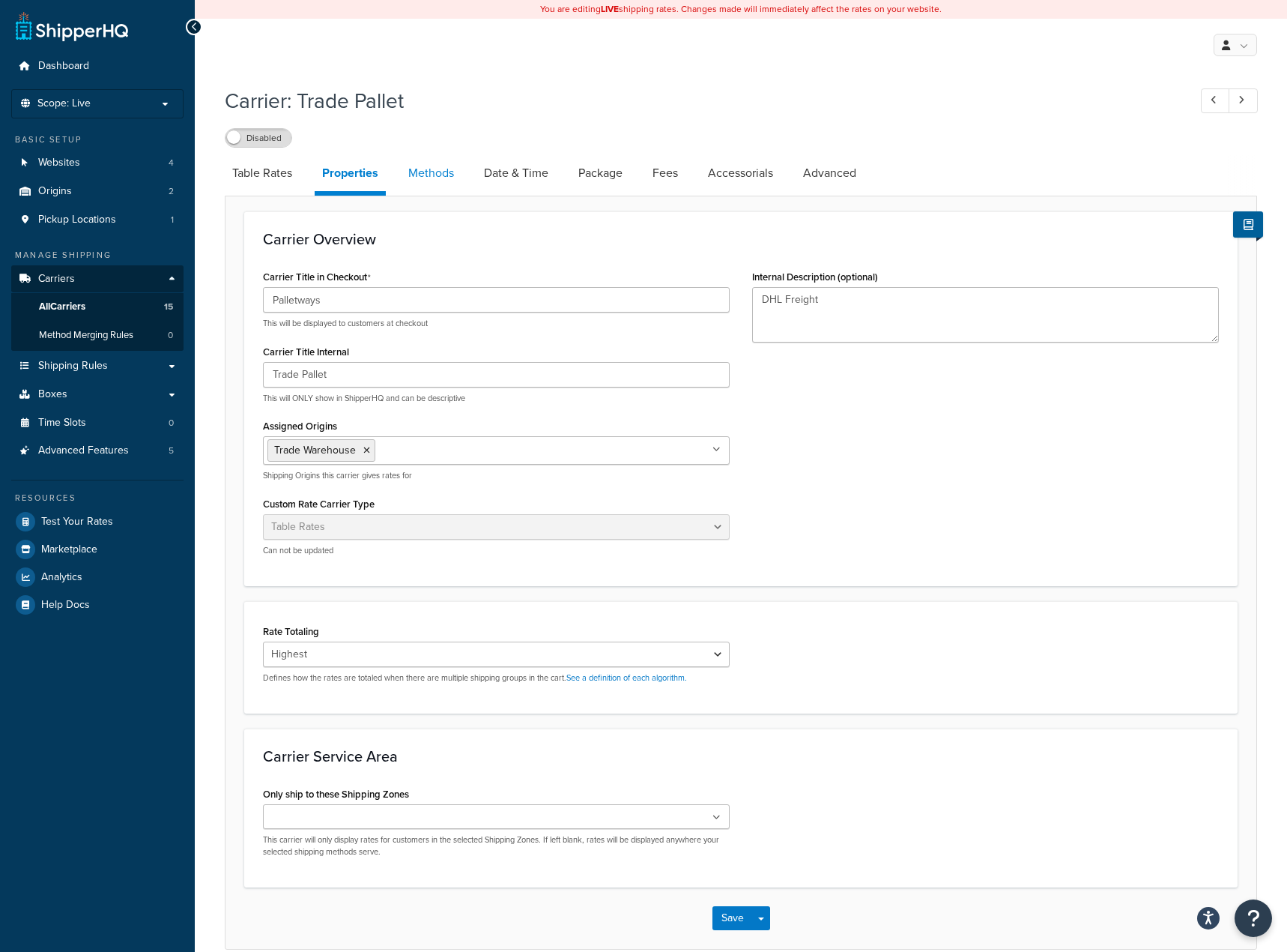
select select "25"
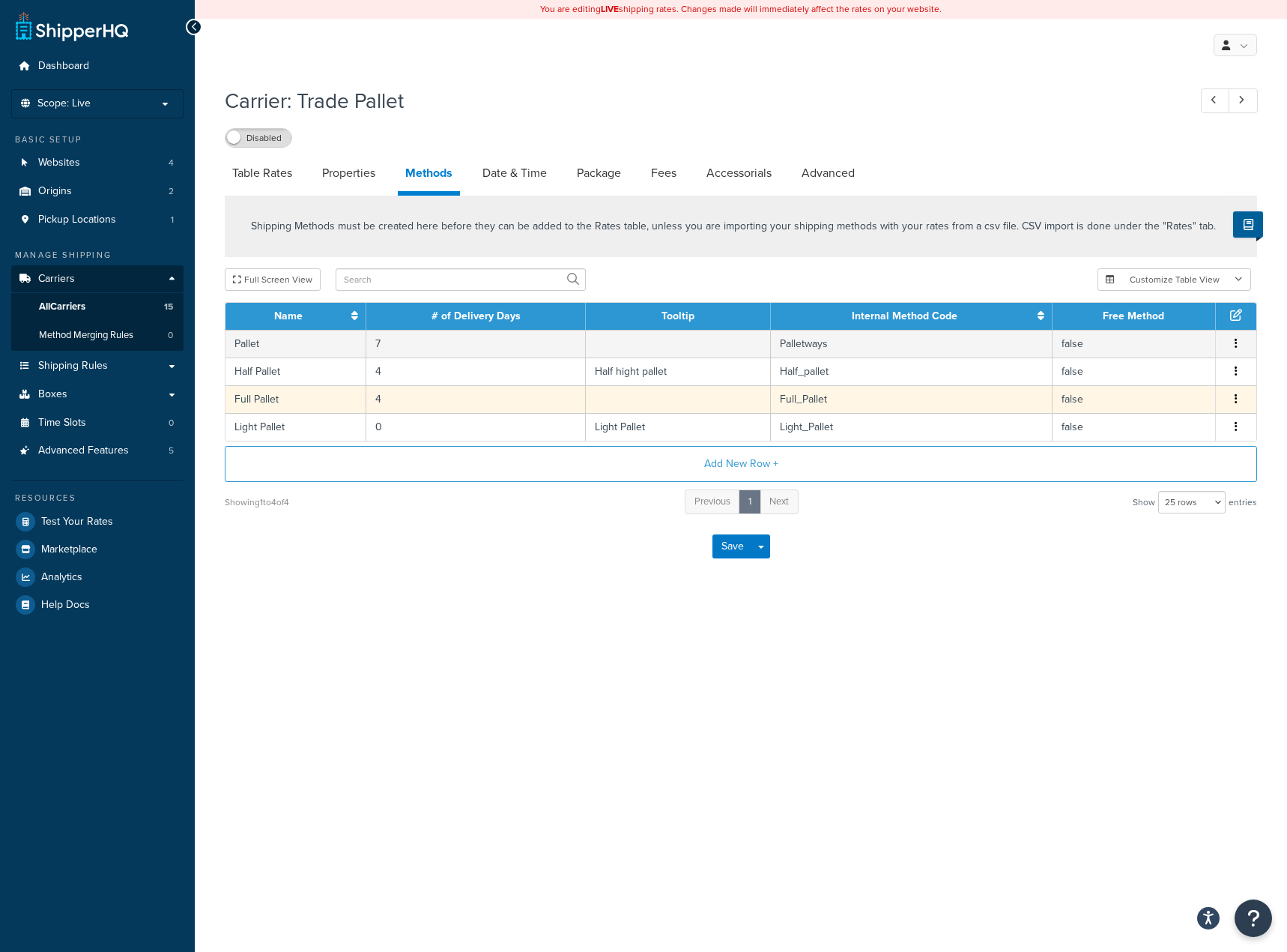
click at [1238, 401] on button "button" at bounding box center [1236, 400] width 12 height 17
click at [1173, 413] on div "Delete" at bounding box center [1160, 414] width 107 height 30
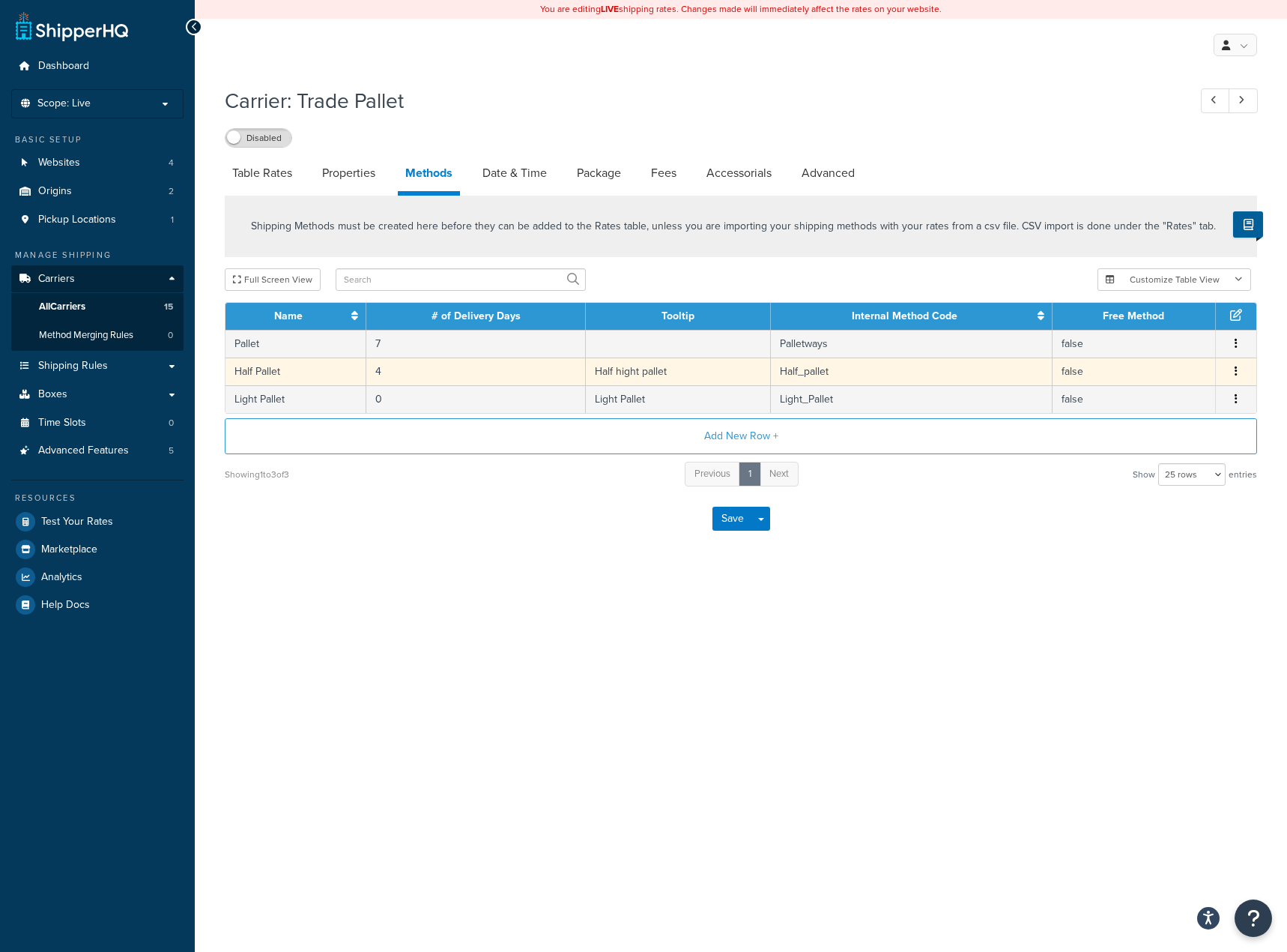
click at [1235, 374] on icon "button" at bounding box center [1235, 370] width 3 height 10
click at [1187, 393] on div "Delete" at bounding box center [1160, 387] width 107 height 30
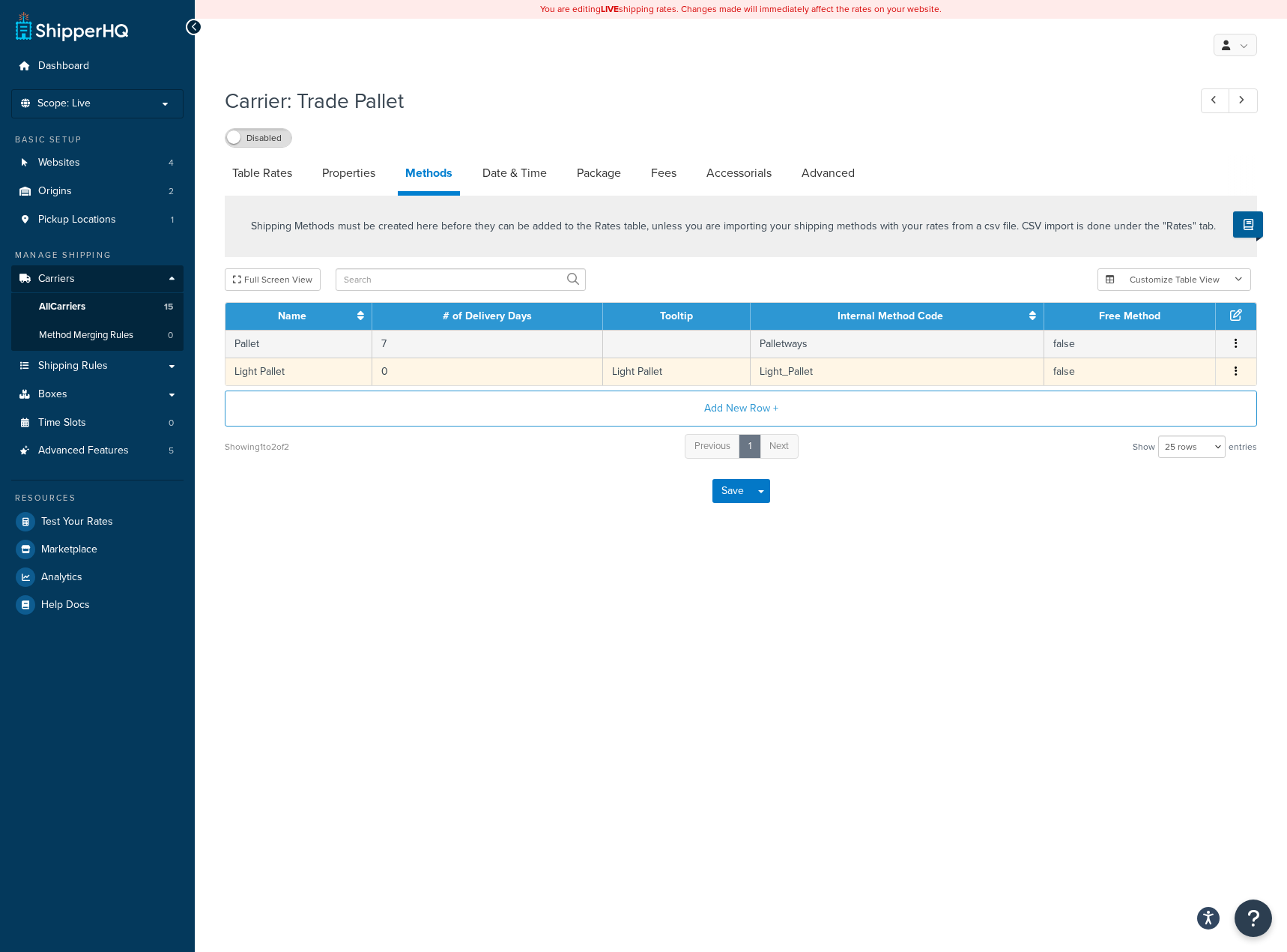
click at [464, 372] on td "0" at bounding box center [488, 371] width 231 height 28
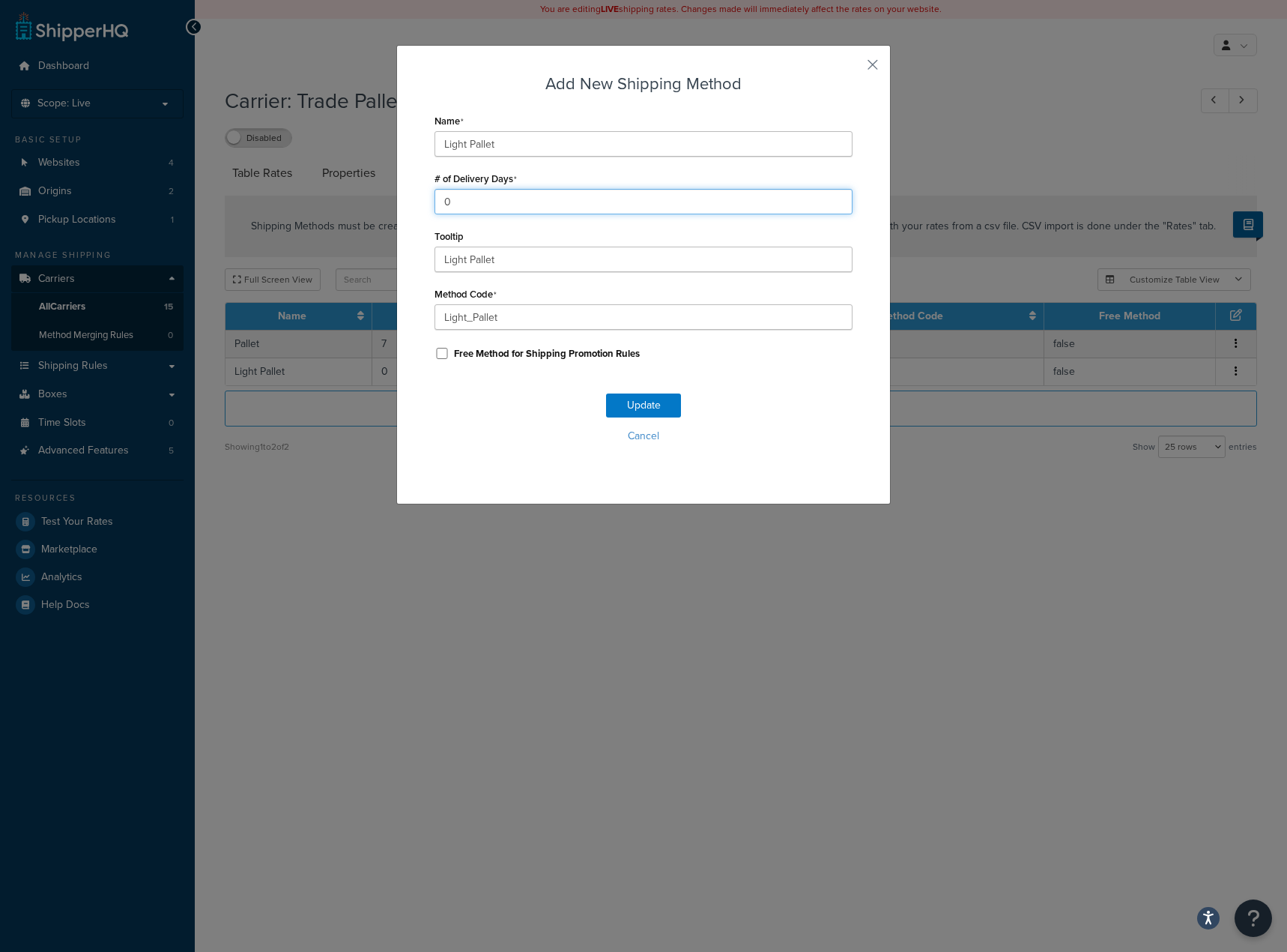
click at [570, 202] on input "0" at bounding box center [644, 202] width 418 height 26
type input "4"
click at [632, 401] on button "Update" at bounding box center [644, 405] width 75 height 24
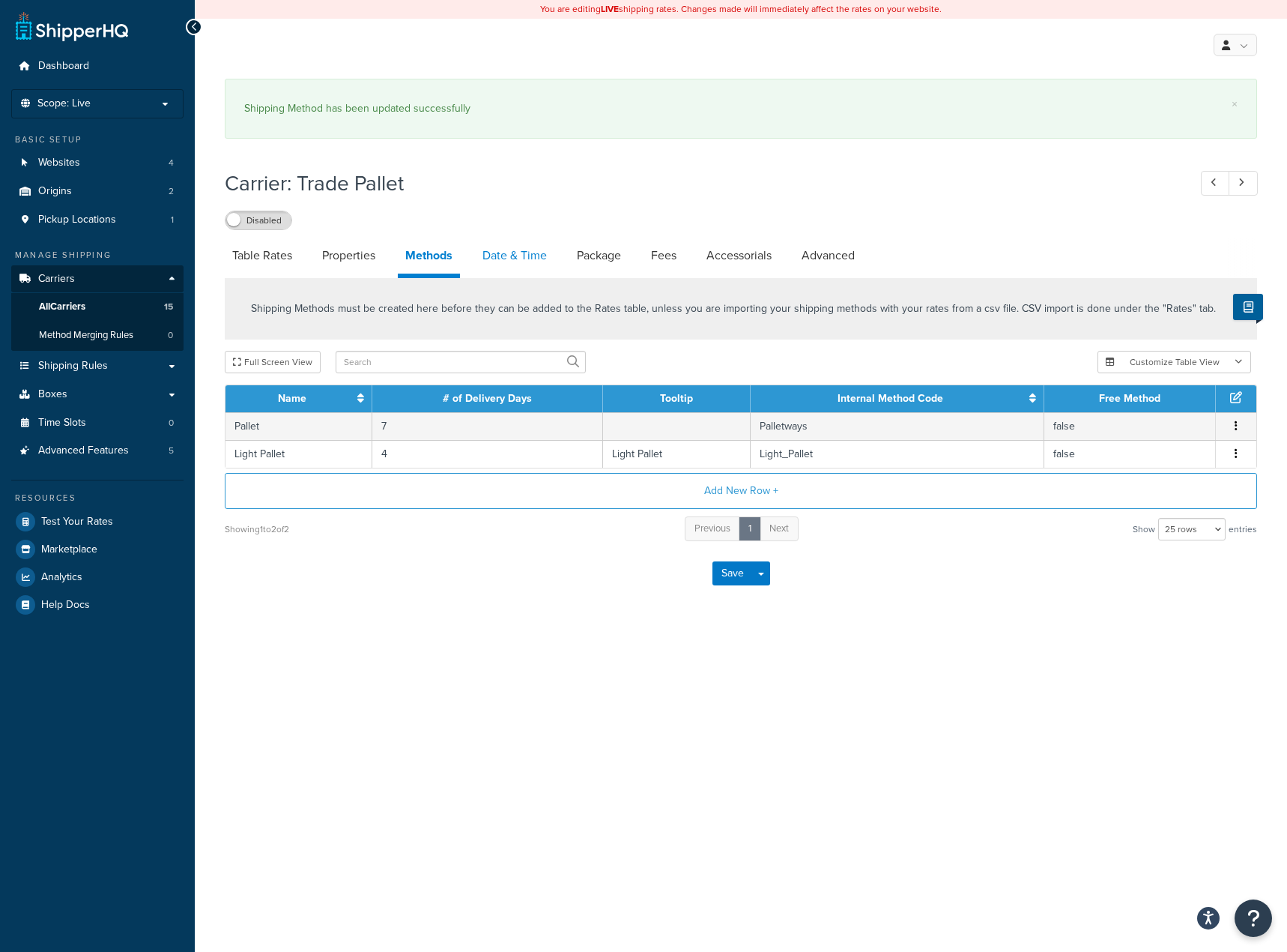
click at [519, 259] on link "Date & Time" at bounding box center [515, 255] width 79 height 36
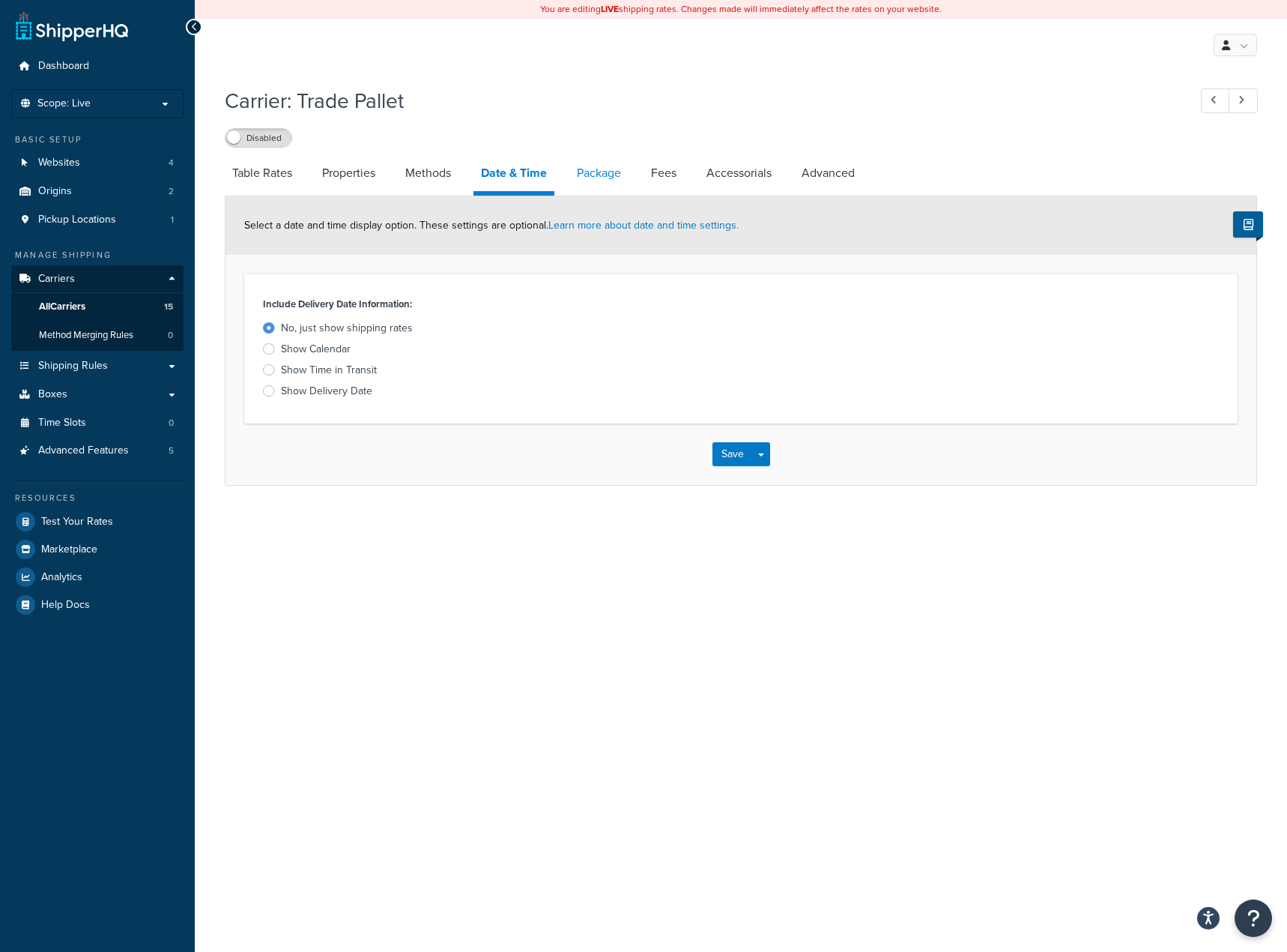
click at [609, 175] on link "Package" at bounding box center [599, 172] width 59 height 36
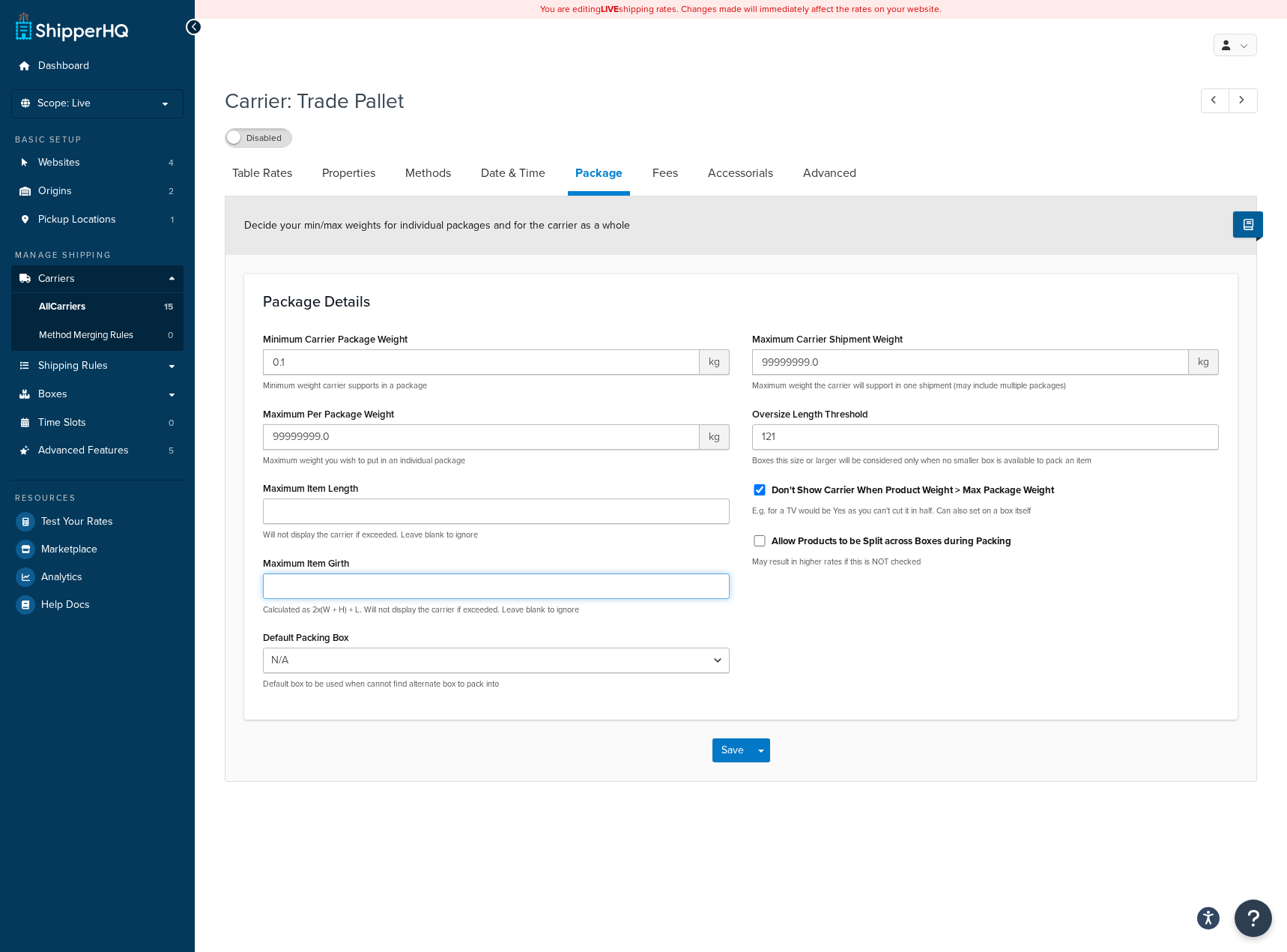
click at [312, 586] on input "Maximum Item Girth" at bounding box center [496, 586] width 467 height 26
click at [347, 614] on p "Calculated as 2x(W + H) + L. Will not display the carrier if exceeded. Leave bl…" at bounding box center [496, 610] width 467 height 11
click at [361, 588] on input "8" at bounding box center [496, 586] width 467 height 26
click at [386, 515] on input "Maximum Item Length" at bounding box center [496, 511] width 467 height 26
click at [358, 598] on input "8" at bounding box center [496, 586] width 467 height 26
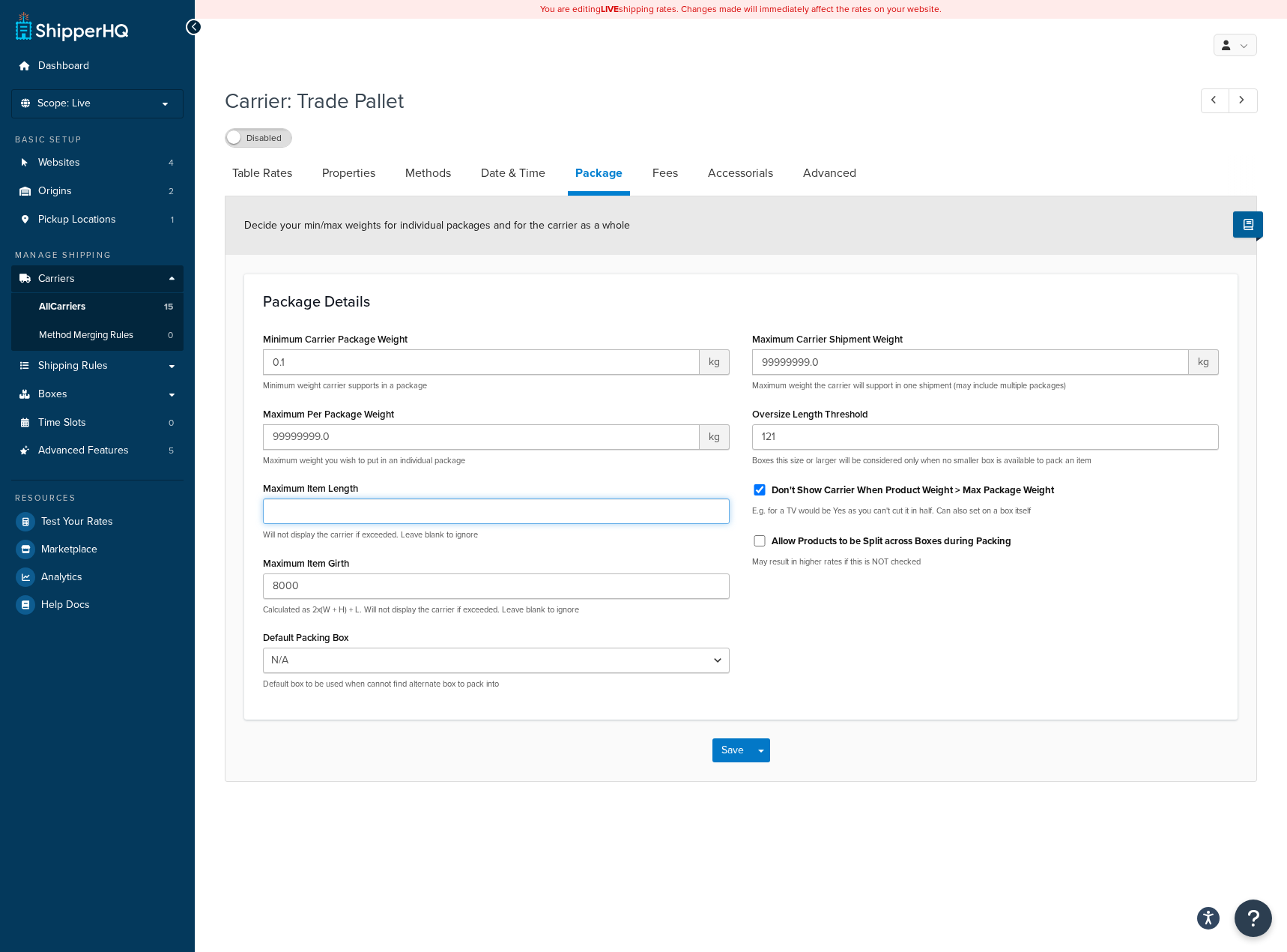
click at [400, 516] on input "Maximum Item Length" at bounding box center [496, 511] width 467 height 26
click at [325, 582] on input "8000" at bounding box center [496, 586] width 467 height 26
type input "800"
click at [468, 505] on input "Maximum Item Length" at bounding box center [496, 511] width 467 height 26
click at [304, 503] on input "120" at bounding box center [496, 511] width 467 height 26
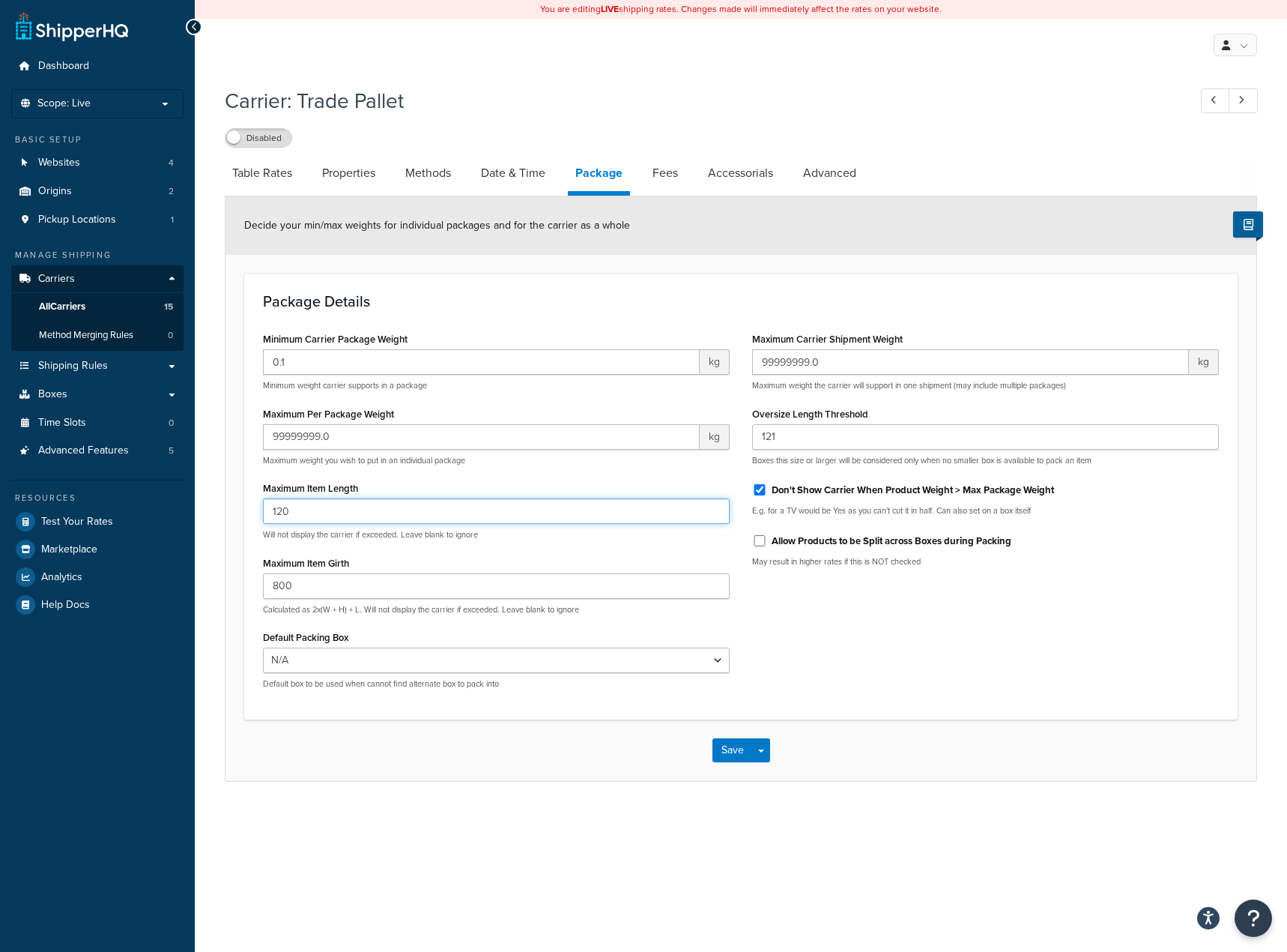
click at [304, 503] on input "120" at bounding box center [496, 511] width 467 height 26
click at [318, 515] on input "120" at bounding box center [496, 511] width 467 height 26
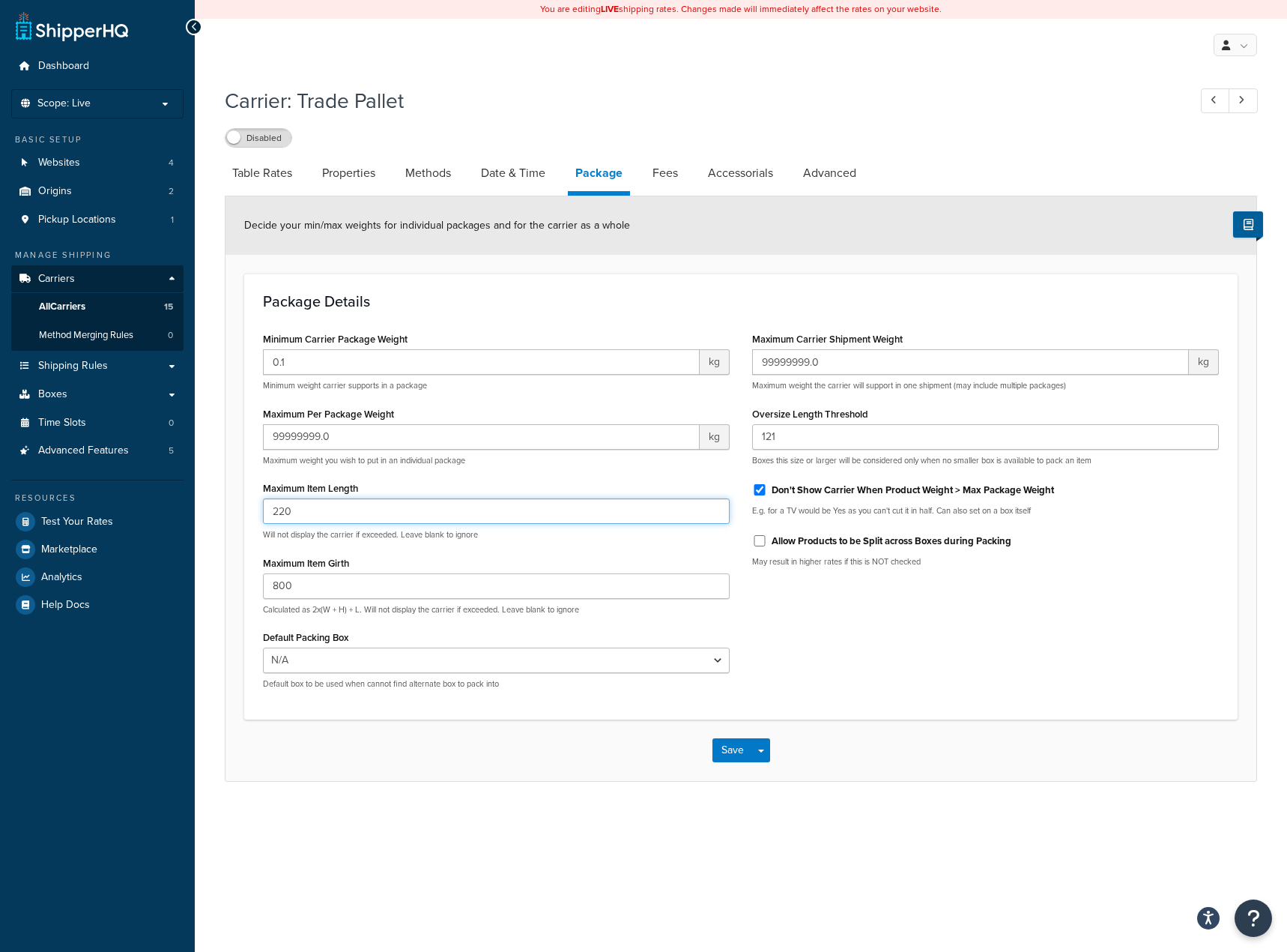
type input "220"
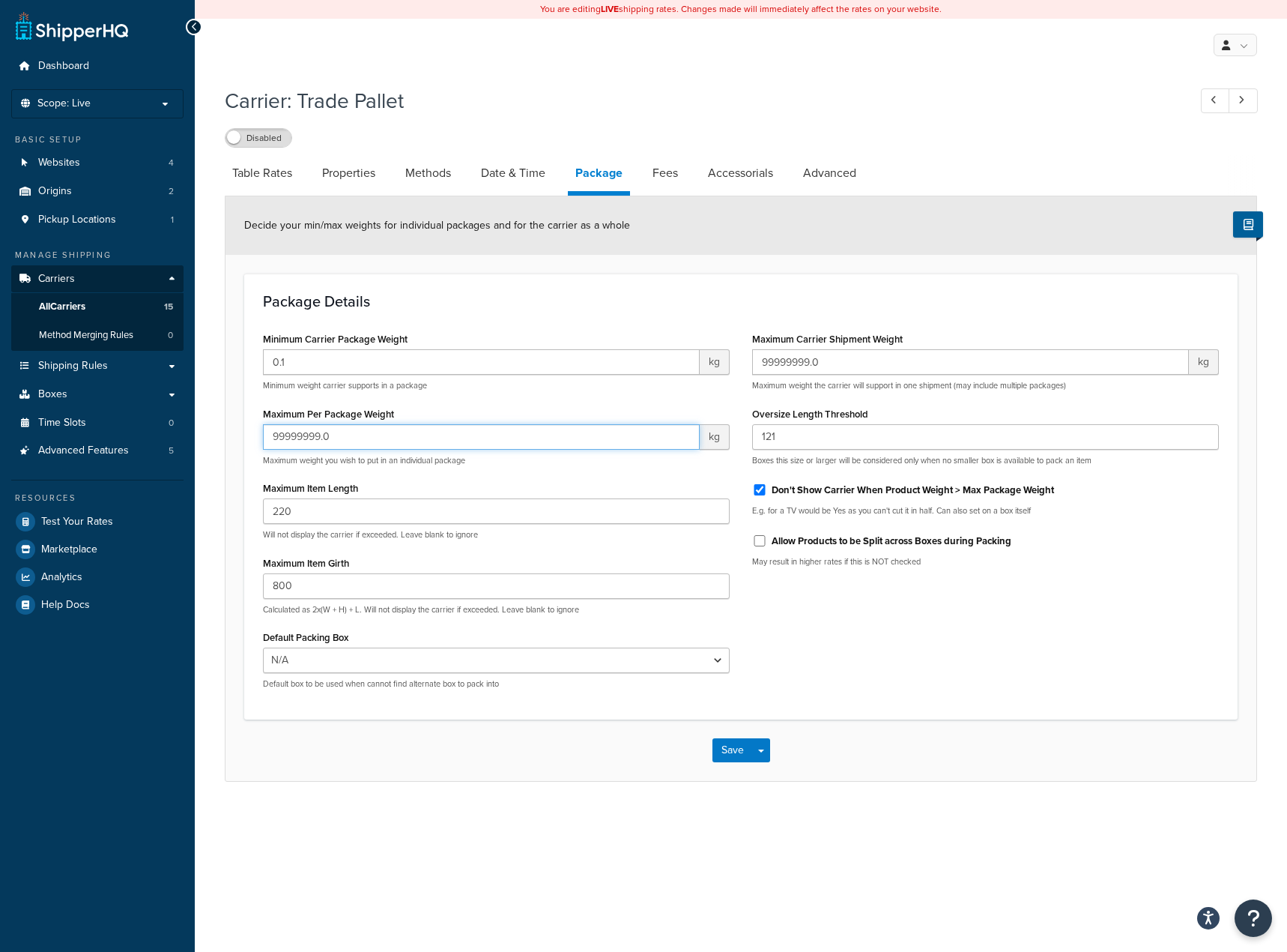
click at [341, 441] on input "99999999.0" at bounding box center [481, 437] width 437 height 26
type input "1000"
click at [378, 462] on p "Maximum weight you wish to put in an individual package" at bounding box center [496, 460] width 467 height 11
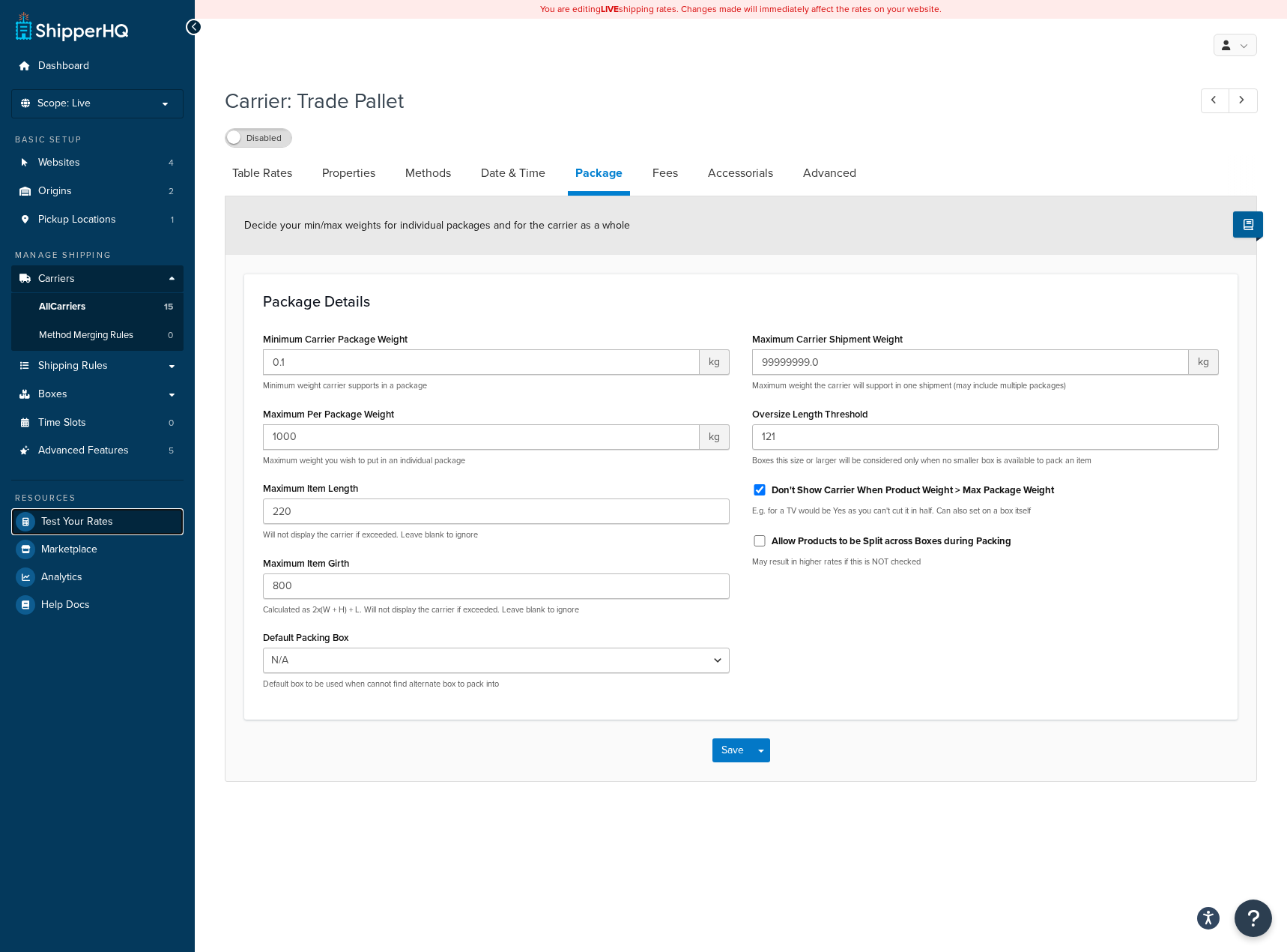
click at [76, 523] on span "Test Your Rates" at bounding box center [77, 522] width 72 height 13
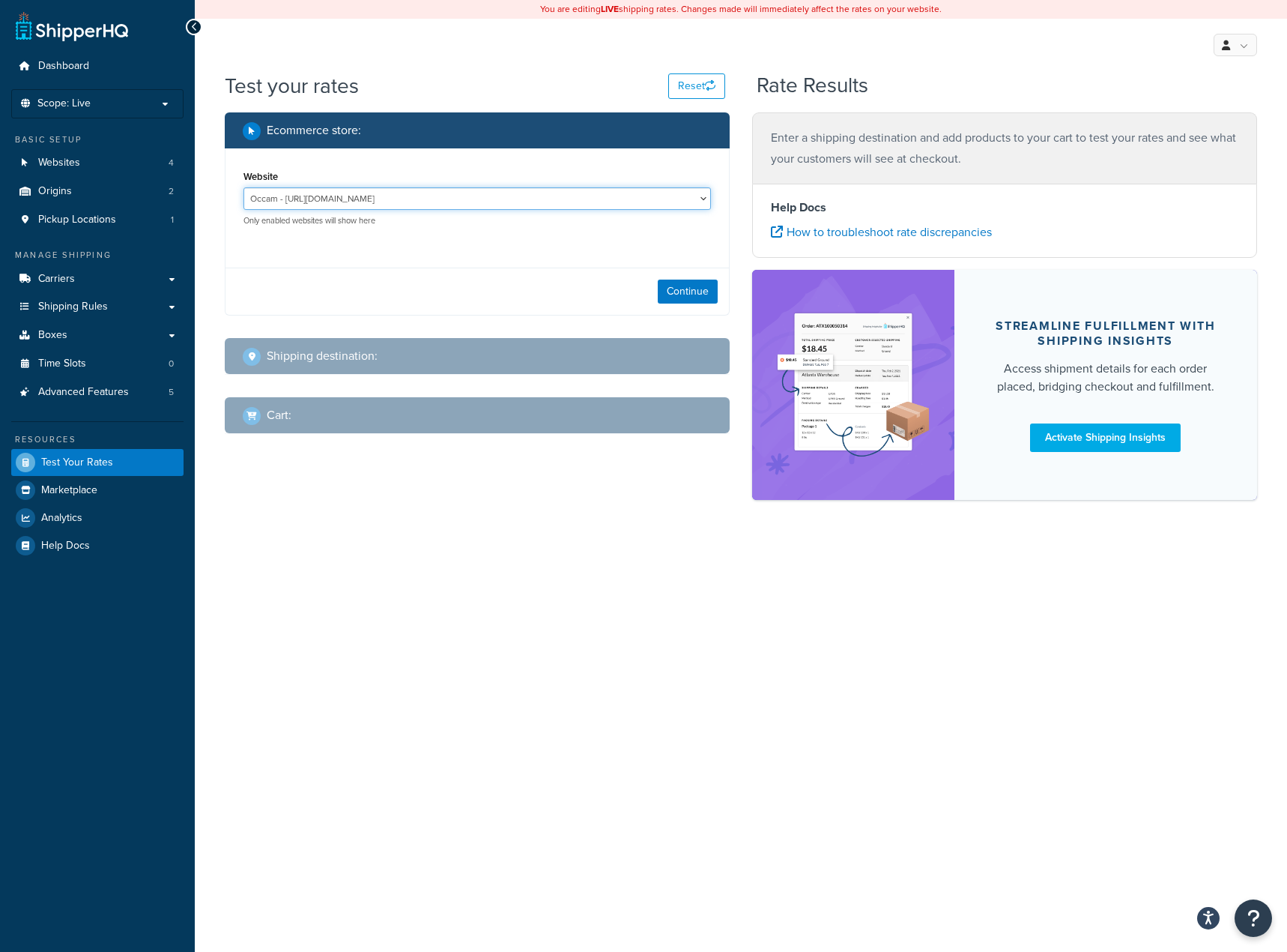
click at [632, 200] on select "Occam - https://www.occamdistribution.com/ Occam Terminal - https://terminal.oc…" at bounding box center [478, 199] width 468 height 22
click at [304, 320] on div "Ecommerce store : Website Occam - https://www.occamdistribution.com/ Occam Term…" at bounding box center [477, 284] width 528 height 343
click at [667, 278] on div "Continue" at bounding box center [477, 291] width 504 height 47
click at [667, 288] on button "Continue" at bounding box center [688, 292] width 60 height 24
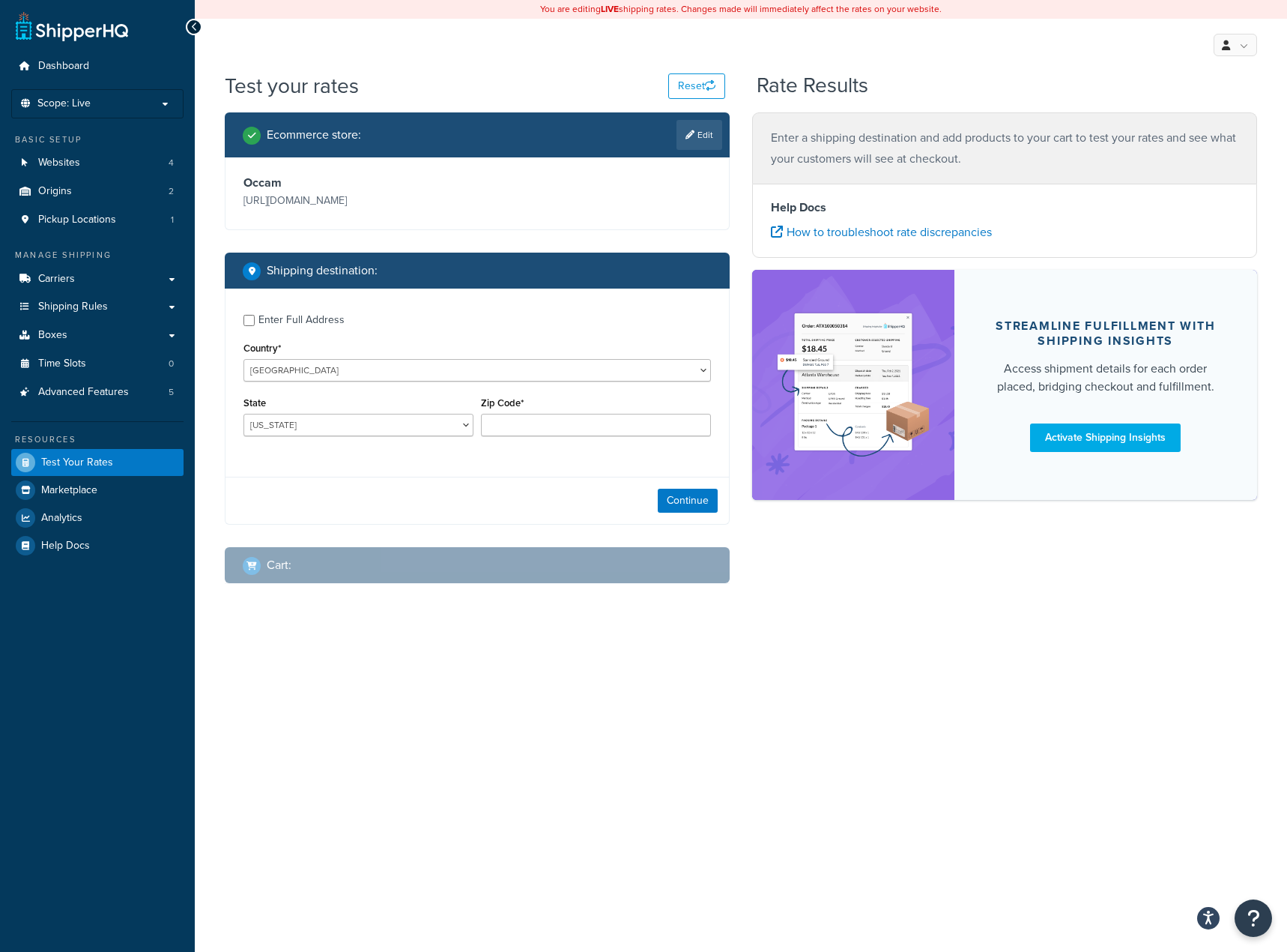
click at [280, 320] on div "Enter Full Address" at bounding box center [302, 319] width 87 height 21
click at [255, 320] on input "Enter Full Address" at bounding box center [249, 320] width 11 height 11
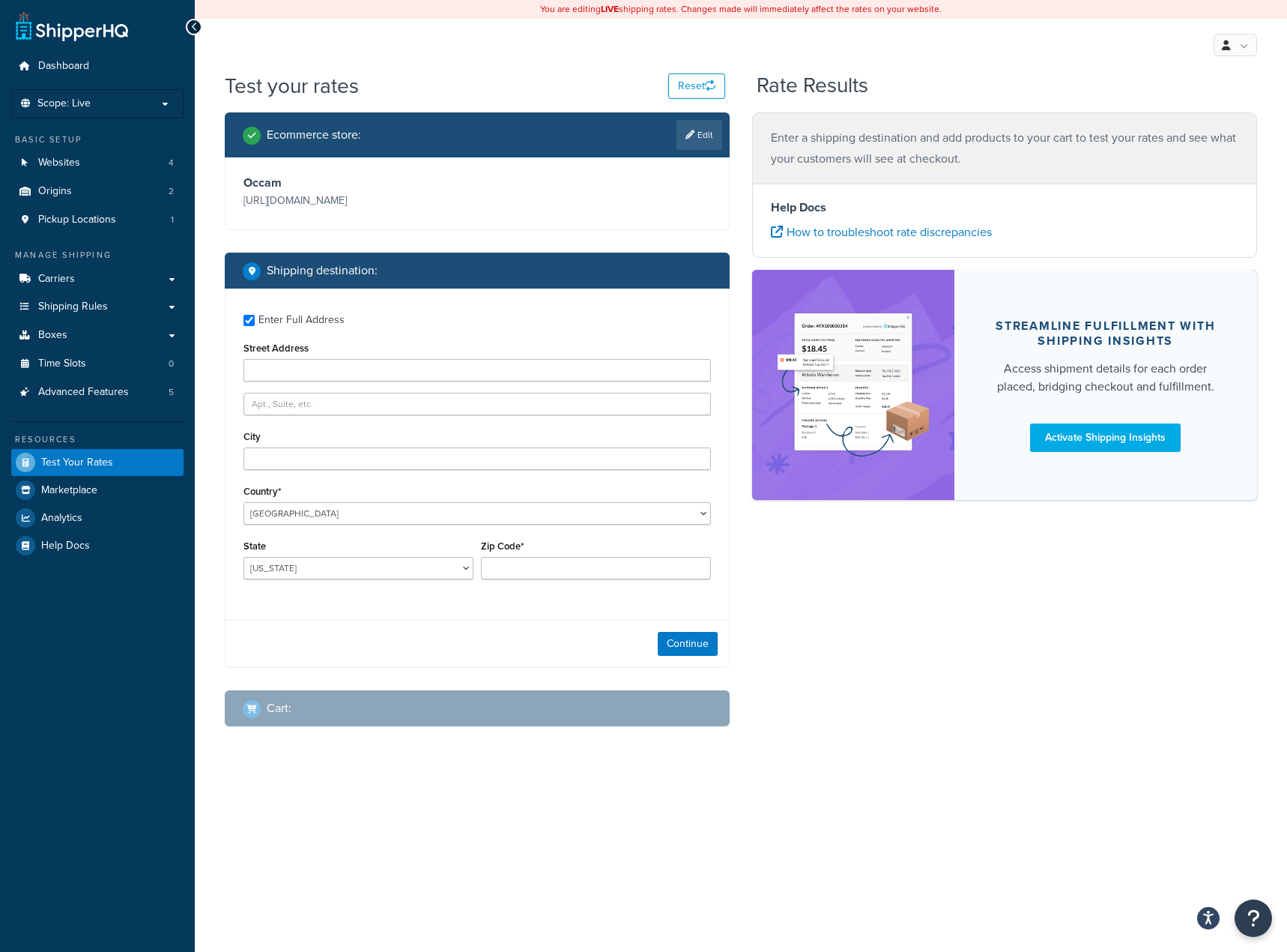
click at [280, 320] on div "Enter Full Address" at bounding box center [302, 319] width 87 height 21
click at [255, 320] on input "Enter Full Address" at bounding box center [249, 320] width 11 height 11
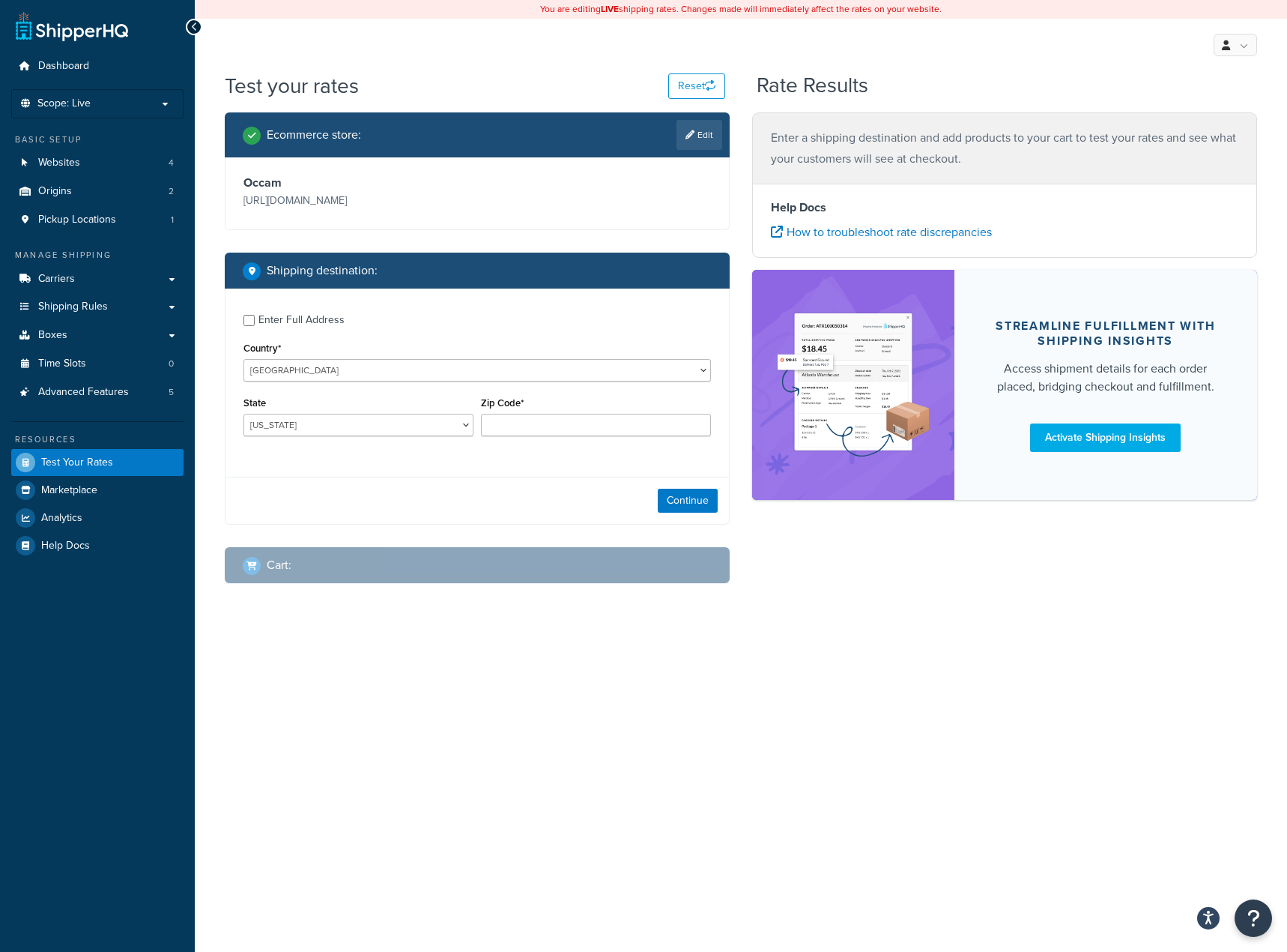
click at [280, 320] on div "Enter Full Address" at bounding box center [302, 319] width 87 height 21
click at [255, 320] on input "Enter Full Address" at bounding box center [249, 320] width 11 height 11
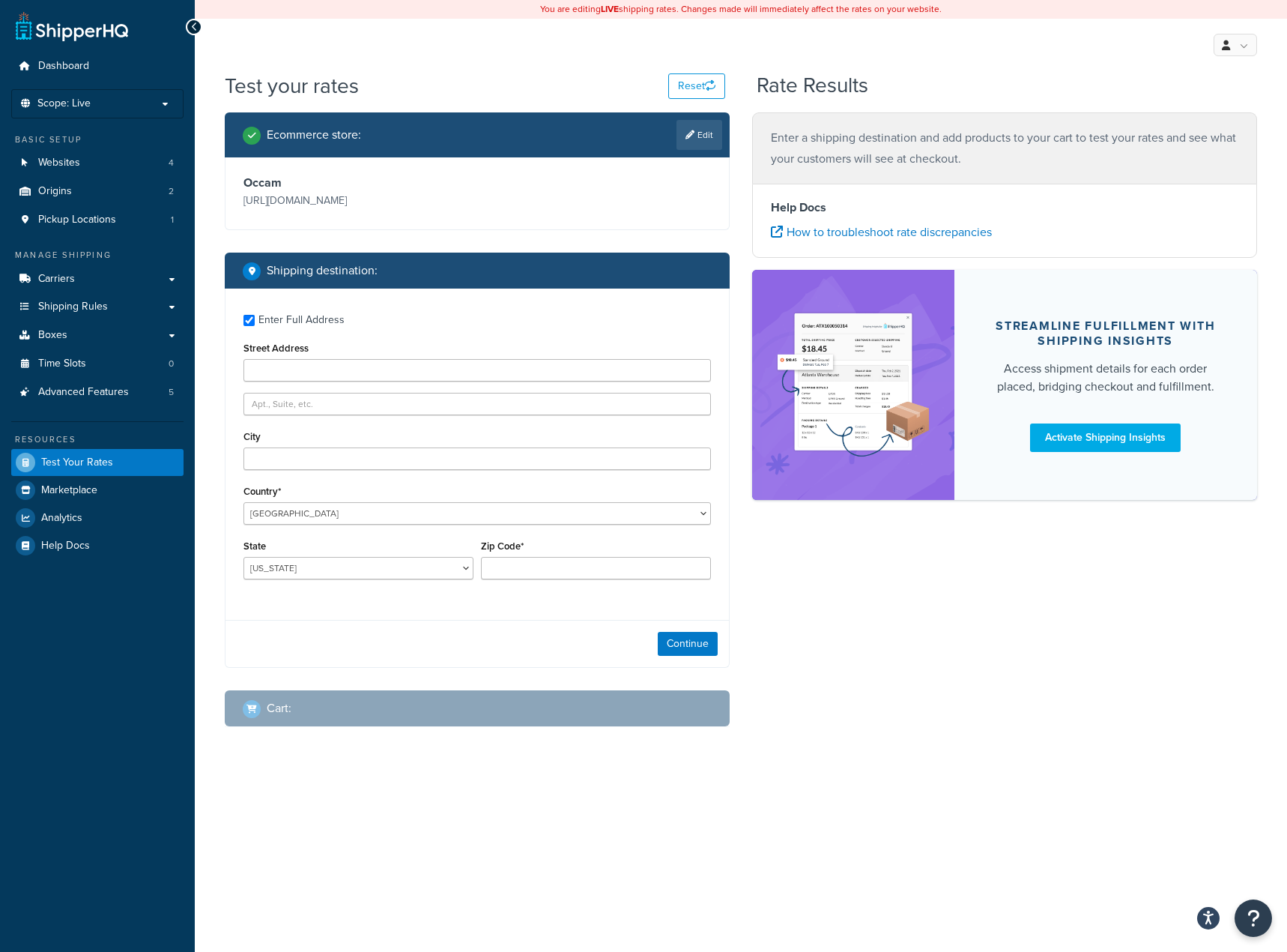
click at [280, 320] on div "Enter Full Address" at bounding box center [302, 319] width 87 height 21
click at [255, 320] on input "Enter Full Address" at bounding box center [249, 320] width 11 height 11
checkbox input "false"
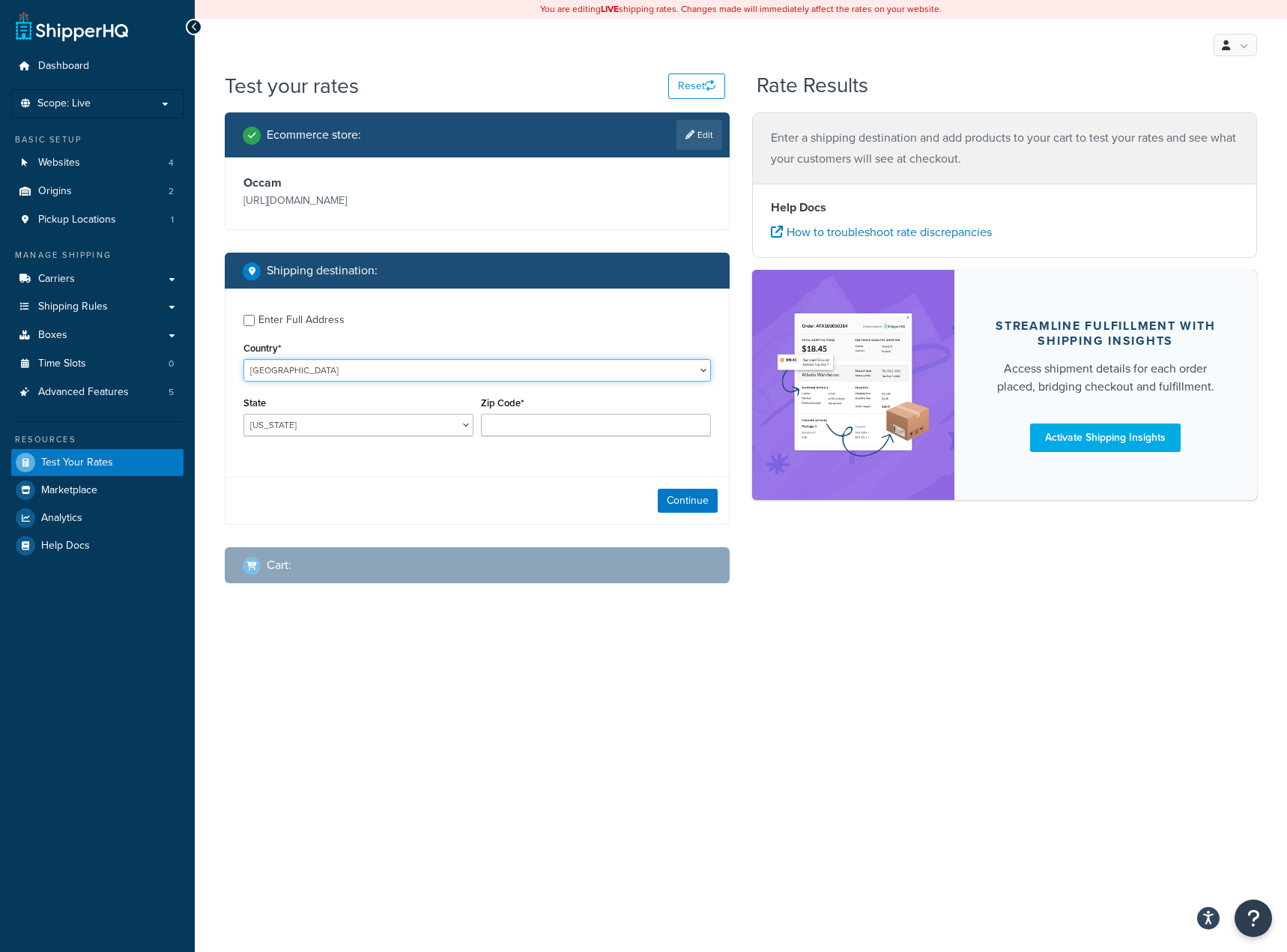
click at [354, 372] on select "United States United Kingdom Afghanistan Åland Islands Albania Algeria American…" at bounding box center [478, 370] width 468 height 22
click at [355, 372] on select "United States United Kingdom Afghanistan Åland Islands Albania Algeria American…" at bounding box center [478, 370] width 468 height 22
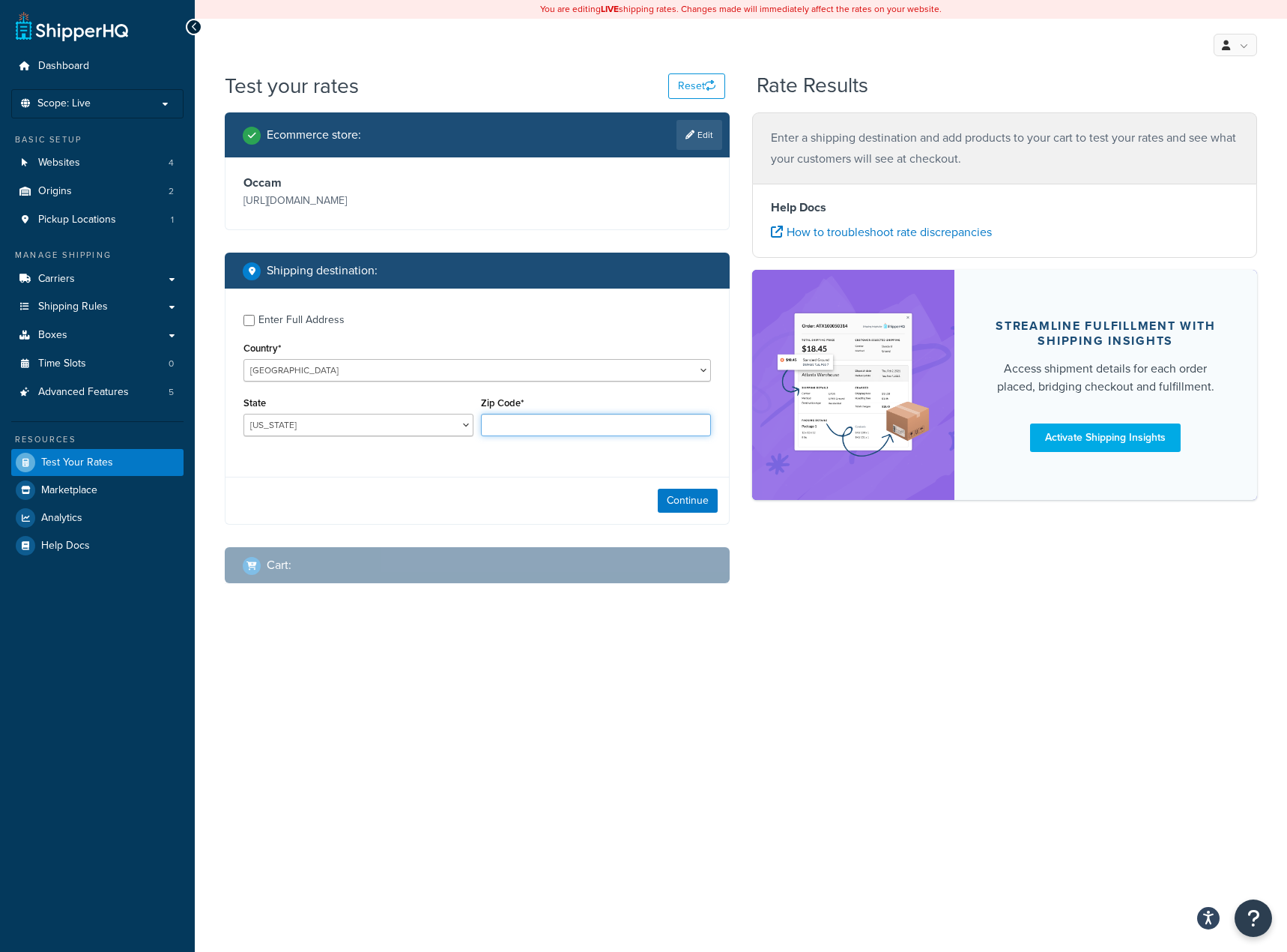
click at [581, 429] on input "Zip Code*" at bounding box center [597, 424] width 230 height 22
type input "ss95qe"
click at [436, 418] on select "Alabama Alaska American Samoa Arizona Arkansas Armed Forces Americas Armed Forc…" at bounding box center [359, 424] width 230 height 22
drag, startPoint x: 607, startPoint y: 456, endPoint x: 562, endPoint y: 436, distance: 49.2
click at [607, 456] on div "Enter Full Address Country* United States United Kingdom Afghanistan Åland Isla…" at bounding box center [477, 377] width 504 height 177
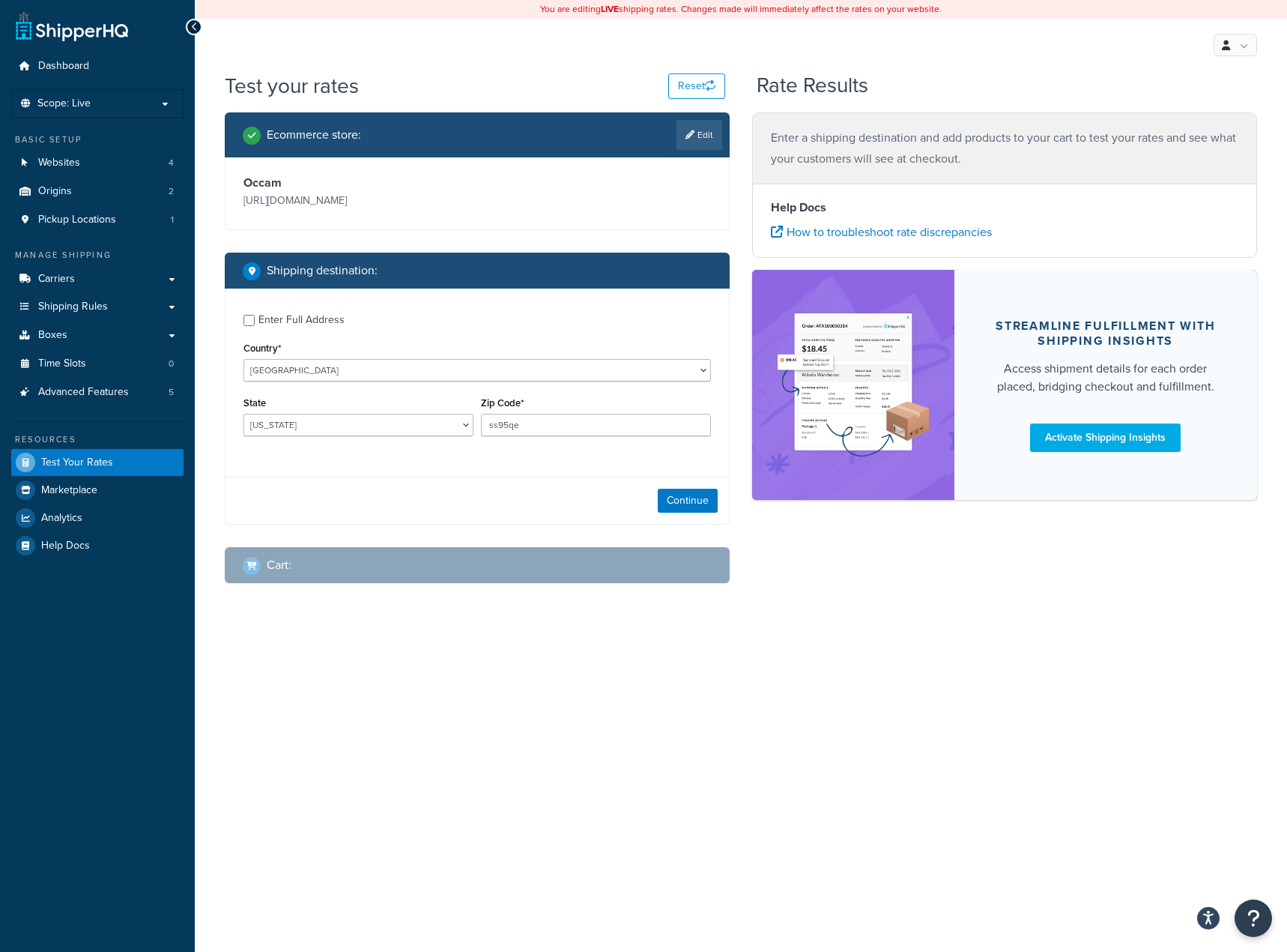
click at [495, 356] on div "Country* United States United Kingdom Afghanistan Åland Islands Albania Algeria…" at bounding box center [478, 359] width 468 height 43
click at [544, 410] on div "Zip Code* ss95qe" at bounding box center [597, 414] width 230 height 43
click at [544, 413] on div "Zip Code* ss95qe" at bounding box center [597, 414] width 230 height 43
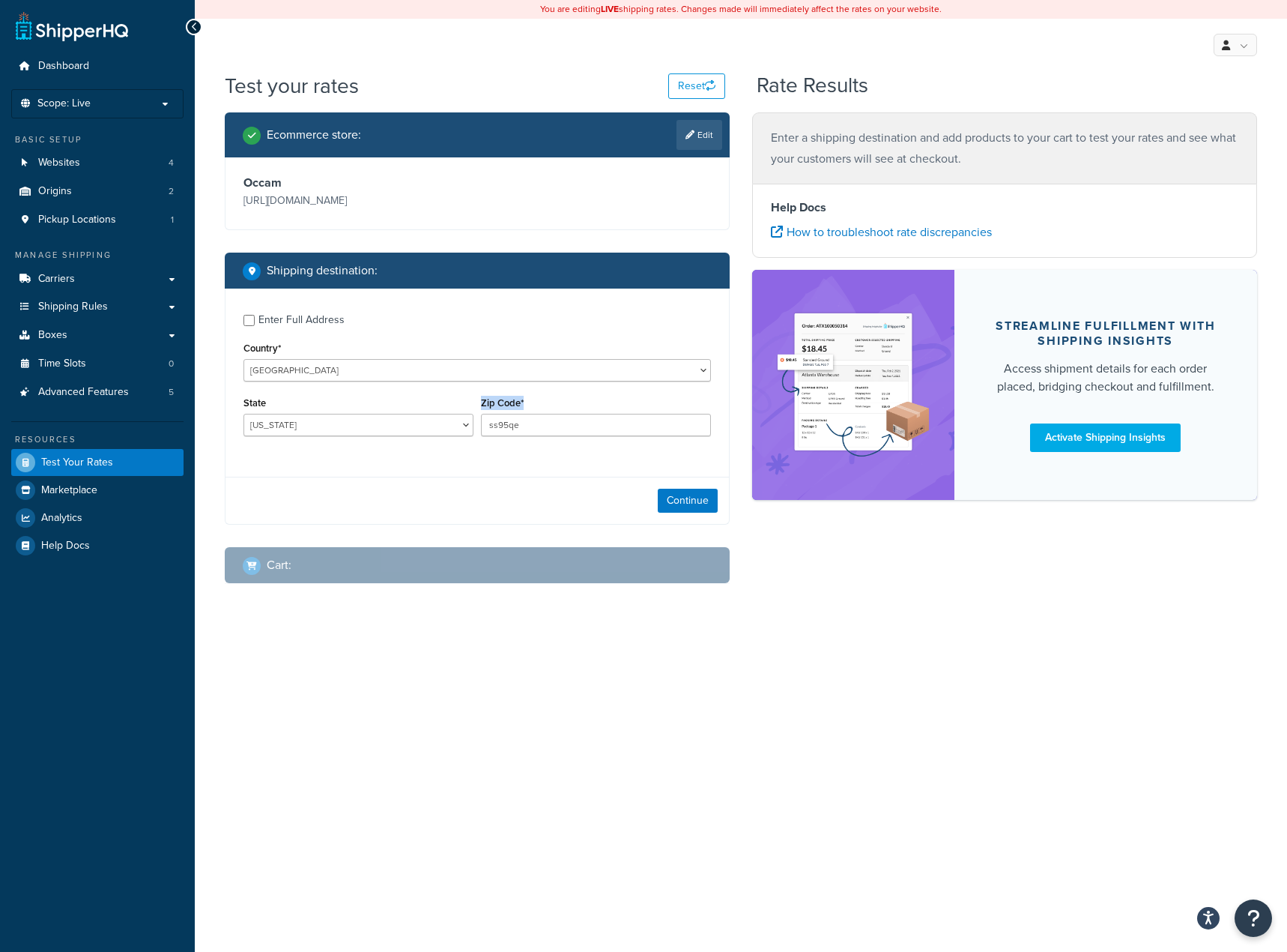
click at [544, 413] on div "Zip Code* ss95qe" at bounding box center [597, 414] width 230 height 43
click at [559, 433] on input "ss95qe" at bounding box center [597, 424] width 230 height 22
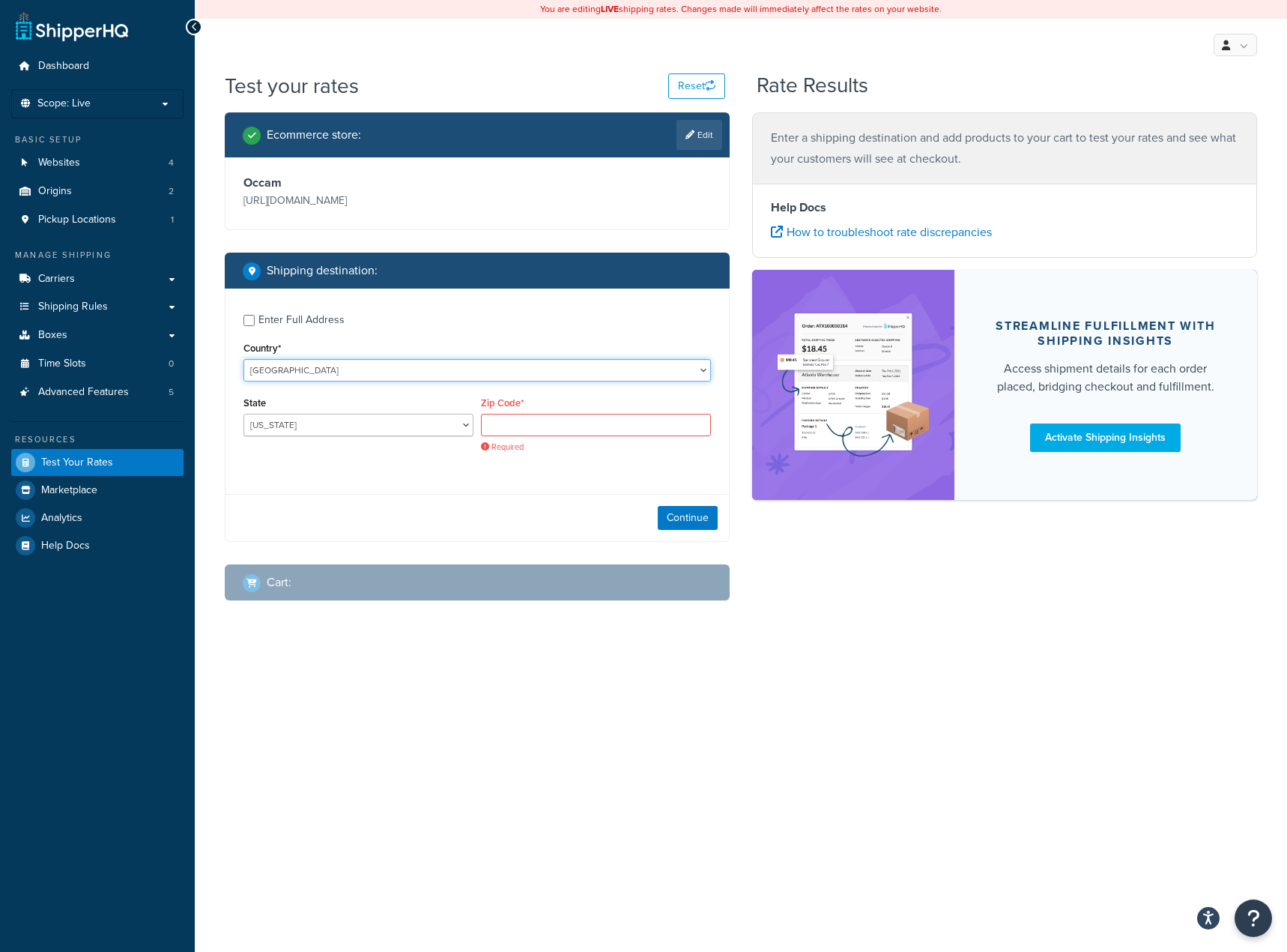
click at [464, 361] on select "United States United Kingdom Afghanistan Åland Islands Albania Algeria American…" at bounding box center [478, 370] width 468 height 22
click at [377, 377] on select "United States United Kingdom Afghanistan Åland Islands Albania Algeria American…" at bounding box center [478, 370] width 468 height 22
select select "FR"
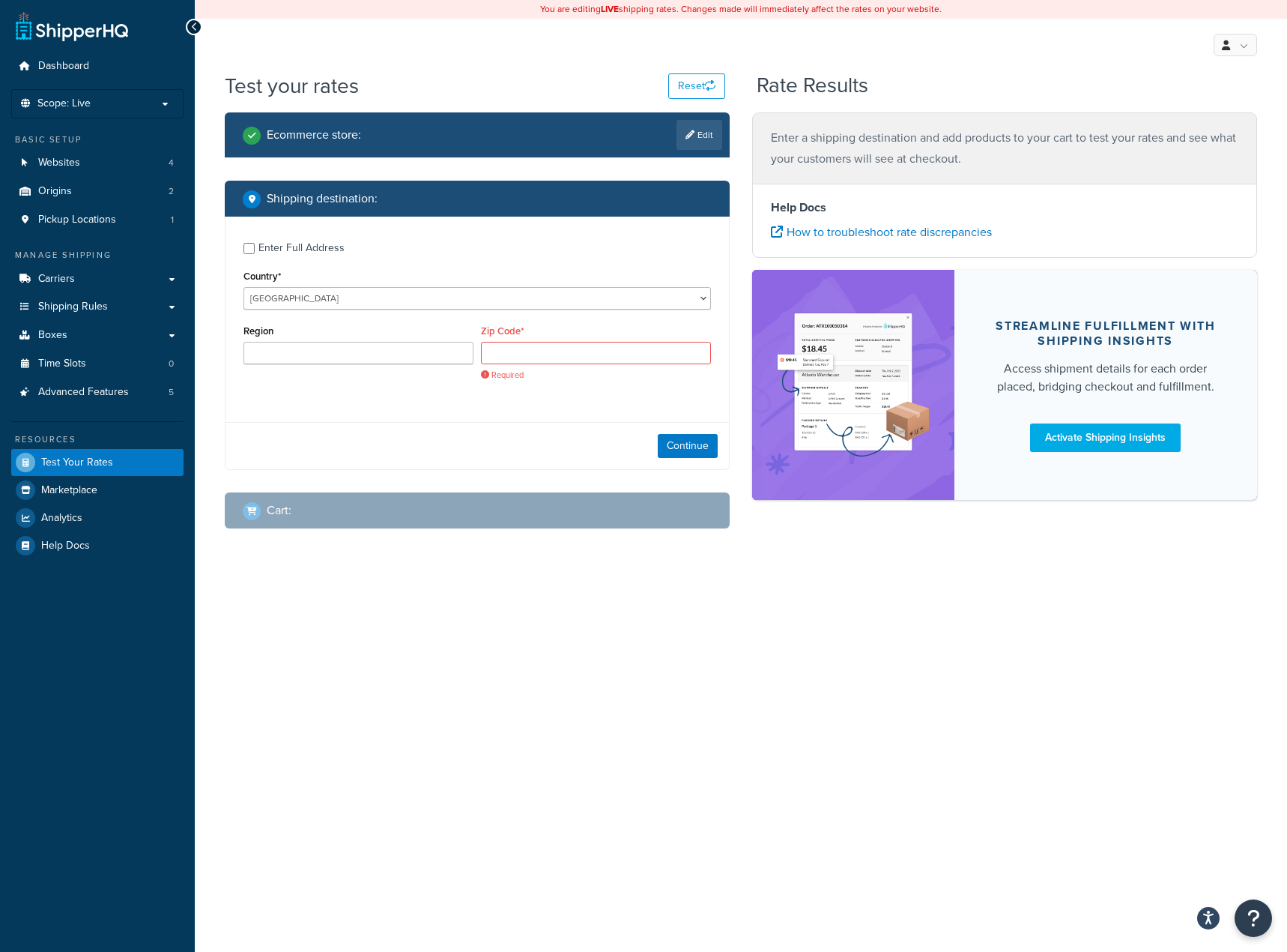
click at [338, 364] on input "Region" at bounding box center [359, 353] width 230 height 22
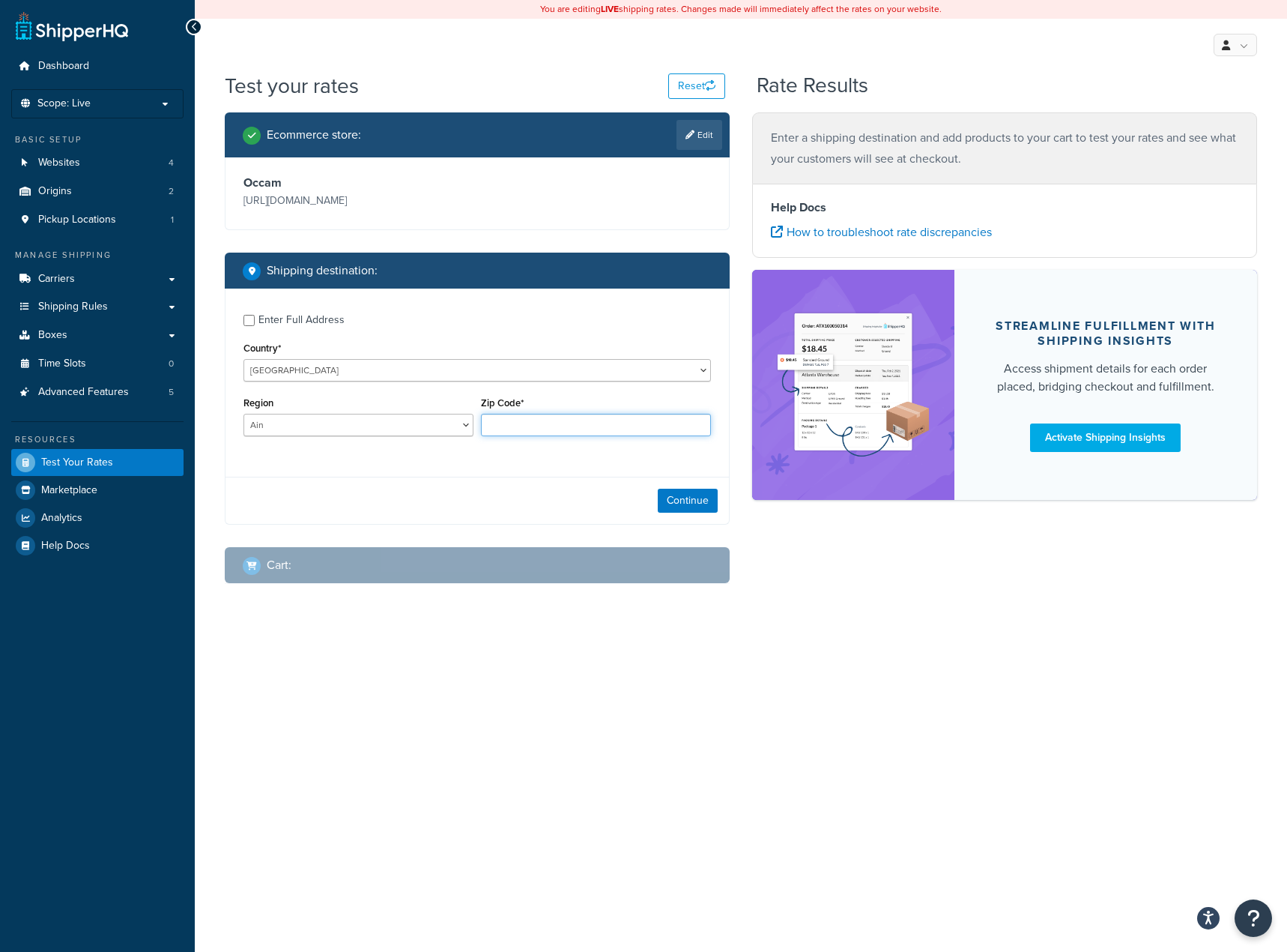
click at [582, 413] on input "Zip Code*" at bounding box center [597, 424] width 230 height 22
type input "45380"
click at [365, 427] on select "Ain Aisne Allier Alpes-de-Haute-Provence Alpes-Maritimes Ardèche Ardennes Arièg…" at bounding box center [359, 424] width 230 height 22
click at [244, 413] on select "Ain Aisne Allier Alpes-de-Haute-Provence Alpes-Maritimes Ardèche Ardennes Arièg…" at bounding box center [359, 424] width 230 height 22
click at [388, 417] on select "Ain Aisne Allier Alpes-de-Haute-Provence Alpes-Maritimes Ardèche Ardennes Arièg…" at bounding box center [359, 424] width 230 height 22
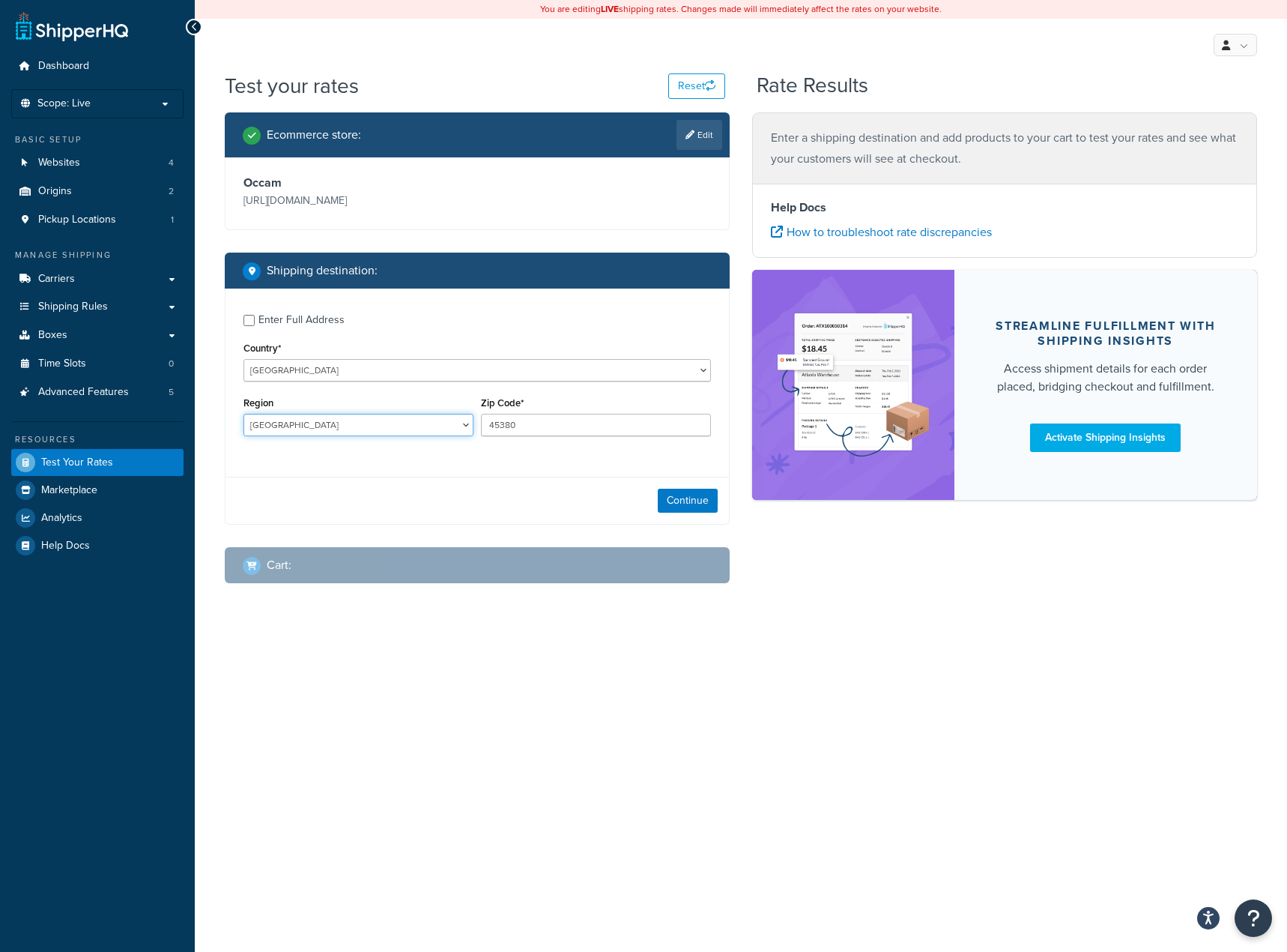
select select "16"
click at [244, 413] on select "Ain Aisne Allier Alpes-de-Haute-Provence Alpes-Maritimes Ardèche Ardennes Arièg…" at bounding box center [359, 424] width 230 height 22
click at [370, 691] on div "You are editing LIVE shipping rates. Changes made will immediately affect the r…" at bounding box center [741, 476] width 1093 height 952
click at [680, 502] on button "Continue" at bounding box center [688, 501] width 60 height 24
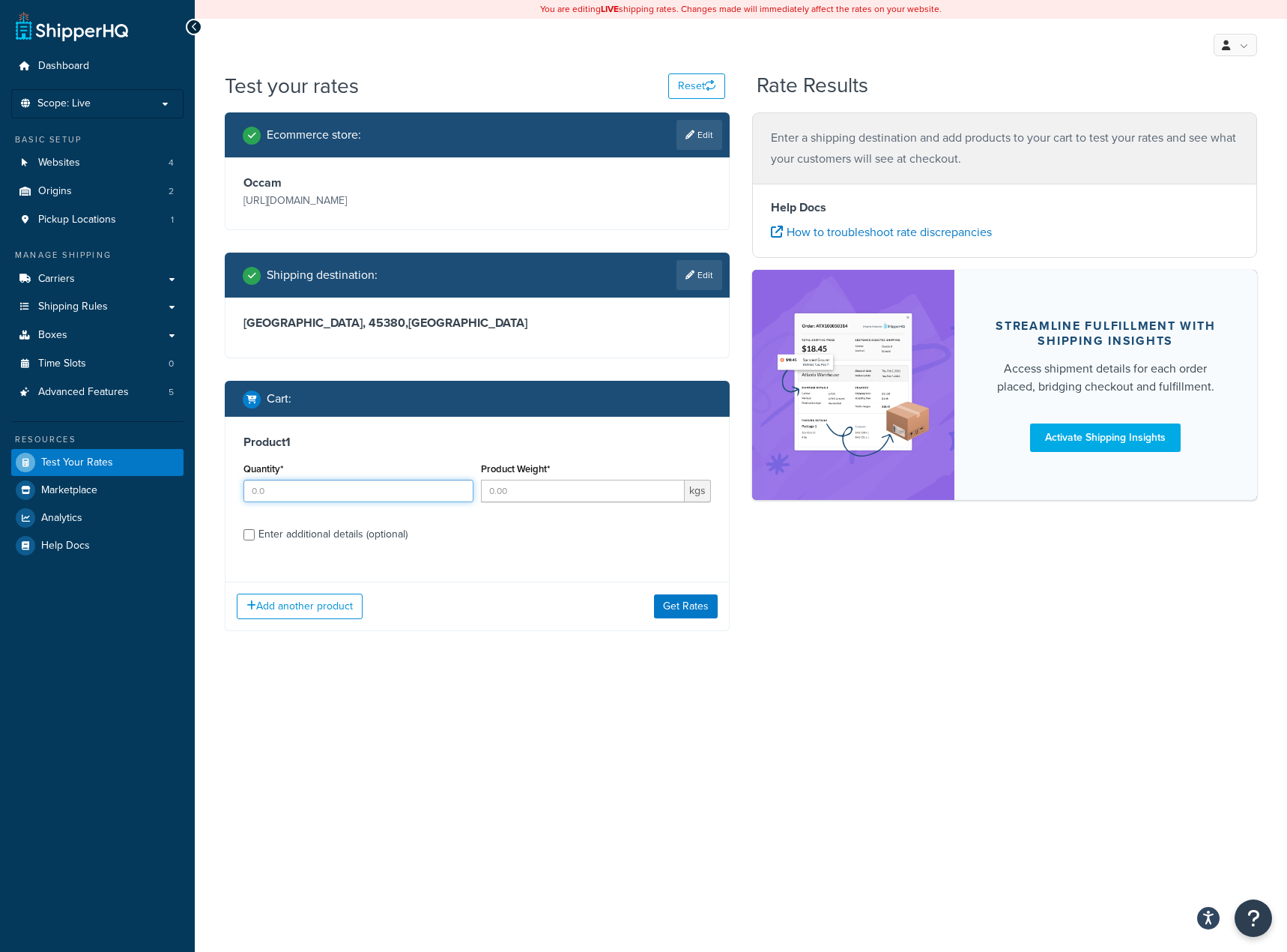
click at [261, 493] on input "Quantity*" at bounding box center [359, 491] width 230 height 22
type input "1"
click at [536, 495] on input "Product Weight*" at bounding box center [583, 491] width 203 height 22
type input "0.185"
click at [334, 546] on div "Product 1 Quantity* 1 Product Weight* 0.185 kgs Enter additional details (optio…" at bounding box center [477, 493] width 504 height 154
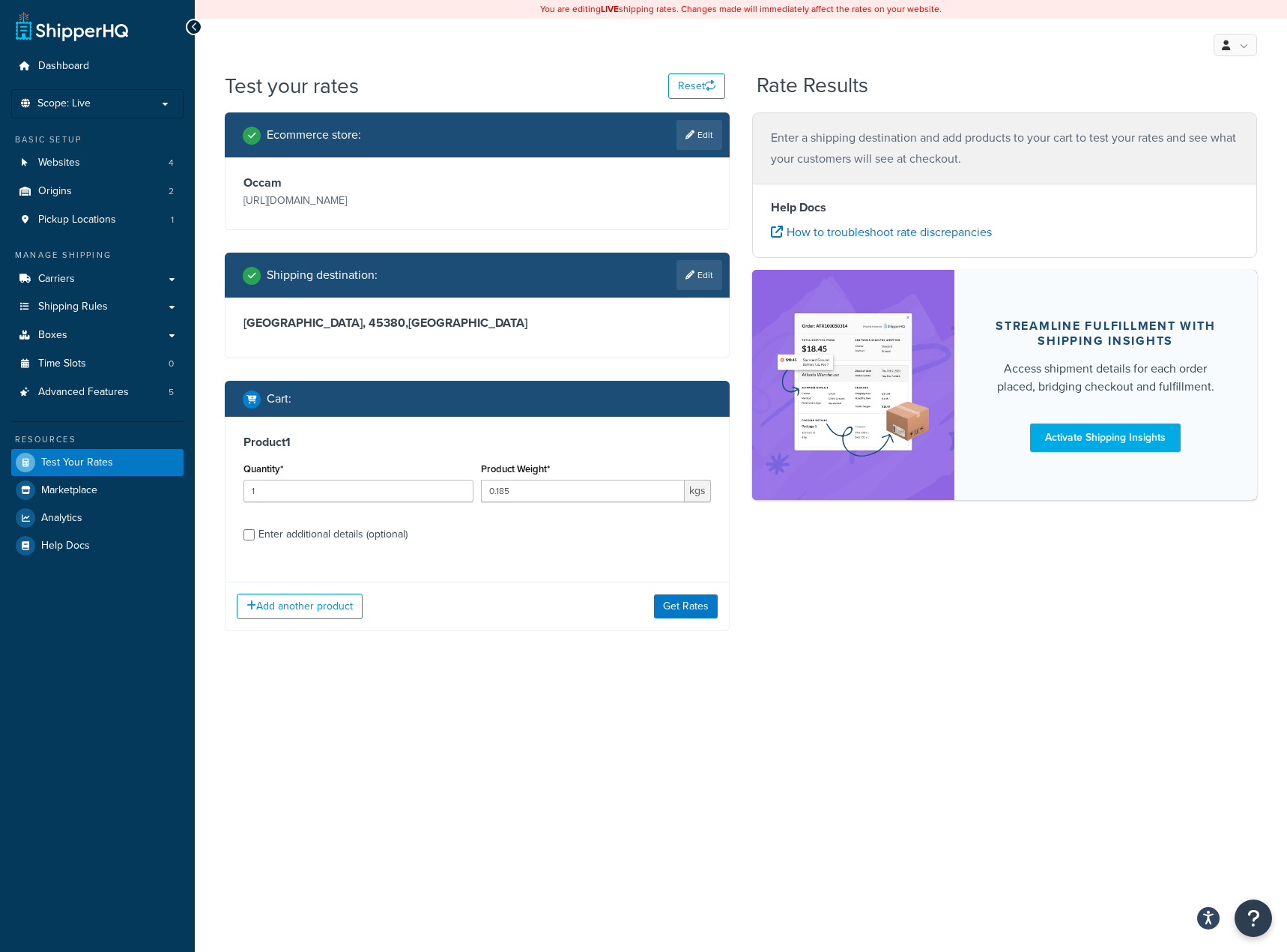
click at [330, 538] on div "Enter additional details (optional)" at bounding box center [333, 534] width 149 height 21
click at [255, 538] on input "Enter additional details (optional)" at bounding box center [249, 535] width 11 height 11
checkbox input "true"
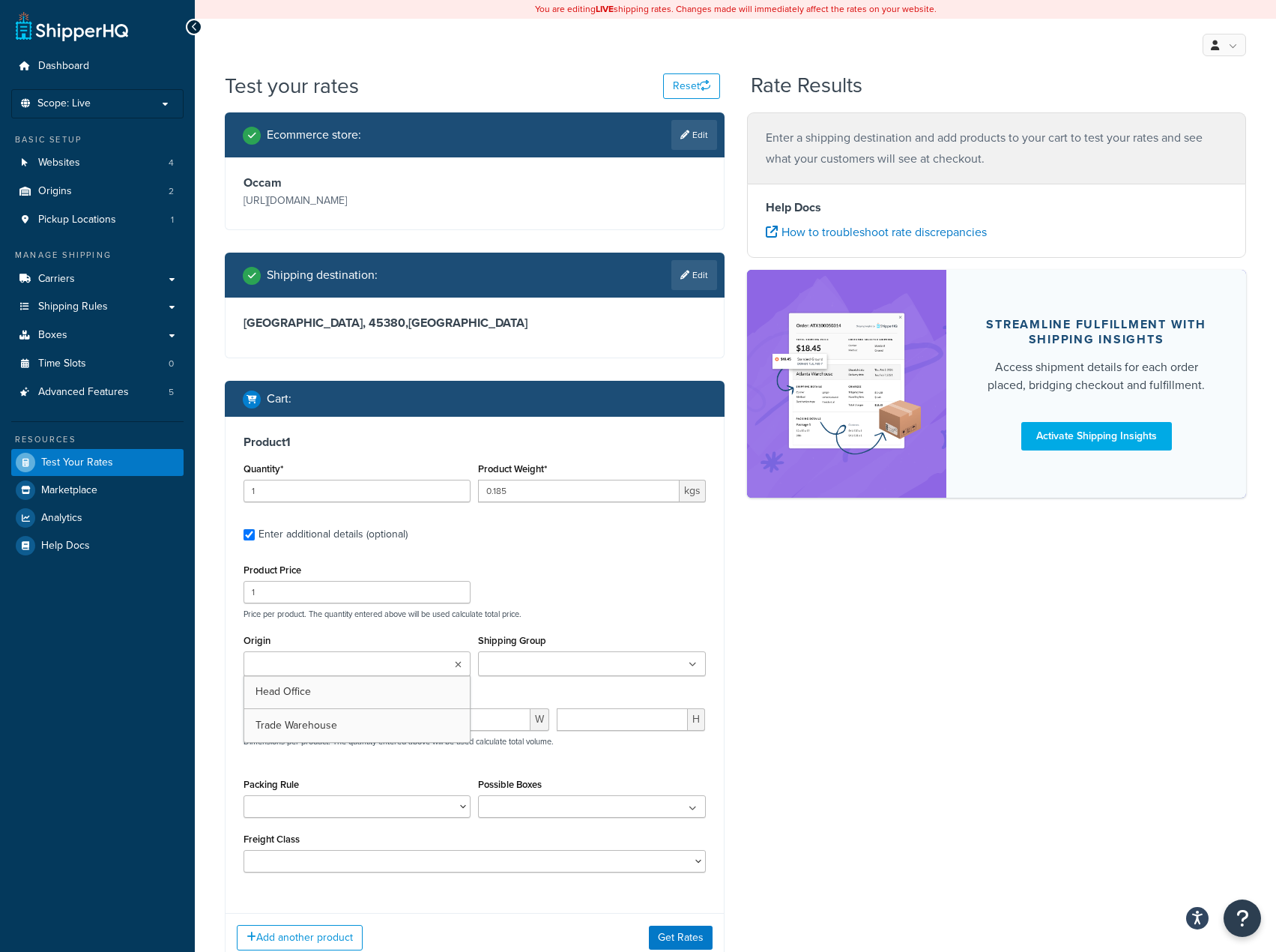
click at [342, 668] on input "Origin" at bounding box center [314, 665] width 133 height 17
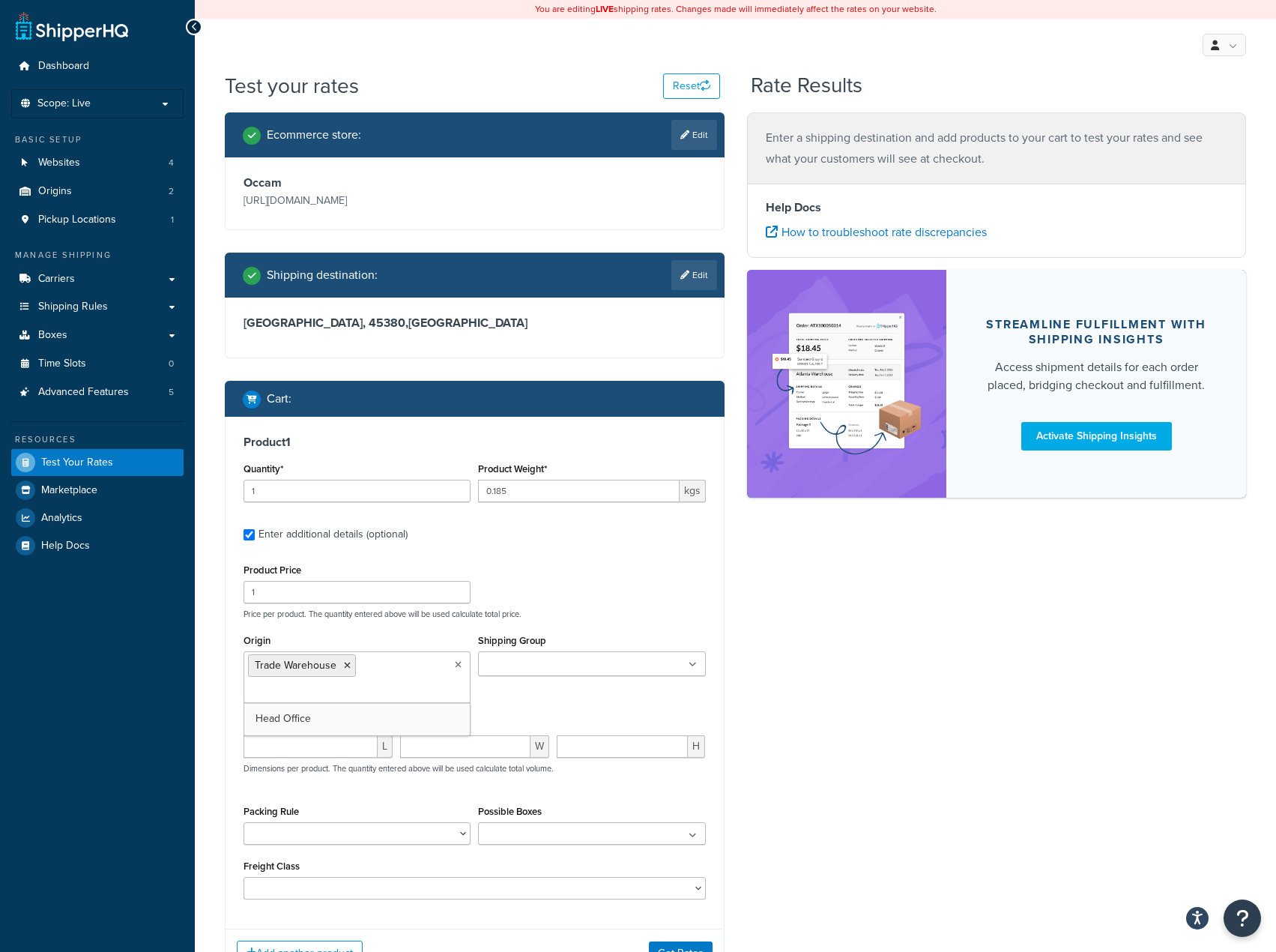
click at [507, 655] on ul at bounding box center [591, 663] width 227 height 25
click at [609, 621] on div "Product Price 1 Price per product. The quantity entered above will be used calc…" at bounding box center [475, 729] width 462 height 340
click at [595, 657] on input "Shipping Group" at bounding box center [549, 665] width 133 height 17
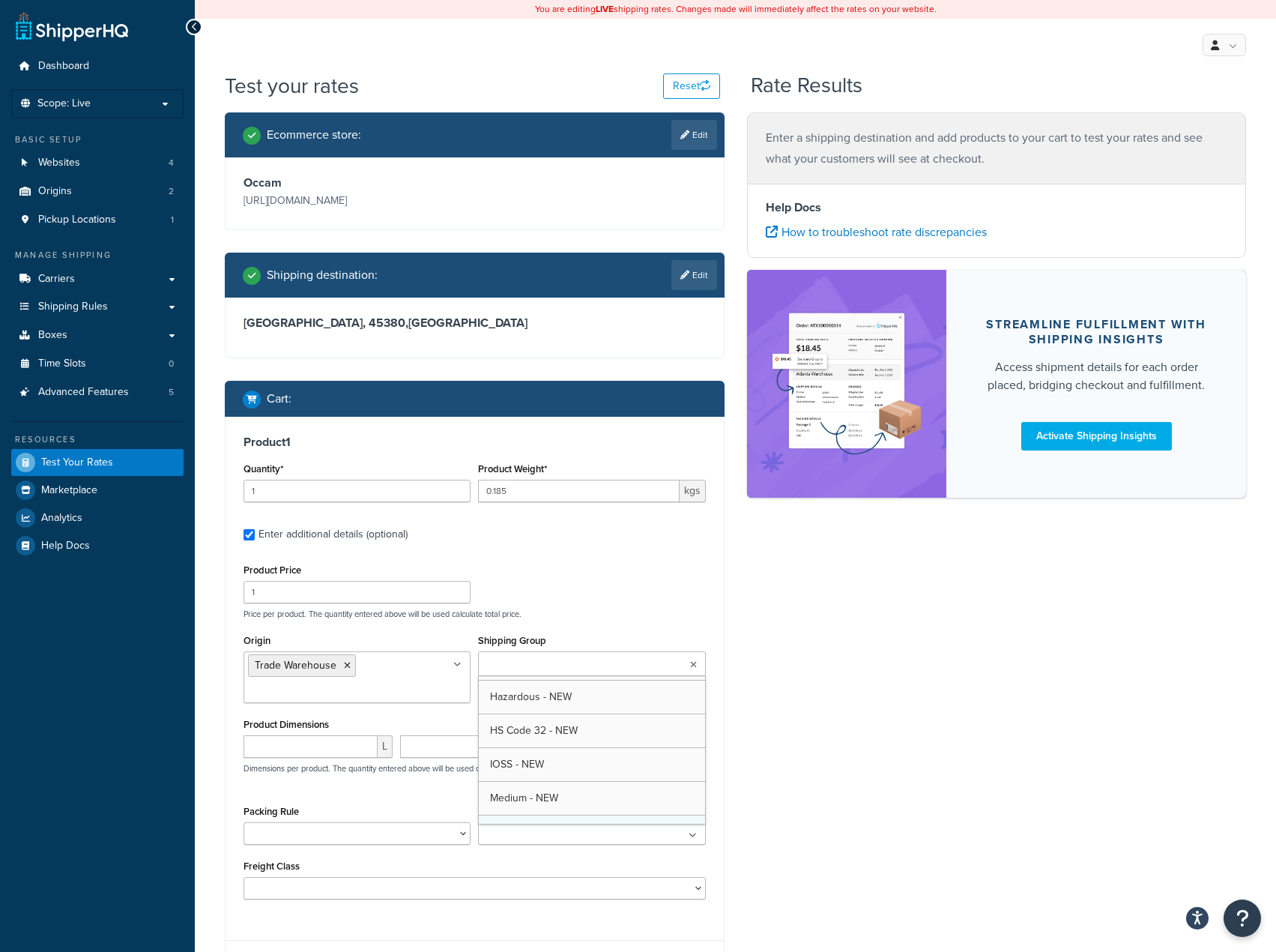
scroll to position [0, 0]
click at [607, 605] on div "Product Price 1 Price per product. The quantity entered above will be used calc…" at bounding box center [474, 589] width 470 height 59
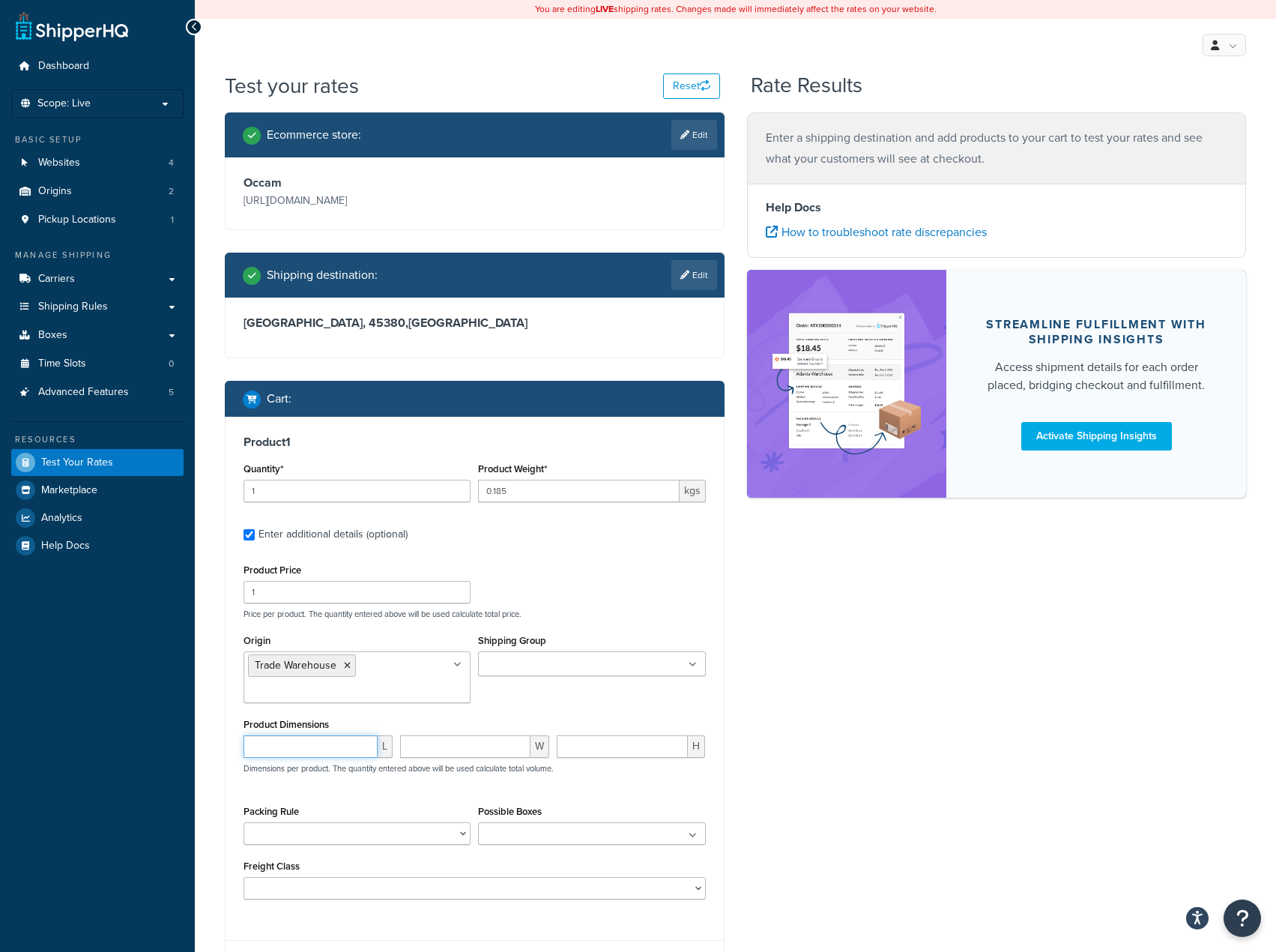
click at [320, 755] on input "number" at bounding box center [311, 747] width 134 height 22
type input "16"
click at [412, 743] on input "number" at bounding box center [466, 747] width 131 height 22
type input "12"
click at [640, 749] on input "number" at bounding box center [622, 747] width 132 height 22
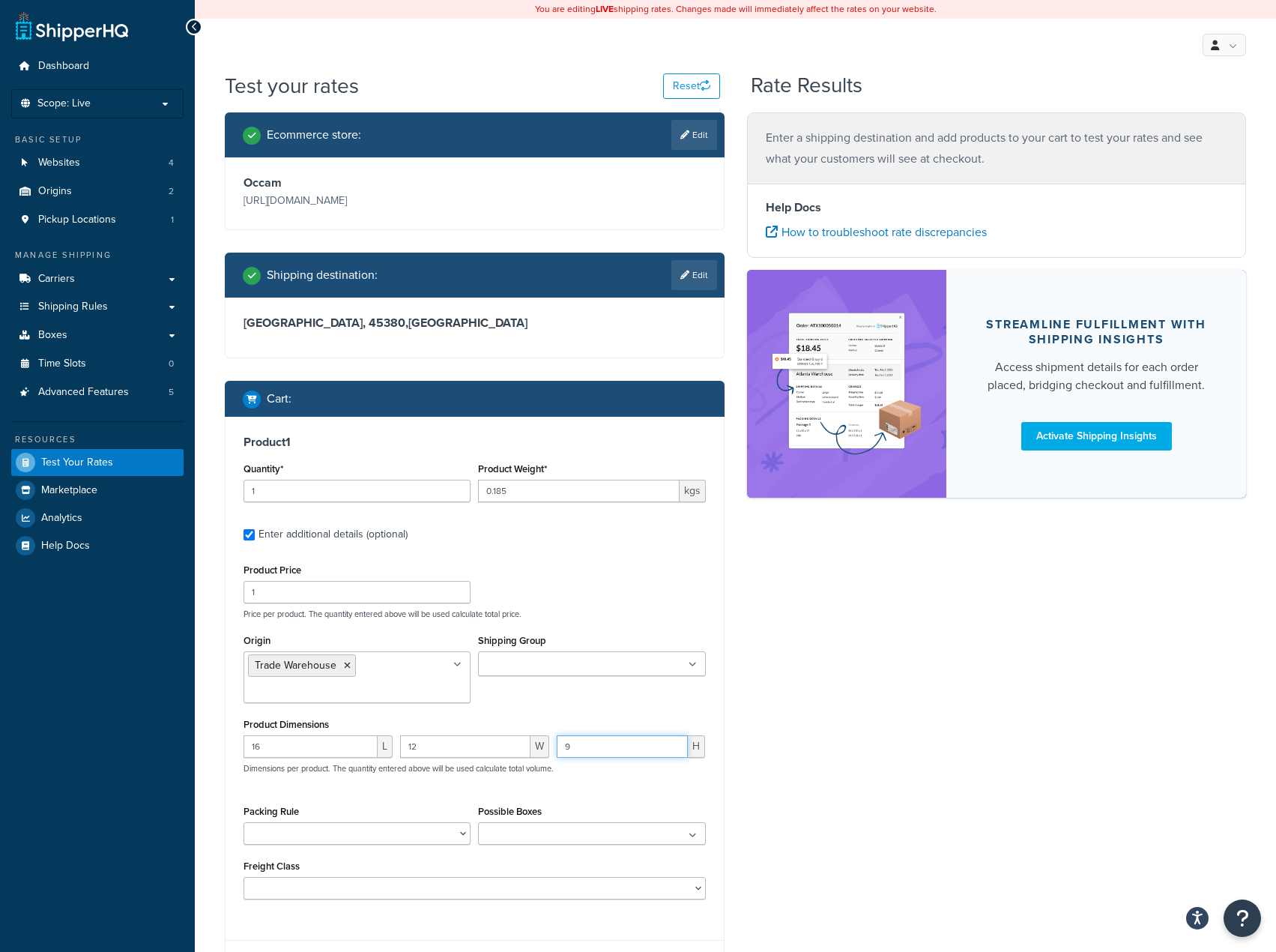
type input "9"
click at [826, 795] on div "Ecommerce store : Edit Occam https://www.occamdistribution.com/ Shipping destin…" at bounding box center [736, 562] width 1044 height 900
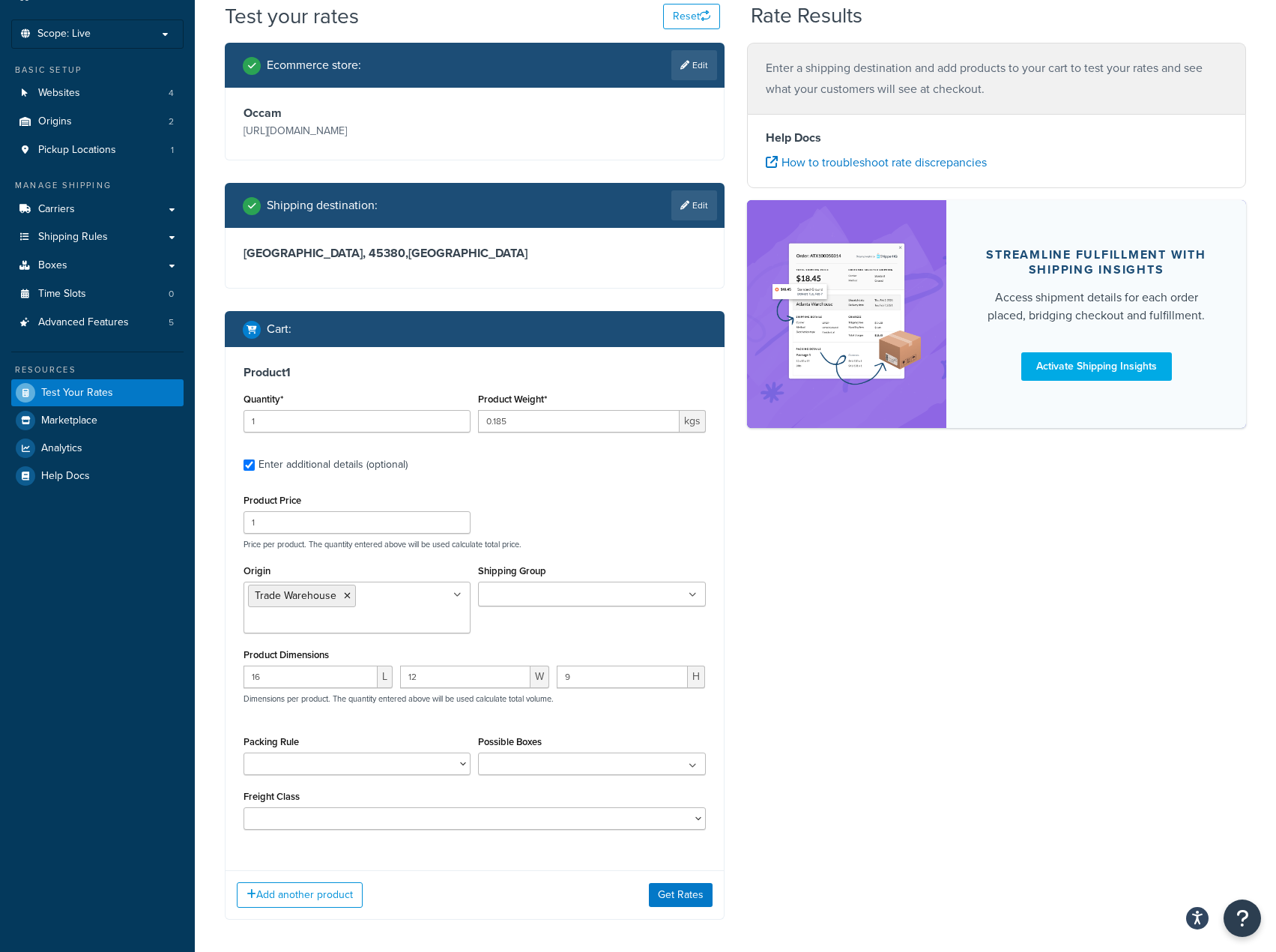
scroll to position [135, 0]
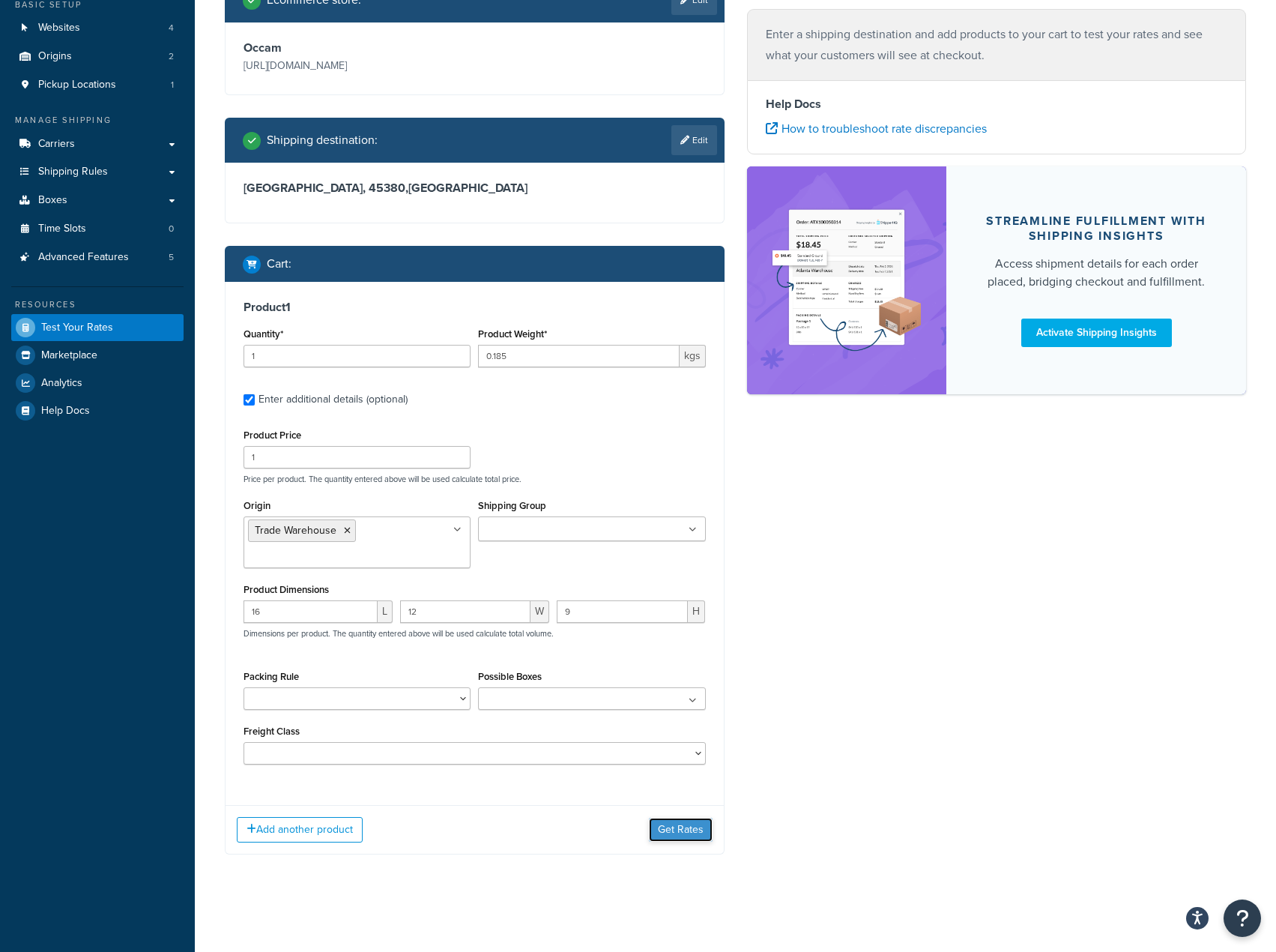
click at [683, 829] on button "Get Rates" at bounding box center [680, 830] width 64 height 24
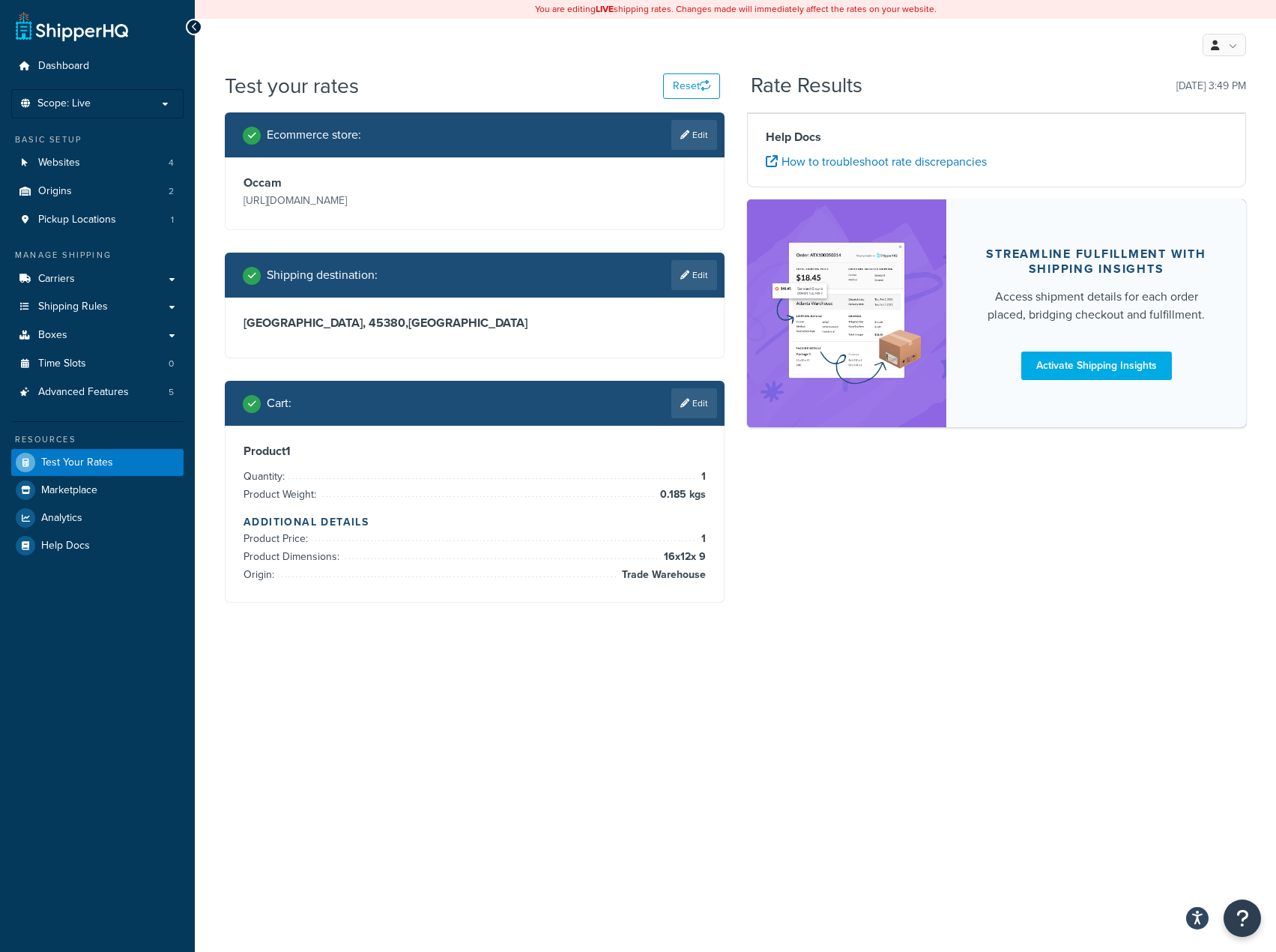
scroll to position [0, 0]
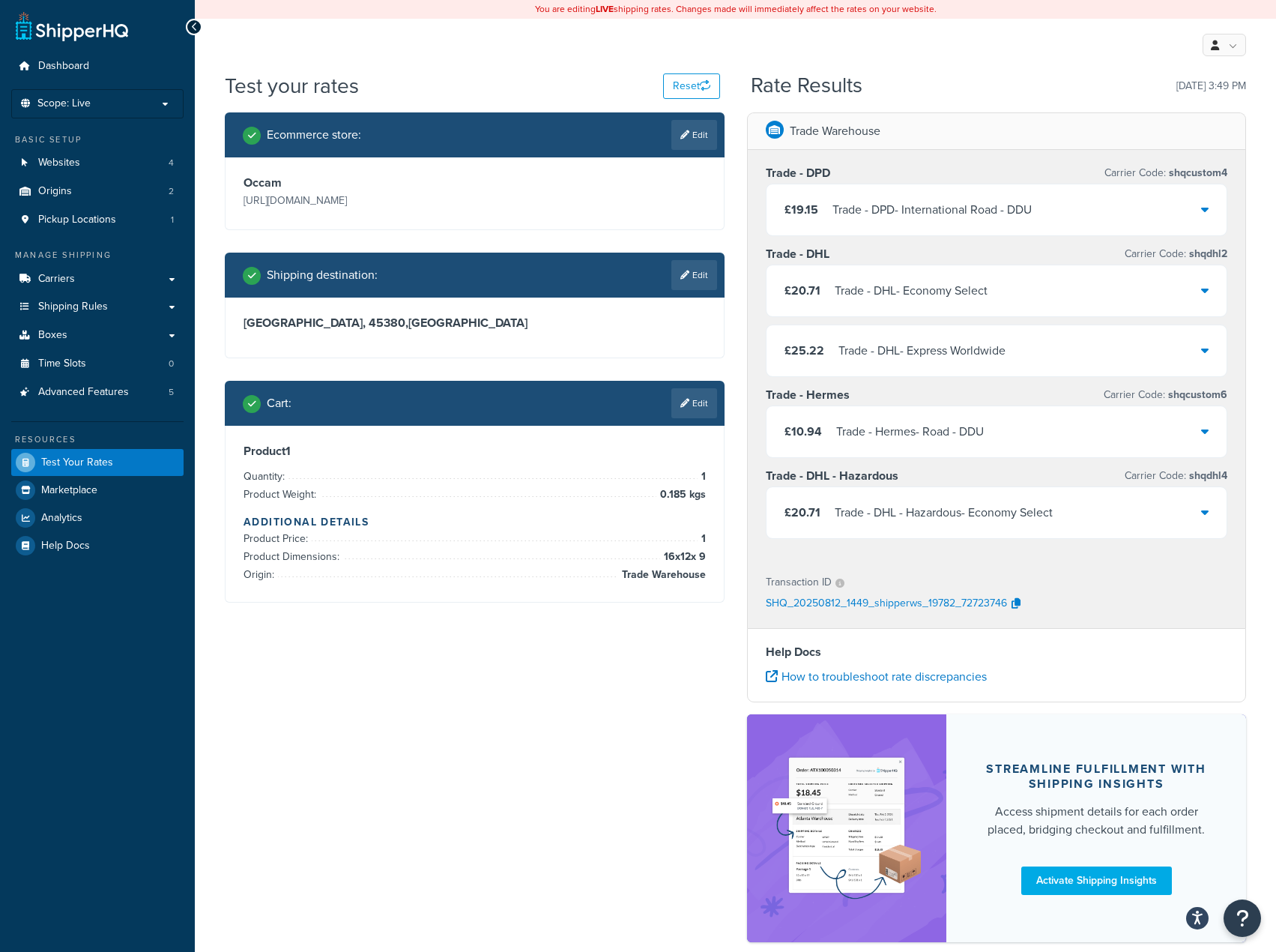
click at [895, 219] on div "Trade - DPD - International Road - DDU" at bounding box center [932, 210] width 200 height 21
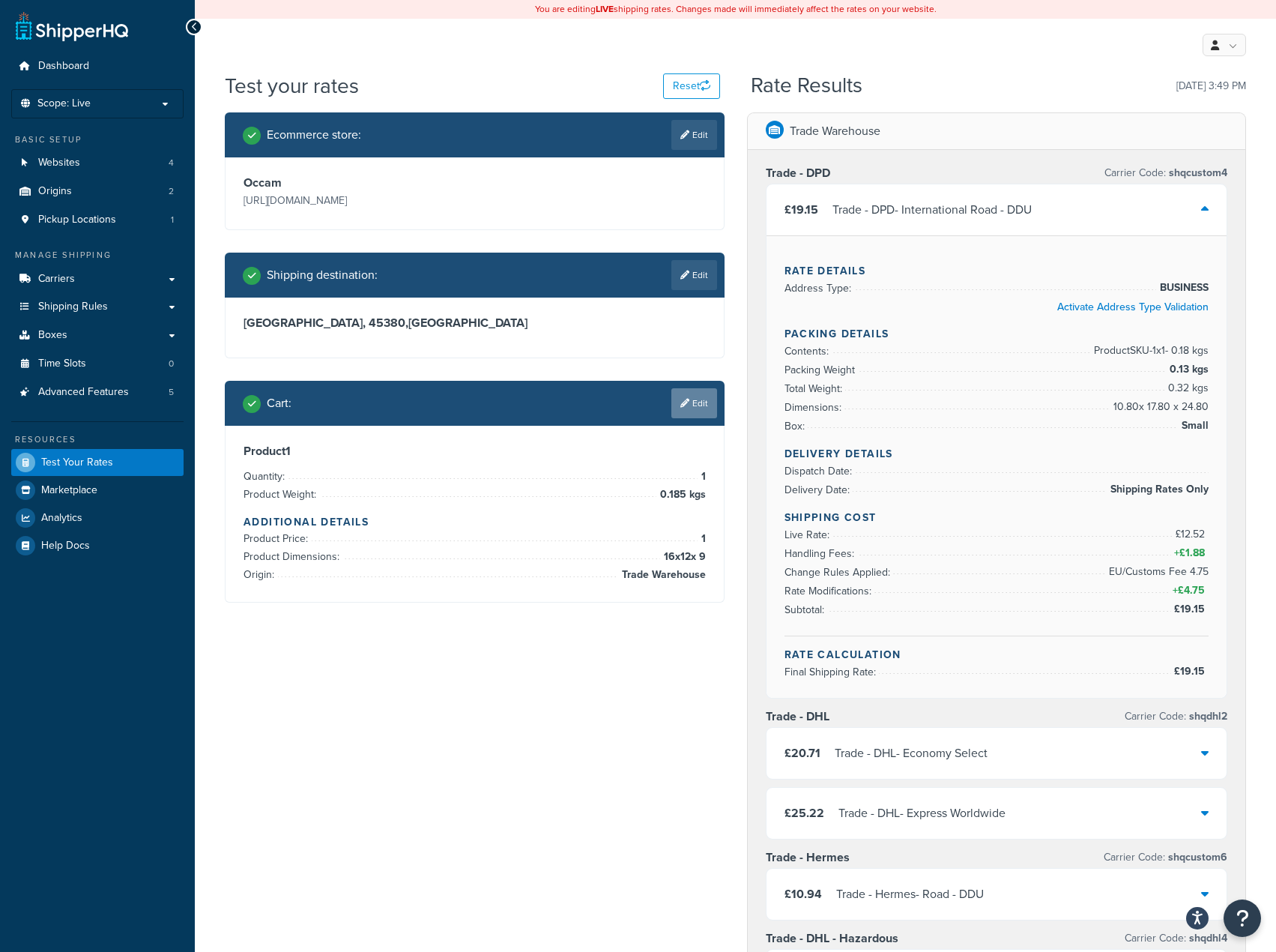
click at [691, 412] on link "Edit" at bounding box center [694, 403] width 46 height 30
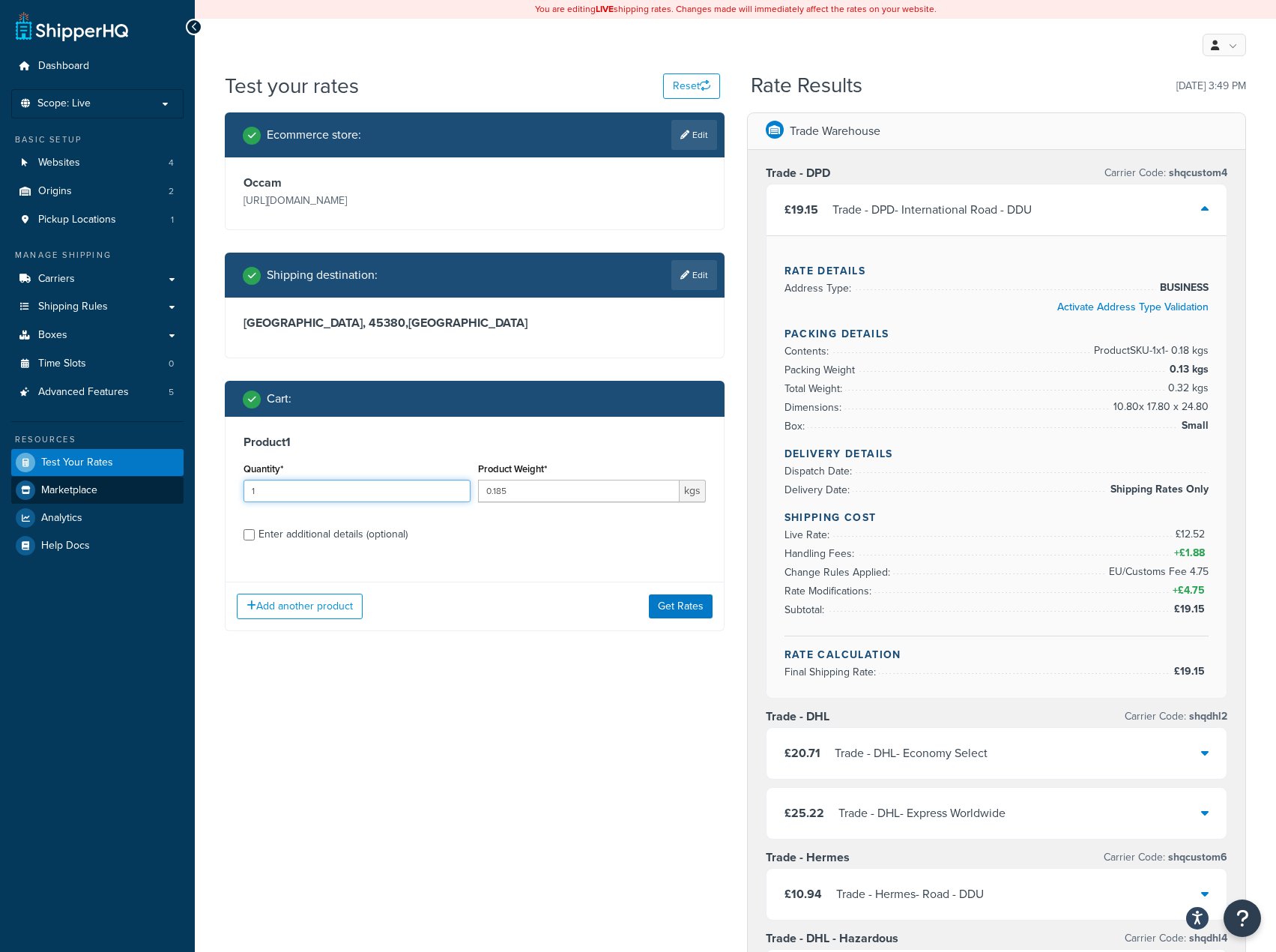
click at [122, 489] on div "Dashboard Scope: Live Basic Setup Websites 4 Origins 2 Pickup Locations 1 Manag…" at bounding box center [638, 747] width 1276 height 1494
type input "5"
click at [707, 618] on button "Get Rates" at bounding box center [680, 607] width 64 height 24
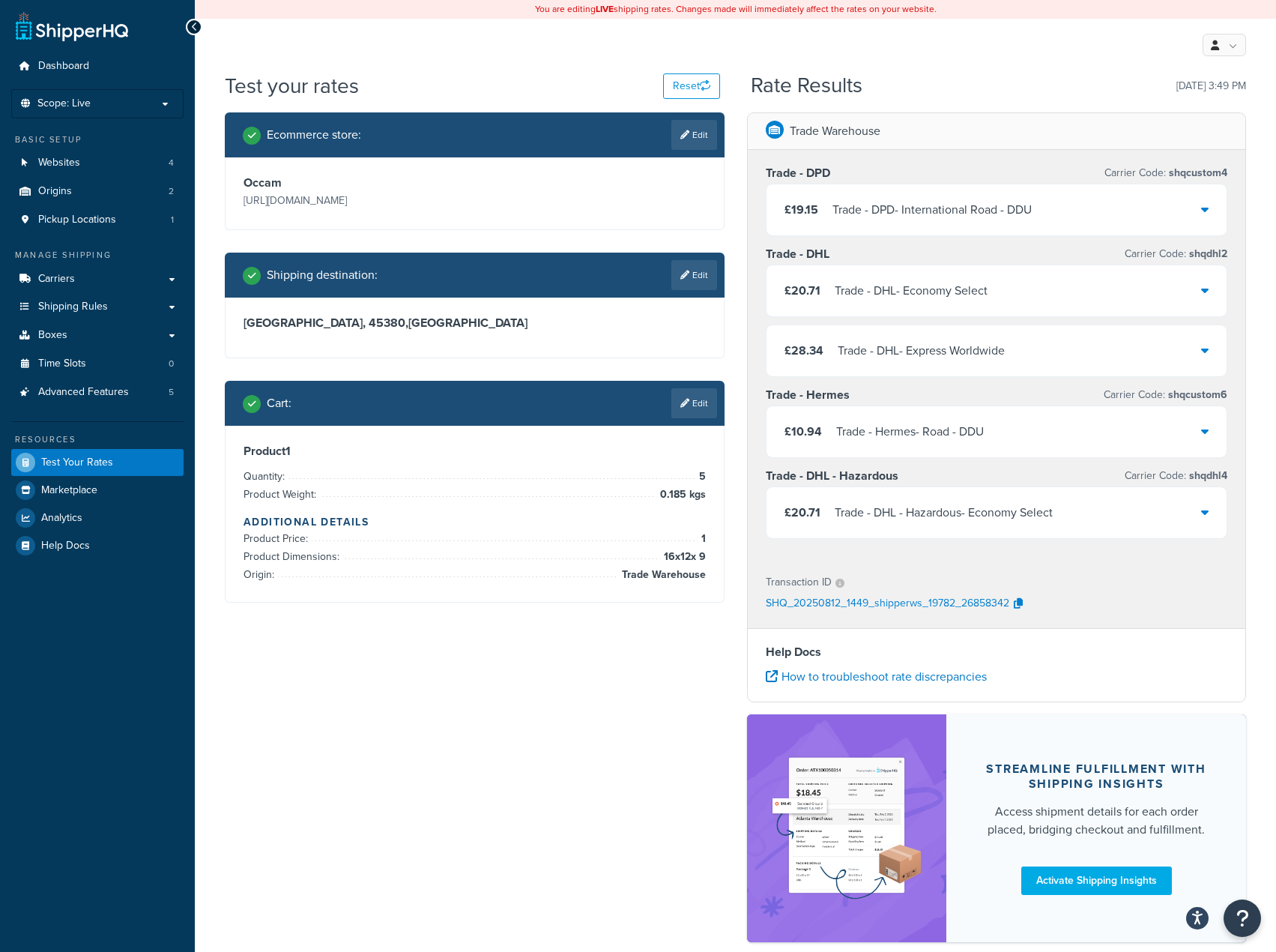
click at [929, 226] on div "£19.15 Trade - DPD - International Road - DDU" at bounding box center [997, 209] width 461 height 51
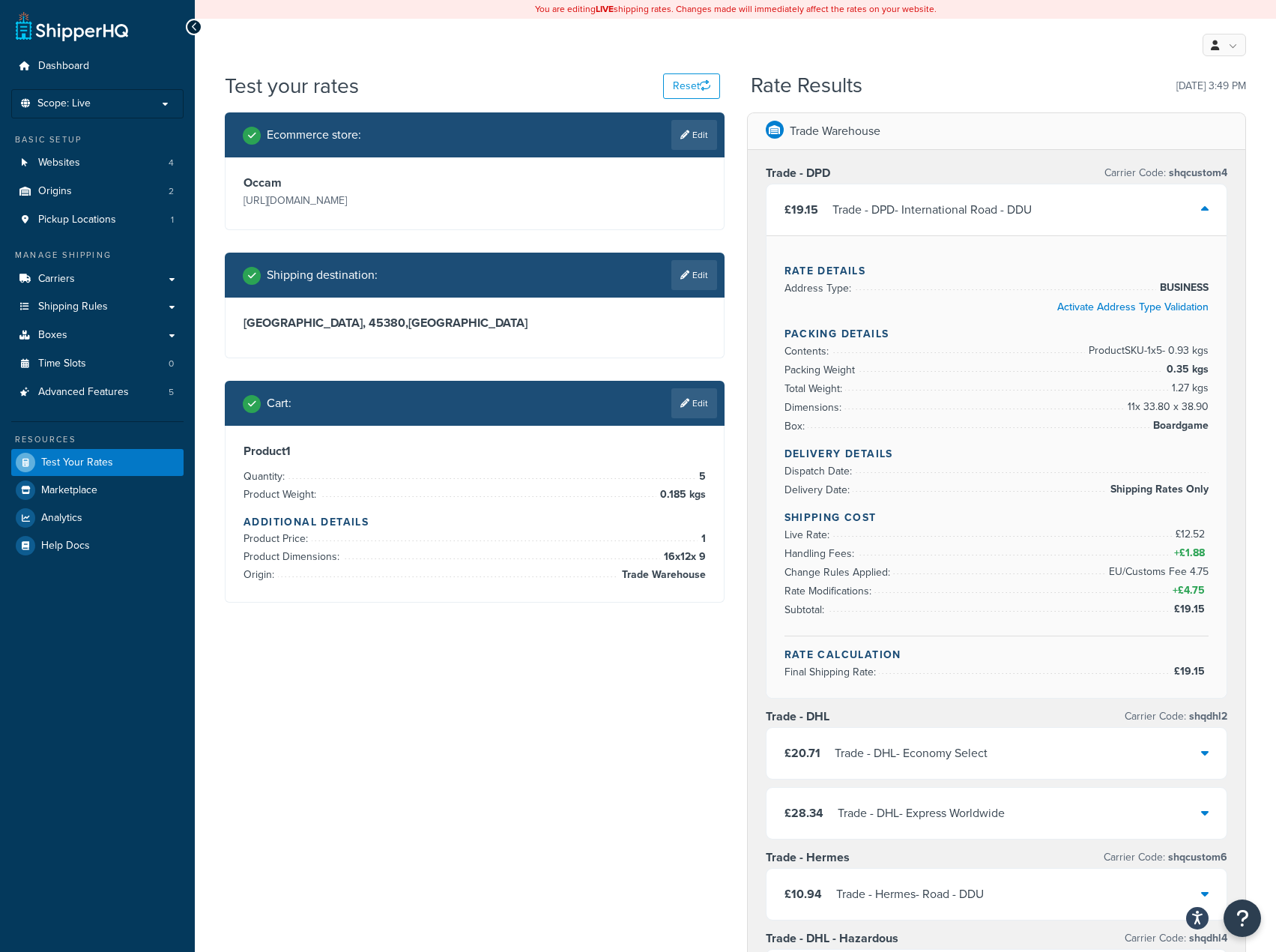
click at [682, 399] on icon at bounding box center [685, 403] width 9 height 9
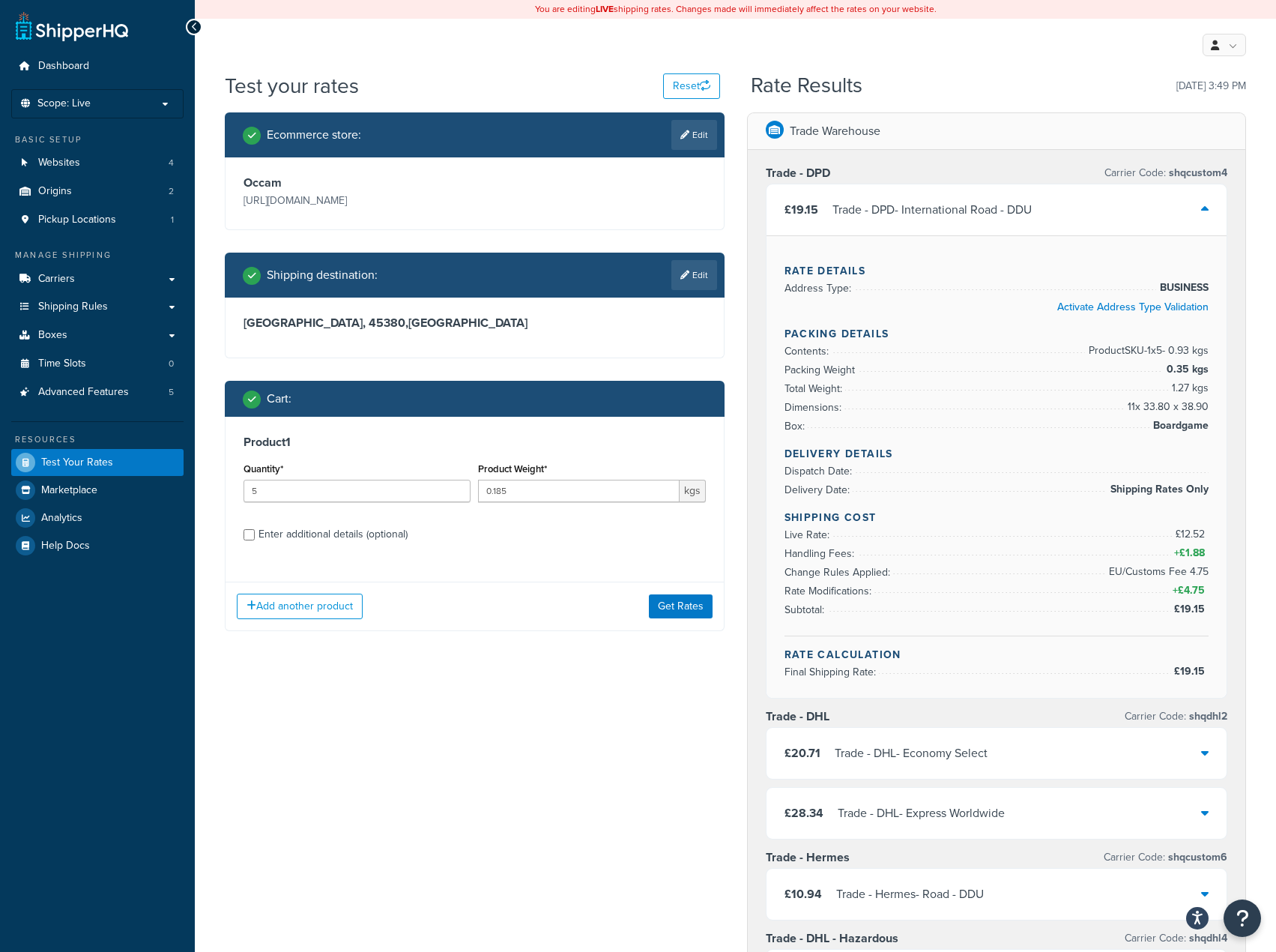
click at [398, 540] on div "Enter additional details (optional)" at bounding box center [333, 534] width 149 height 21
click at [255, 540] on input "Enter additional details (optional)" at bounding box center [249, 535] width 11 height 11
checkbox input "true"
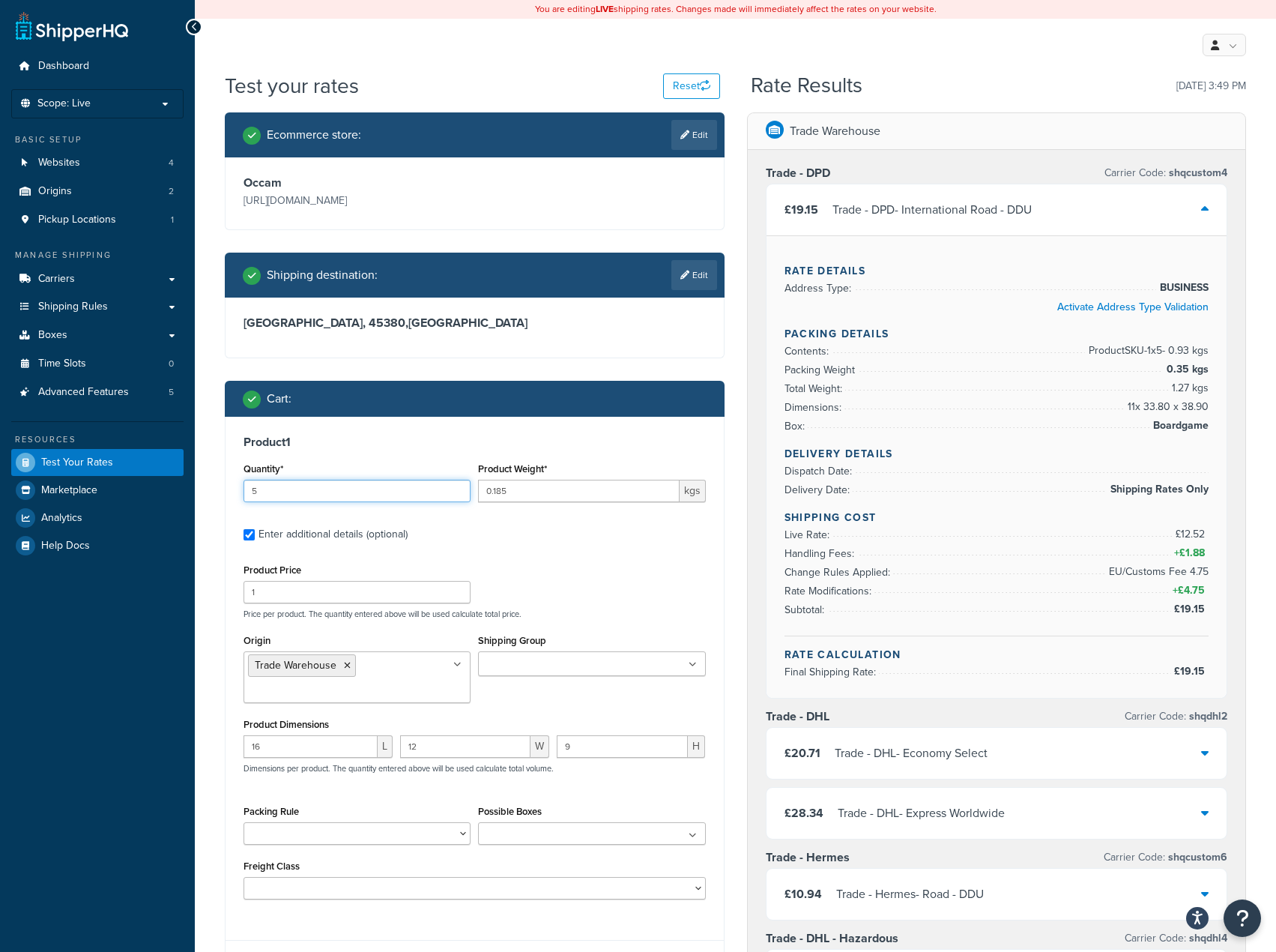
click at [279, 483] on input "5" at bounding box center [357, 491] width 227 height 22
type input "9"
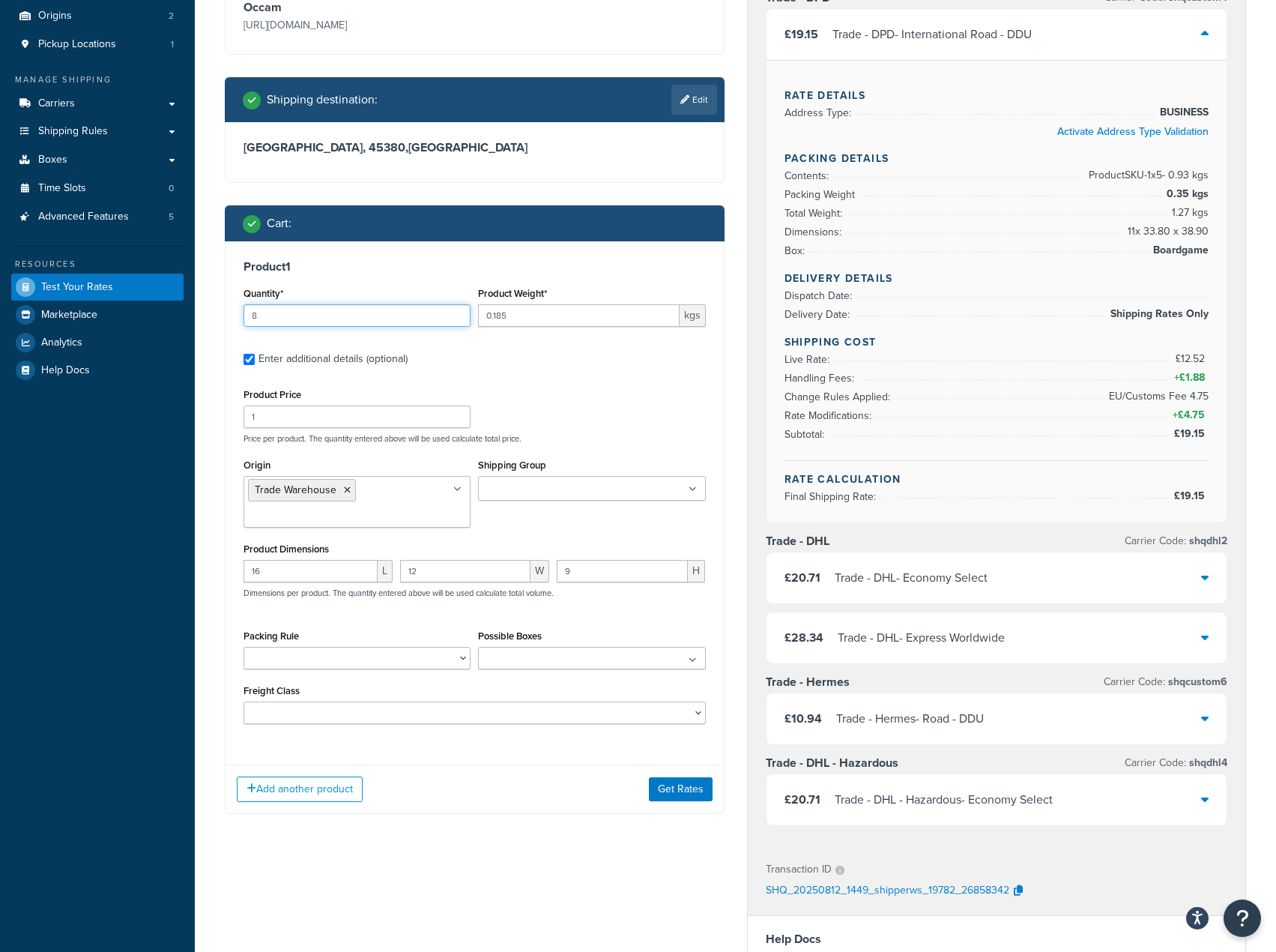
scroll to position [300, 0]
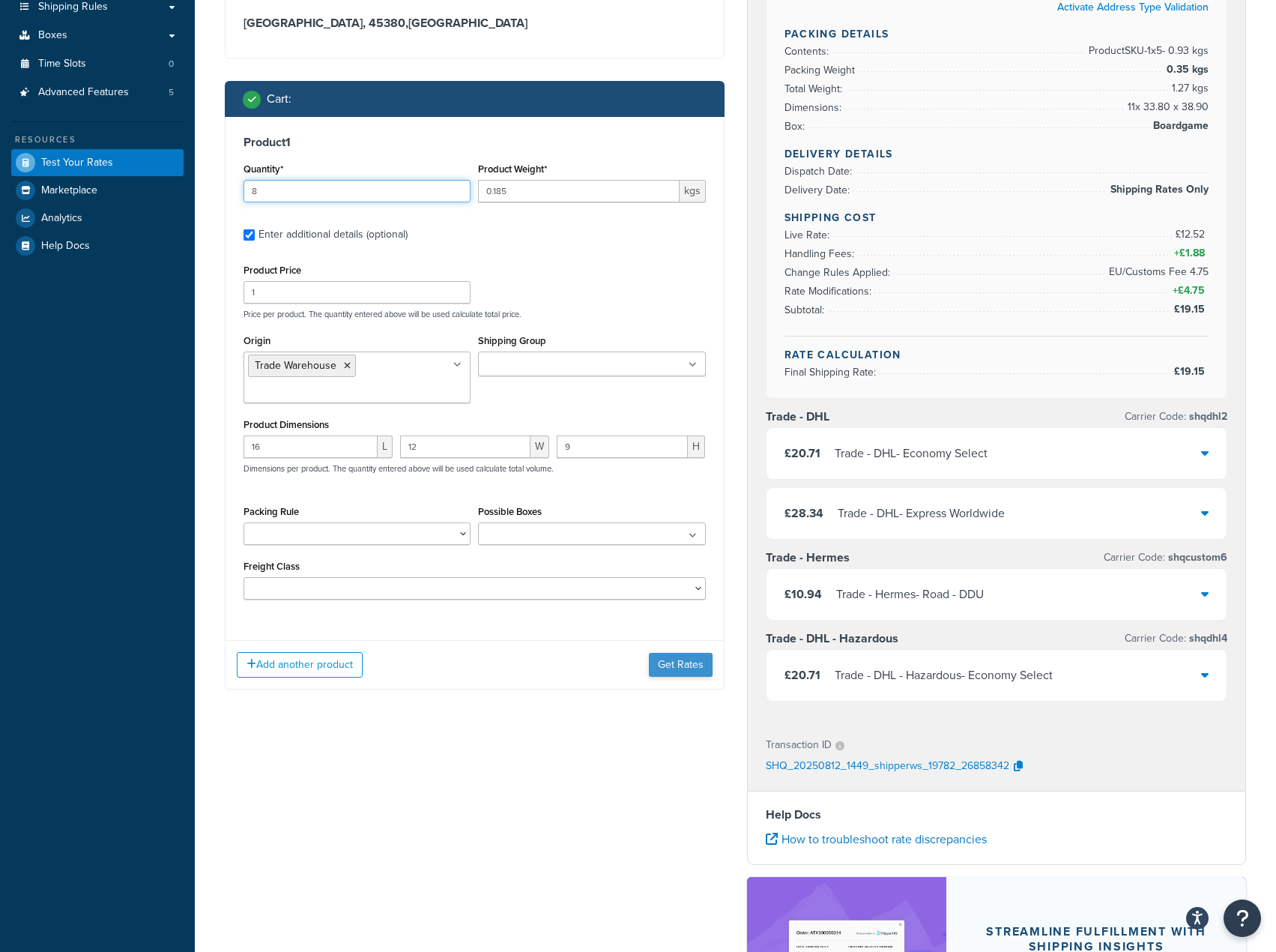
type input "8"
click at [657, 671] on button "Get Rates" at bounding box center [680, 665] width 64 height 24
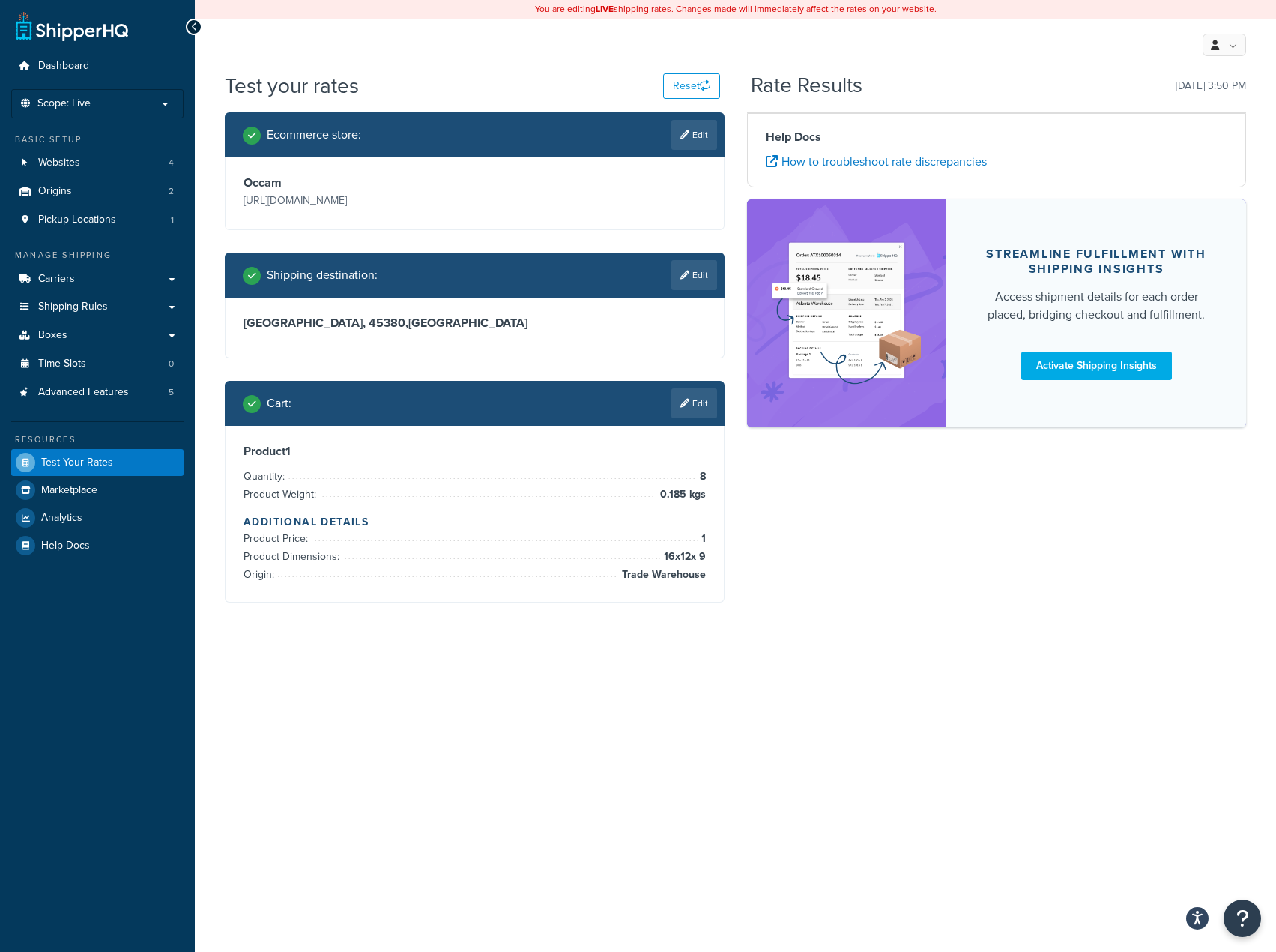
scroll to position [0, 0]
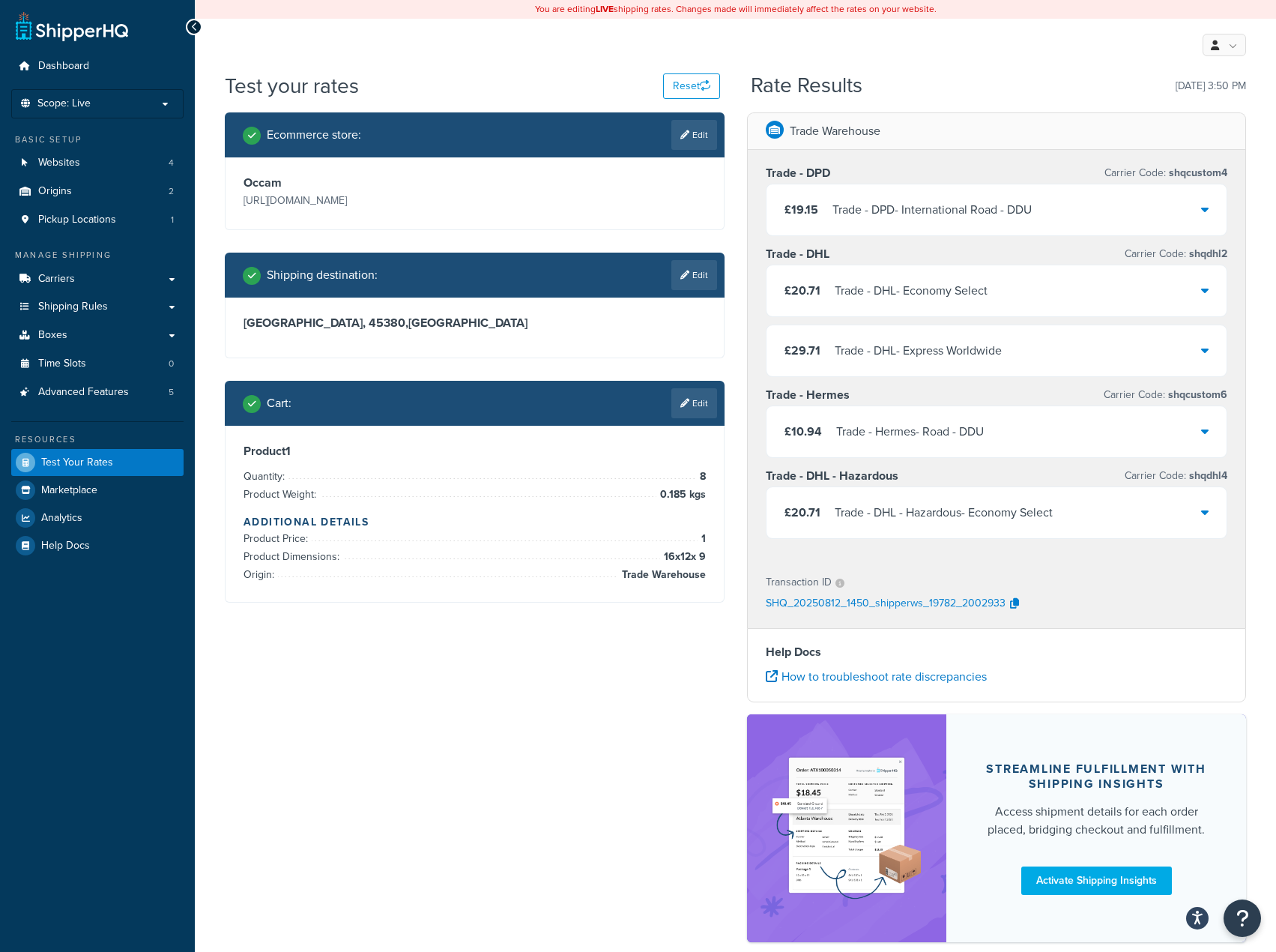
click at [920, 227] on div "£19.15 Trade - DPD - International Road - DDU" at bounding box center [997, 209] width 461 height 51
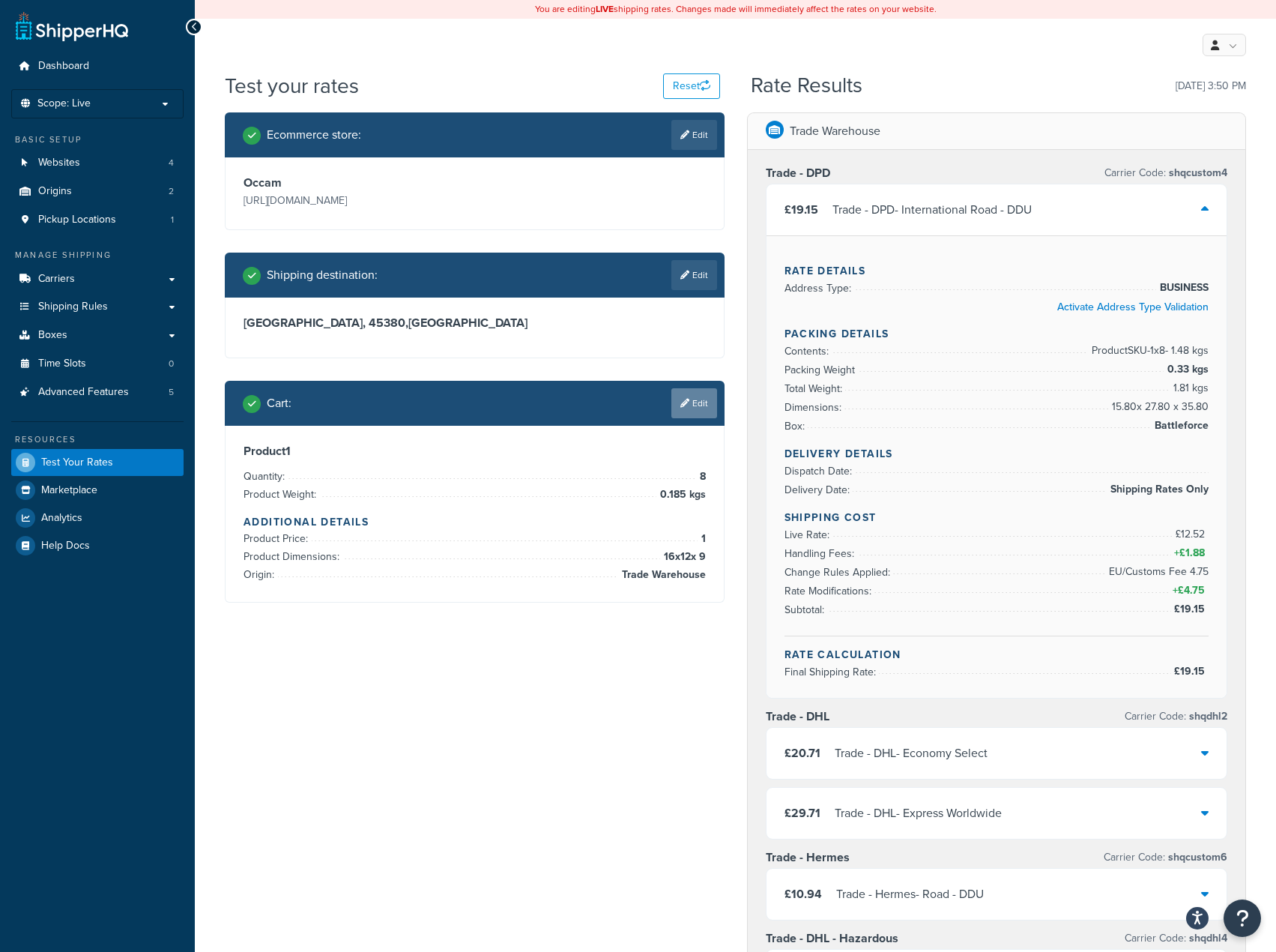
click at [679, 396] on link "Edit" at bounding box center [694, 403] width 46 height 30
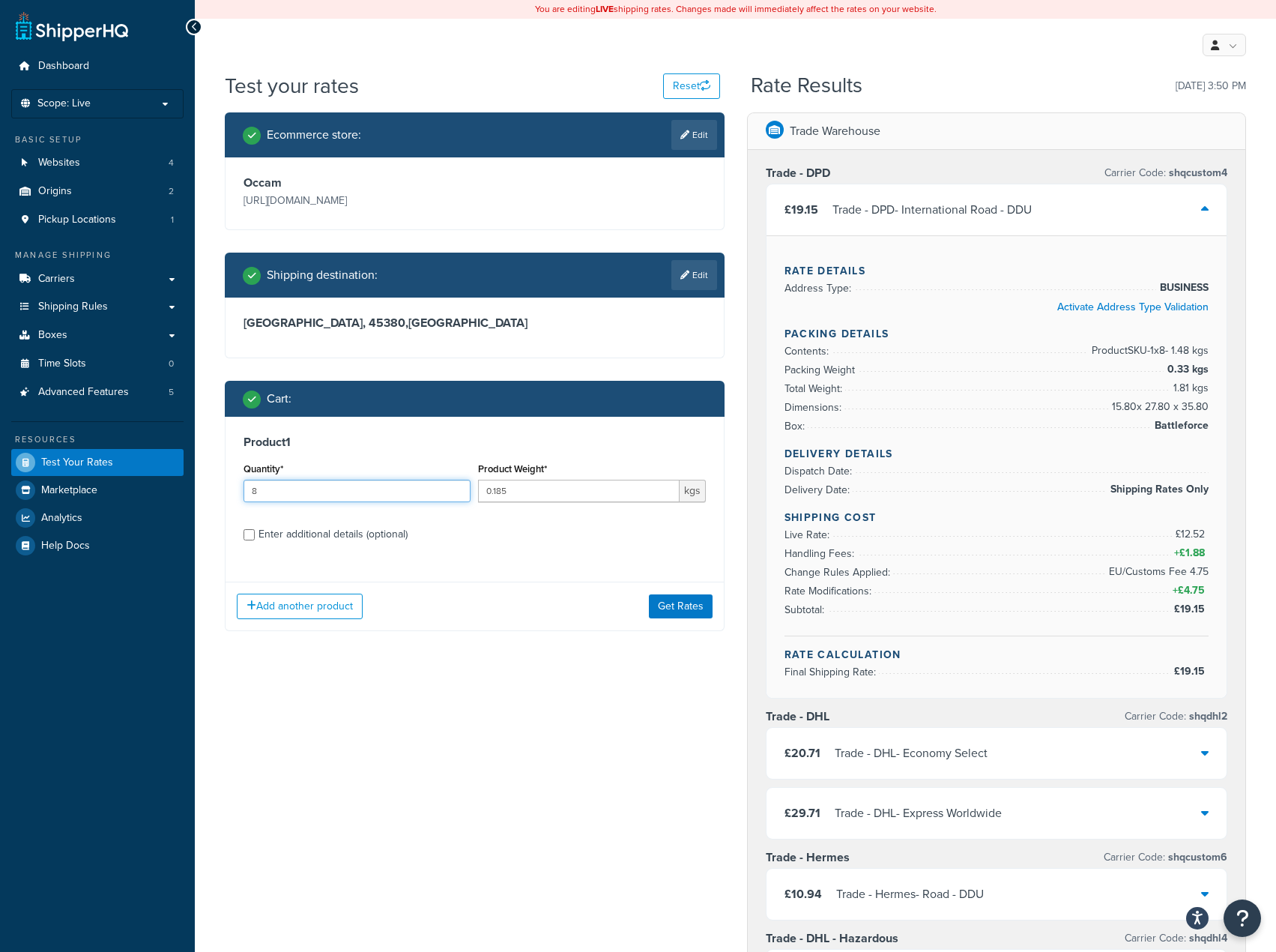
click at [368, 485] on input "8" at bounding box center [357, 491] width 227 height 22
type input "16"
click at [689, 613] on button "Get Rates" at bounding box center [680, 607] width 64 height 24
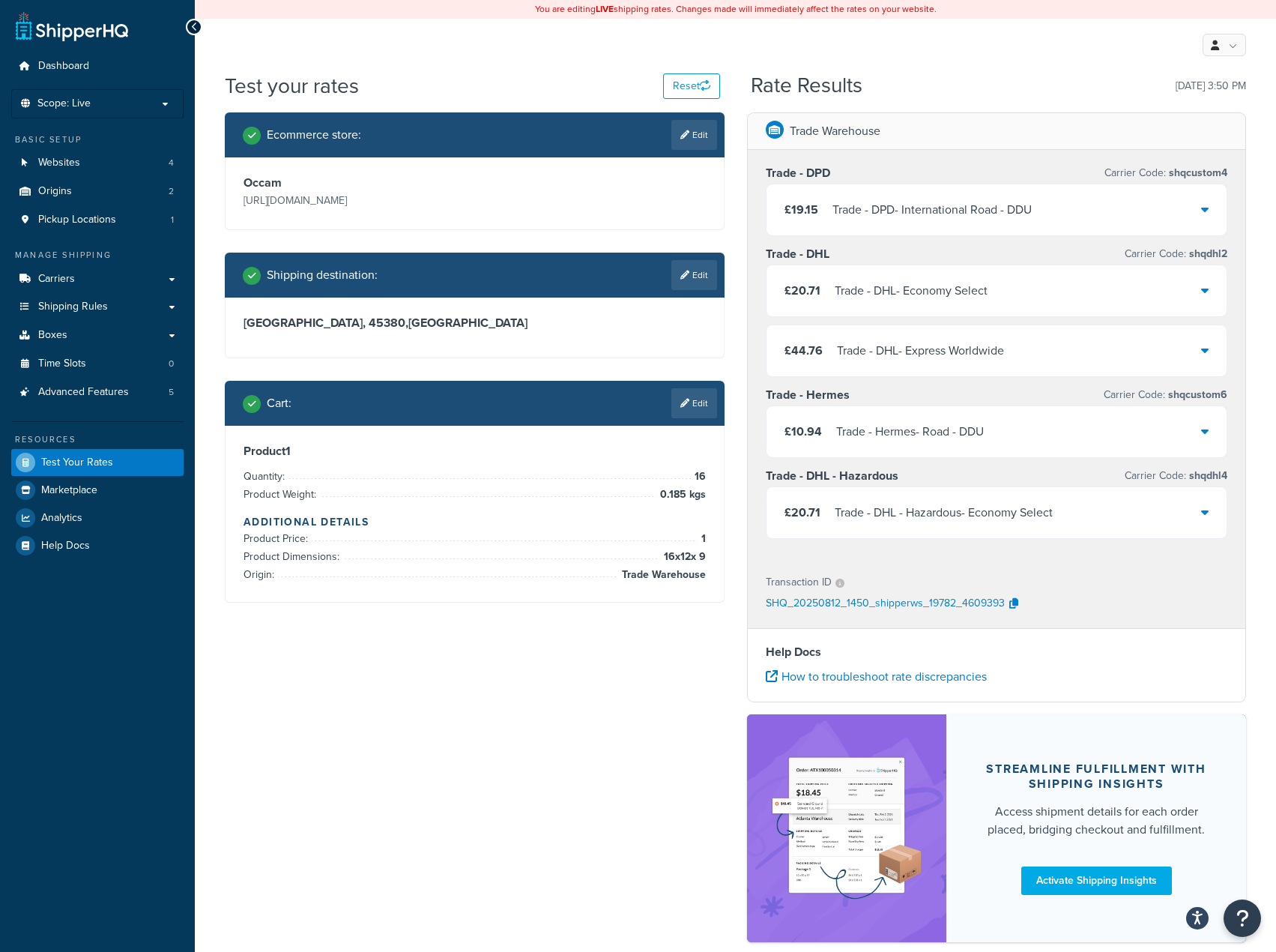
click at [824, 203] on div "£19.15 Trade - DPD - International Road - DDU" at bounding box center [908, 210] width 248 height 21
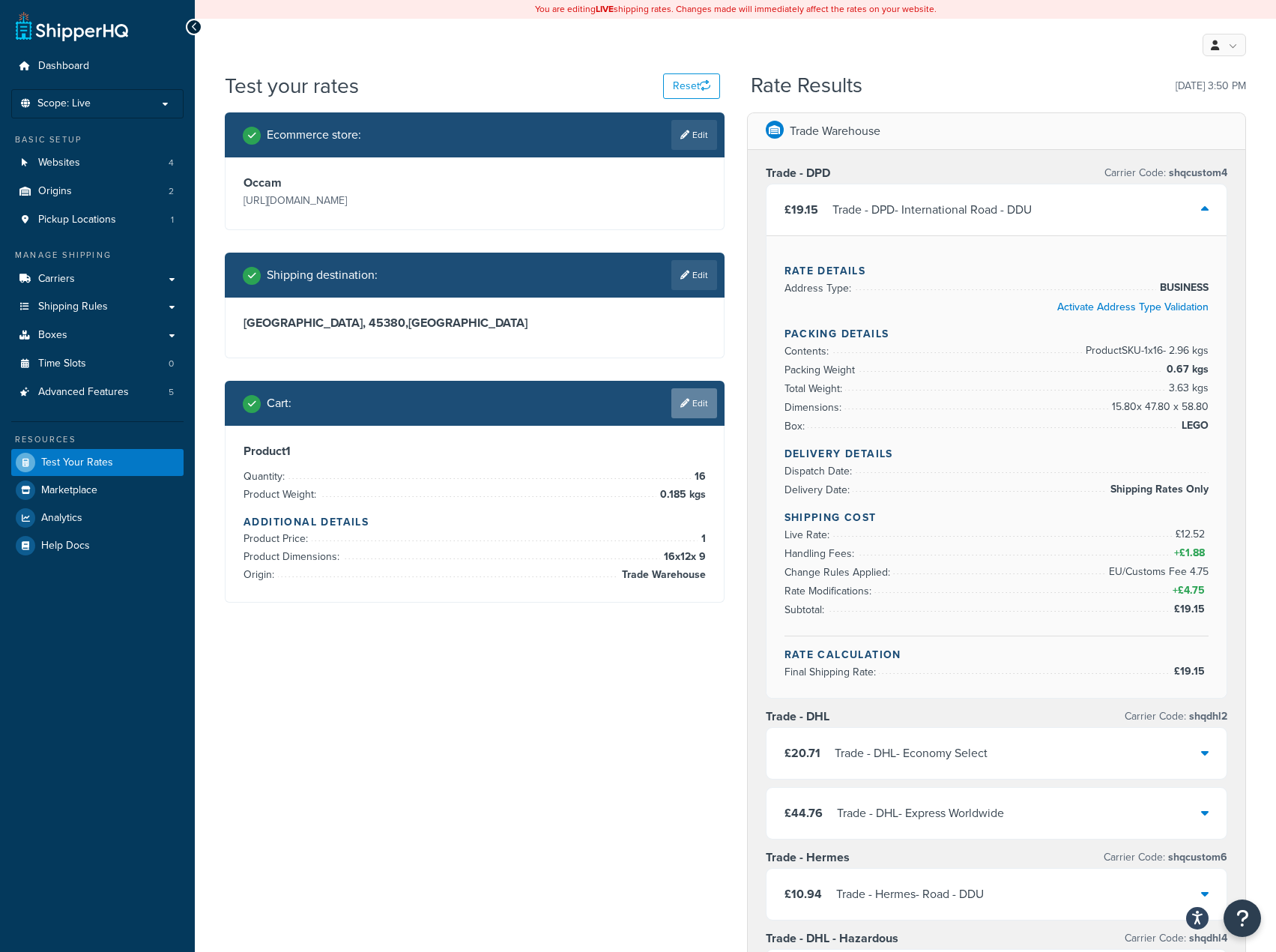
click at [683, 409] on link "Edit" at bounding box center [694, 403] width 46 height 30
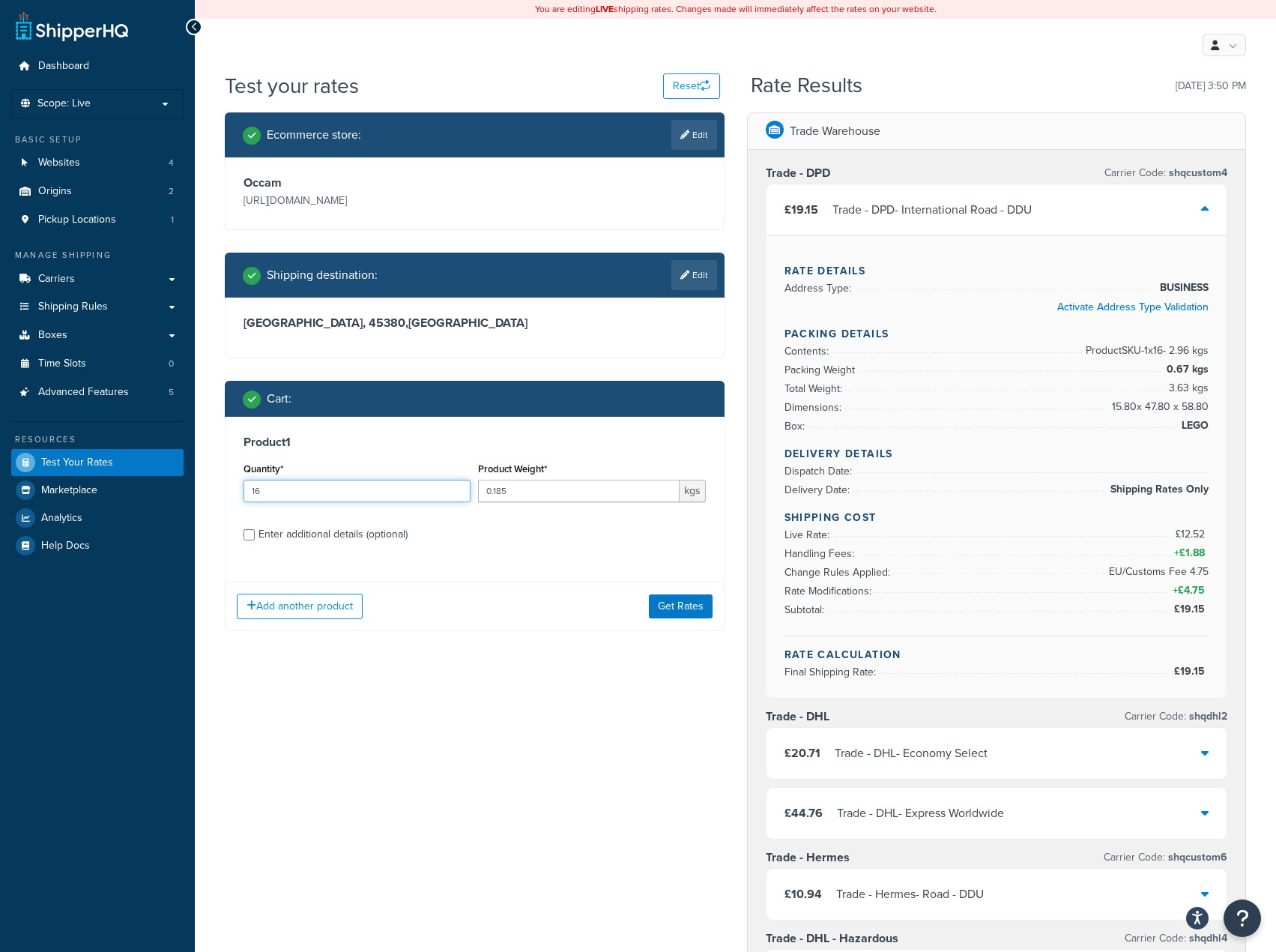
drag, startPoint x: 287, startPoint y: 496, endPoint x: 231, endPoint y: 498, distance: 56.0
click at [247, 498] on input "16" at bounding box center [357, 491] width 227 height 22
type input "20"
click at [688, 608] on button "Get Rates" at bounding box center [680, 607] width 64 height 24
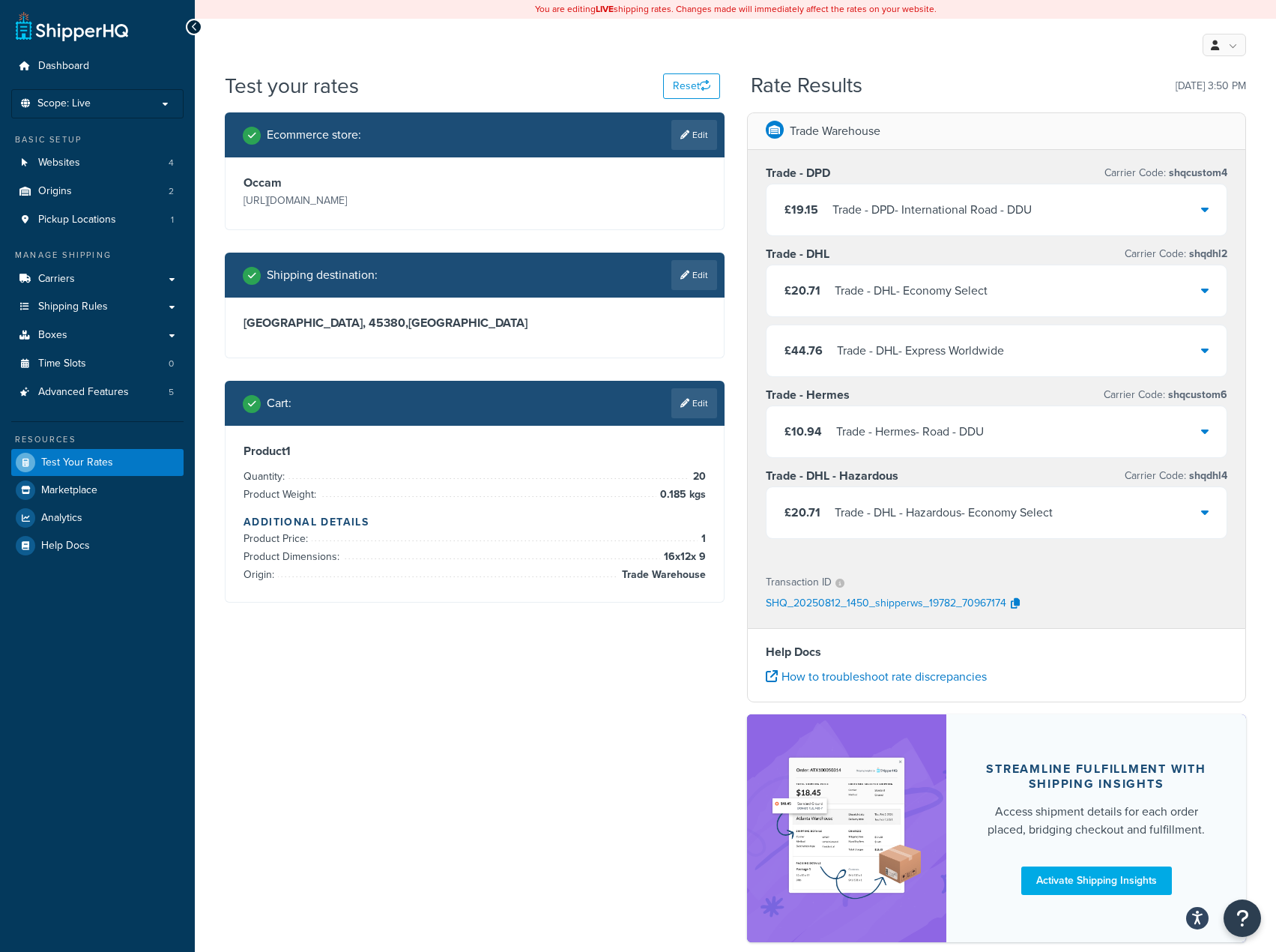
click at [829, 213] on div "£19.15 Trade - DPD - International Road - DDU" at bounding box center [908, 210] width 248 height 21
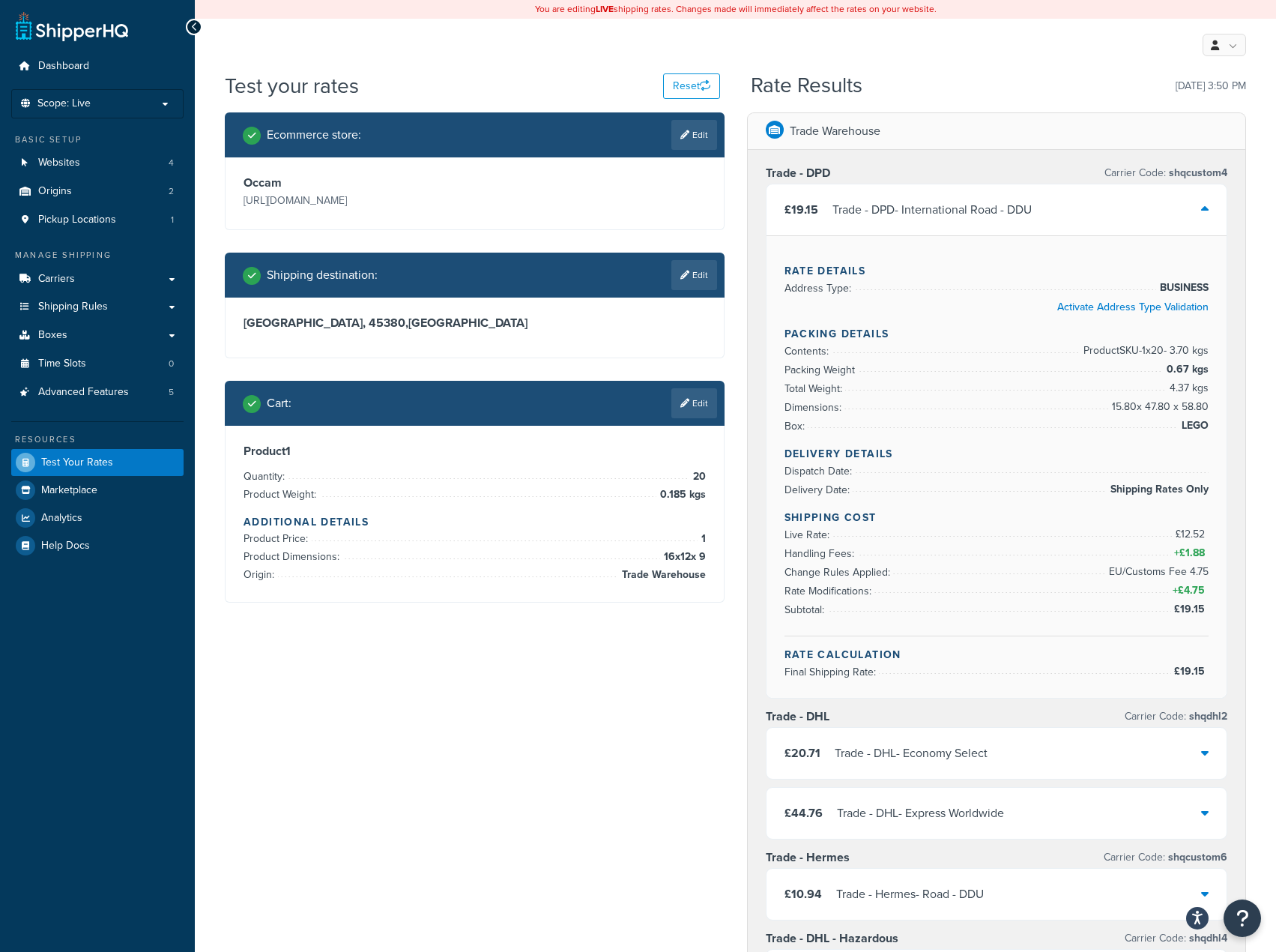
click at [703, 402] on link "Edit" at bounding box center [694, 403] width 46 height 30
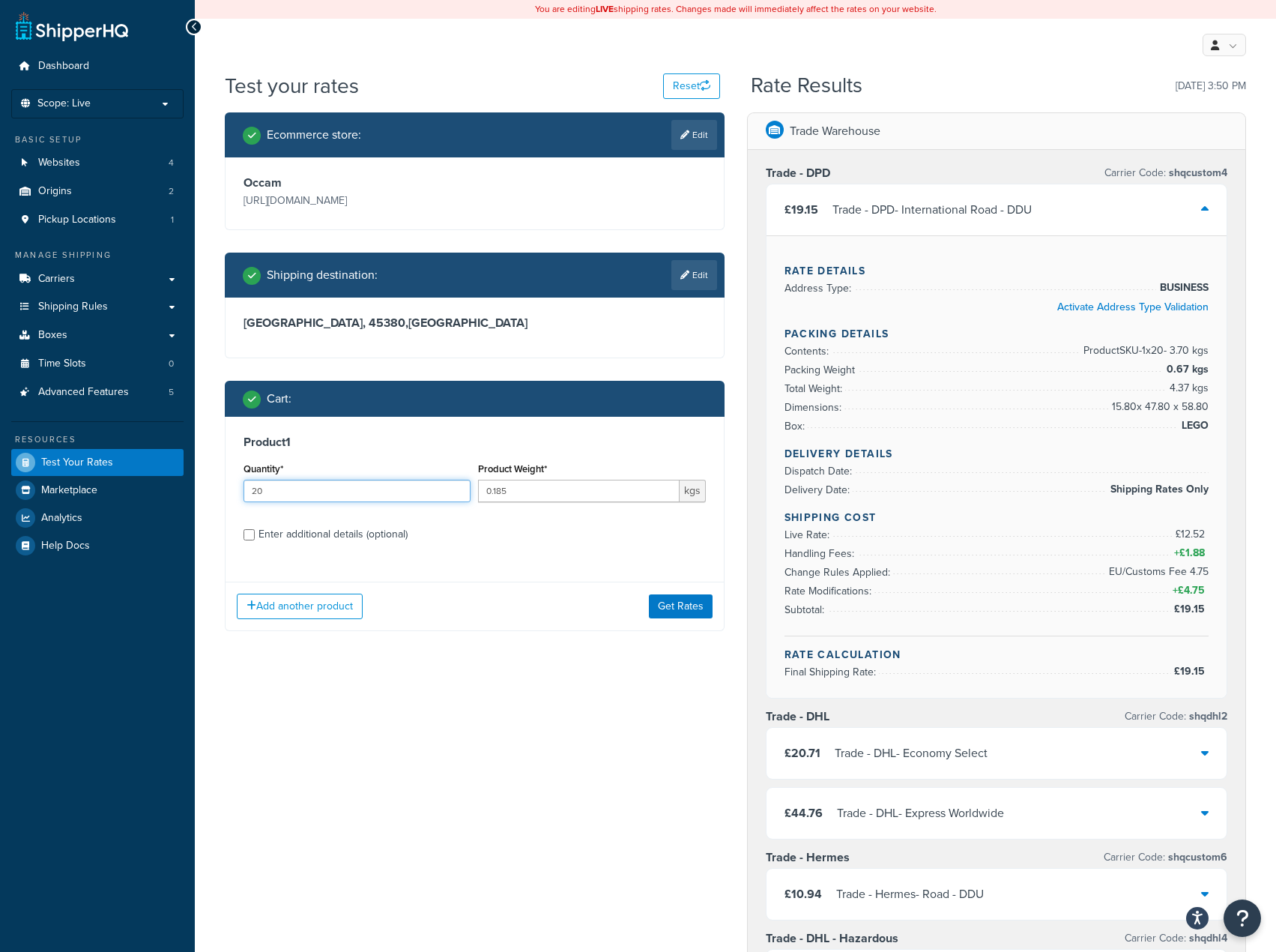
drag, startPoint x: 233, startPoint y: 493, endPoint x: 213, endPoint y: 498, distance: 20.6
click at [203, 493] on div "Test your rates Reset Rate Results 12/08/2025, 3:50 PM Ecommerce store : Edit O…" at bounding box center [736, 763] width 1082 height 1386
type input "24"
click at [675, 601] on button "Get Rates" at bounding box center [680, 607] width 64 height 24
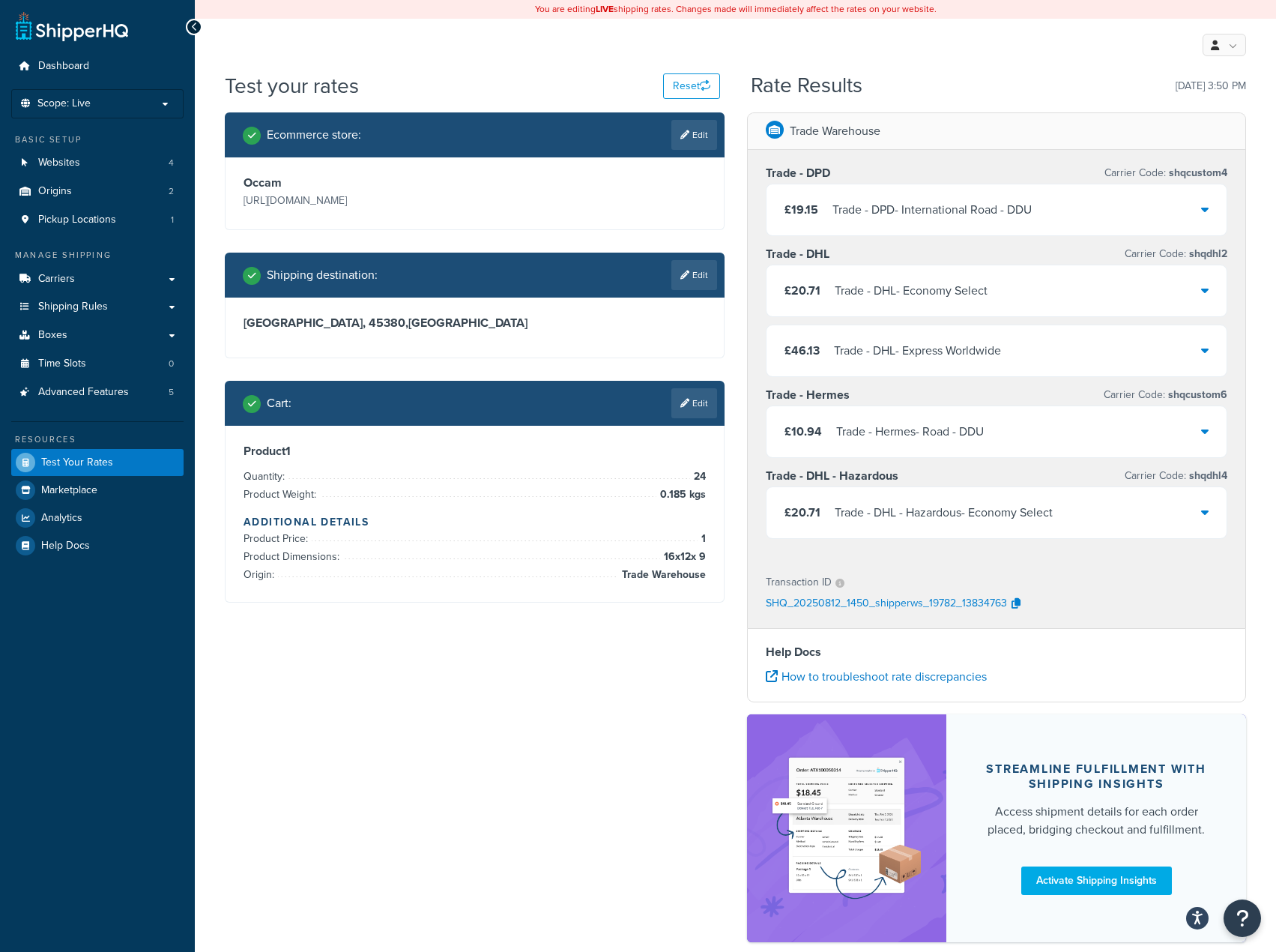
click at [869, 231] on div "£19.15 Trade - DPD - International Road - DDU" at bounding box center [997, 209] width 461 height 51
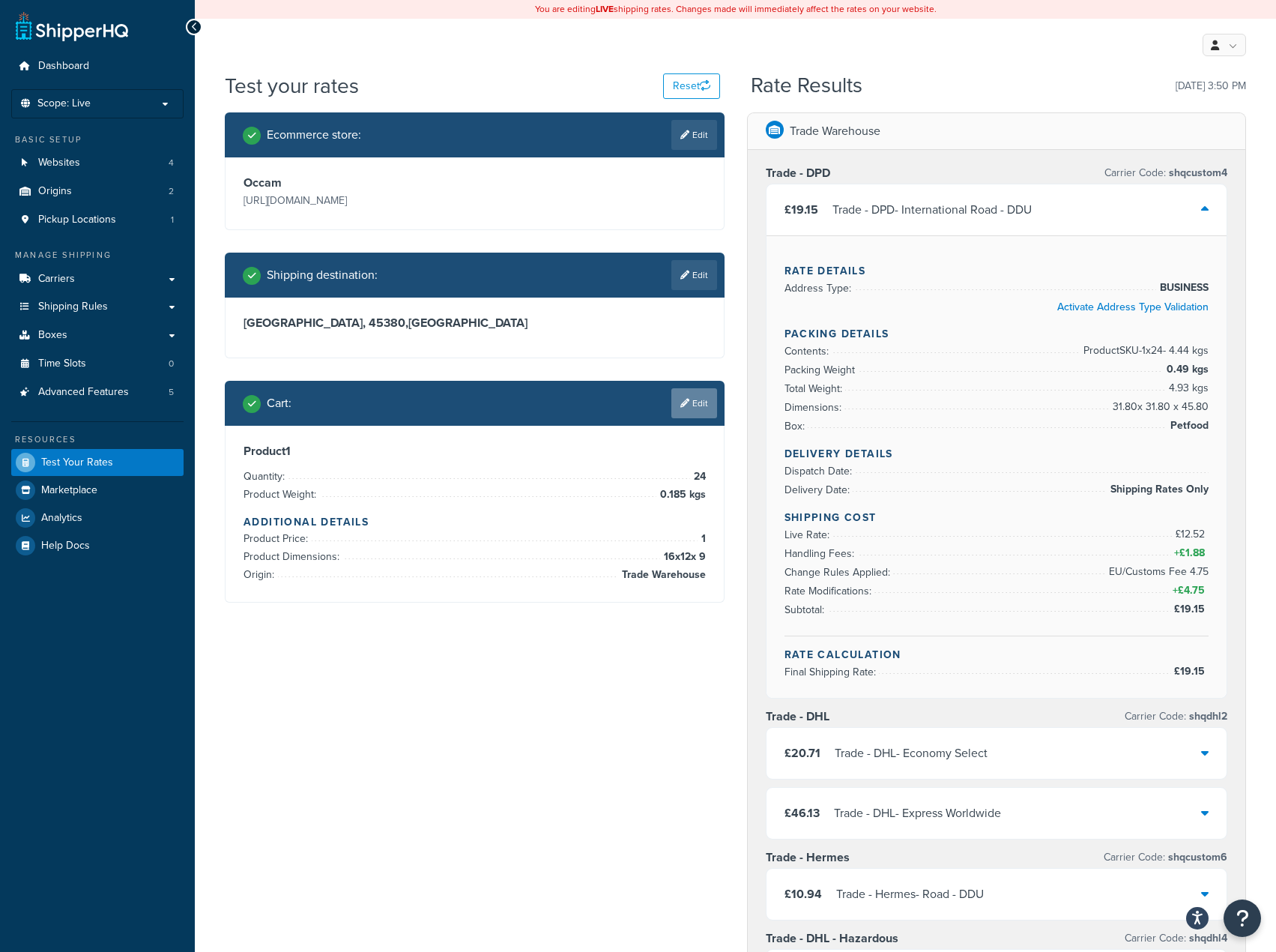
click at [691, 410] on link "Edit" at bounding box center [694, 403] width 46 height 30
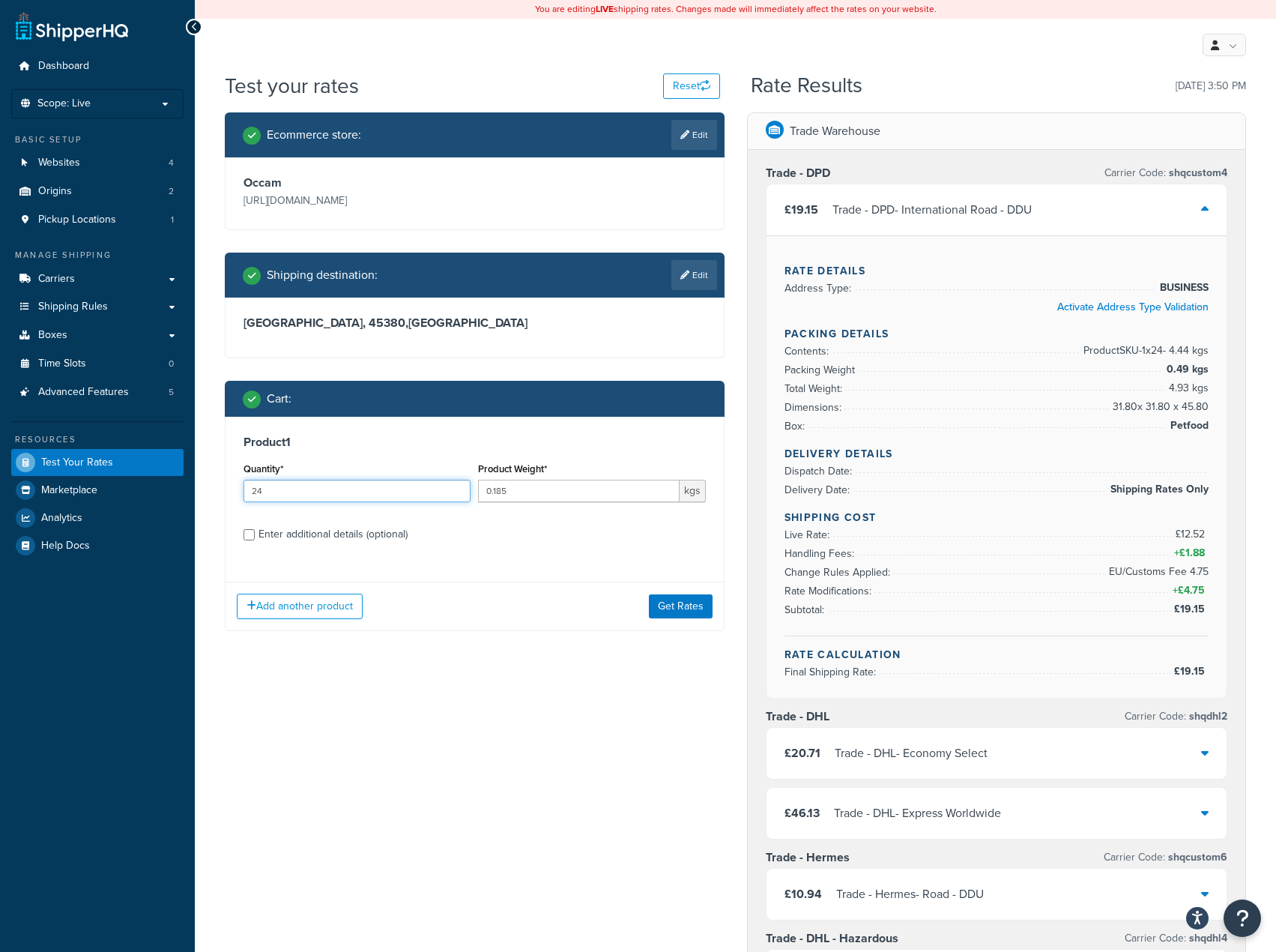
drag, startPoint x: 291, startPoint y: 493, endPoint x: 236, endPoint y: 508, distance: 57.0
click at [213, 502] on div "Test your rates Reset Rate Results 12/08/2025, 3:50 PM Ecommerce store : Edit O…" at bounding box center [736, 763] width 1082 height 1386
type input "30"
click at [660, 612] on button "Get Rates" at bounding box center [680, 607] width 64 height 24
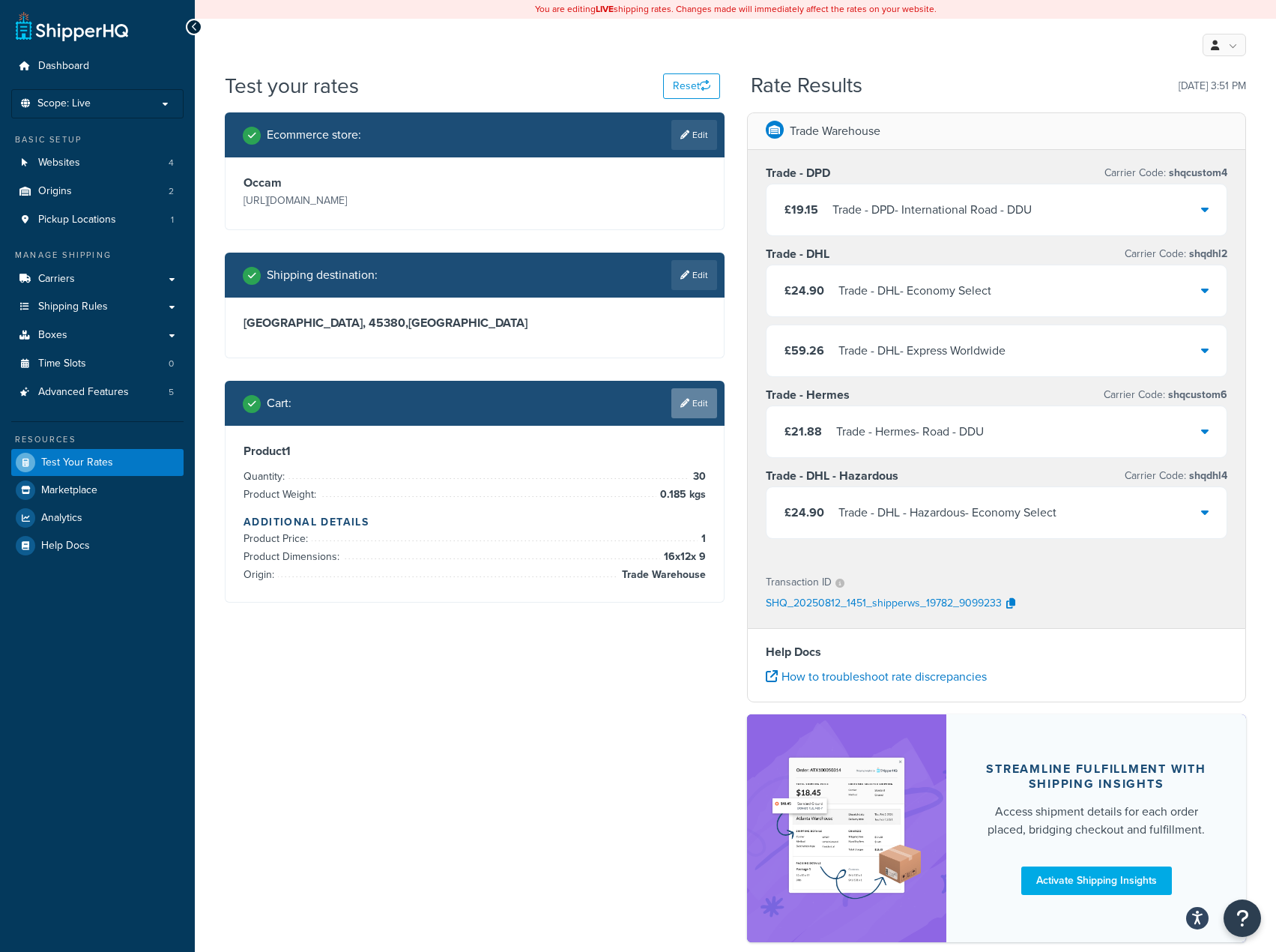
click at [704, 409] on link "Edit" at bounding box center [694, 403] width 46 height 30
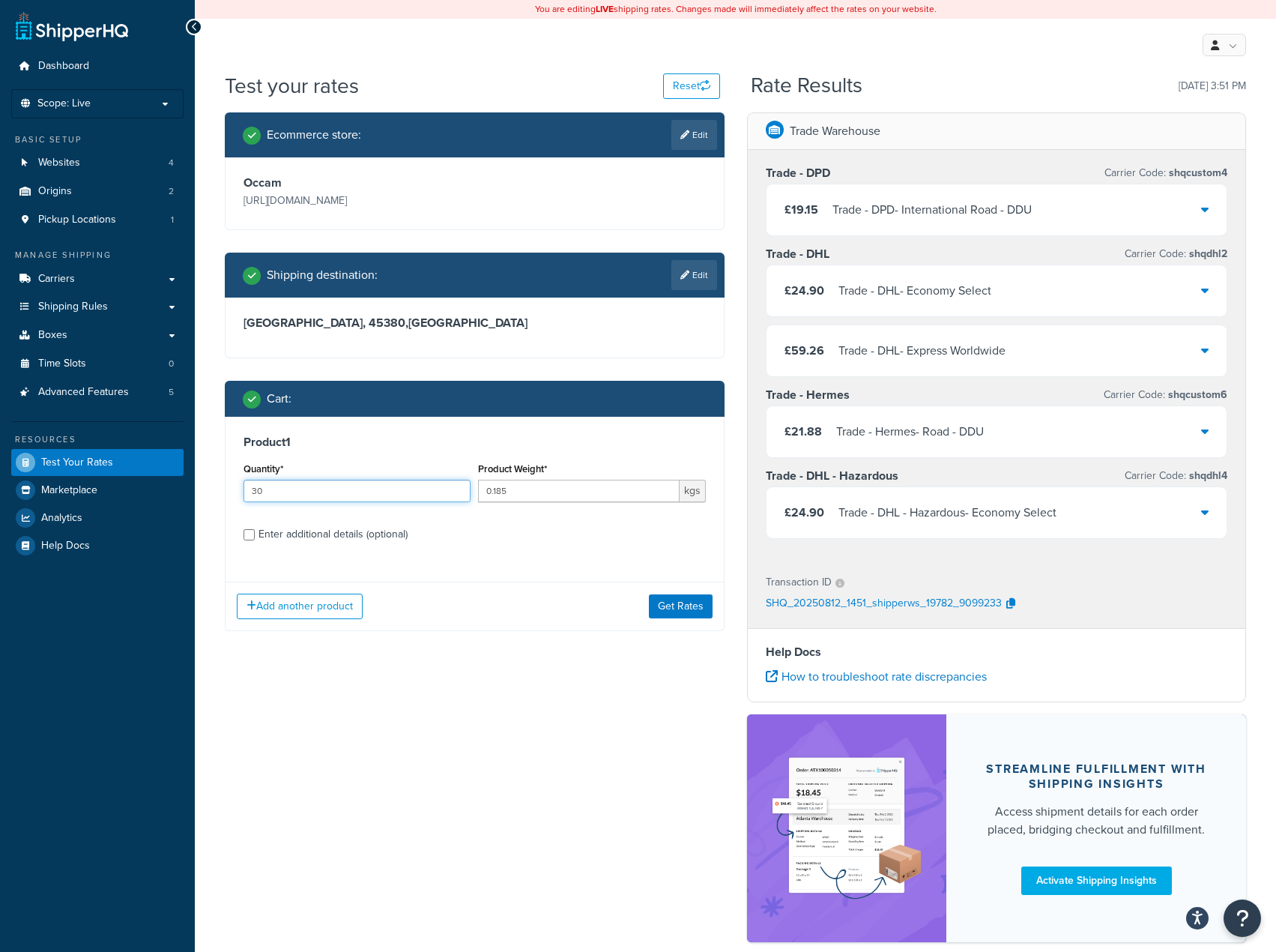
drag, startPoint x: 315, startPoint y: 482, endPoint x: 196, endPoint y: 493, distance: 119.5
click at [212, 493] on div "Test your rates Reset Rate Results 12/08/2025, 3:51 PM Ecommerce store : Edit O…" at bounding box center [736, 532] width 1082 height 923
type input "34"
click at [671, 600] on button "Get Rates" at bounding box center [680, 607] width 64 height 24
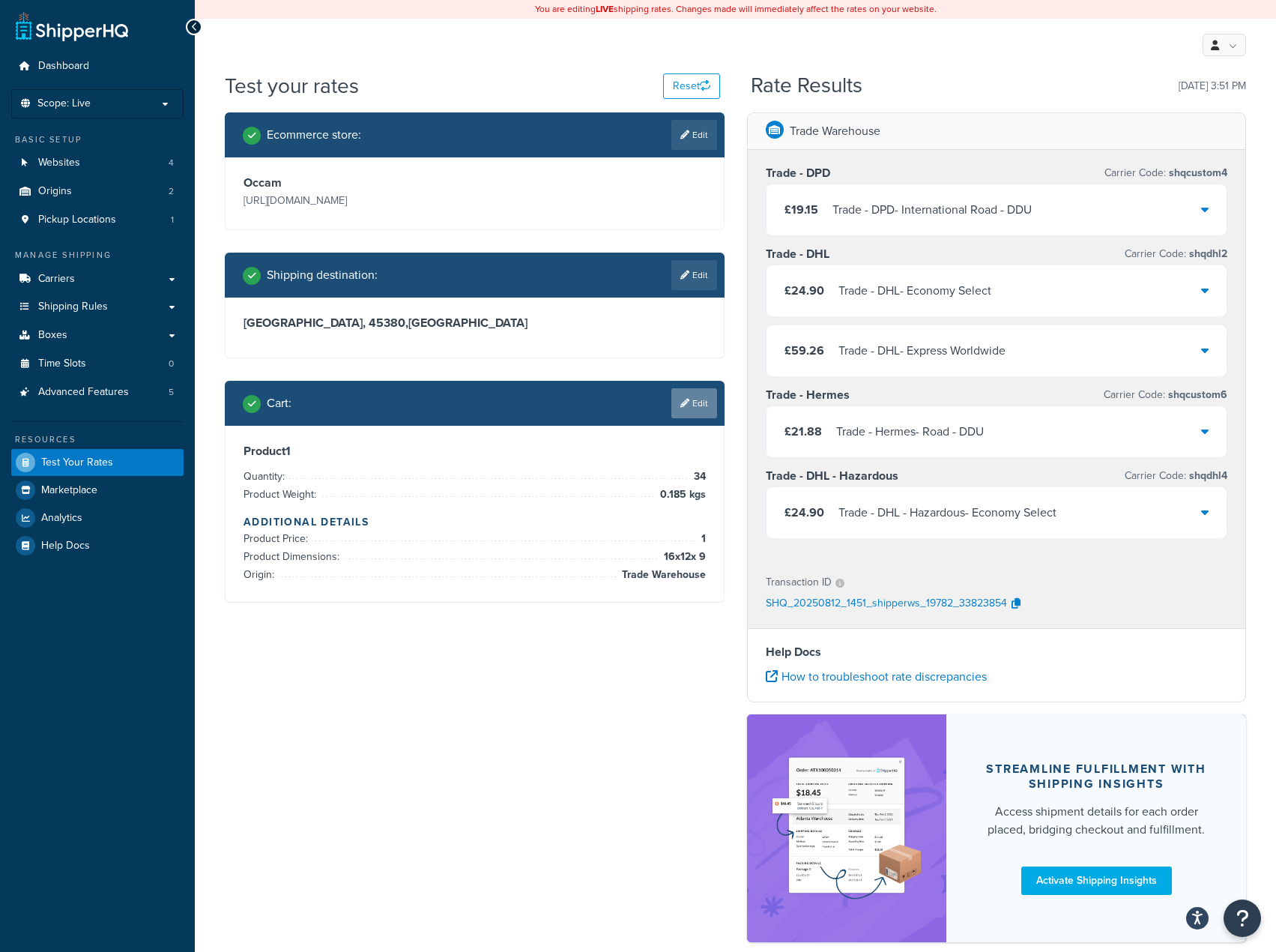
click at [680, 405] on icon at bounding box center [685, 403] width 9 height 9
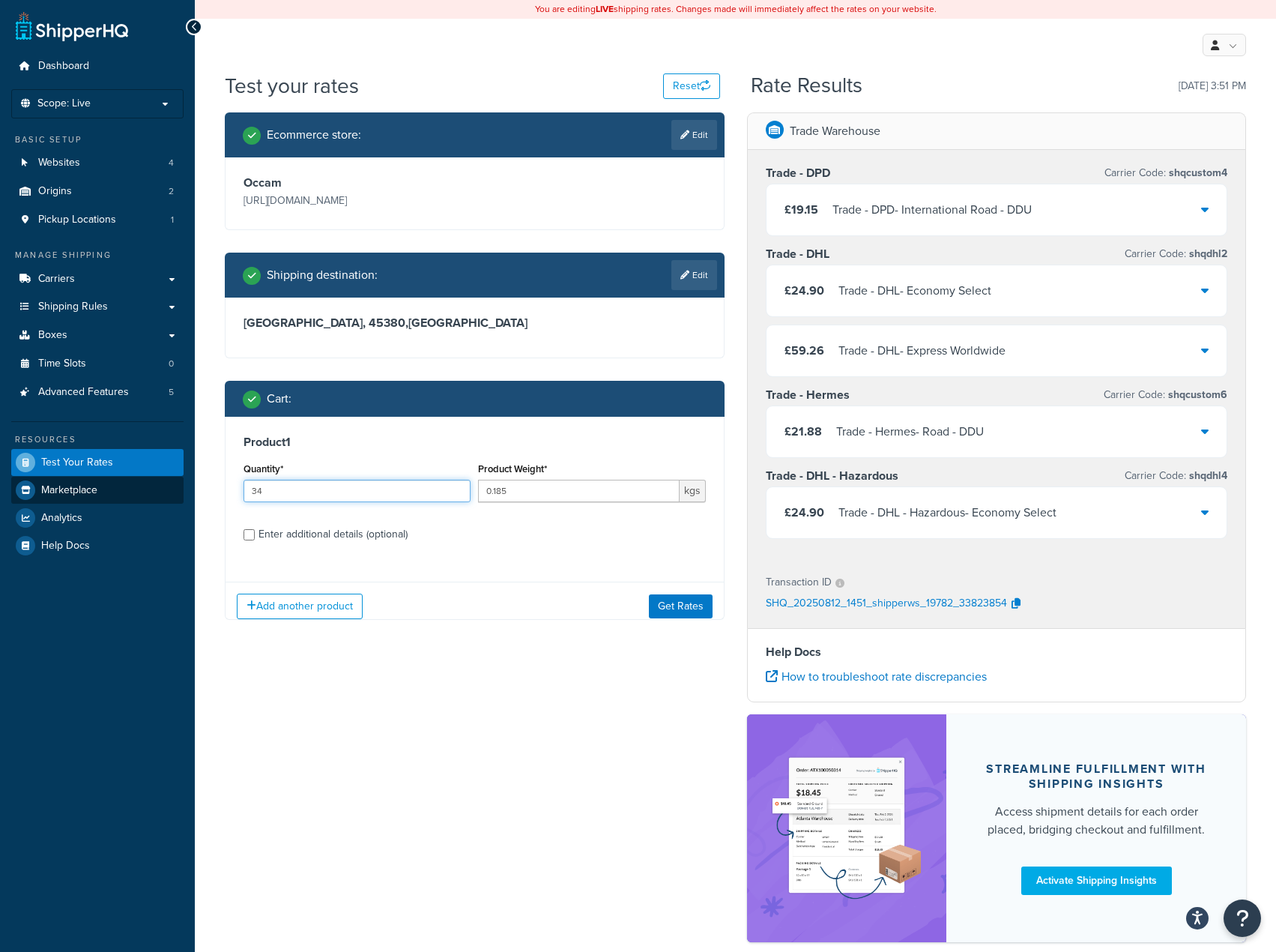
drag, startPoint x: 284, startPoint y: 492, endPoint x: 147, endPoint y: 486, distance: 137.1
click at [129, 479] on div "Dashboard Scope: Live Basic Setup Websites 4 Origins 2 Pickup Locations 1 Manag…" at bounding box center [638, 516] width 1276 height 1032
type input "50"
drag, startPoint x: 655, startPoint y: 589, endPoint x: 671, endPoint y: 601, distance: 20.0
click at [658, 590] on div "Add another product Get Rates" at bounding box center [474, 606] width 498 height 49
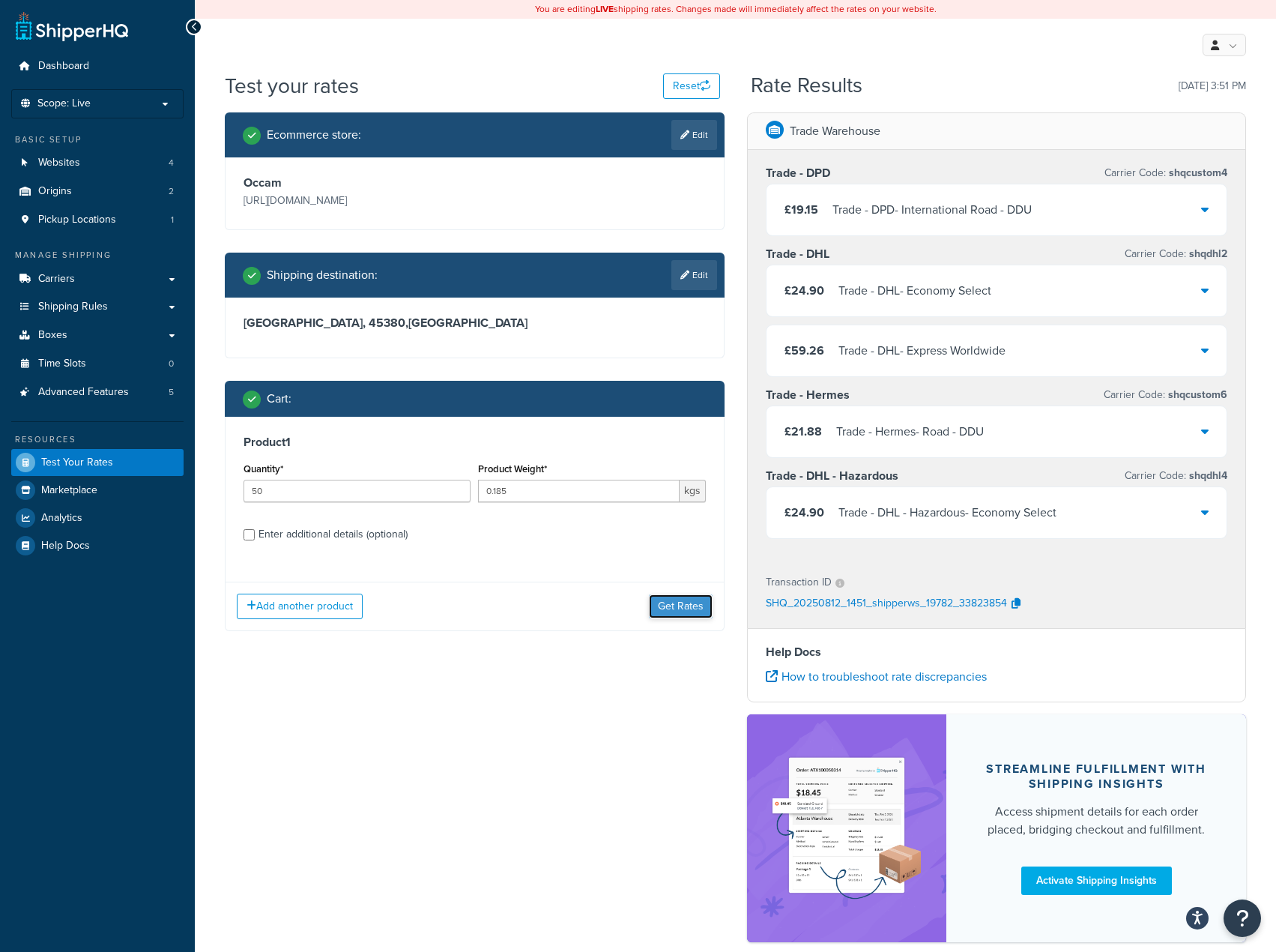
click at [675, 604] on button "Get Rates" at bounding box center [680, 607] width 64 height 24
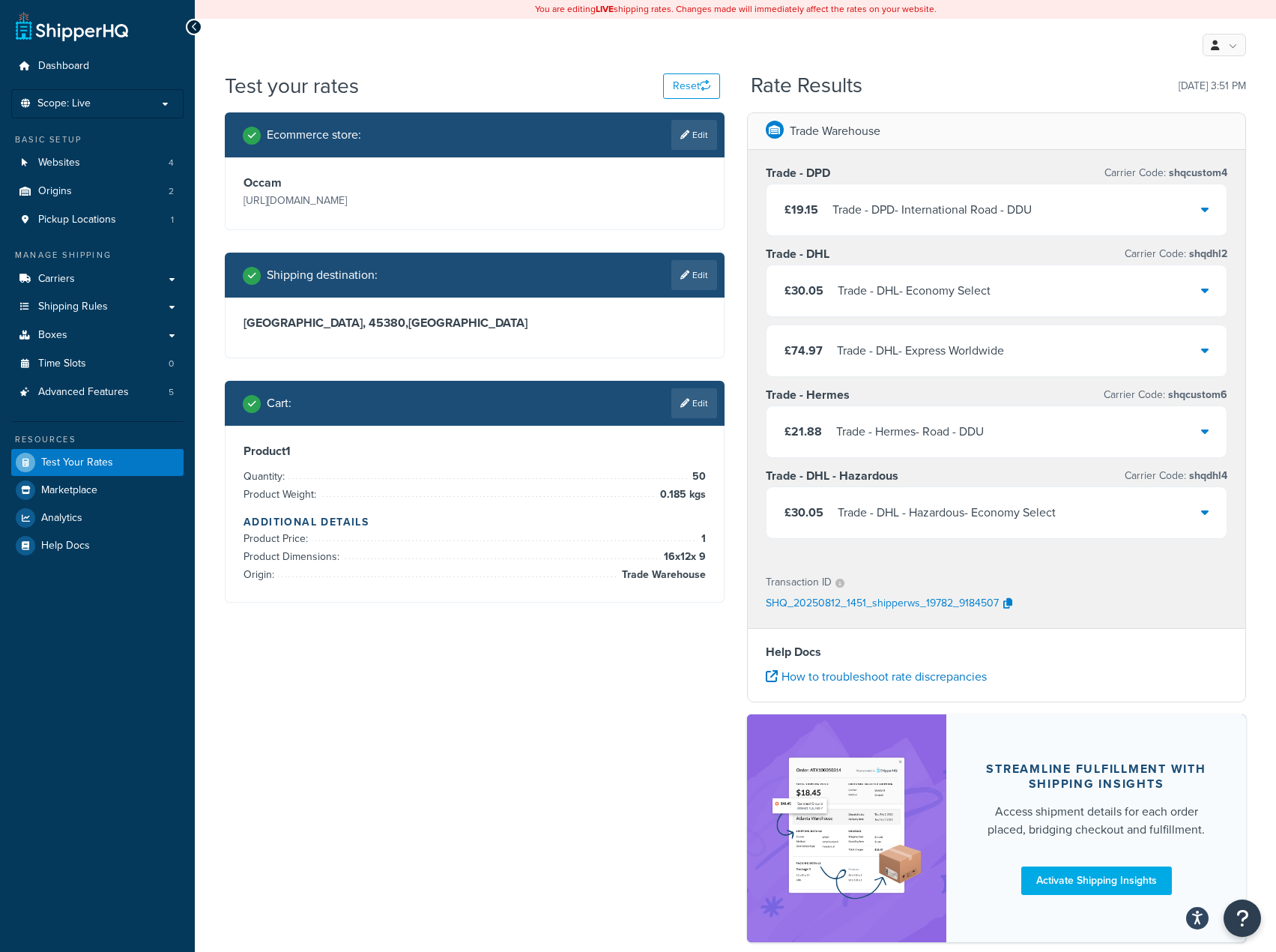
click at [892, 309] on div "£30.05 Trade - DHL - Economy Select" at bounding box center [997, 290] width 461 height 51
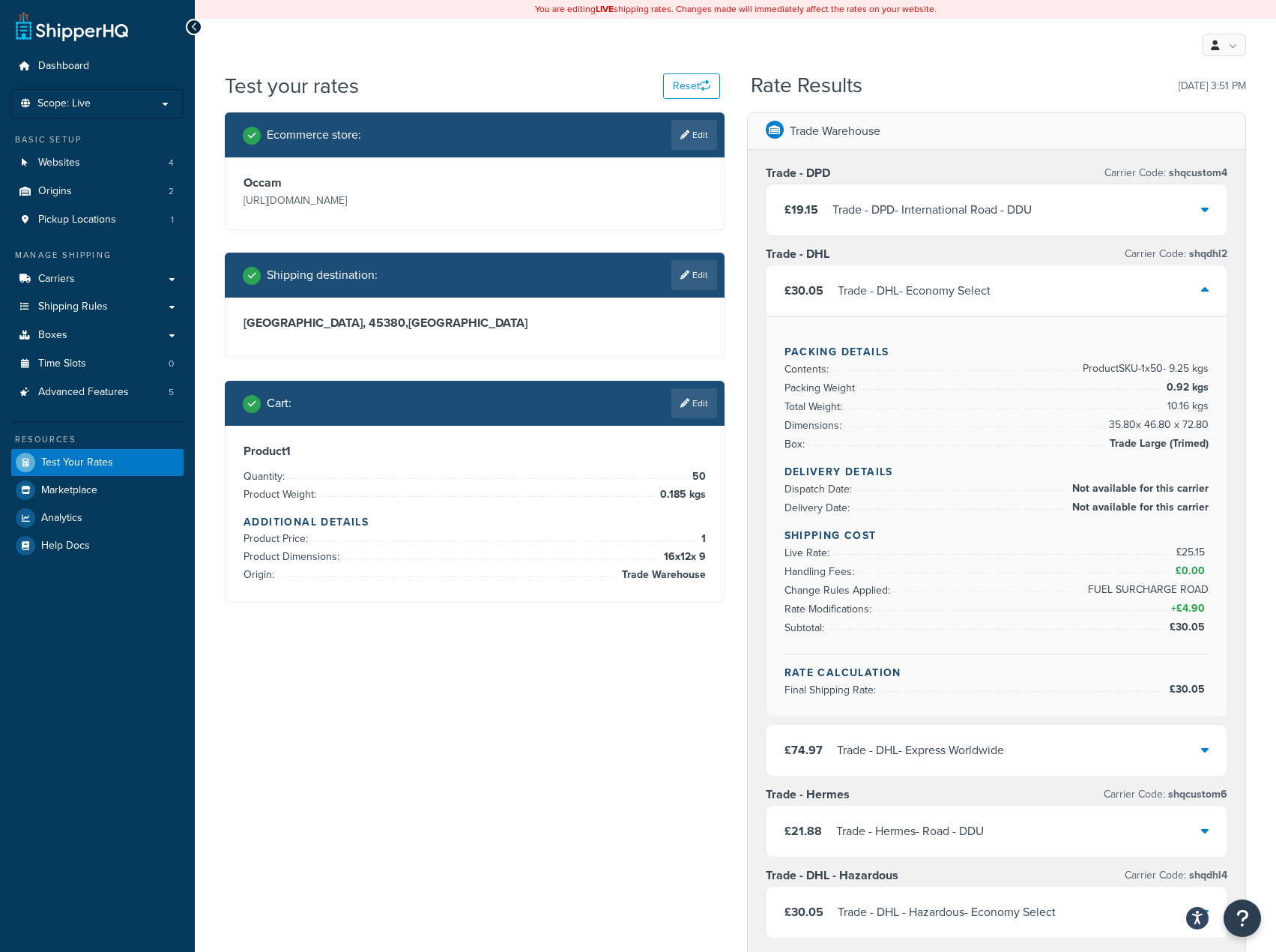
click at [892, 309] on div "£30.05 Trade - DHL - Economy Select" at bounding box center [997, 290] width 461 height 51
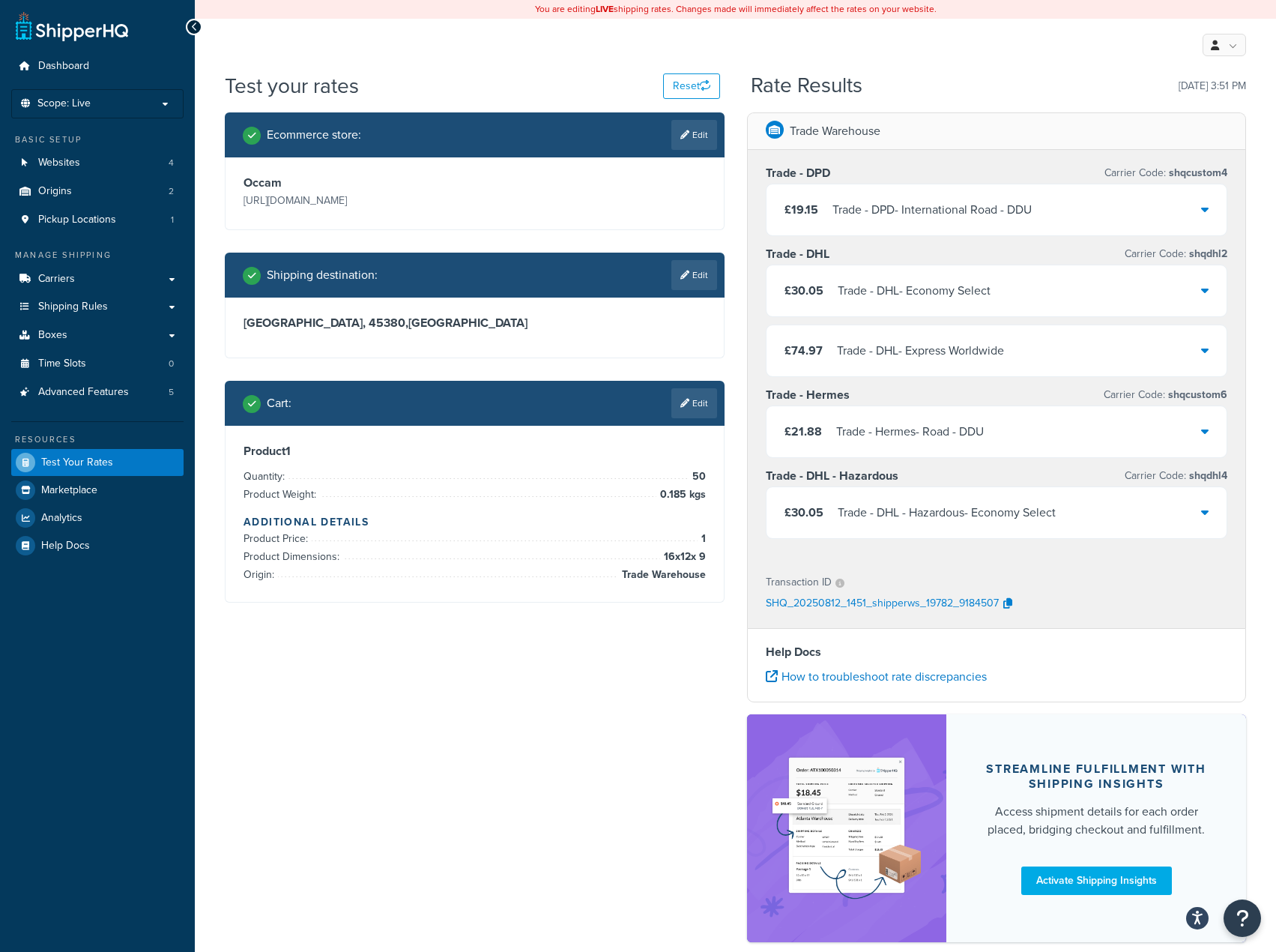
click at [892, 309] on div "£30.05 Trade - DHL - Economy Select" at bounding box center [997, 290] width 461 height 51
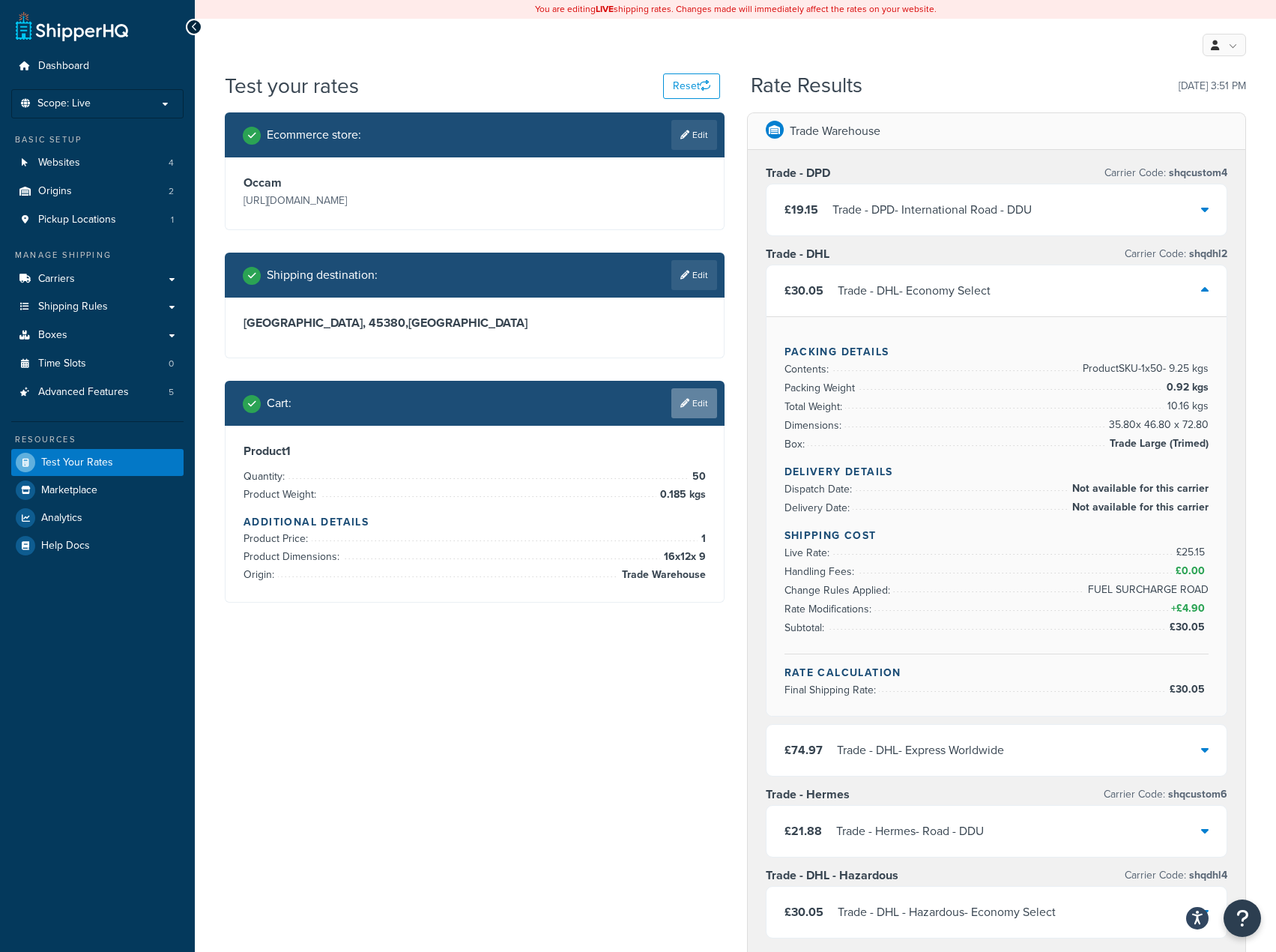
click at [688, 417] on link "Edit" at bounding box center [694, 403] width 46 height 30
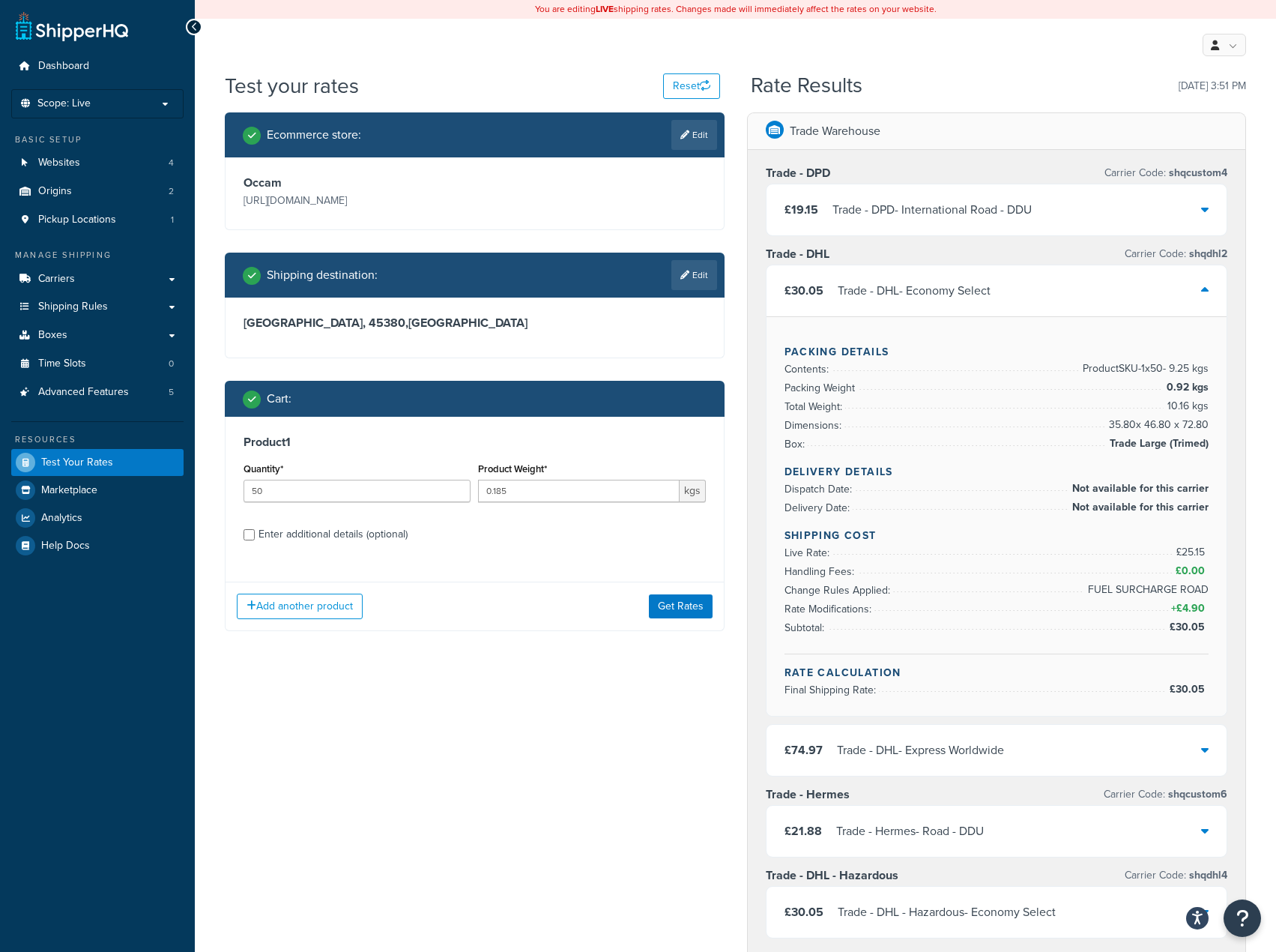
click at [363, 532] on div "Enter additional details (optional)" at bounding box center [333, 534] width 149 height 21
click at [255, 532] on input "Enter additional details (optional)" at bounding box center [249, 535] width 11 height 11
checkbox input "true"
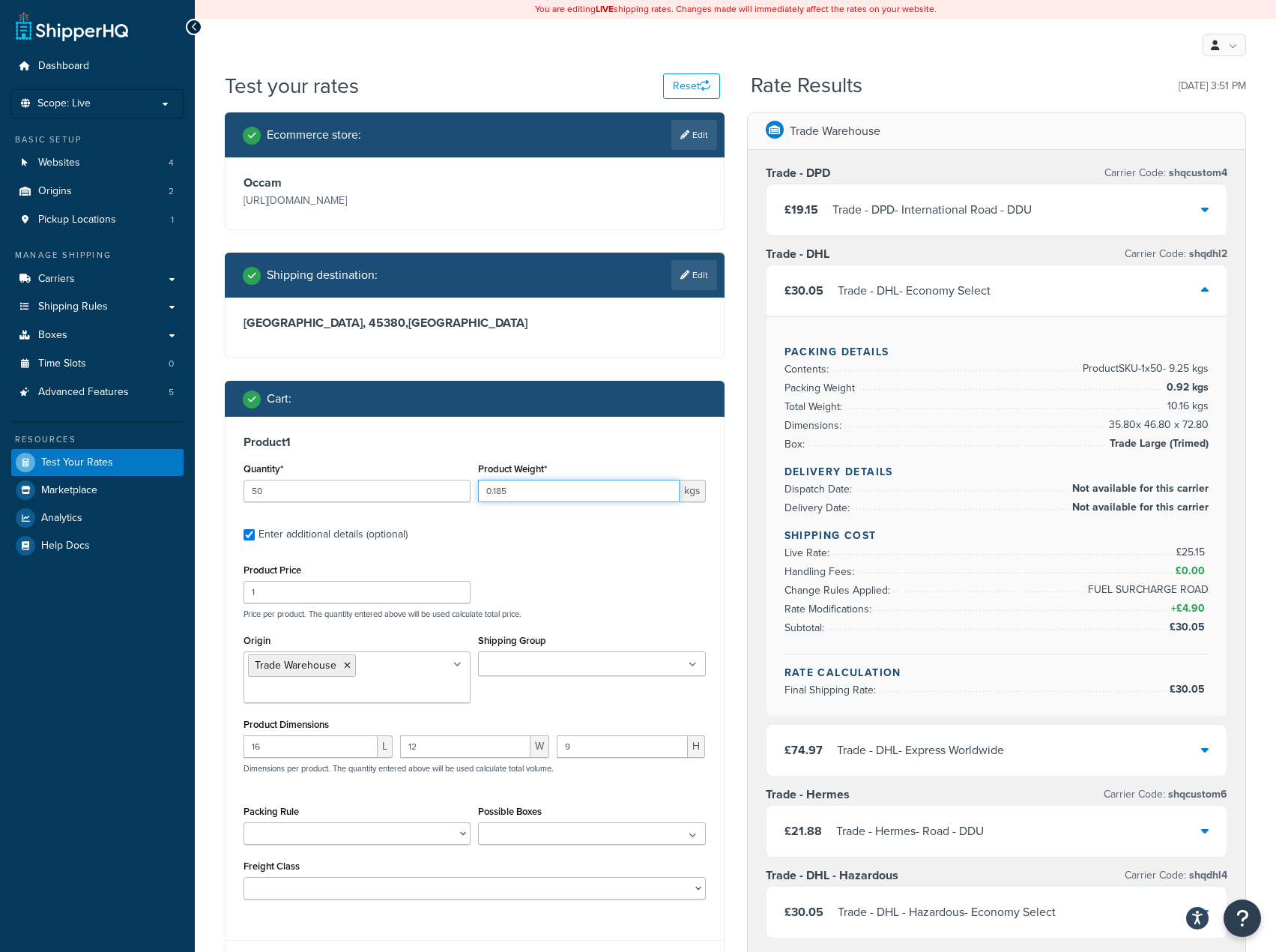
click at [554, 493] on input "0.185" at bounding box center [578, 491] width 201 height 22
click at [300, 749] on input "16" at bounding box center [311, 747] width 134 height 22
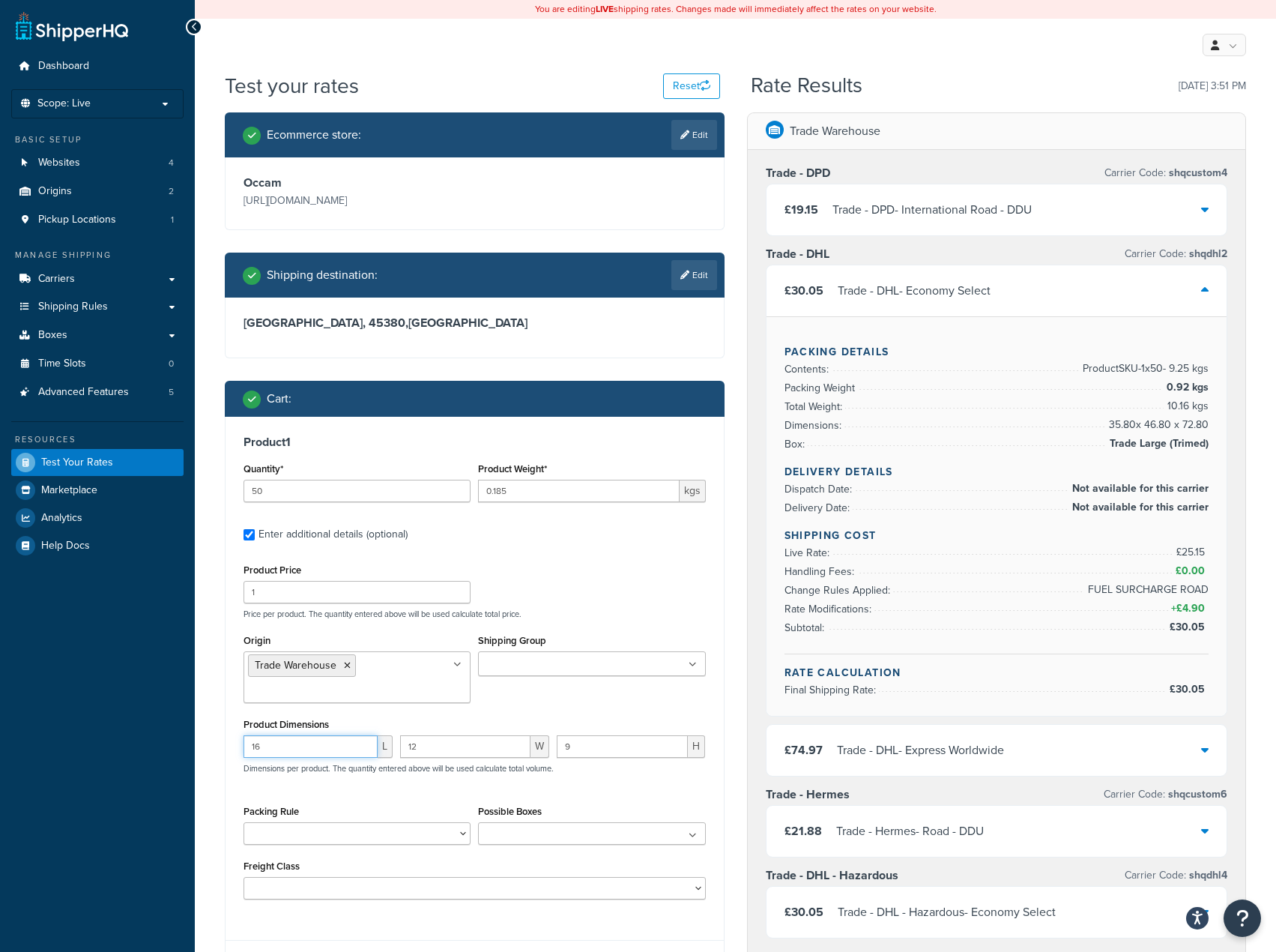
click at [300, 749] on input "16" at bounding box center [311, 747] width 134 height 22
type input "31"
click at [443, 752] on input "12" at bounding box center [466, 747] width 131 height 22
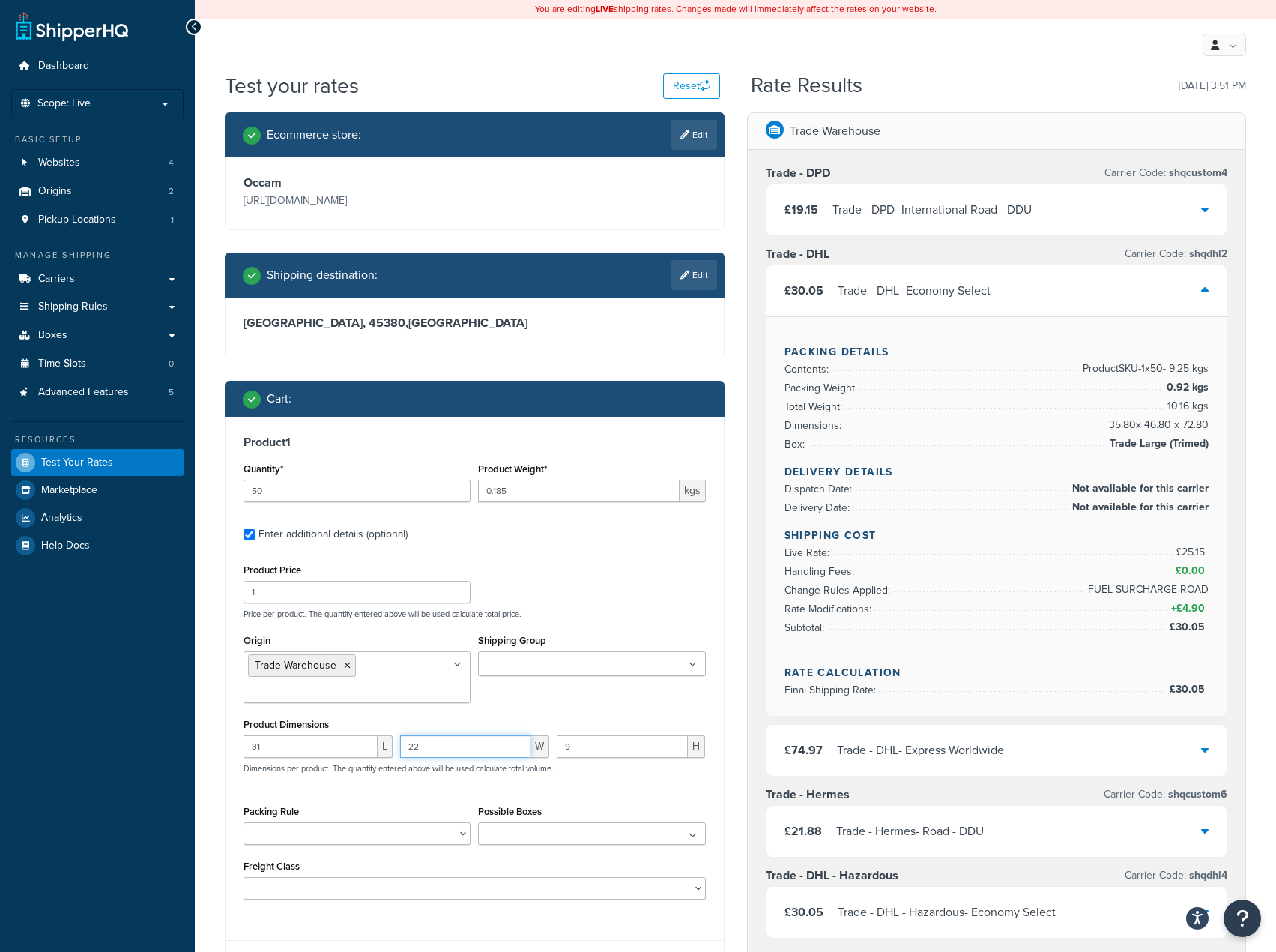
type input "22"
click at [572, 738] on input "9" at bounding box center [622, 747] width 132 height 22
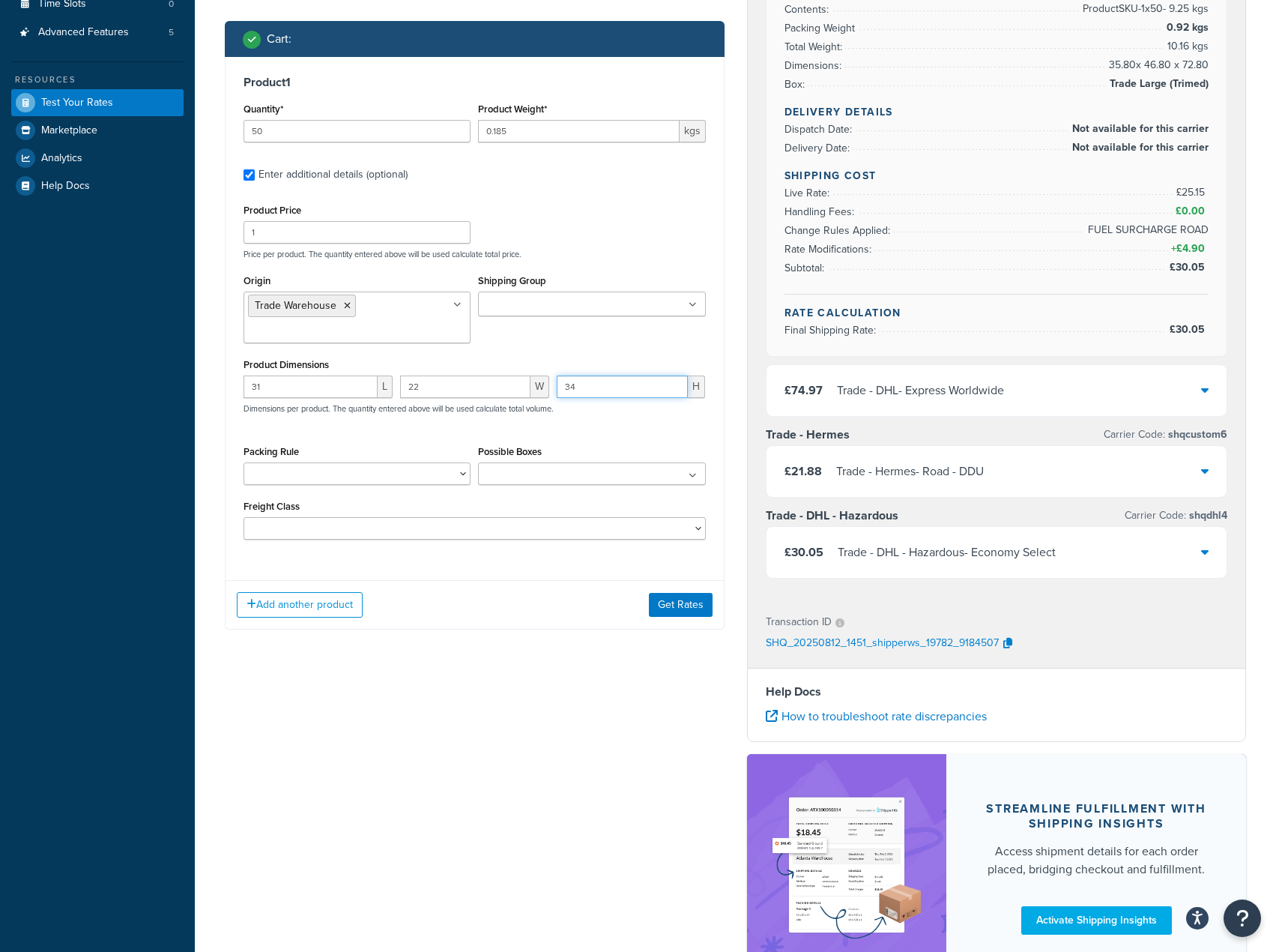
scroll to position [449, 0]
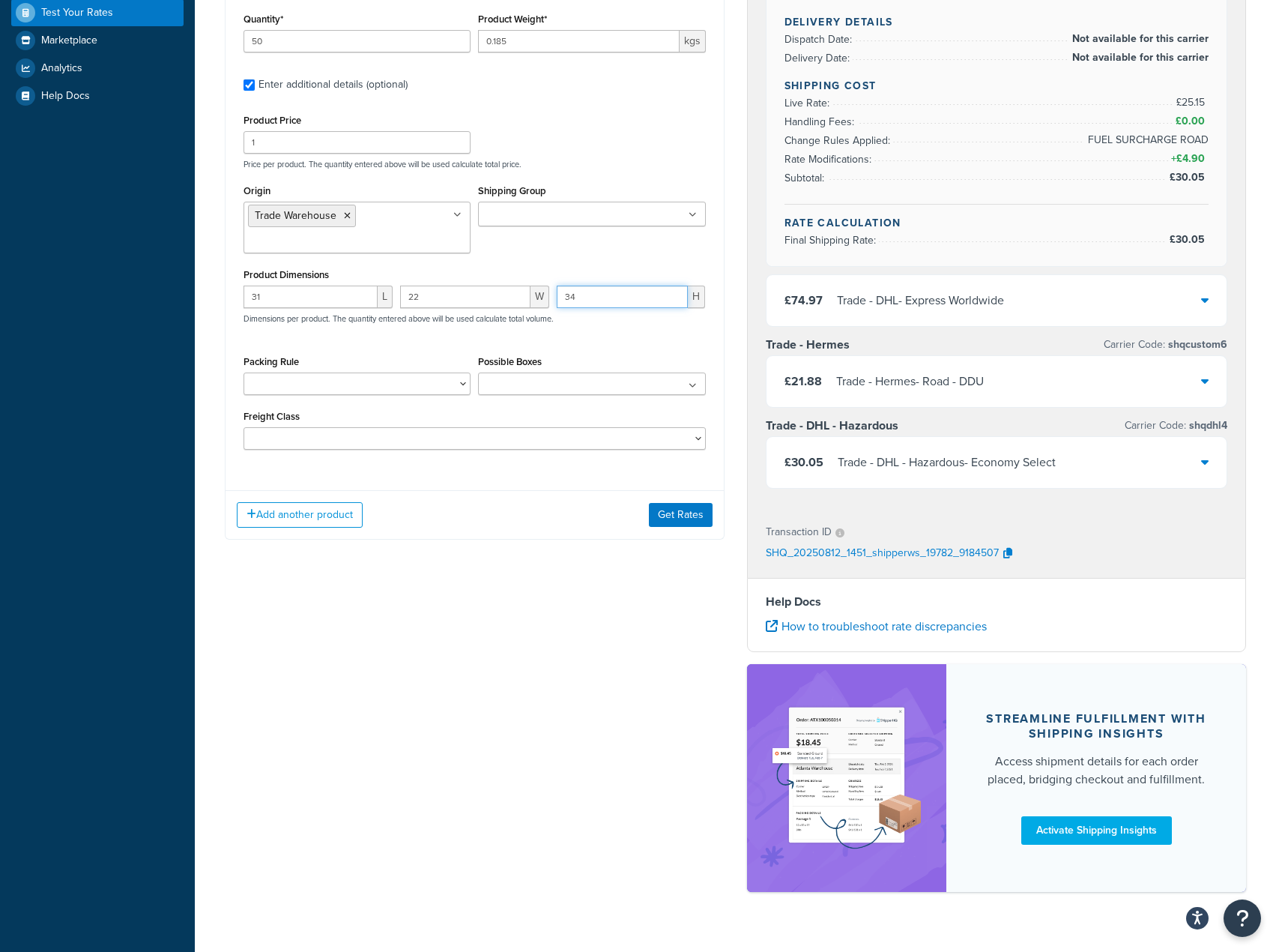
type input "34"
click at [707, 525] on button "Get Rates" at bounding box center [680, 515] width 64 height 24
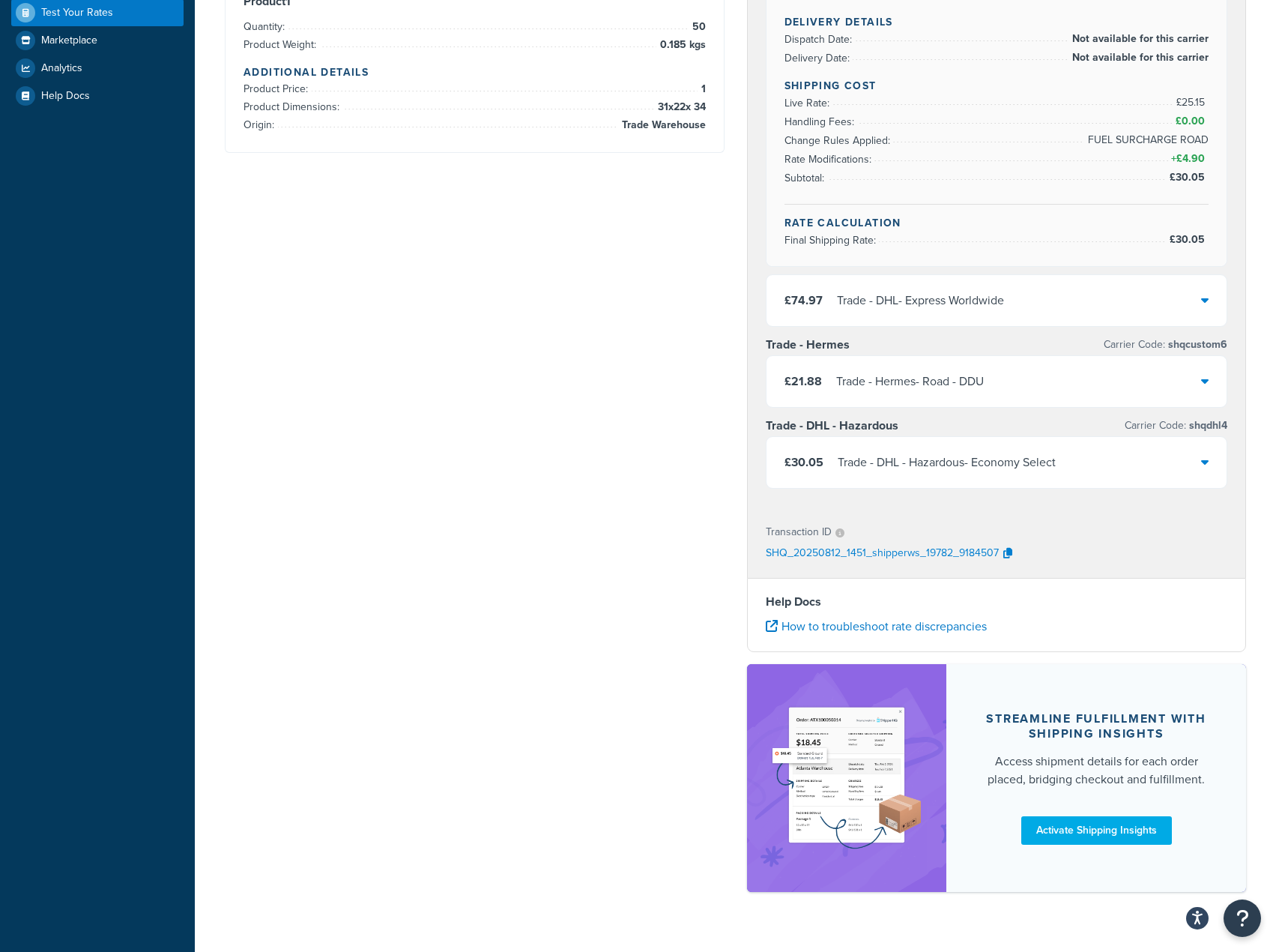
scroll to position [0, 0]
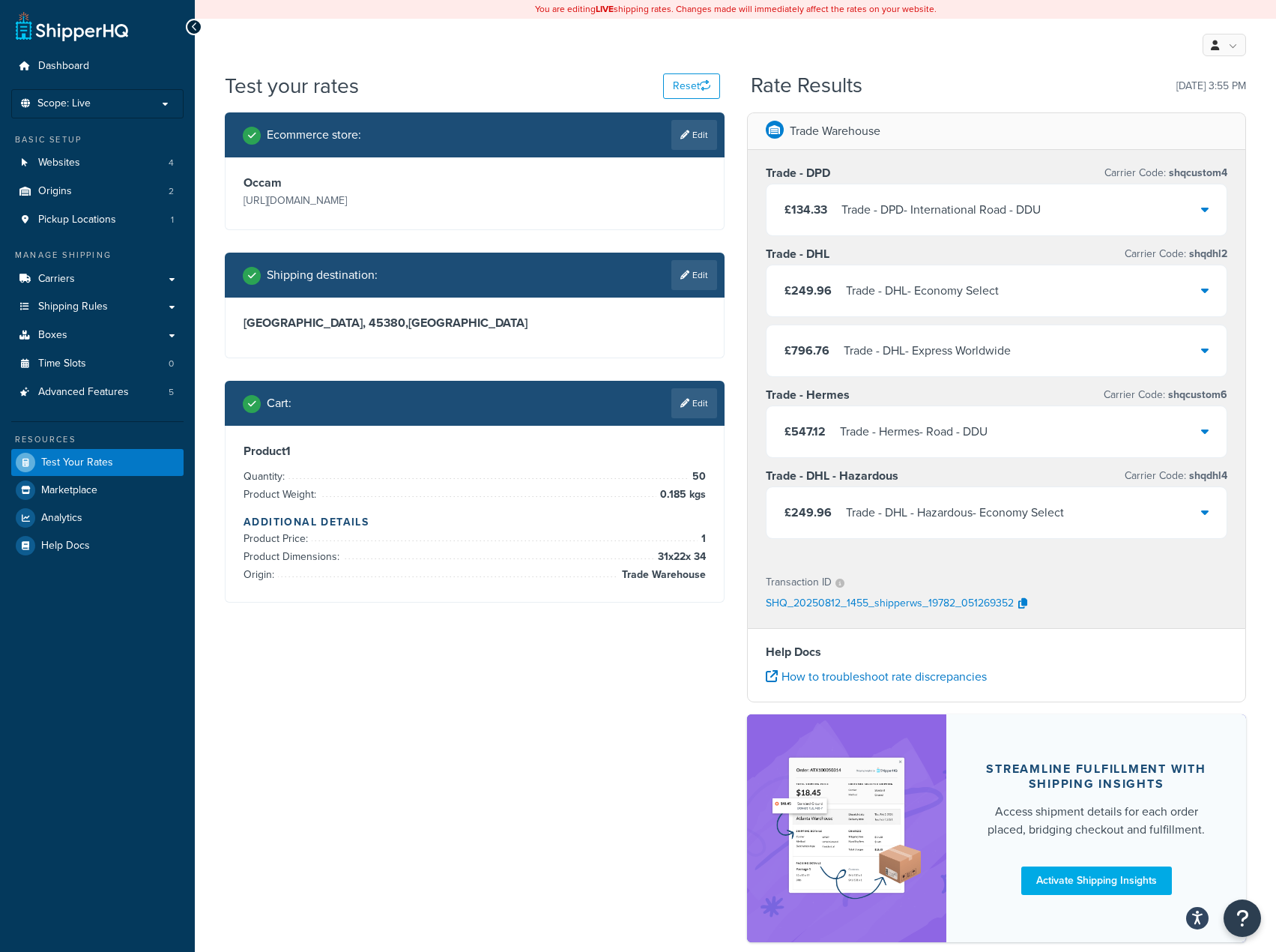
click at [971, 211] on div "Trade - DPD - International Road - DDU" at bounding box center [941, 210] width 200 height 21
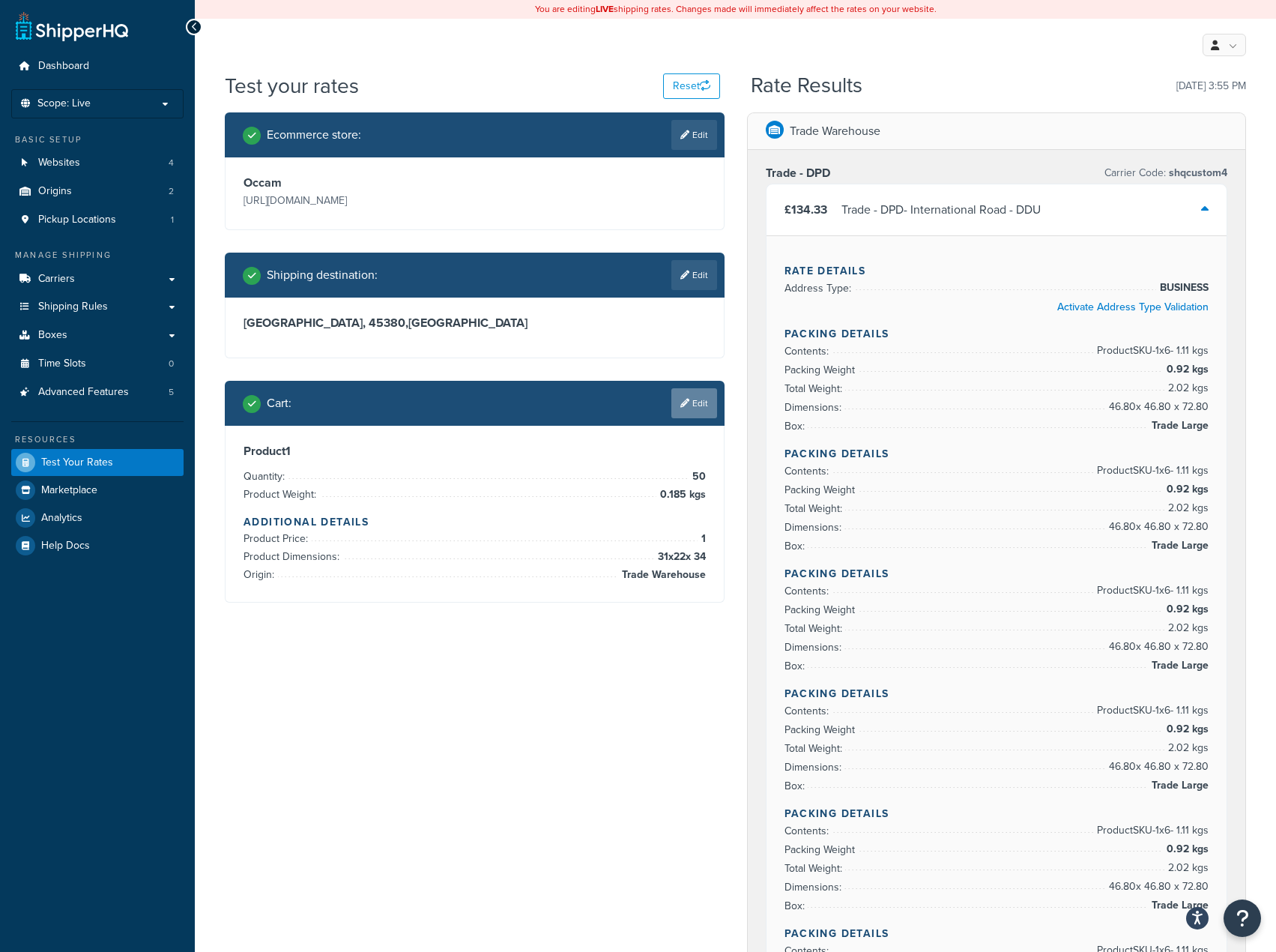
click at [707, 412] on link "Edit" at bounding box center [694, 403] width 46 height 30
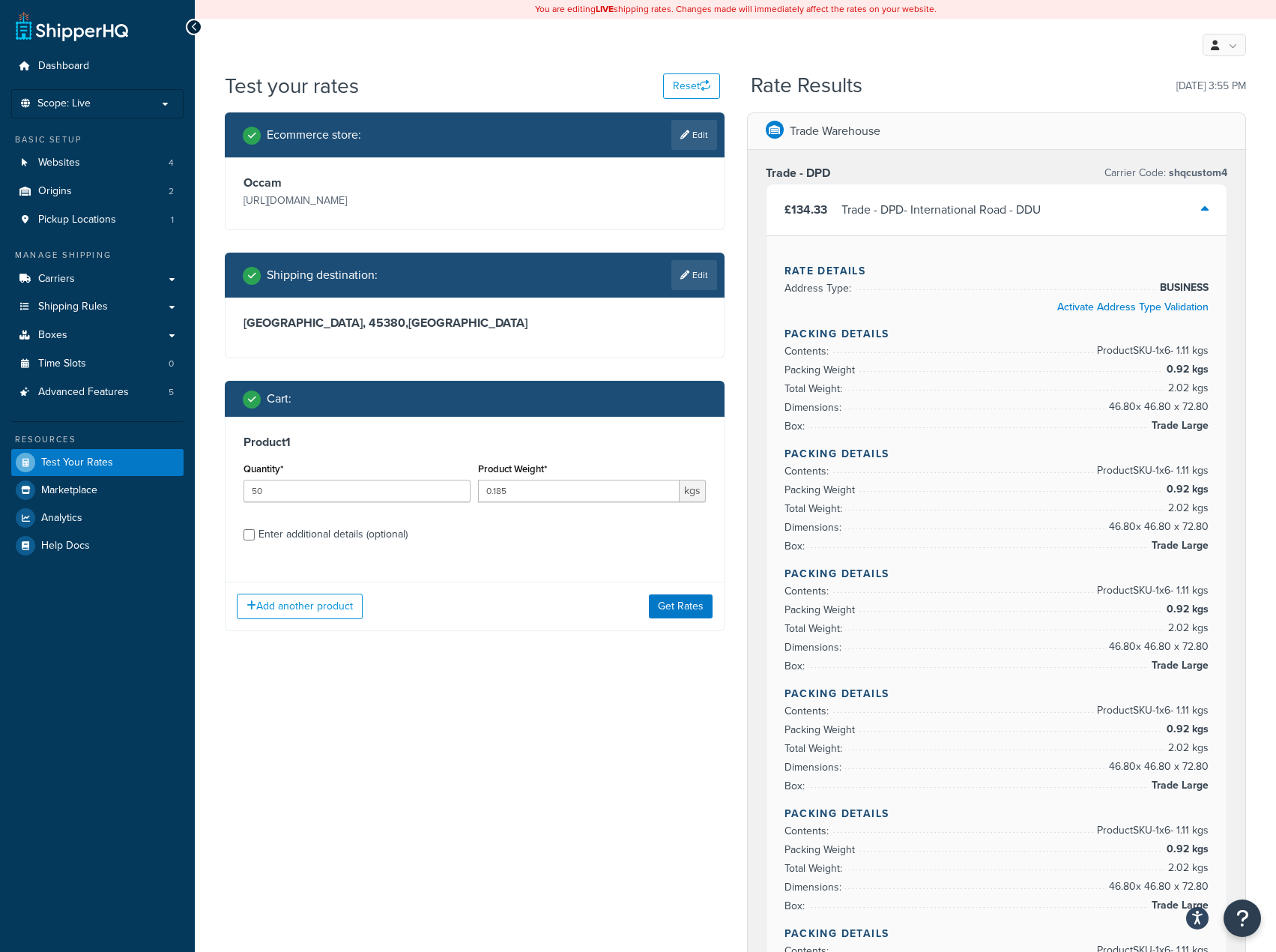
click at [319, 534] on div "Enter additional details (optional)" at bounding box center [333, 534] width 149 height 21
click at [255, 534] on input "Enter additional details (optional)" at bounding box center [249, 535] width 11 height 11
checkbox input "true"
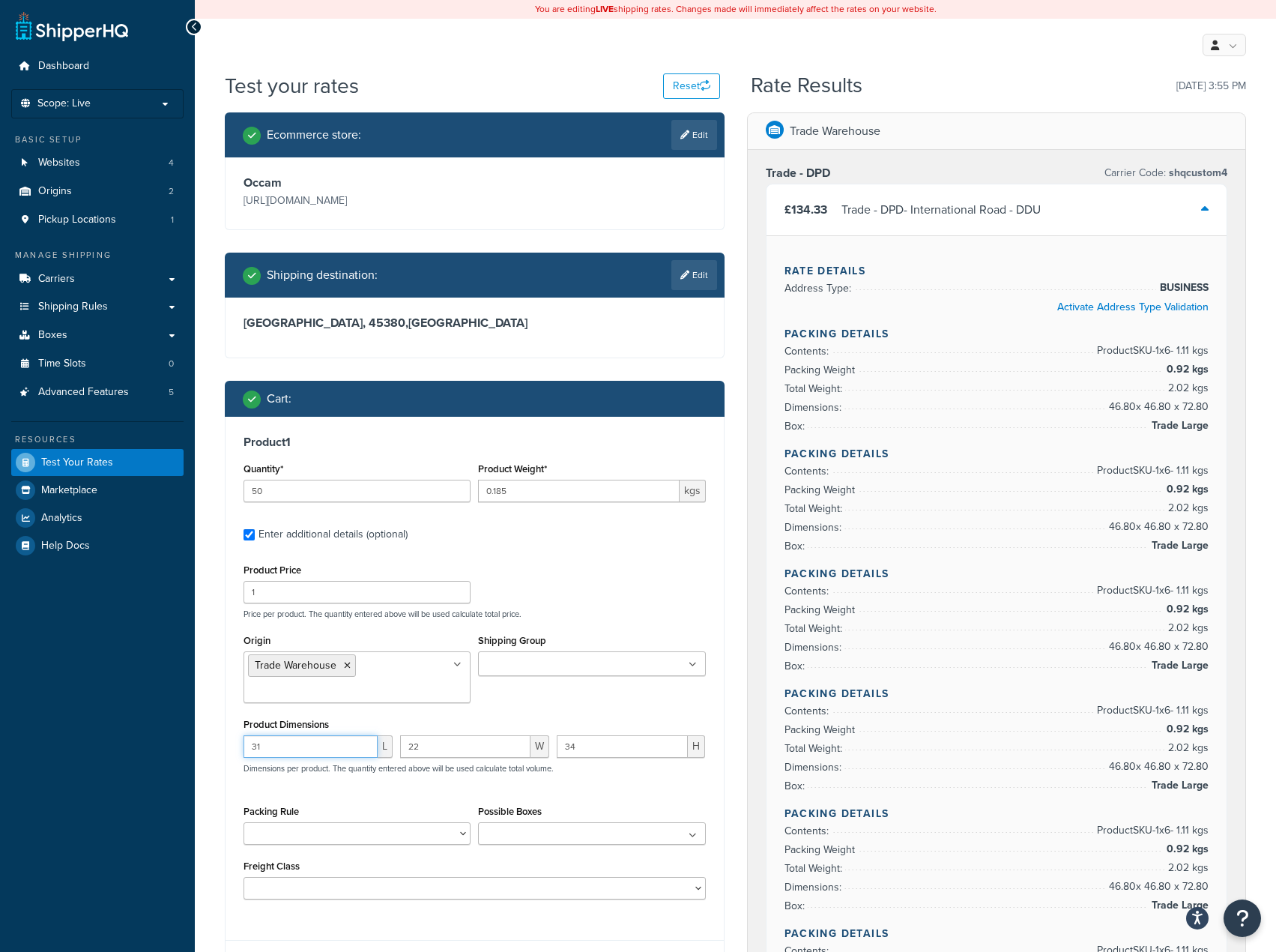
type input "12"
click at [375, 749] on div "12 L 22 W 34 H Dimensions per product. The quantity entered above will be used …" at bounding box center [474, 762] width 470 height 54
type input "16"
drag, startPoint x: 623, startPoint y: 756, endPoint x: 509, endPoint y: 747, distance: 114.4
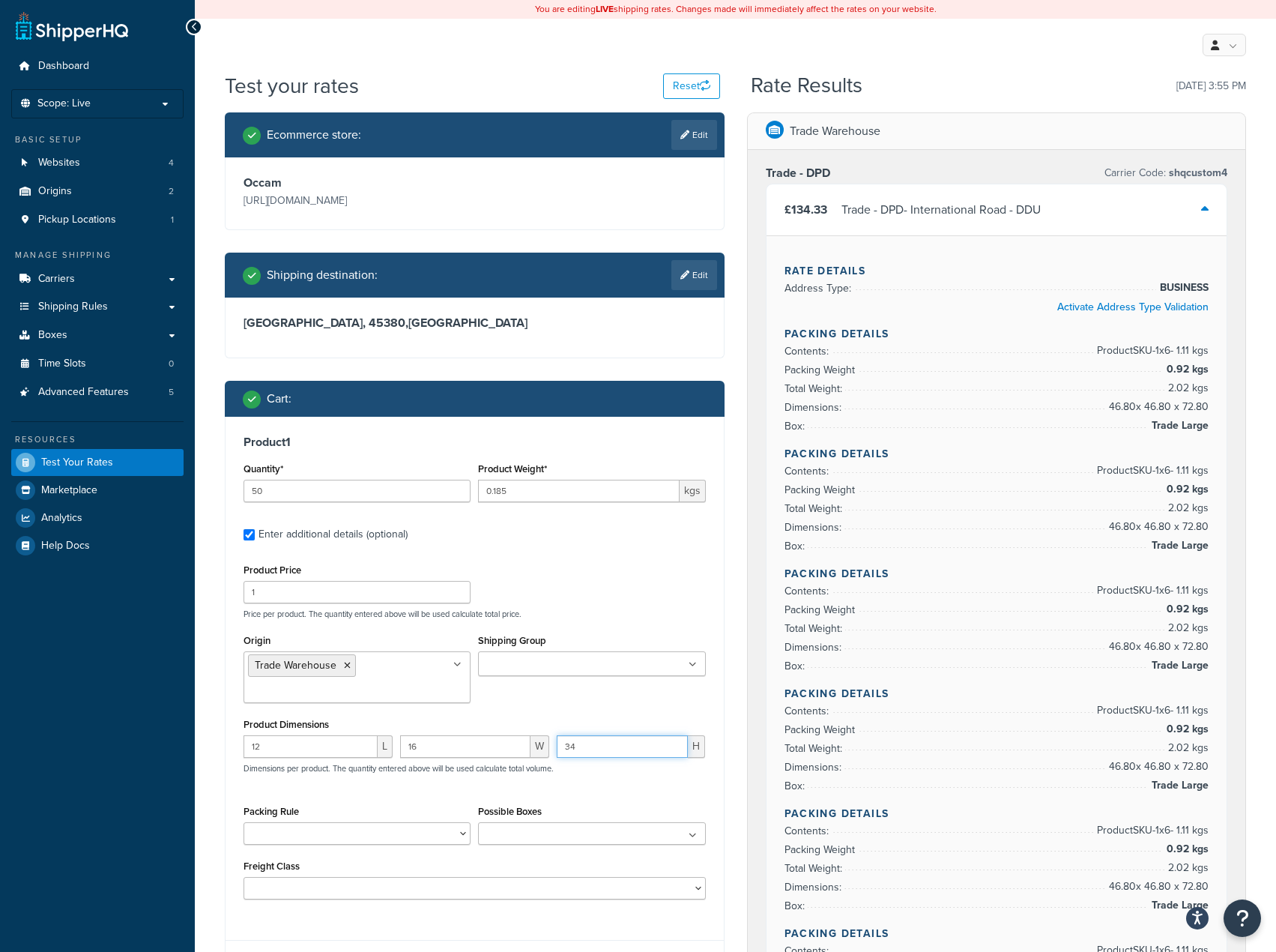
click at [509, 747] on div "12 L 16 W 34 H Dimensions per product. The quantity entered above will be used …" at bounding box center [474, 762] width 470 height 54
type input "3"
type input "9"
click at [611, 786] on div "12 L 16 W 9 H Dimensions per product. The quantity entered above will be used c…" at bounding box center [474, 762] width 470 height 54
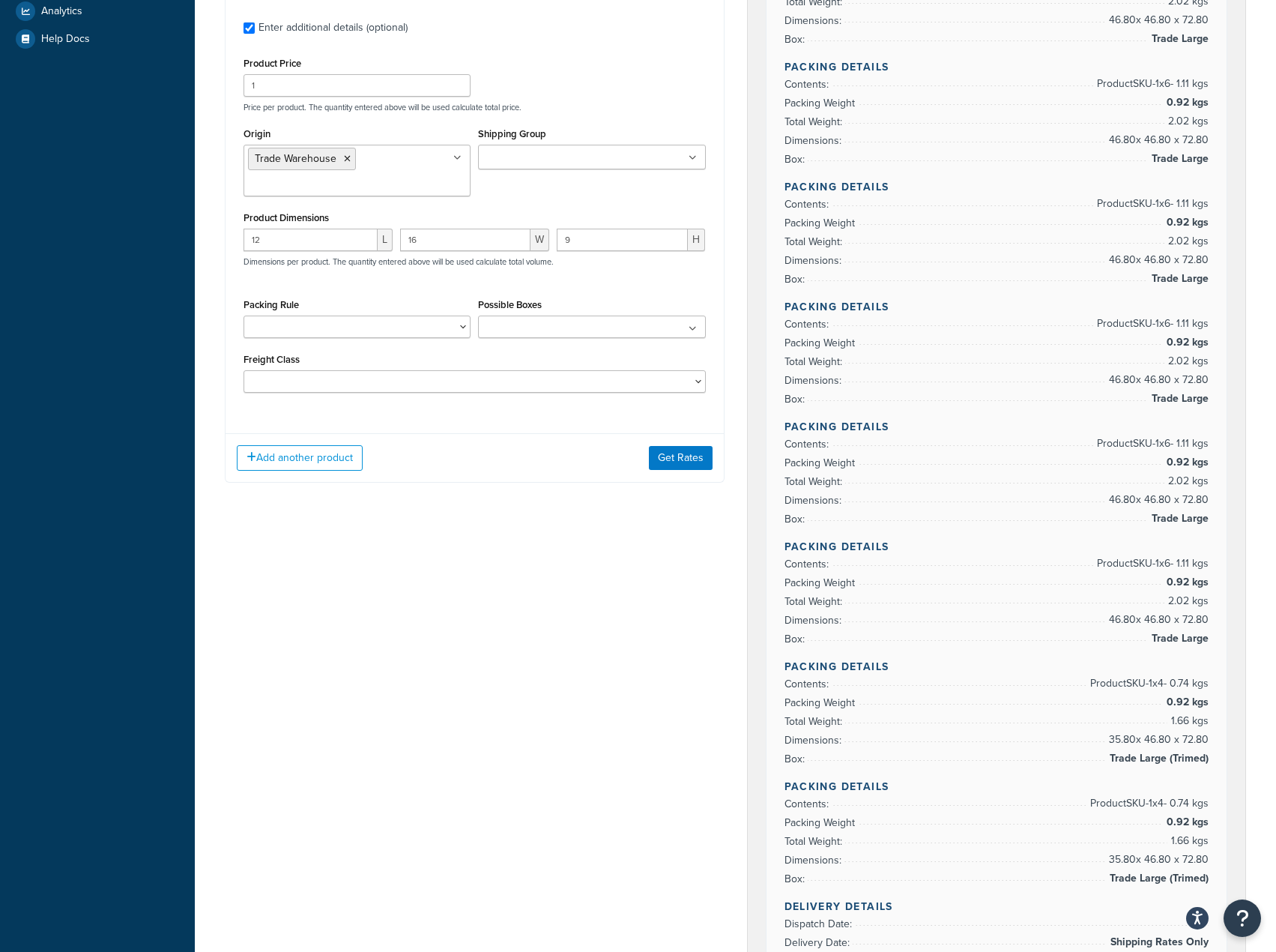
scroll to position [525, 0]
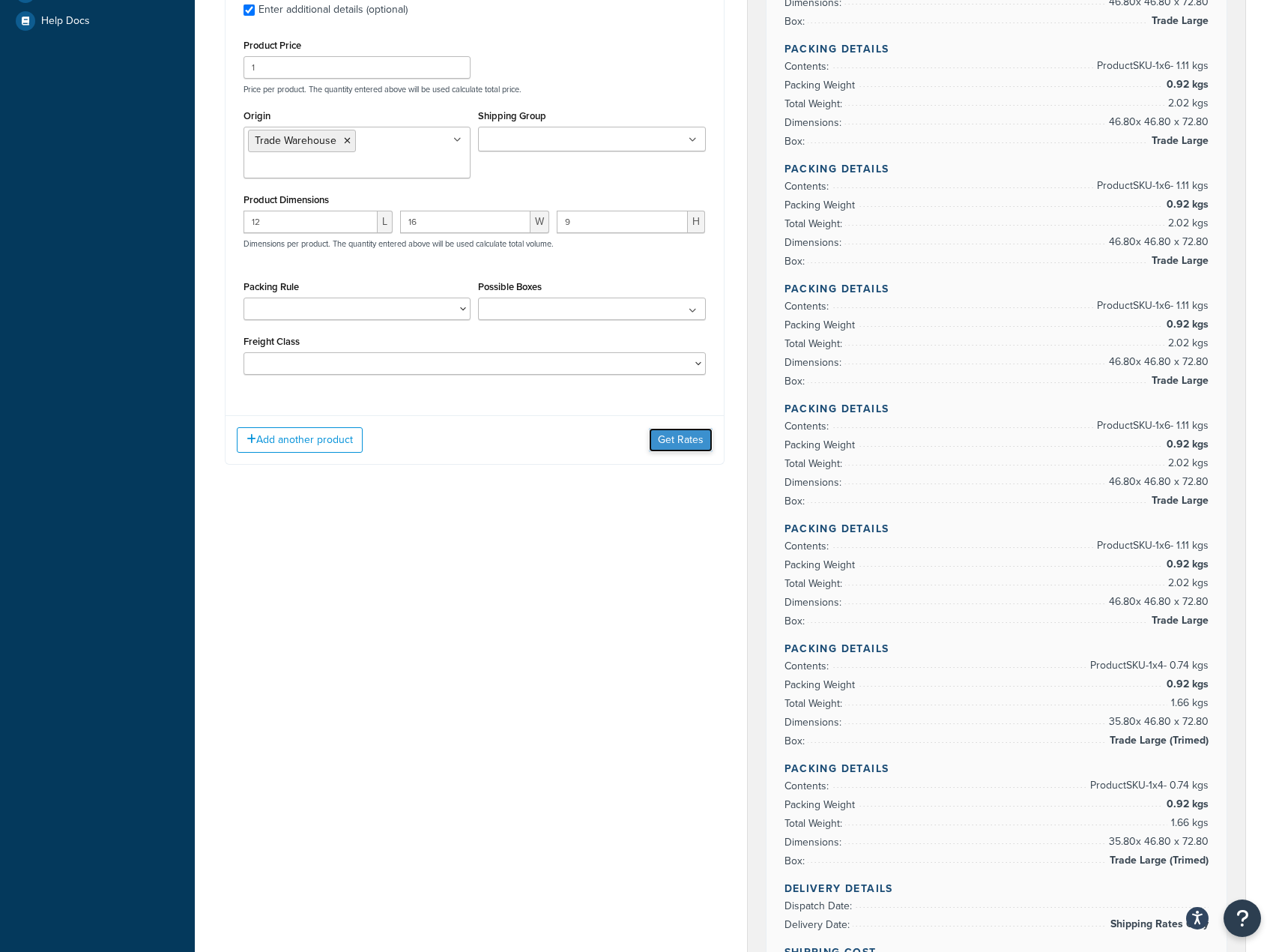
click at [689, 450] on button "Get Rates" at bounding box center [680, 440] width 64 height 24
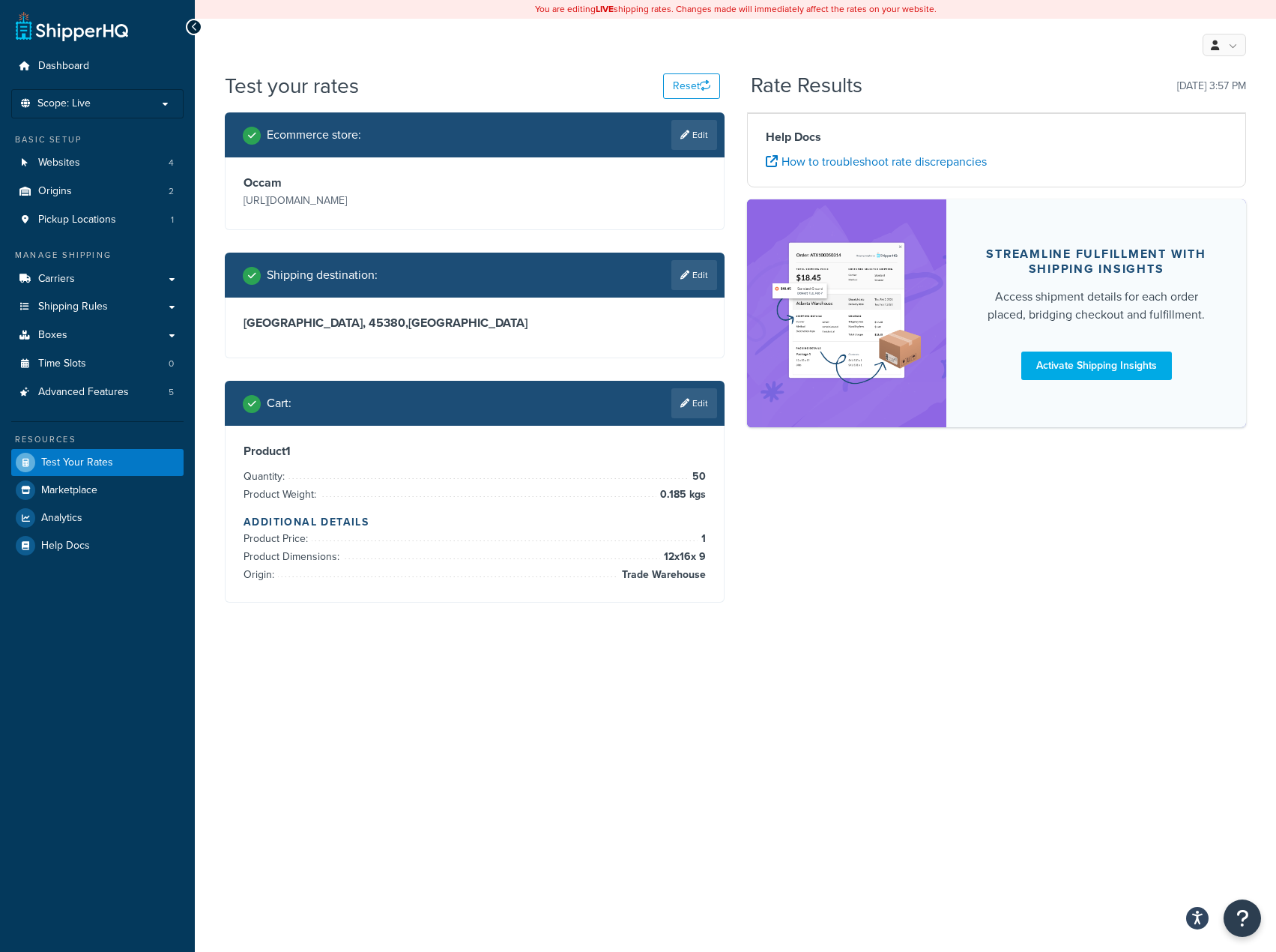
scroll to position [0, 0]
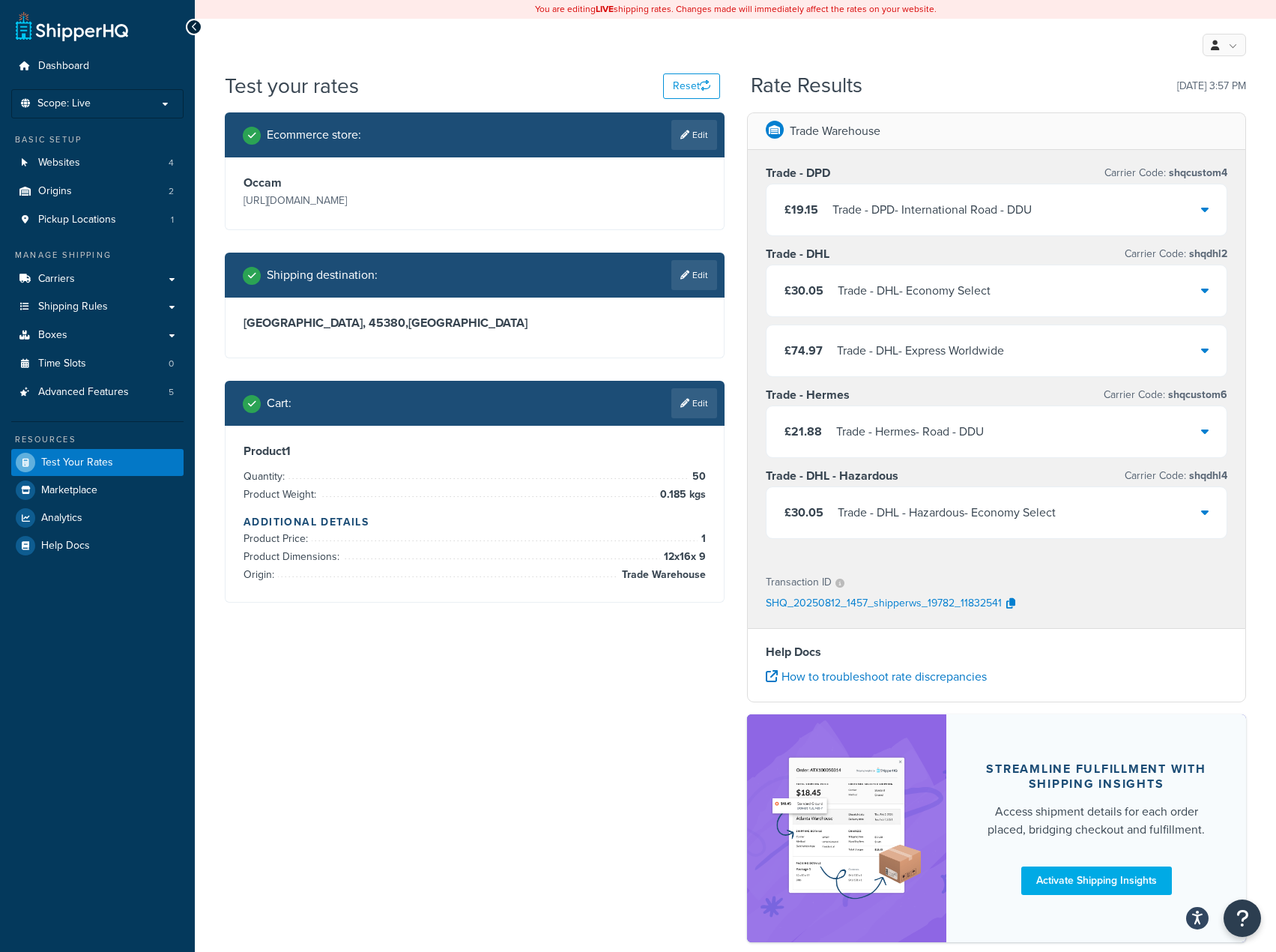
click at [1017, 218] on div "Trade - DPD - International Road - DDU" at bounding box center [932, 210] width 200 height 21
